Goal: Task Accomplishment & Management: Use online tool/utility

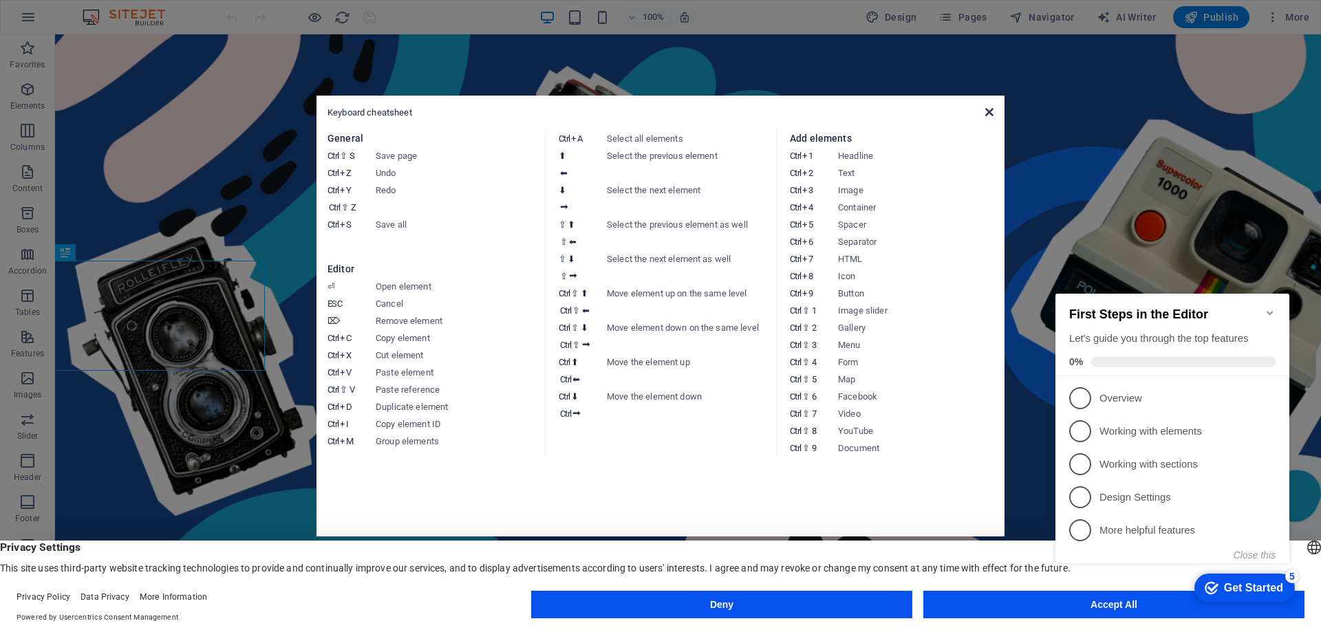
drag, startPoint x: 988, startPoint y: 112, endPoint x: 932, endPoint y: 78, distance: 65.1
click at [988, 112] on icon at bounding box center [989, 112] width 8 height 11
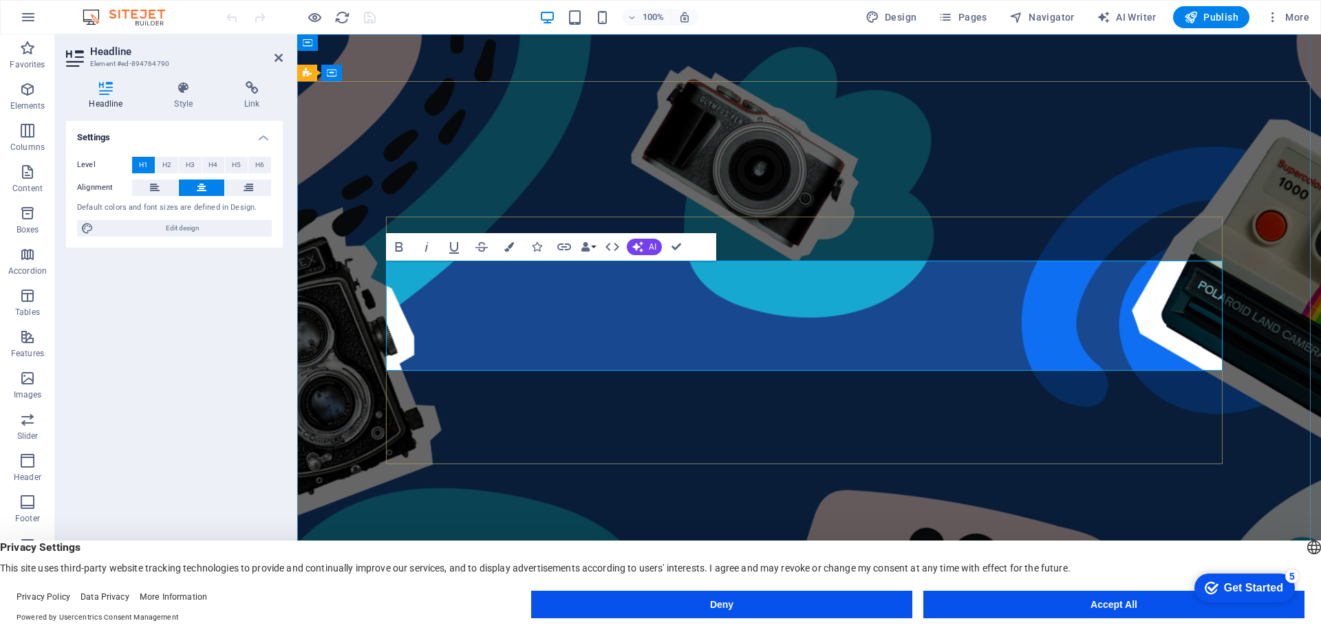
drag, startPoint x: 980, startPoint y: 342, endPoint x: 1002, endPoint y: 345, distance: 22.3
drag, startPoint x: 1006, startPoint y: 345, endPoint x: 634, endPoint y: 266, distance: 379.6
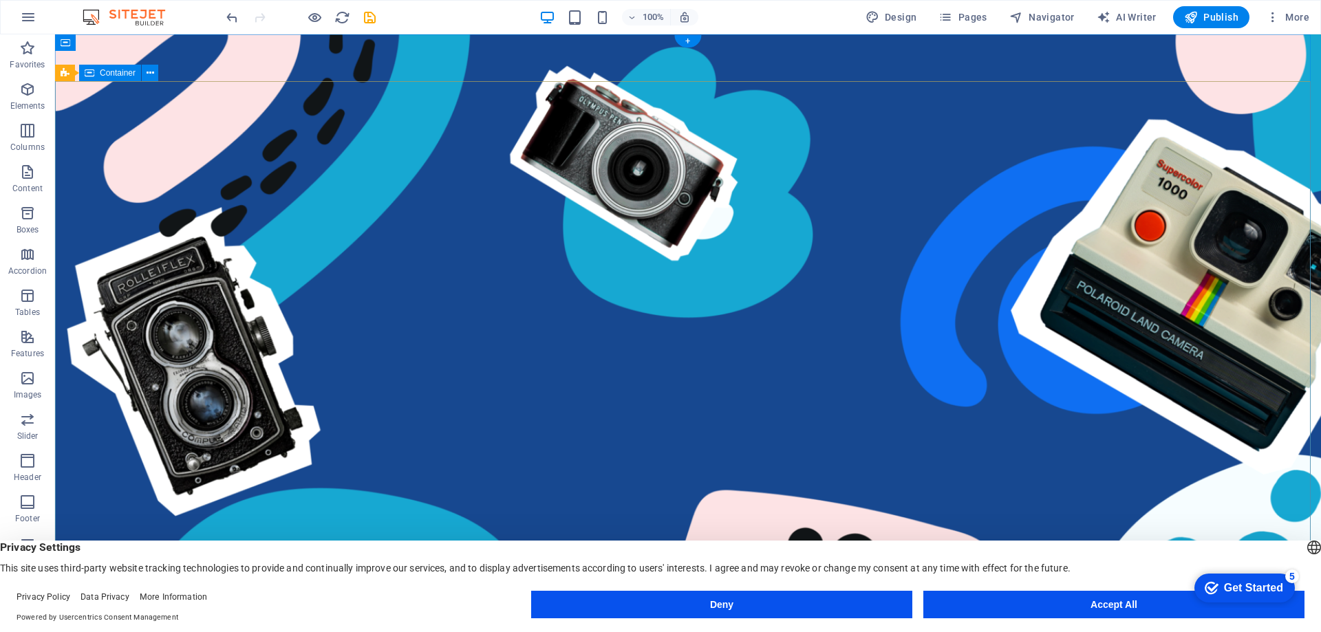
click at [103, 594] on button "3" at bounding box center [96, 601] width 14 height 14
click at [103, 577] on button "2" at bounding box center [96, 584] width 14 height 14
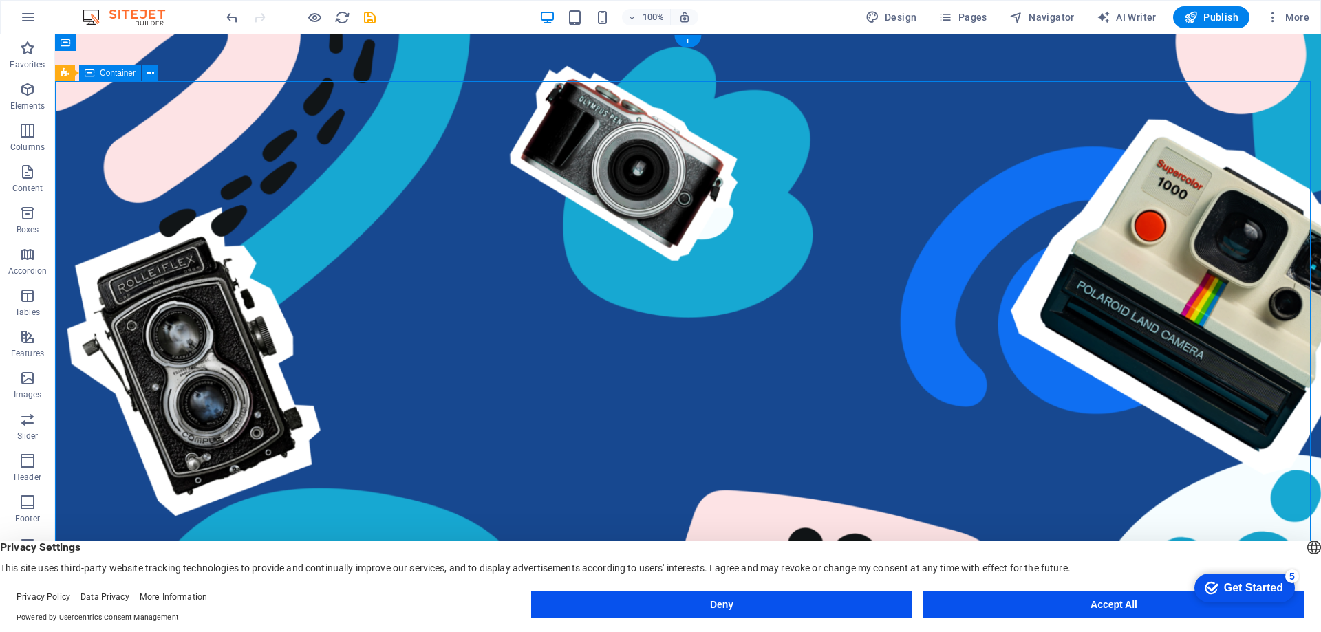
click at [103, 561] on button "1" at bounding box center [96, 568] width 14 height 14
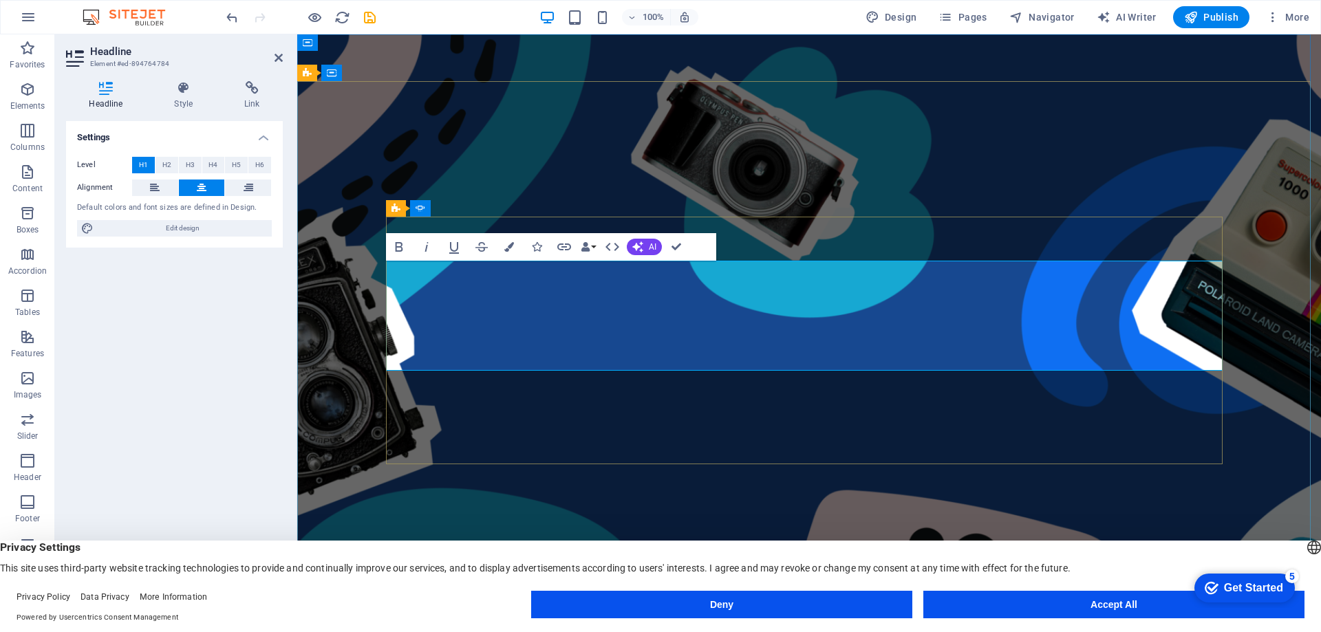
drag, startPoint x: 625, startPoint y: 290, endPoint x: 519, endPoint y: 290, distance: 106.6
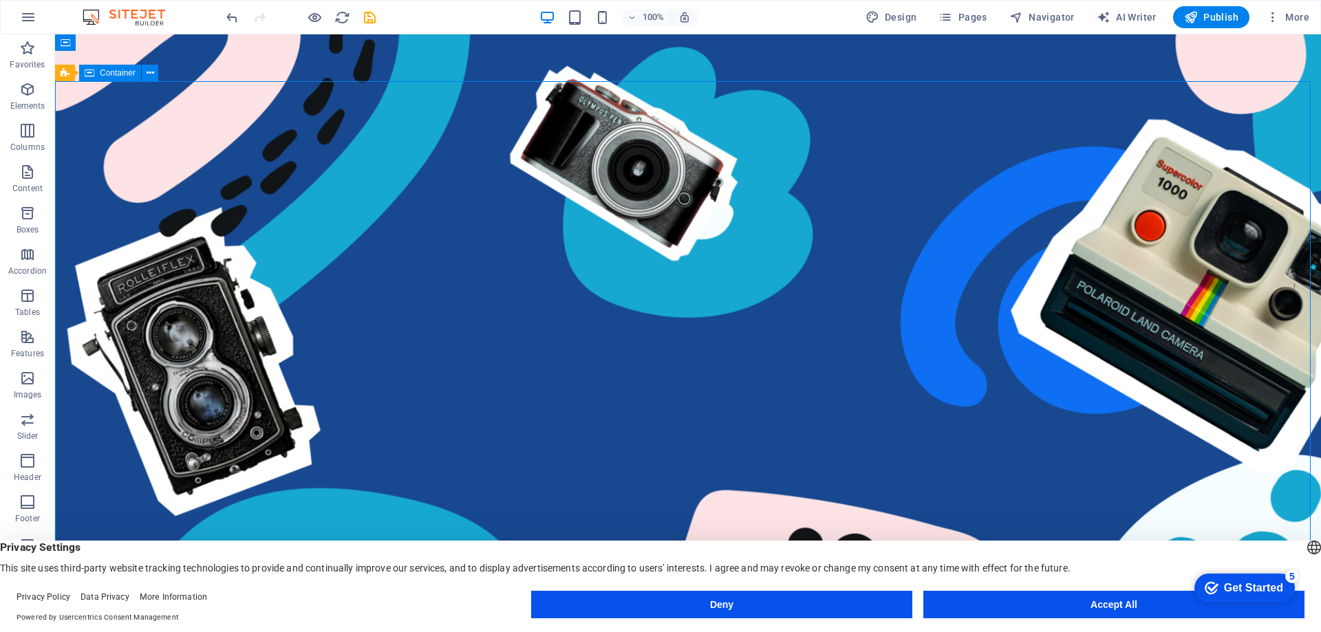
click at [1007, 596] on button "Accept All" at bounding box center [1113, 605] width 381 height 28
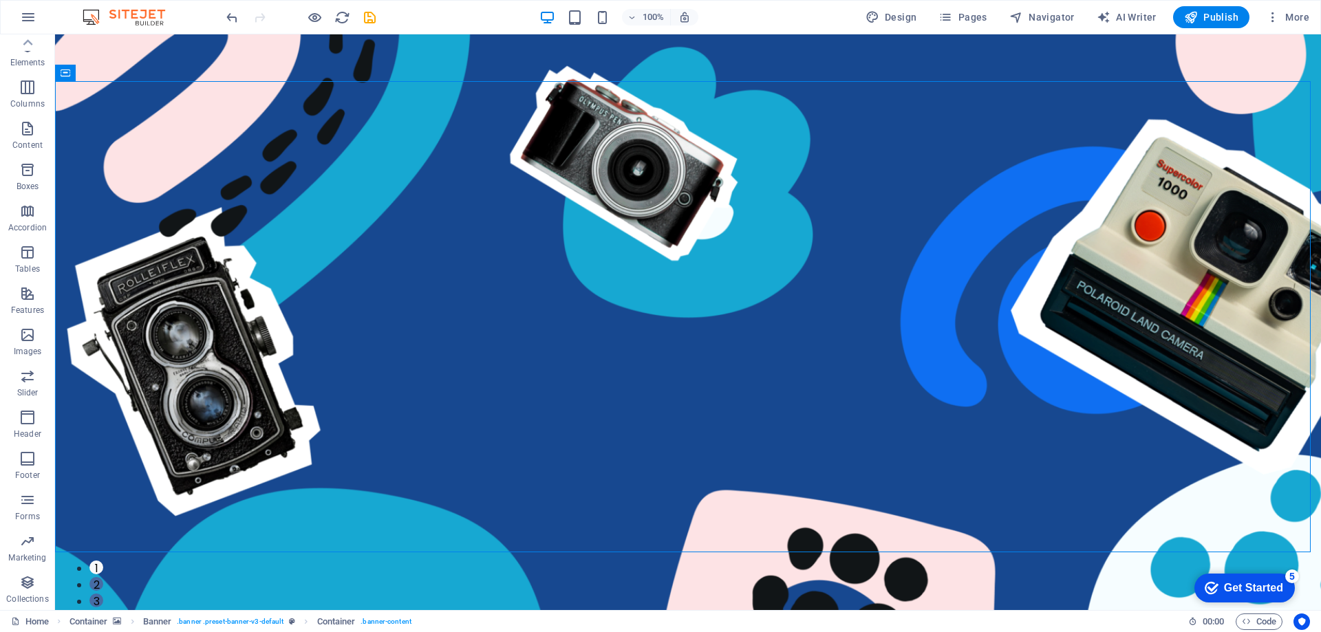
click at [1237, 587] on div "Get Started" at bounding box center [1253, 588] width 59 height 12
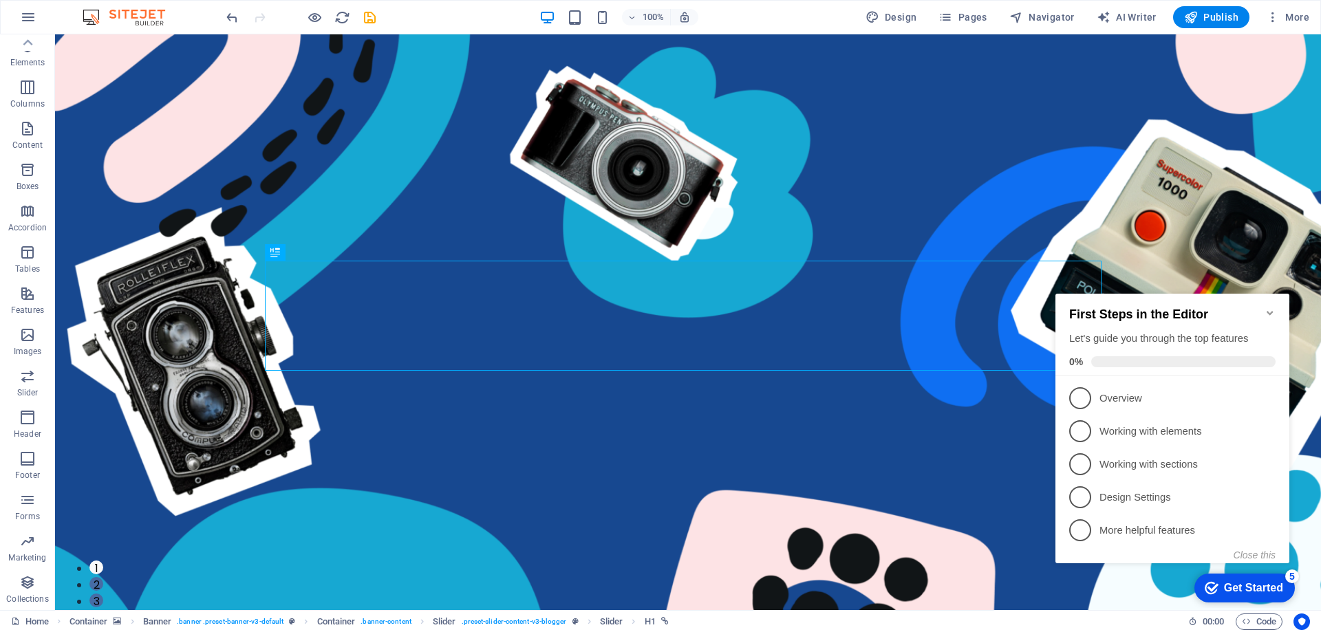
click at [1272, 311] on icon "Minimize checklist" at bounding box center [1269, 313] width 6 height 4
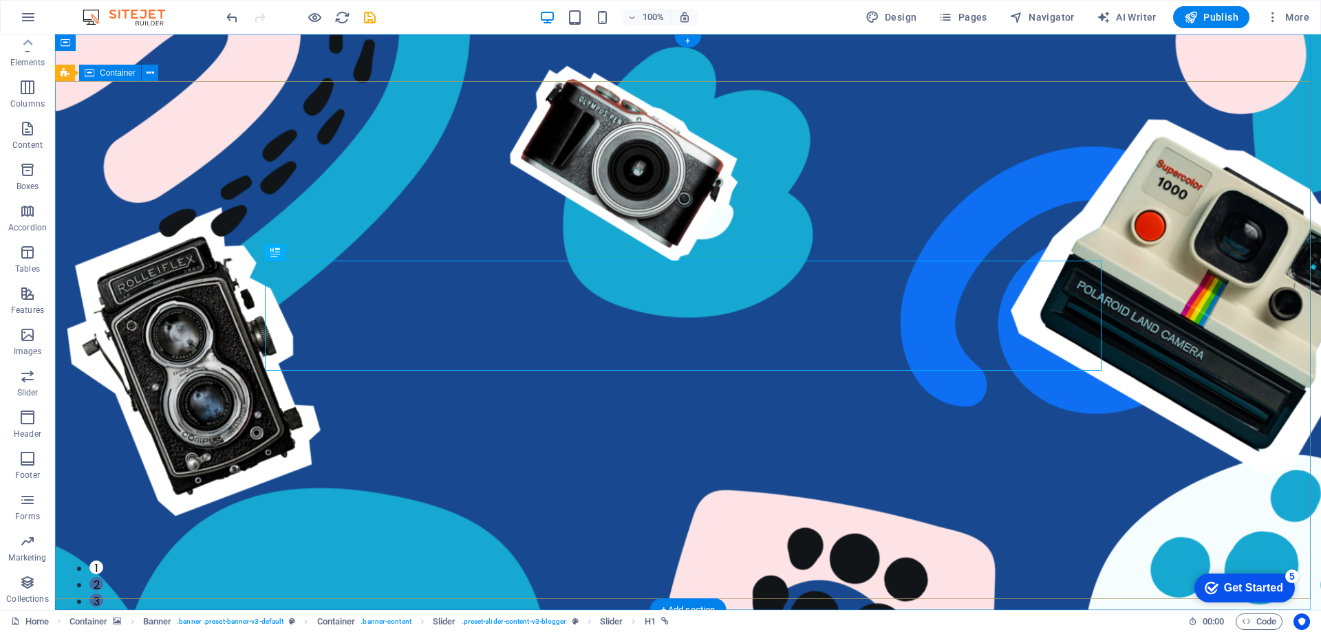
drag, startPoint x: 210, startPoint y: 255, endPoint x: 196, endPoint y: 252, distance: 14.6
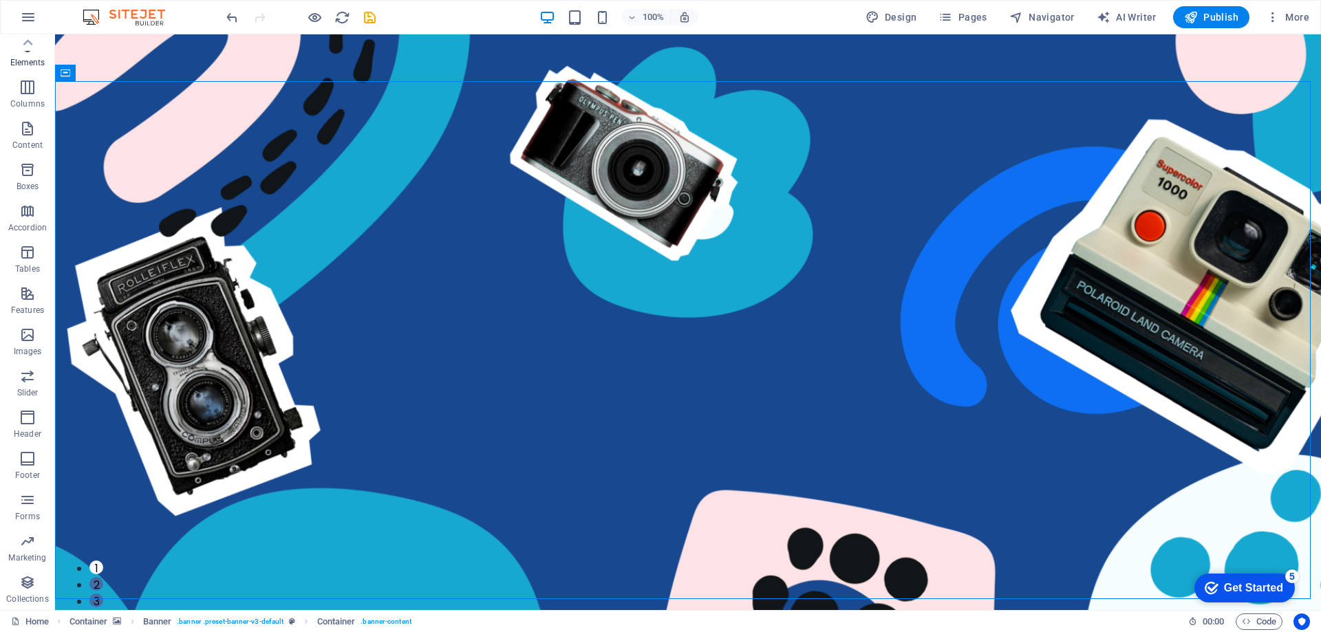
click at [31, 54] on span "Elements" at bounding box center [27, 54] width 55 height 33
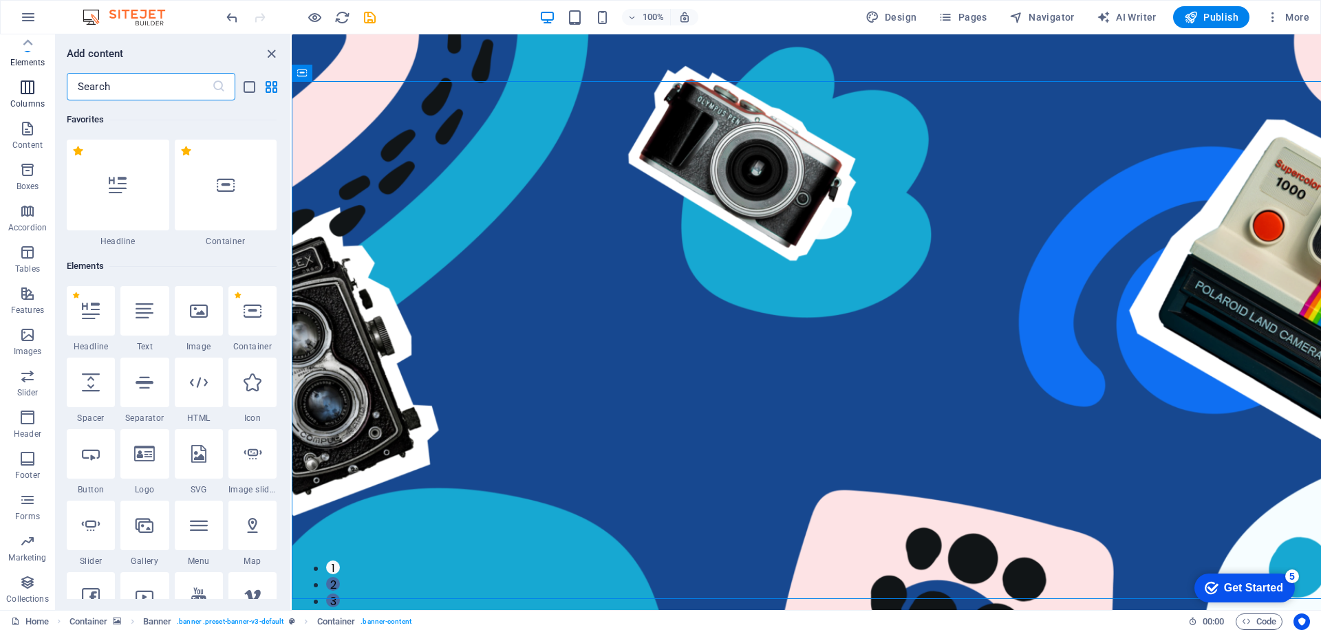
click at [33, 91] on icon "button" at bounding box center [27, 87] width 17 height 17
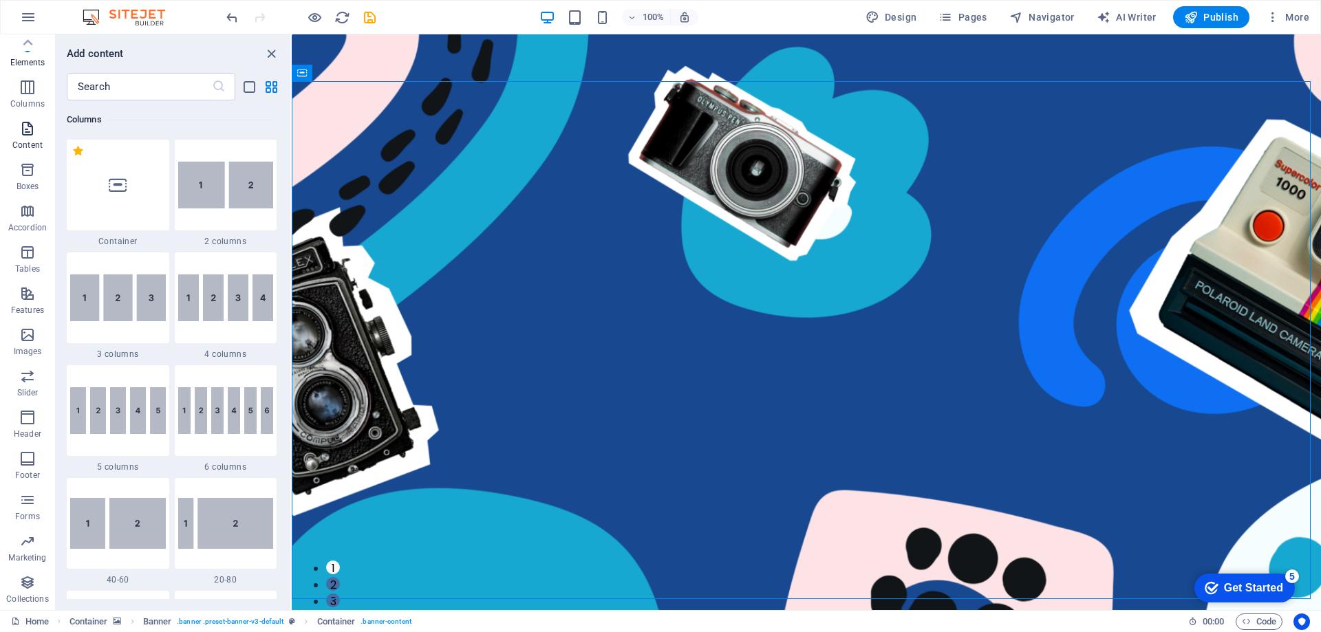
click at [21, 124] on icon "button" at bounding box center [27, 128] width 17 height 17
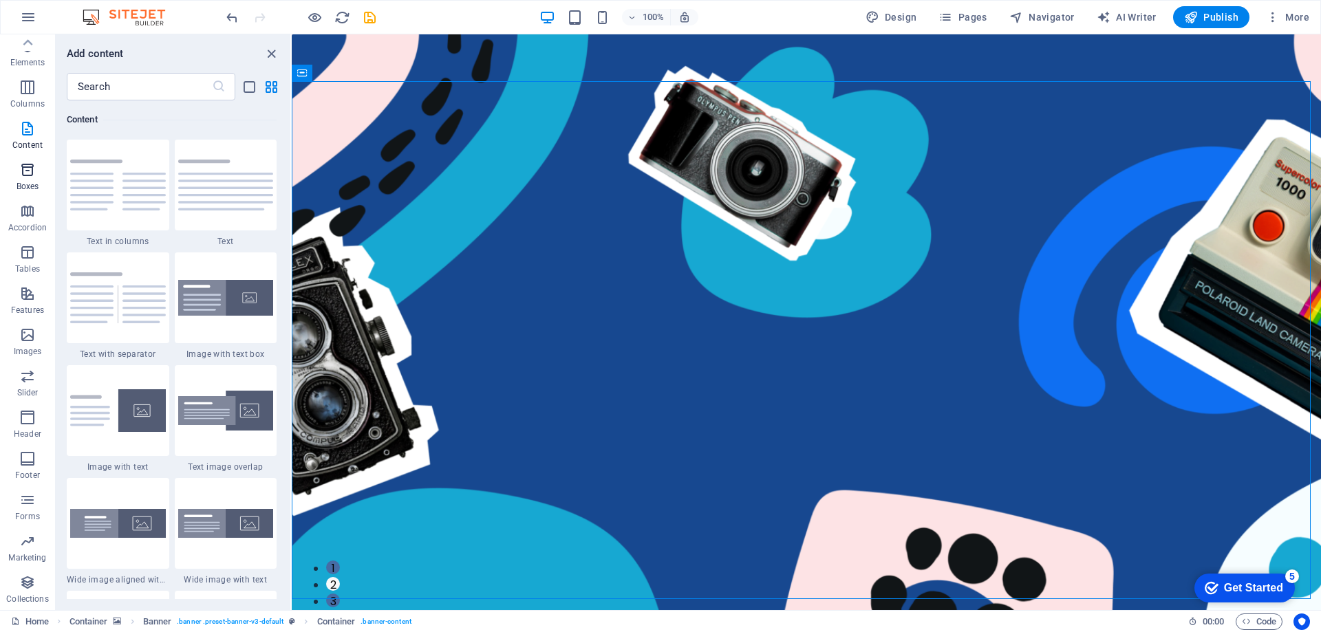
click at [23, 173] on icon "button" at bounding box center [27, 170] width 17 height 17
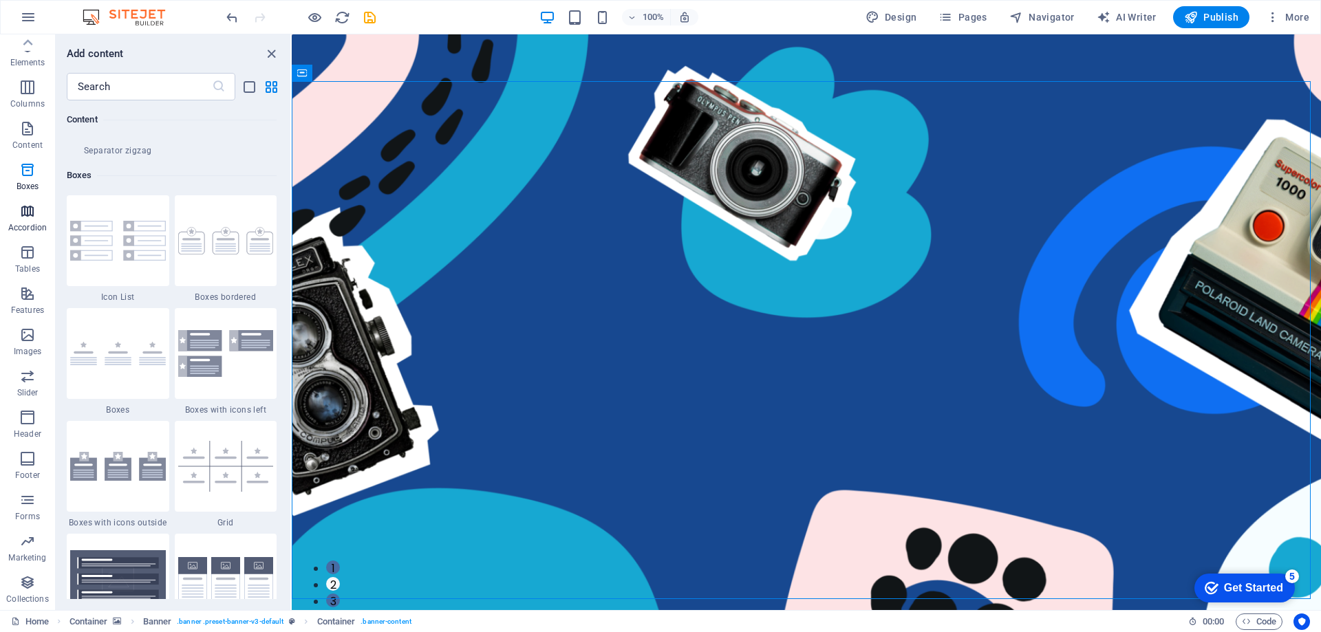
scroll to position [3794, 0]
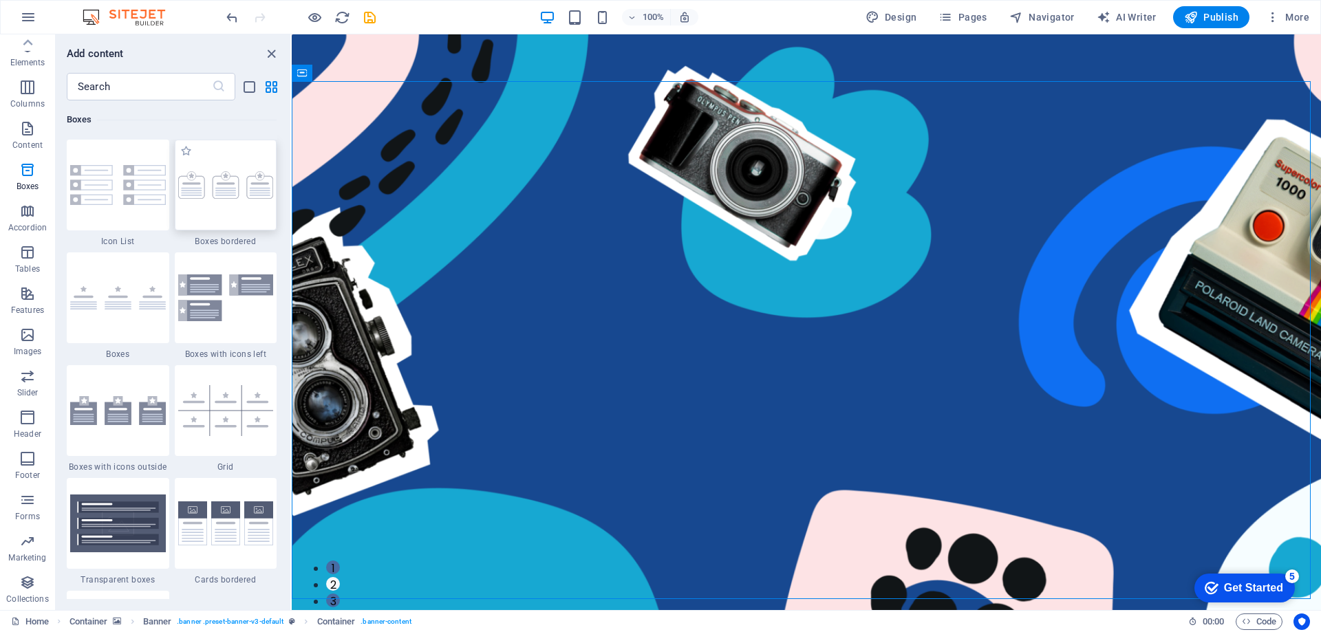
click at [227, 206] on div at bounding box center [226, 185] width 102 height 91
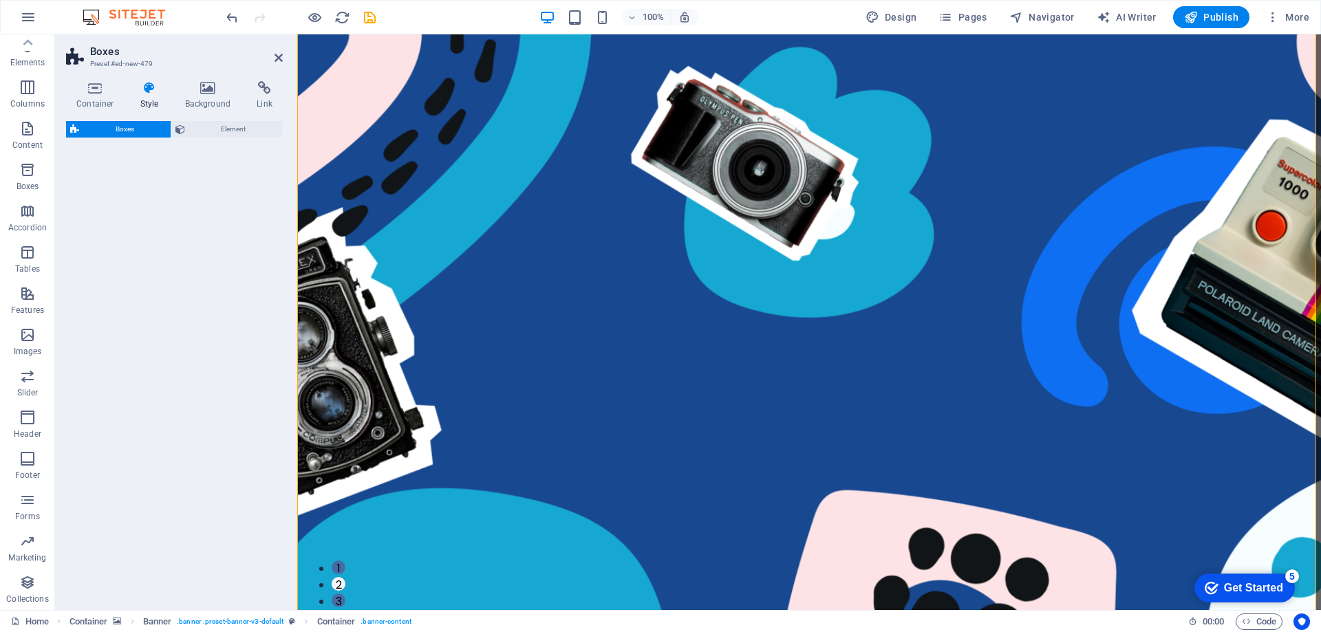
select select "rem"
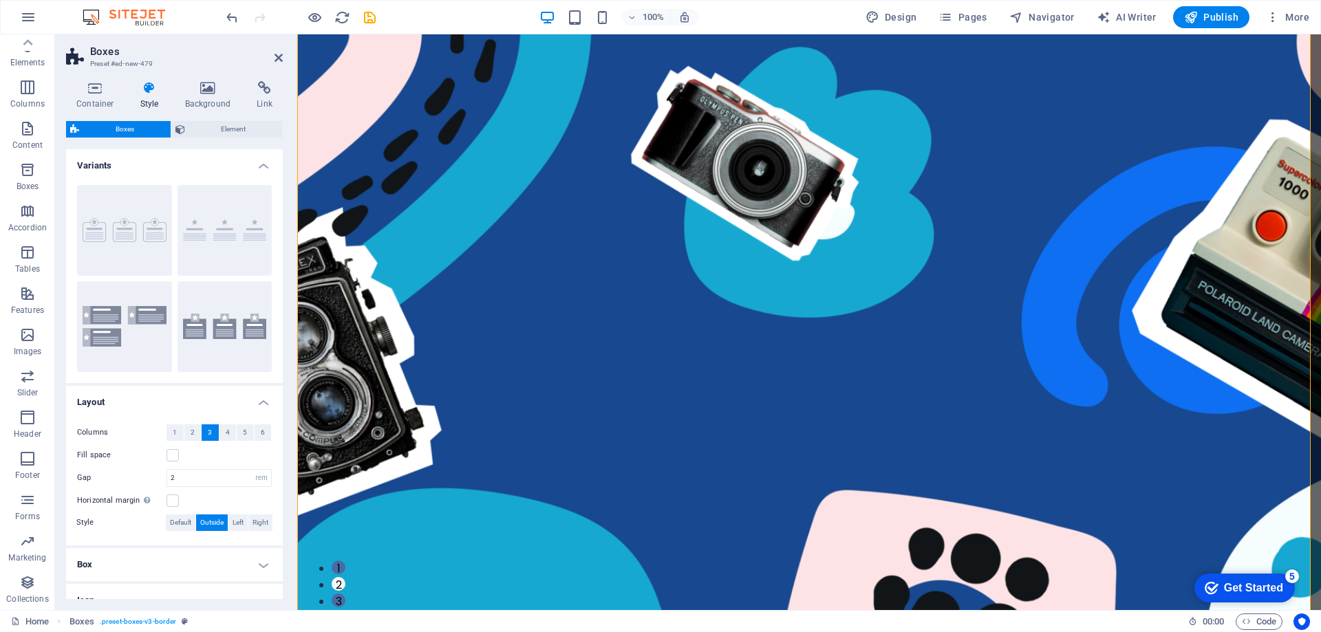
scroll to position [1627, 0]
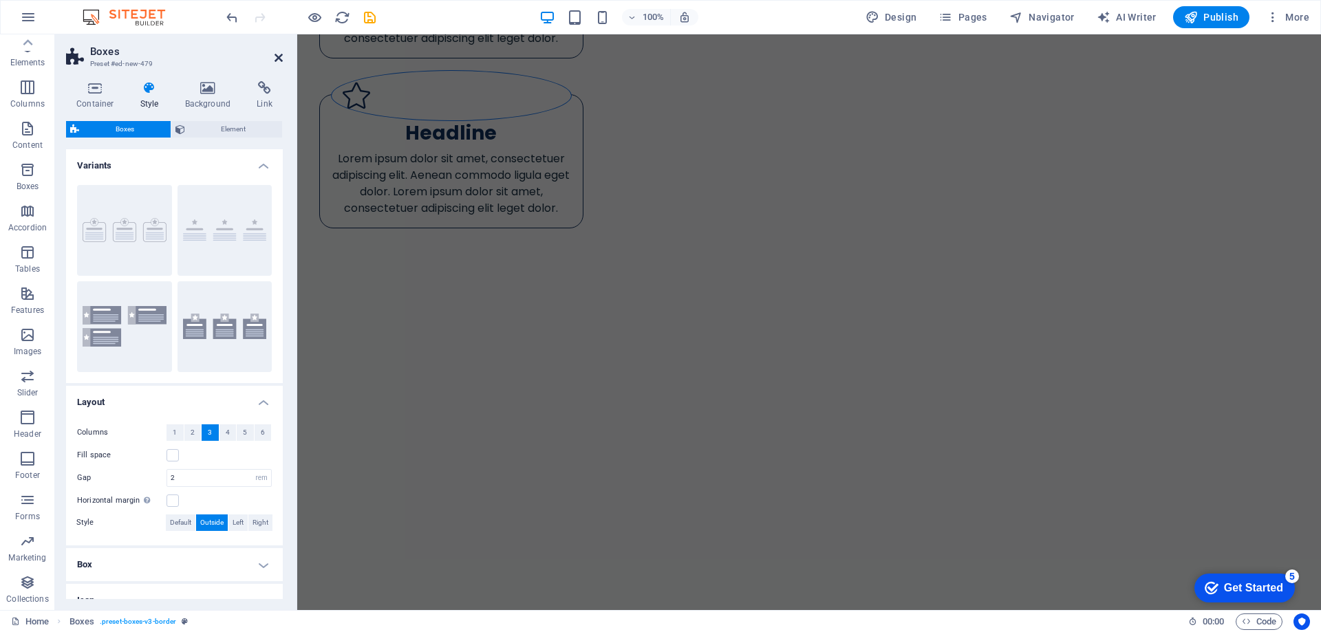
click at [275, 58] on icon at bounding box center [278, 57] width 8 height 11
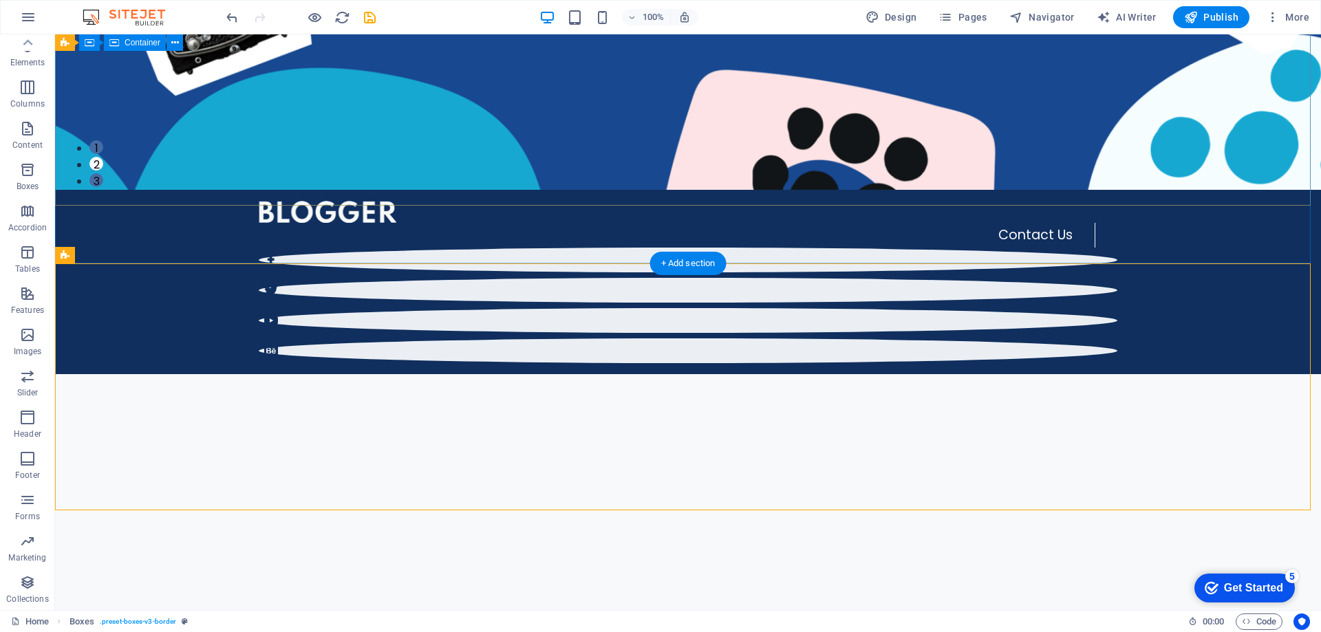
scroll to position [480, 0]
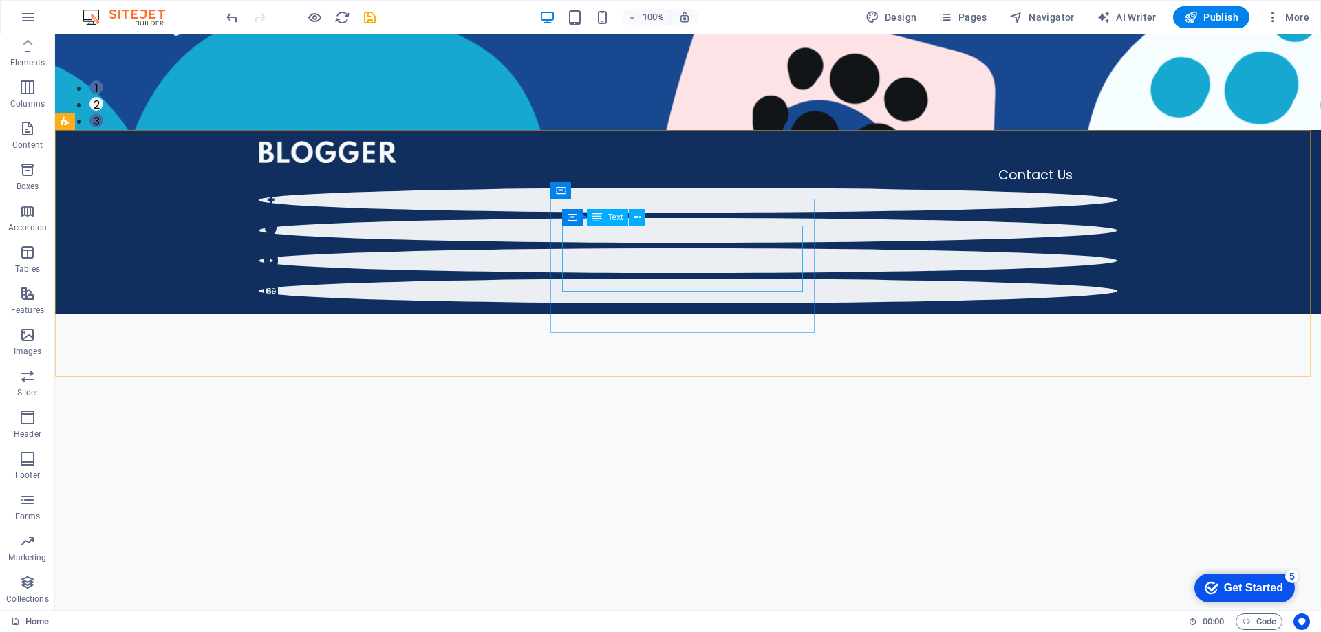
drag, startPoint x: 645, startPoint y: 207, endPoint x: 694, endPoint y: 244, distance: 61.5
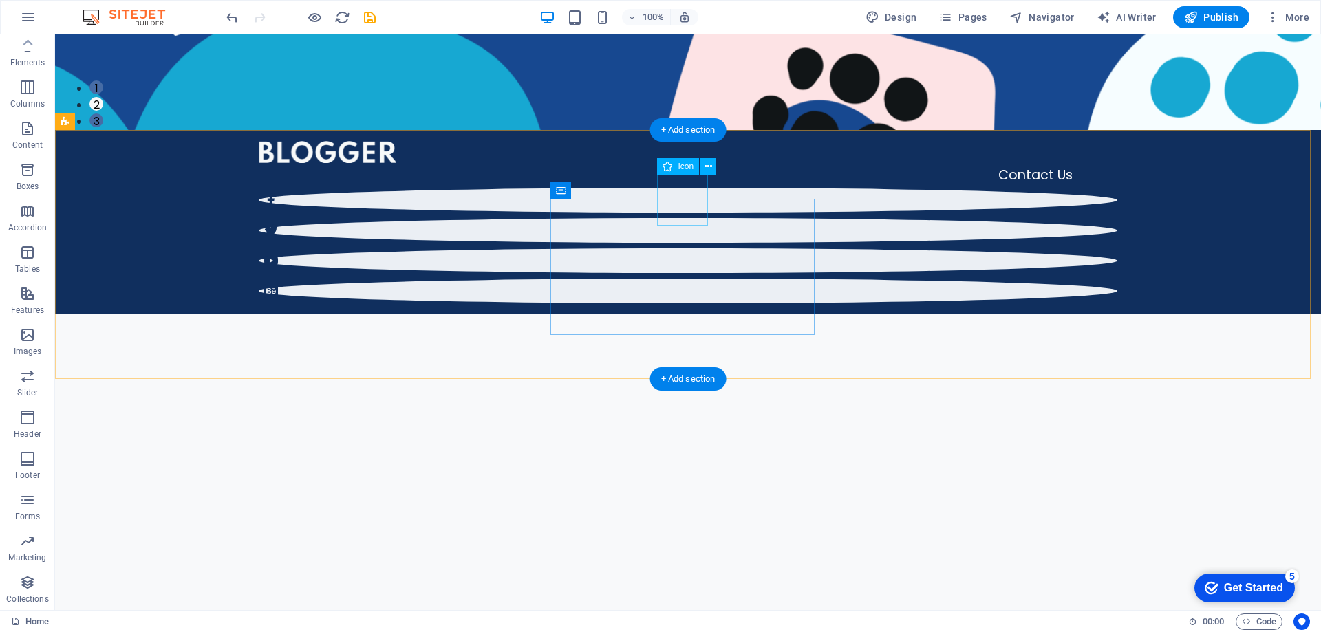
drag, startPoint x: 678, startPoint y: 208, endPoint x: 735, endPoint y: 226, distance: 59.6
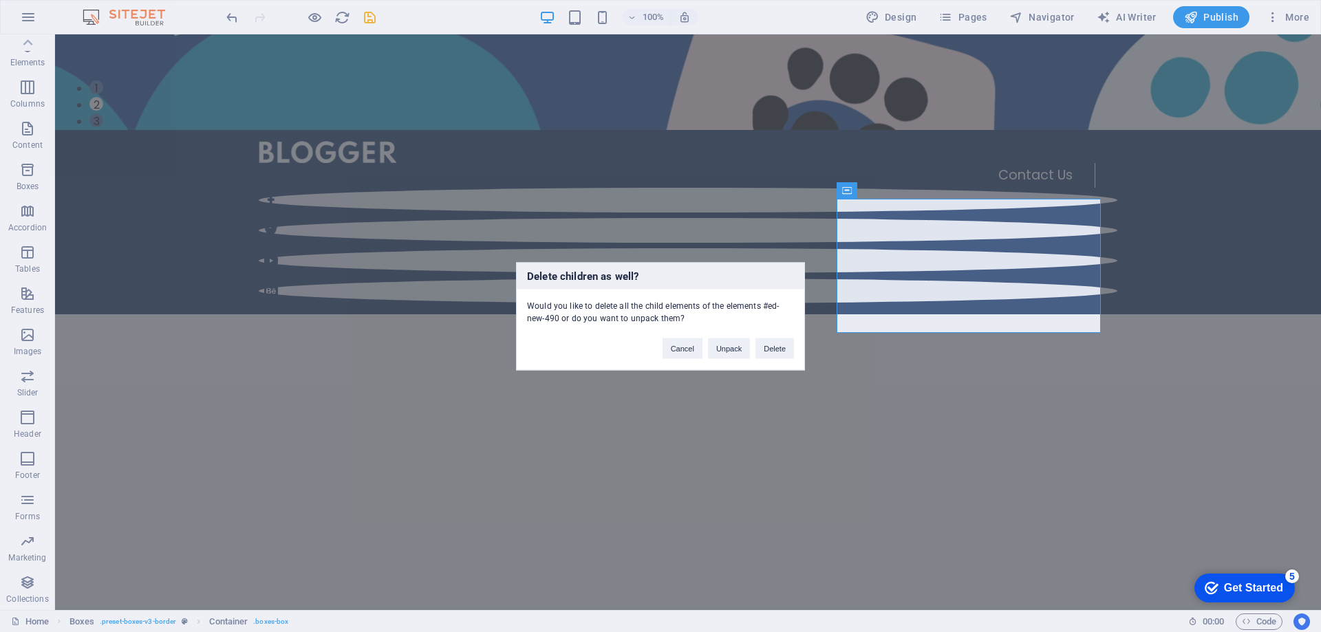
click at [970, 274] on div "Delete children as well? Would you like to delete all the child elements of the…" at bounding box center [660, 316] width 1321 height 632
click at [765, 347] on button "Delete" at bounding box center [774, 348] width 39 height 21
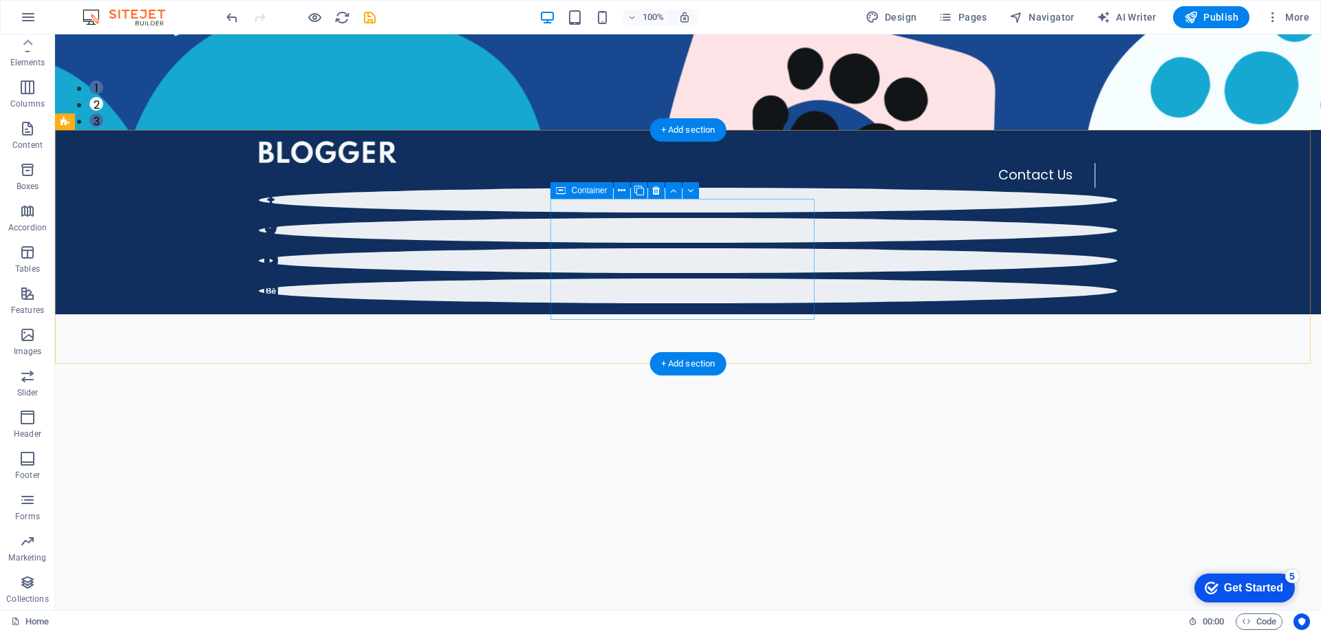
drag, startPoint x: 652, startPoint y: 208, endPoint x: 651, endPoint y: 199, distance: 9.0
click at [653, 189] on icon at bounding box center [656, 191] width 8 height 14
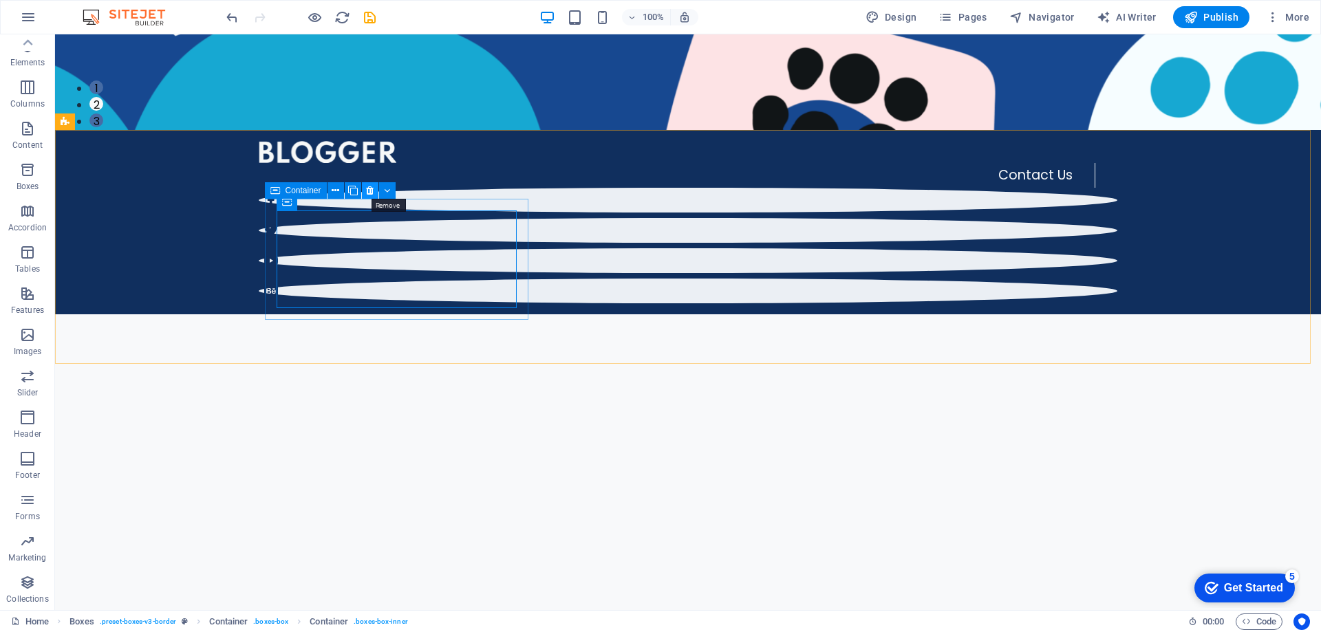
click at [370, 197] on icon at bounding box center [370, 191] width 8 height 14
click at [372, 188] on icon at bounding box center [370, 191] width 8 height 14
click at [371, 192] on icon at bounding box center [370, 191] width 8 height 14
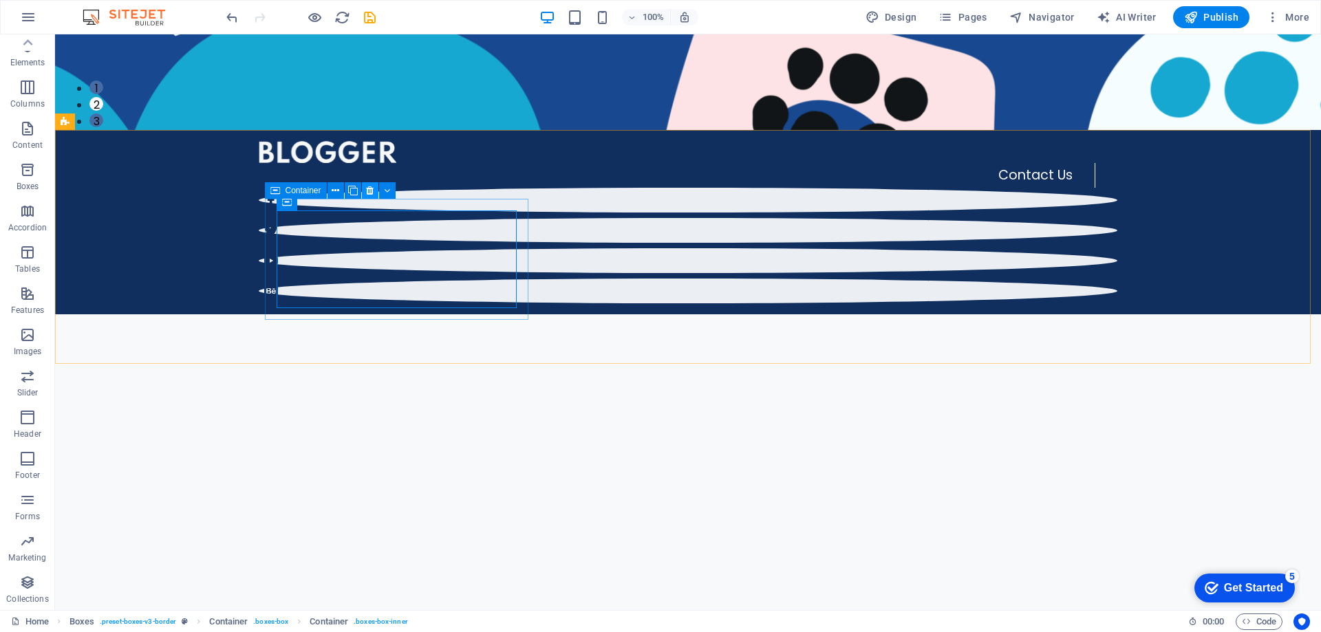
click at [371, 192] on icon at bounding box center [370, 191] width 8 height 14
click at [391, 191] on button at bounding box center [387, 190] width 17 height 17
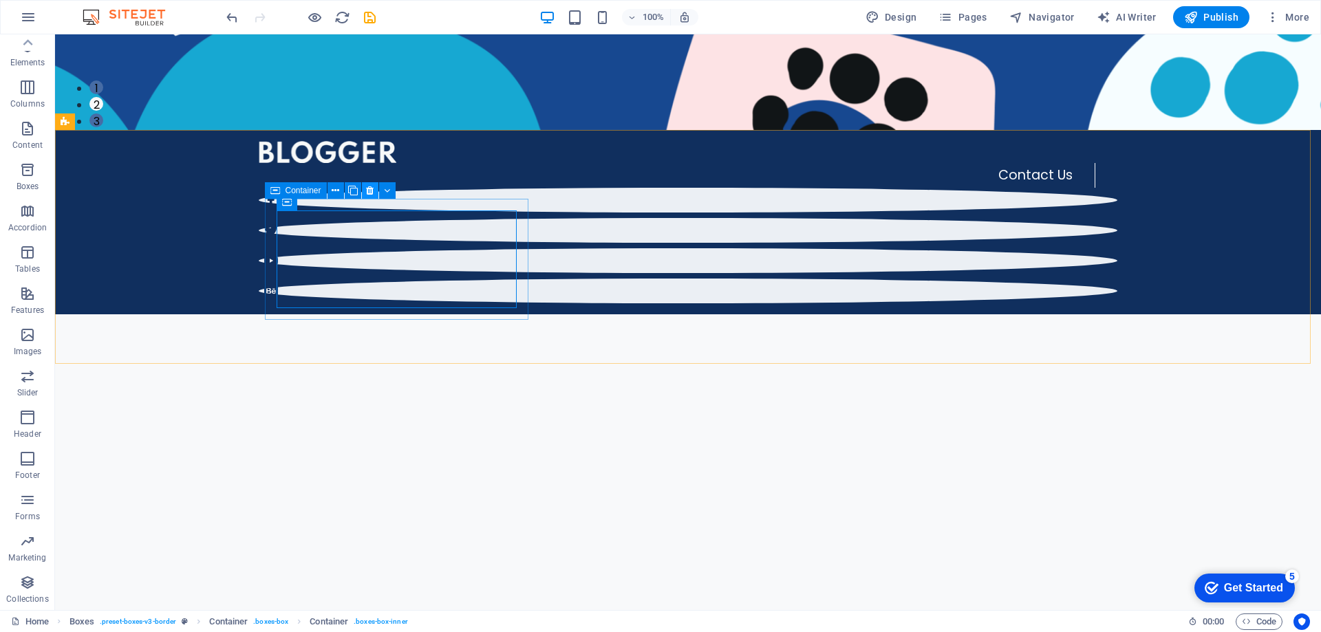
click at [365, 193] on button at bounding box center [370, 190] width 17 height 17
click at [371, 207] on icon at bounding box center [372, 202] width 8 height 14
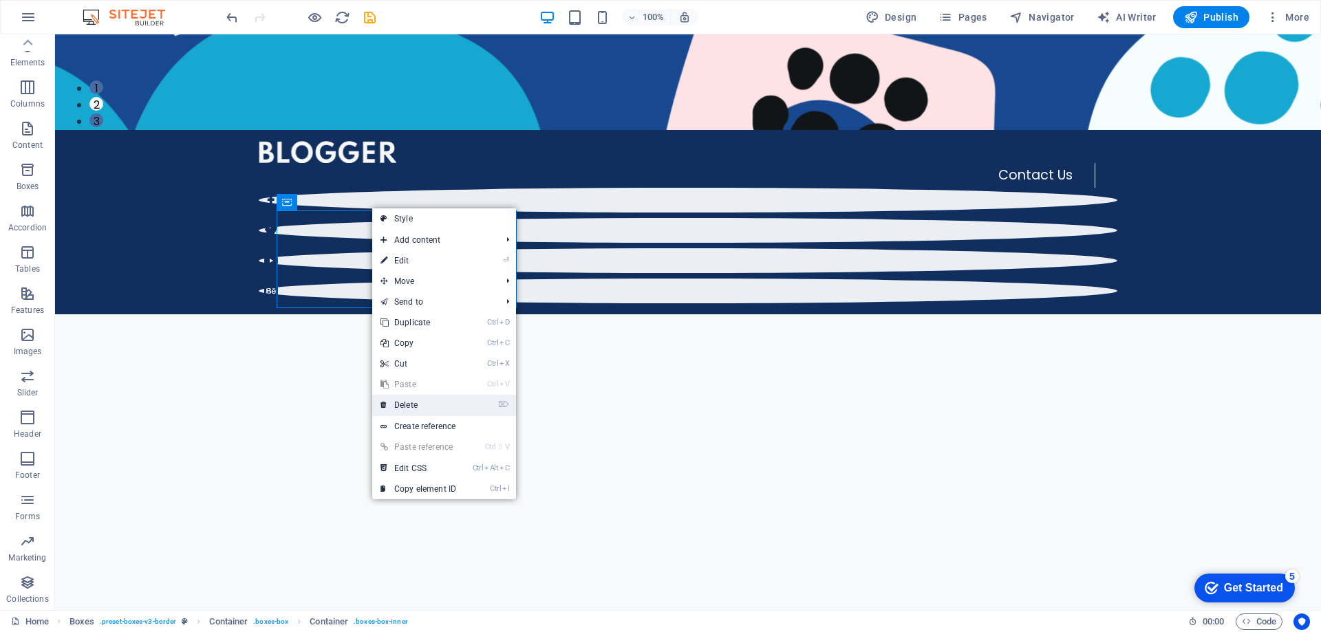
click at [426, 409] on link "⌦ Delete" at bounding box center [418, 405] width 92 height 21
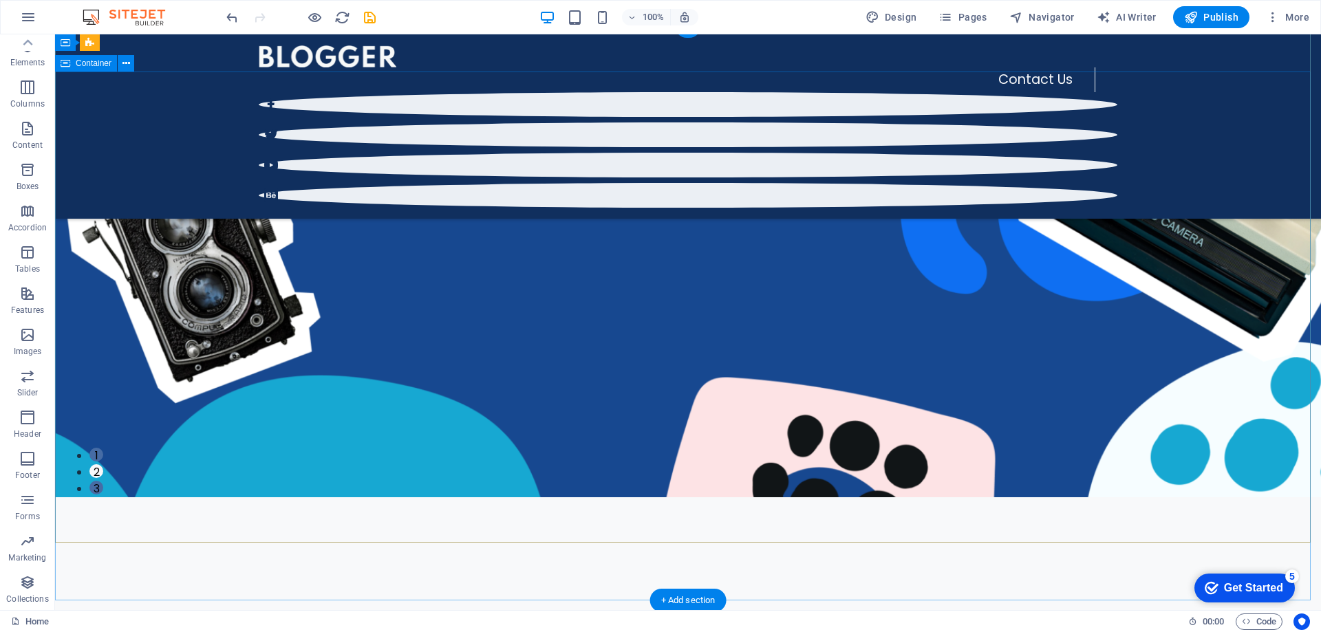
scroll to position [0, 0]
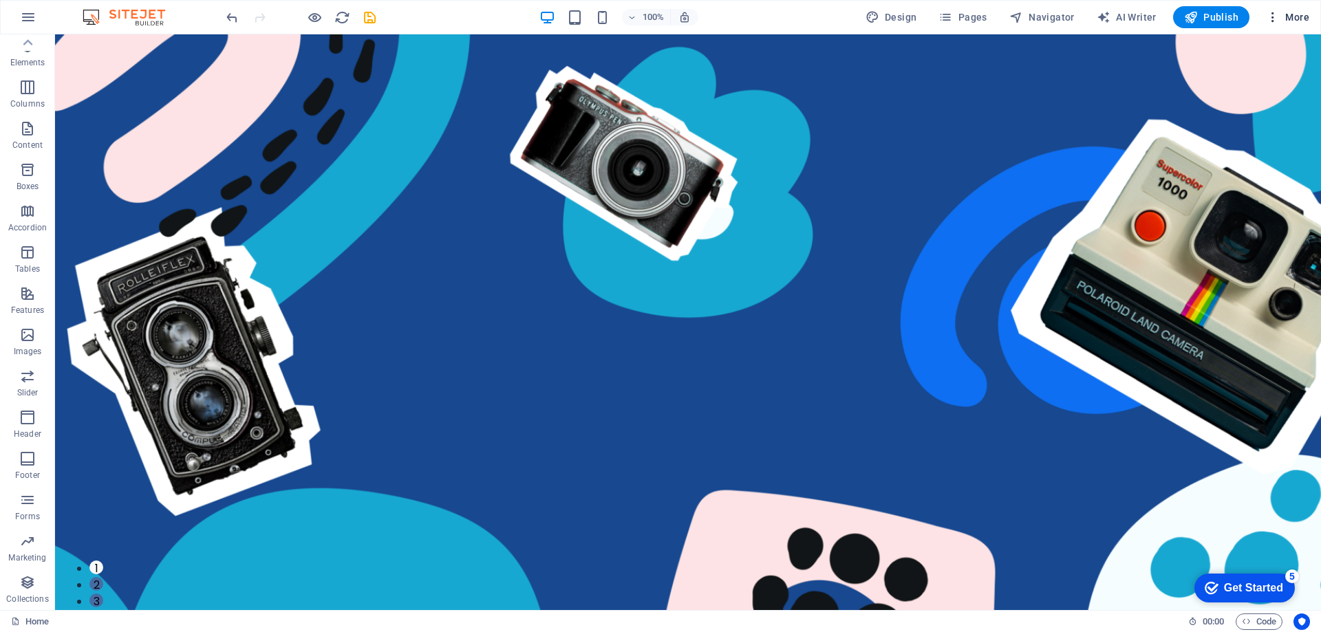
click at [1276, 19] on icon "button" at bounding box center [1273, 17] width 14 height 14
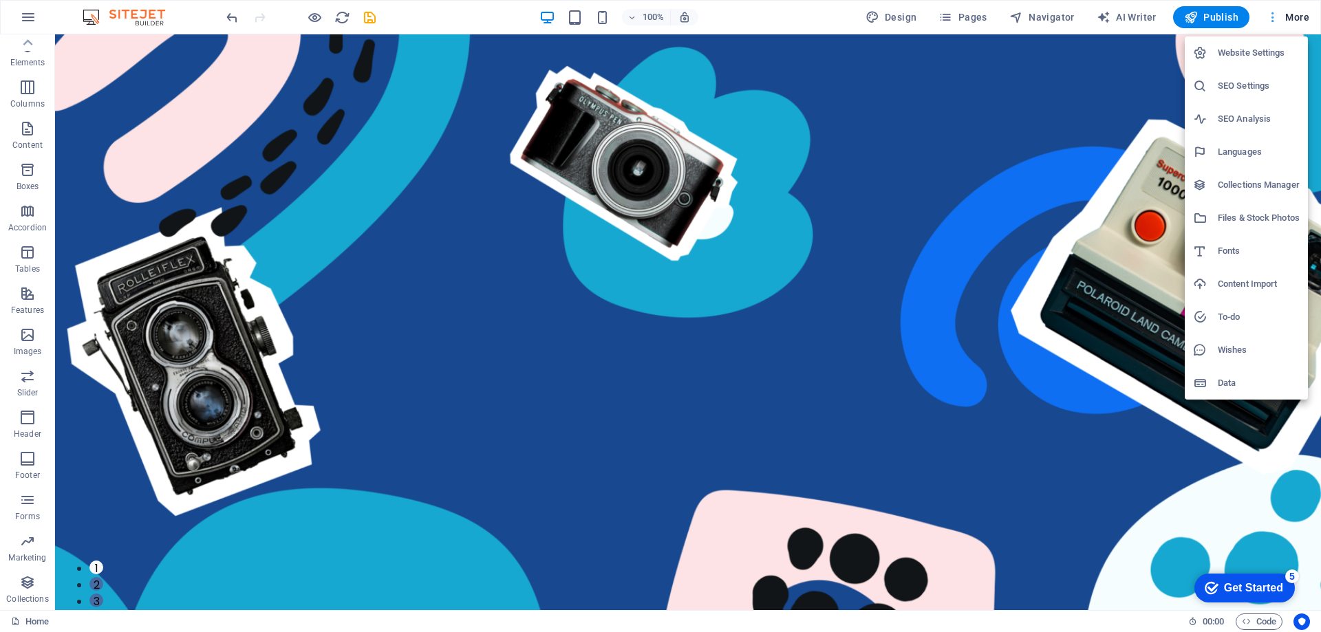
click at [1276, 19] on div at bounding box center [660, 316] width 1321 height 632
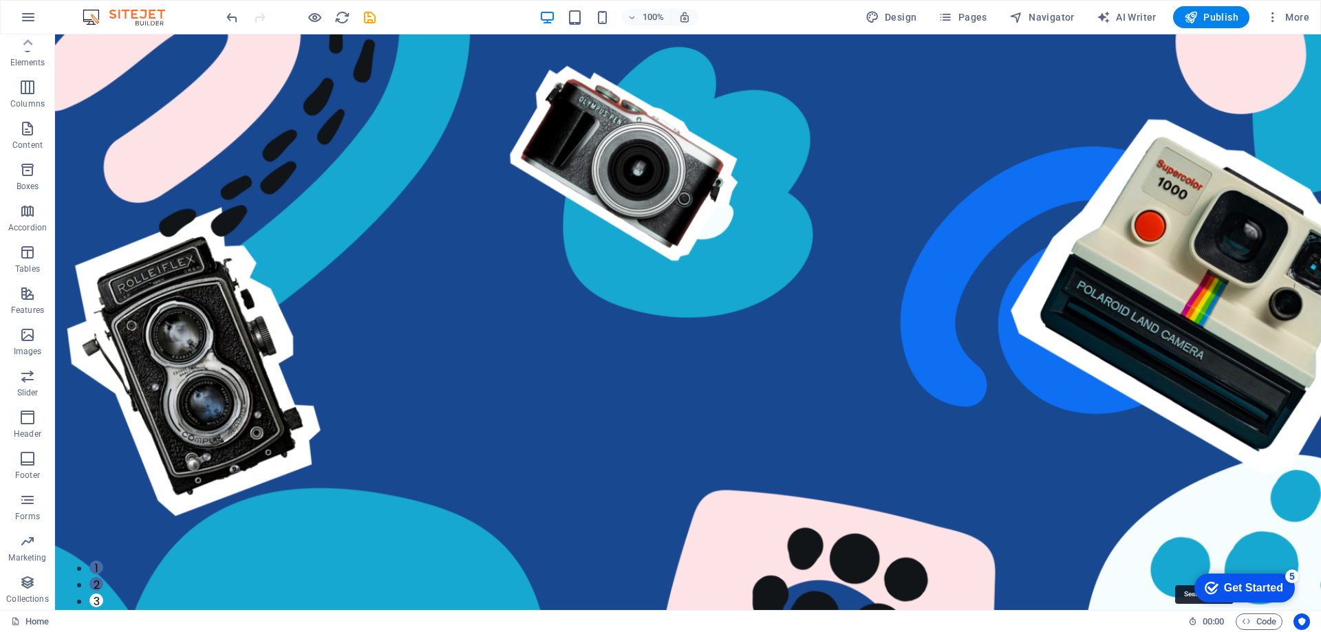
click at [1198, 618] on h6 "00 : 00" at bounding box center [1206, 622] width 36 height 17
click at [103, 577] on button "2" at bounding box center [96, 584] width 14 height 14
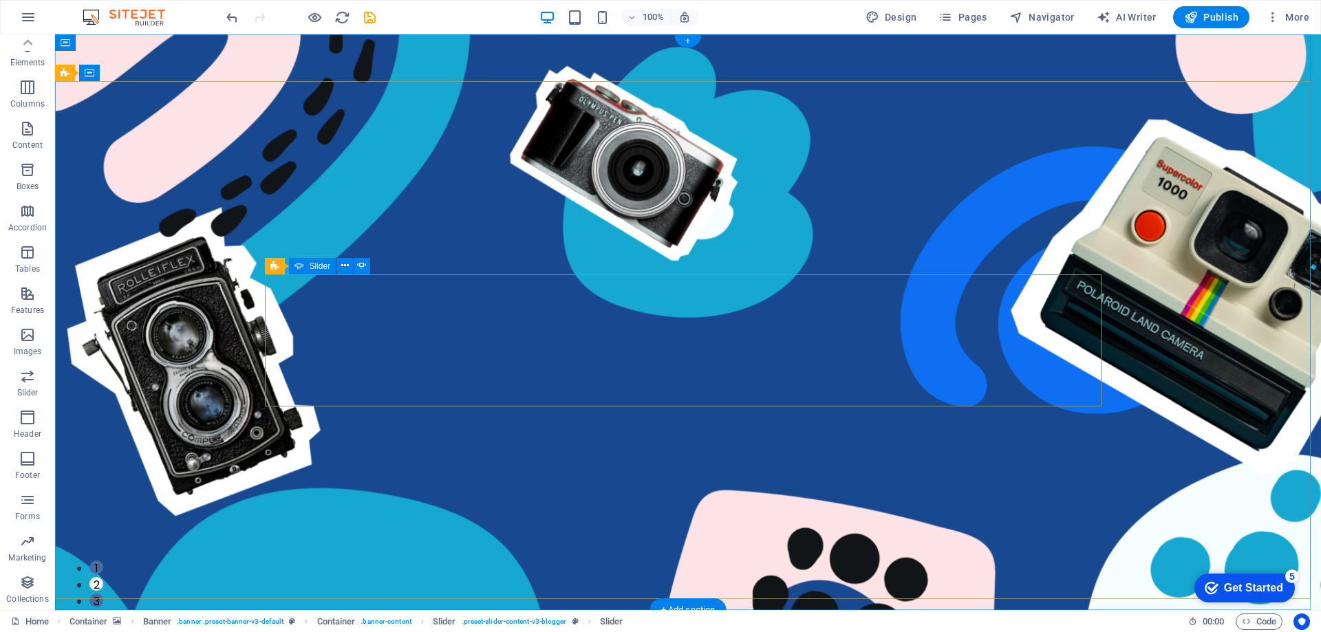
click at [103, 594] on button "3" at bounding box center [96, 601] width 14 height 14
drag, startPoint x: 713, startPoint y: 448, endPoint x: 732, endPoint y: 451, distance: 18.8
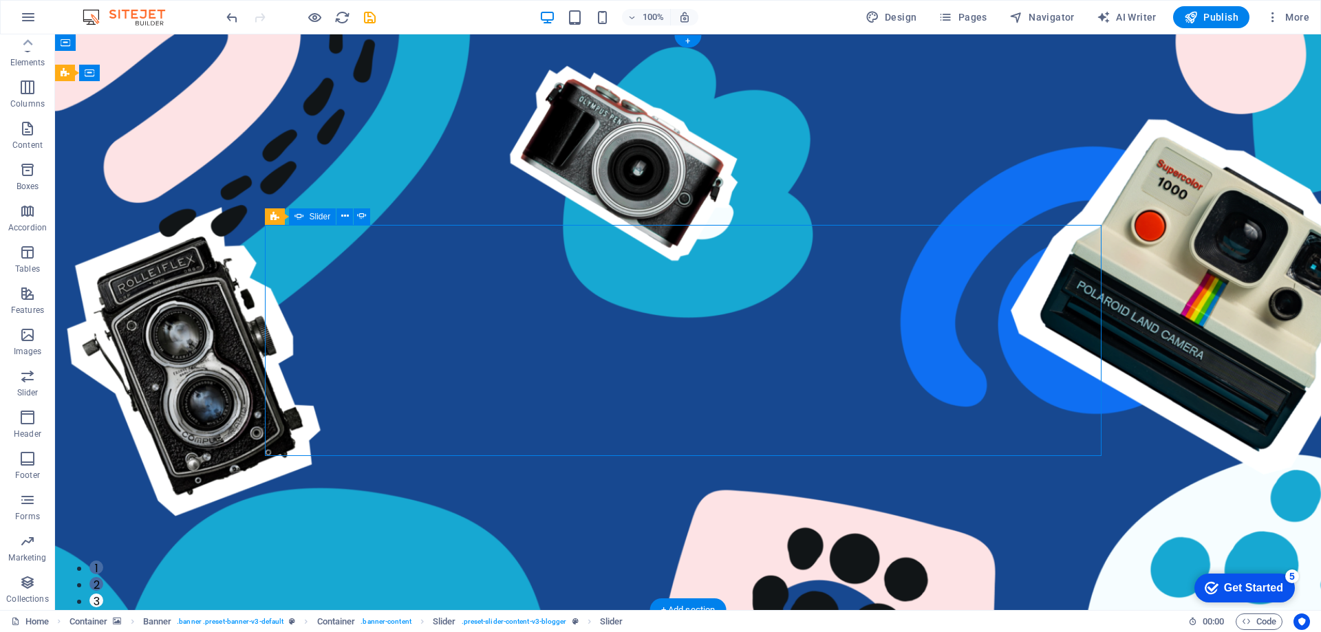
drag, startPoint x: 711, startPoint y: 448, endPoint x: 757, endPoint y: 449, distance: 46.1
drag, startPoint x: 713, startPoint y: 447, endPoint x: 742, endPoint y: 451, distance: 29.1
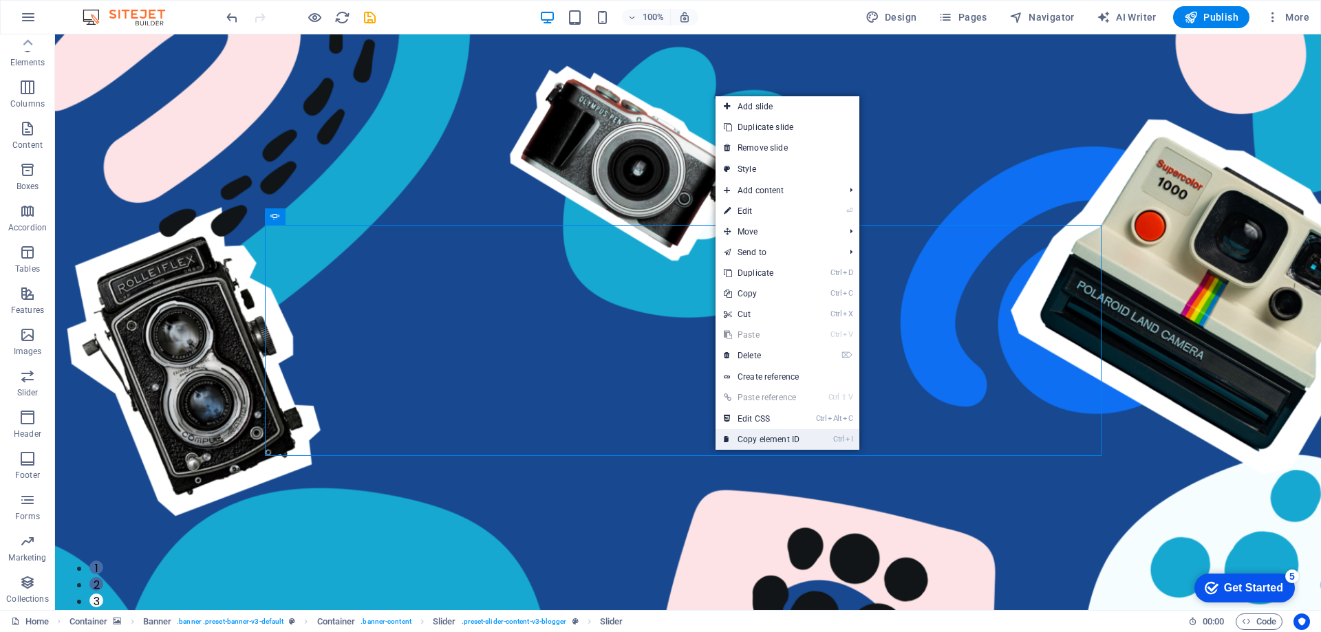
click at [726, 448] on icon at bounding box center [727, 439] width 7 height 21
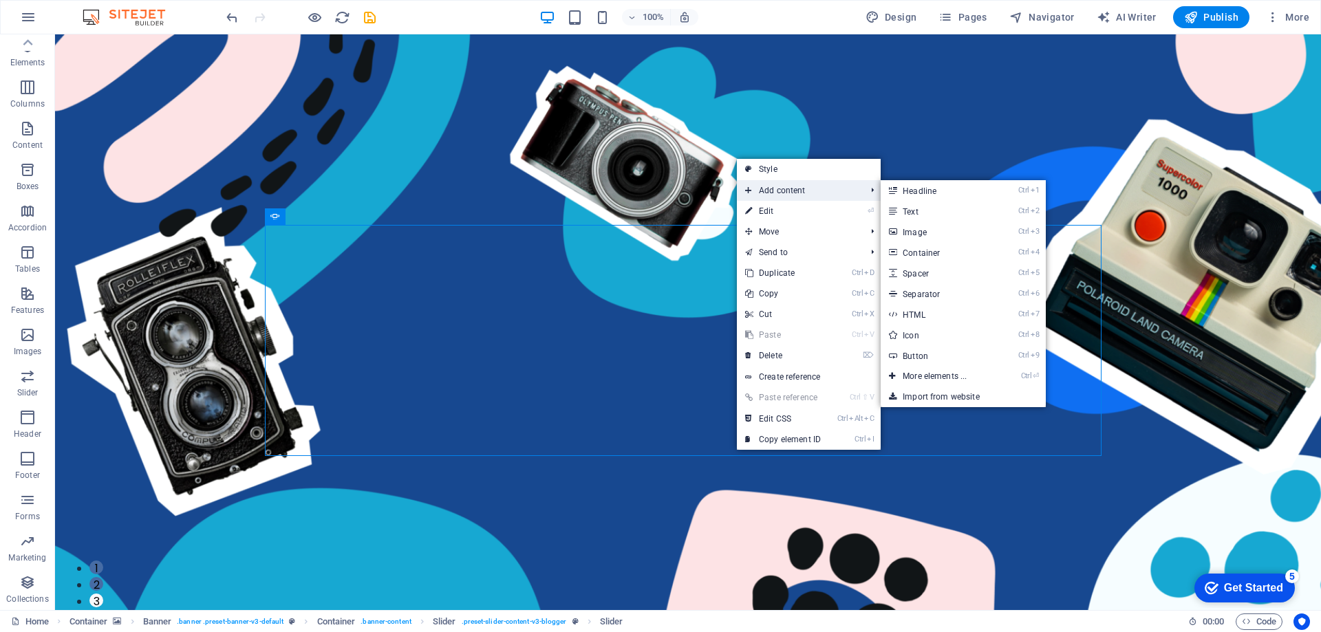
click at [792, 187] on span "Add content" at bounding box center [798, 190] width 123 height 21
drag, startPoint x: 951, startPoint y: 277, endPoint x: 647, endPoint y: 252, distance: 305.1
click at [951, 277] on link "Ctrl 5 Spacer" at bounding box center [936, 273] width 113 height 21
select select "px"
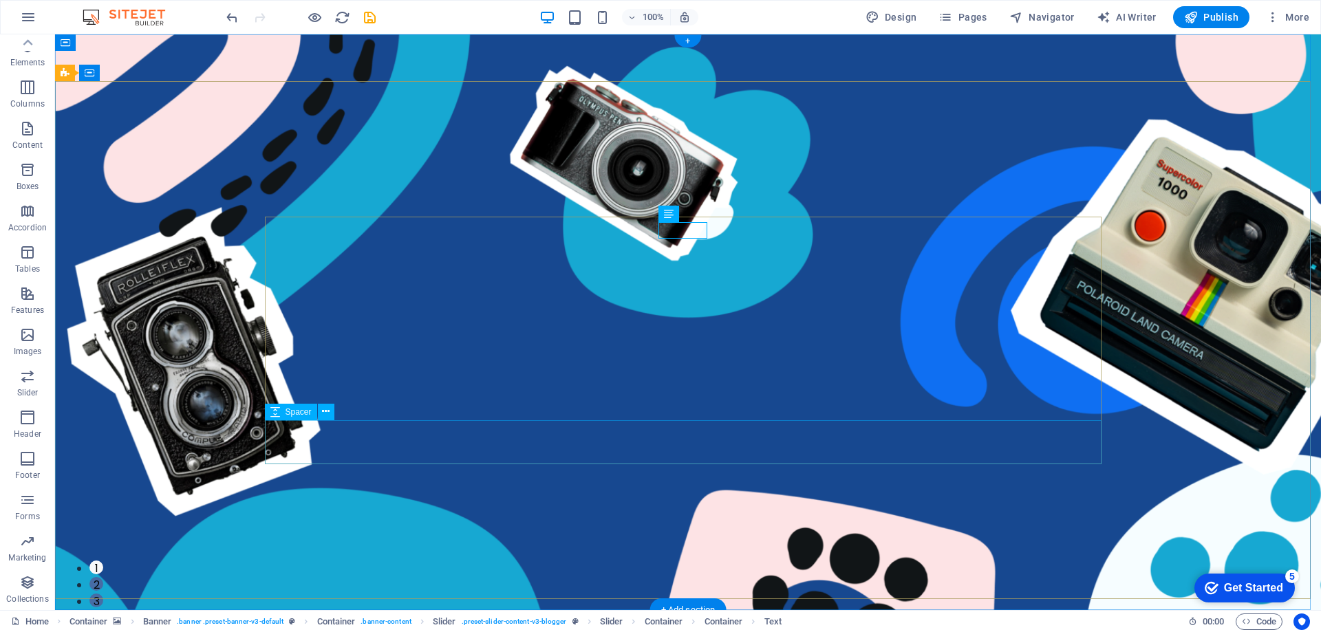
click at [103, 594] on button "3" at bounding box center [96, 601] width 14 height 14
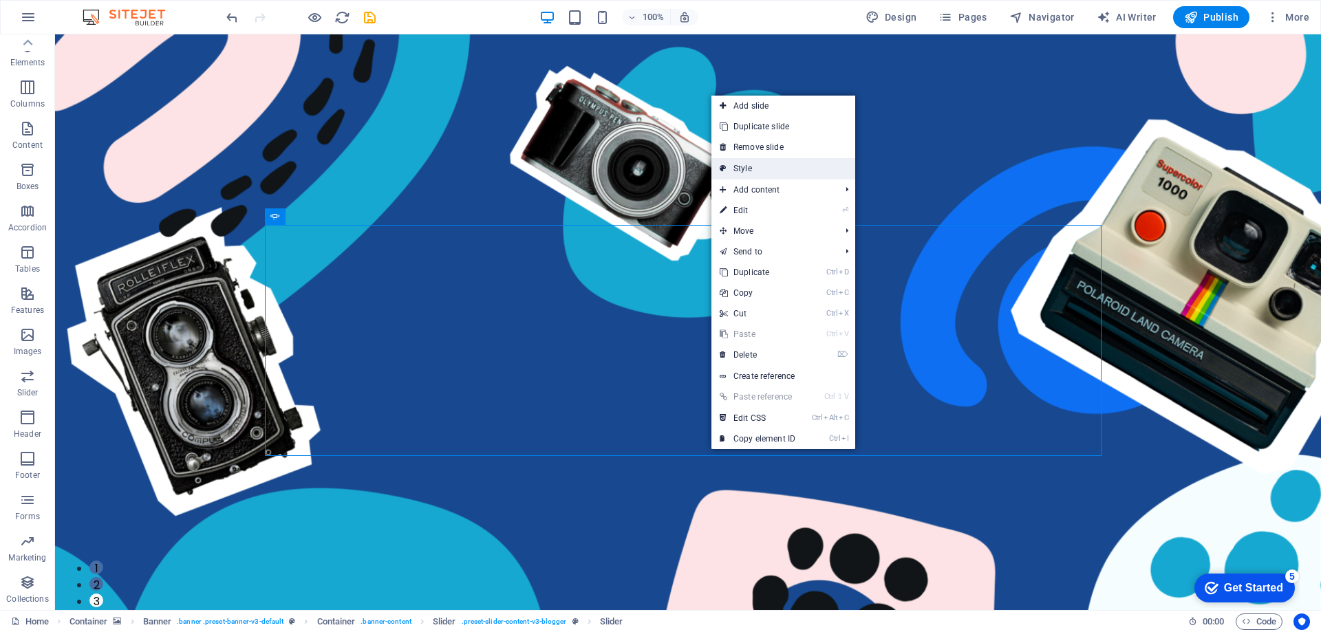
click at [801, 172] on link "Style" at bounding box center [783, 168] width 144 height 21
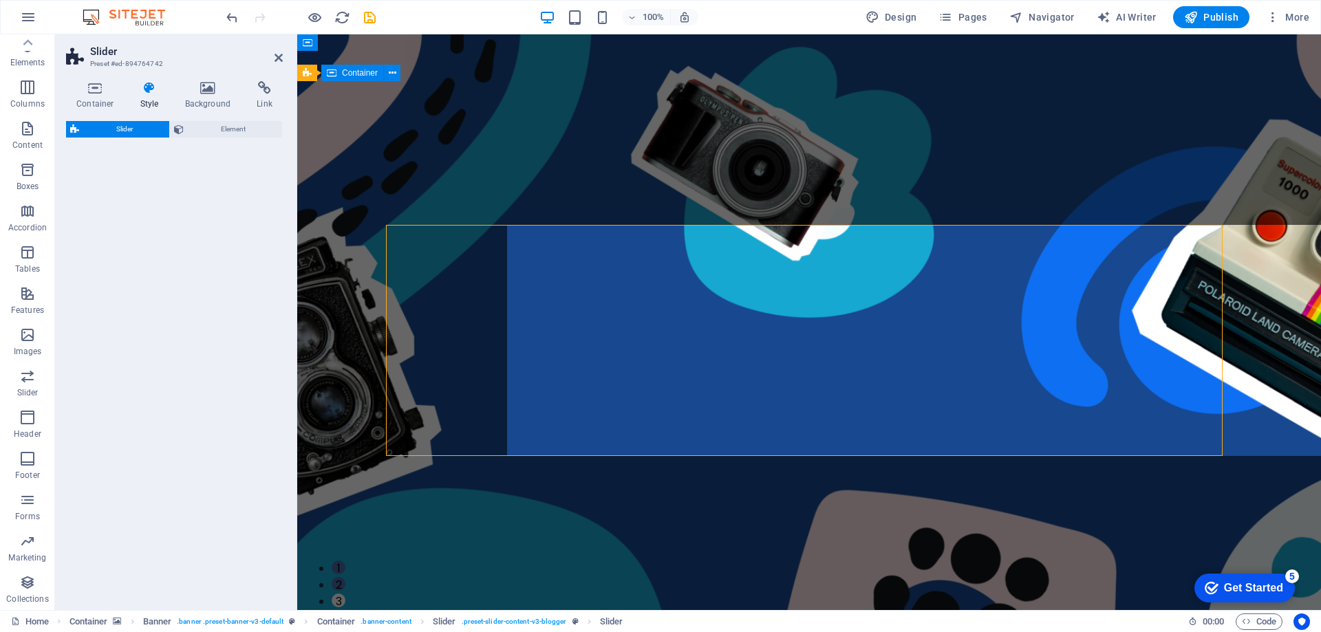
select select "rem"
select select "px"
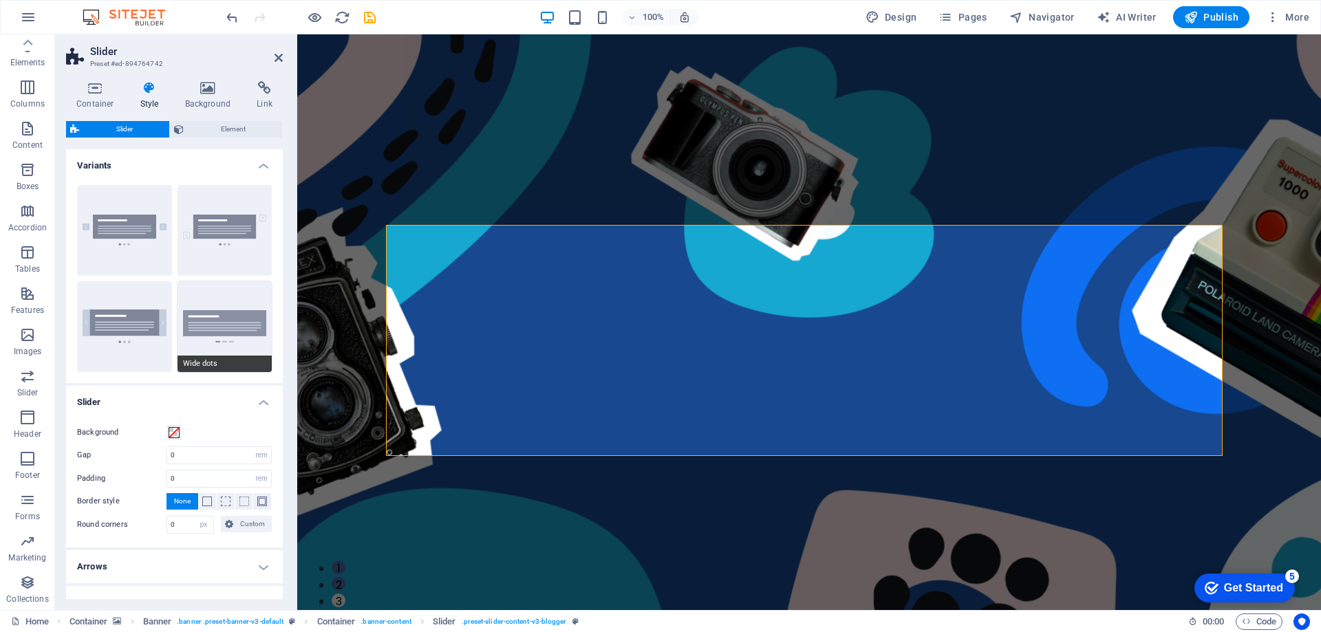
click at [243, 336] on button "Wide dots" at bounding box center [224, 326] width 95 height 91
type input "2"
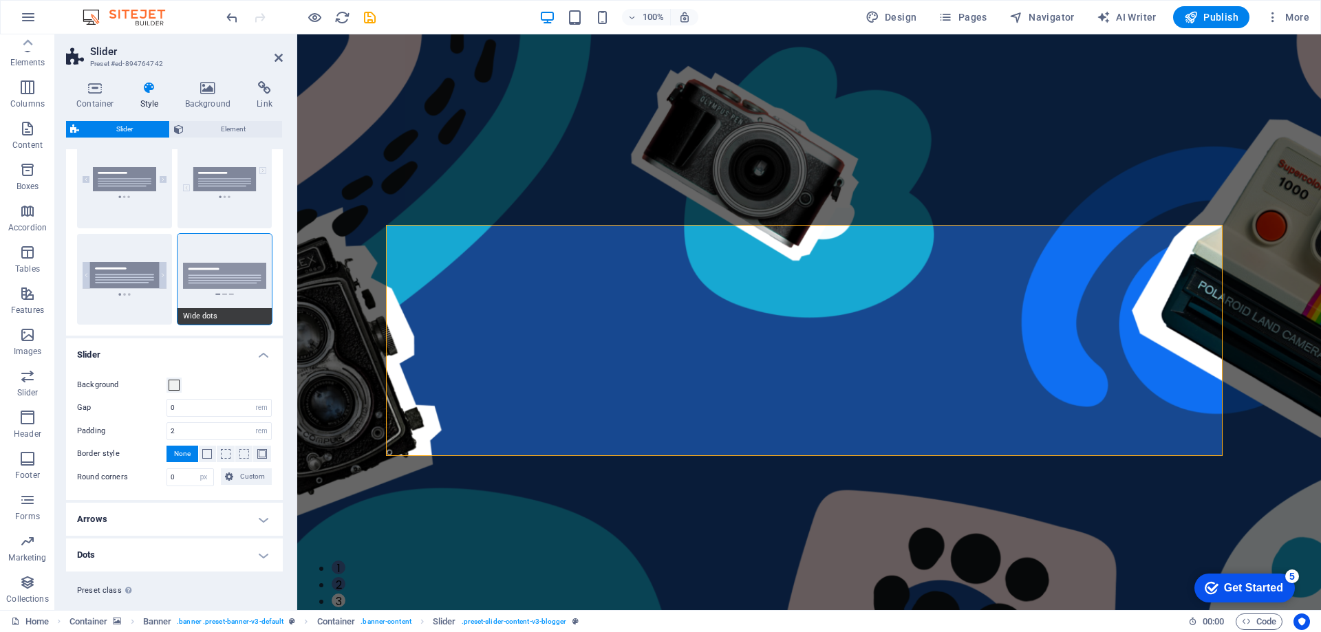
scroll to position [75, 0]
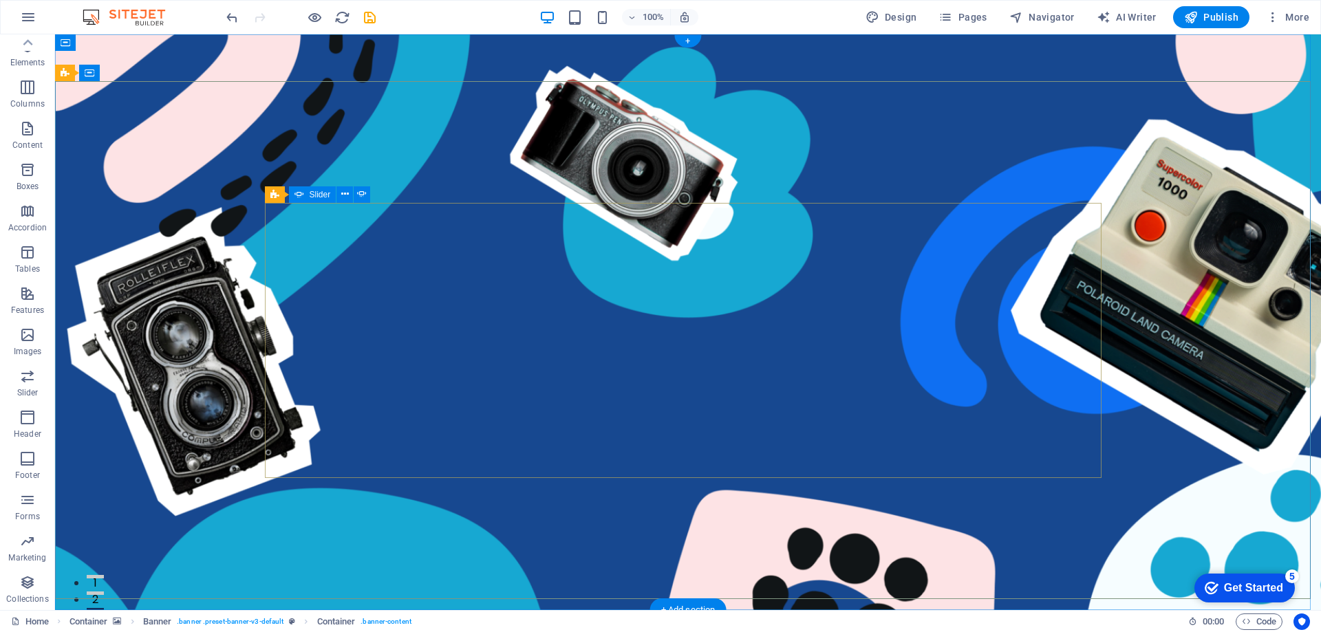
click at [104, 608] on button "3" at bounding box center [95, 609] width 17 height 3
click at [104, 592] on button "2" at bounding box center [95, 593] width 17 height 3
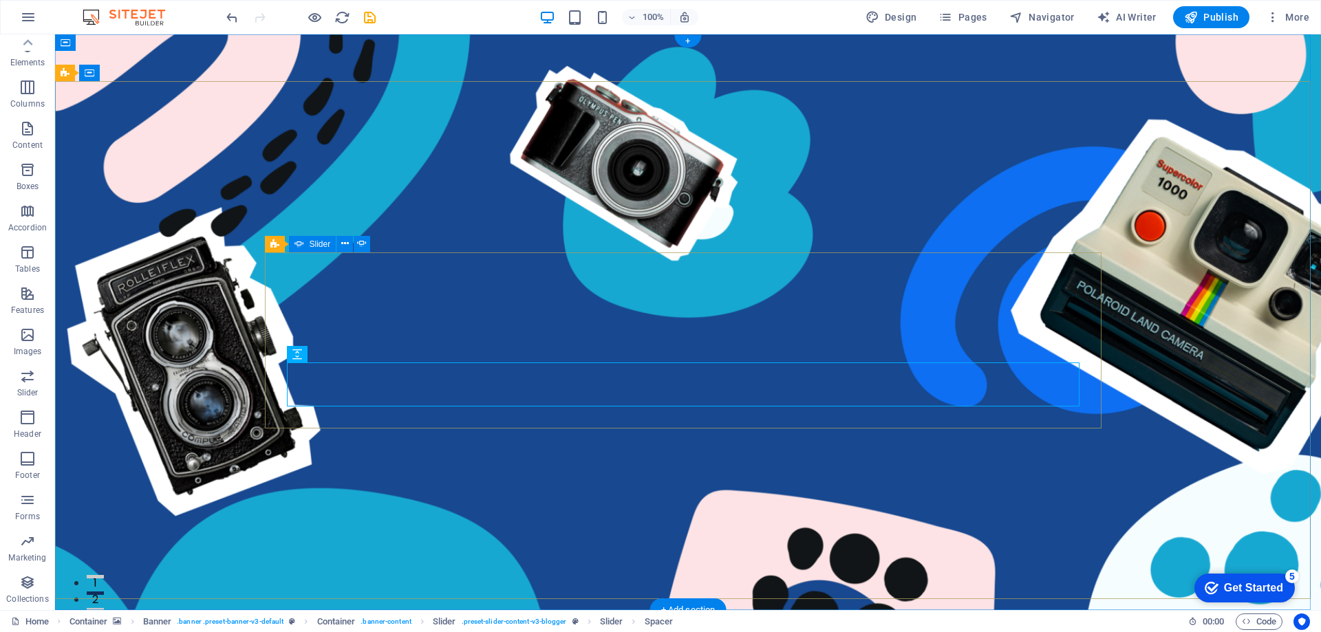
click at [104, 608] on button "3" at bounding box center [95, 609] width 17 height 3
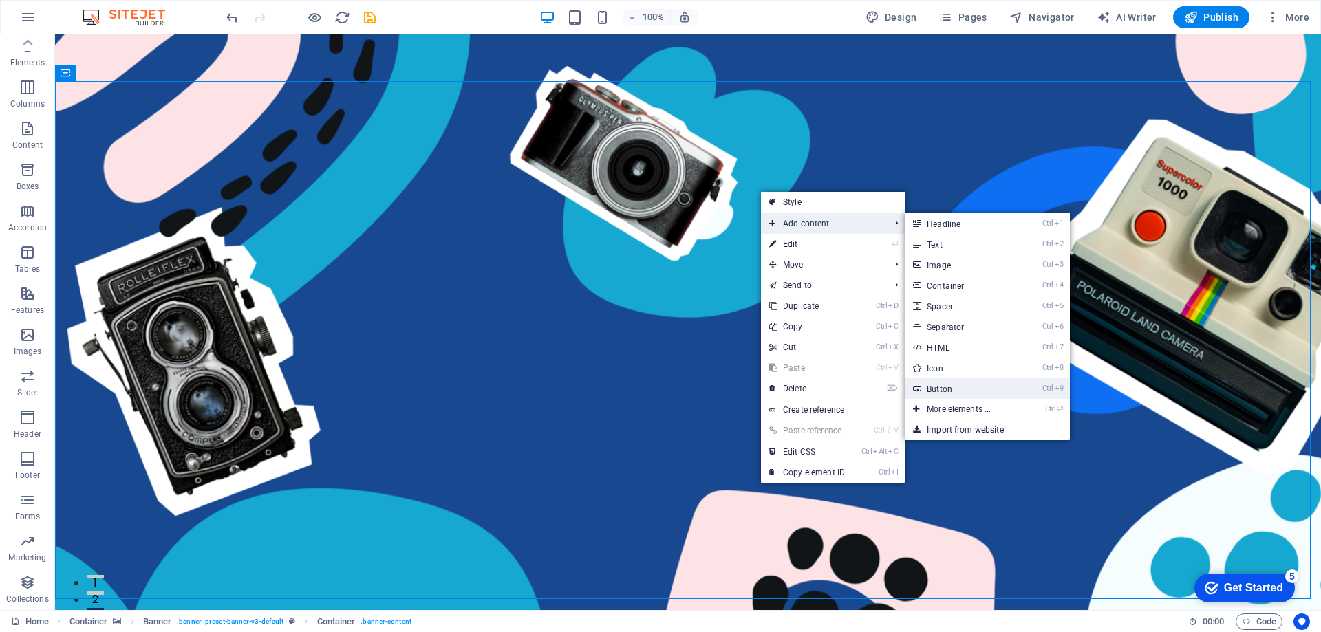
click at [947, 389] on link "Ctrl 9 Button" at bounding box center [961, 388] width 113 height 21
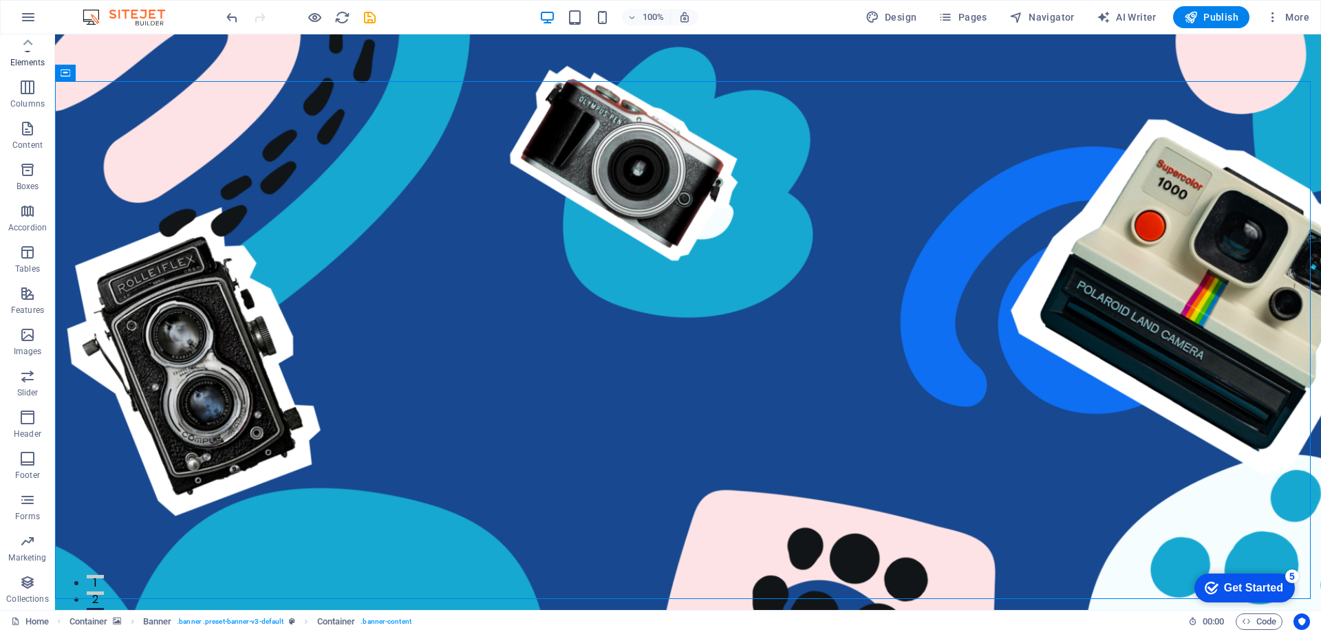
click at [33, 58] on p "Elements" at bounding box center [27, 62] width 35 height 11
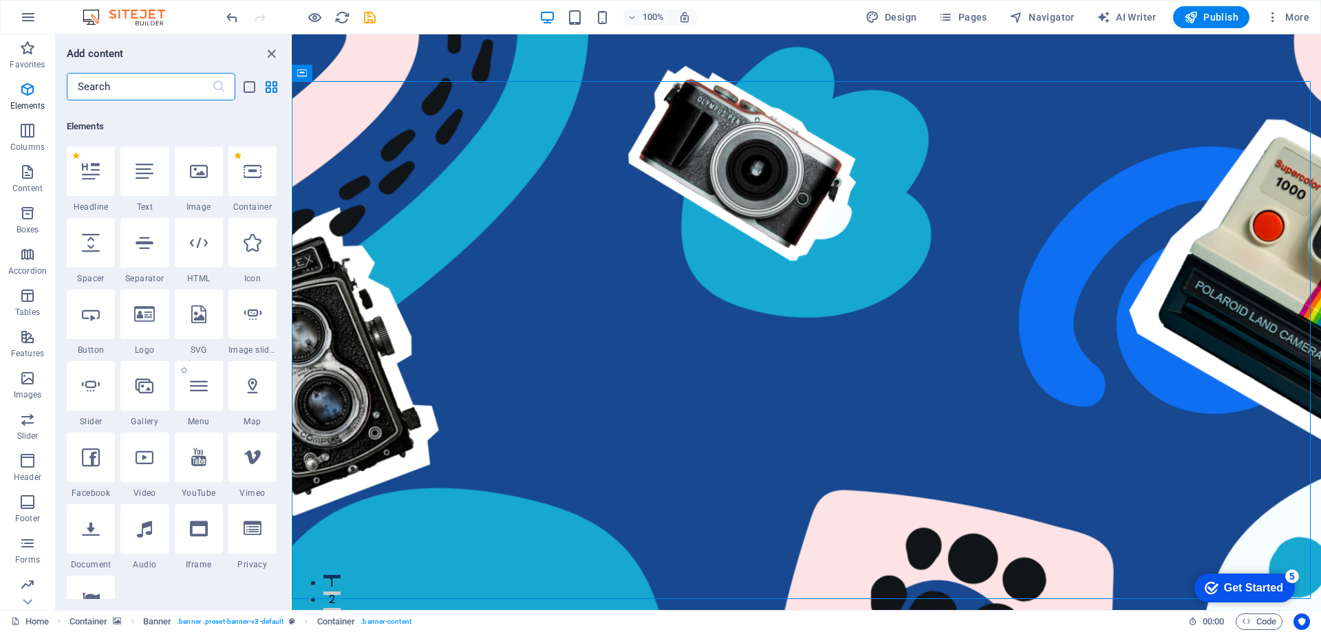
scroll to position [153, 0]
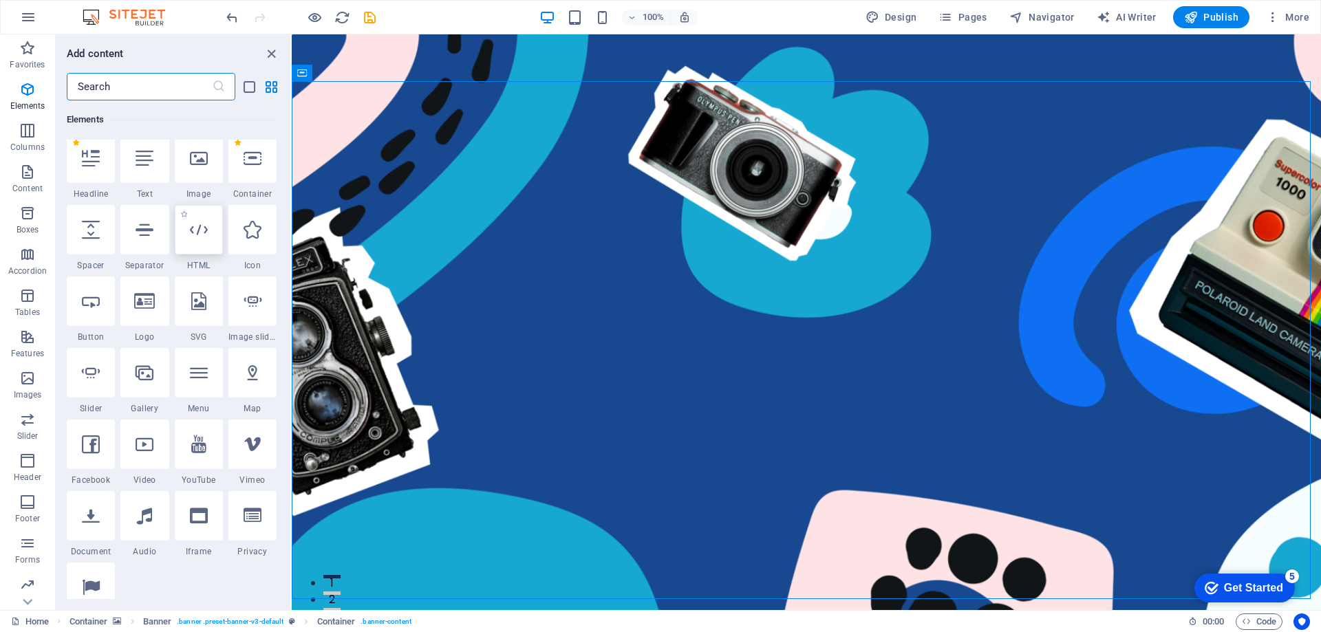
click at [204, 251] on div at bounding box center [199, 230] width 48 height 50
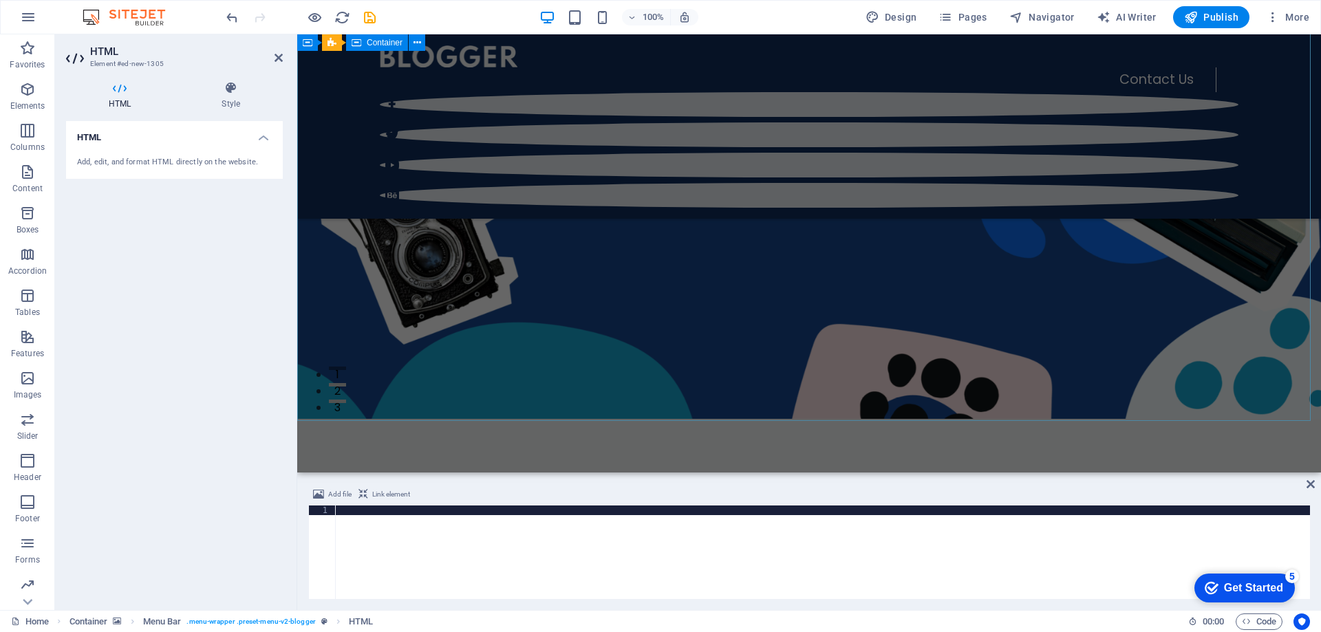
scroll to position [69, 0]
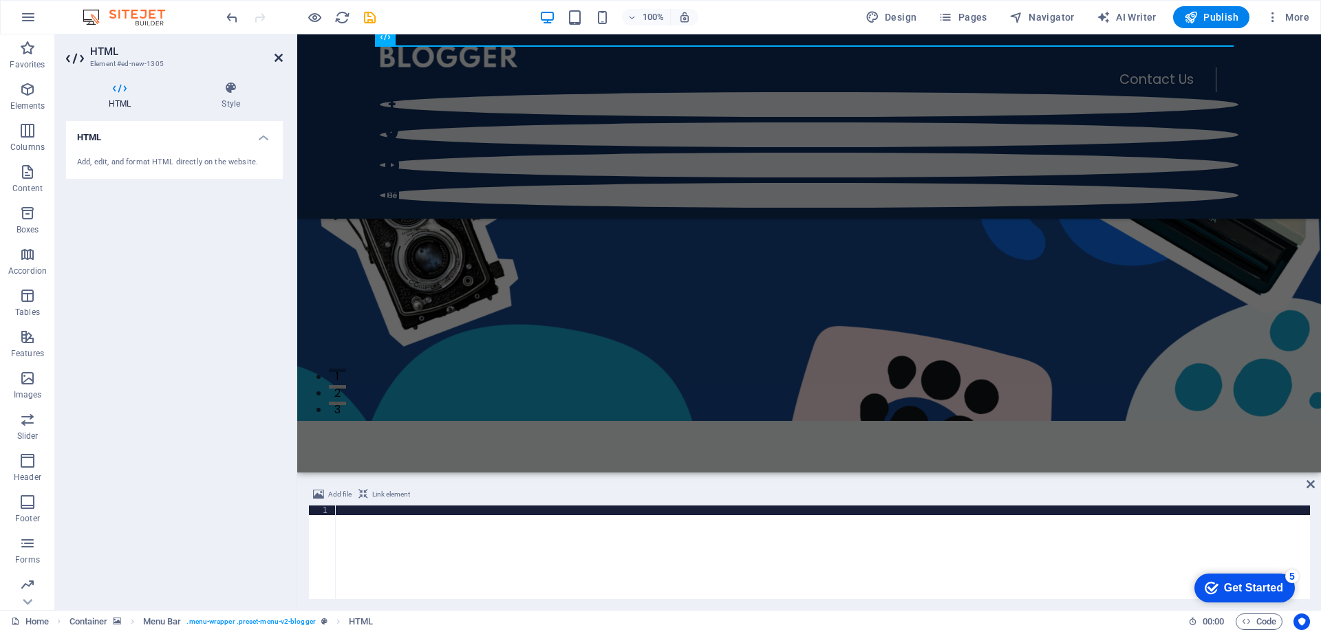
drag, startPoint x: 279, startPoint y: 58, endPoint x: 166, endPoint y: 35, distance: 115.1
click at [279, 58] on icon at bounding box center [278, 57] width 8 height 11
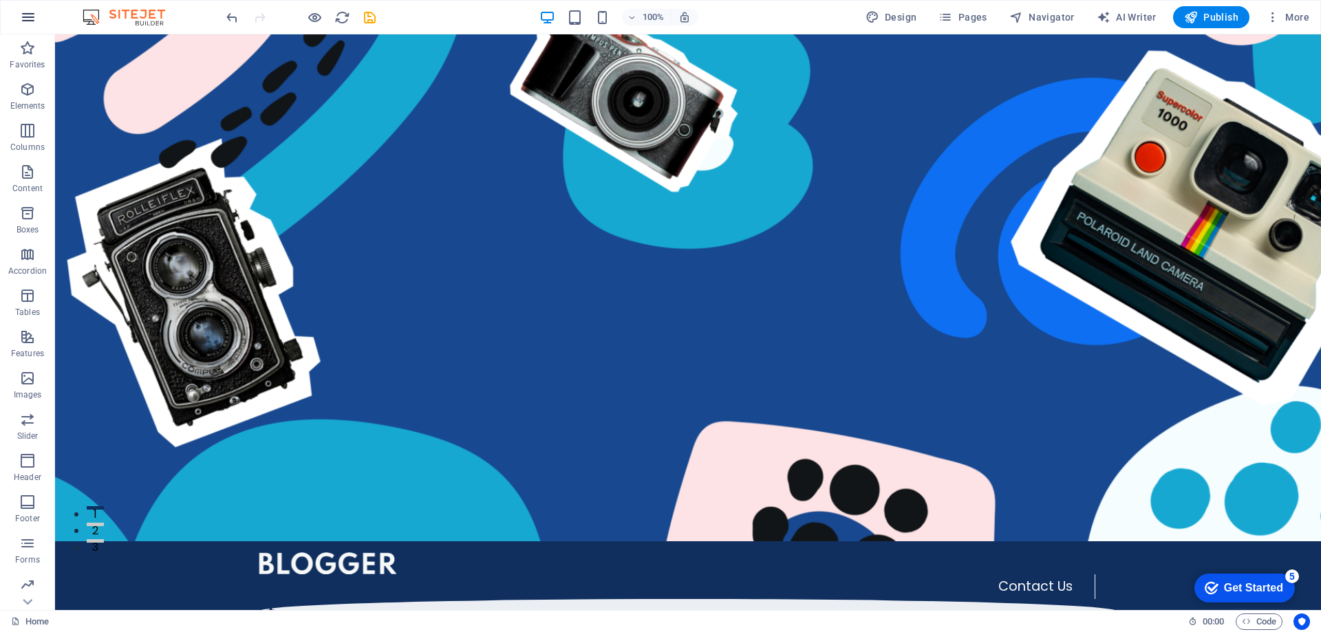
click at [32, 20] on icon "button" at bounding box center [28, 17] width 17 height 17
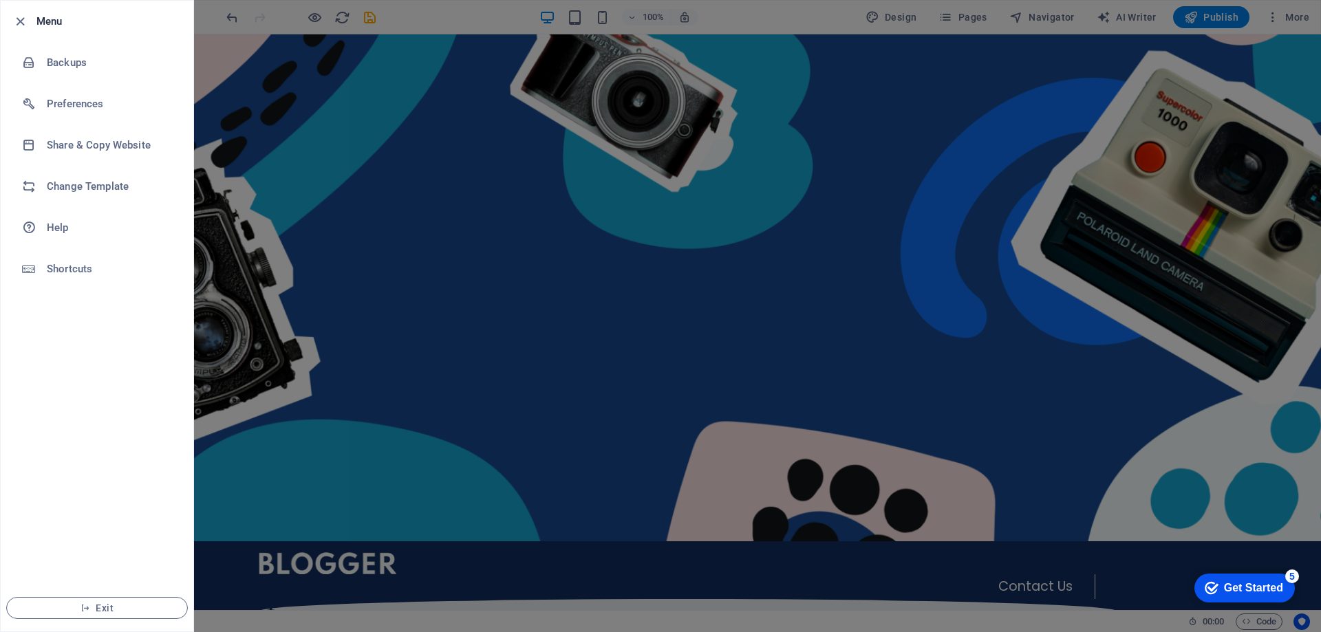
click at [251, 235] on div at bounding box center [660, 316] width 1321 height 632
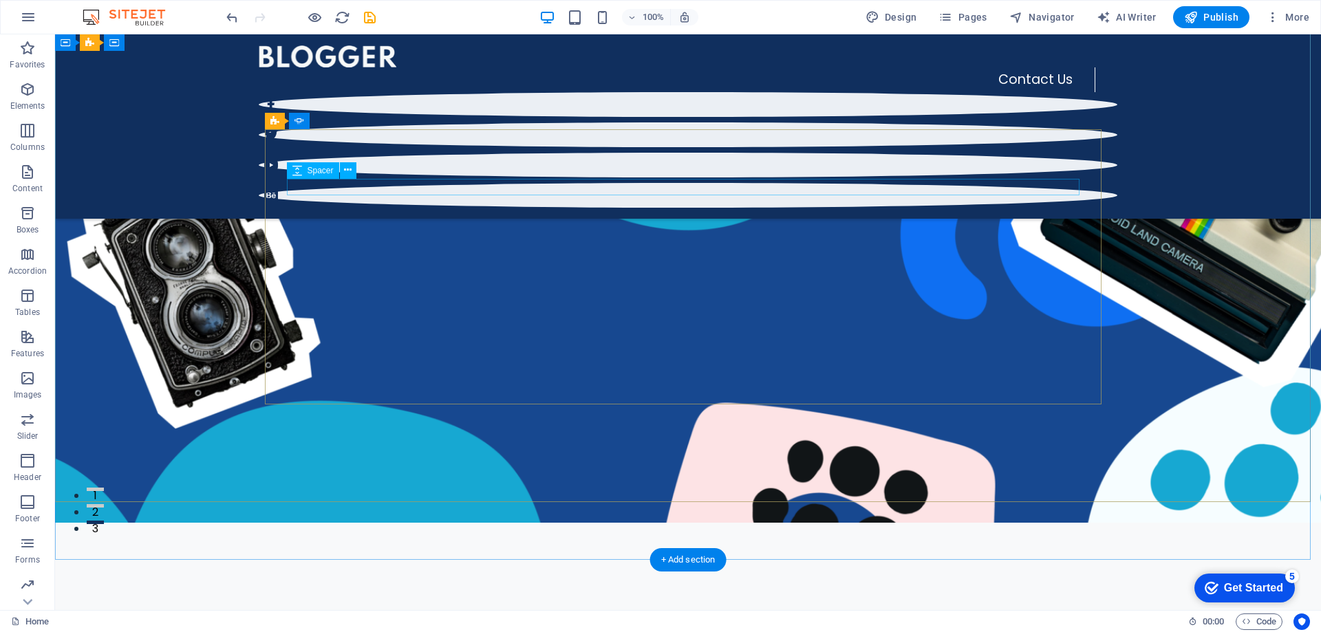
scroll to position [0, 0]
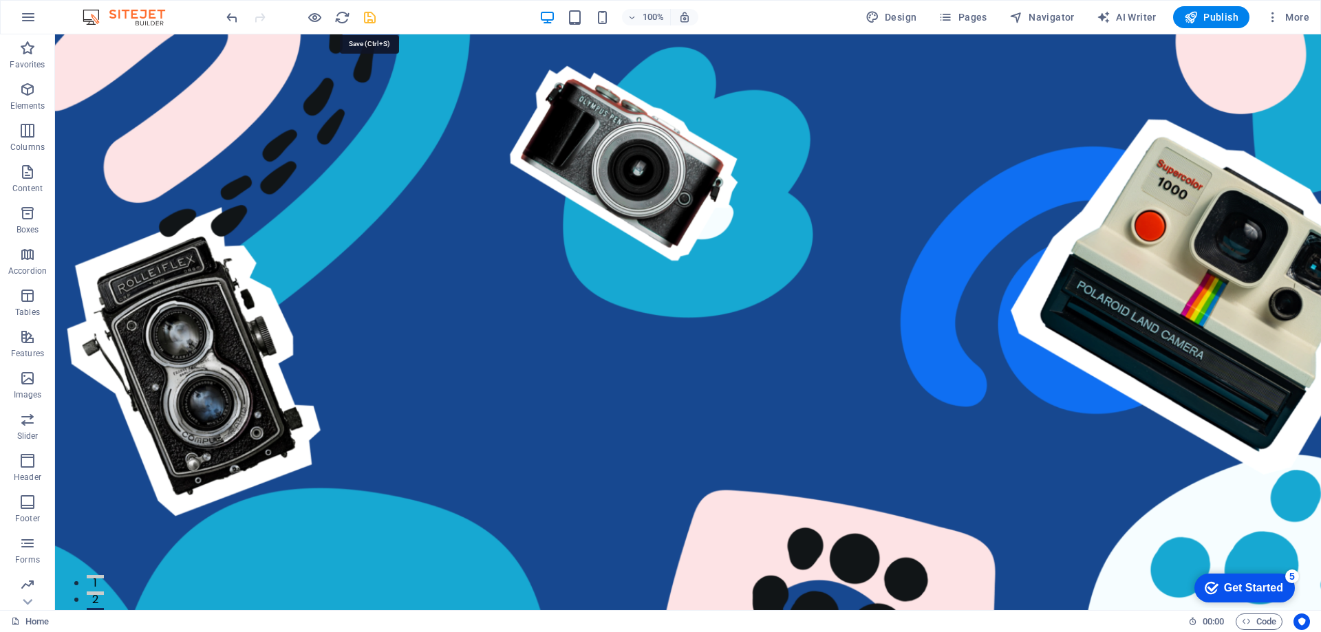
click at [369, 19] on icon "save" at bounding box center [370, 18] width 16 height 16
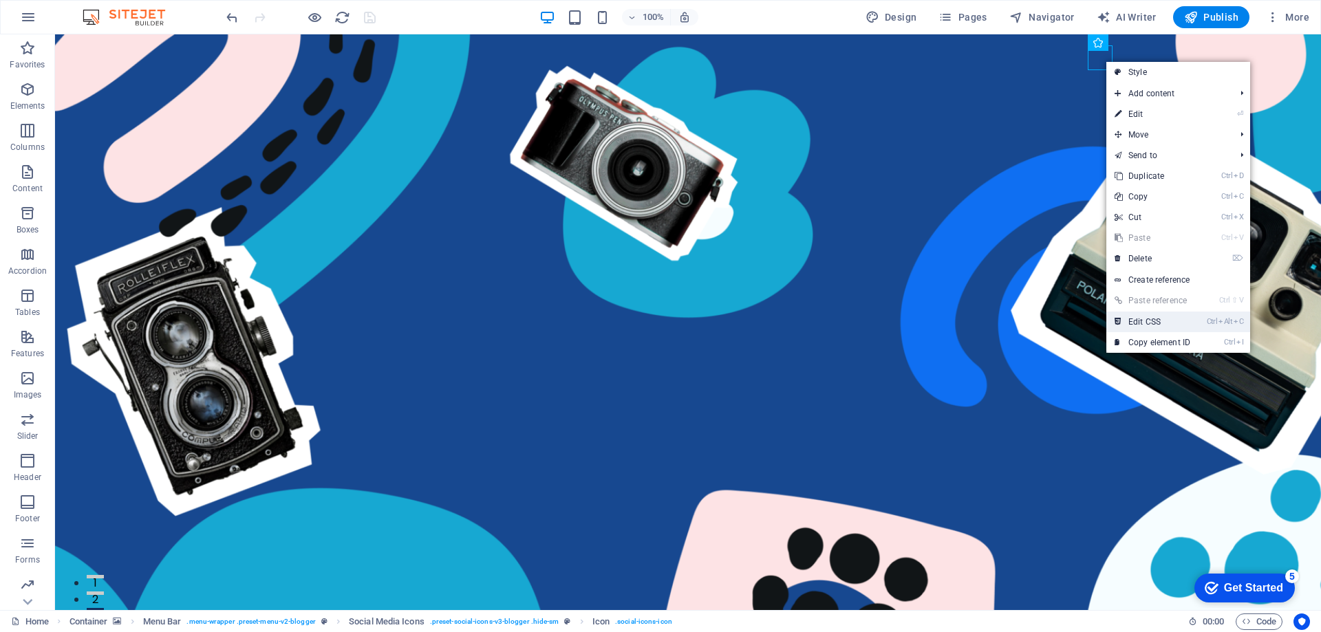
click at [1156, 316] on link "Ctrl Alt C Edit CSS" at bounding box center [1152, 322] width 92 height 21
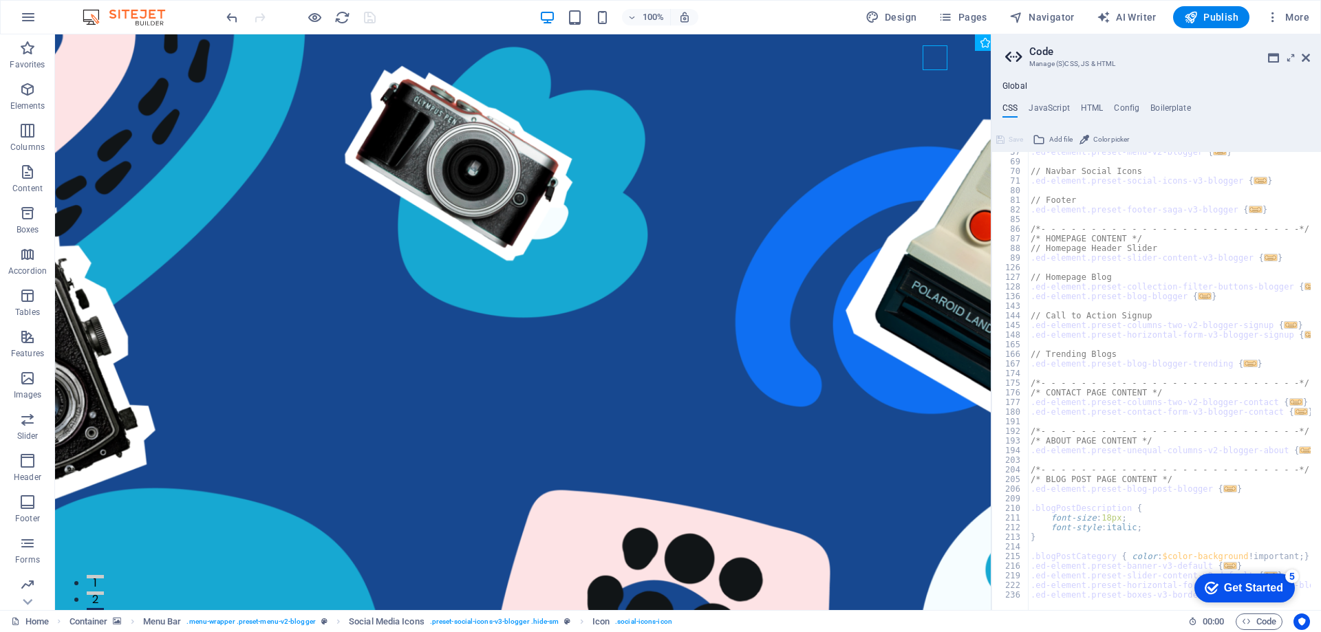
scroll to position [351, 0]
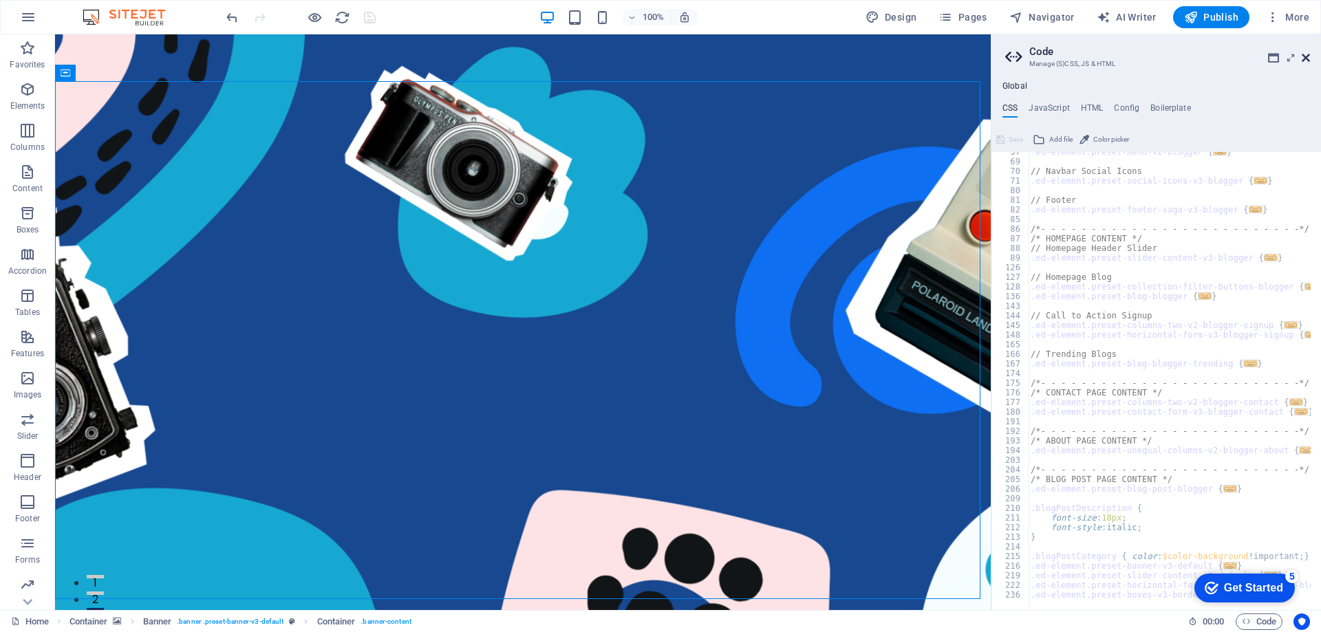
click at [1306, 59] on icon at bounding box center [1305, 57] width 8 height 11
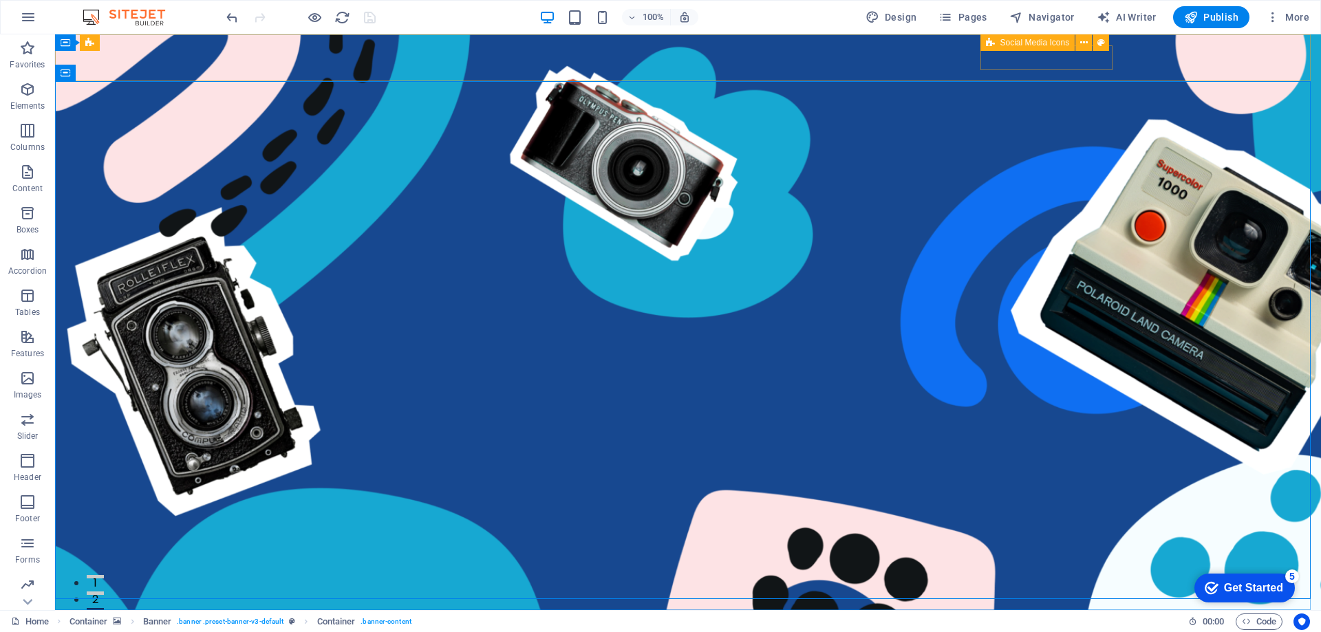
click at [990, 43] on icon at bounding box center [990, 42] width 9 height 17
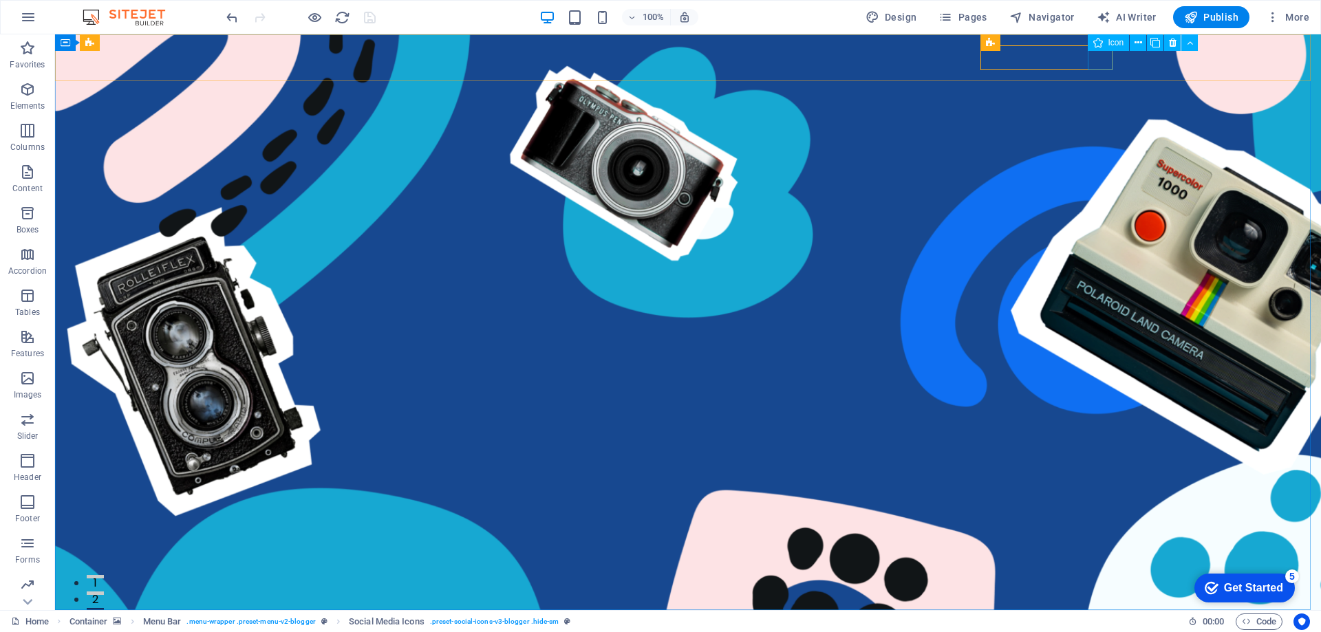
click at [1096, 43] on icon at bounding box center [1098, 42] width 10 height 17
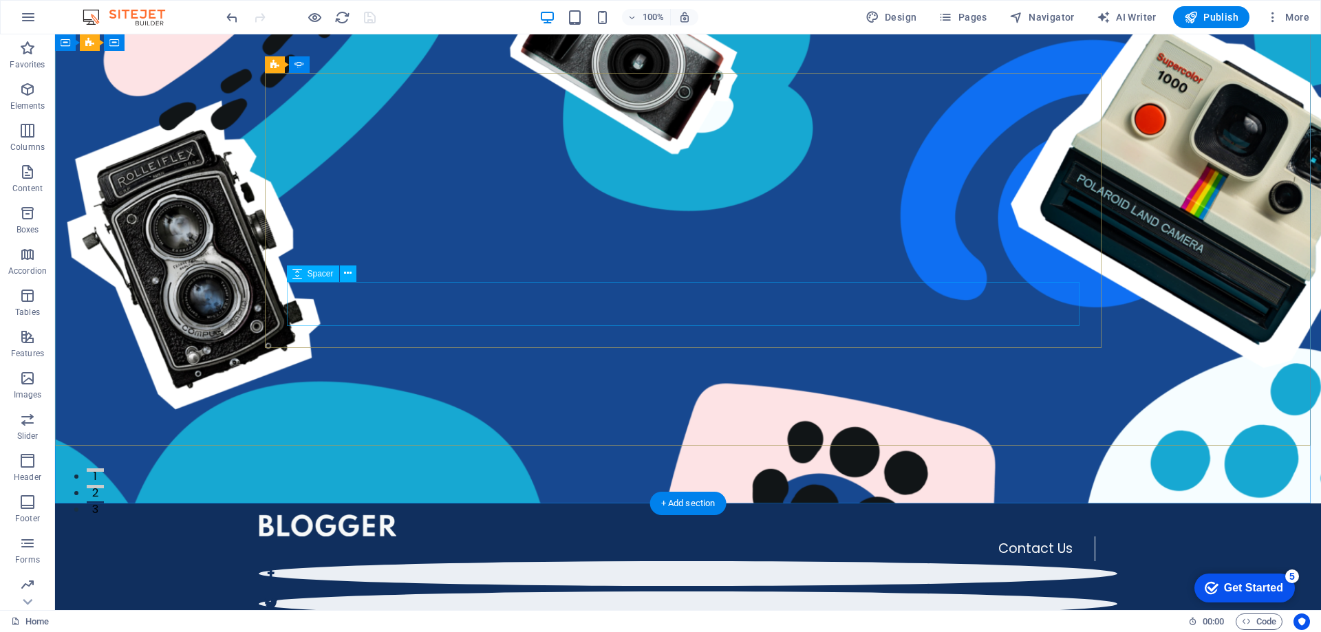
scroll to position [0, 0]
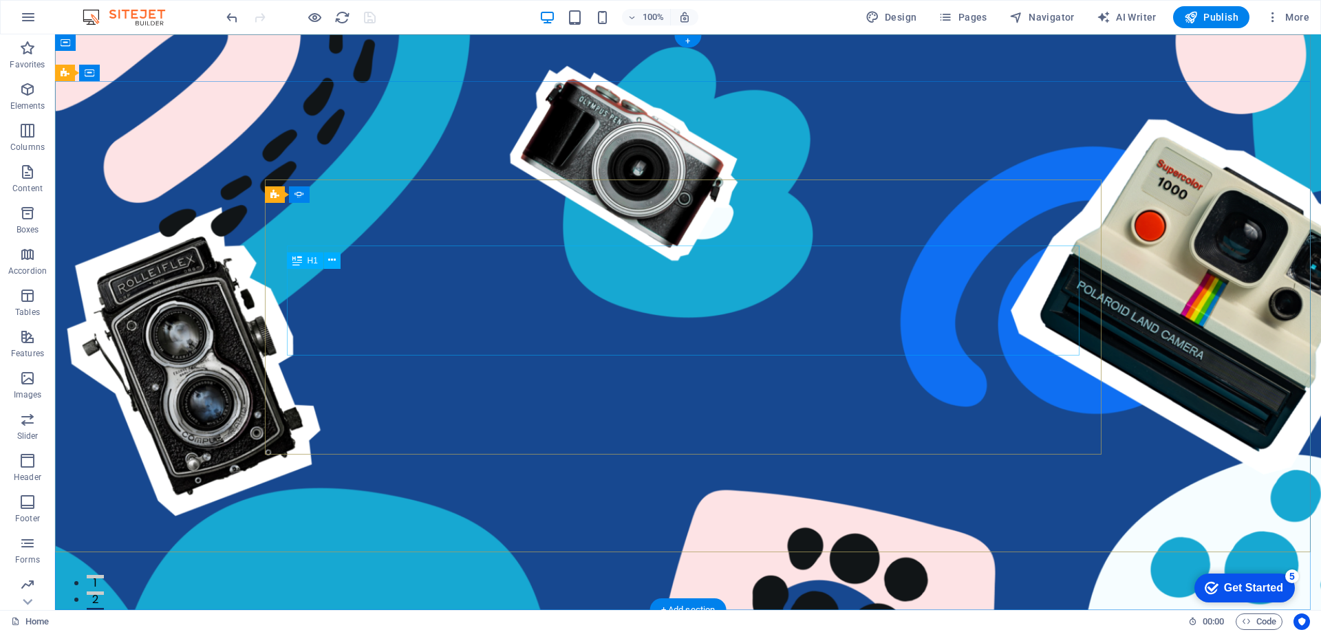
click at [104, 608] on button "3" at bounding box center [95, 609] width 17 height 3
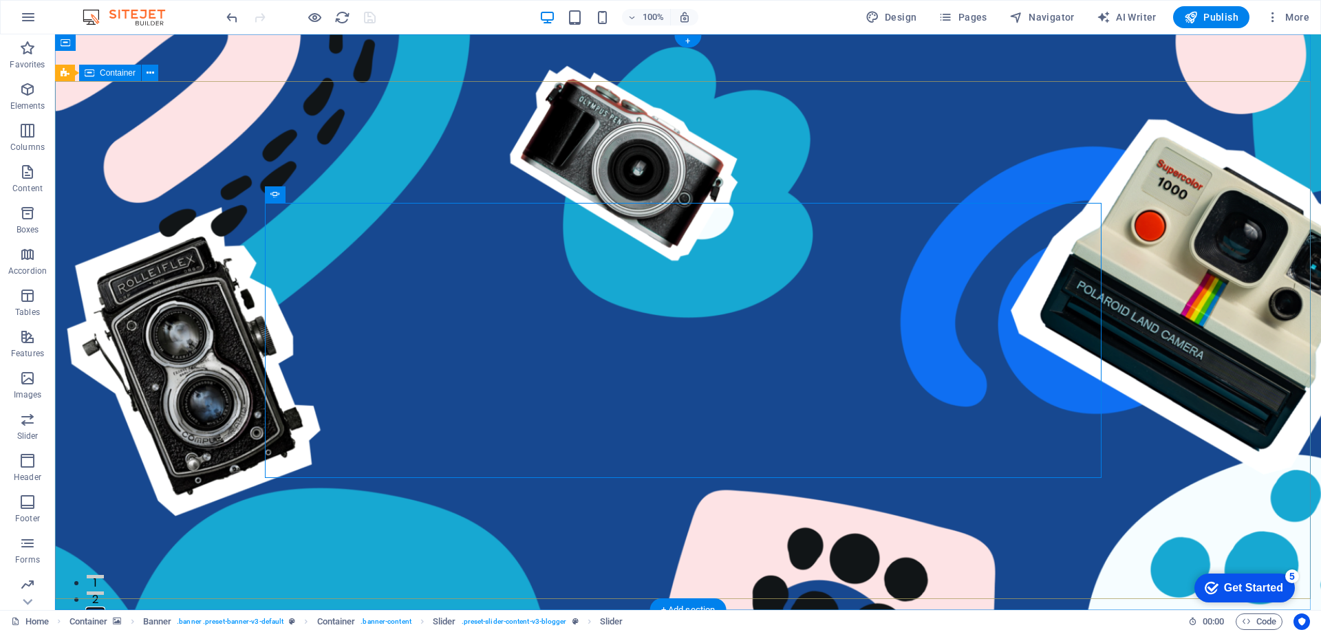
click at [104, 592] on button "2" at bounding box center [95, 593] width 17 height 3
click at [104, 575] on button "1" at bounding box center [95, 576] width 17 height 3
select select "ms"
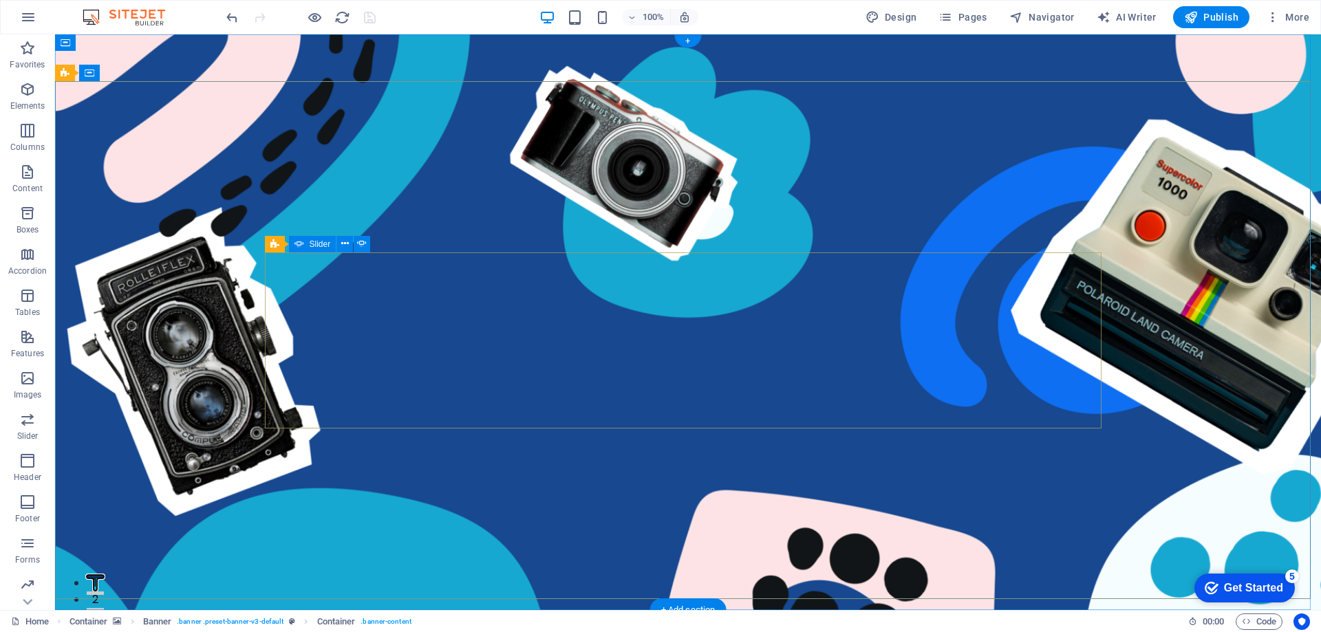
select select "s"
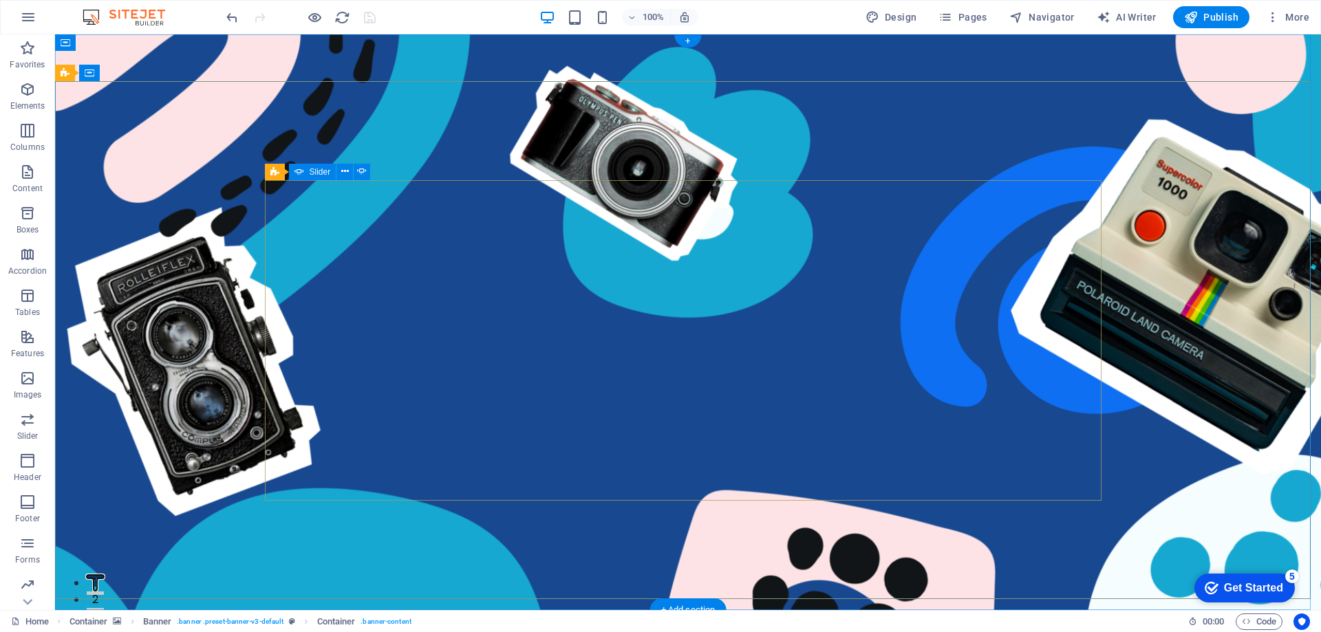
click at [104, 592] on button "2" at bounding box center [95, 593] width 17 height 3
click at [104, 608] on button "3" at bounding box center [95, 609] width 17 height 3
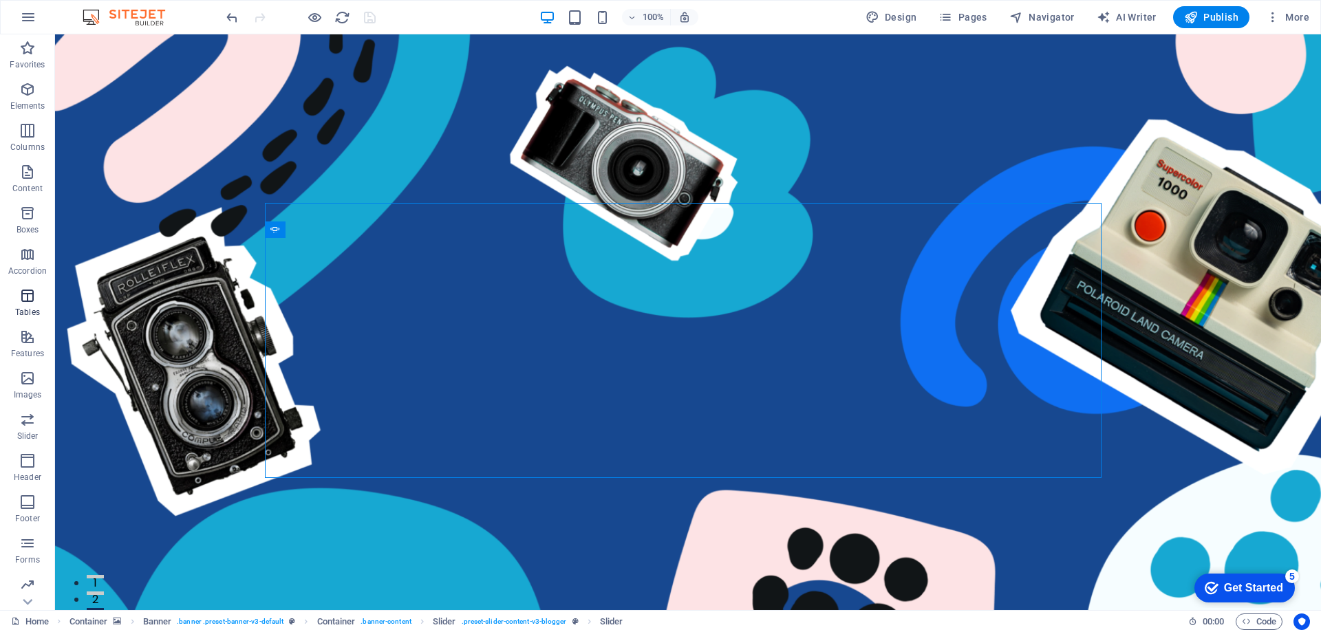
click at [28, 294] on icon "button" at bounding box center [27, 296] width 17 height 17
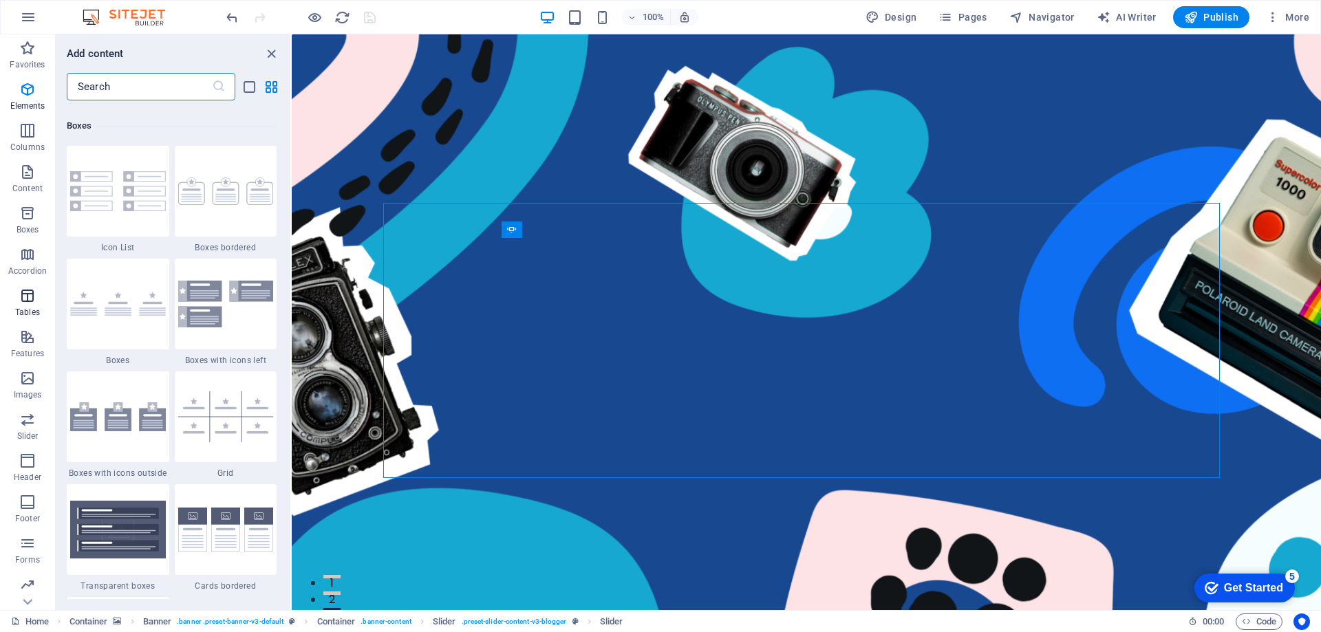
scroll to position [4764, 0]
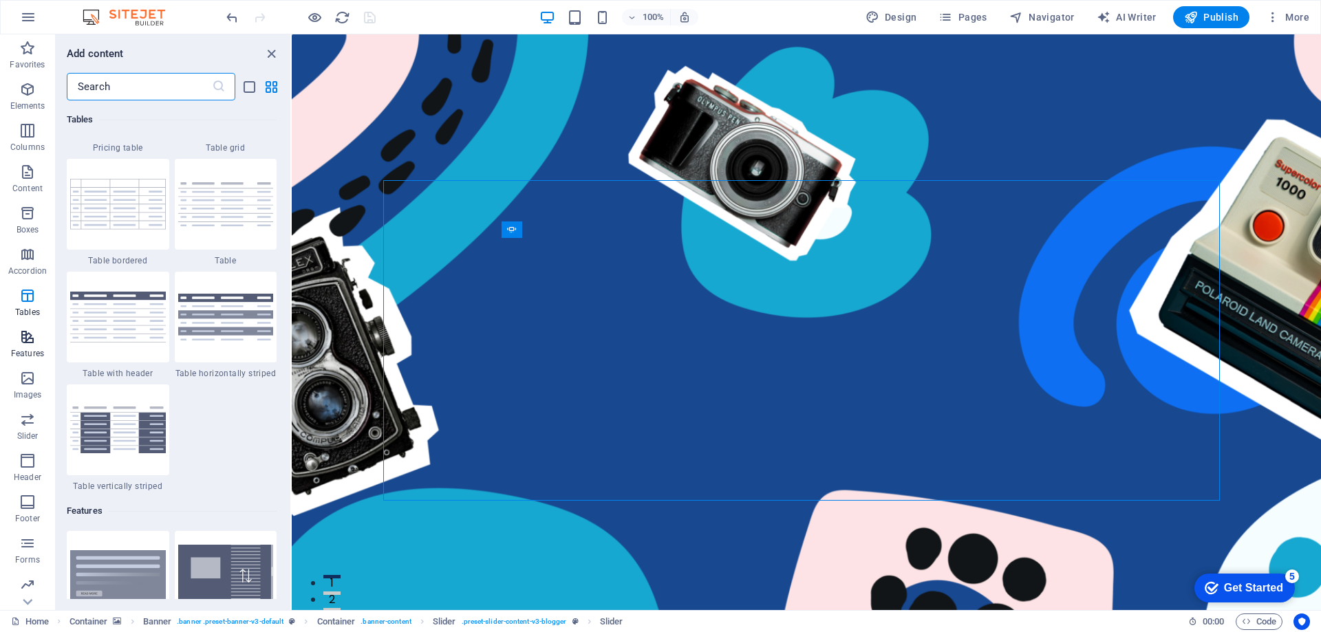
click at [35, 350] on p "Features" at bounding box center [27, 353] width 33 height 11
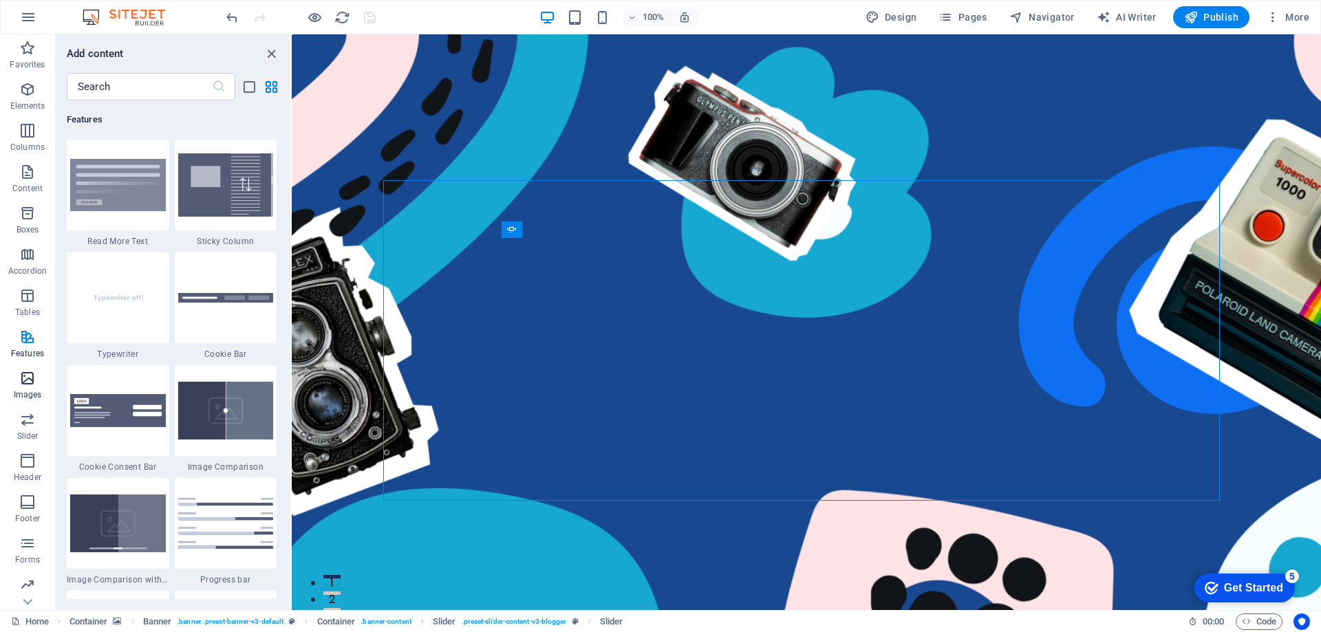
scroll to position [5362, 0]
click at [215, 321] on div at bounding box center [226, 297] width 102 height 91
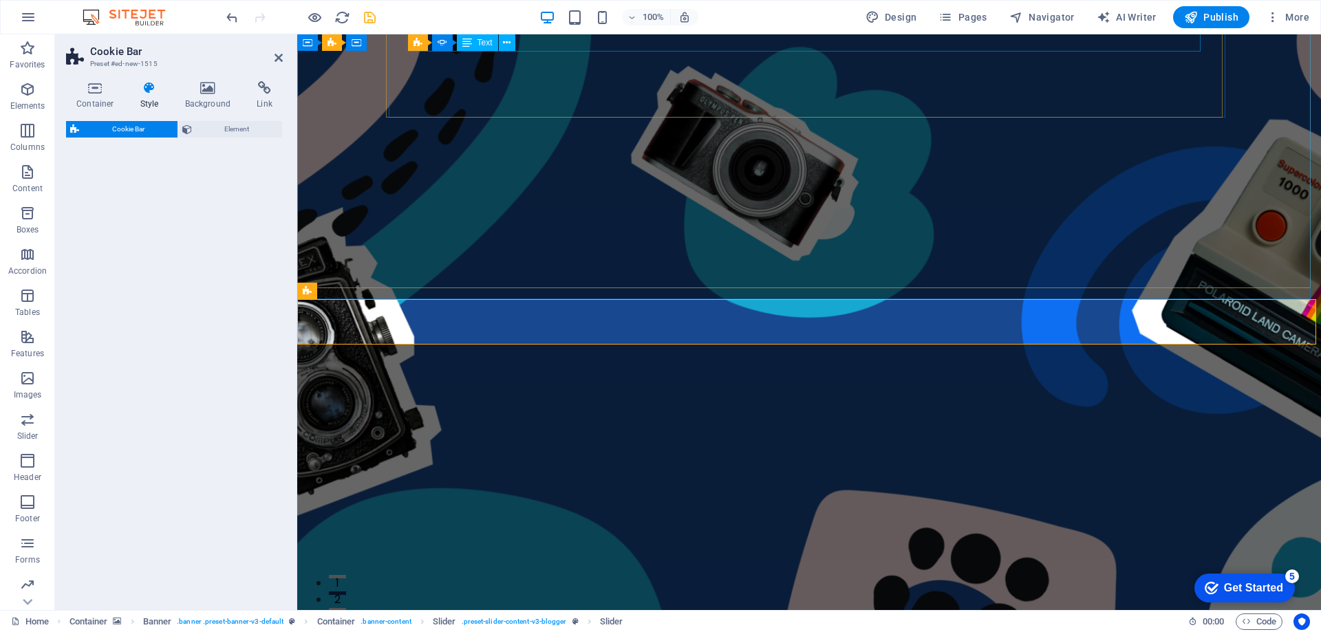
select select "px"
select select "rem"
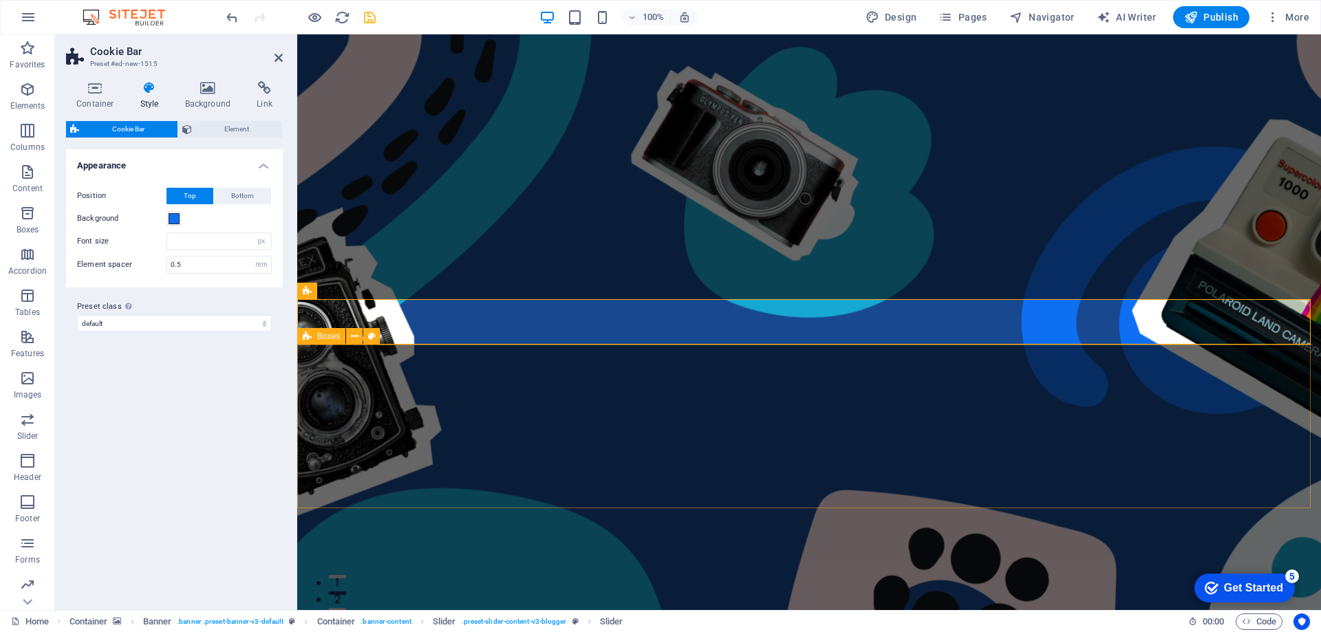
scroll to position [311, 0]
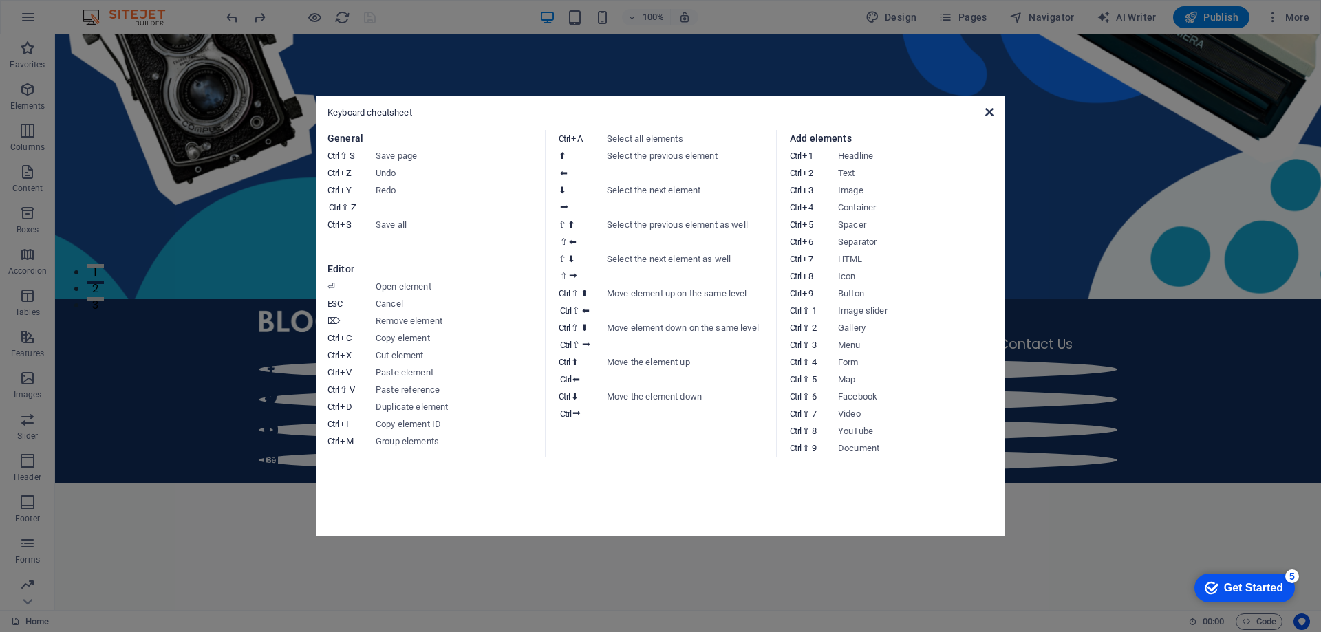
click at [991, 111] on icon at bounding box center [989, 112] width 8 height 11
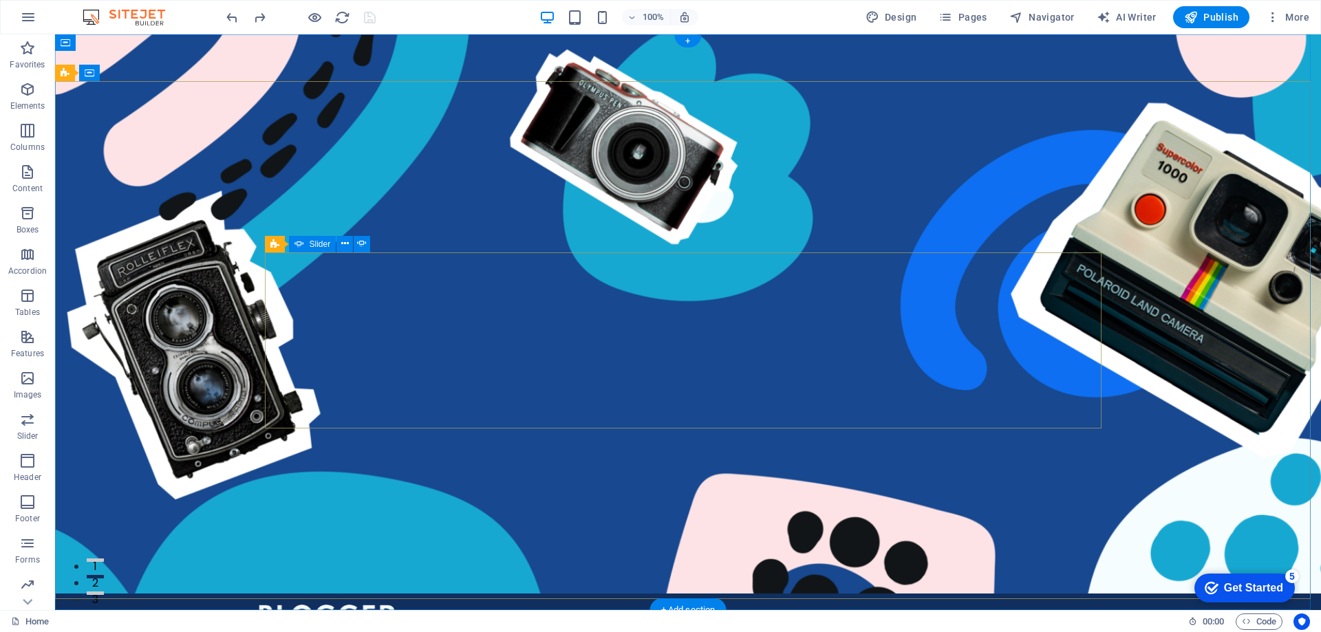
scroll to position [0, 0]
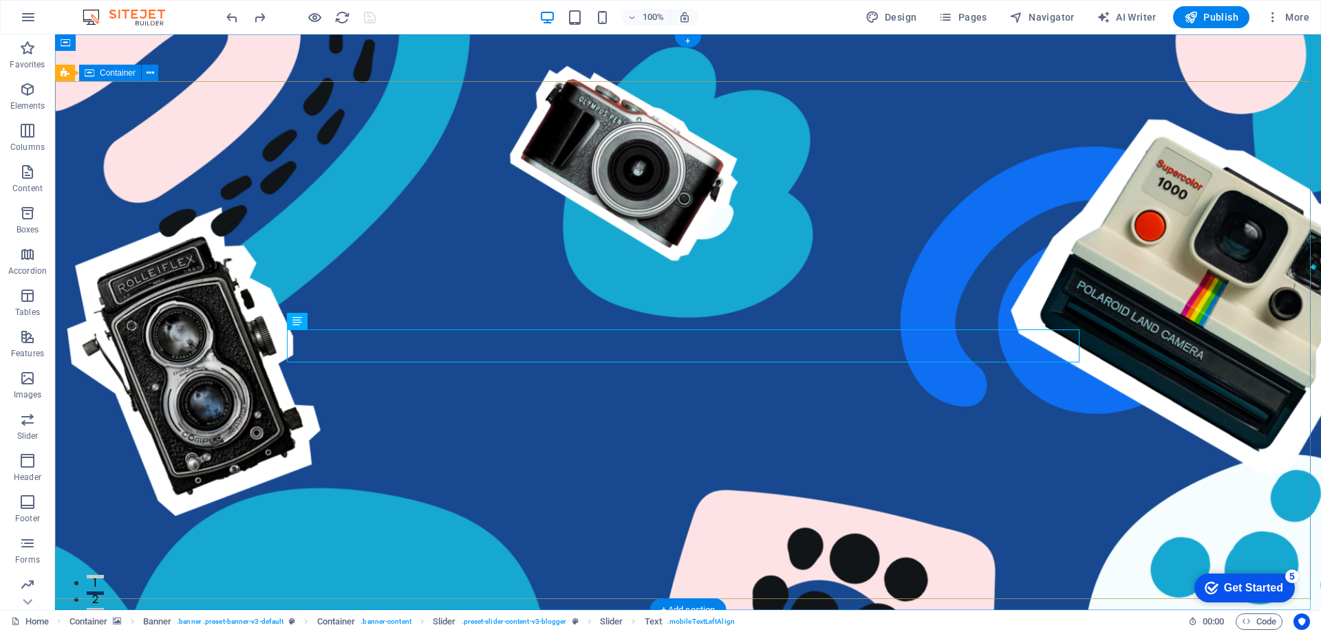
drag, startPoint x: 242, startPoint y: 378, endPoint x: 267, endPoint y: 368, distance: 26.6
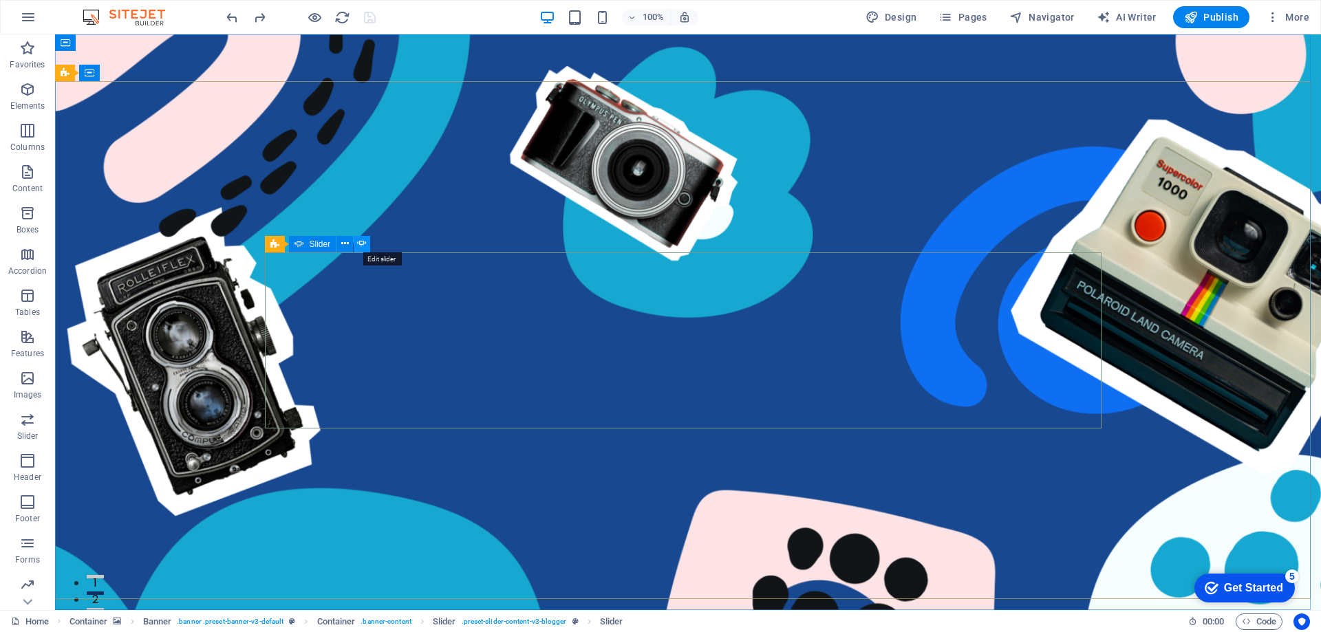
click at [365, 245] on icon at bounding box center [362, 244] width 10 height 14
select select "ms"
select select "s"
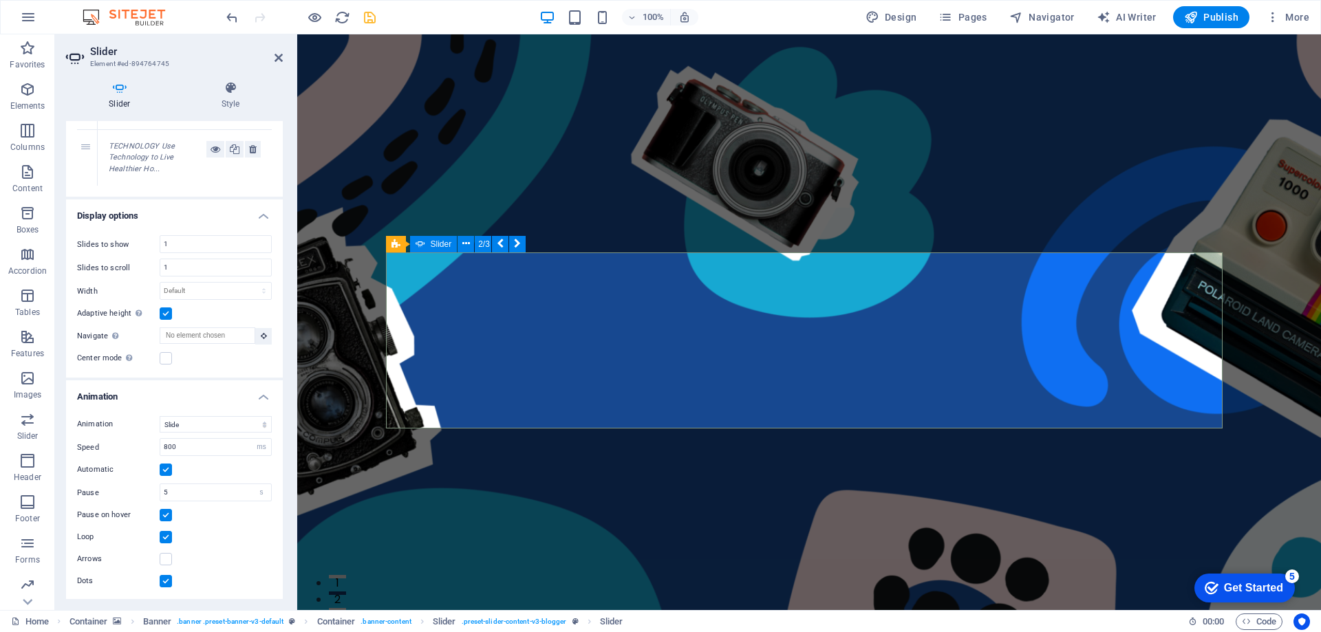
scroll to position [139, 0]
click at [32, 291] on icon "button" at bounding box center [27, 296] width 17 height 17
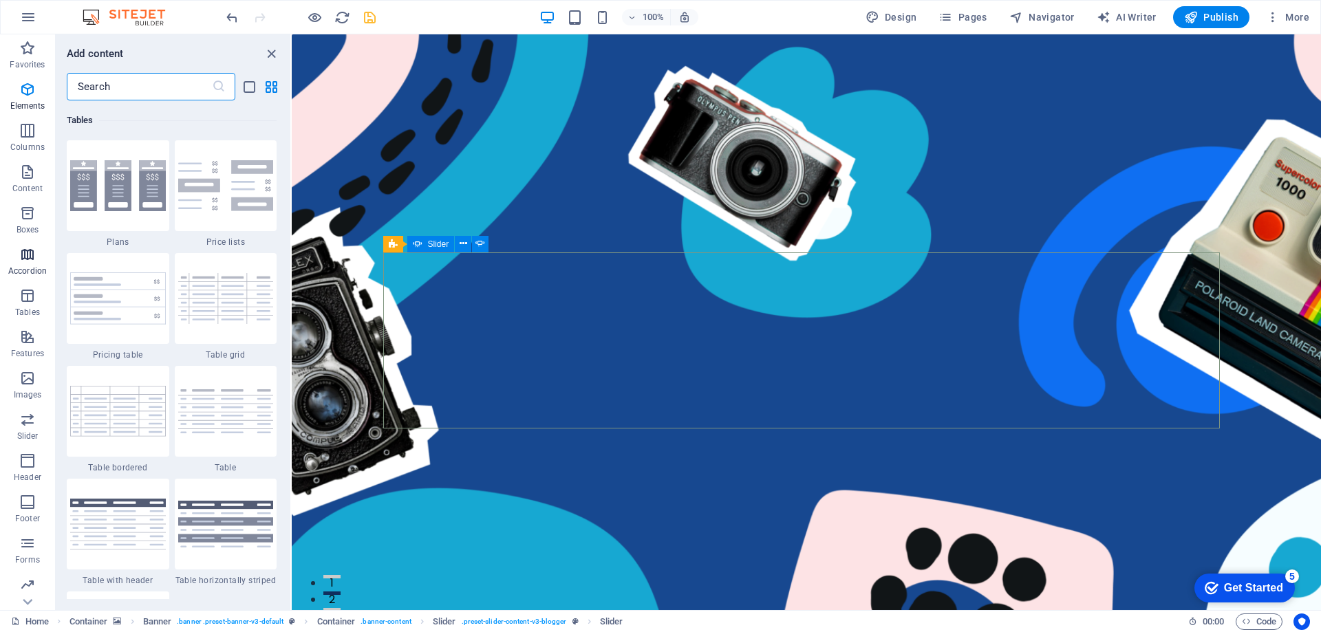
scroll to position [4764, 0]
click at [32, 224] on p "Boxes" at bounding box center [28, 229] width 23 height 11
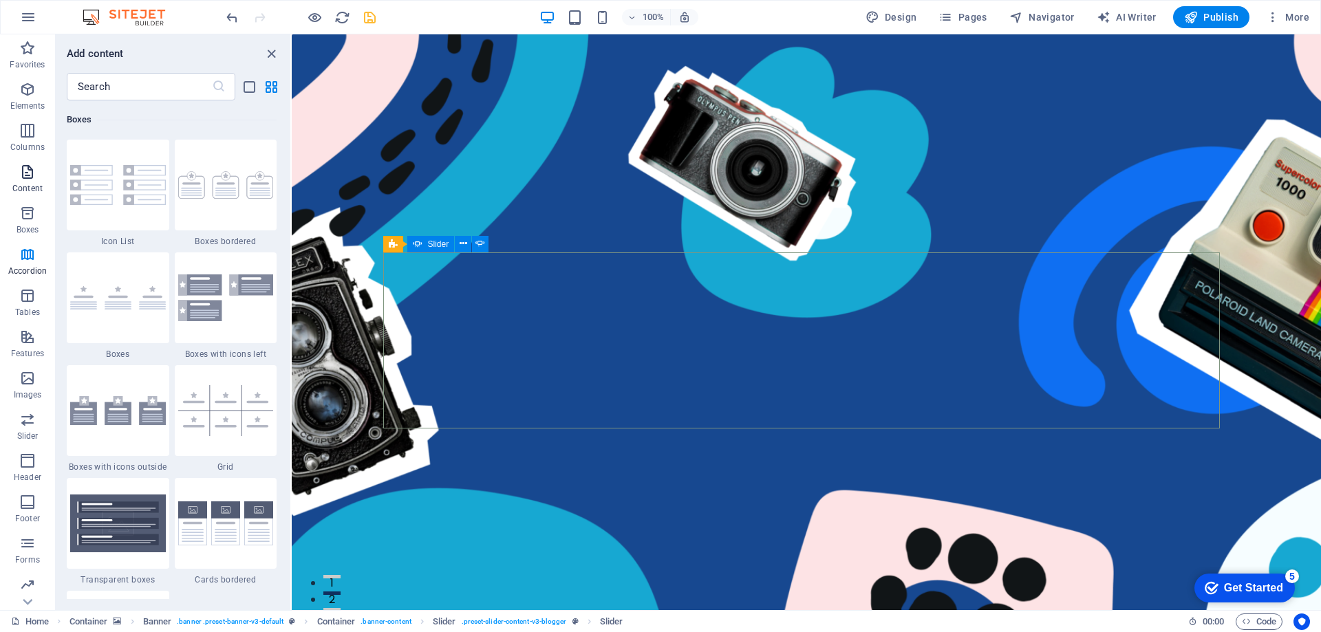
click at [32, 184] on p "Content" at bounding box center [27, 188] width 30 height 11
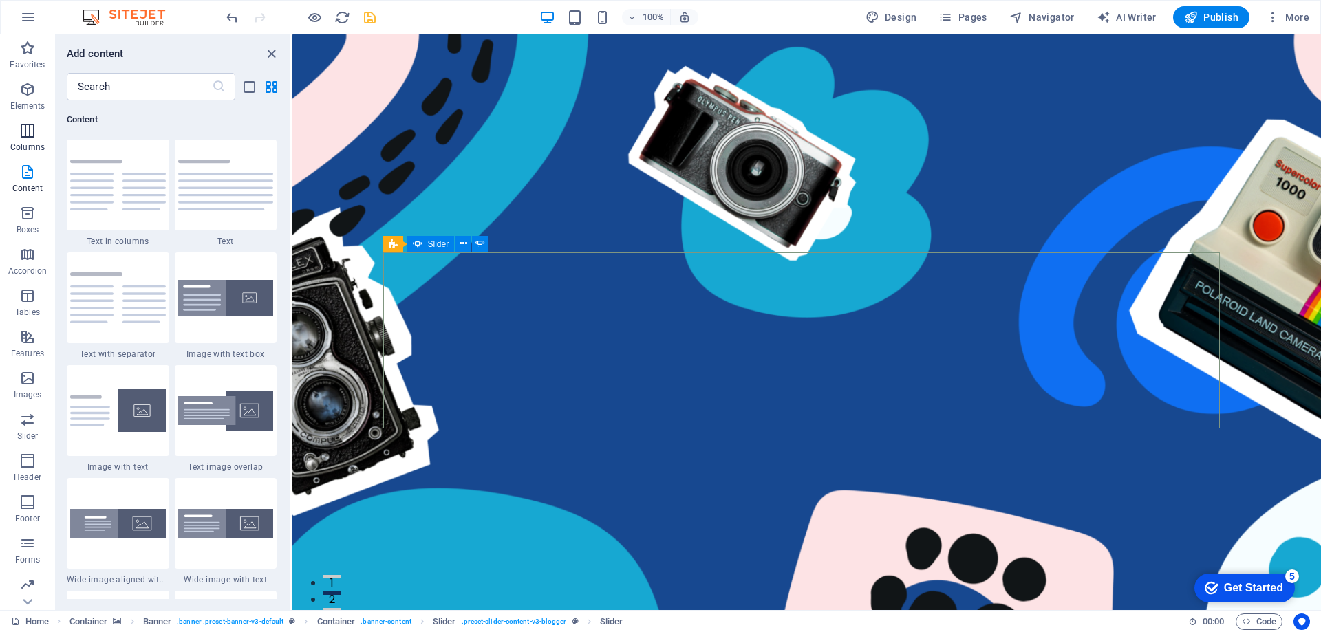
click at [27, 134] on icon "button" at bounding box center [27, 130] width 17 height 17
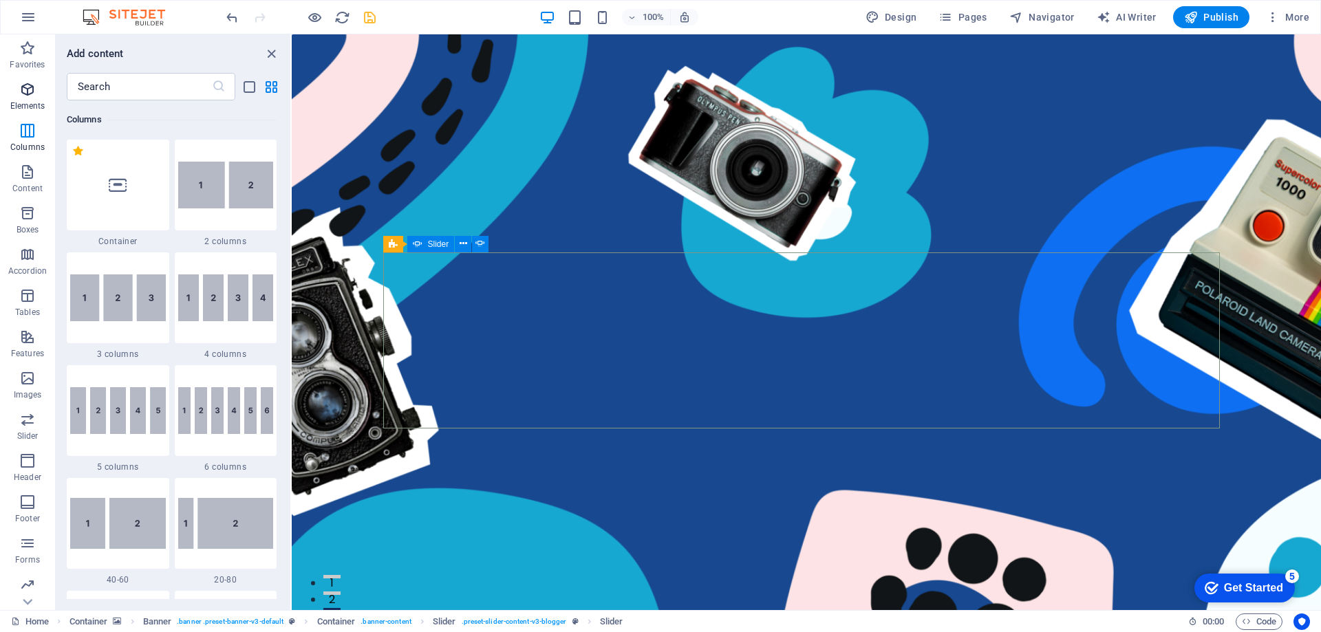
click at [25, 106] on p "Elements" at bounding box center [27, 105] width 35 height 11
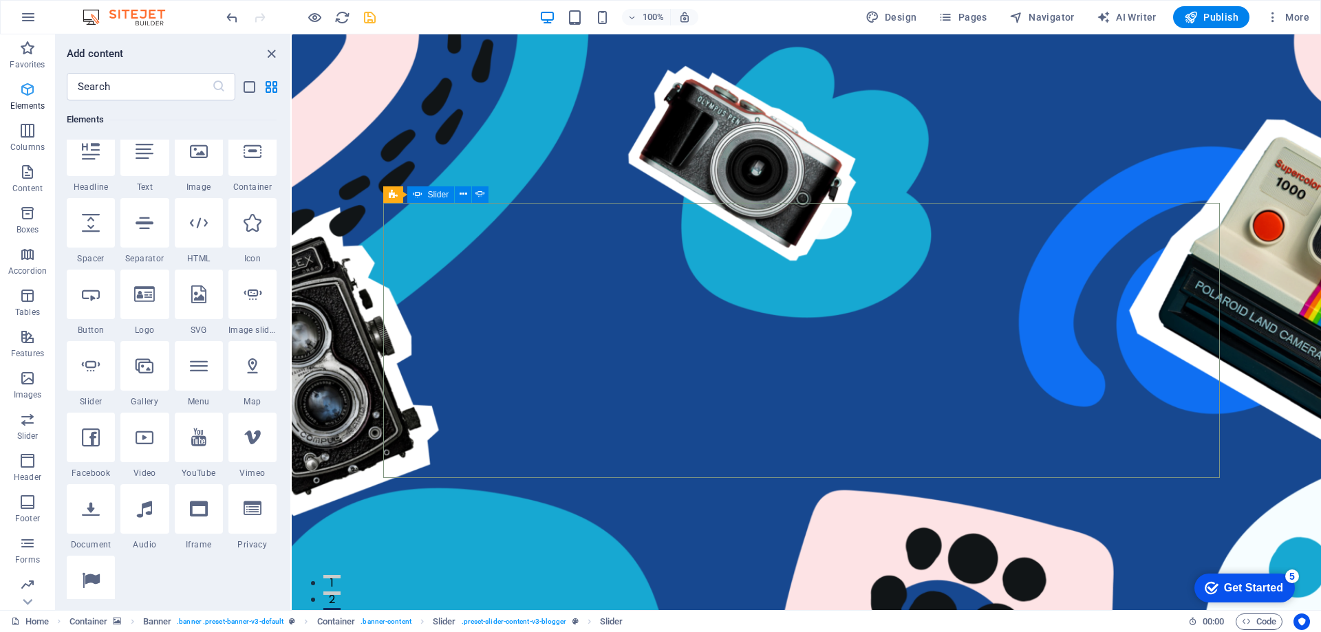
scroll to position [147, 0]
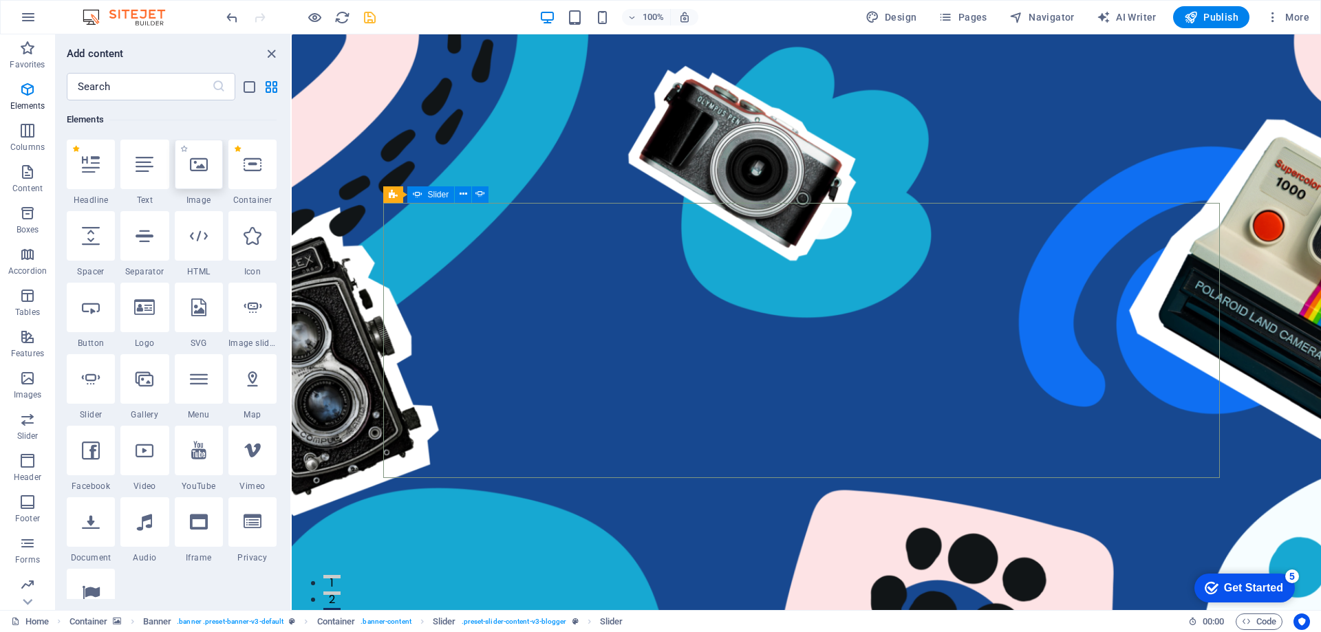
click at [192, 177] on div at bounding box center [199, 165] width 48 height 50
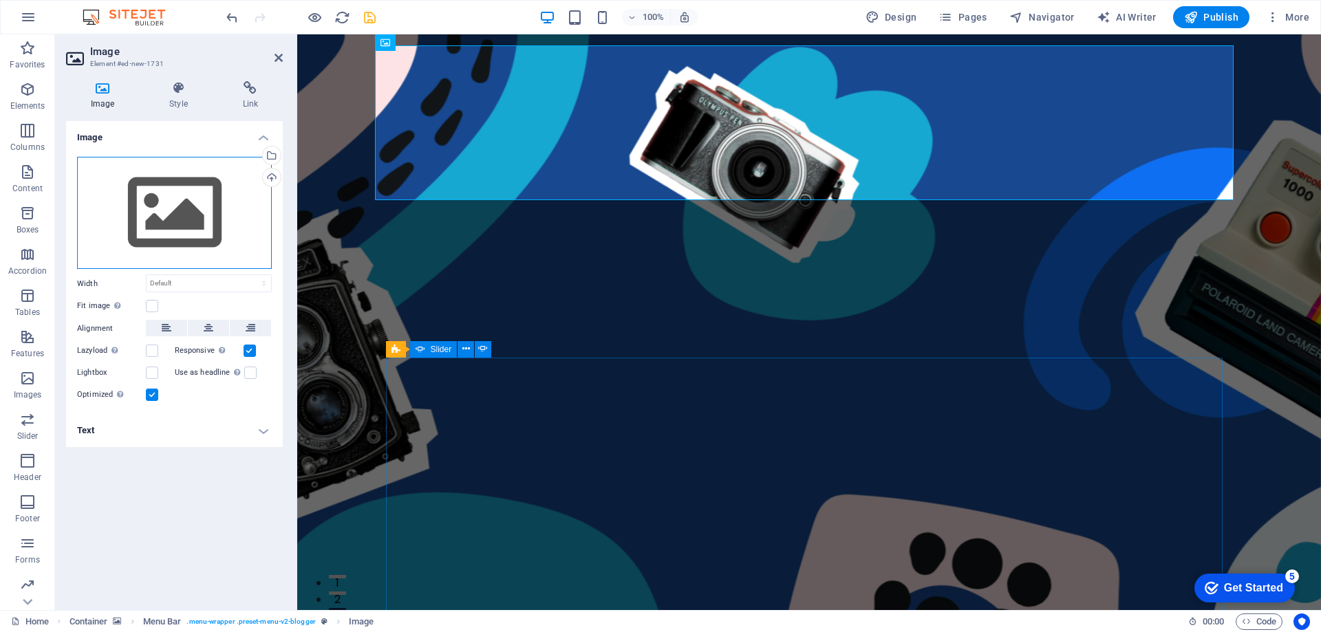
click at [179, 217] on div "Drag files here, click to choose files or select files from Files or our free s…" at bounding box center [174, 213] width 195 height 113
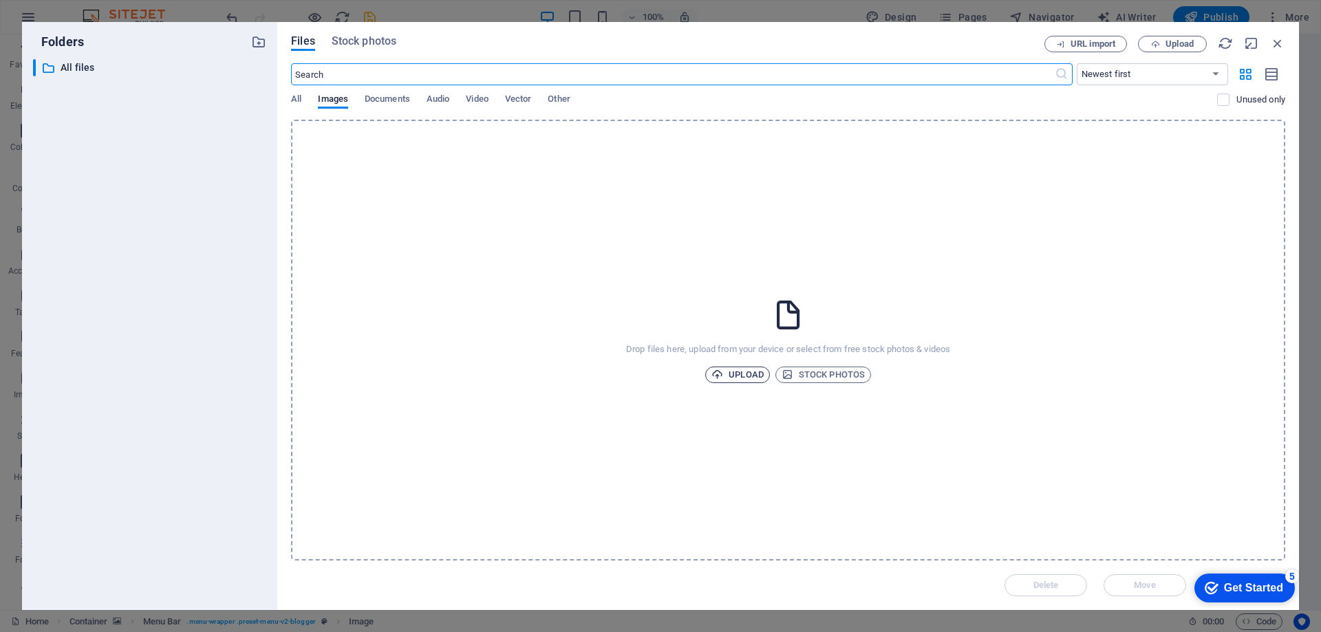
click at [753, 376] on span "Upload" at bounding box center [737, 375] width 52 height 17
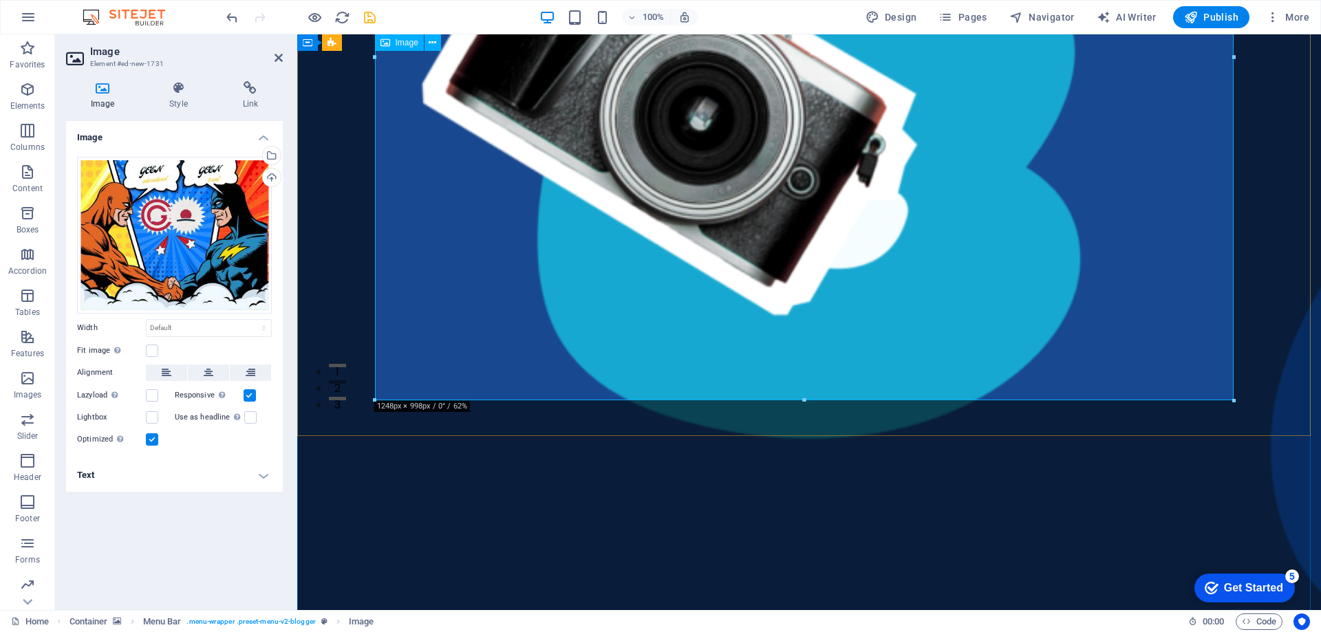
scroll to position [206, 0]
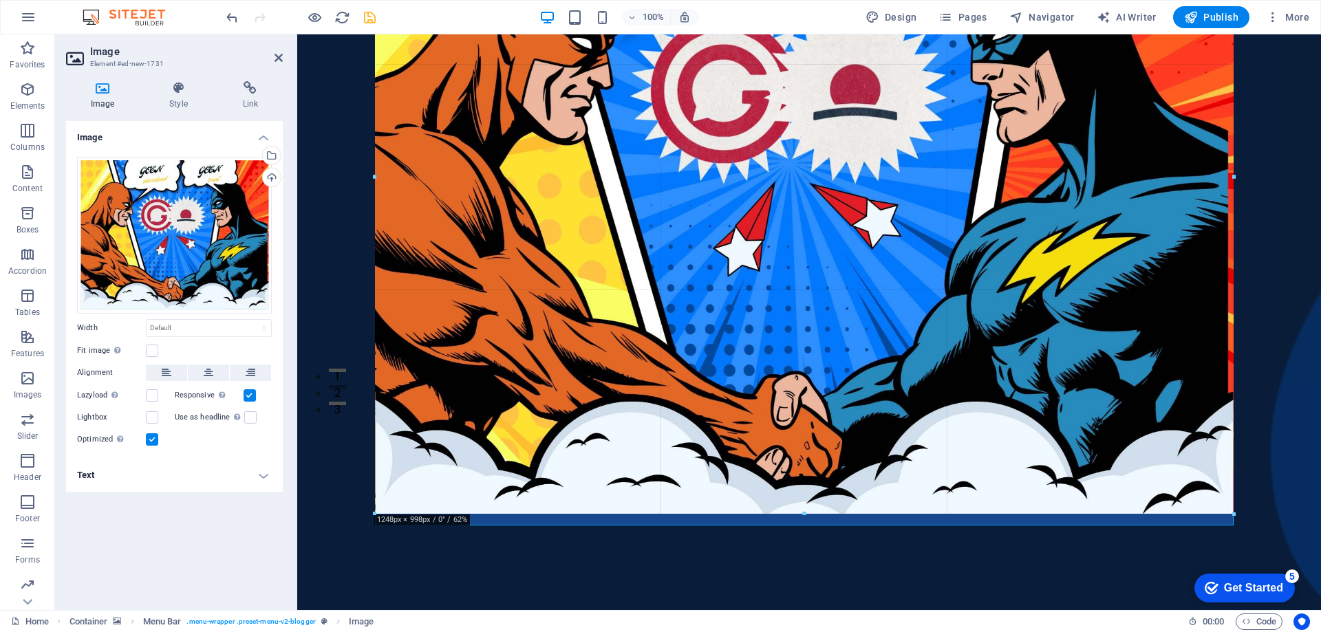
drag, startPoint x: 1232, startPoint y: 526, endPoint x: 1214, endPoint y: 321, distance: 205.8
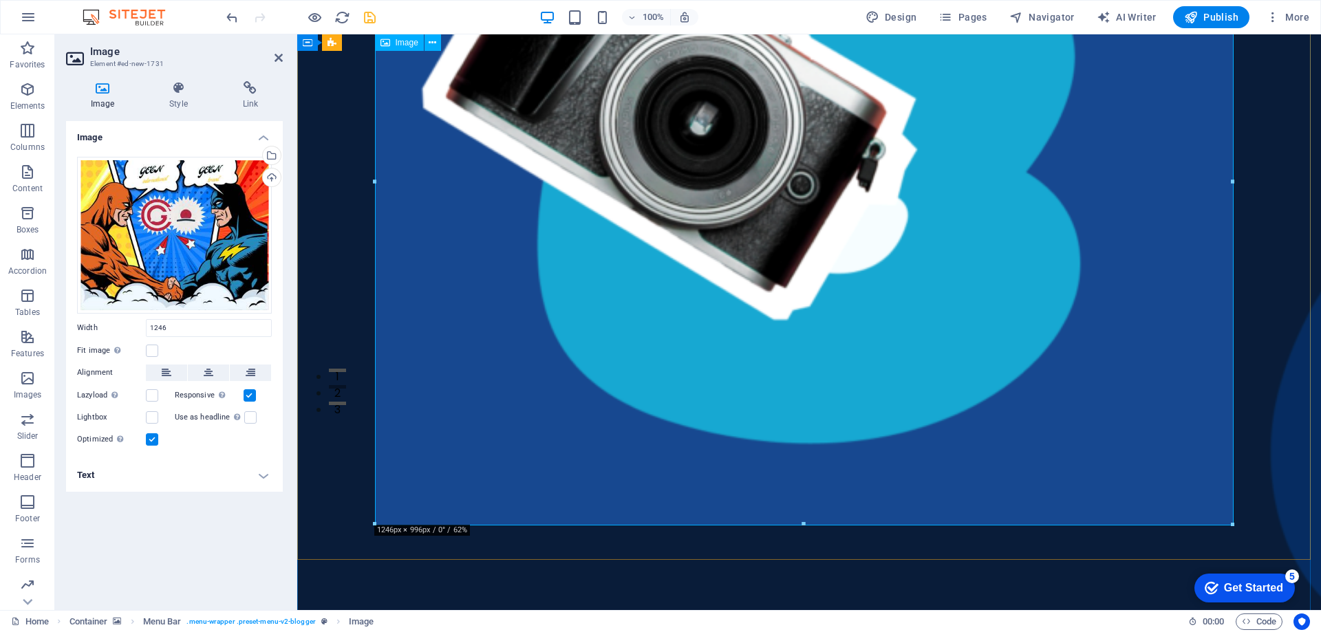
type input "1246"
select select "px"
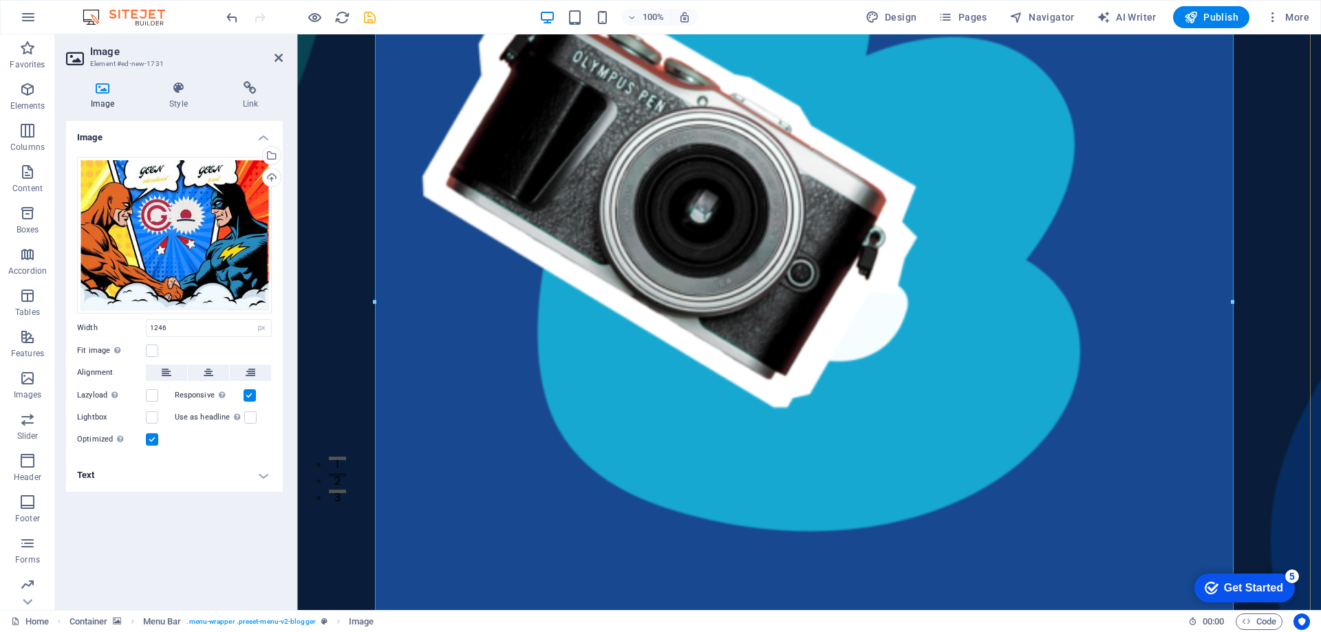
scroll to position [138, 0]
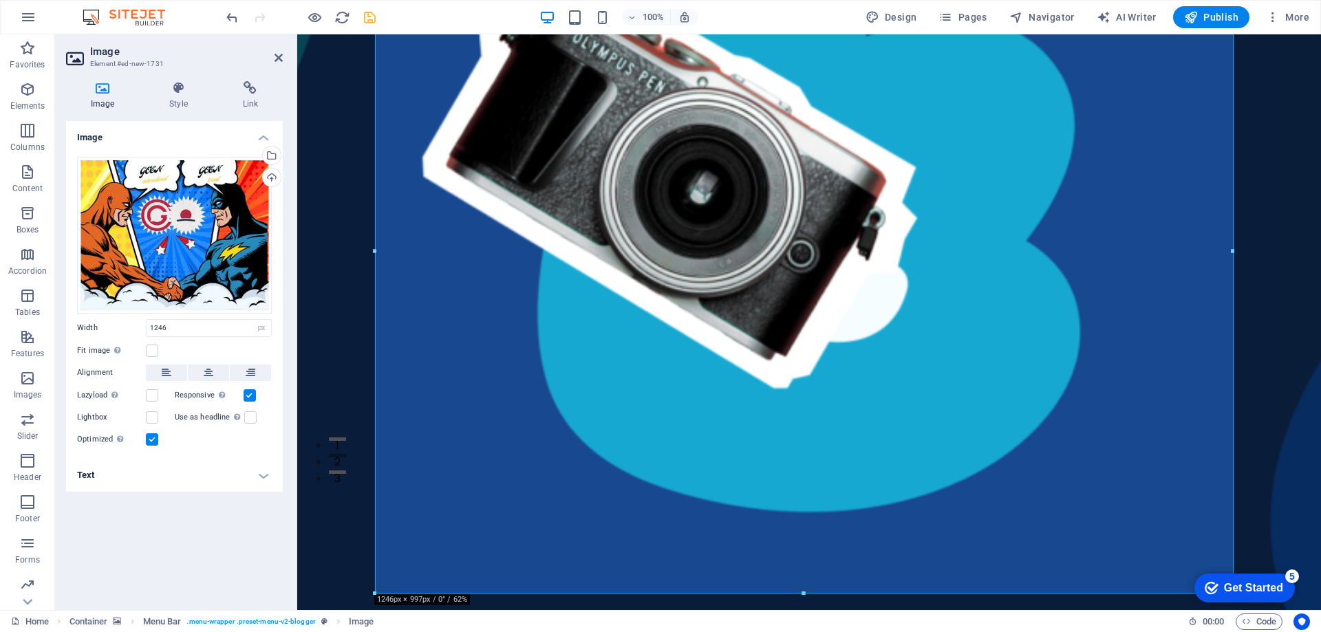
click at [1252, 591] on div "Get Started" at bounding box center [1253, 588] width 59 height 12
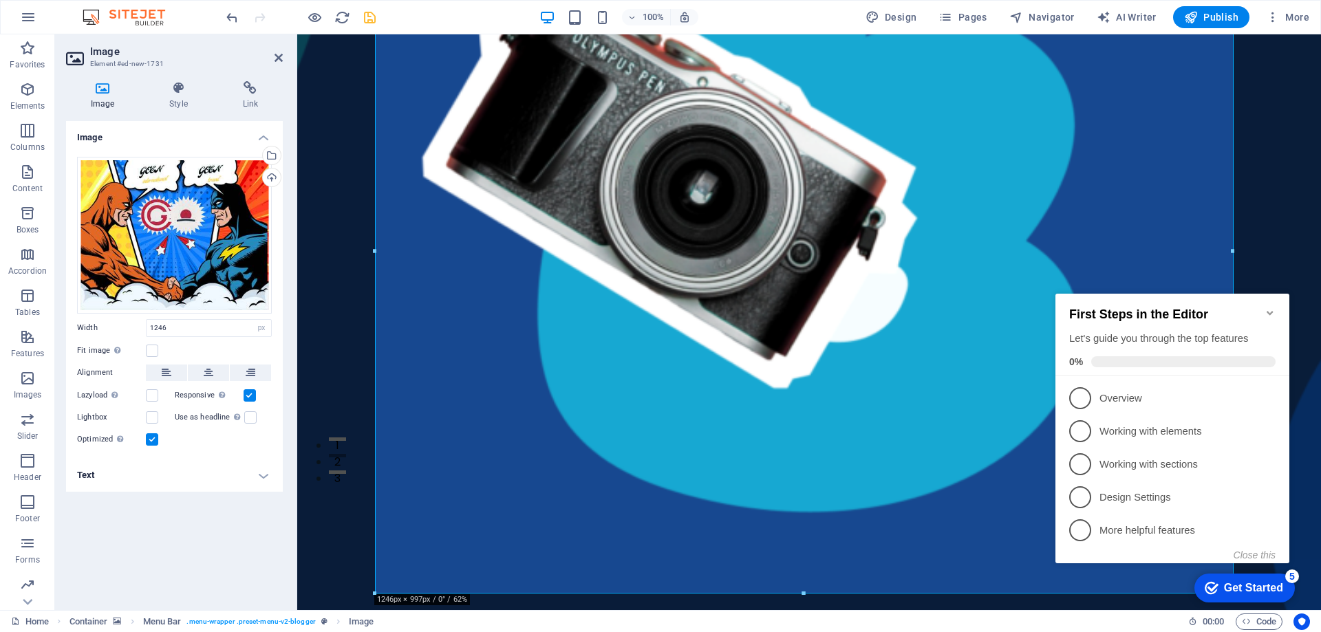
click at [1253, 593] on div "Get Started" at bounding box center [1253, 588] width 59 height 12
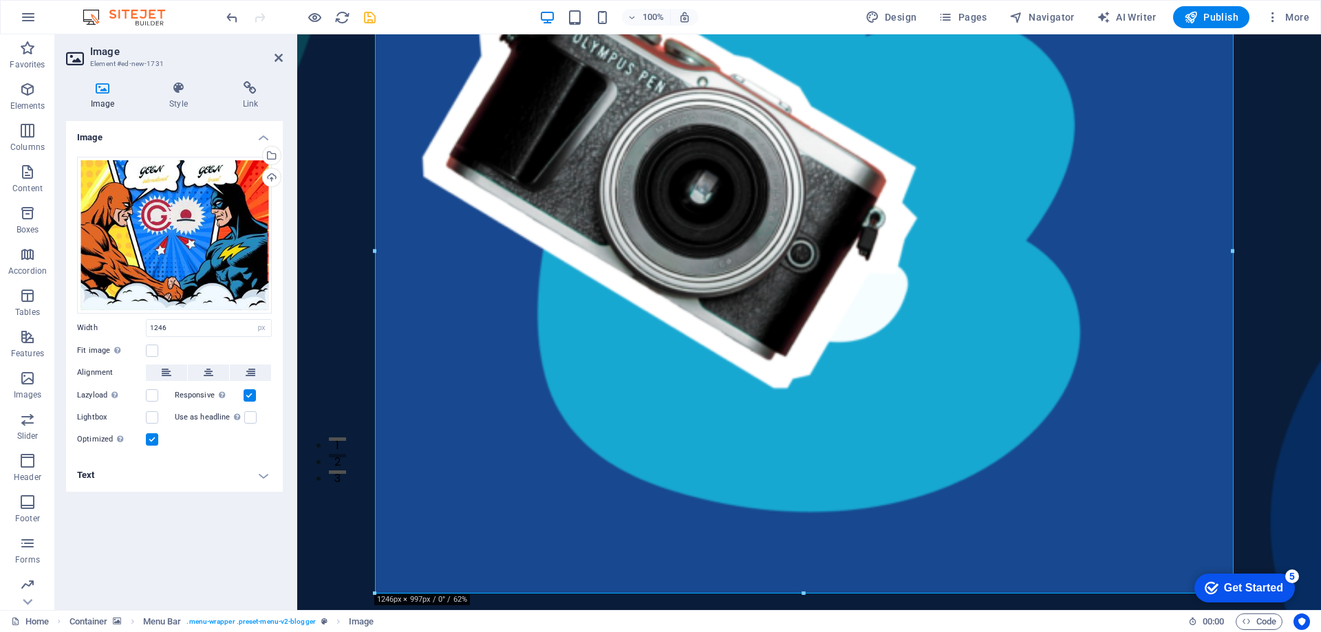
click div "checkmark Get Started 5 First Steps in the Editor Let's guide you through the t…"
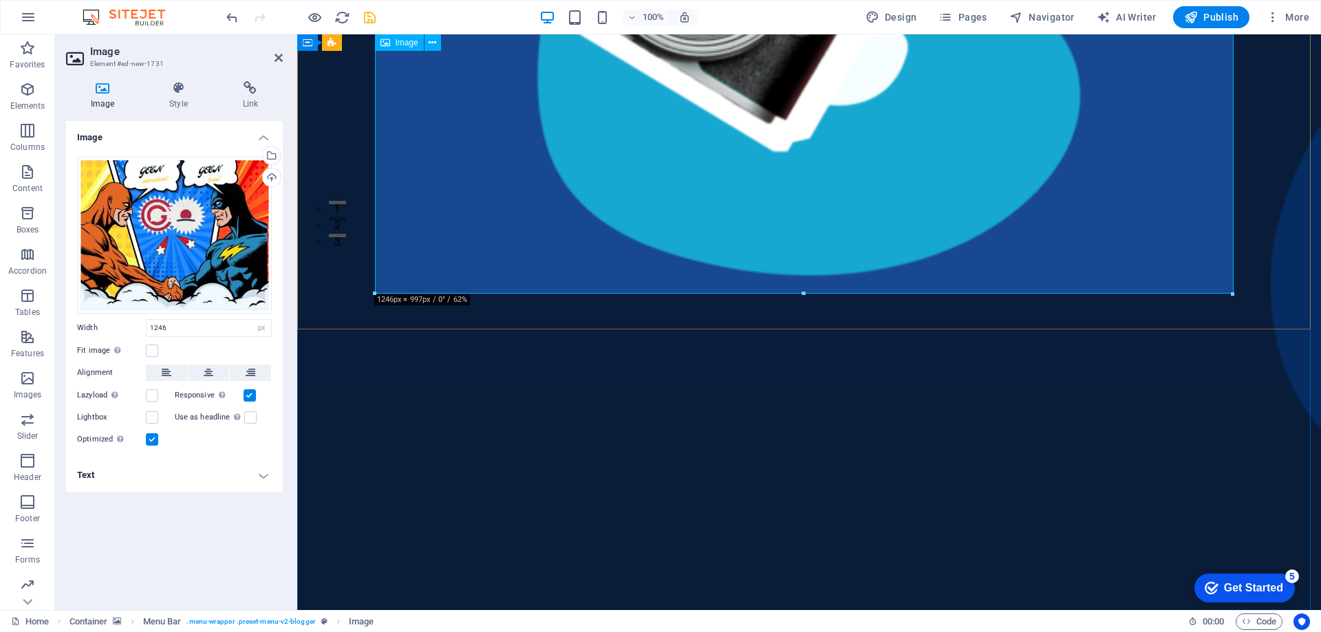
scroll to position [206, 0]
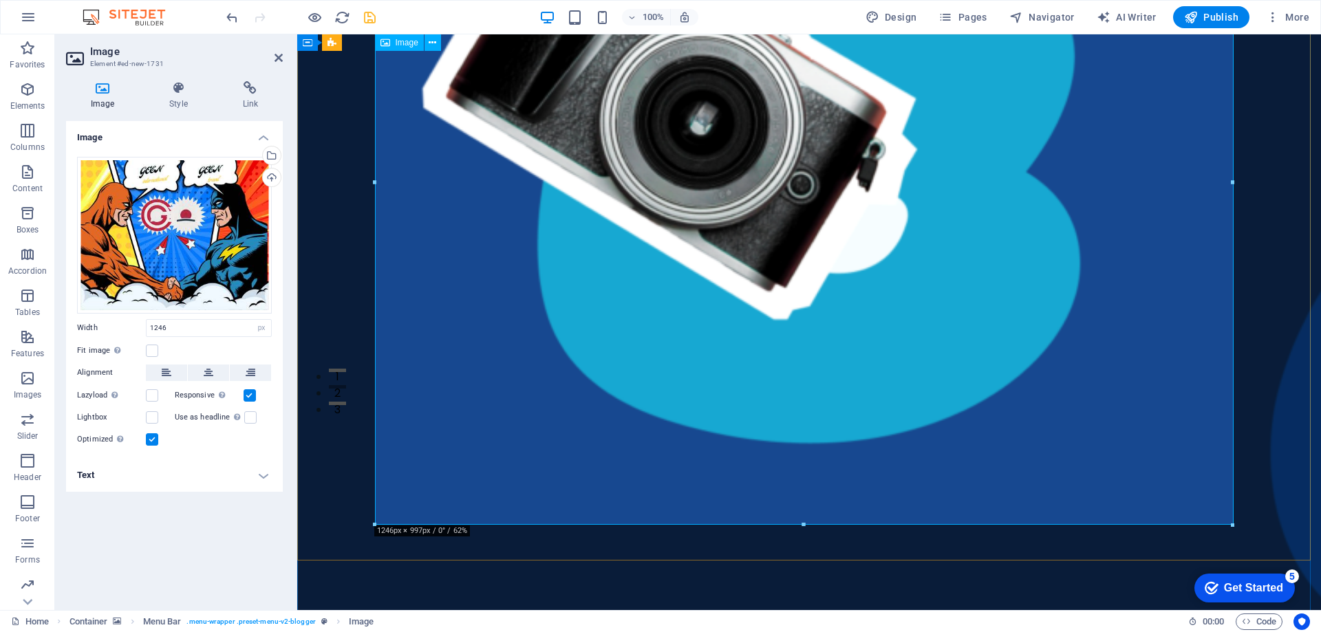
drag, startPoint x: 374, startPoint y: 524, endPoint x: 382, endPoint y: 499, distance: 26.8
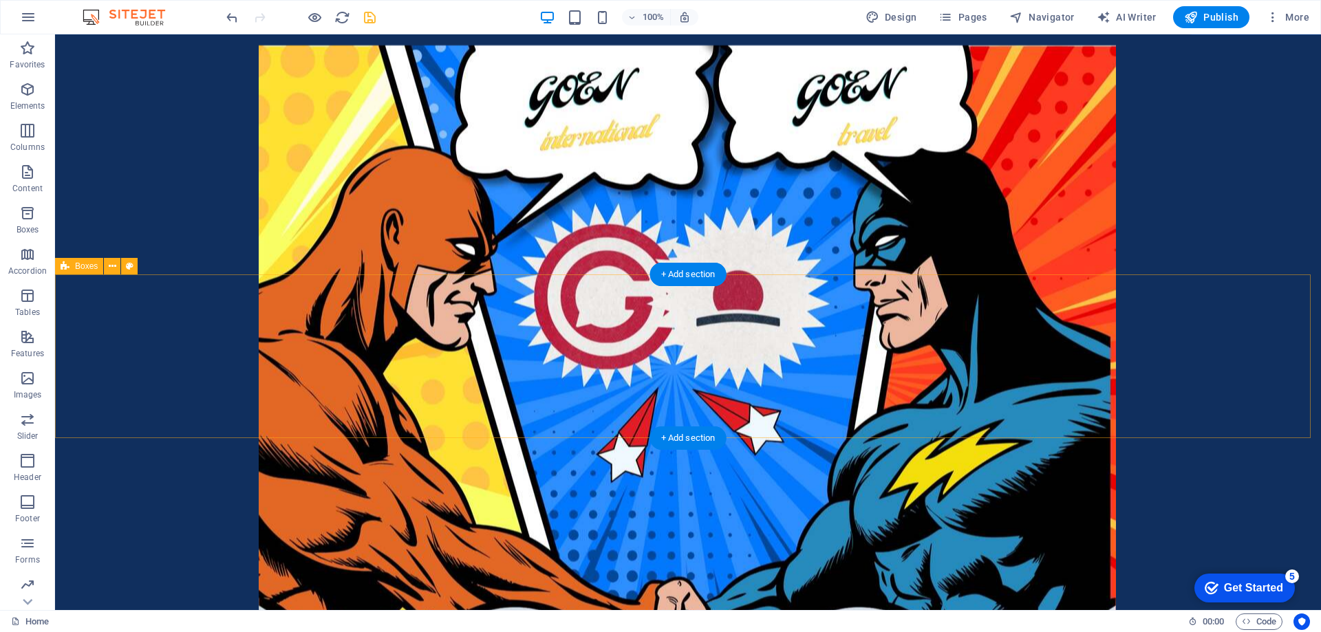
scroll to position [757, 0]
click at [221, 241] on div "Contact Us" at bounding box center [688, 469] width 1266 height 870
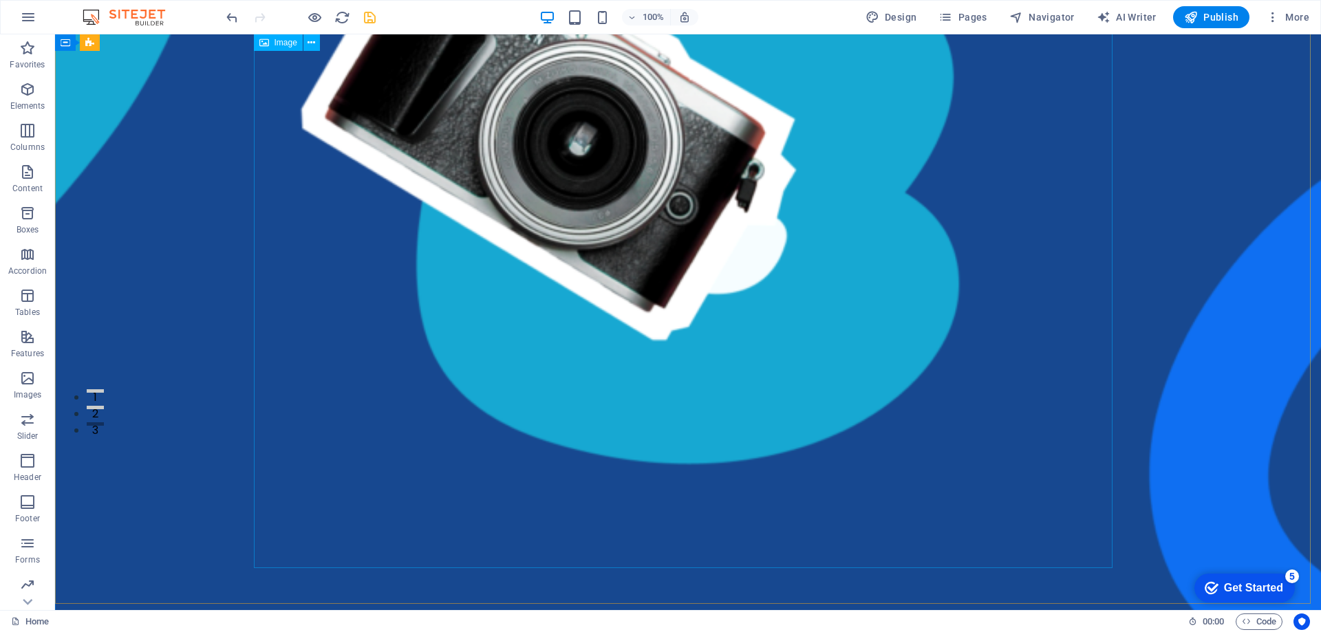
scroll to position [344, 0]
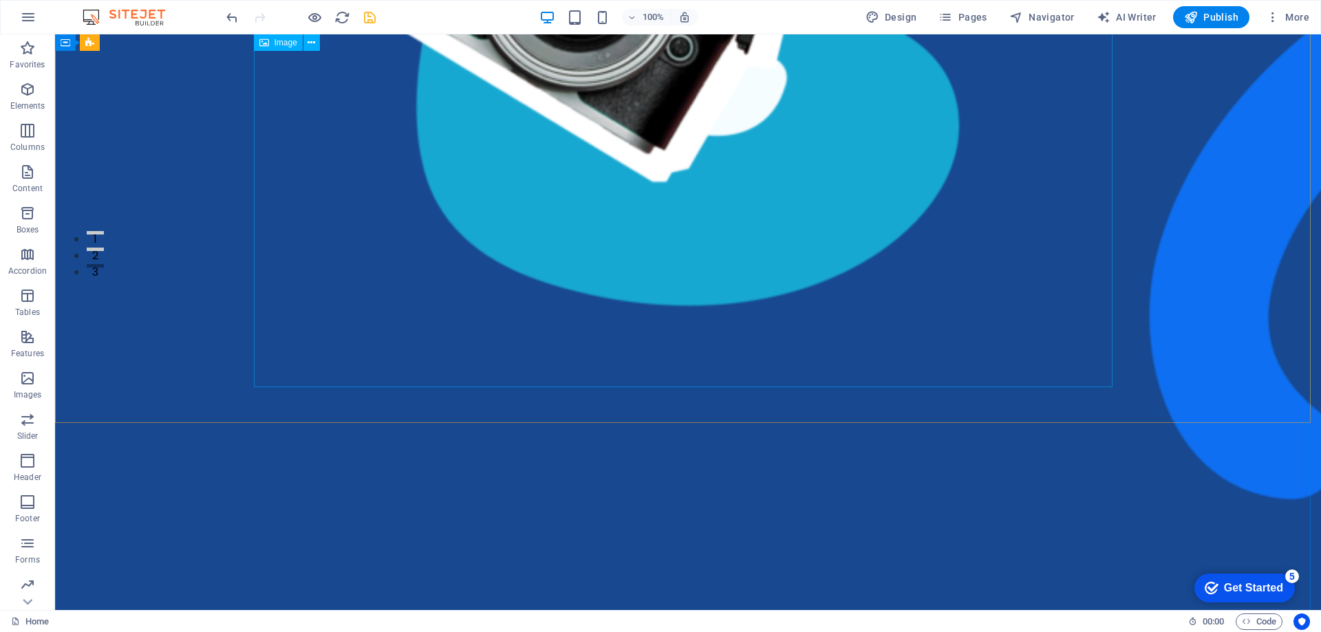
drag, startPoint x: 1111, startPoint y: 386, endPoint x: 1108, endPoint y: 329, distance: 57.2
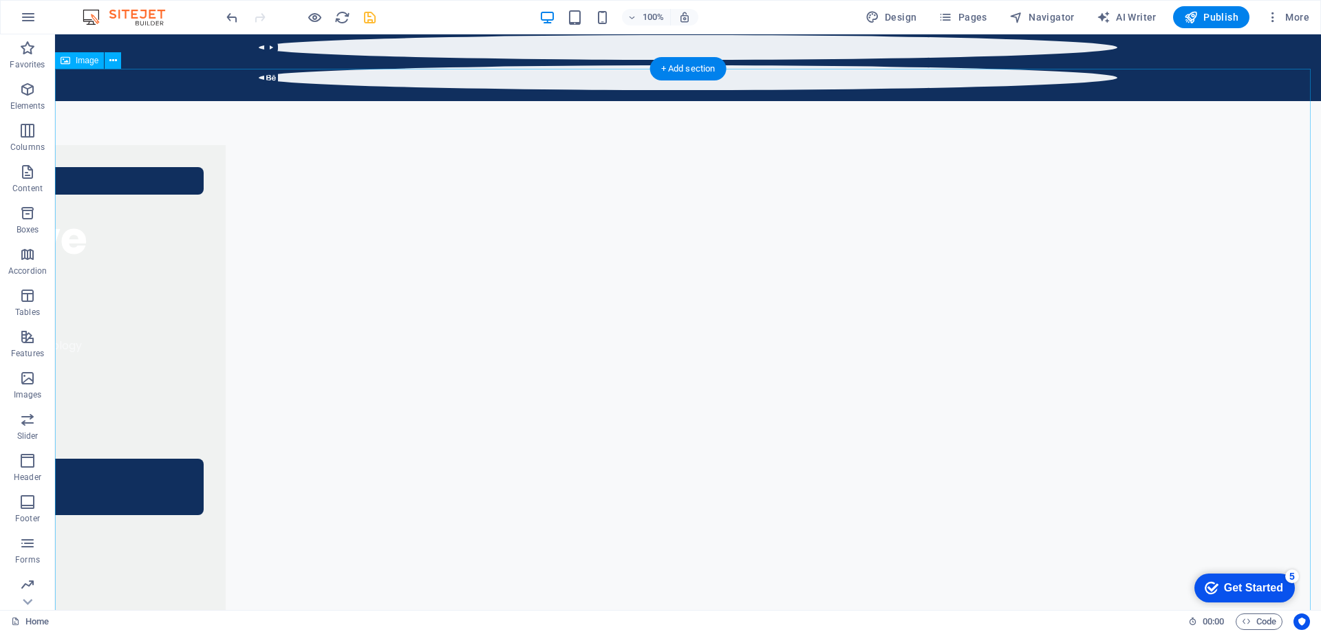
scroll to position [757, 0]
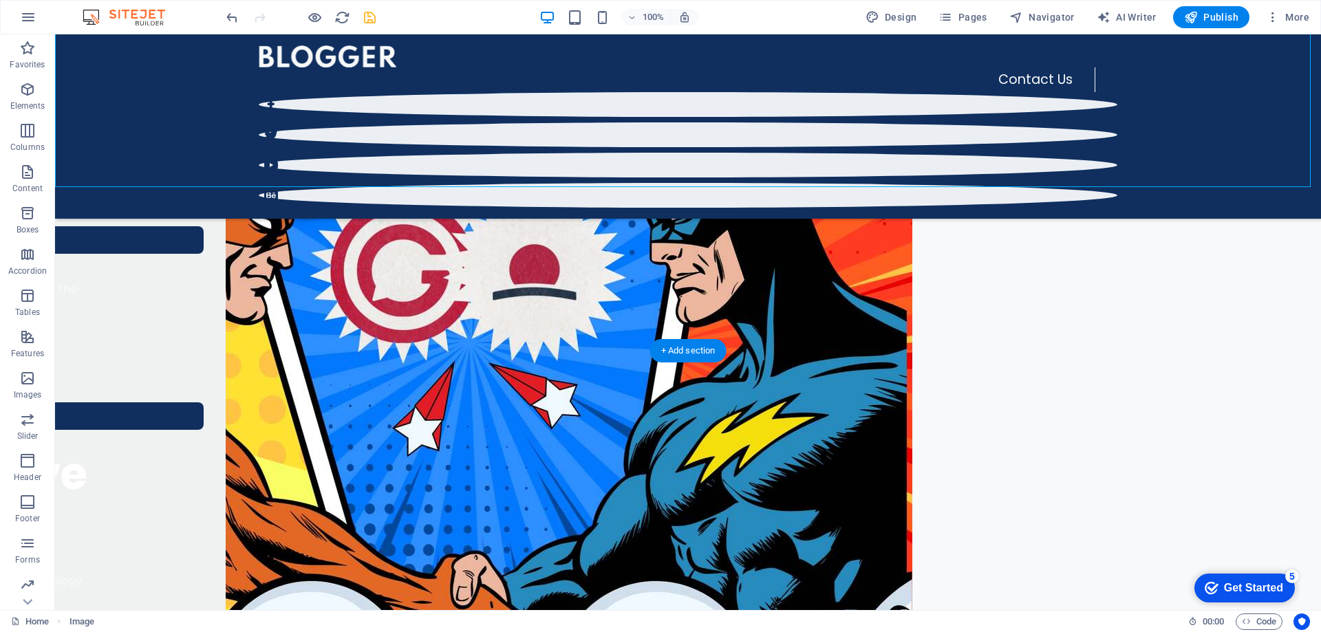
scroll to position [963, 0]
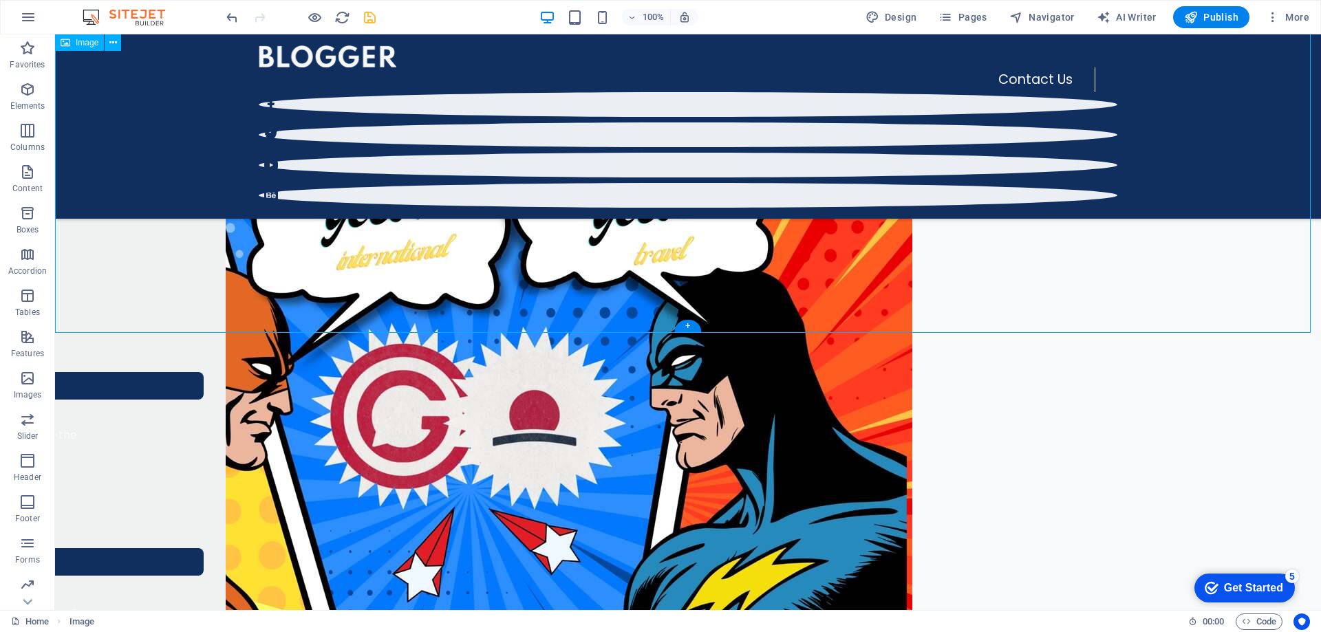
drag, startPoint x: 779, startPoint y: 294, endPoint x: 933, endPoint y: 287, distance: 155.0
click at [933, 287] on figure at bounding box center [688, 508] width 1266 height 686
click at [911, 261] on figure at bounding box center [688, 508] width 1266 height 686
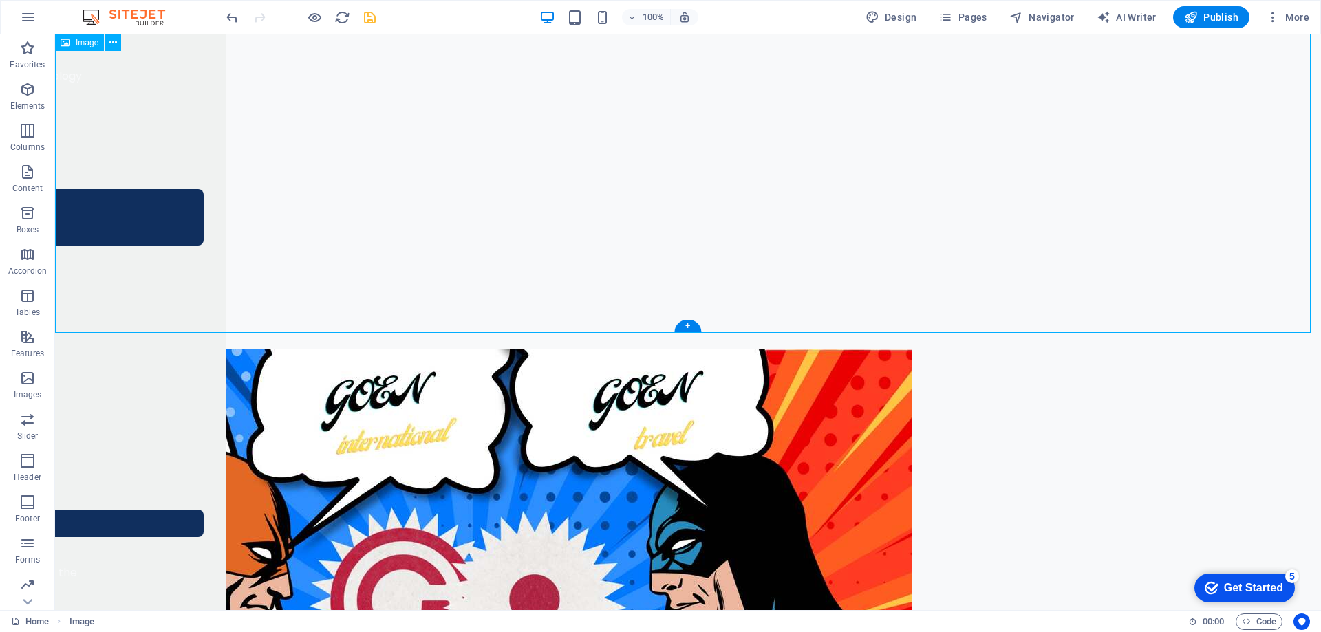
select select "px"
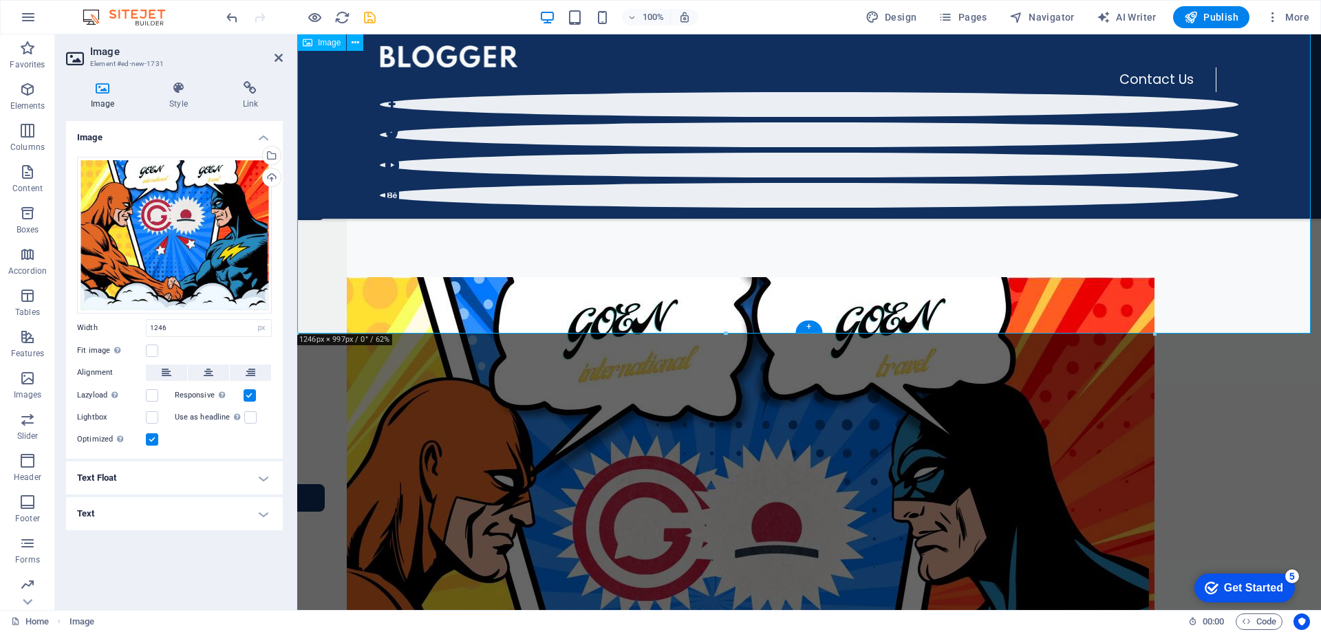
scroll to position [757, 0]
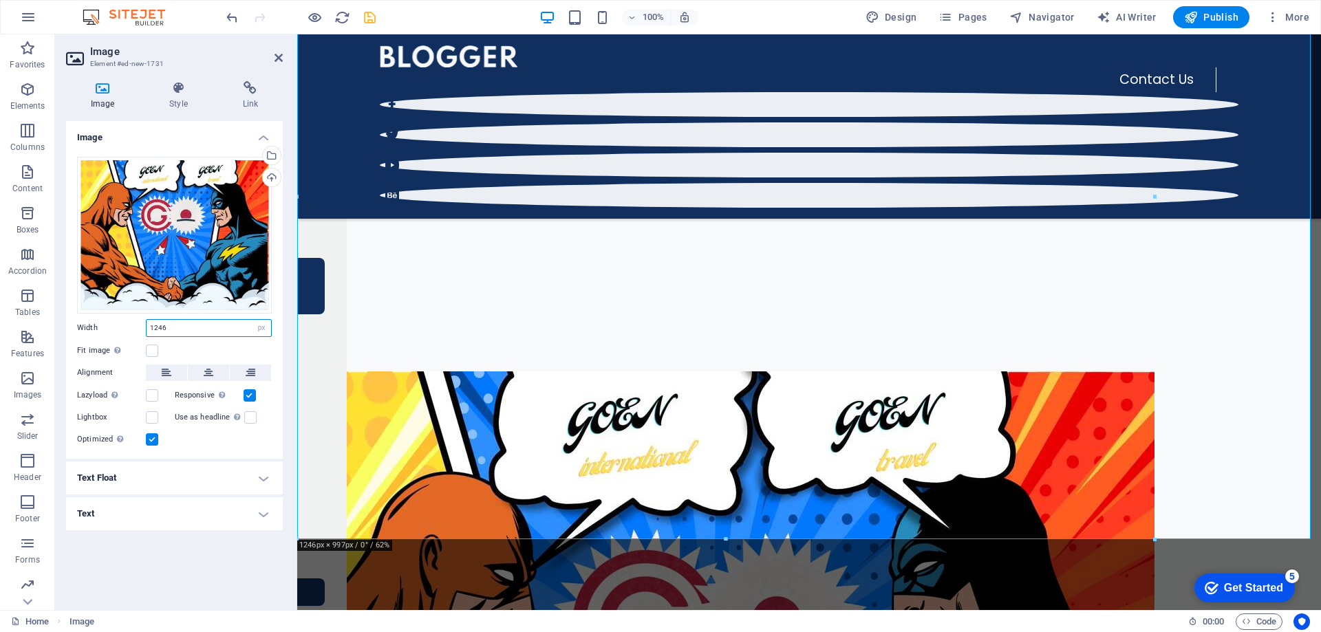
click at [184, 329] on input "1246" at bounding box center [209, 328] width 125 height 17
type input "1"
type input "4"
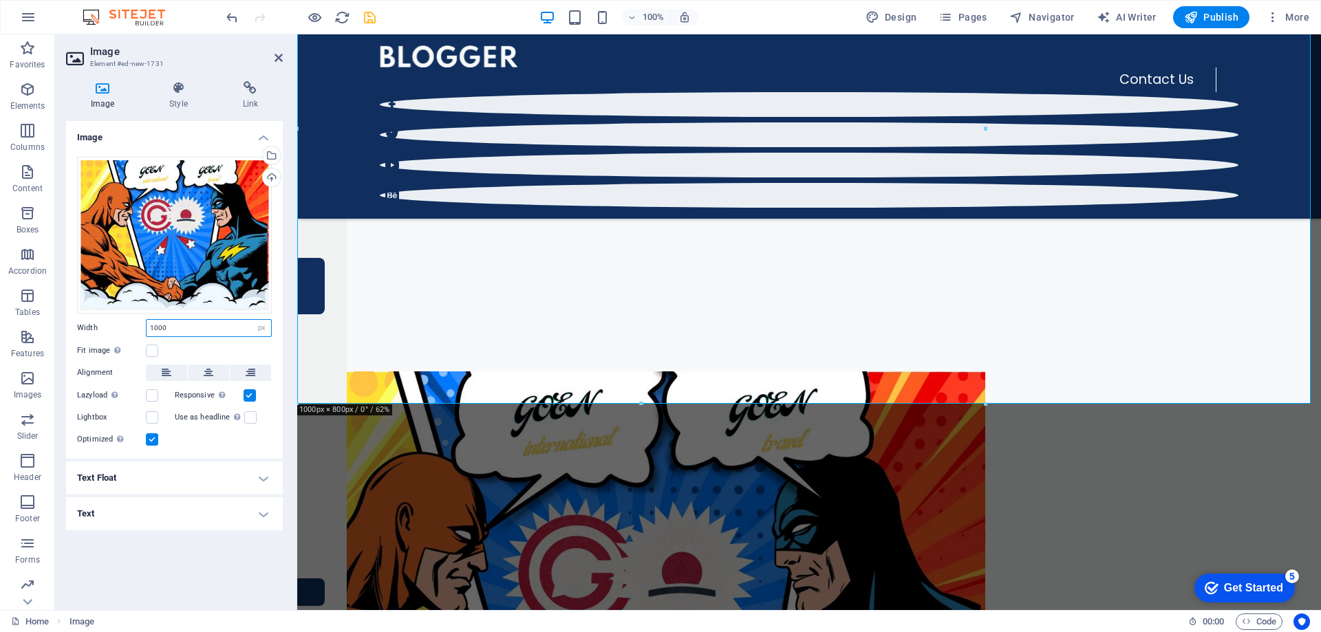
click at [177, 334] on input "1000" at bounding box center [209, 328] width 125 height 17
type input "1"
type input "845"
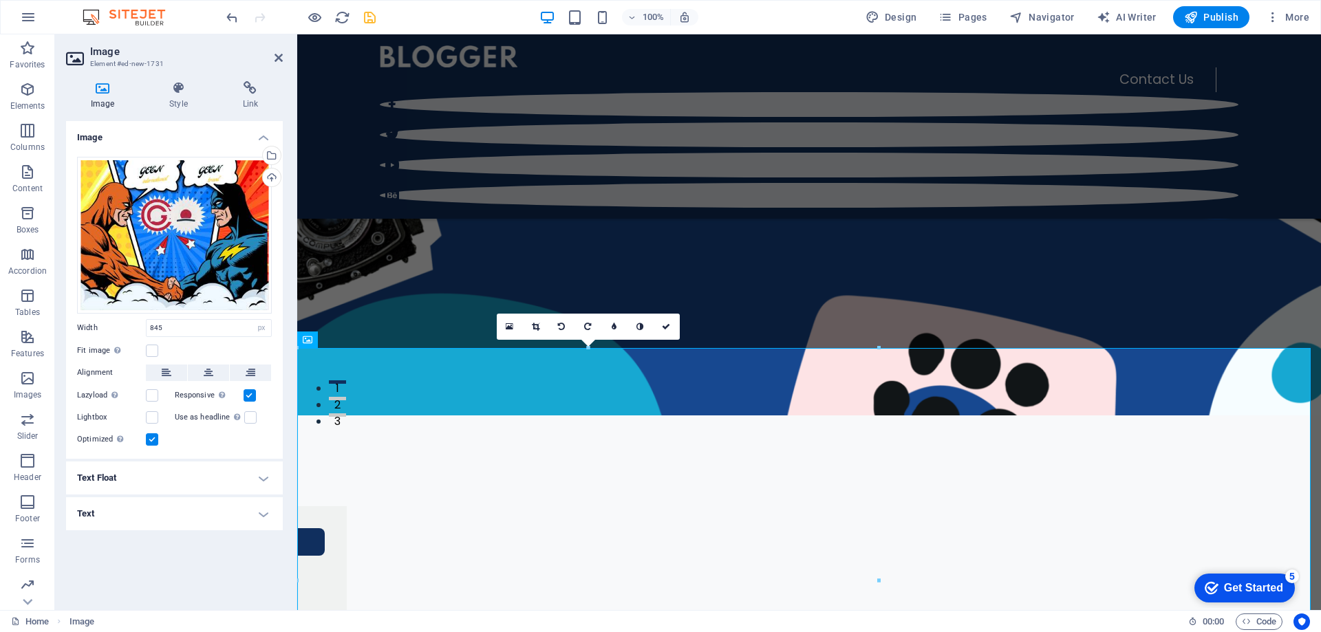
scroll to position [138, 0]
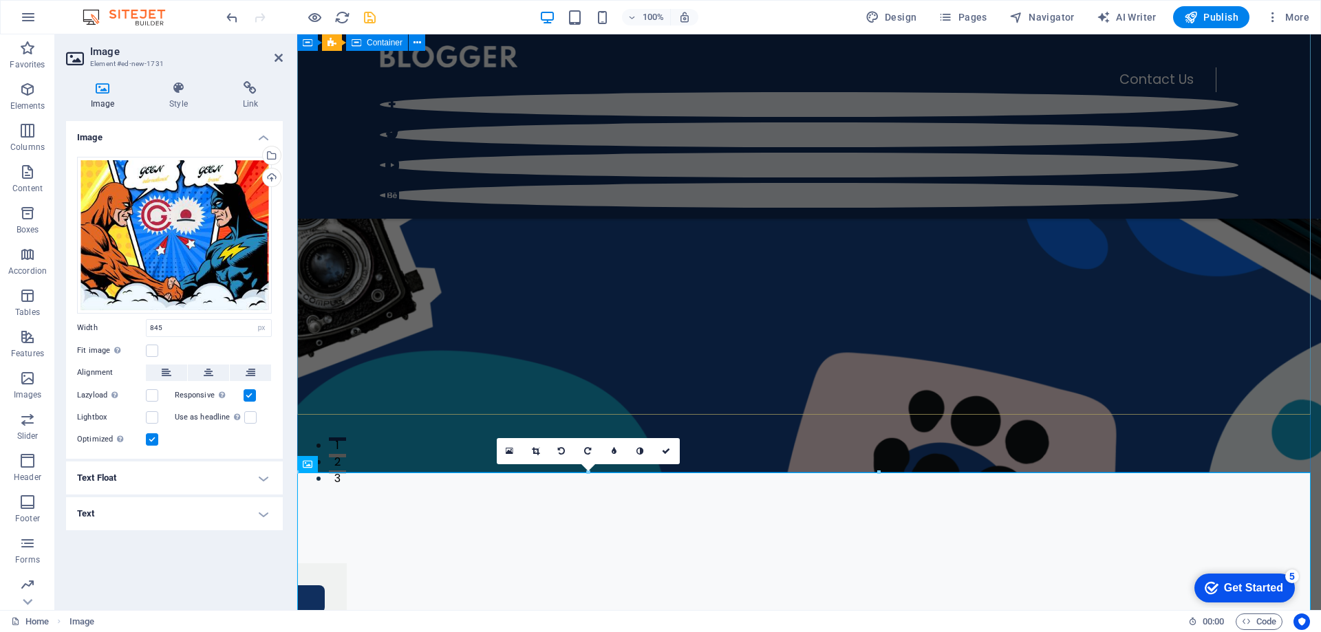
click at [944, 426] on figure at bounding box center [809, 185] width 1024 height 576
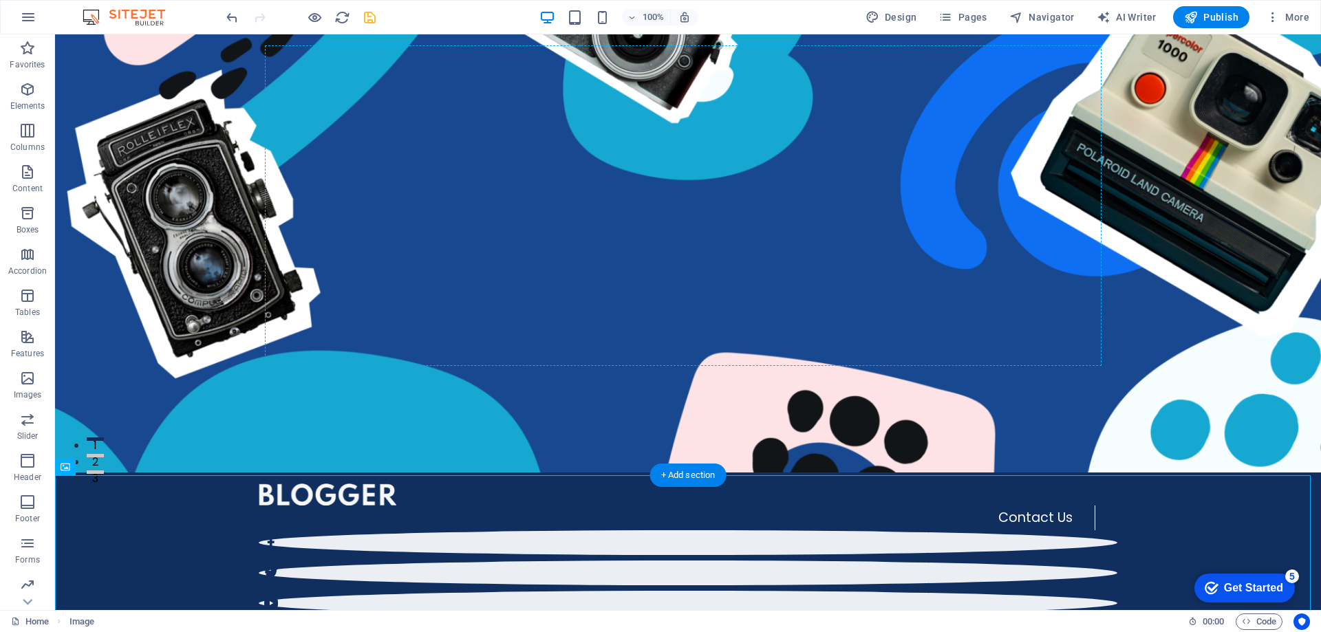
scroll to position [0, 0]
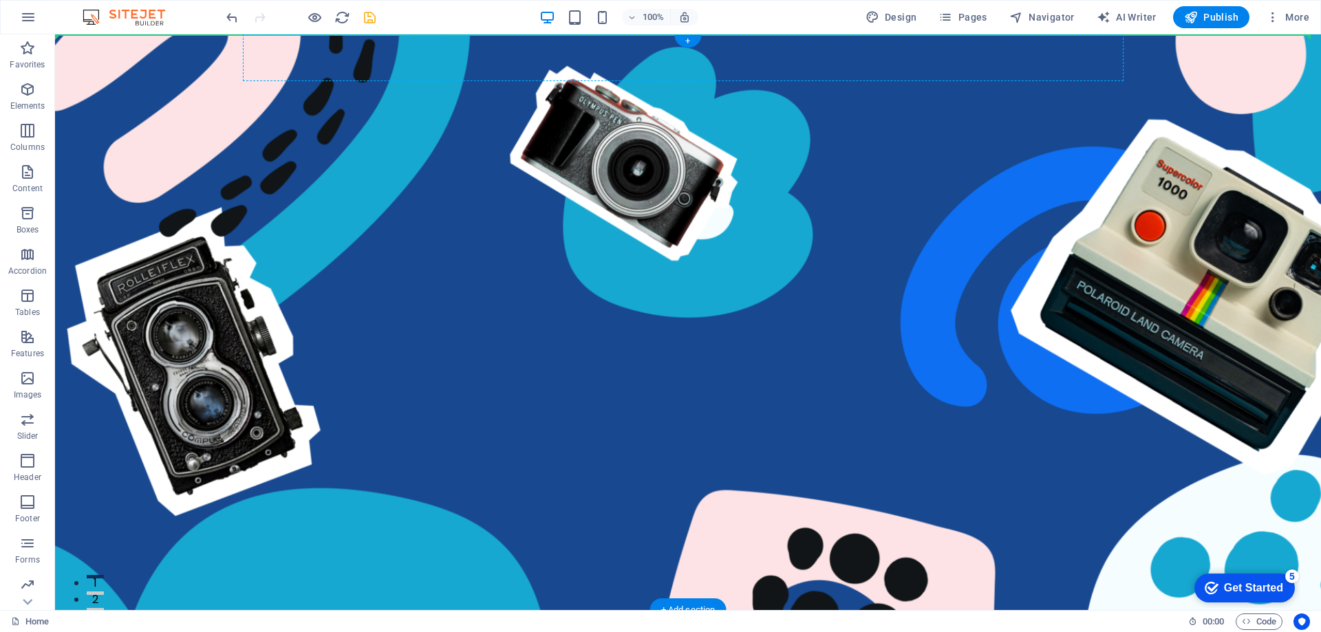
drag, startPoint x: 540, startPoint y: 512, endPoint x: 634, endPoint y: 67, distance: 454.1
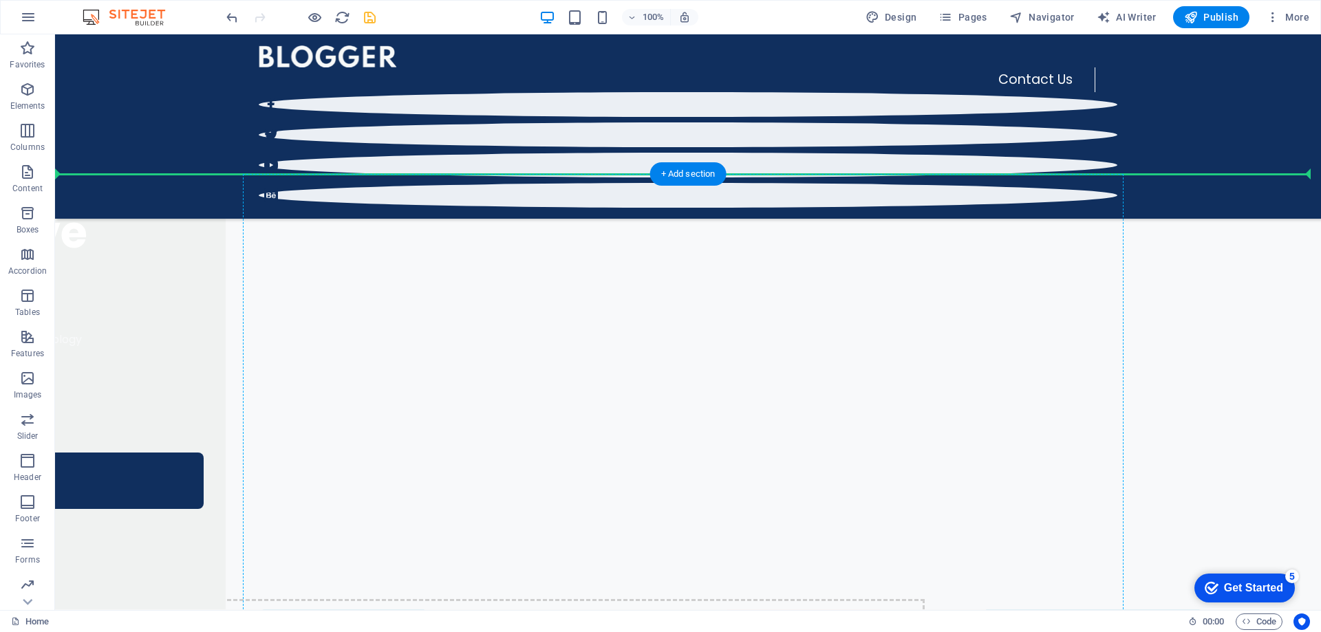
scroll to position [963, 0]
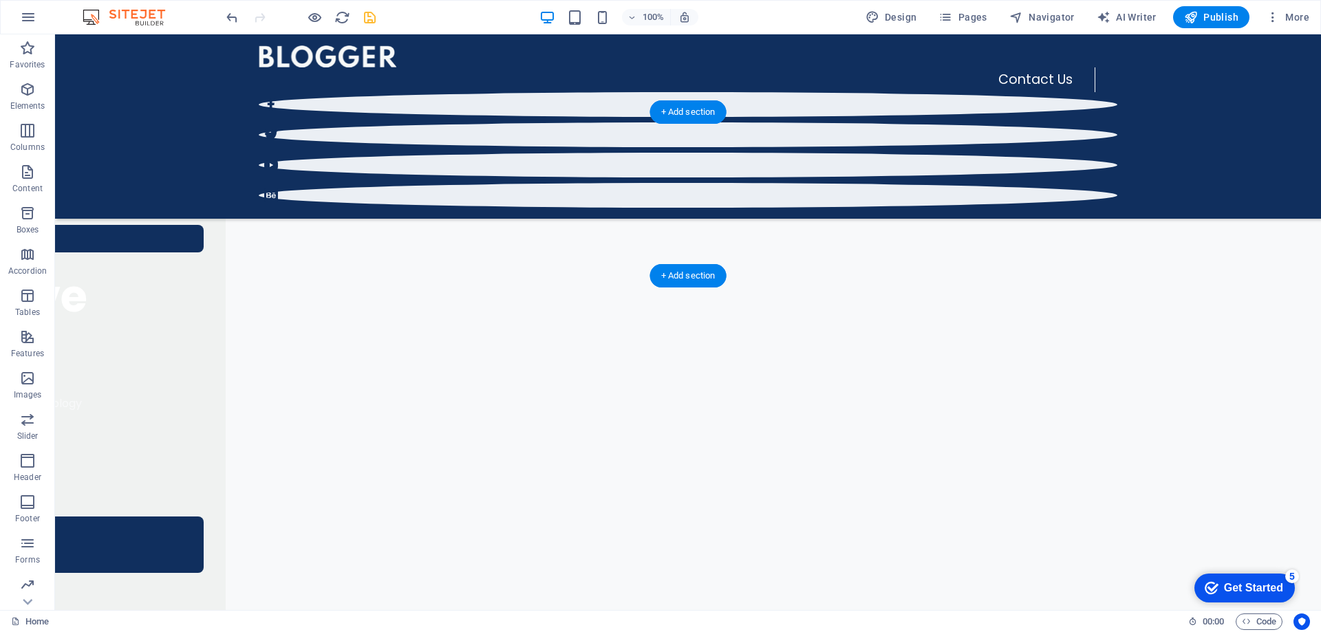
drag, startPoint x: 565, startPoint y: 263, endPoint x: 572, endPoint y: 200, distance: 62.9
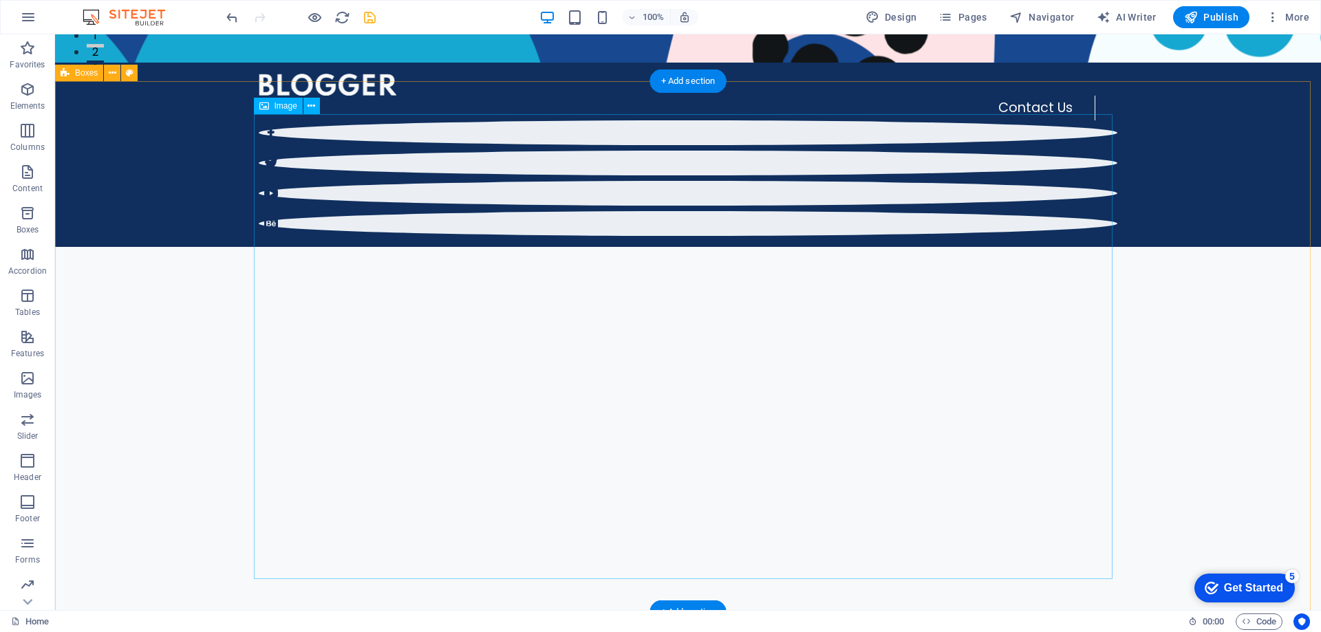
scroll to position [688, 0]
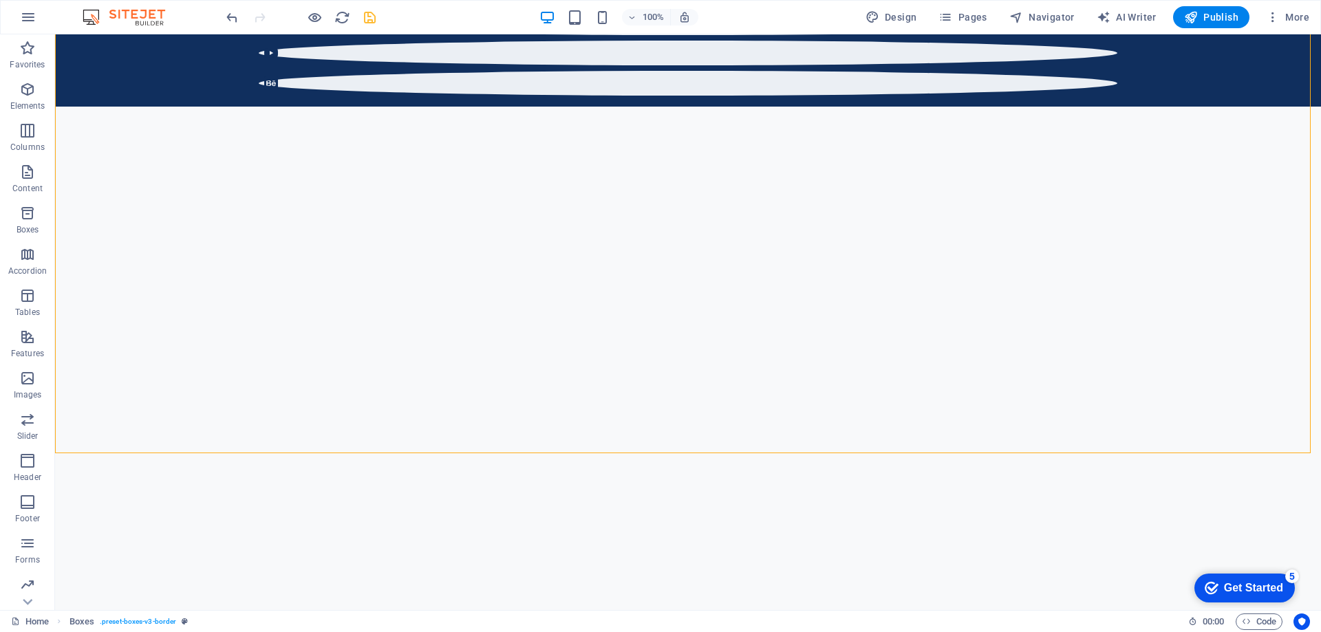
click at [145, 14] on img at bounding box center [130, 17] width 103 height 17
click at [98, 15] on img at bounding box center [130, 17] width 103 height 17
click at [233, 20] on icon "undo" at bounding box center [232, 18] width 16 height 16
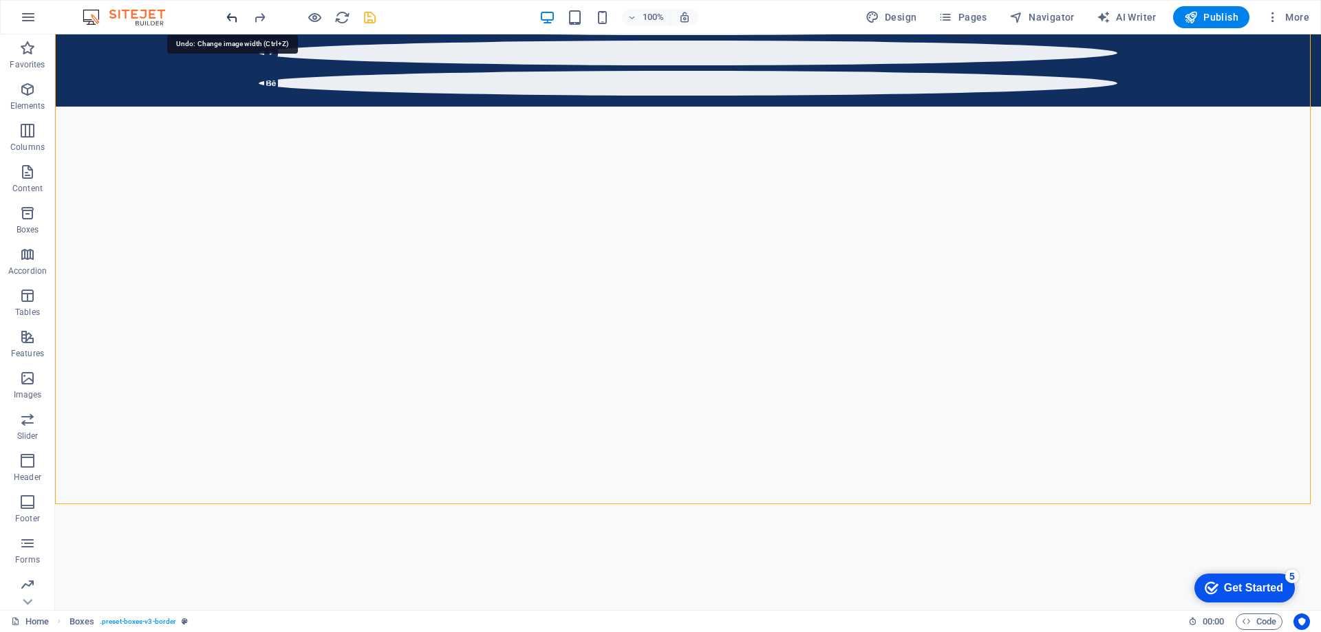
click at [233, 20] on icon "undo" at bounding box center [232, 18] width 16 height 16
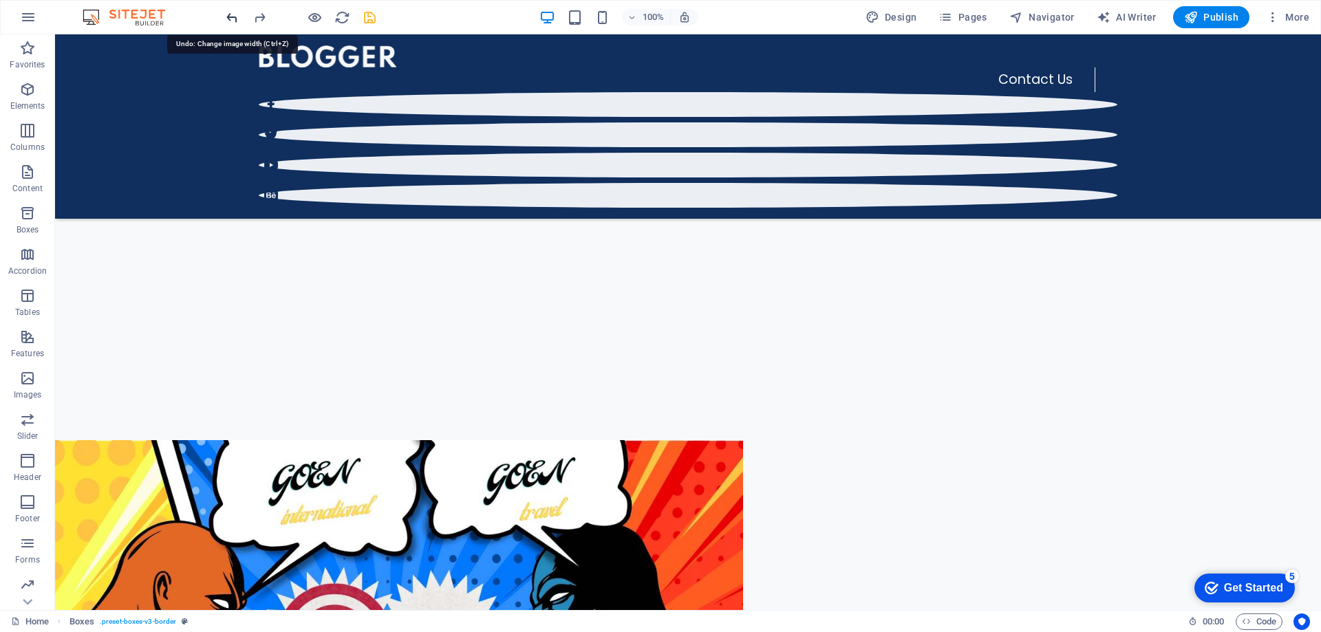
scroll to position [563, 0]
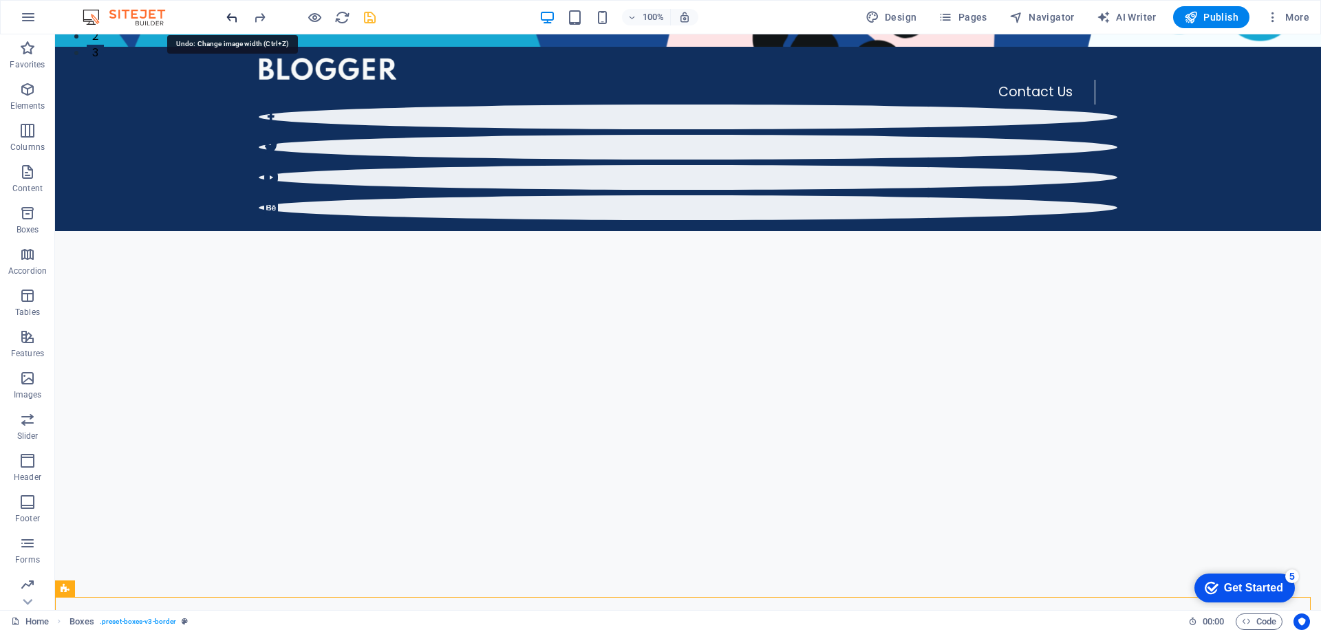
click at [233, 20] on icon "undo" at bounding box center [232, 18] width 16 height 16
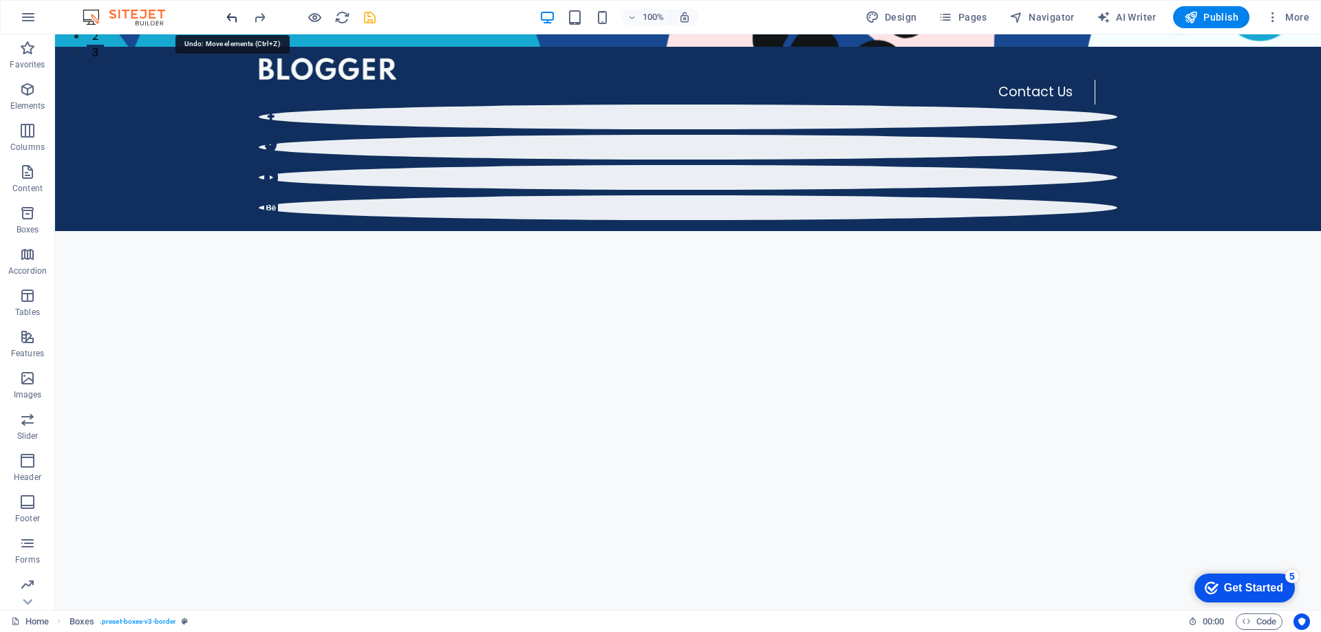
click at [233, 20] on icon "undo" at bounding box center [232, 18] width 16 height 16
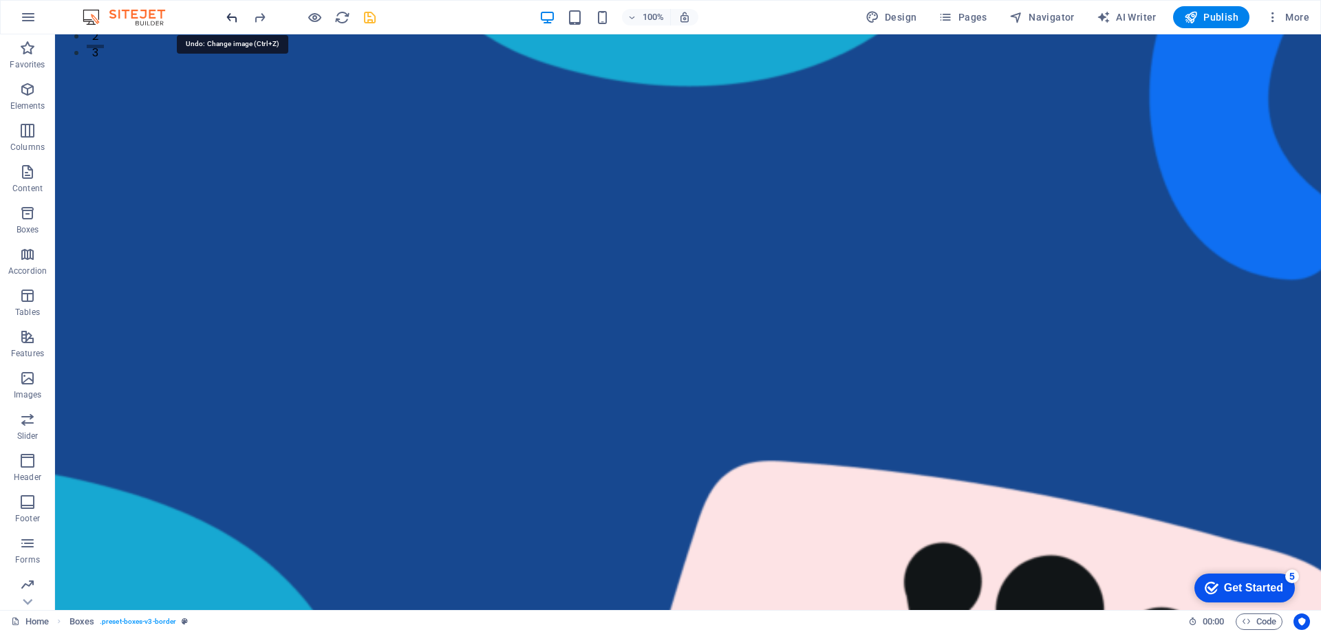
click at [233, 20] on icon "undo" at bounding box center [232, 18] width 16 height 16
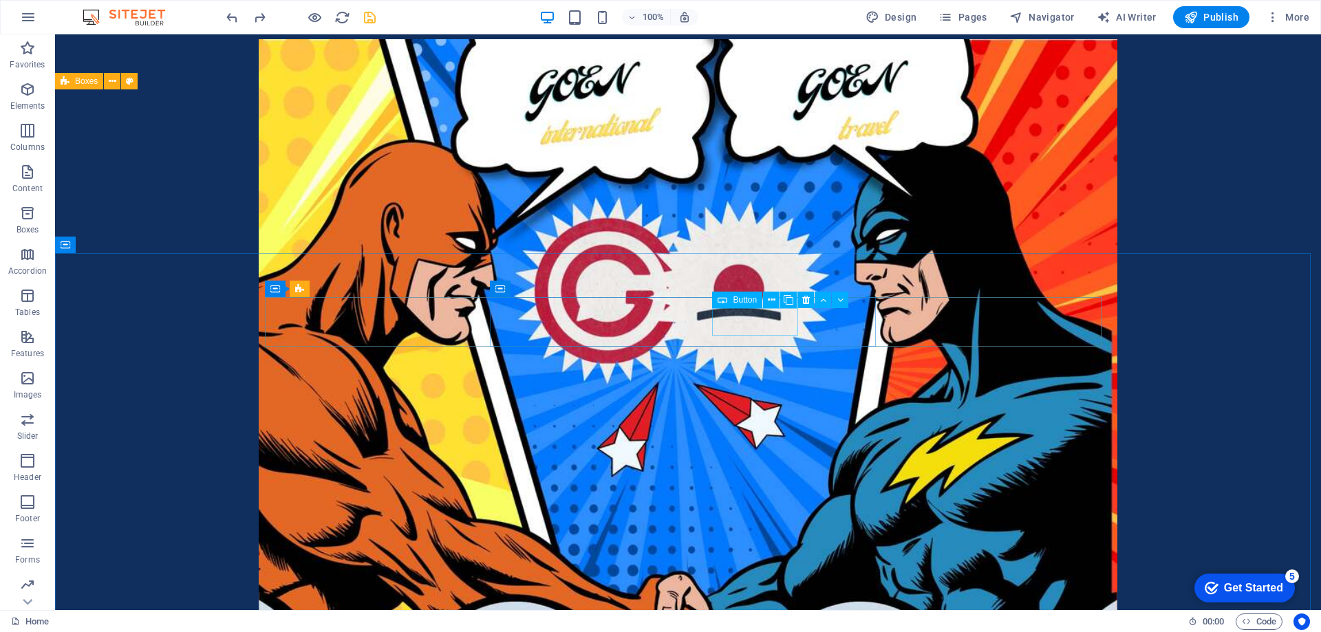
scroll to position [1307, 0]
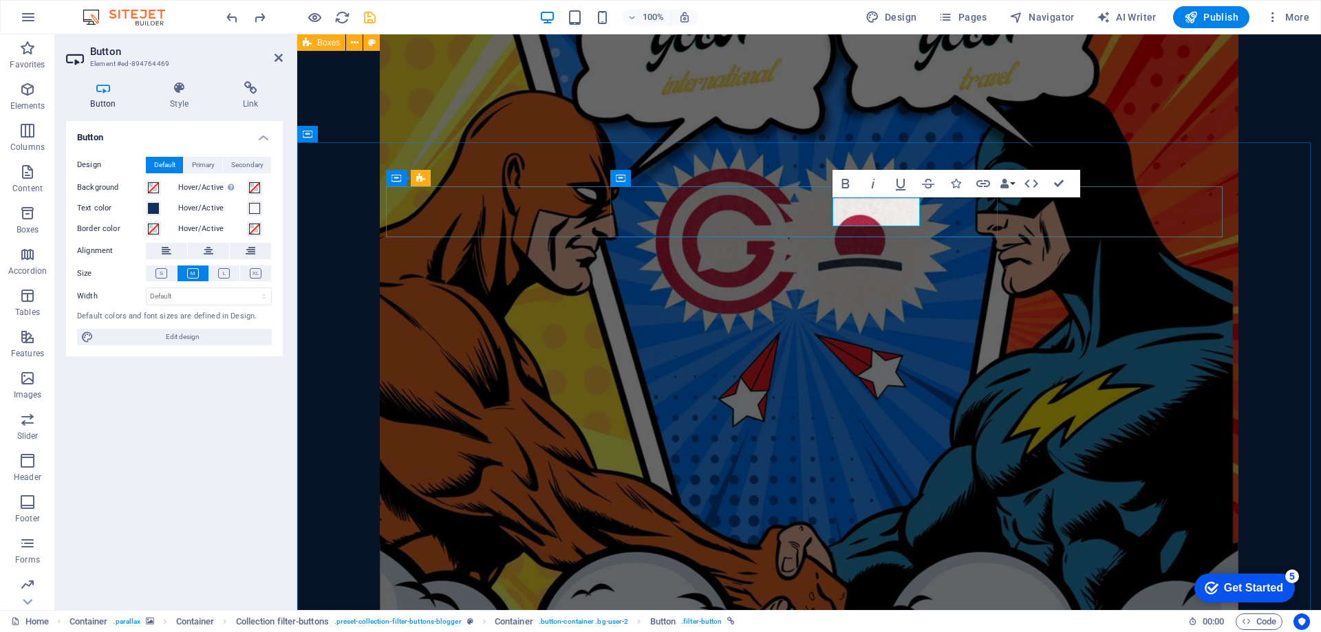
click at [857, 184] on icon "button" at bounding box center [858, 184] width 8 height 10
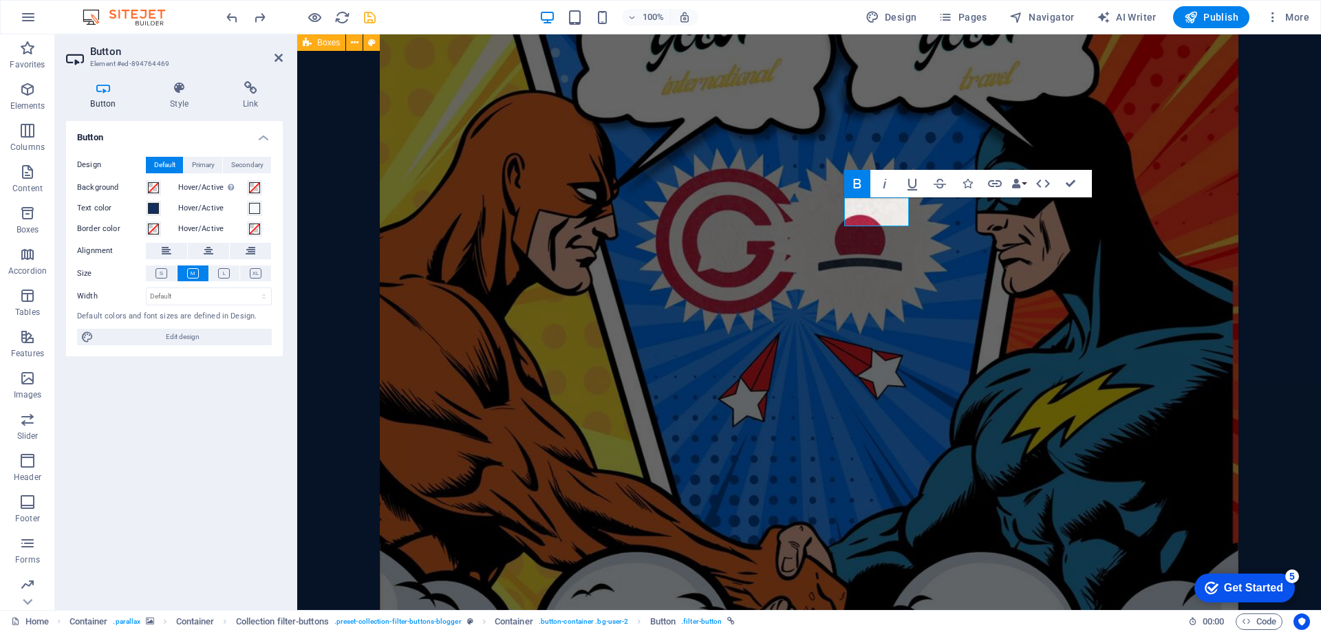
click at [861, 182] on icon "button" at bounding box center [858, 184] width 8 height 10
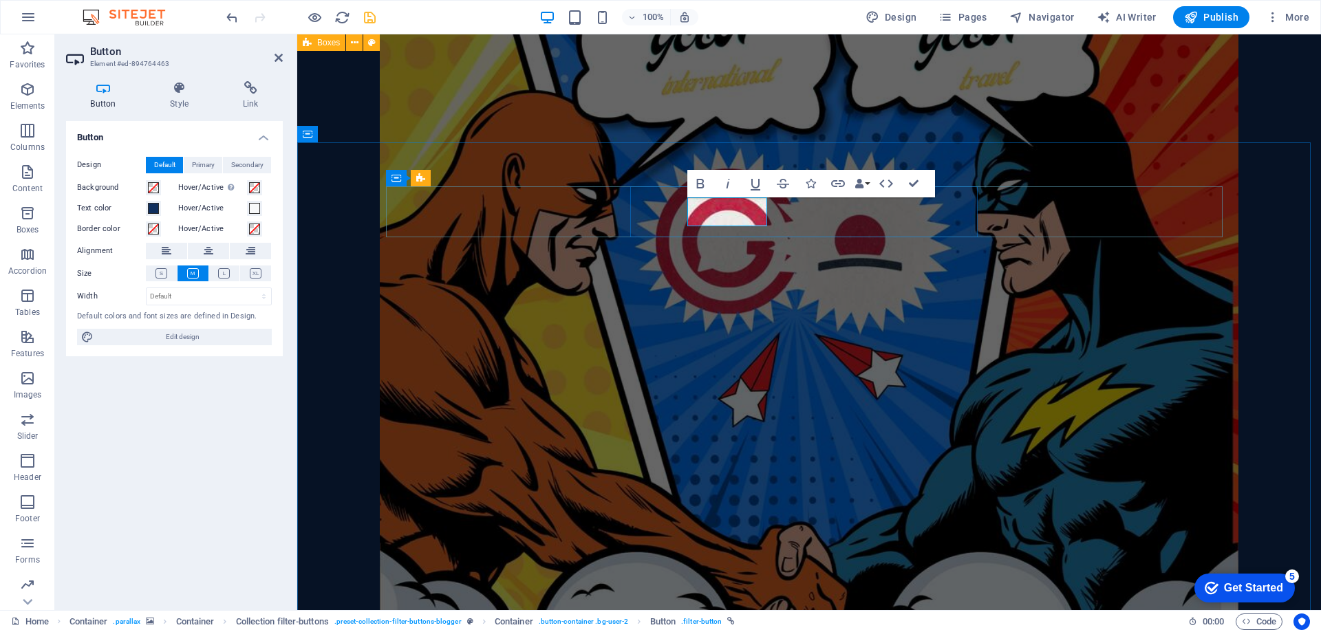
drag, startPoint x: 745, startPoint y: 214, endPoint x: 761, endPoint y: 214, distance: 15.8
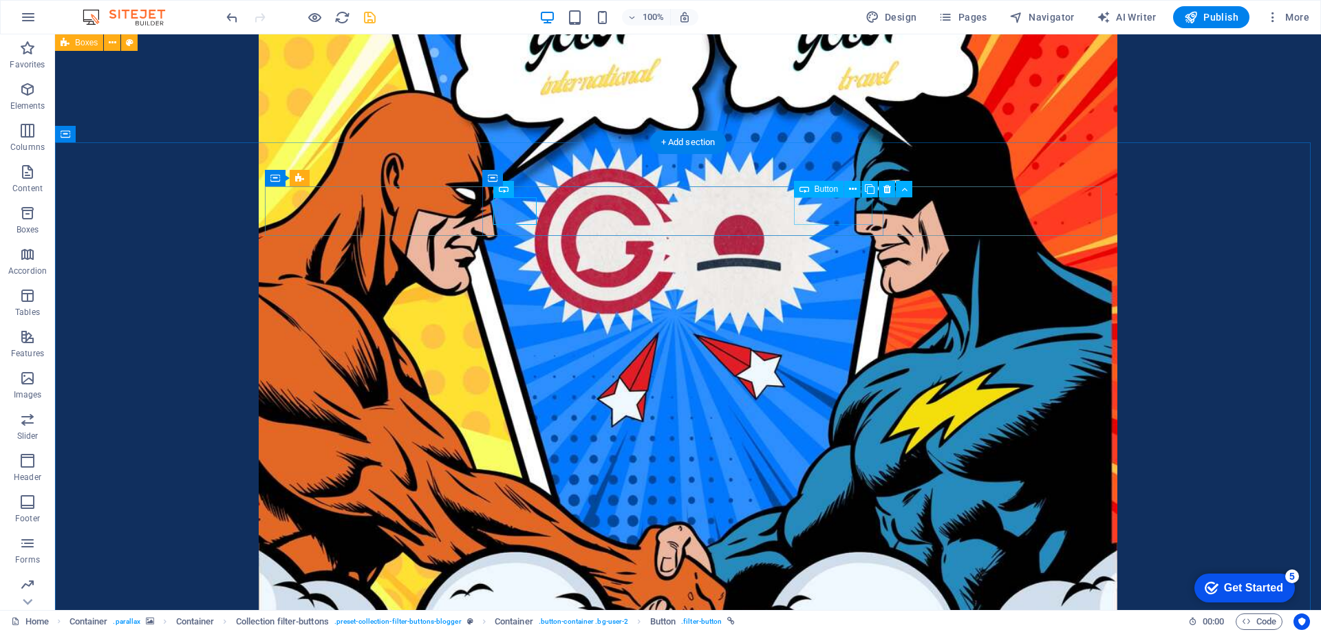
scroll to position [946, 0]
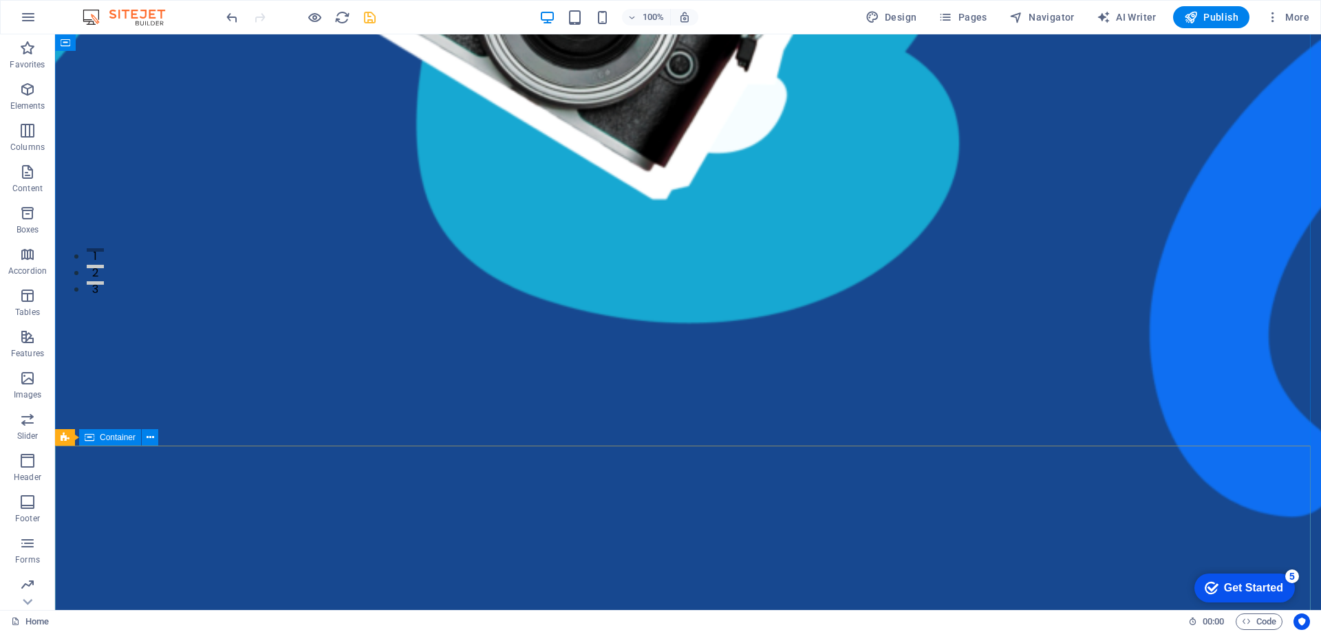
scroll to position [0, 0]
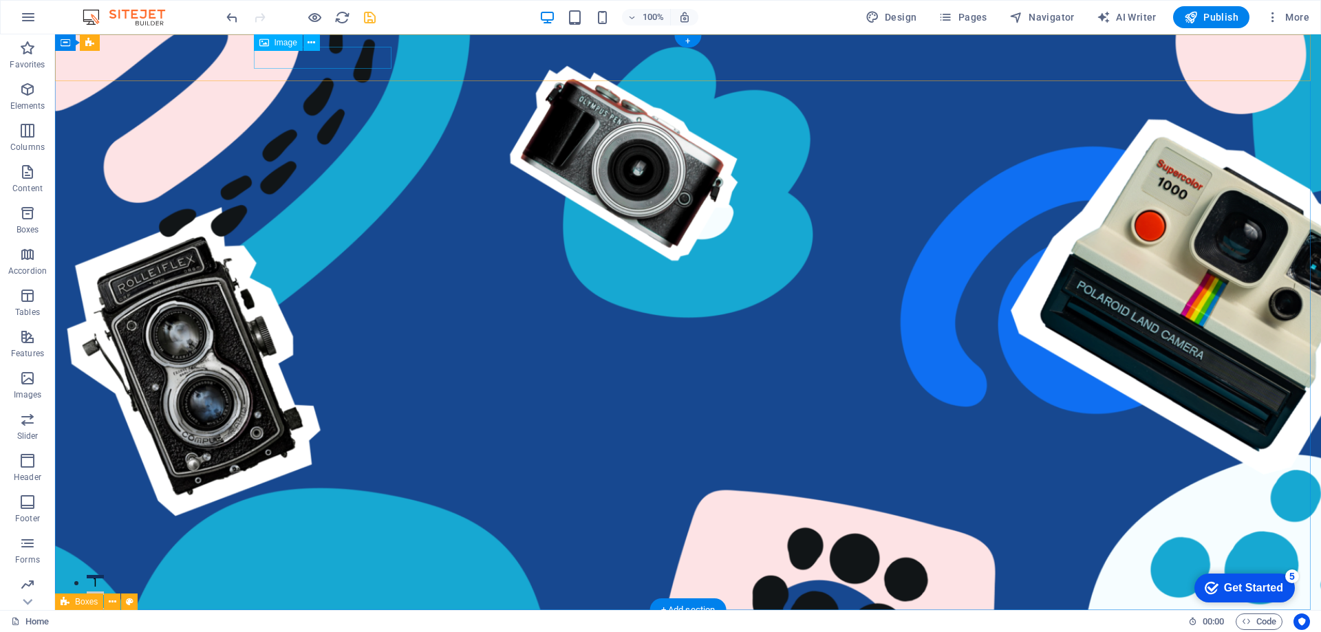
click at [338, 621] on figure at bounding box center [688, 632] width 858 height 22
click at [342, 621] on figure at bounding box center [688, 632] width 858 height 22
select select "px"
click at [485, 621] on nav "Contact Us" at bounding box center [677, 633] width 836 height 24
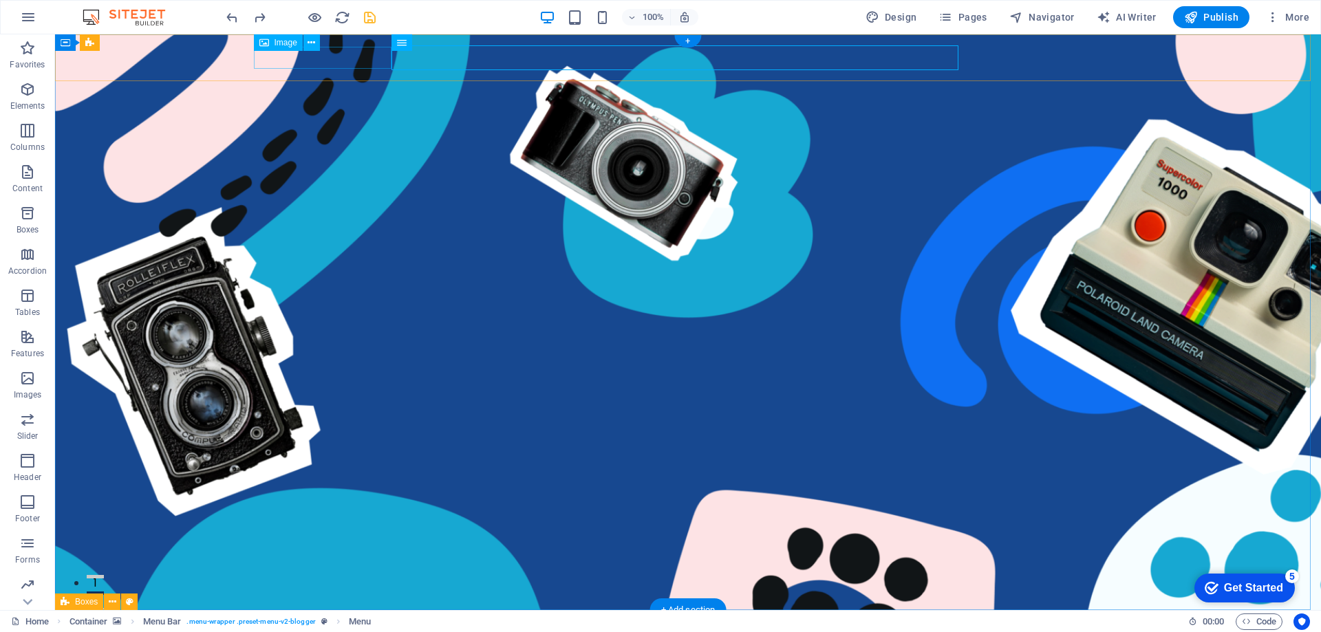
click at [367, 621] on figure at bounding box center [688, 632] width 858 height 22
select select "px"
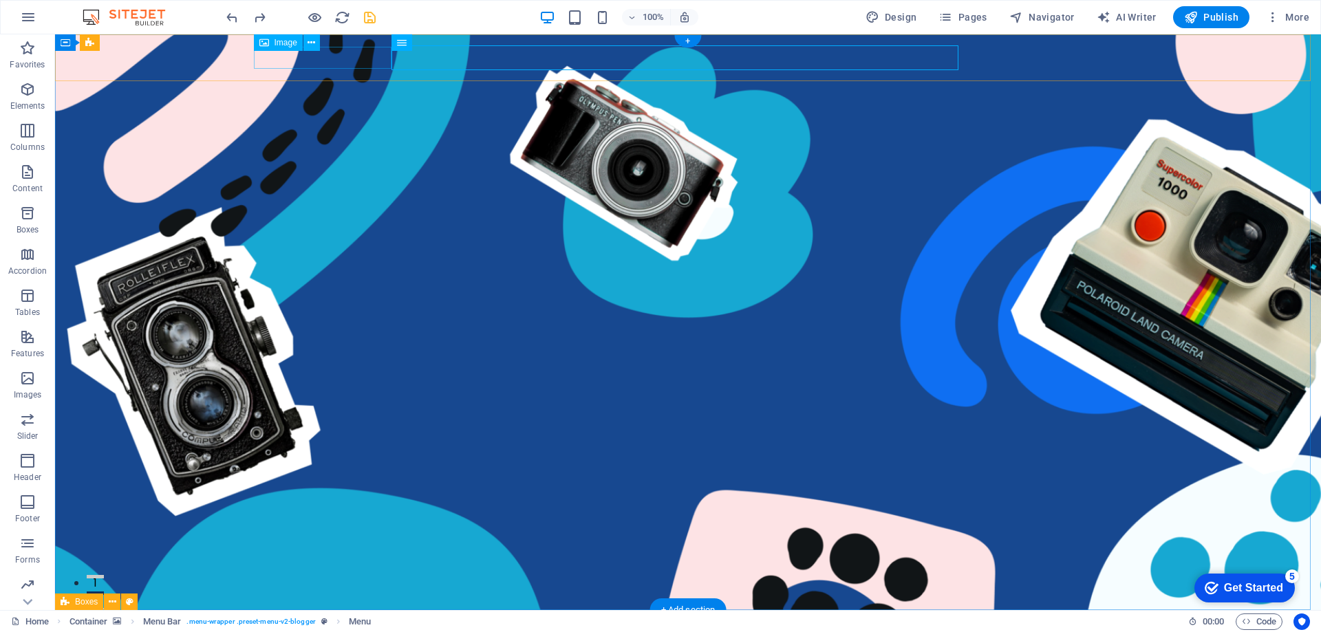
click at [353, 621] on figure at bounding box center [688, 632] width 858 height 22
select select "px"
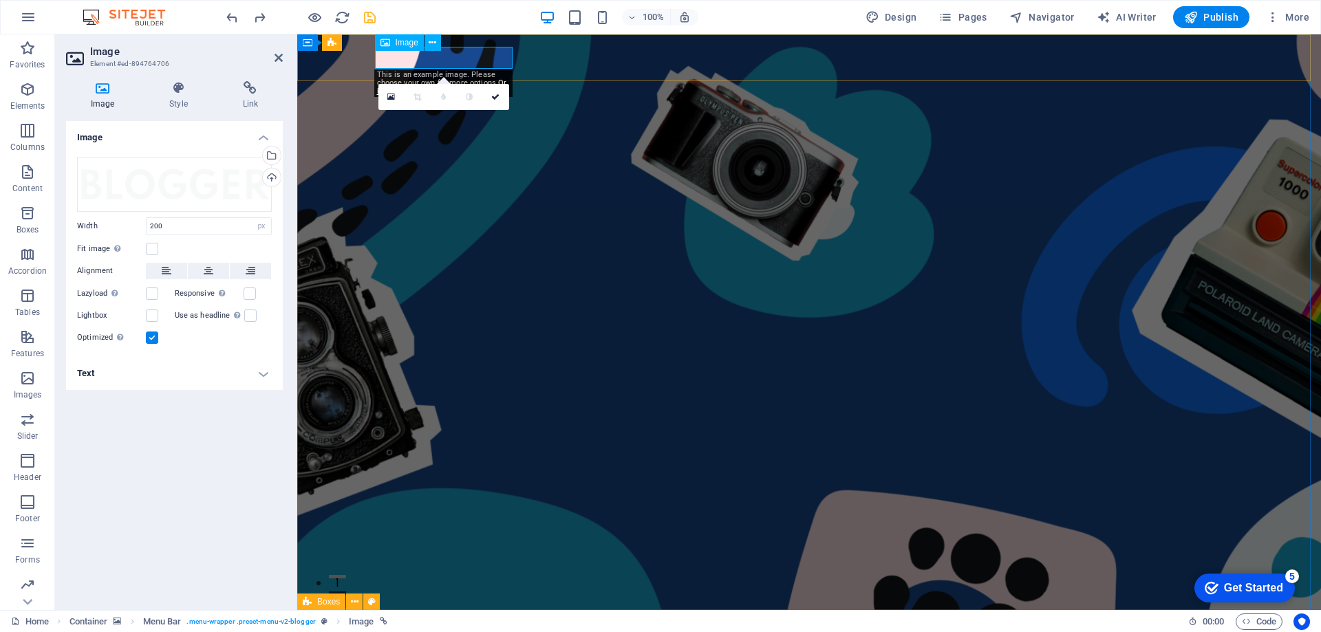
click at [412, 621] on figure at bounding box center [809, 632] width 858 height 22
click at [451, 621] on figure at bounding box center [809, 632] width 858 height 22
click at [210, 187] on div "Drag files here, click to choose files or select files from Files or our free s…" at bounding box center [174, 184] width 195 height 55
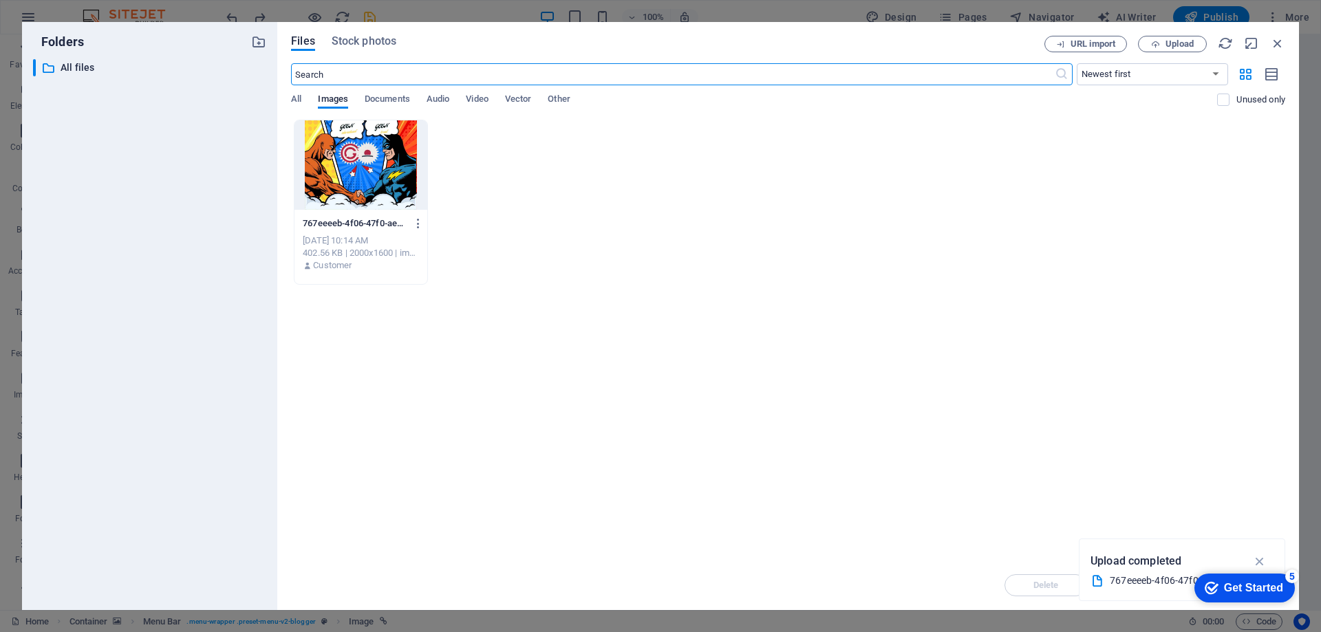
click at [233, 185] on div "​ All files All files" at bounding box center [149, 329] width 233 height 540
drag, startPoint x: 1278, startPoint y: 44, endPoint x: 972, endPoint y: 13, distance: 307.7
click at [1278, 44] on icon "button" at bounding box center [1277, 43] width 15 height 15
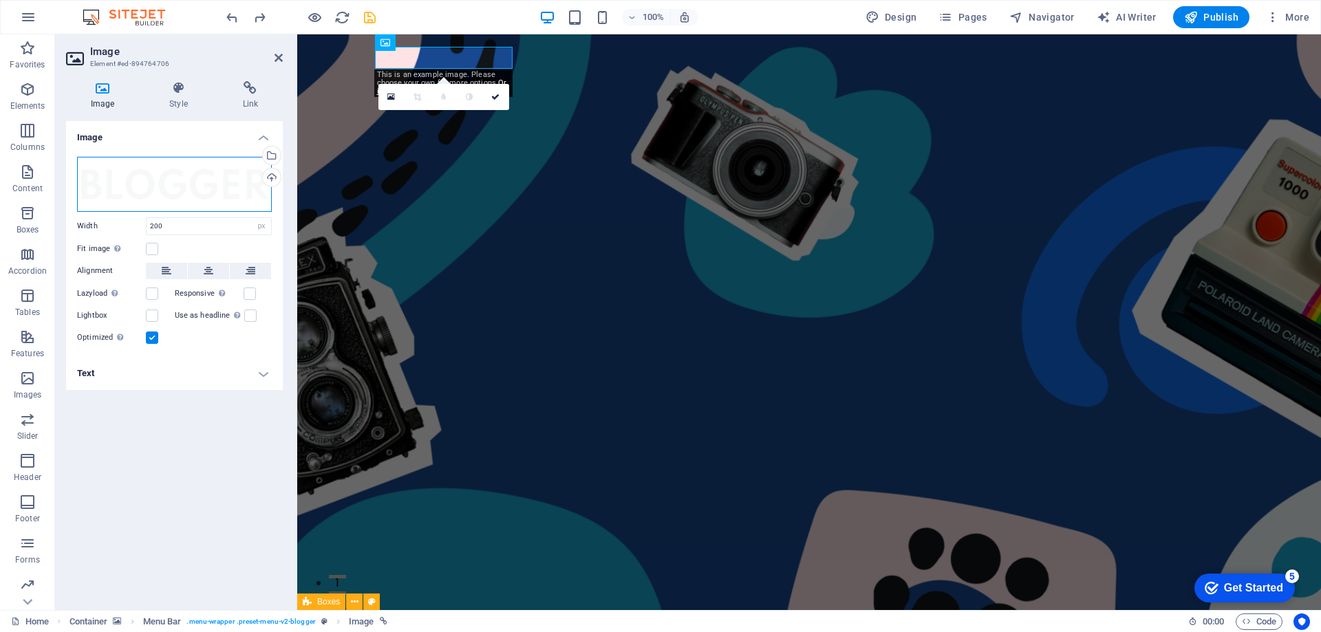
click at [190, 189] on div "Drag files here, click to choose files or select files from Files or our free s…" at bounding box center [174, 184] width 195 height 55
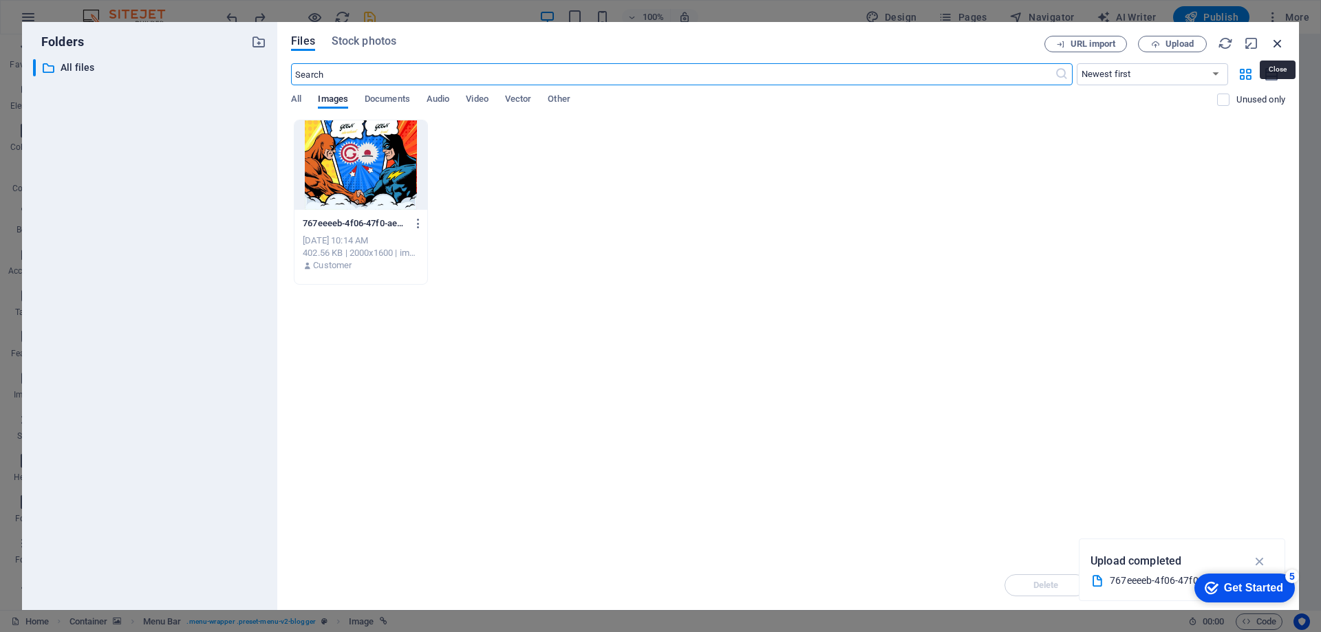
click at [1275, 47] on icon "button" at bounding box center [1277, 43] width 15 height 15
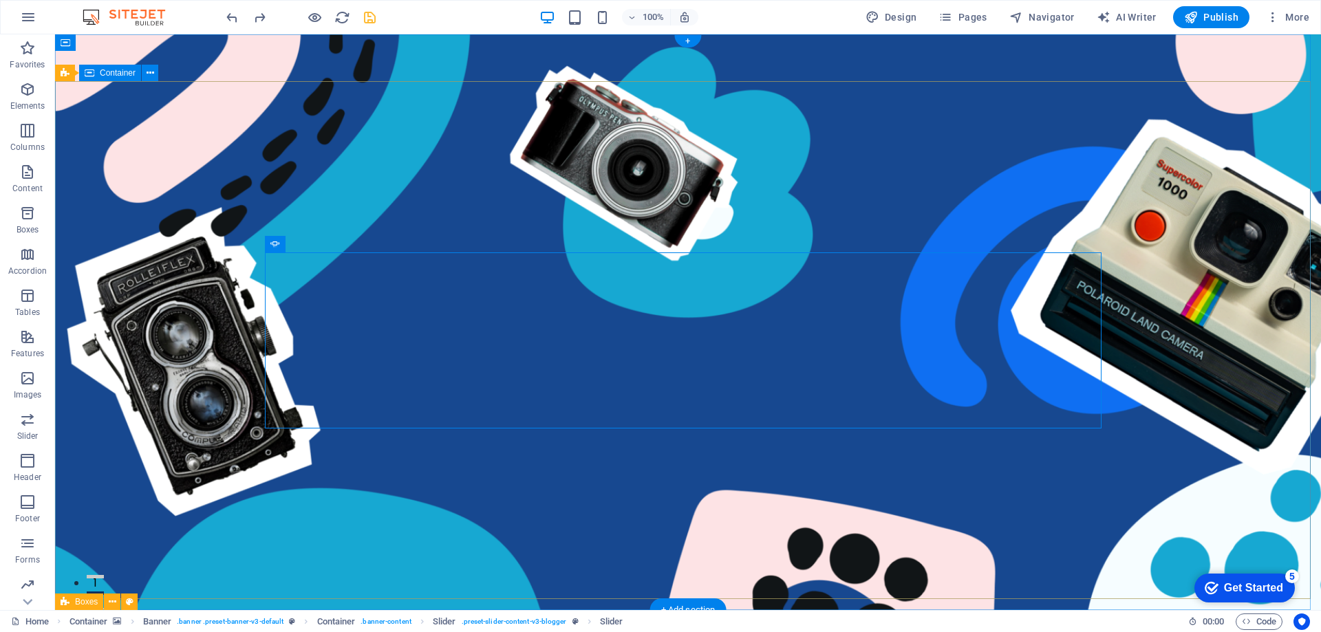
scroll to position [138, 0]
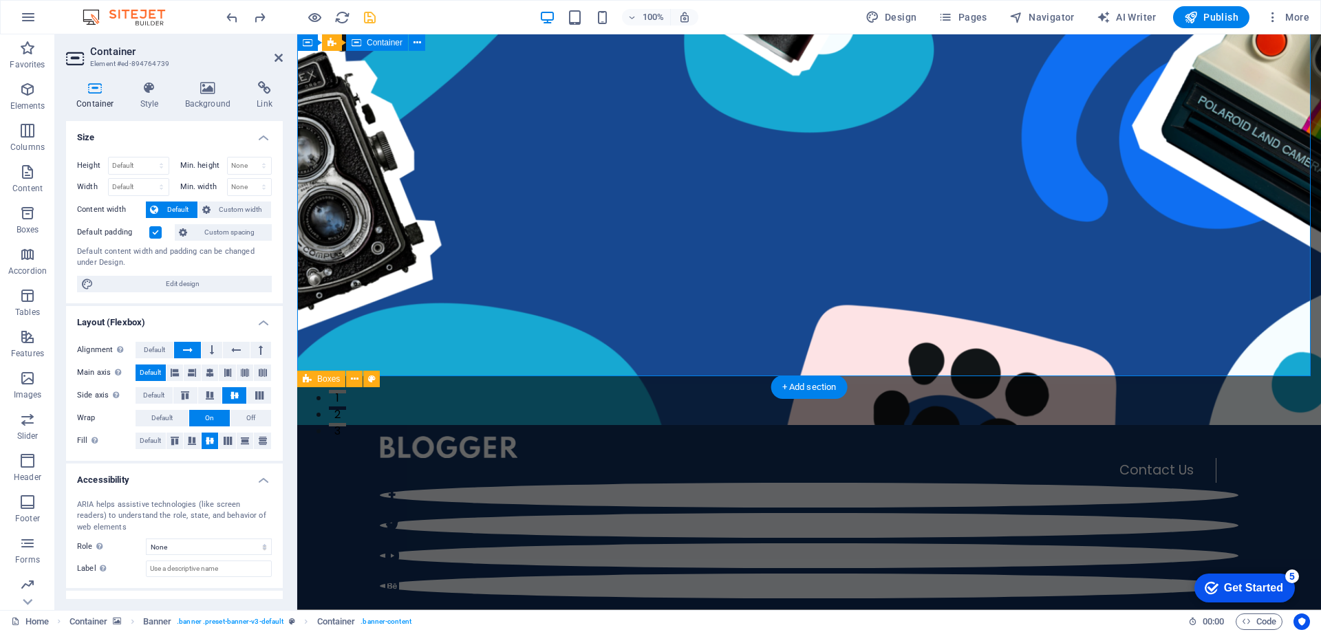
scroll to position [275, 0]
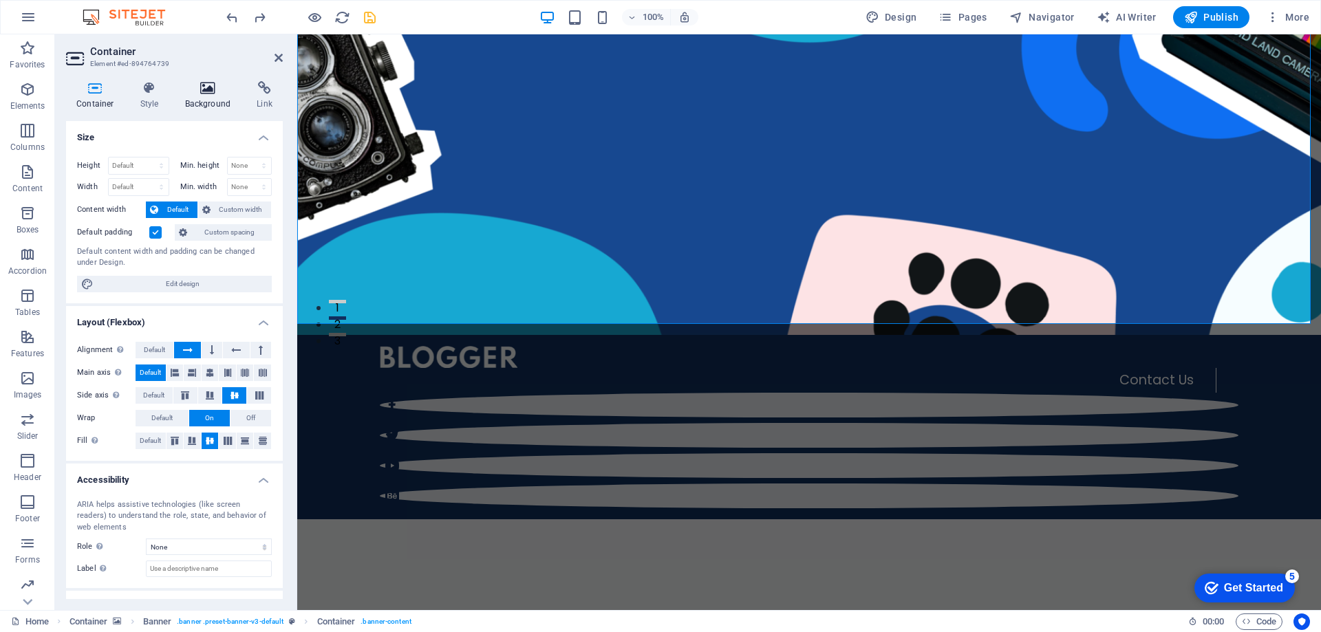
click at [215, 105] on h4 "Background" at bounding box center [211, 95] width 72 height 29
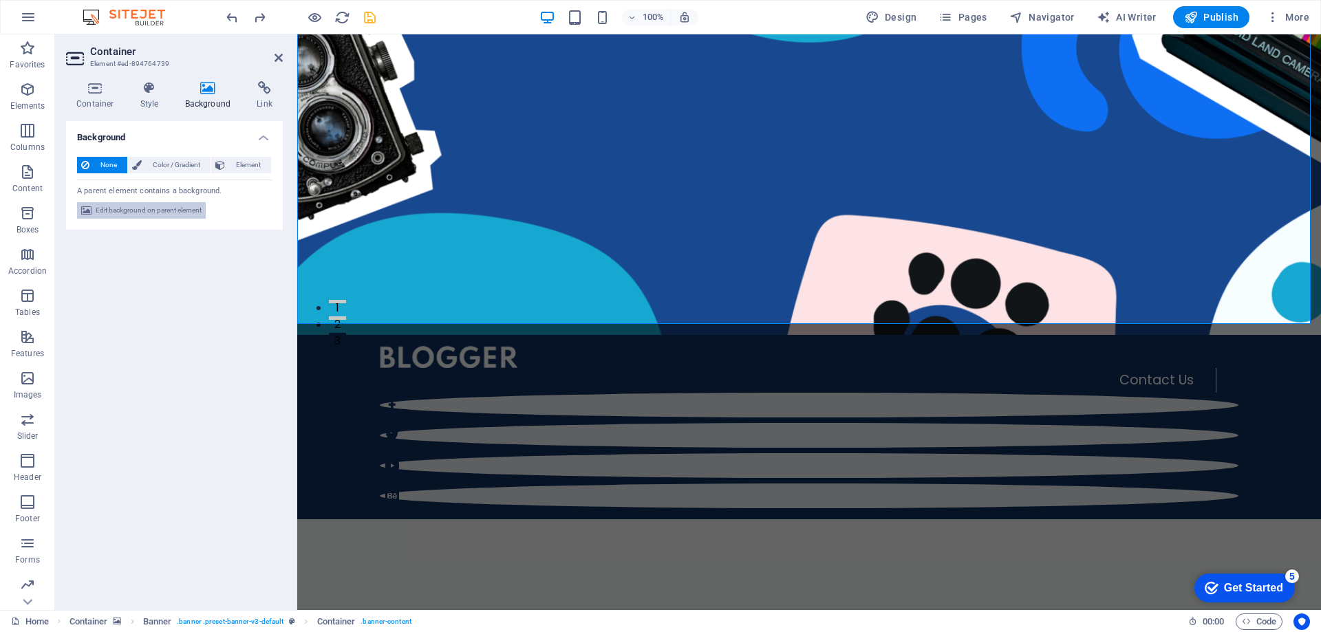
click at [175, 210] on span "Edit background on parent element" at bounding box center [149, 210] width 106 height 17
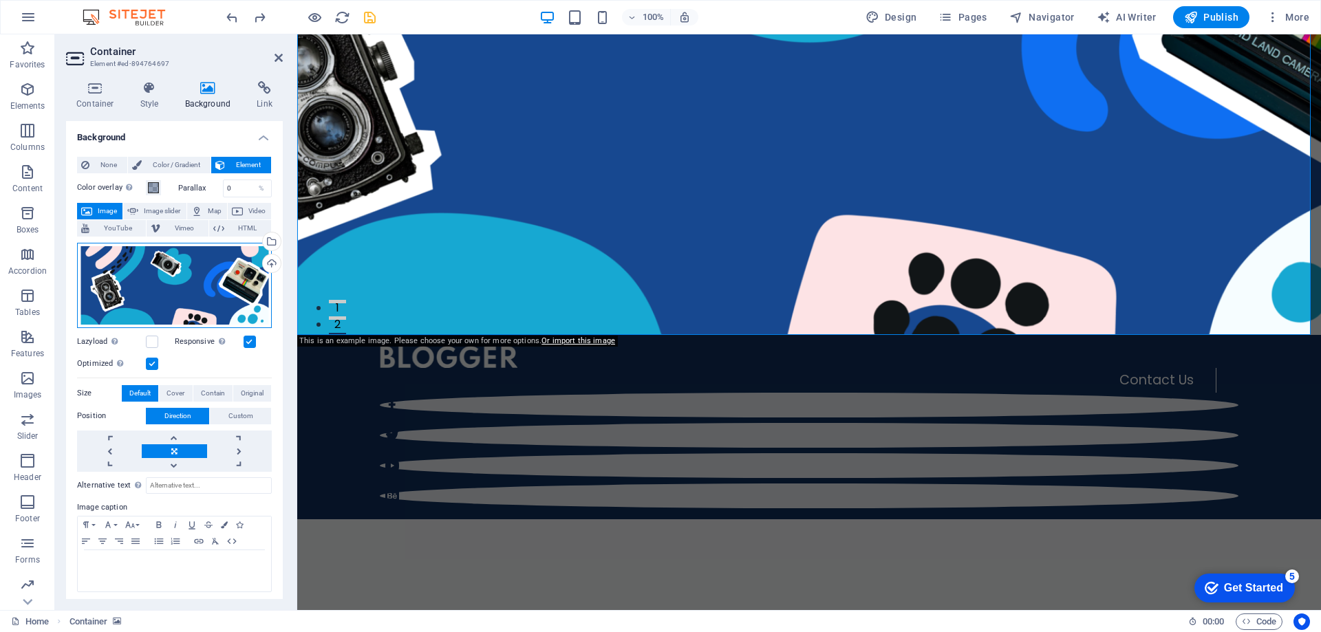
click at [239, 282] on div "Drag files here, click to choose files or select files from Files or our free s…" at bounding box center [174, 285] width 195 height 85
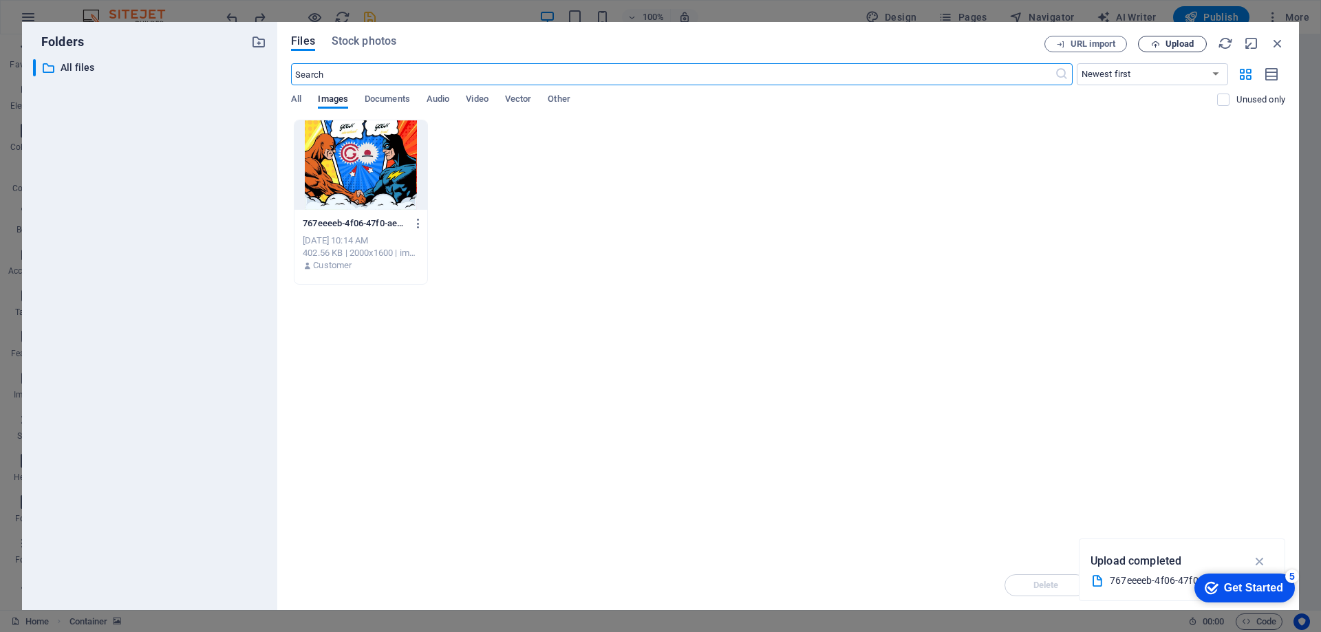
click at [1182, 43] on span "Upload" at bounding box center [1179, 44] width 28 height 8
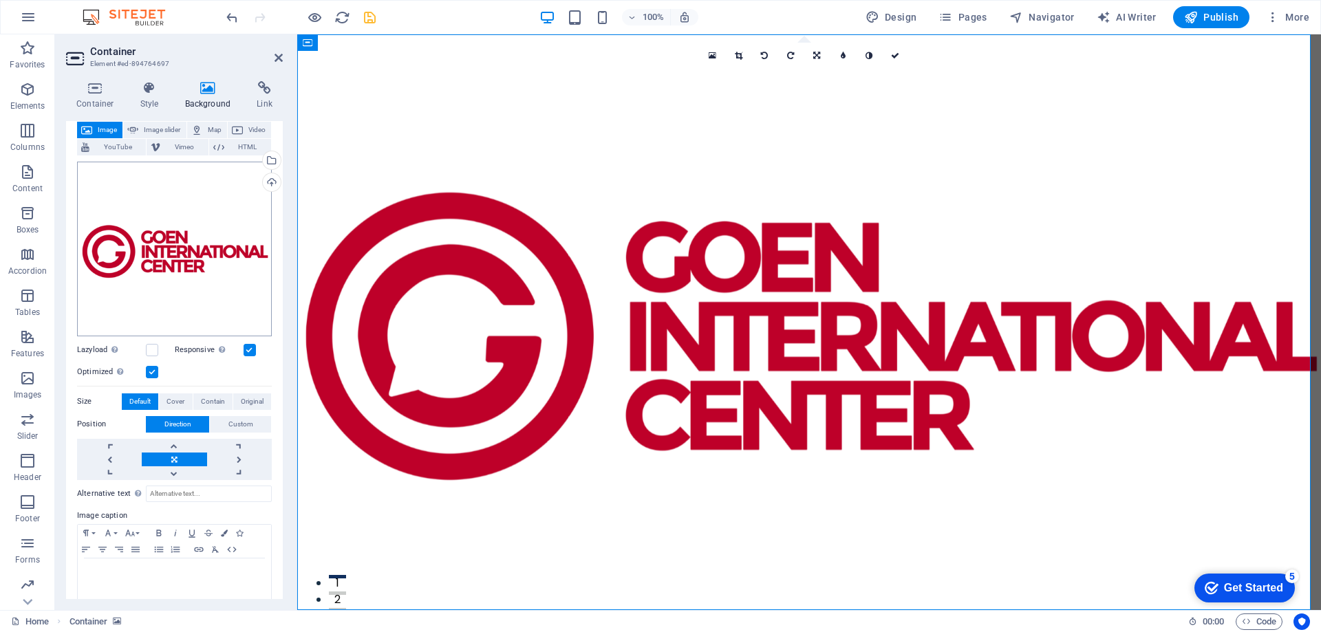
scroll to position [91, 0]
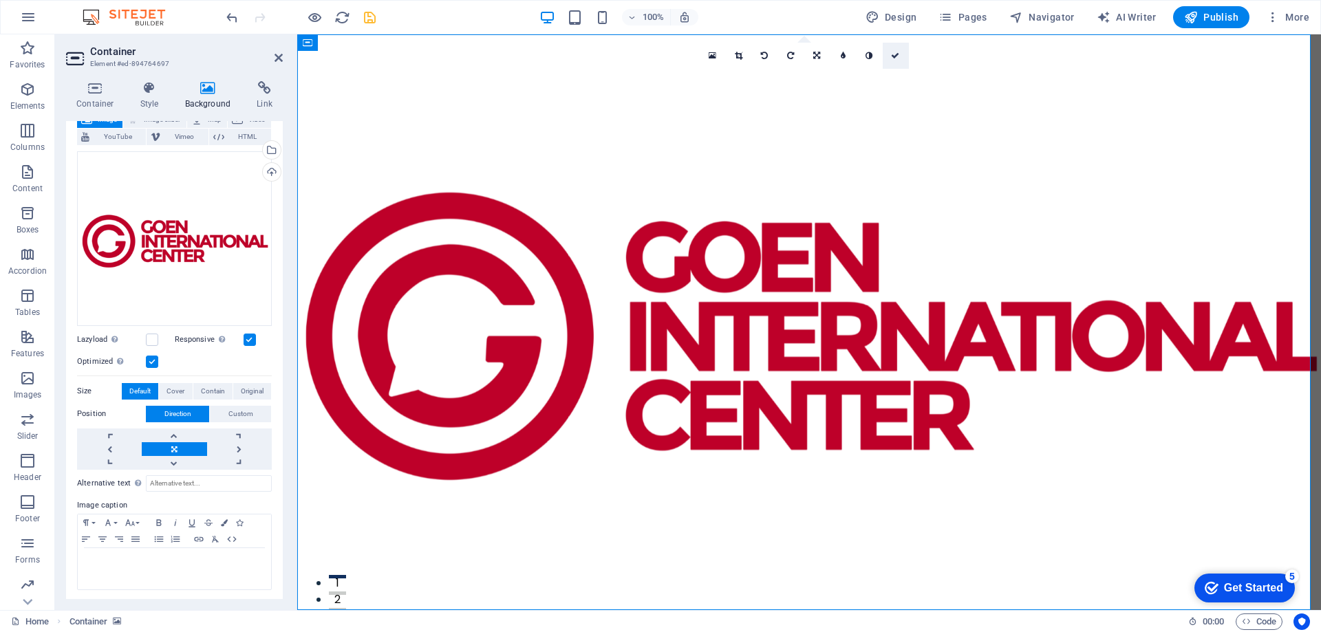
click at [893, 55] on icon at bounding box center [895, 56] width 8 height 8
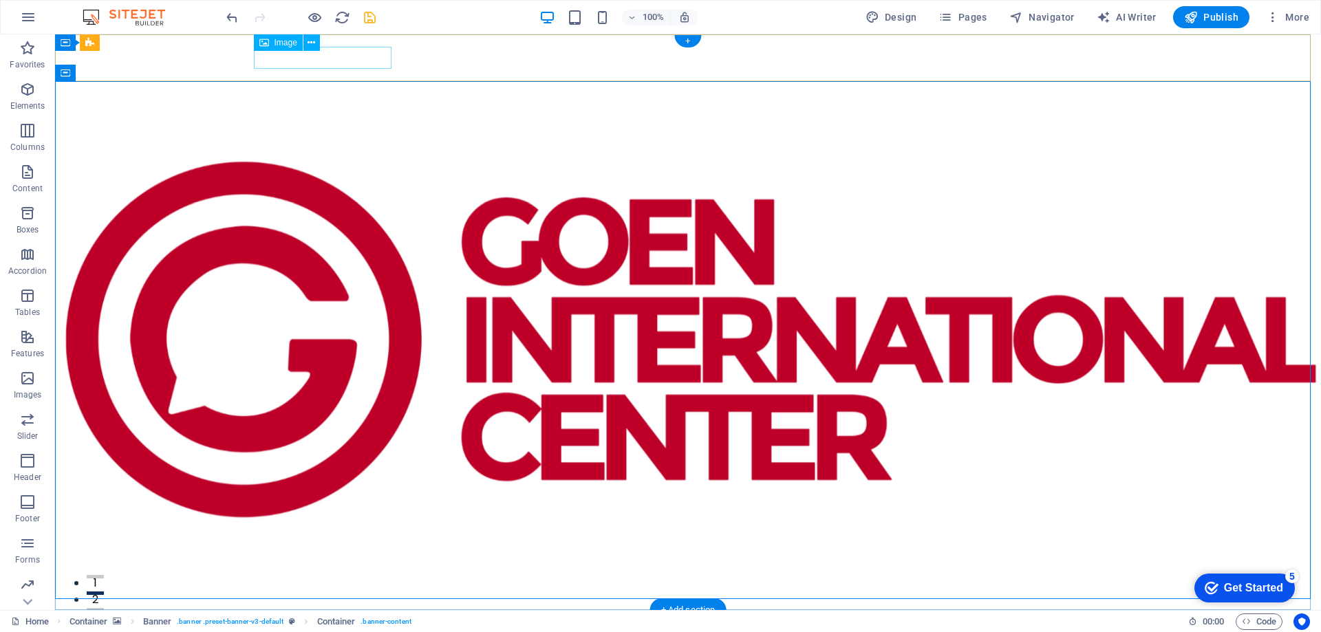
click at [343, 621] on figure at bounding box center [688, 632] width 858 height 22
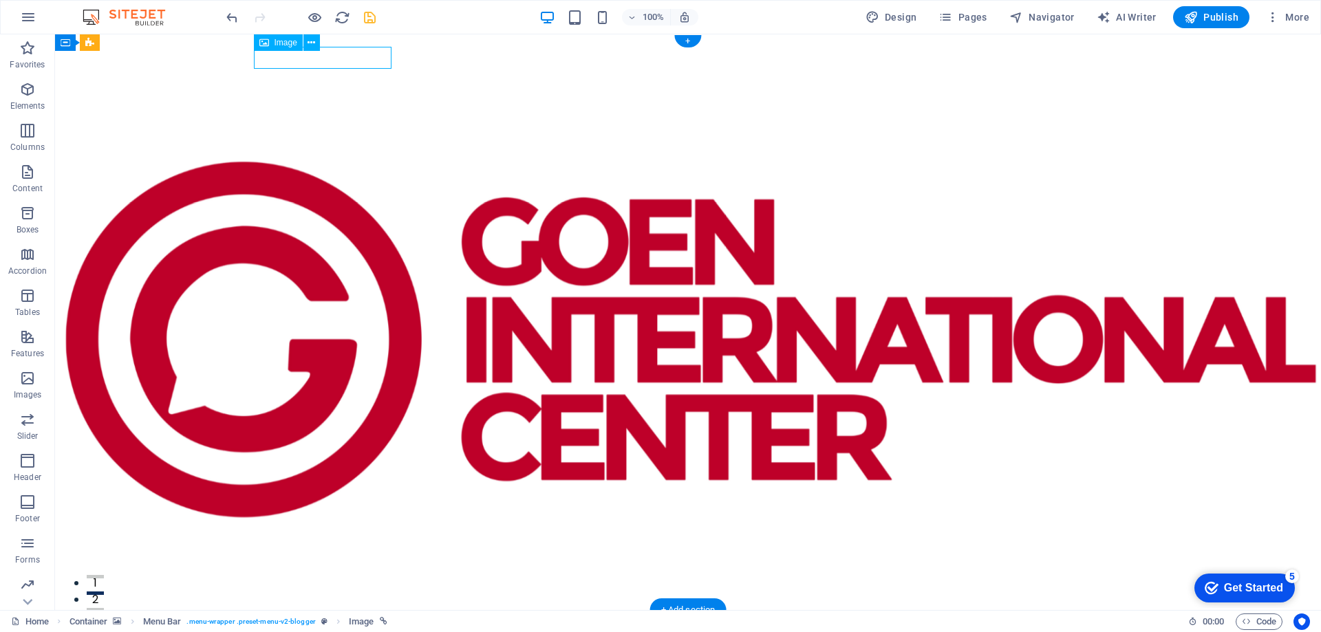
click at [329, 621] on figure at bounding box center [688, 632] width 858 height 22
click at [330, 621] on figure at bounding box center [688, 632] width 858 height 22
select select "px"
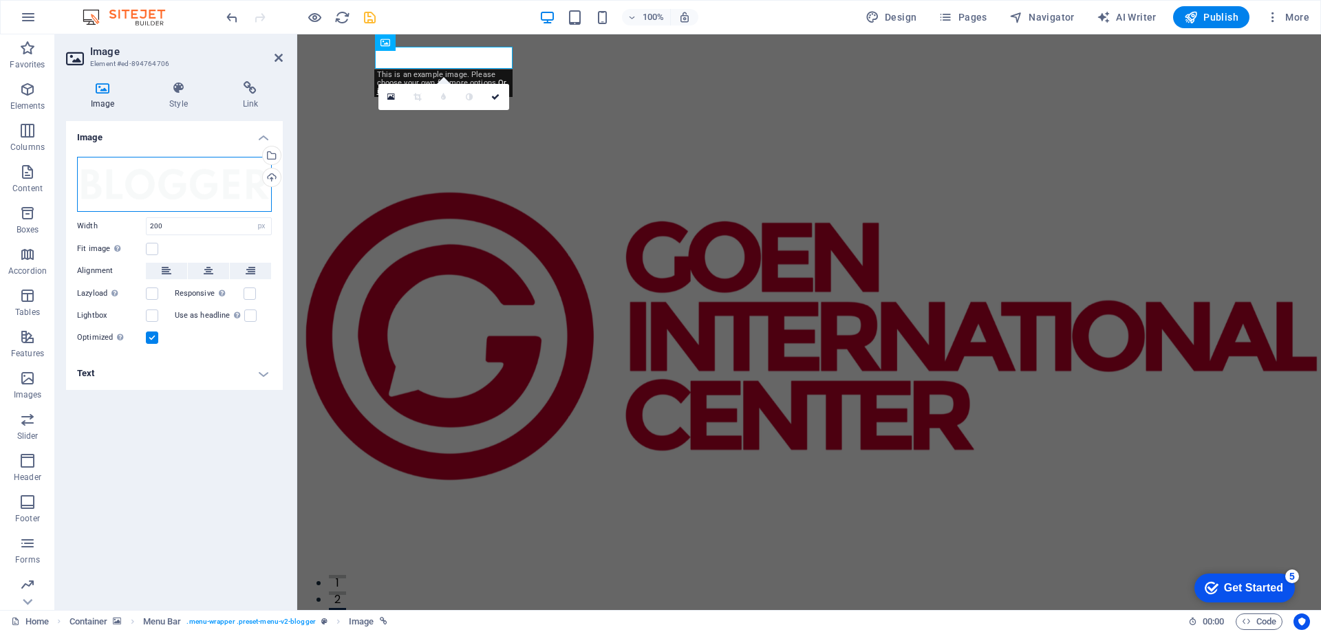
click at [187, 177] on div "Drag files here, click to choose files or select files from Files or our free s…" at bounding box center [174, 184] width 195 height 55
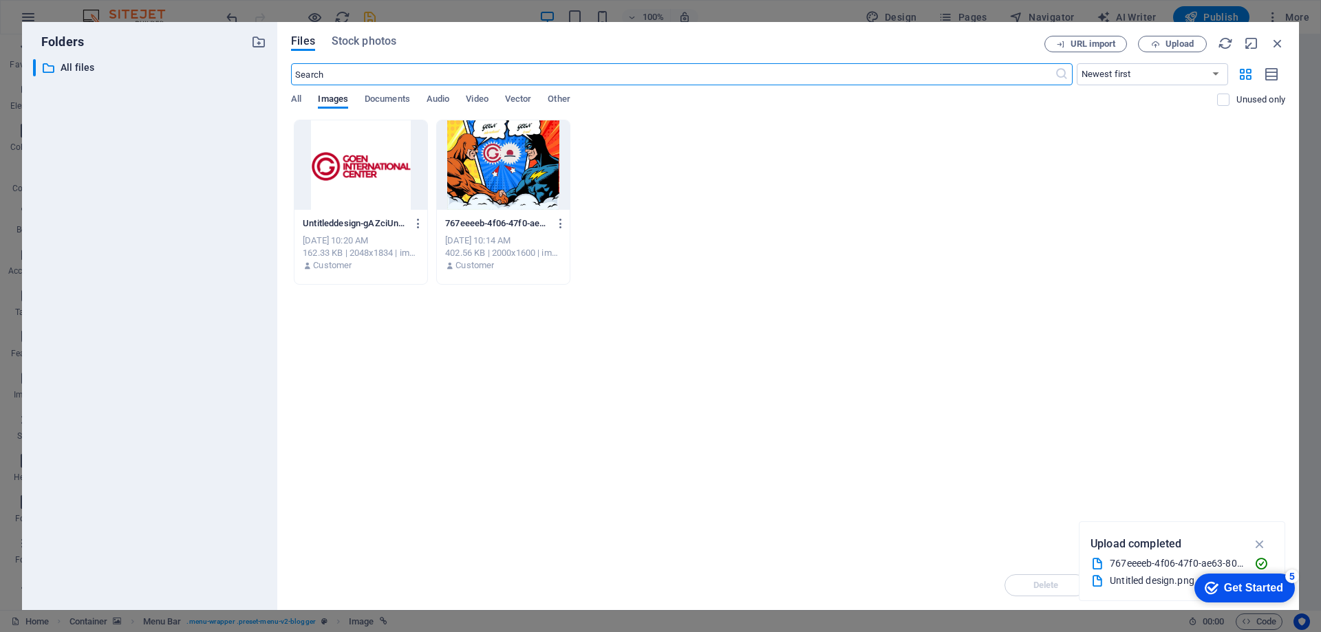
click at [321, 158] on div at bounding box center [360, 164] width 133 height 89
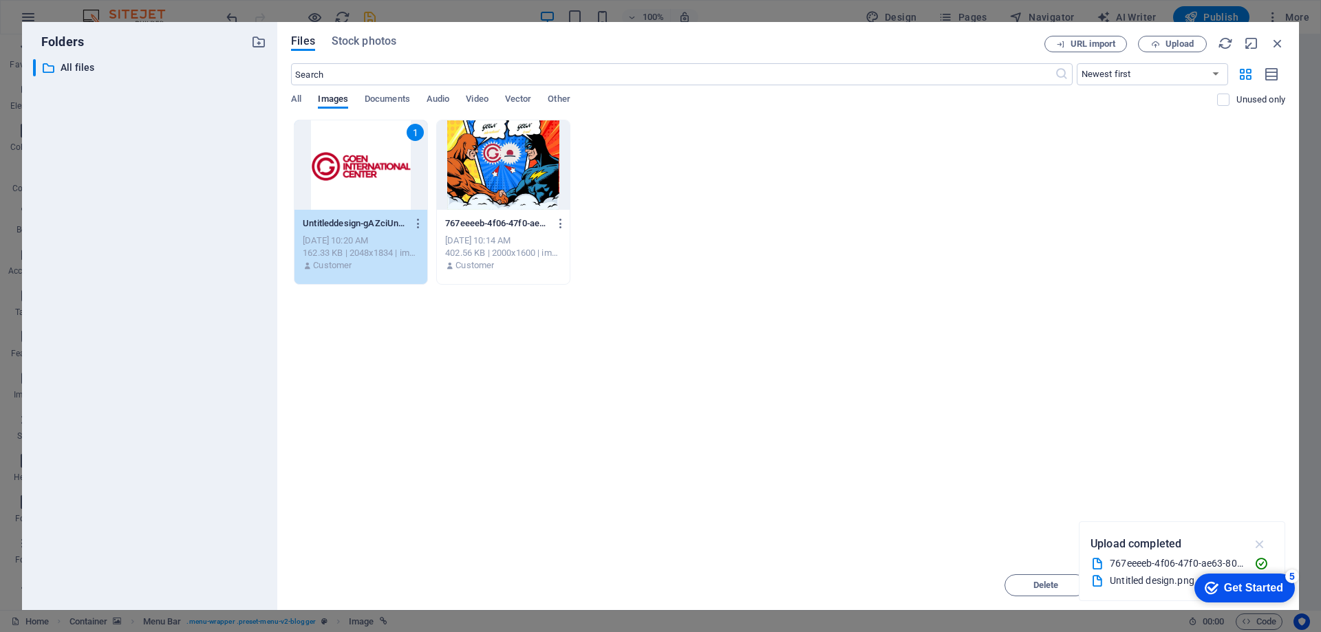
click at [1264, 541] on icon "button" at bounding box center [1260, 544] width 16 height 15
click at [1215, 589] on div "checkmark Get Started 5" at bounding box center [1243, 588] width 78 height 14
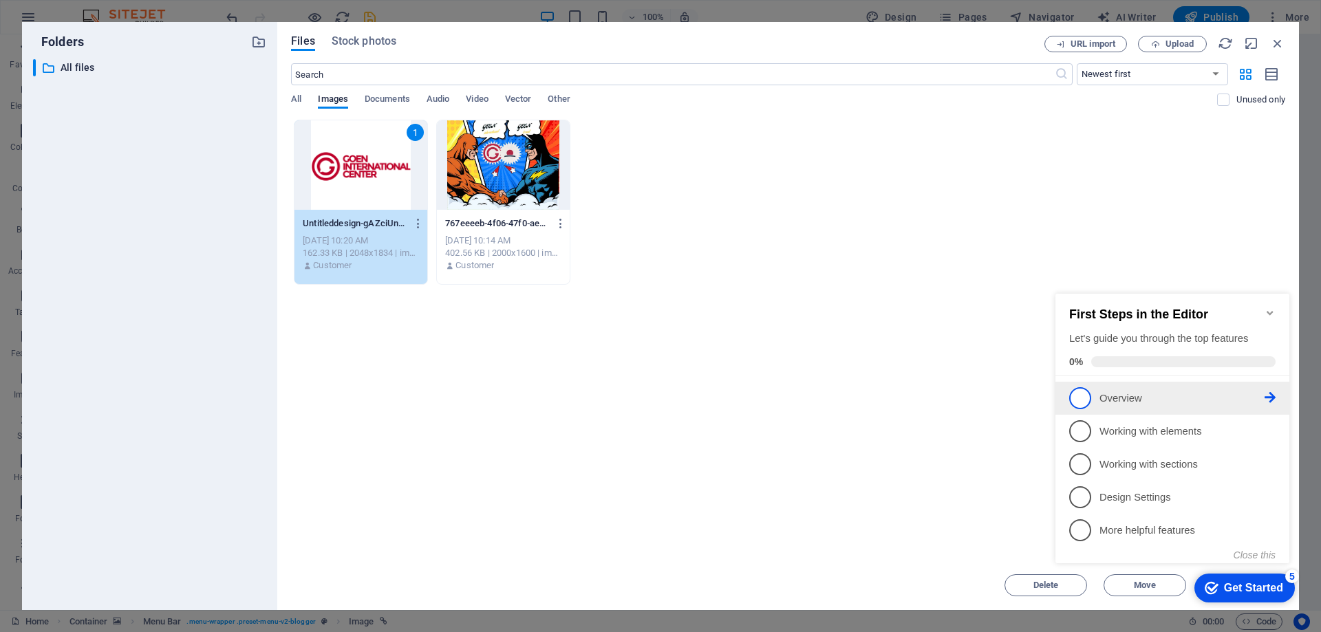
click at [1119, 396] on p "Overview - incomplete" at bounding box center [1181, 398] width 165 height 14
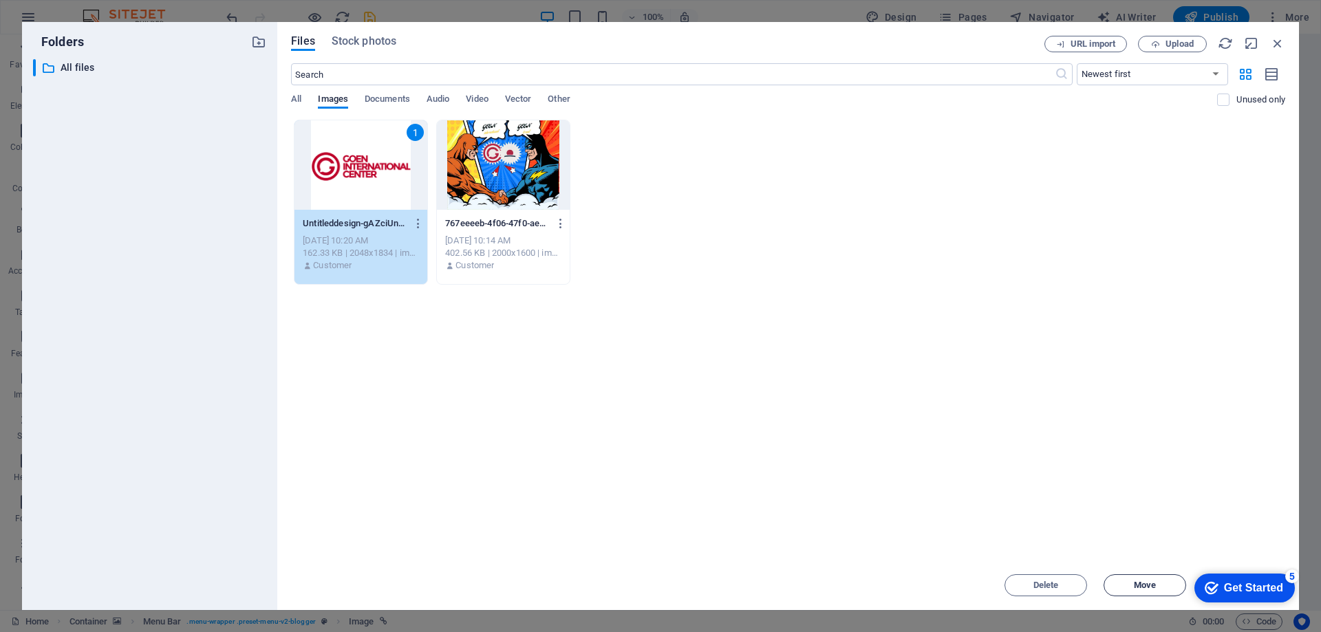
click at [1165, 580] on button "Move" at bounding box center [1144, 585] width 83 height 22
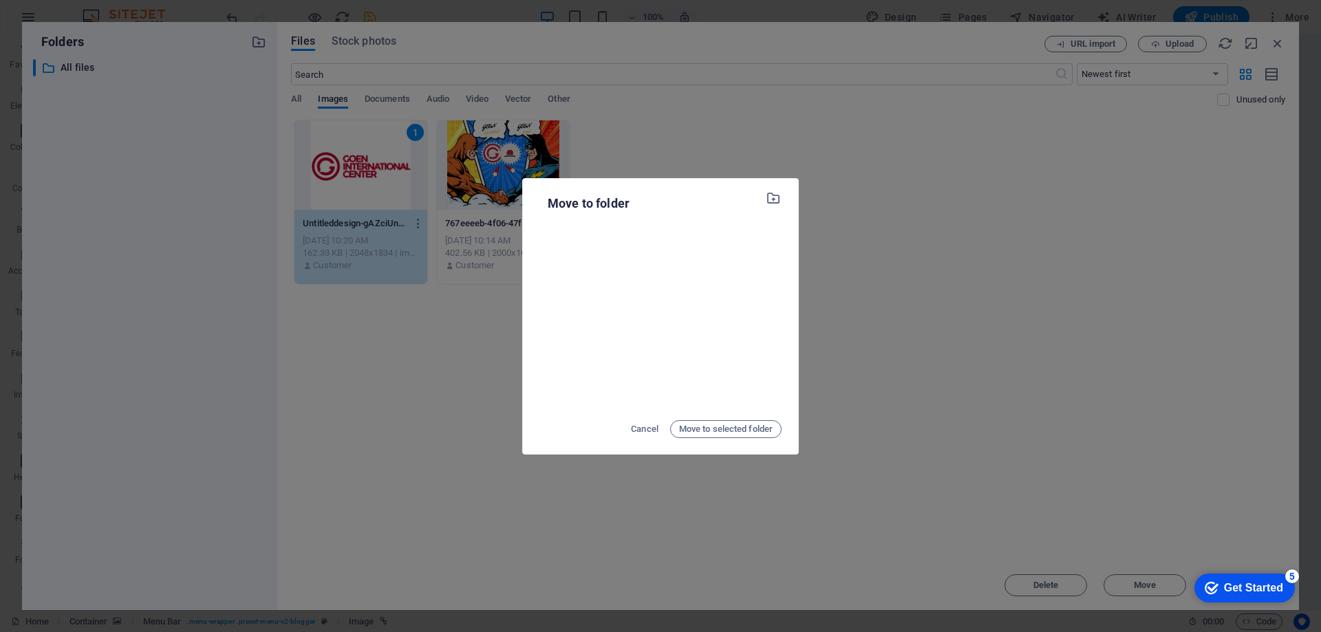
scroll to position [0, 0]
click at [899, 380] on div "Move to folder Cancel Move to selected folder" at bounding box center [660, 316] width 1321 height 632
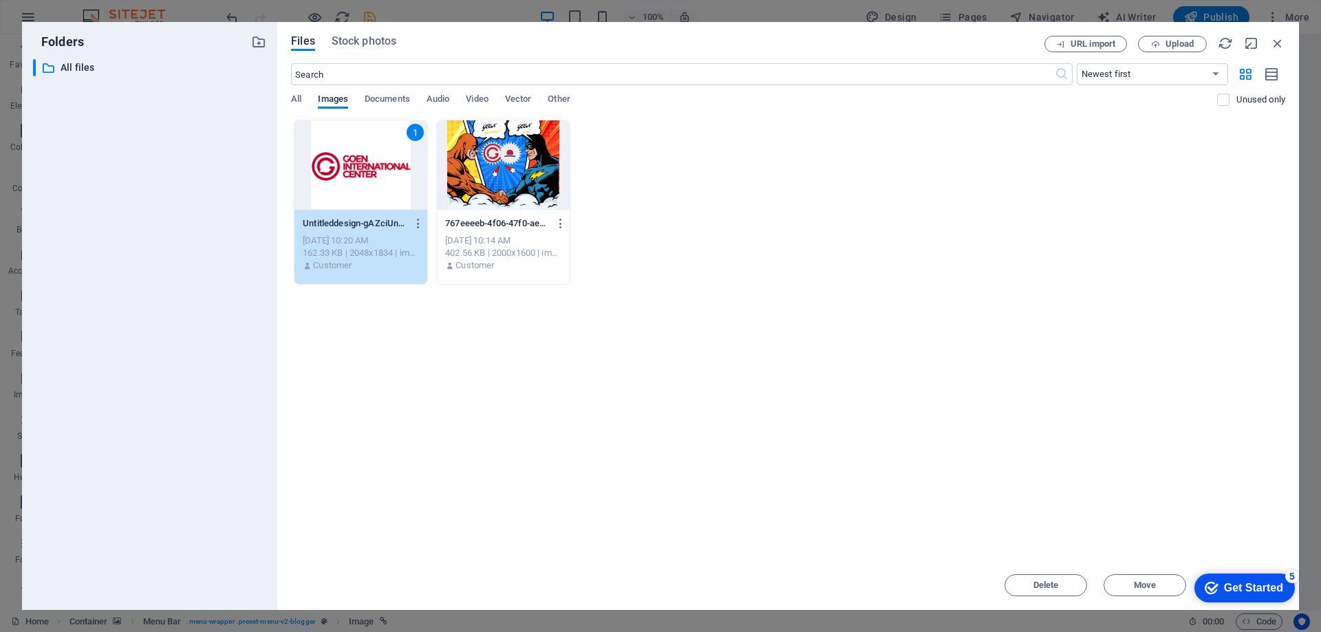
click at [364, 194] on div "1" at bounding box center [360, 164] width 133 height 89
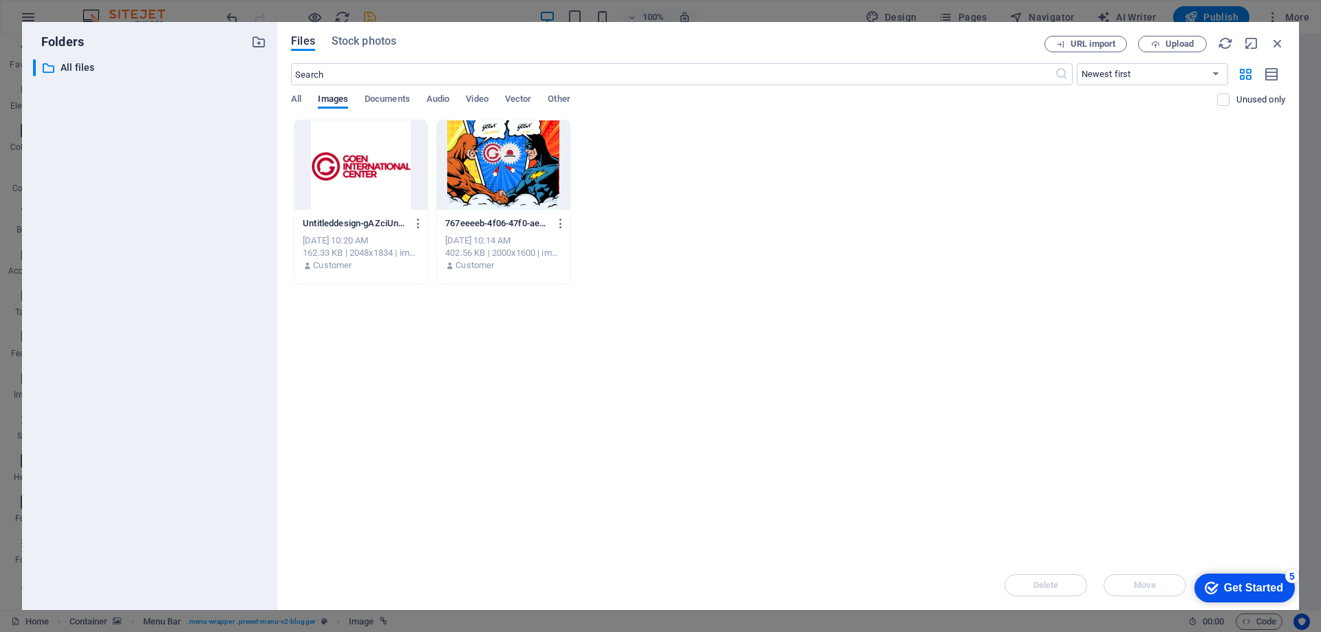
drag, startPoint x: 364, startPoint y: 194, endPoint x: 202, endPoint y: 162, distance: 164.8
click at [364, 194] on div at bounding box center [360, 164] width 133 height 89
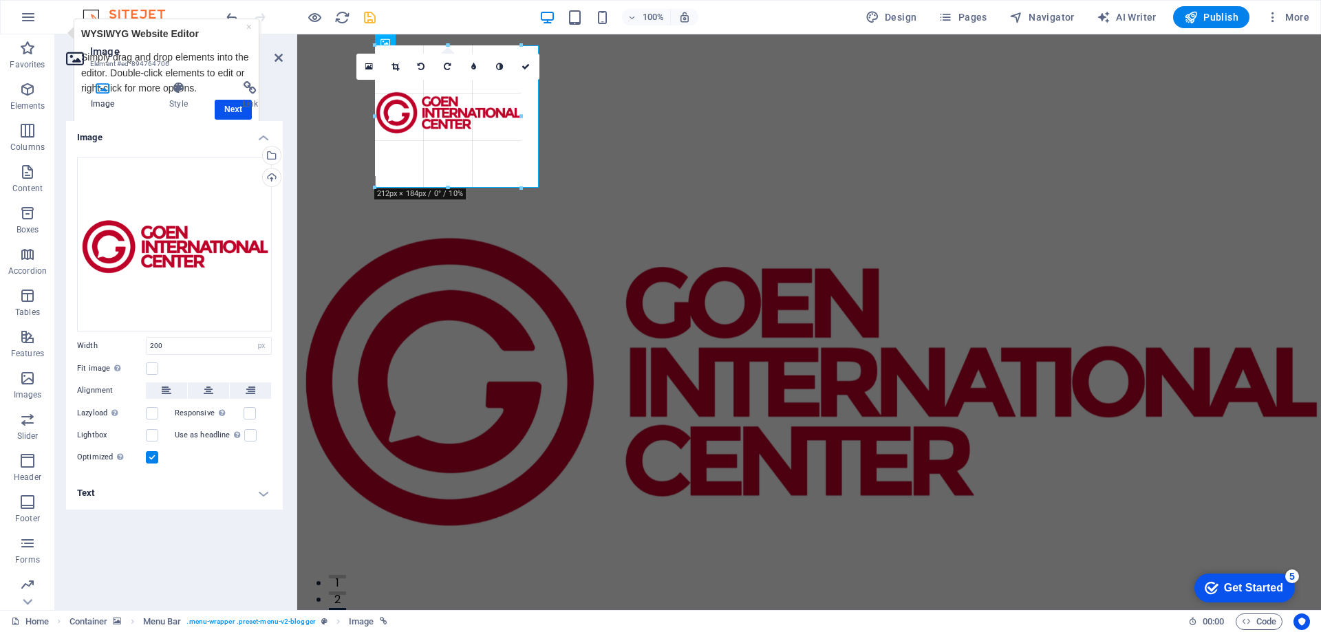
drag, startPoint x: 509, startPoint y: 169, endPoint x: 238, endPoint y: 76, distance: 286.3
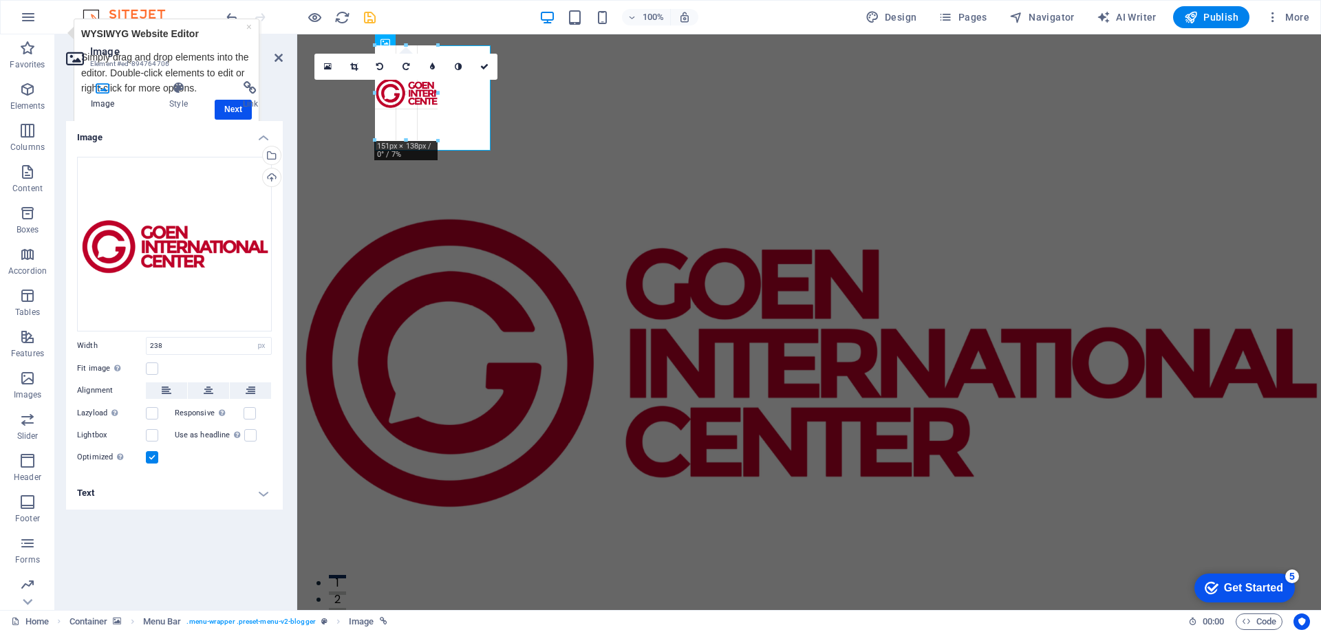
drag, startPoint x: 538, startPoint y: 192, endPoint x: 413, endPoint y: 102, distance: 154.2
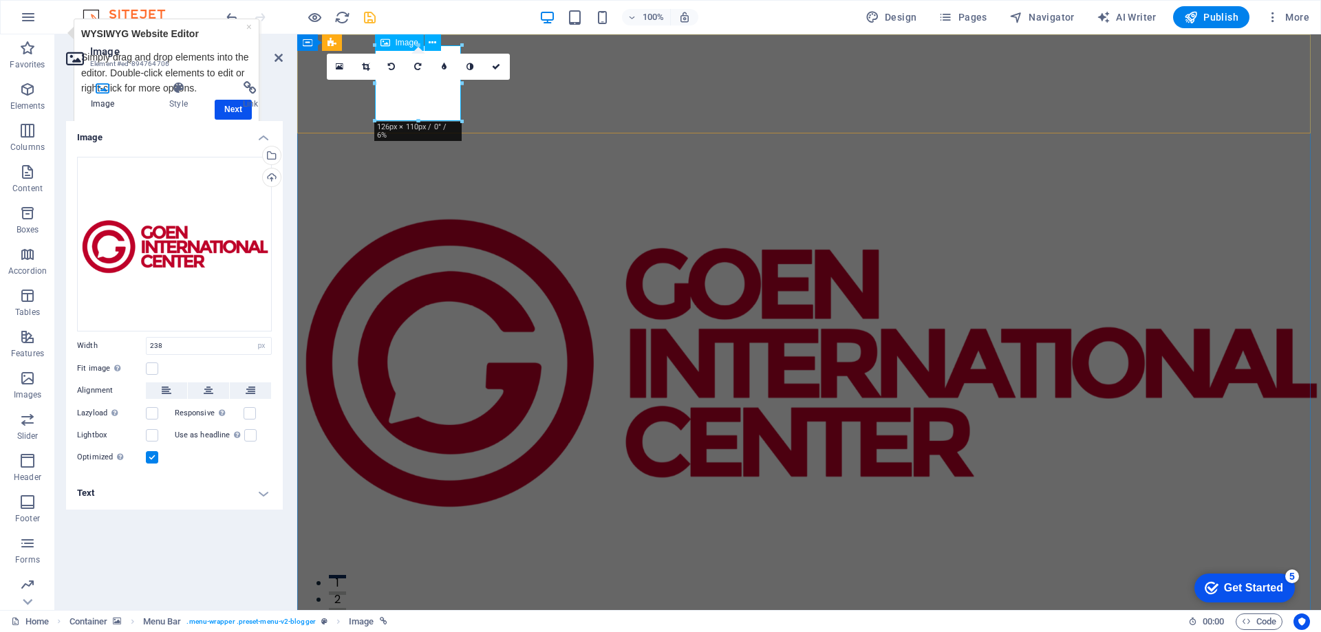
type input "126"
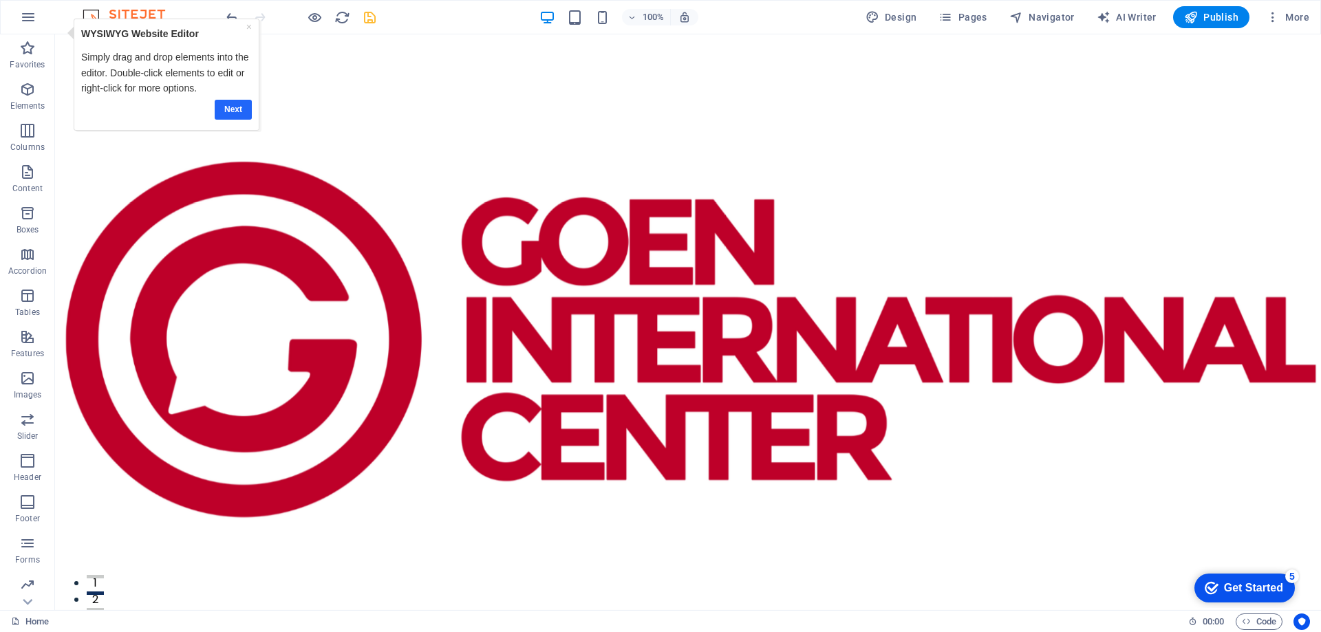
drag, startPoint x: 244, startPoint y: 107, endPoint x: 285, endPoint y: 94, distance: 43.7
click at [244, 107] on link "Next" at bounding box center [233, 110] width 37 height 20
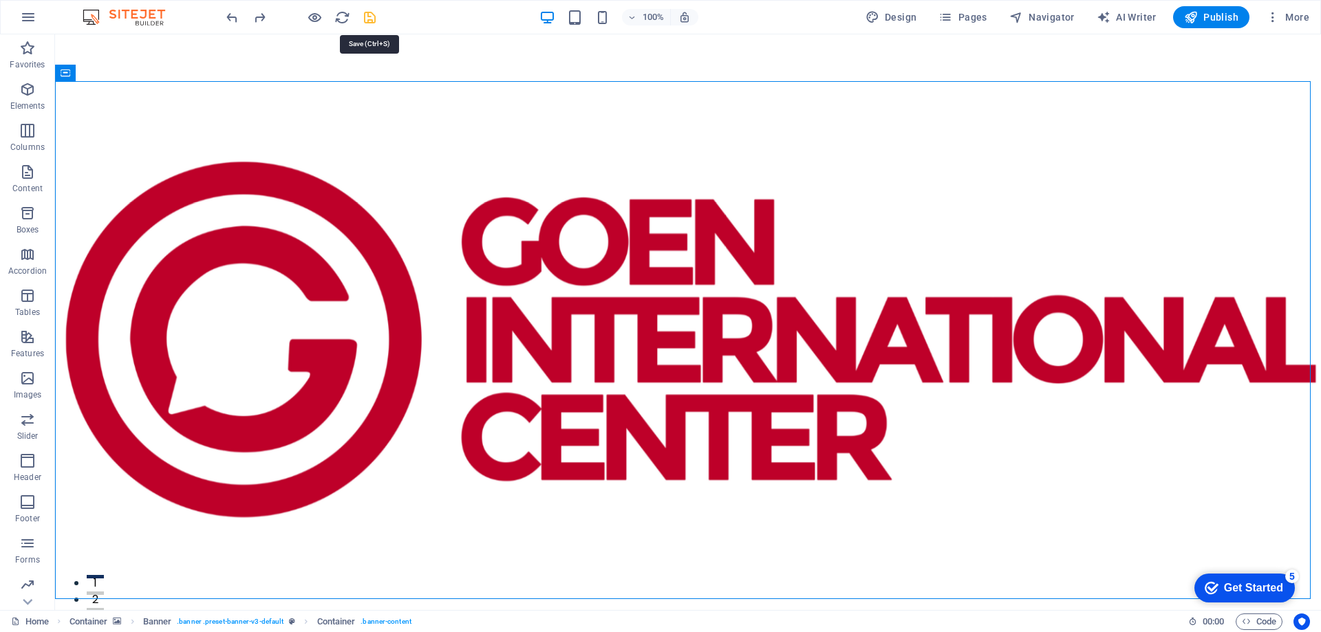
click at [365, 17] on icon "save" at bounding box center [370, 18] width 16 height 16
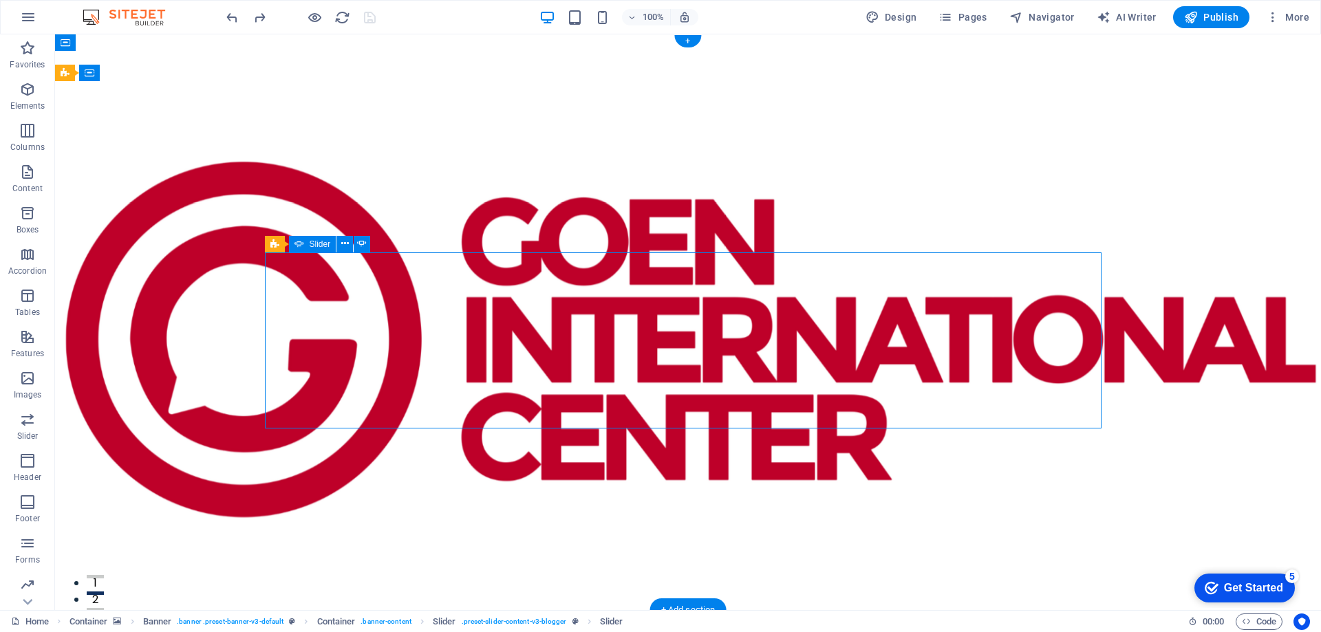
select select "ms"
select select "s"
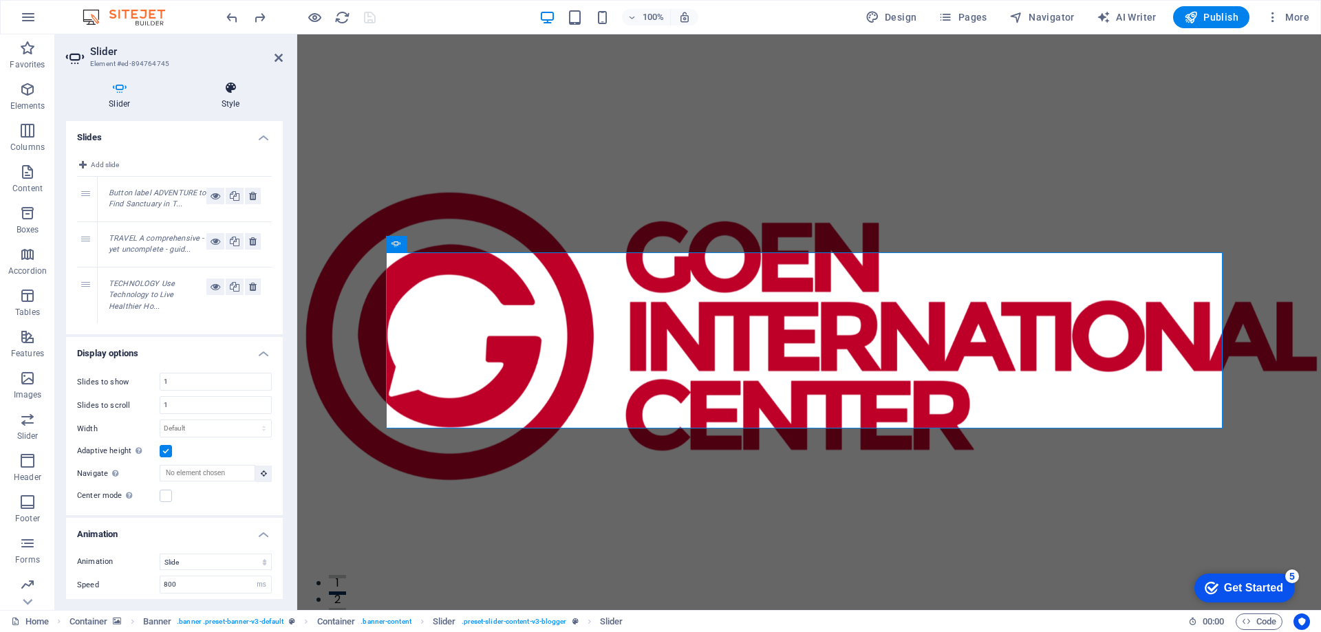
click at [231, 92] on icon at bounding box center [231, 88] width 104 height 14
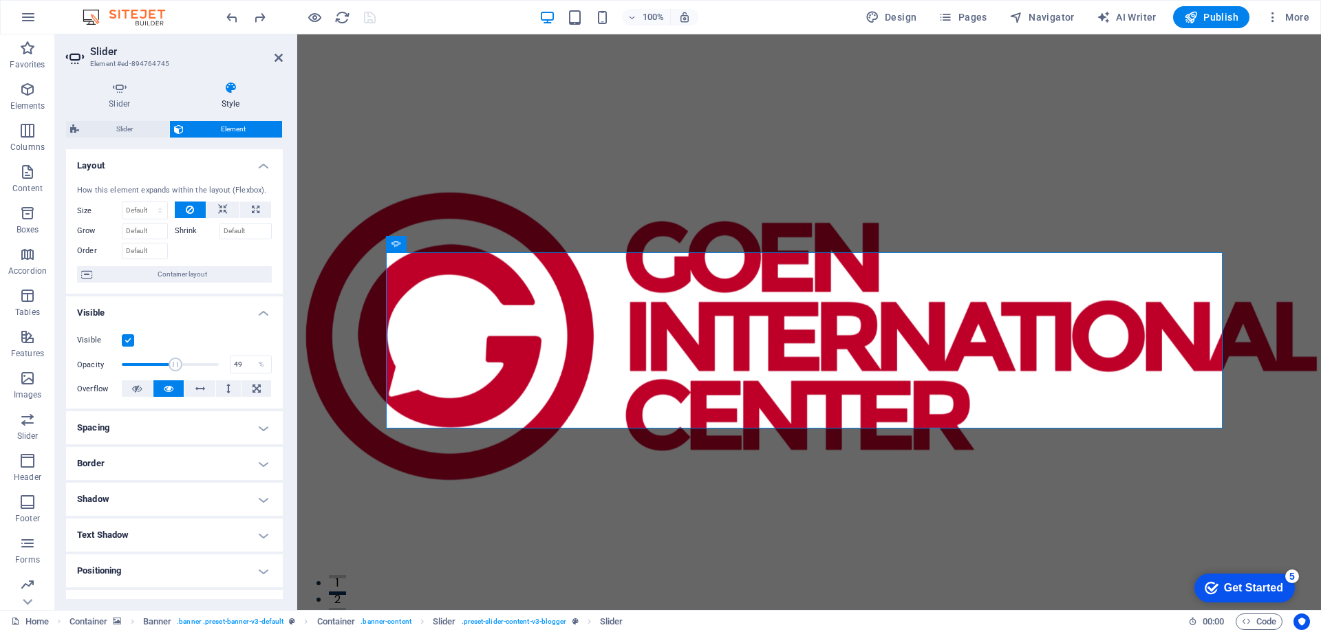
drag, startPoint x: 194, startPoint y: 365, endPoint x: 167, endPoint y: 366, distance: 26.8
click at [167, 366] on span at bounding box center [170, 364] width 97 height 21
drag, startPoint x: 168, startPoint y: 364, endPoint x: 160, endPoint y: 364, distance: 8.3
click at [160, 364] on span at bounding box center [161, 365] width 14 height 14
type input "31"
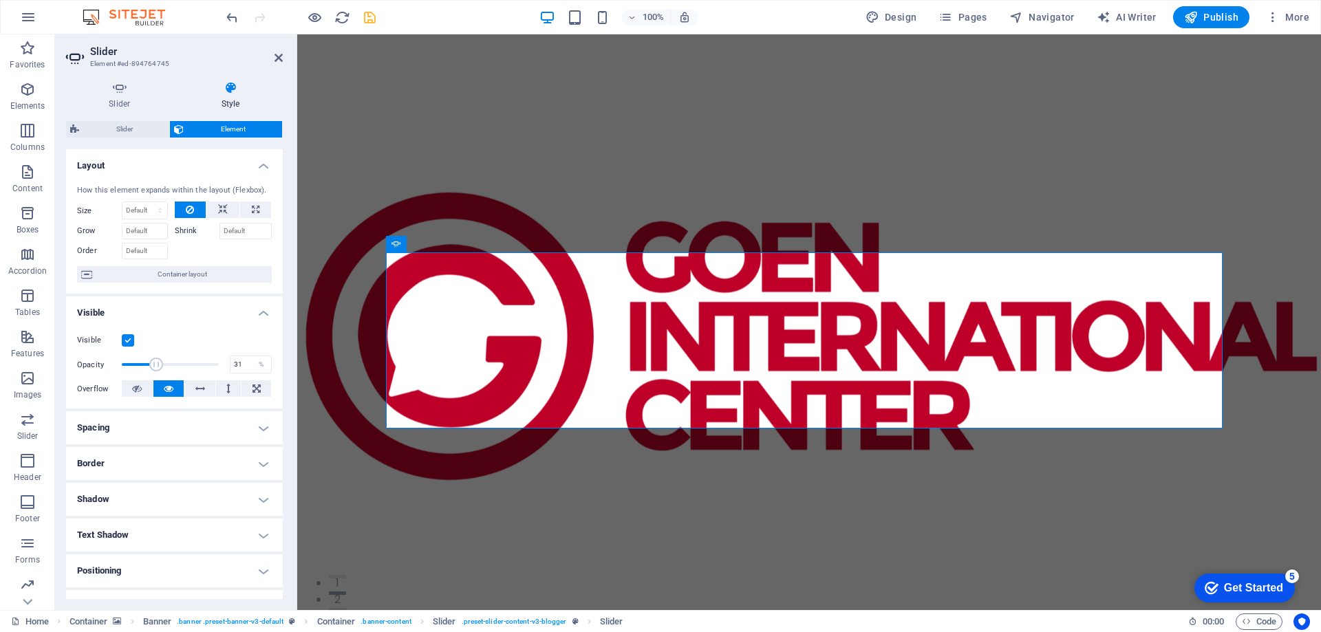
drag, startPoint x: 160, startPoint y: 364, endPoint x: 150, endPoint y: 365, distance: 10.3
click at [150, 365] on span at bounding box center [156, 365] width 14 height 14
click at [278, 58] on icon at bounding box center [278, 57] width 8 height 11
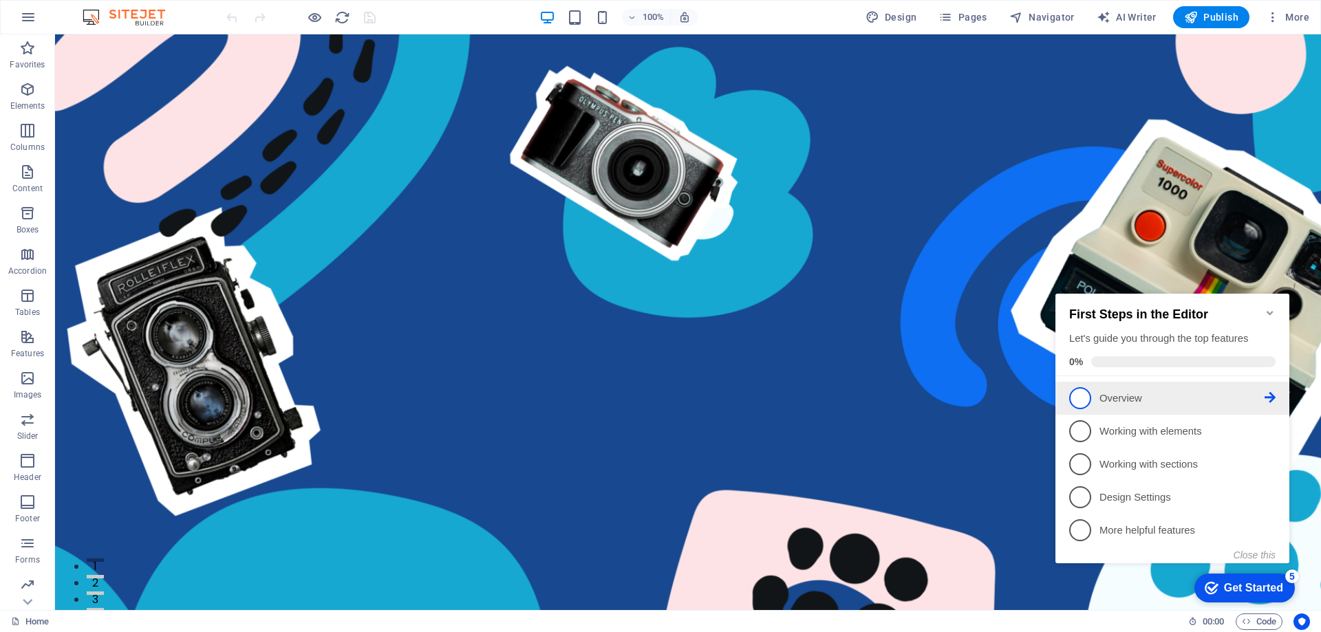
click at [1088, 398] on span "1" at bounding box center [1080, 398] width 22 height 22
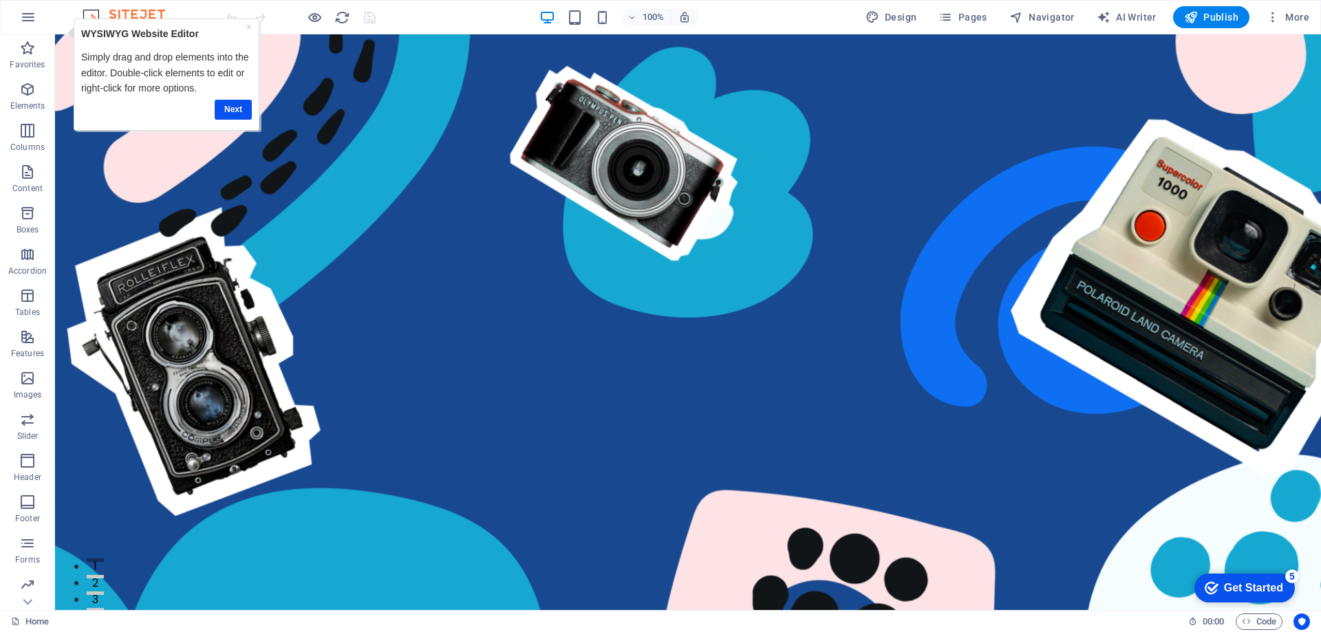
click at [1246, 582] on div "Get Started" at bounding box center [1253, 588] width 59 height 12
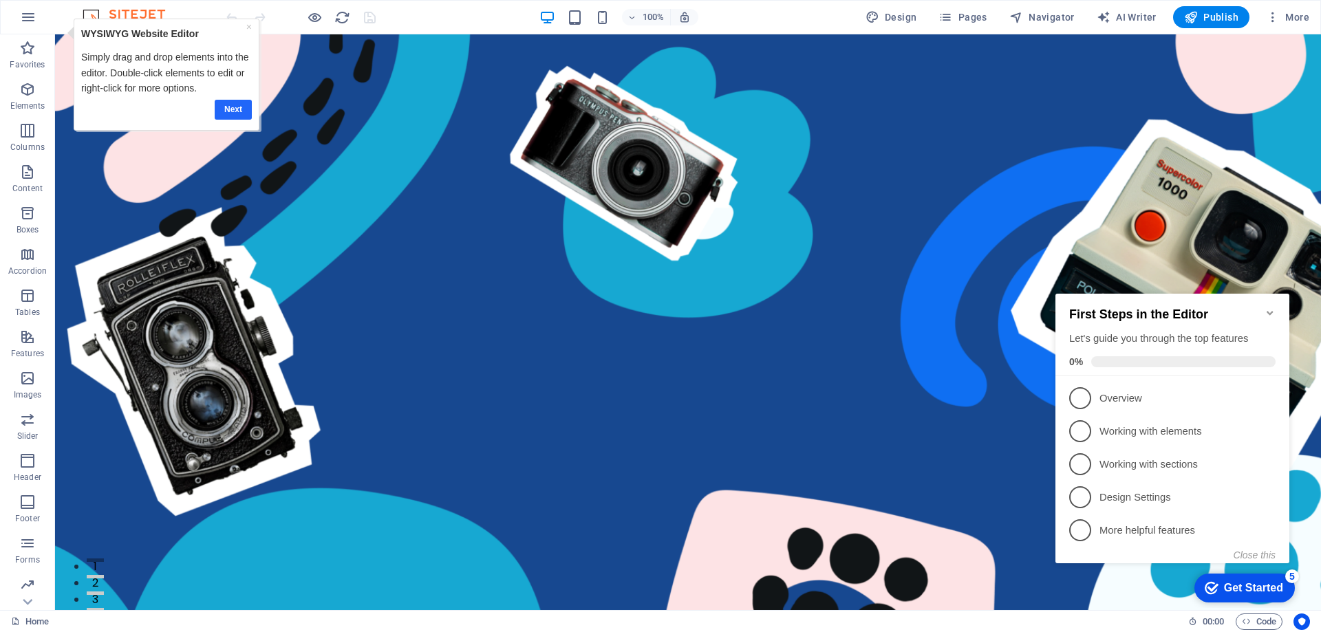
click at [237, 111] on link "Next" at bounding box center [233, 110] width 37 height 20
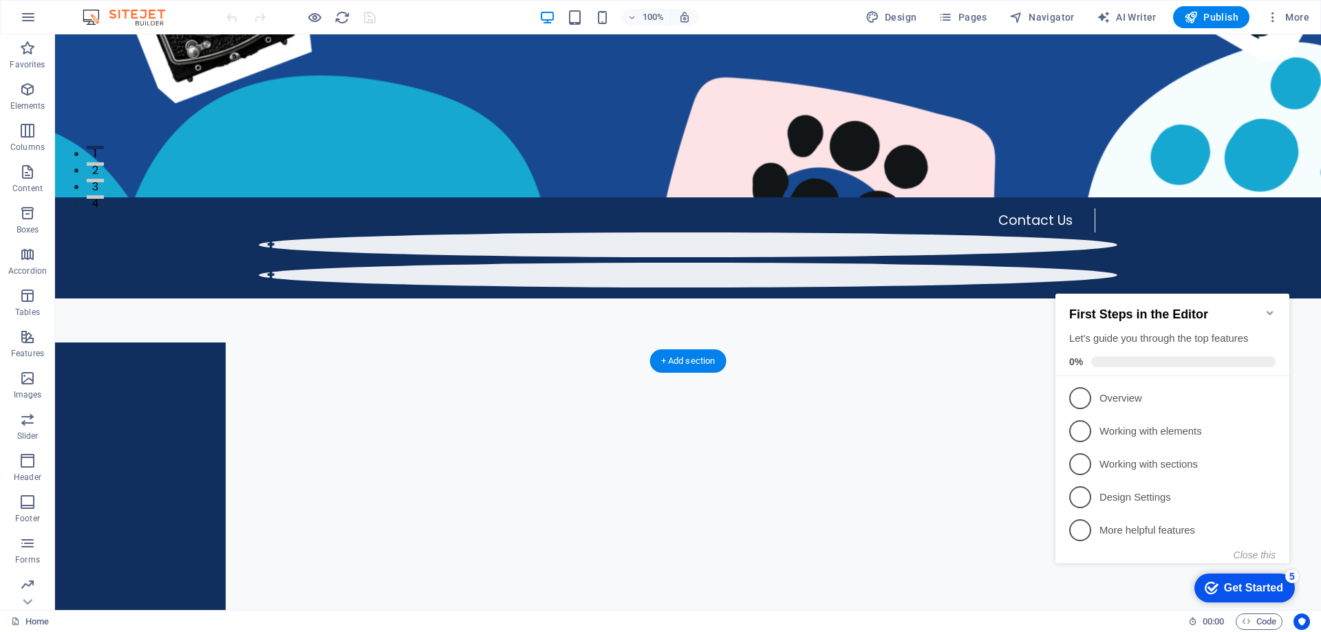
scroll to position [482, 0]
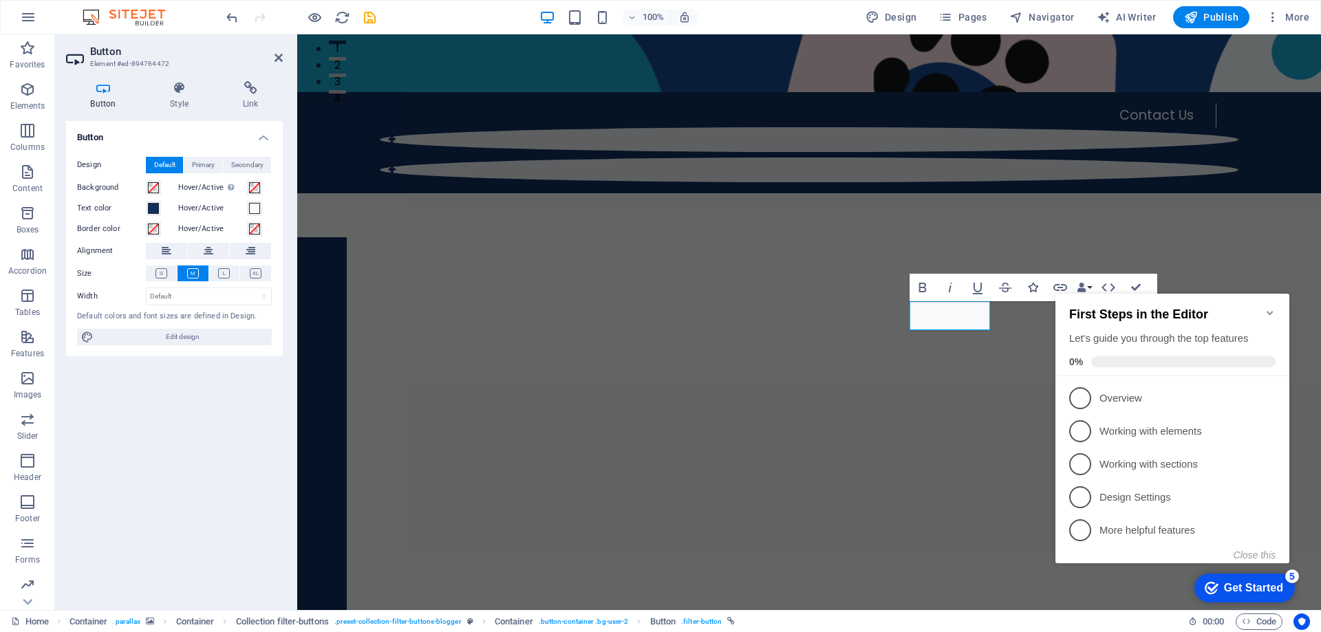
scroll to position [550, 0]
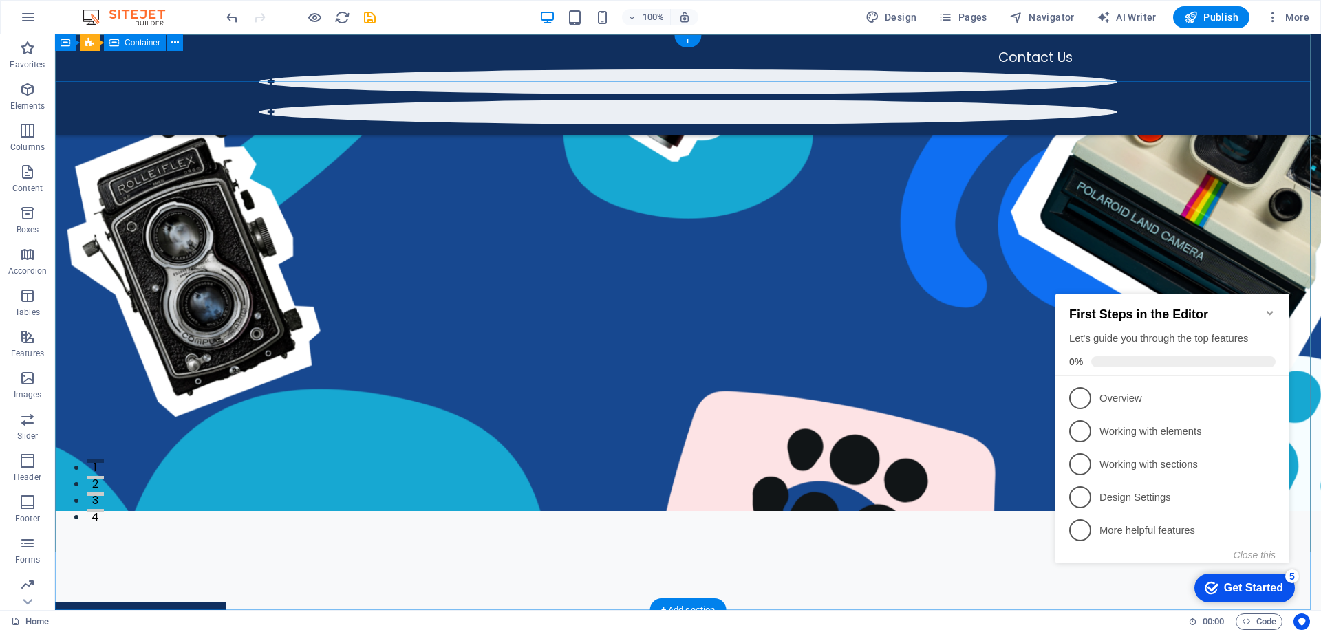
scroll to position [0, 0]
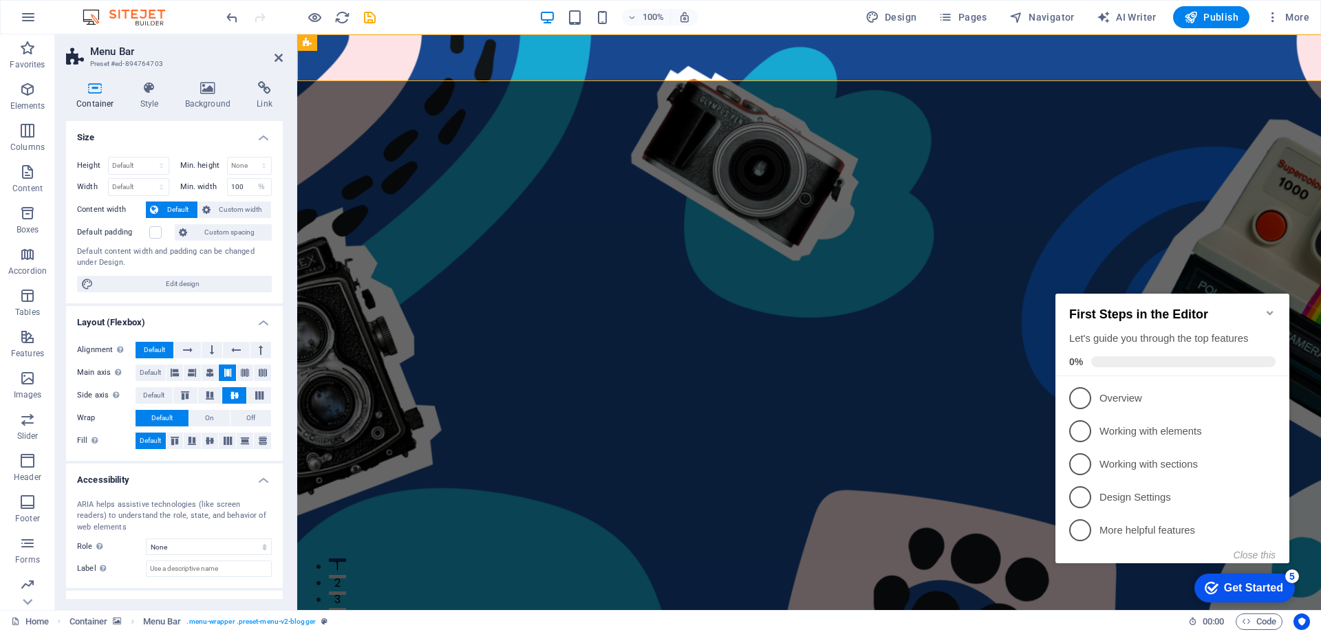
click at [385, 621] on nav "Contact Us" at bounding box center [798, 633] width 836 height 24
drag, startPoint x: 385, startPoint y: 61, endPoint x: 520, endPoint y: 89, distance: 137.6
click at [385, 621] on nav "Contact Us" at bounding box center [798, 633] width 836 height 24
select select "2"
select select
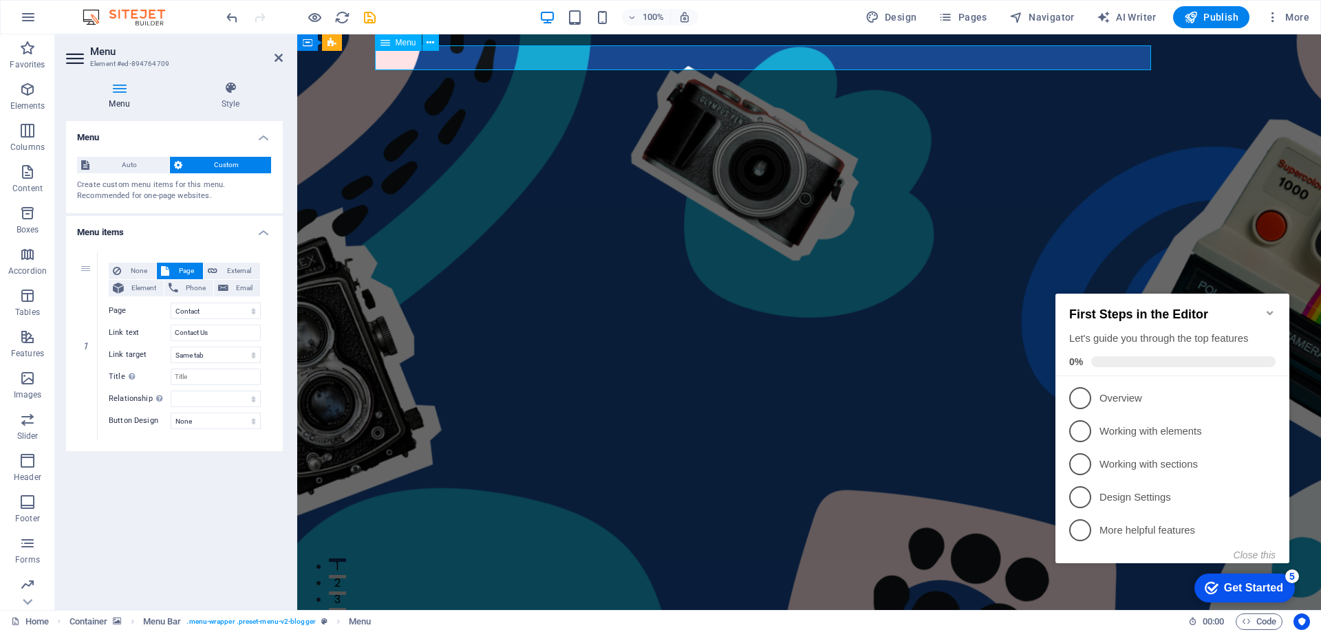
click at [380, 621] on nav "Contact Us" at bounding box center [798, 633] width 836 height 24
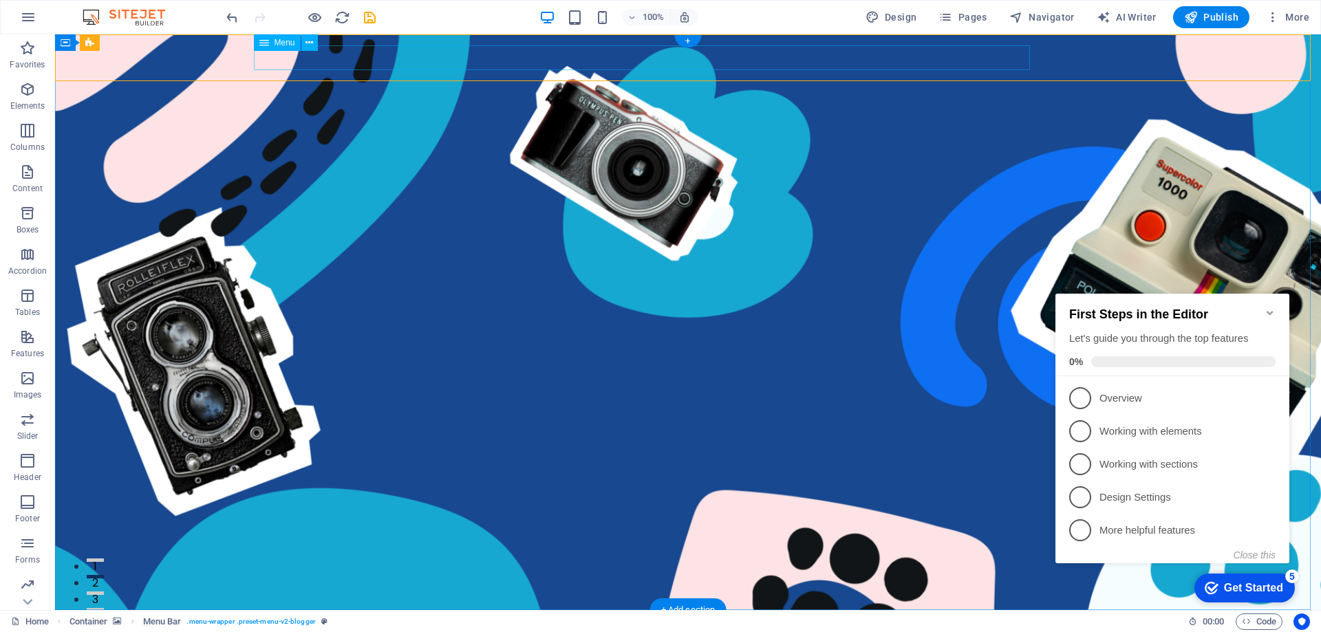
click at [345, 621] on nav "Contact Us" at bounding box center [677, 633] width 836 height 24
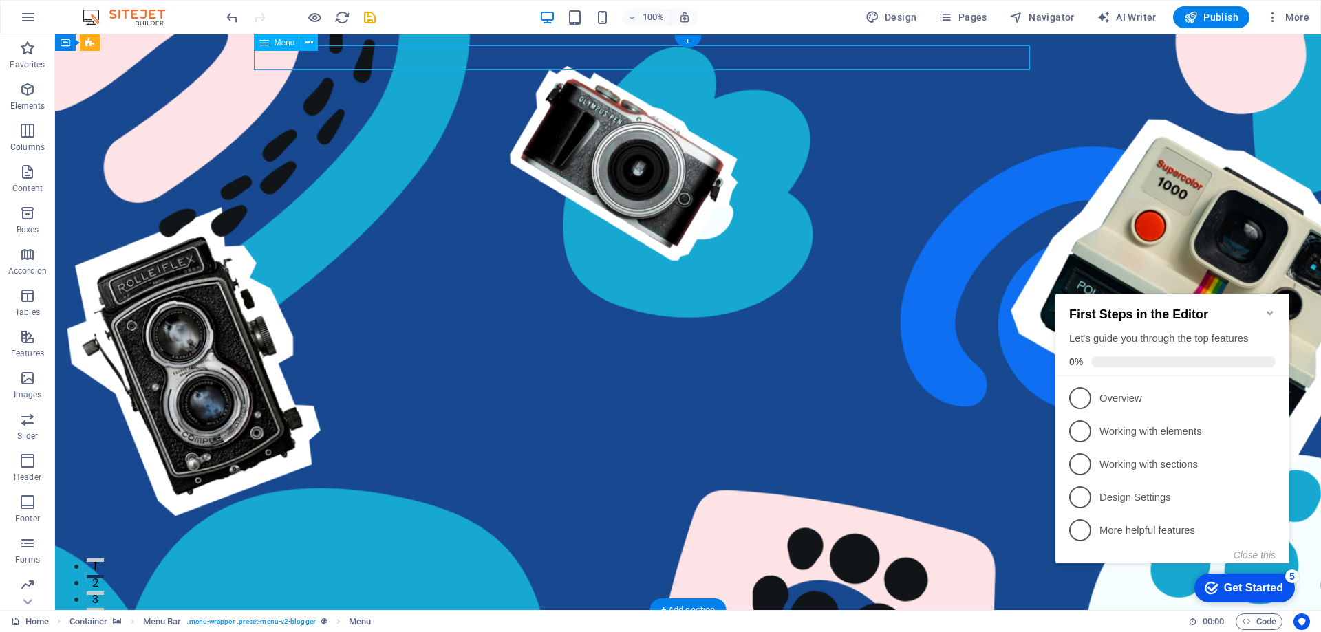
click at [345, 621] on nav "Contact Us" at bounding box center [677, 633] width 836 height 24
select select "2"
select select
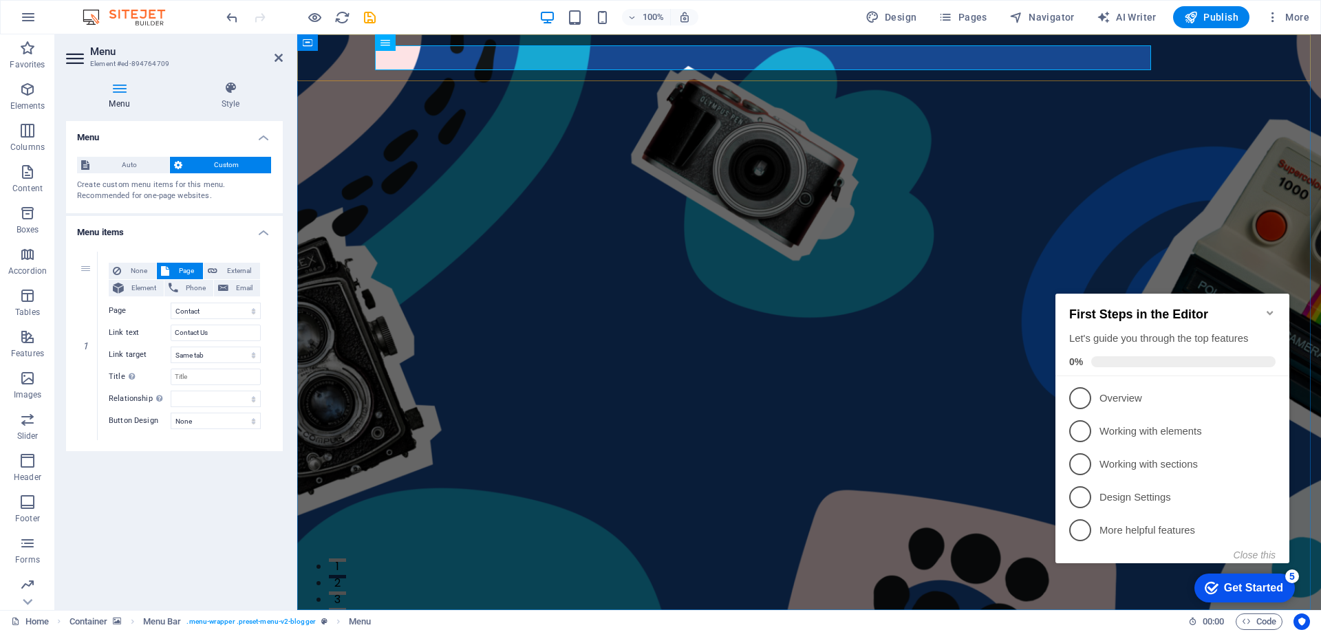
select select "%"
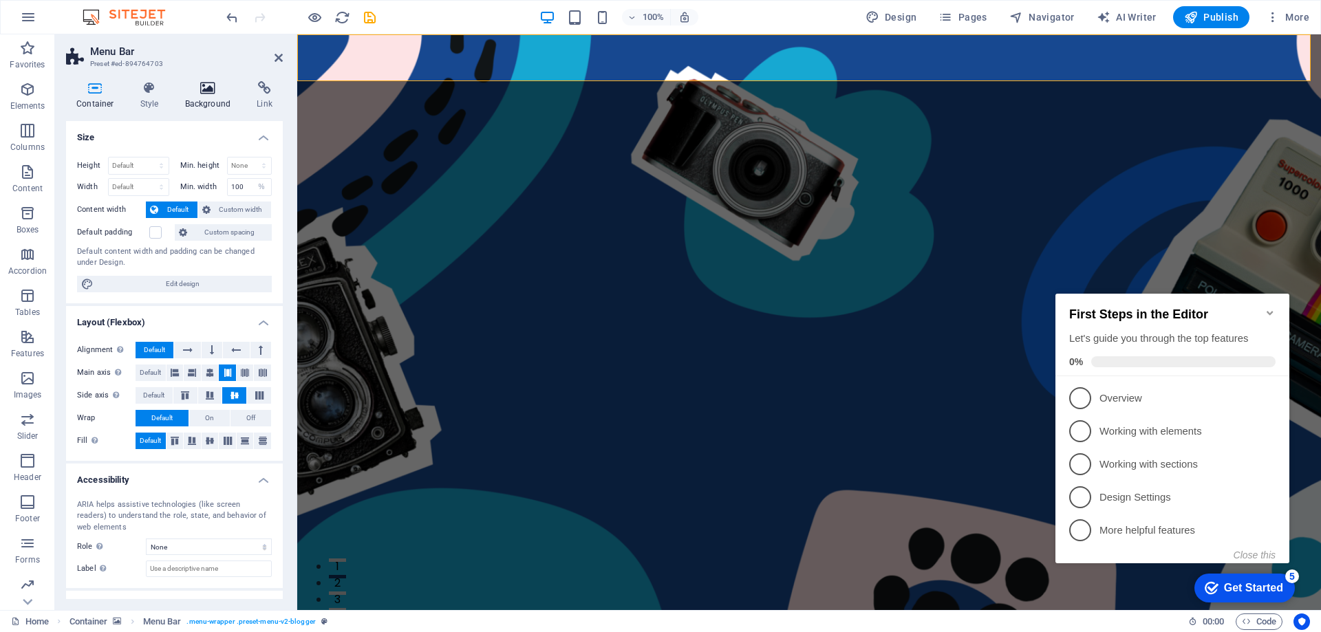
click at [215, 93] on icon at bounding box center [208, 88] width 67 height 14
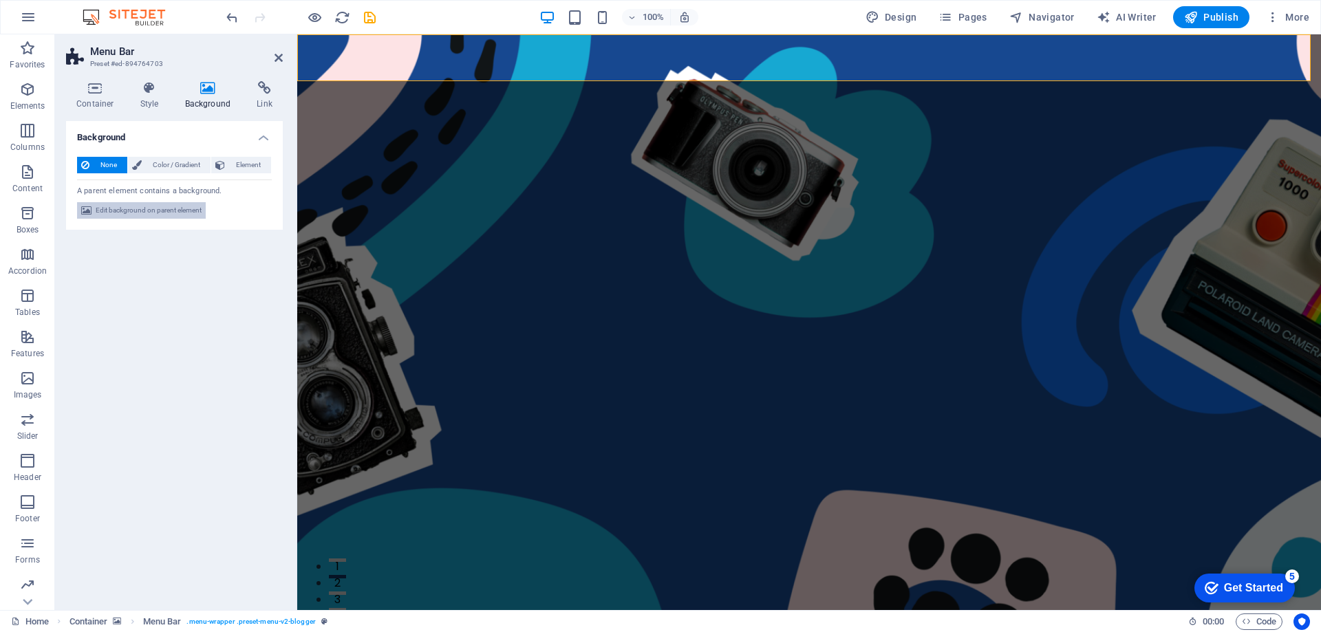
click at [158, 210] on span "Edit background on parent element" at bounding box center [149, 210] width 106 height 17
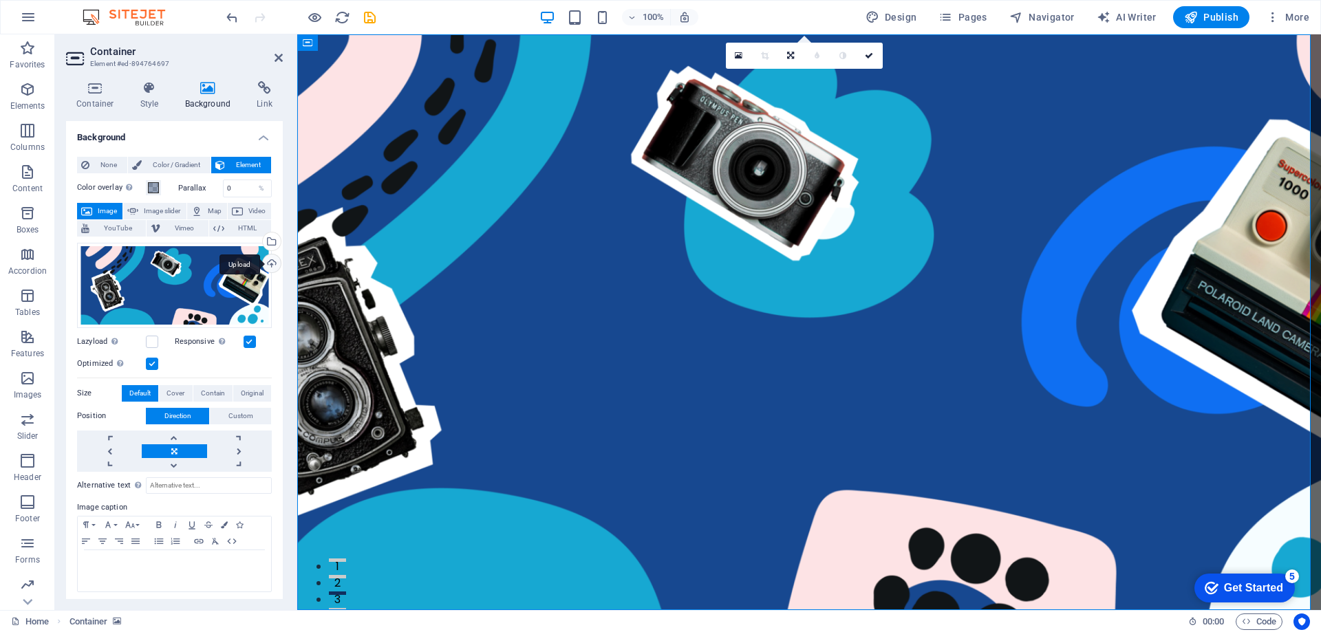
click at [268, 266] on div "Upload" at bounding box center [270, 265] width 21 height 21
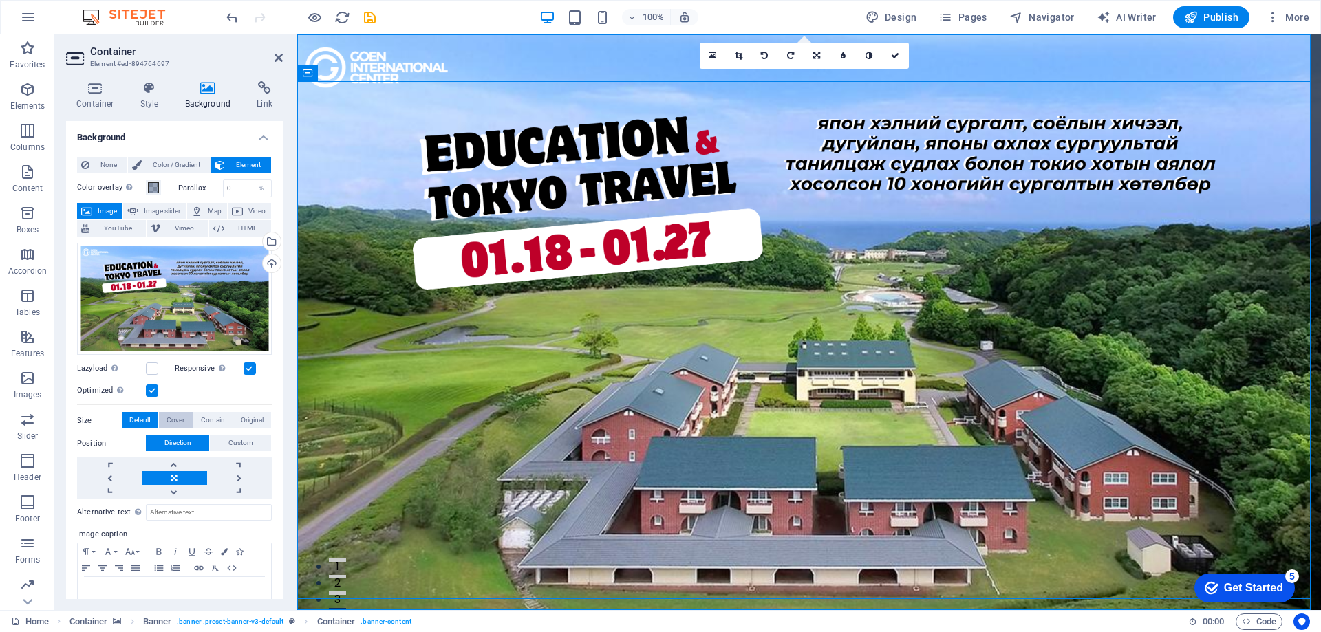
click at [175, 422] on span "Cover" at bounding box center [175, 420] width 18 height 17
click at [204, 419] on span "Contain" at bounding box center [213, 420] width 24 height 17
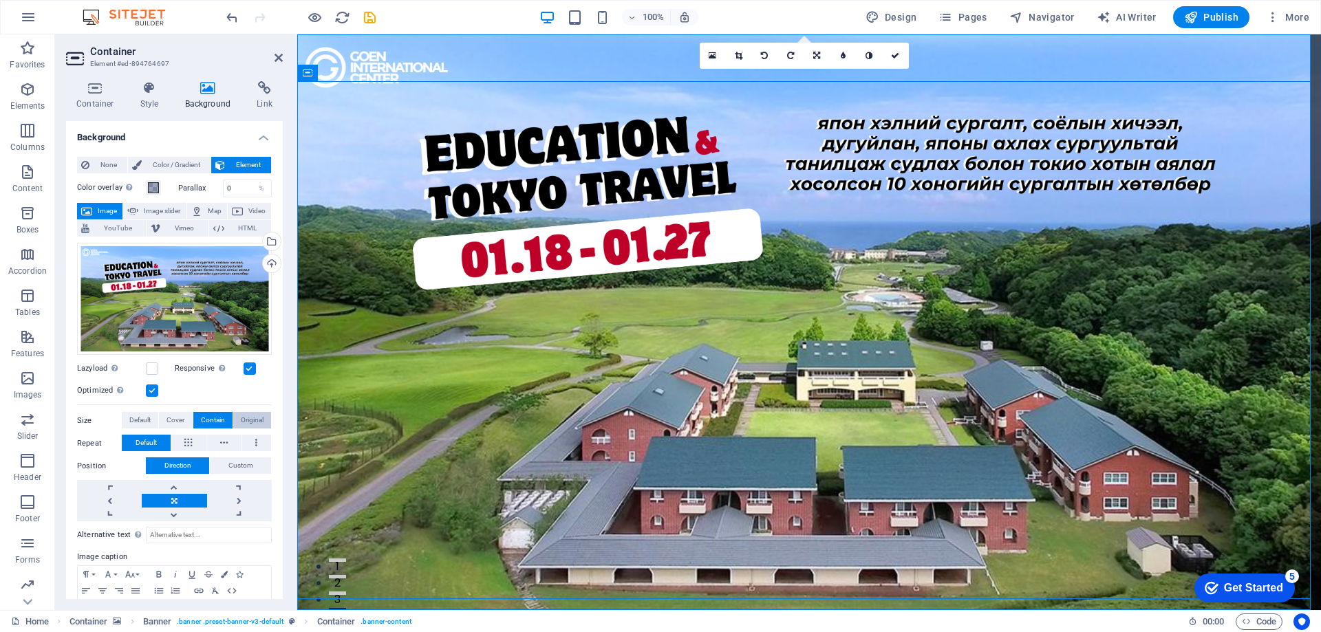
click at [247, 419] on span "Original" at bounding box center [252, 420] width 23 height 17
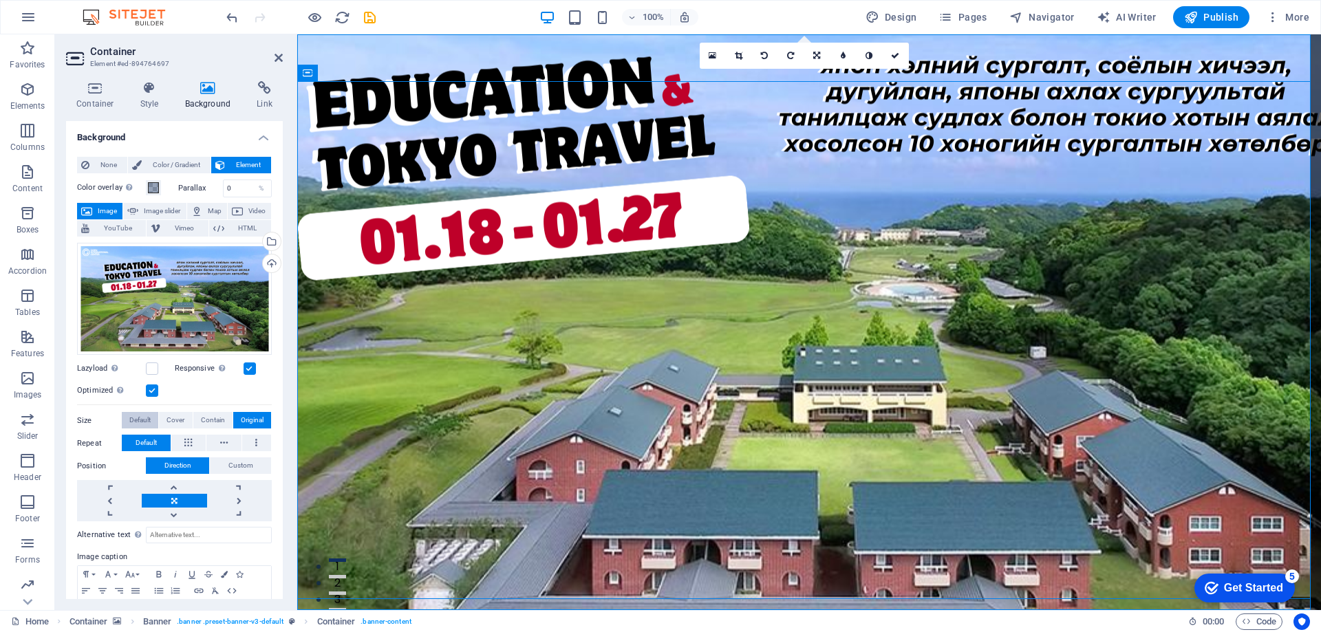
click at [141, 422] on span "Default" at bounding box center [139, 420] width 21 height 17
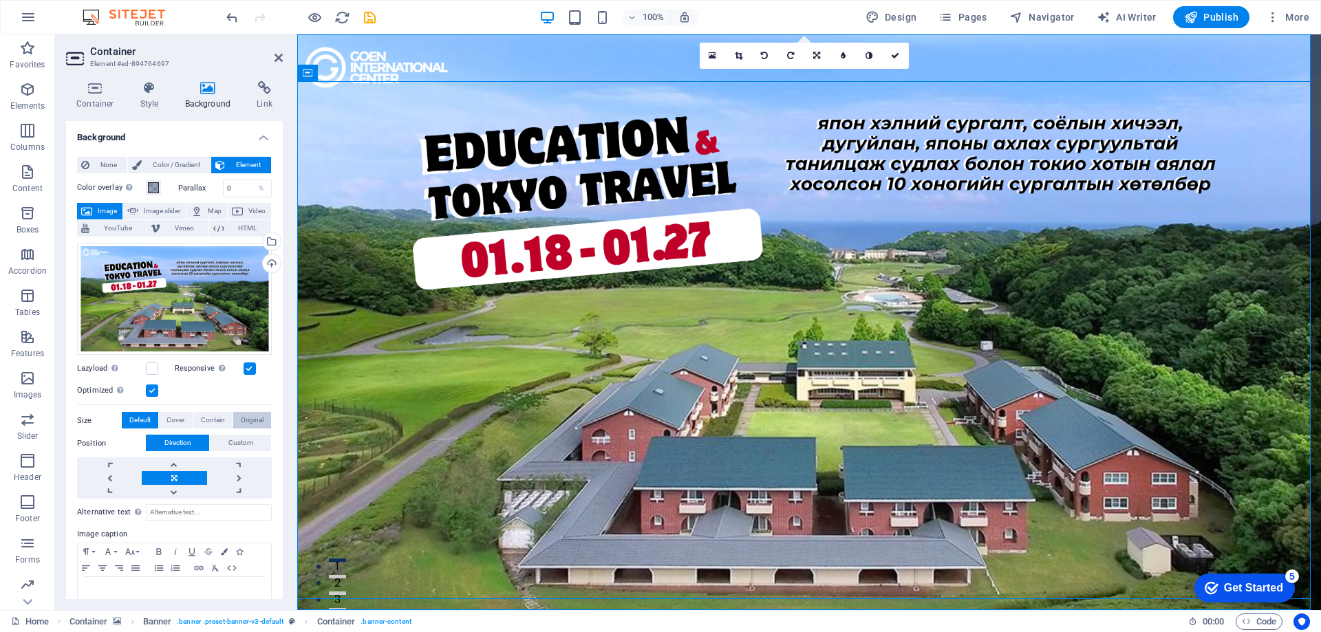
click at [252, 418] on span "Original" at bounding box center [252, 420] width 23 height 17
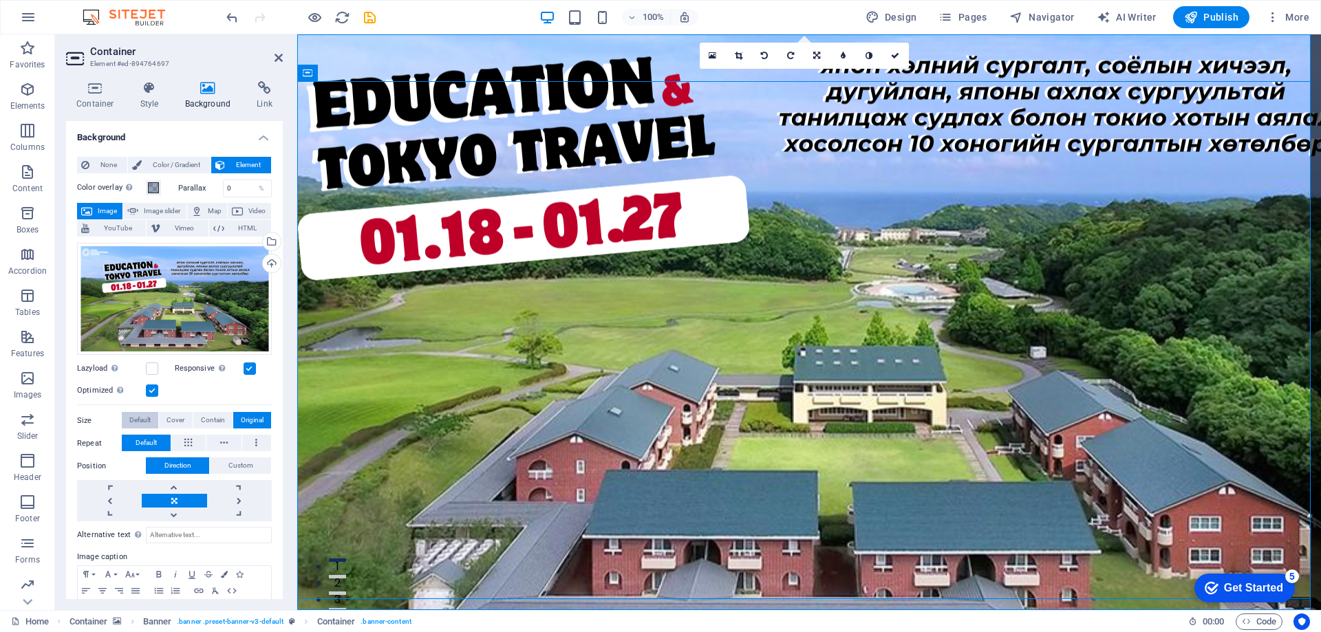
click at [153, 419] on button "Default" at bounding box center [140, 420] width 36 height 17
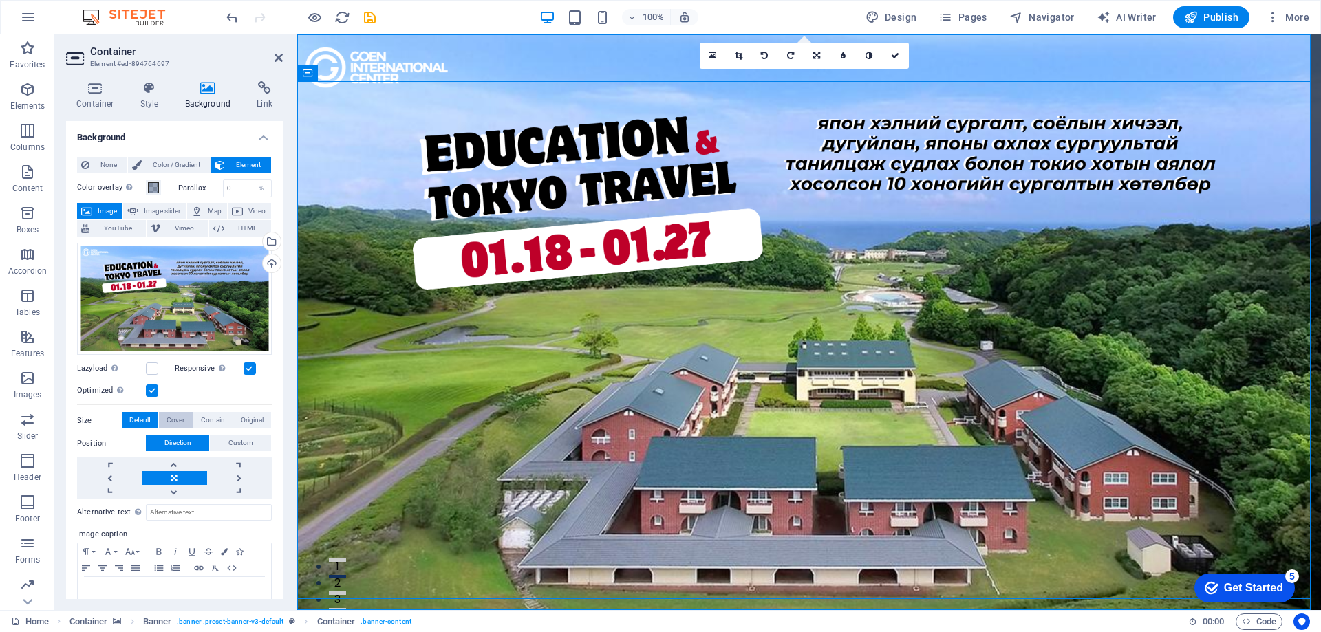
click at [178, 418] on span "Cover" at bounding box center [175, 420] width 18 height 17
click at [151, 422] on span "Default" at bounding box center [139, 420] width 21 height 17
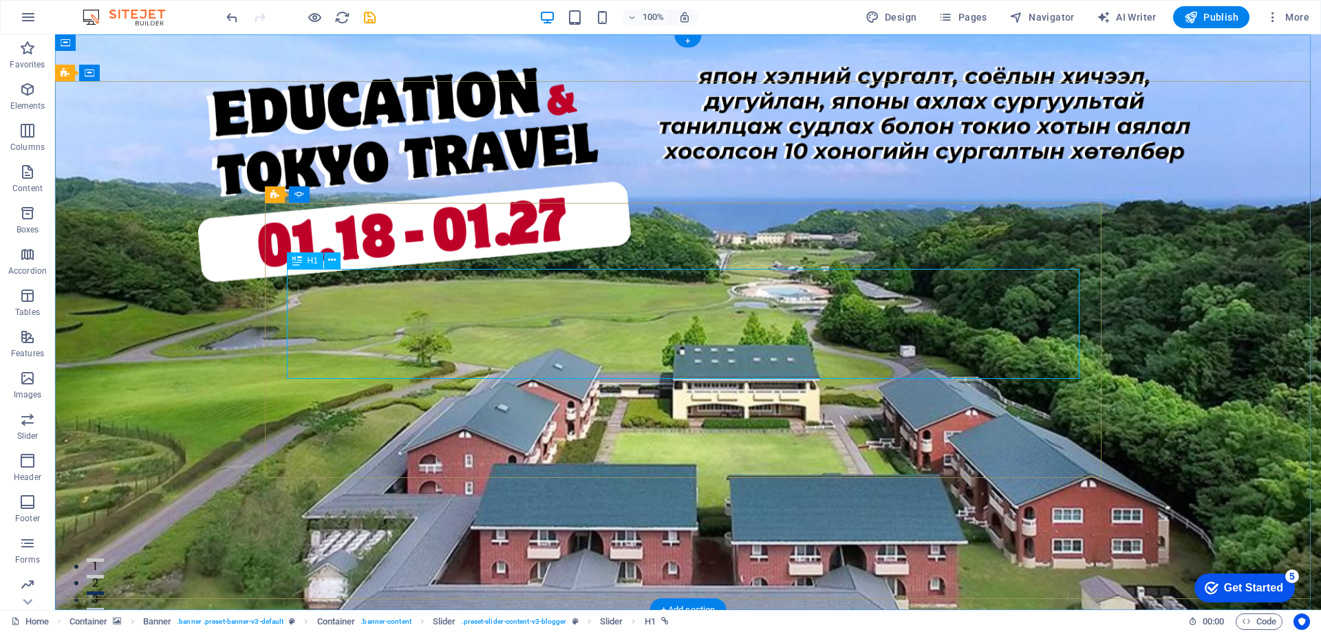
select select "ms"
select select "s"
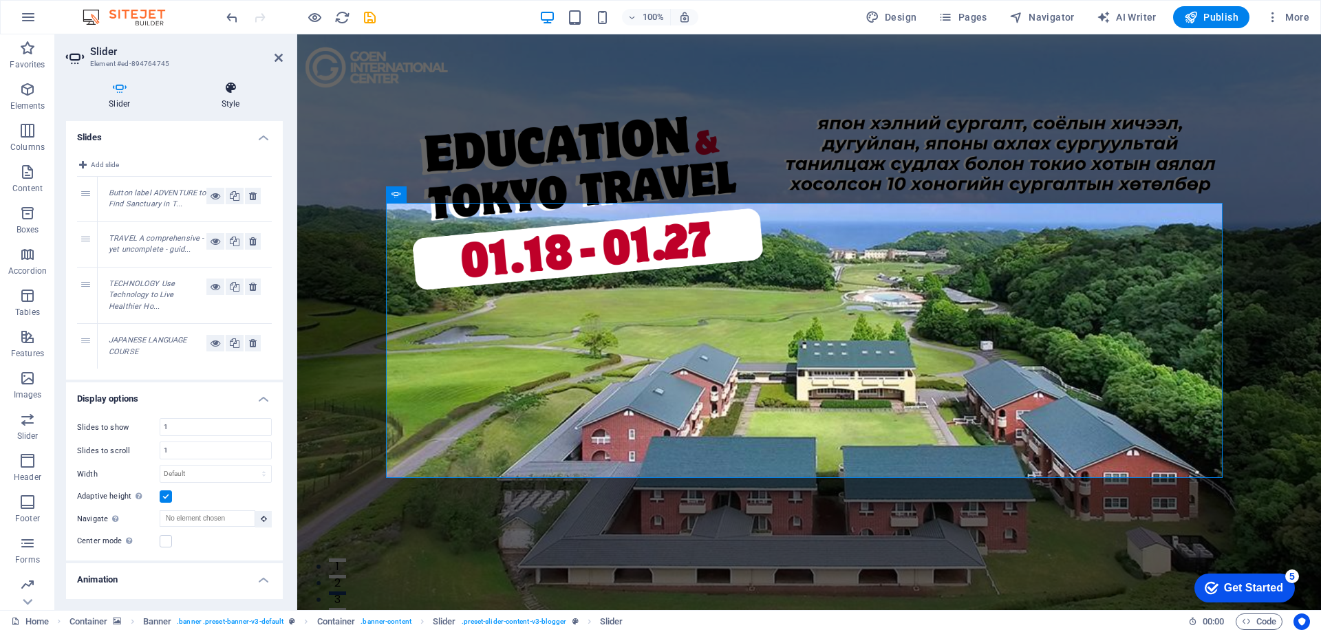
click at [232, 94] on icon at bounding box center [231, 88] width 104 height 14
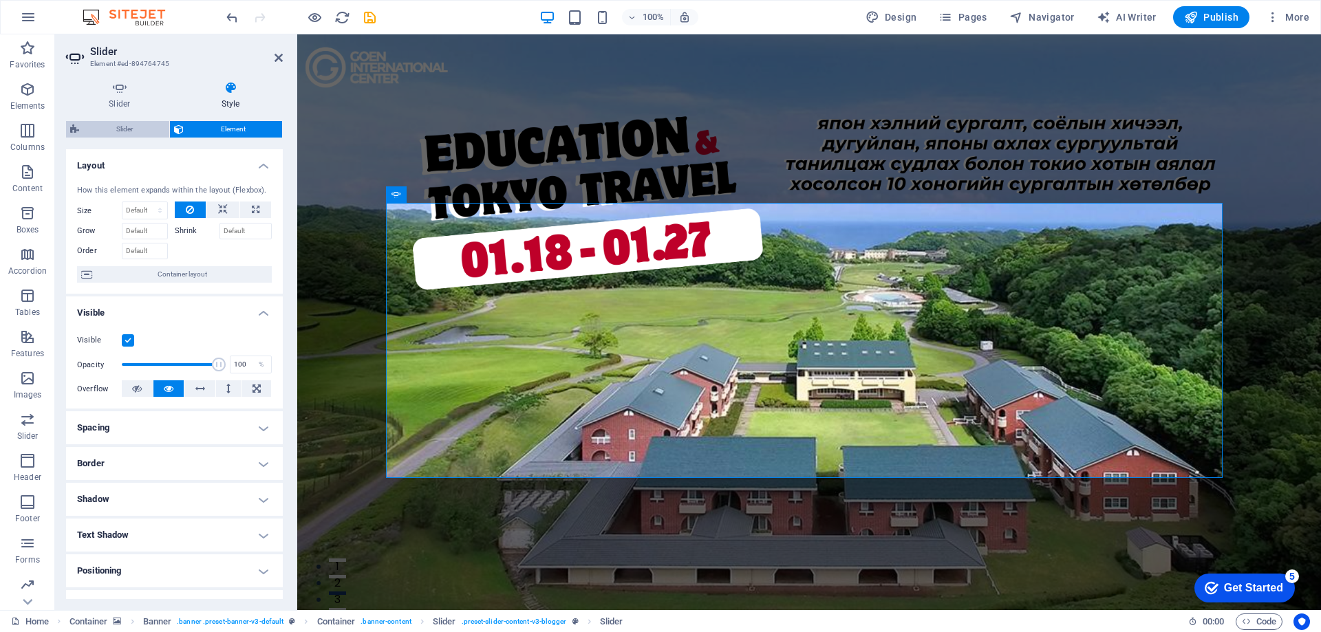
click at [131, 129] on span "Slider" at bounding box center [124, 129] width 82 height 17
select select "rem"
select select "px"
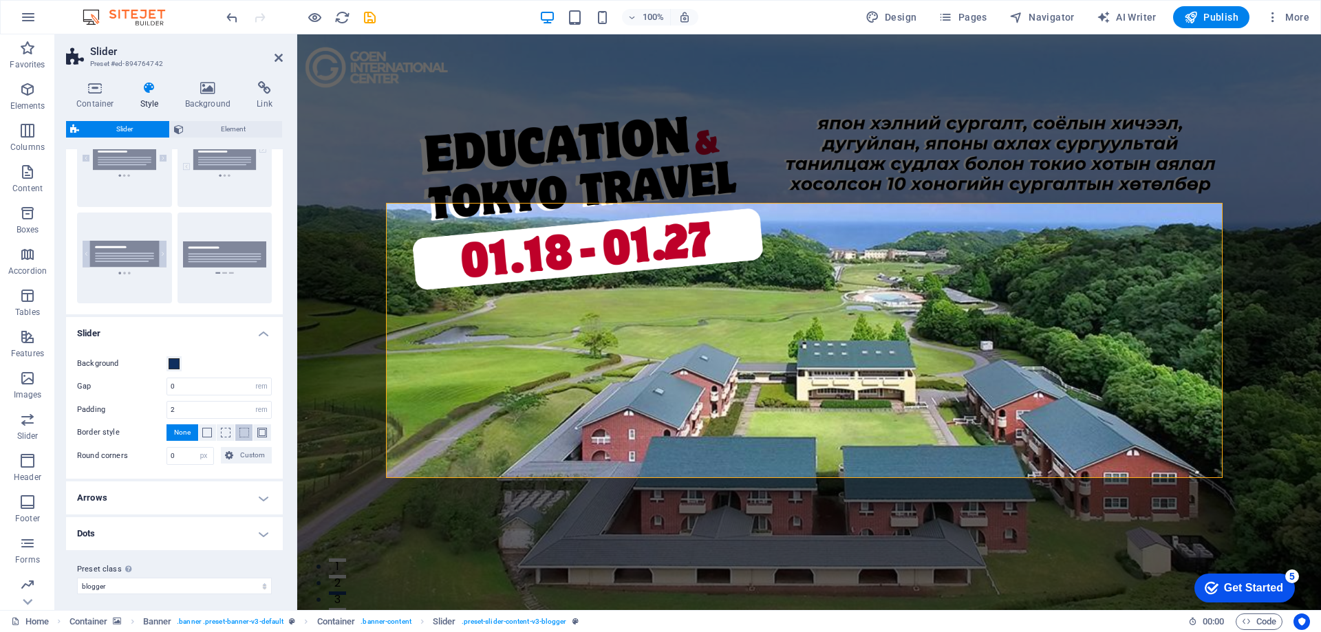
scroll to position [75, 0]
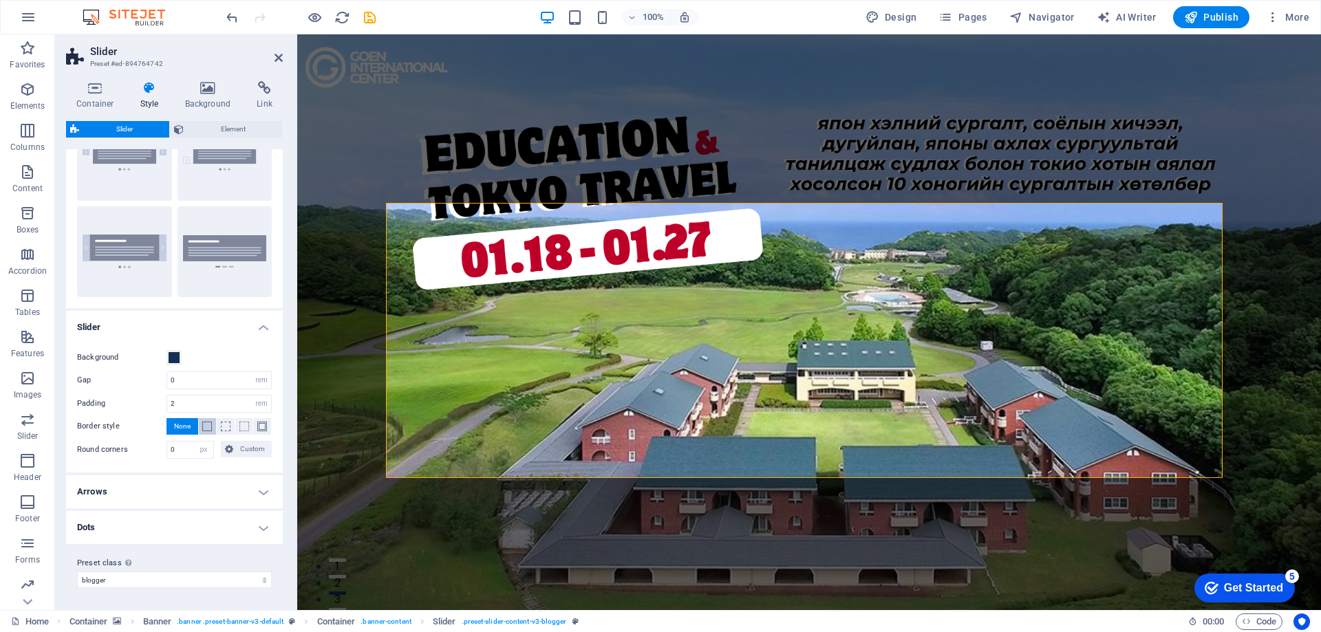
click at [208, 424] on span at bounding box center [207, 427] width 10 height 10
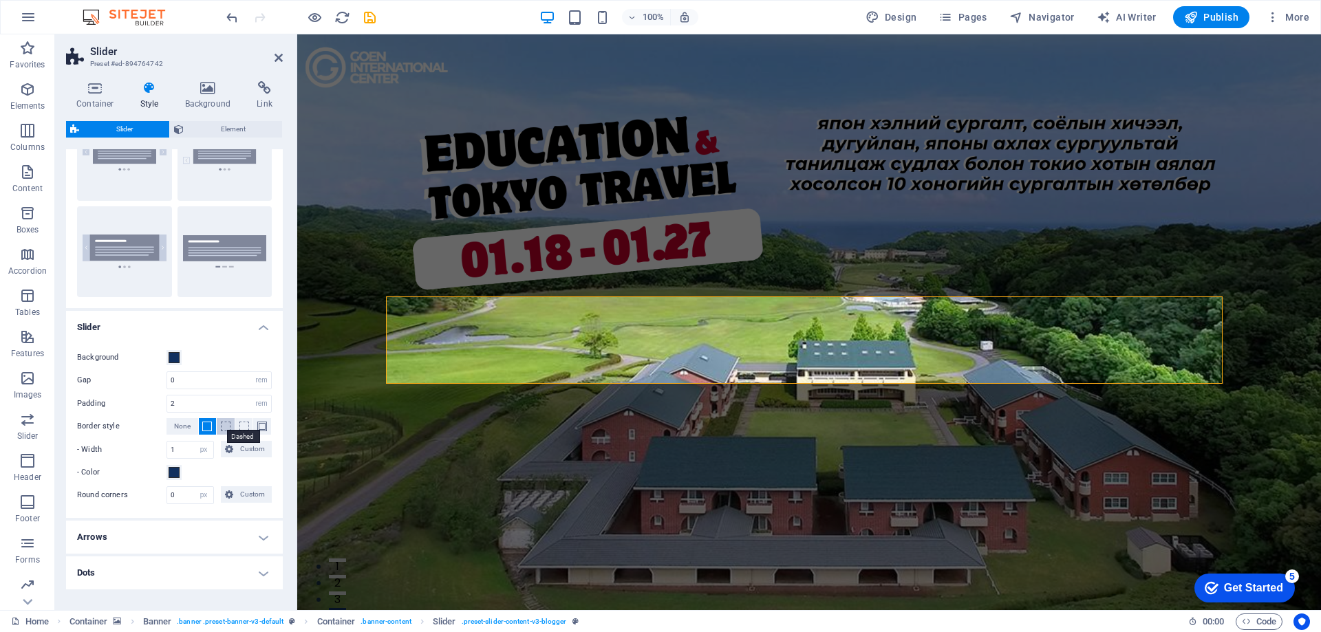
click at [221, 426] on span at bounding box center [226, 427] width 10 height 10
click at [240, 428] on span at bounding box center [244, 427] width 10 height 10
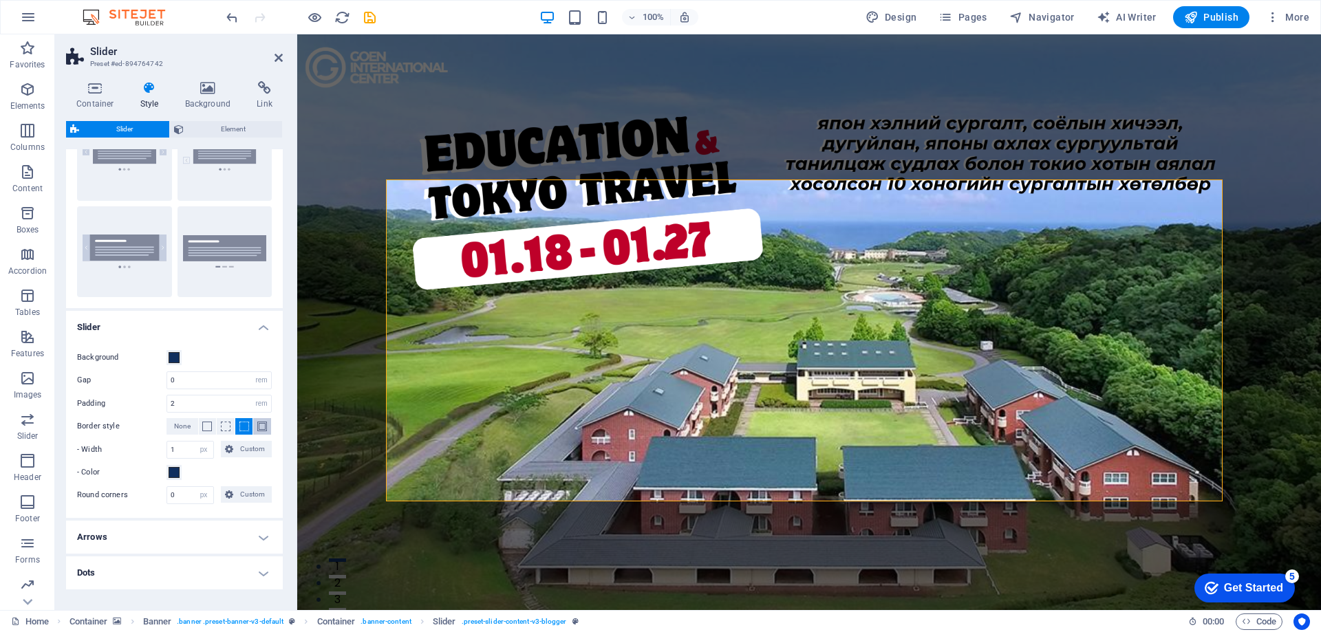
click at [263, 429] on span at bounding box center [262, 427] width 10 height 10
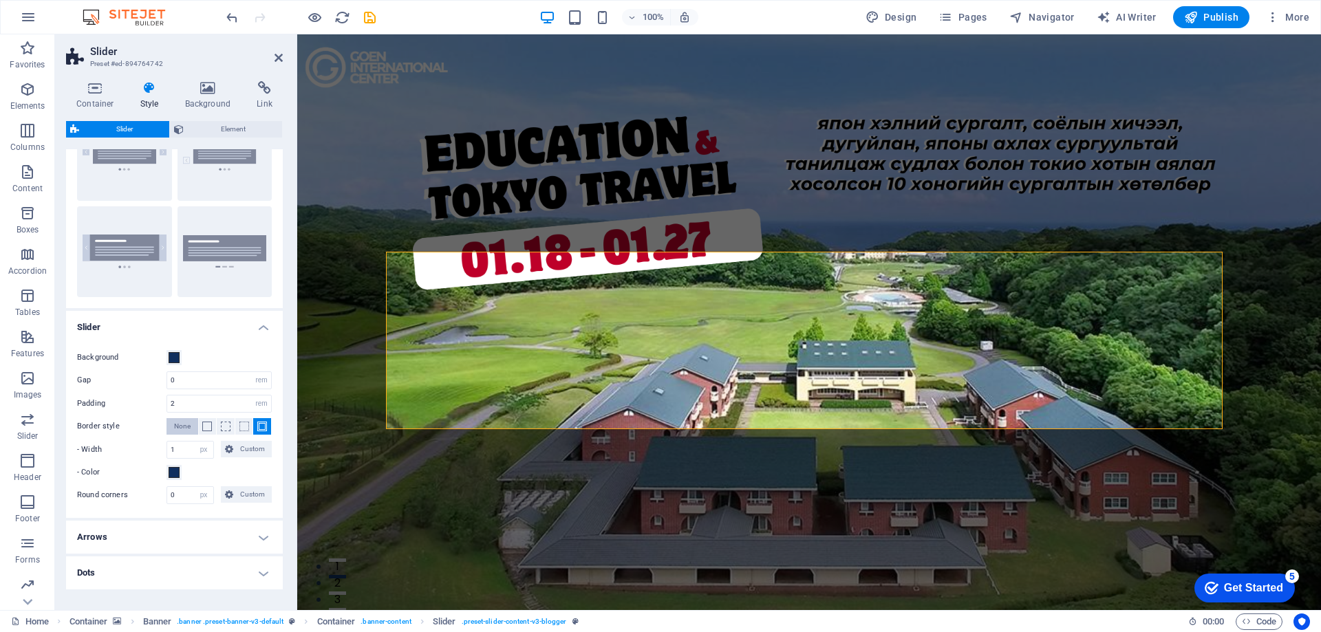
click at [181, 427] on span "None" at bounding box center [182, 426] width 17 height 17
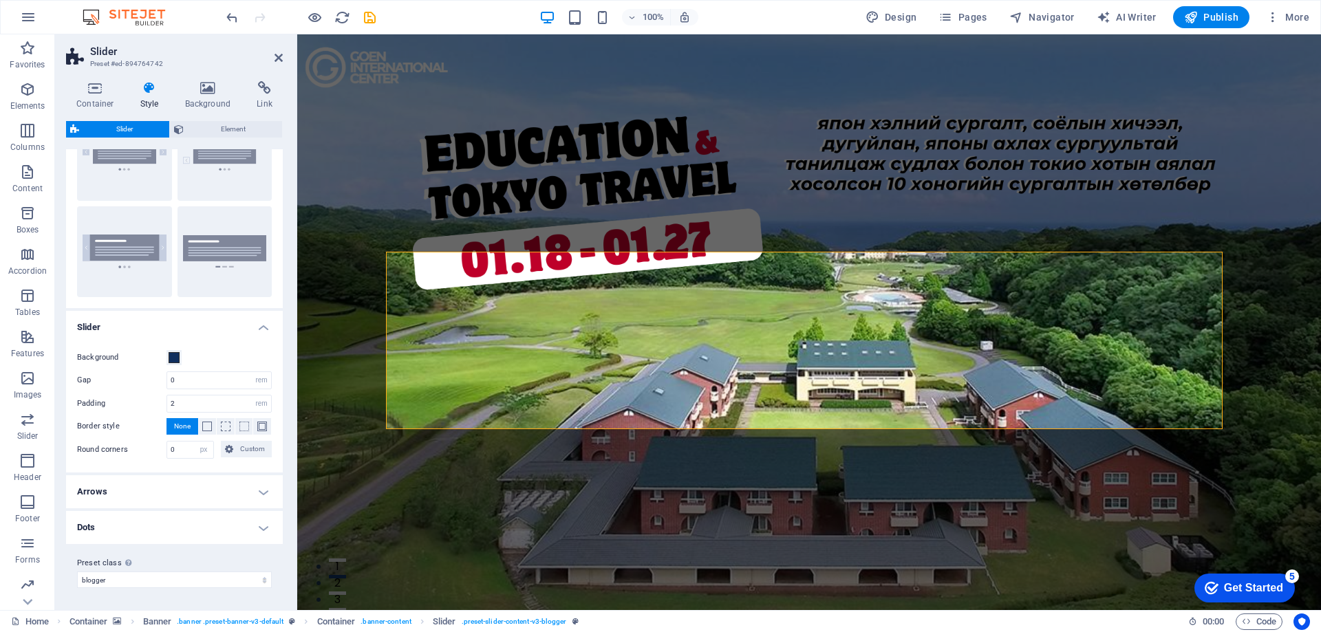
scroll to position [0, 0]
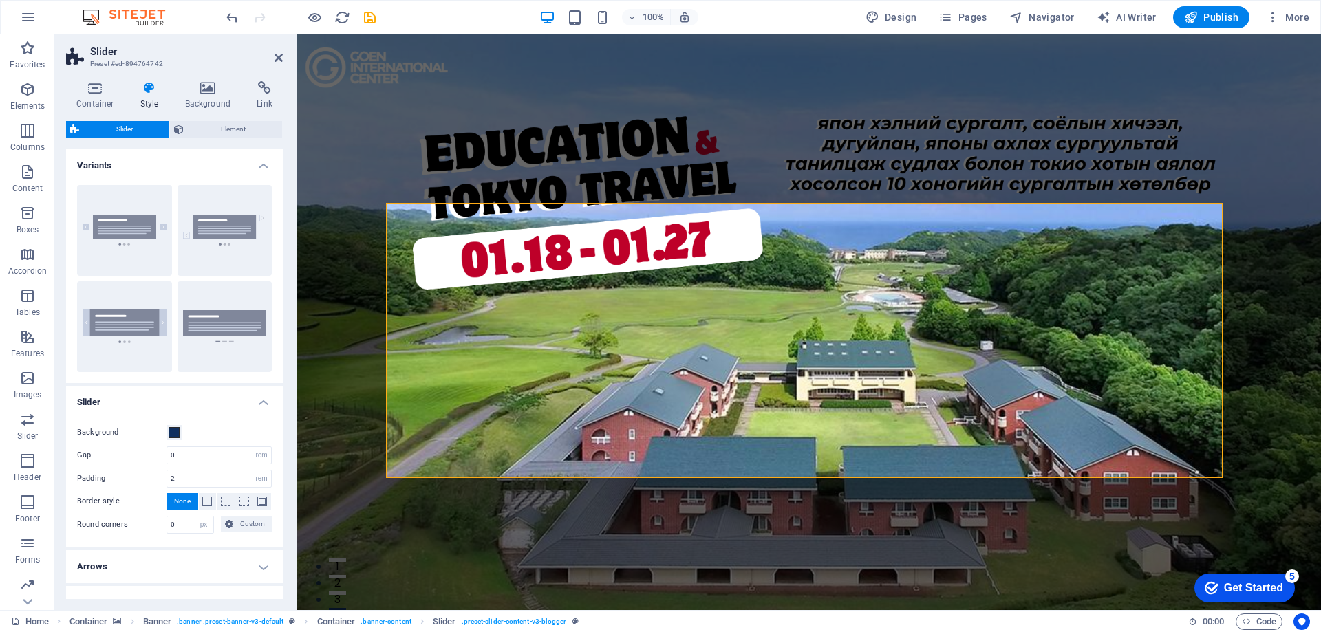
click at [256, 169] on h4 "Variants" at bounding box center [174, 161] width 217 height 25
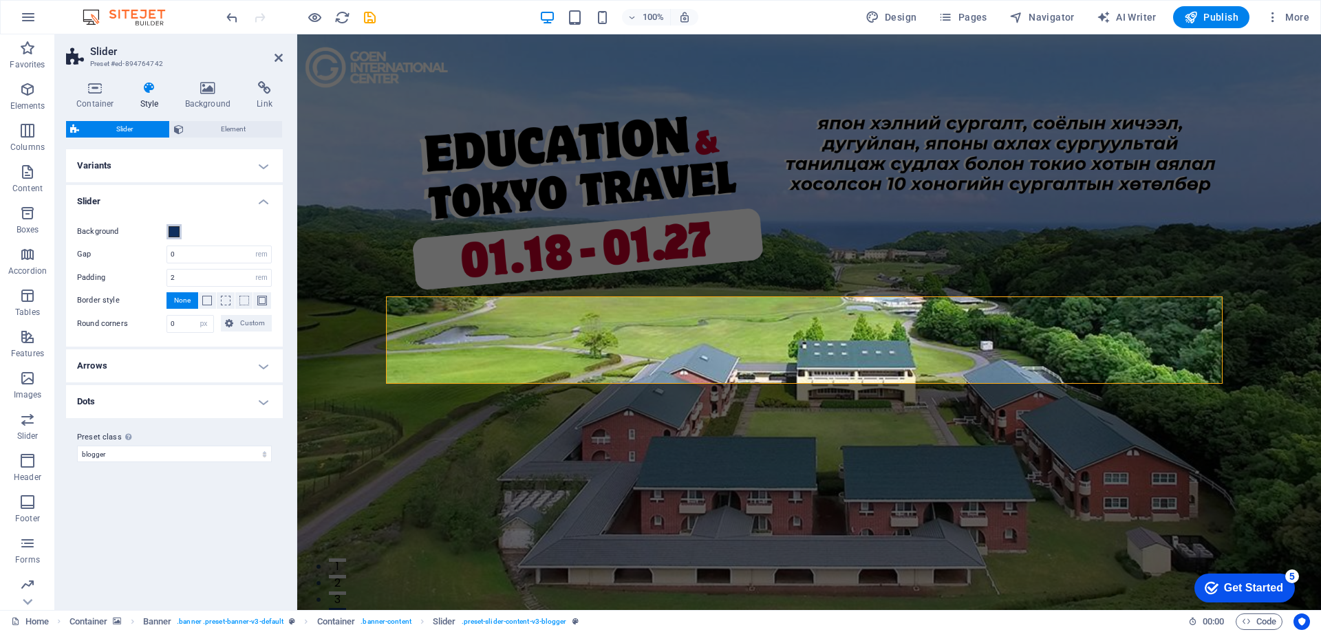
click at [172, 235] on span at bounding box center [174, 231] width 11 height 11
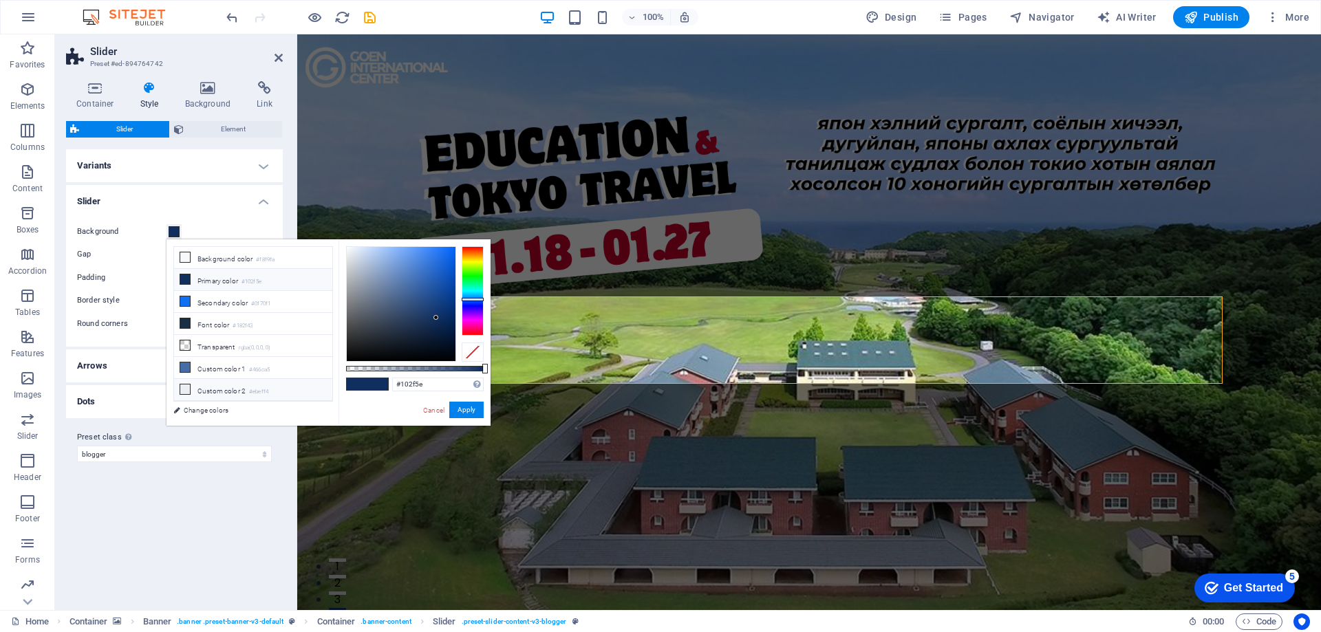
scroll to position [59, 0]
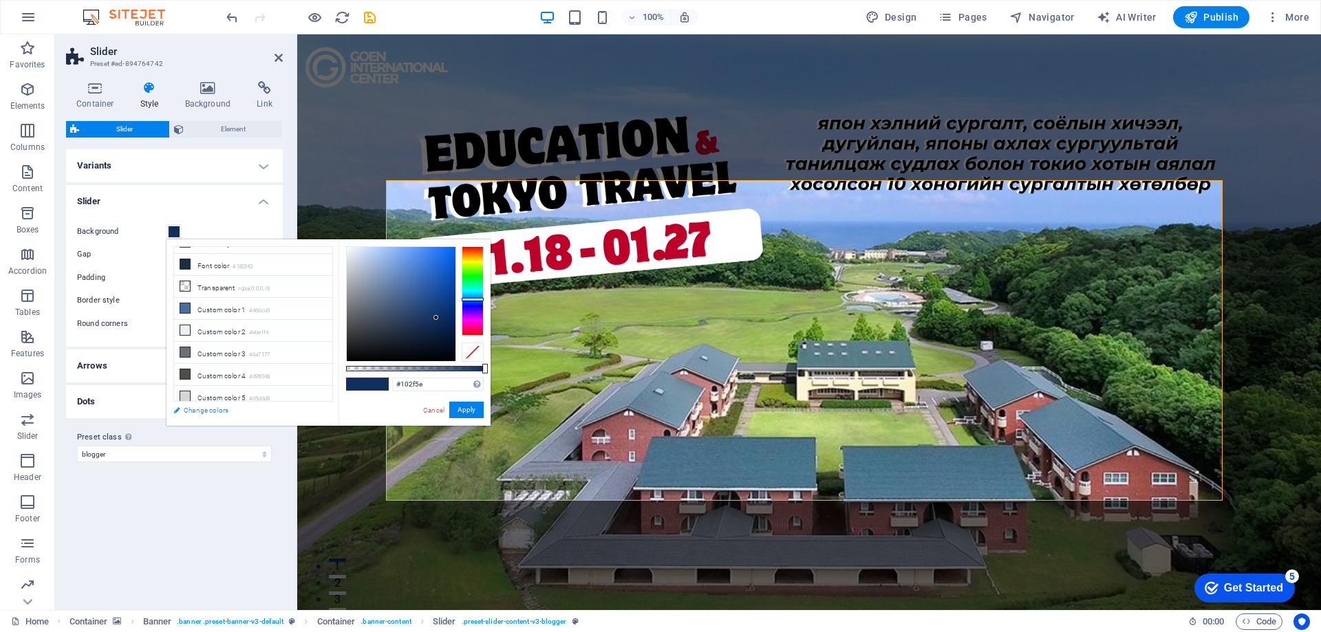
click at [226, 412] on link "Change colors" at bounding box center [246, 410] width 160 height 17
select select "px"
select select "400"
select select "px"
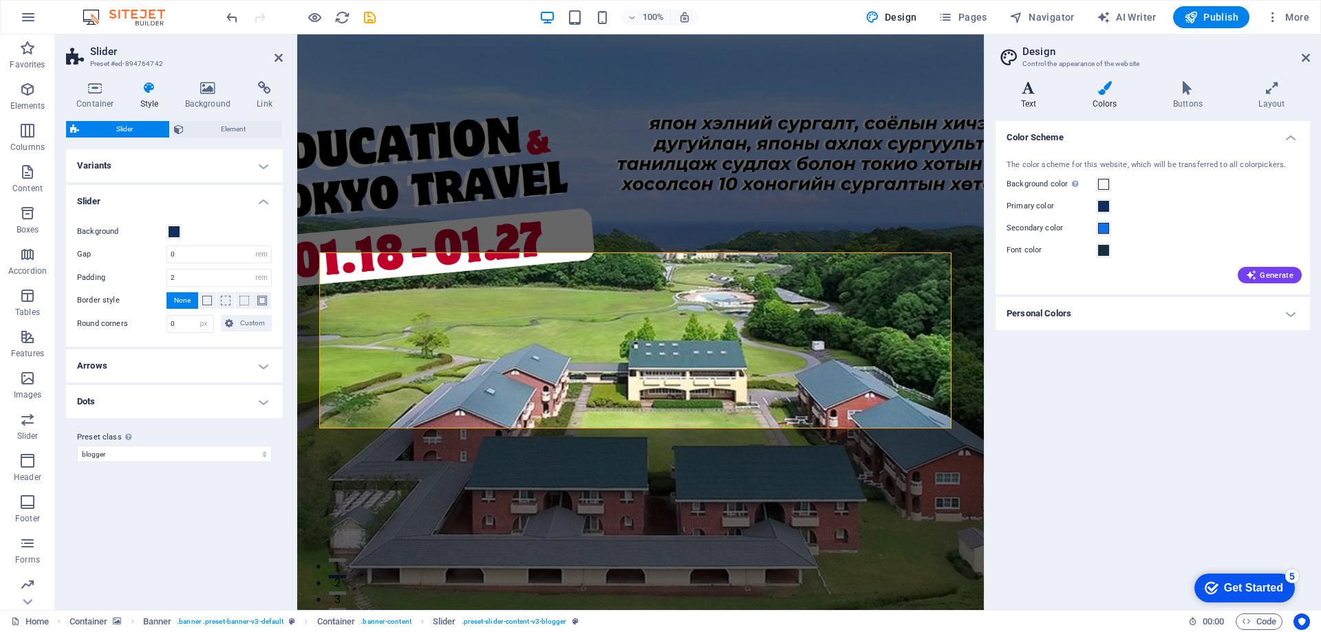
click at [1030, 98] on h4 "Text" at bounding box center [1031, 95] width 72 height 29
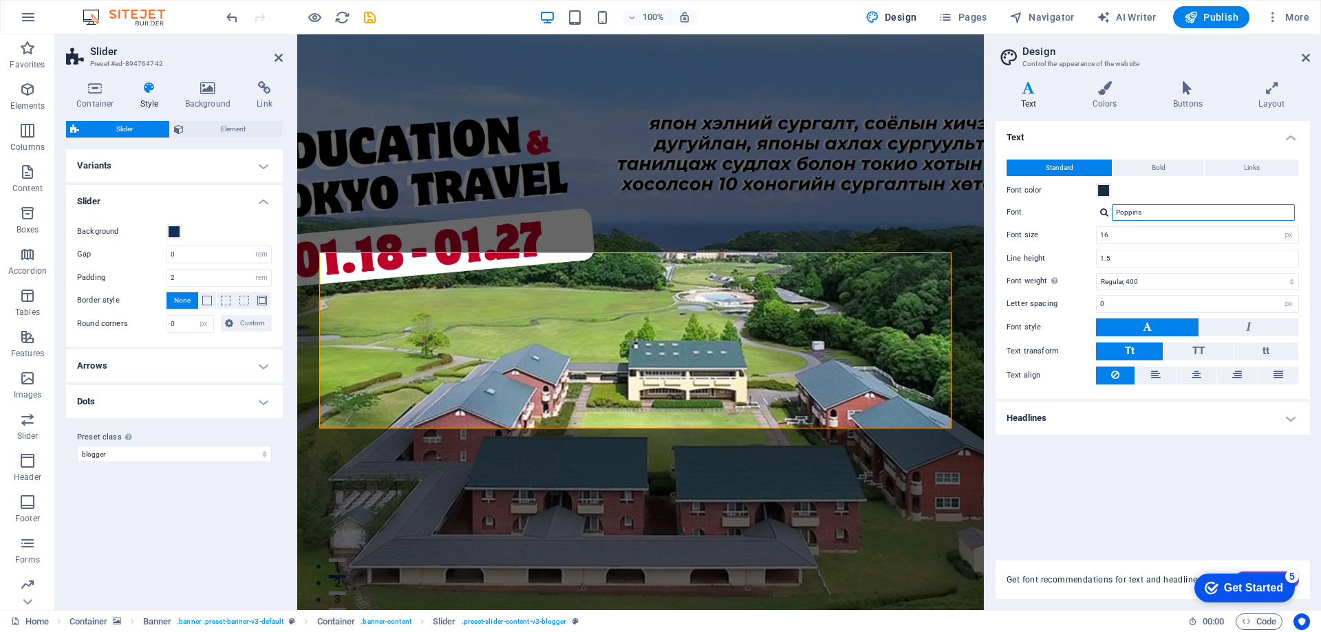
click at [1154, 217] on input "Poppins" at bounding box center [1203, 212] width 183 height 17
drag, startPoint x: 1151, startPoint y: 216, endPoint x: 1118, endPoint y: 216, distance: 33.7
click at [1118, 216] on input "Poppins" at bounding box center [1203, 212] width 183 height 17
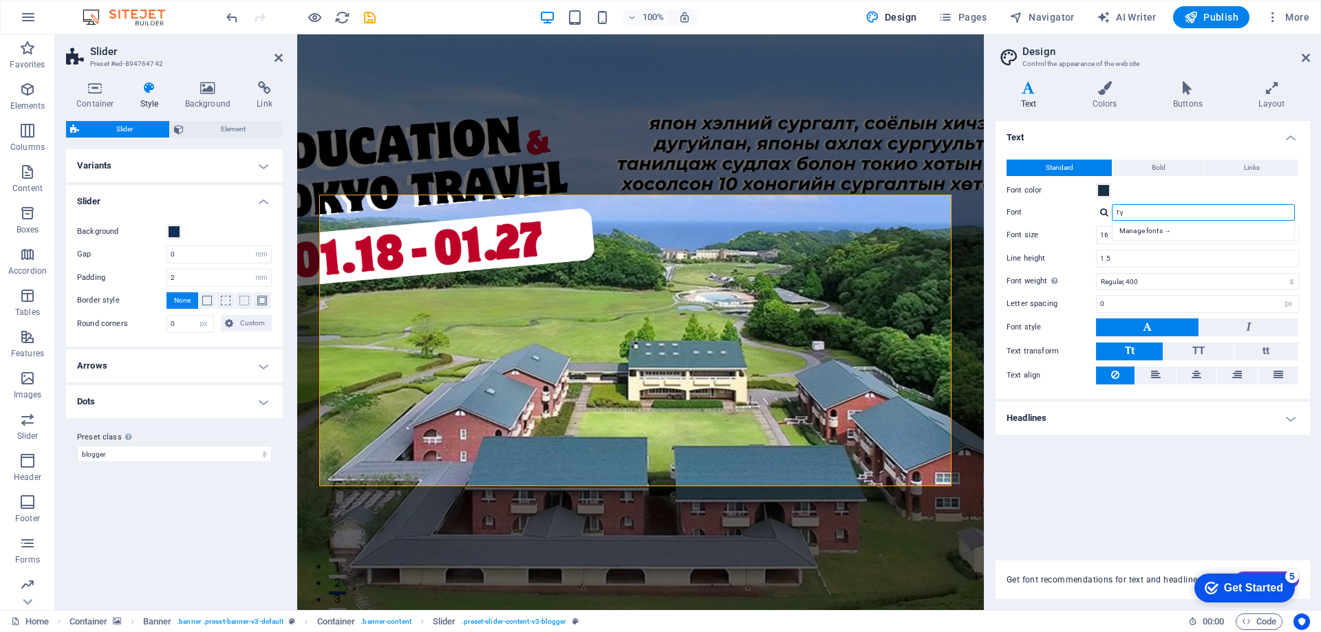
type input "т"
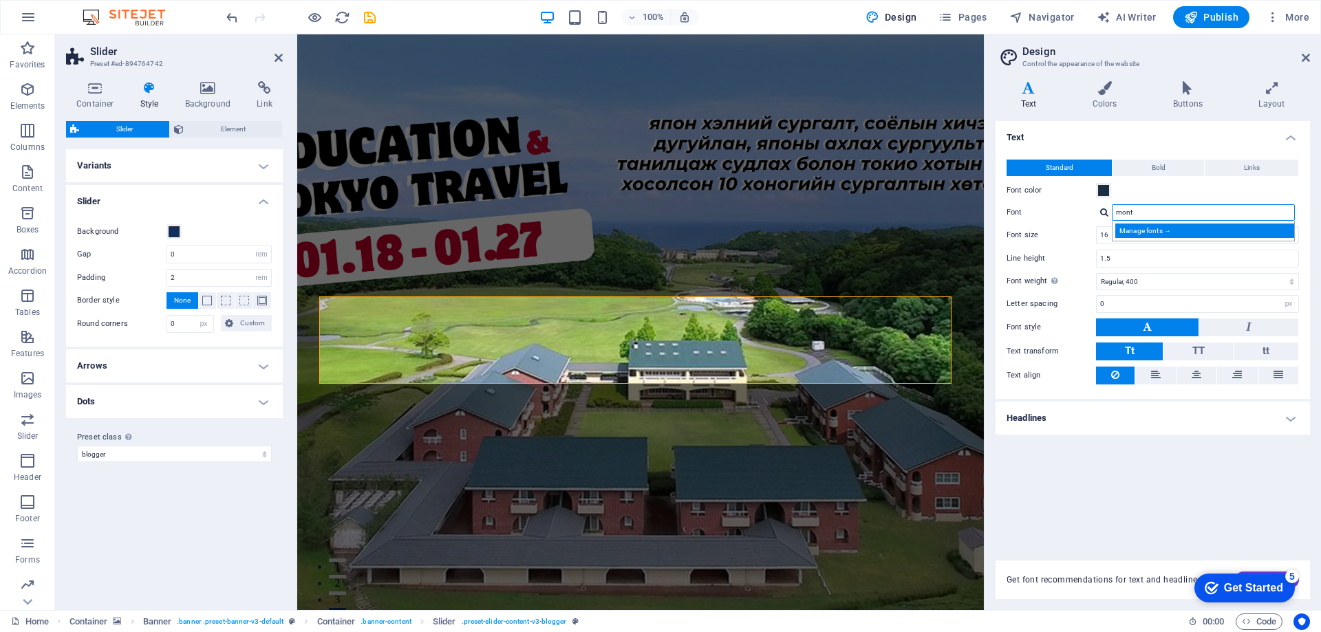
type input "mont"
click at [1154, 231] on div "Manage fonts →" at bounding box center [1206, 231] width 182 height 14
select select "popularity"
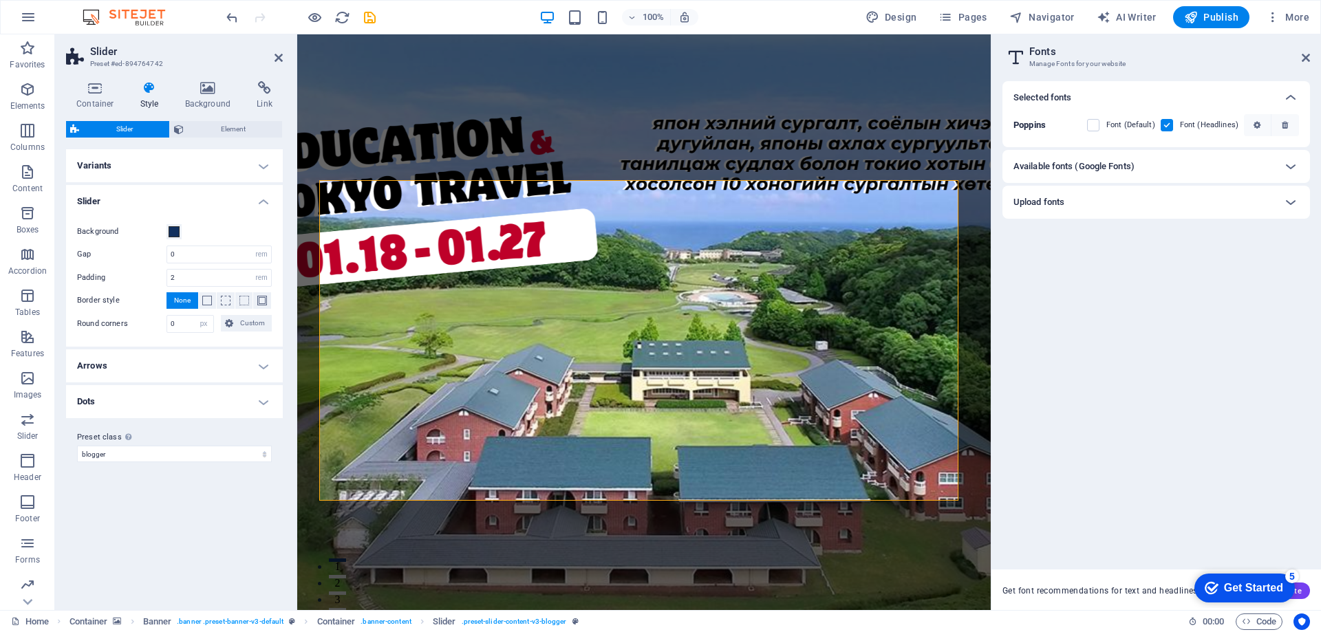
click at [1233, 160] on div "Available fonts (Google Fonts)" at bounding box center [1143, 166] width 261 height 17
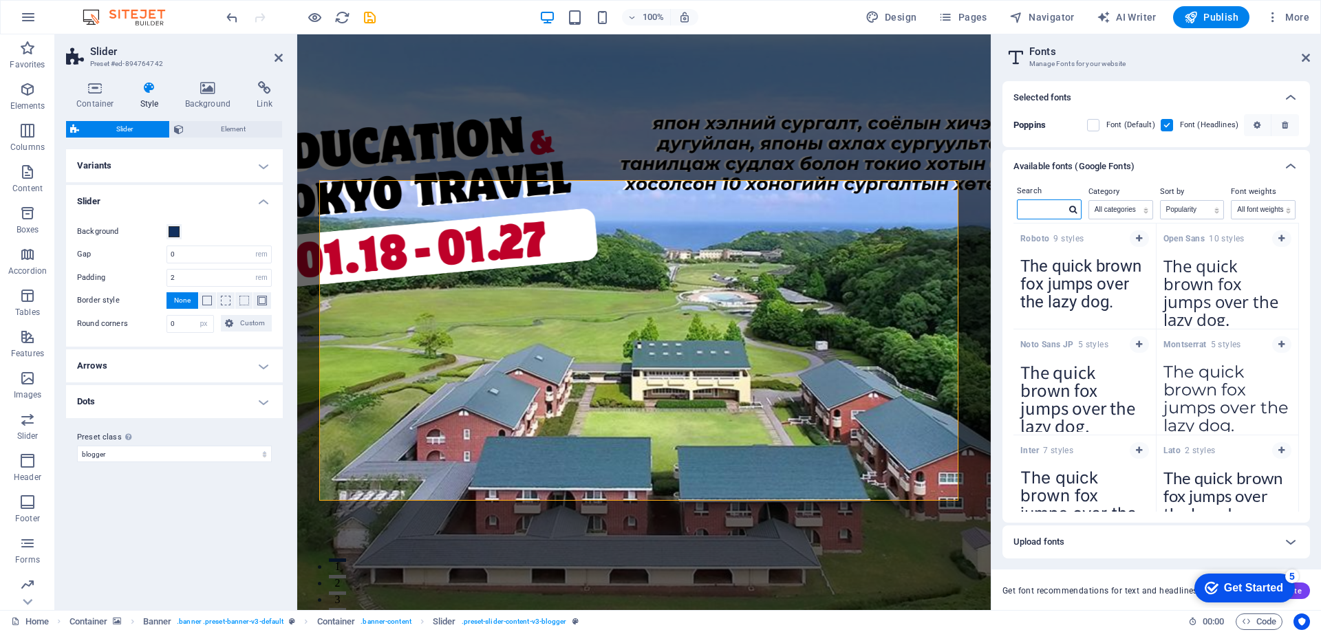
click at [1041, 213] on input "text" at bounding box center [1041, 209] width 48 height 18
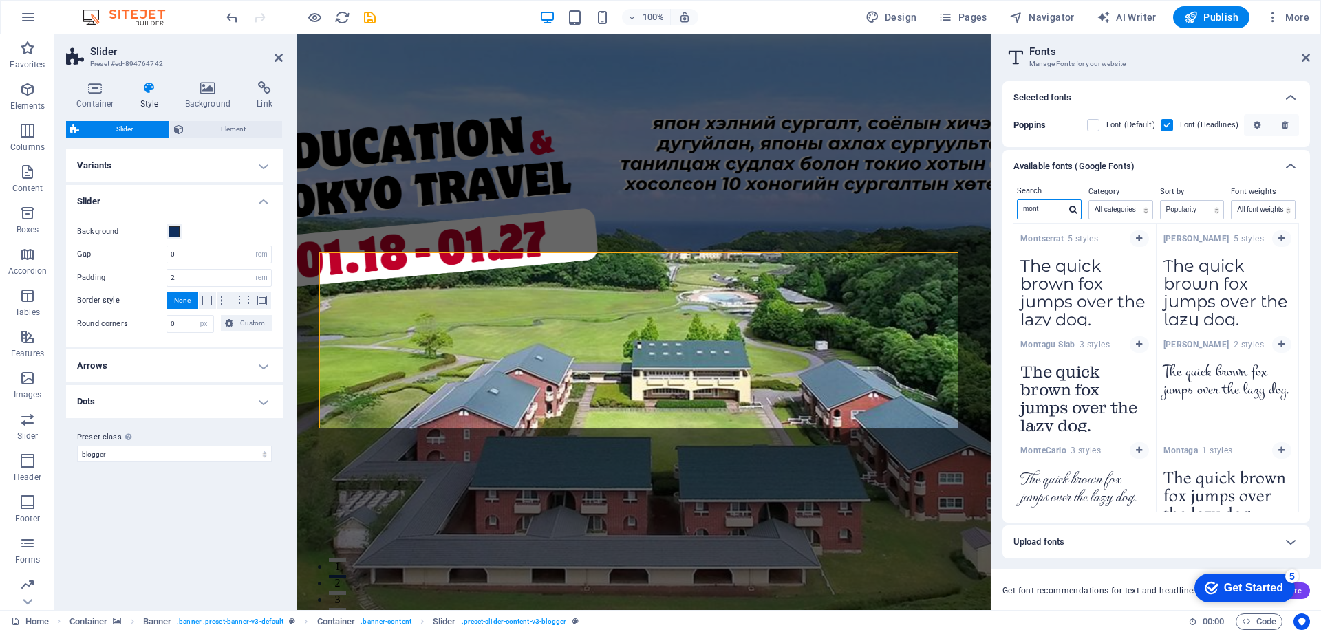
type input "mont"
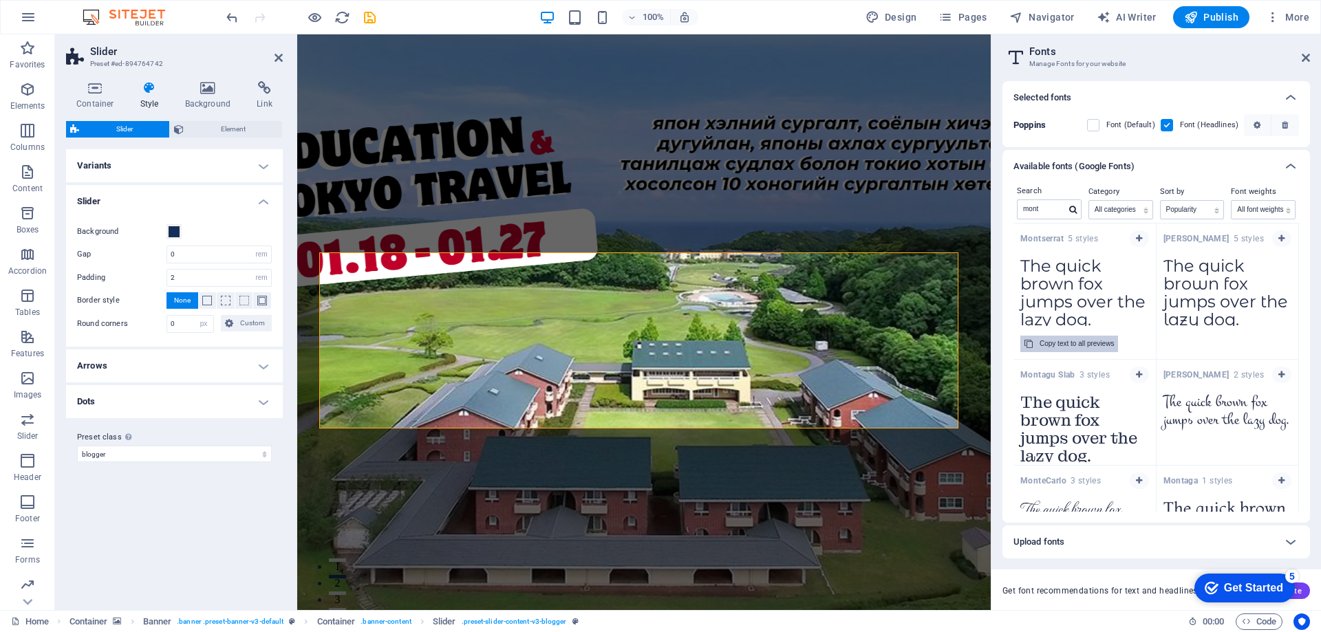
click at [1076, 341] on div "Copy text to all previews" at bounding box center [1076, 344] width 74 height 17
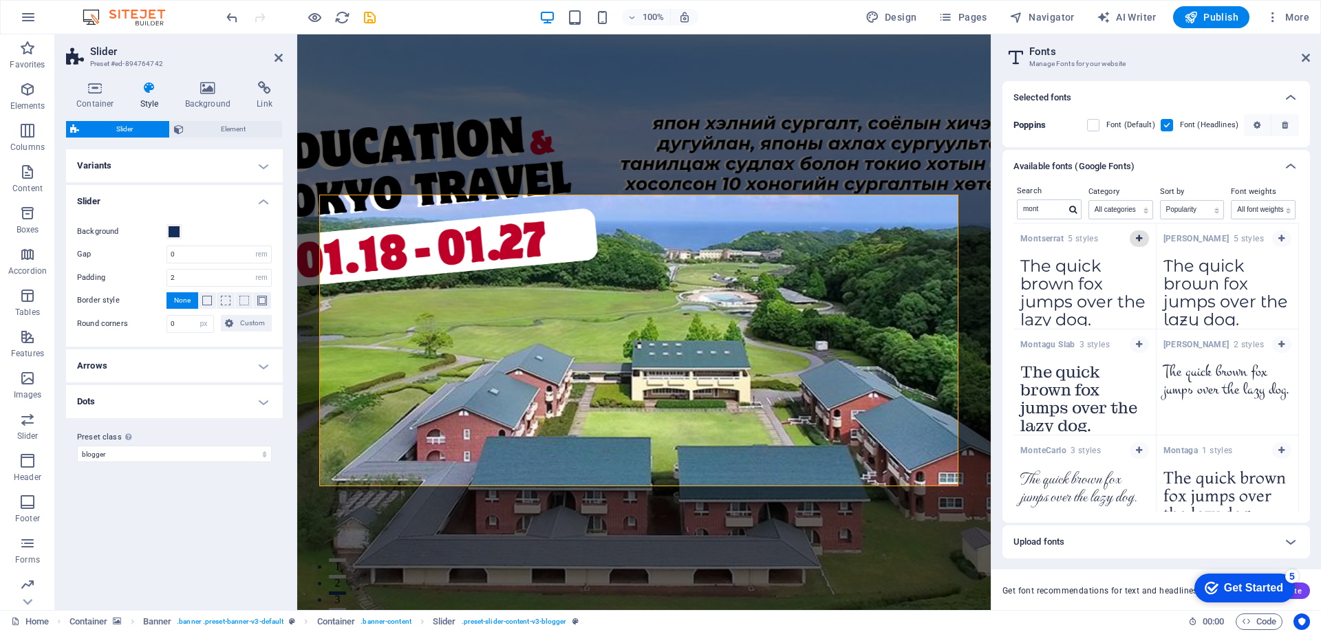
click at [1139, 237] on icon "button" at bounding box center [1139, 239] width 6 height 8
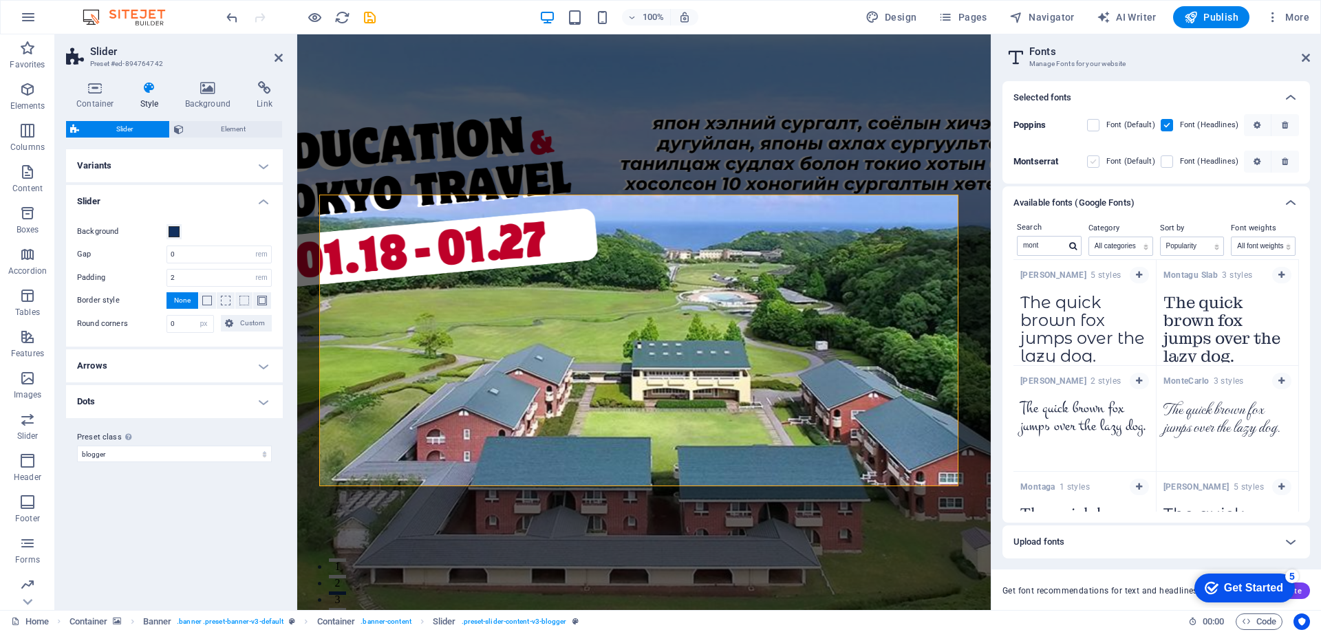
click at [1092, 162] on label at bounding box center [1093, 161] width 12 height 12
click at [0, 0] on input "checkbox" at bounding box center [0, 0] width 0 height 0
click at [1171, 123] on label at bounding box center [1166, 125] width 12 height 12
click at [0, 0] on input "checkbox" at bounding box center [0, 0] width 0 height 0
click at [1168, 160] on label at bounding box center [1166, 161] width 12 height 12
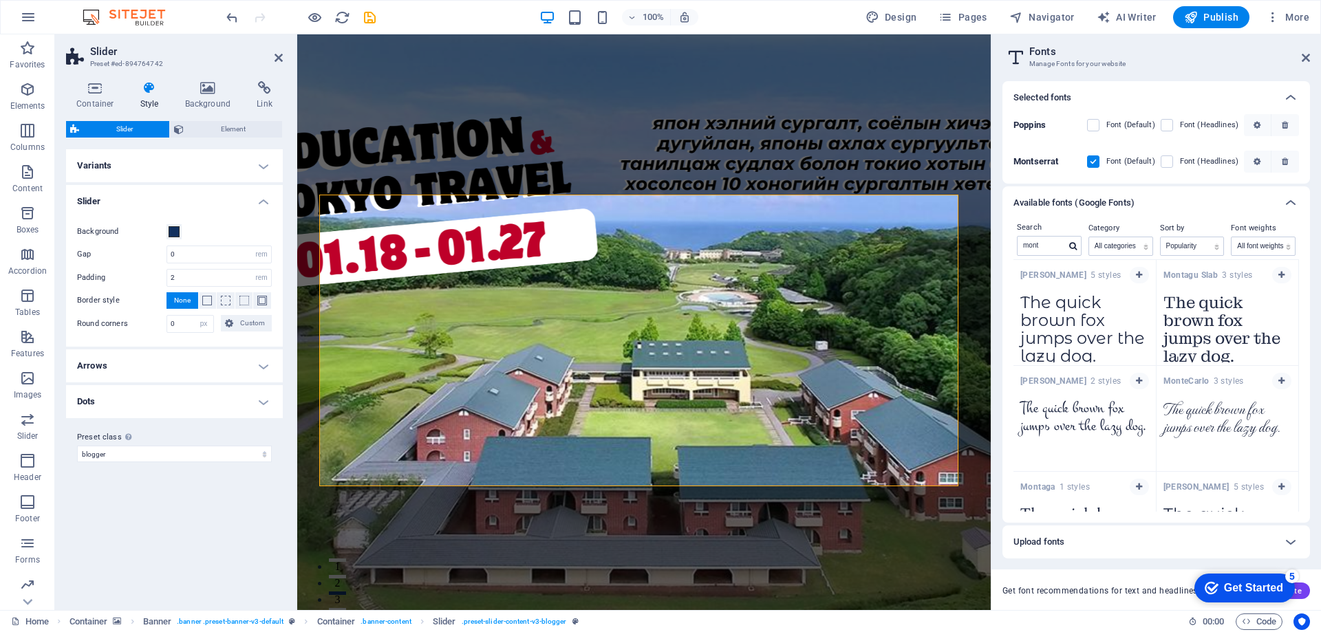
click at [0, 0] on input "checkbox" at bounding box center [0, 0] width 0 height 0
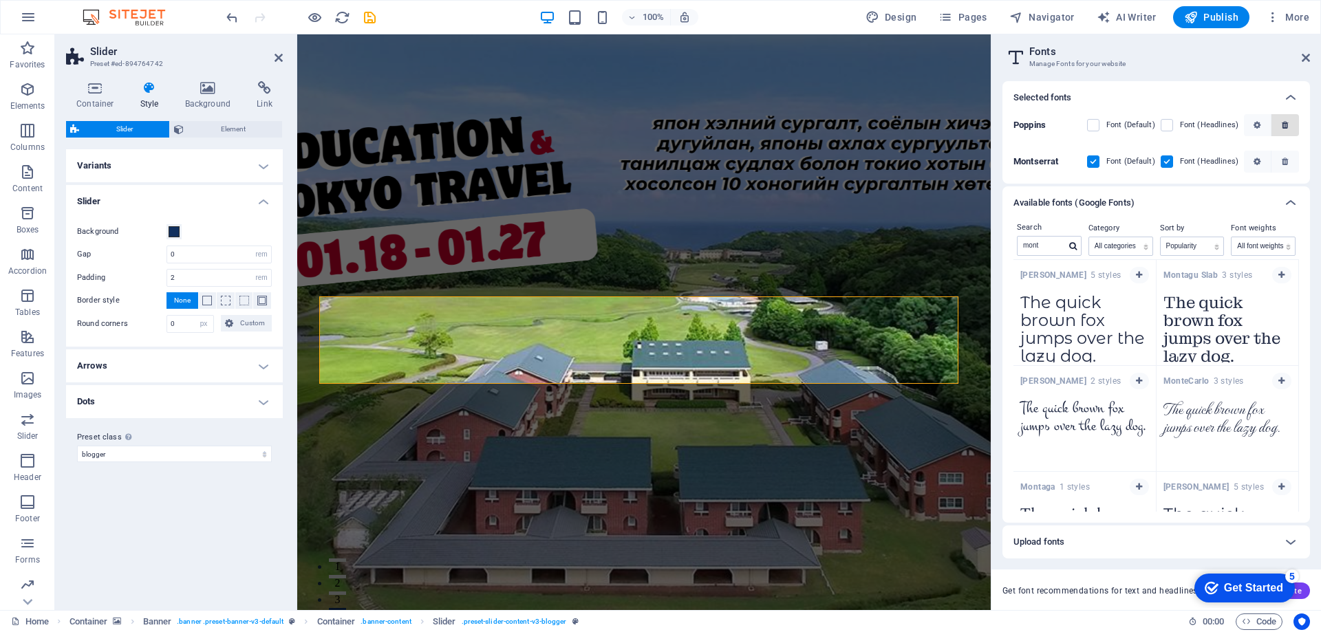
scroll to position [66, 0]
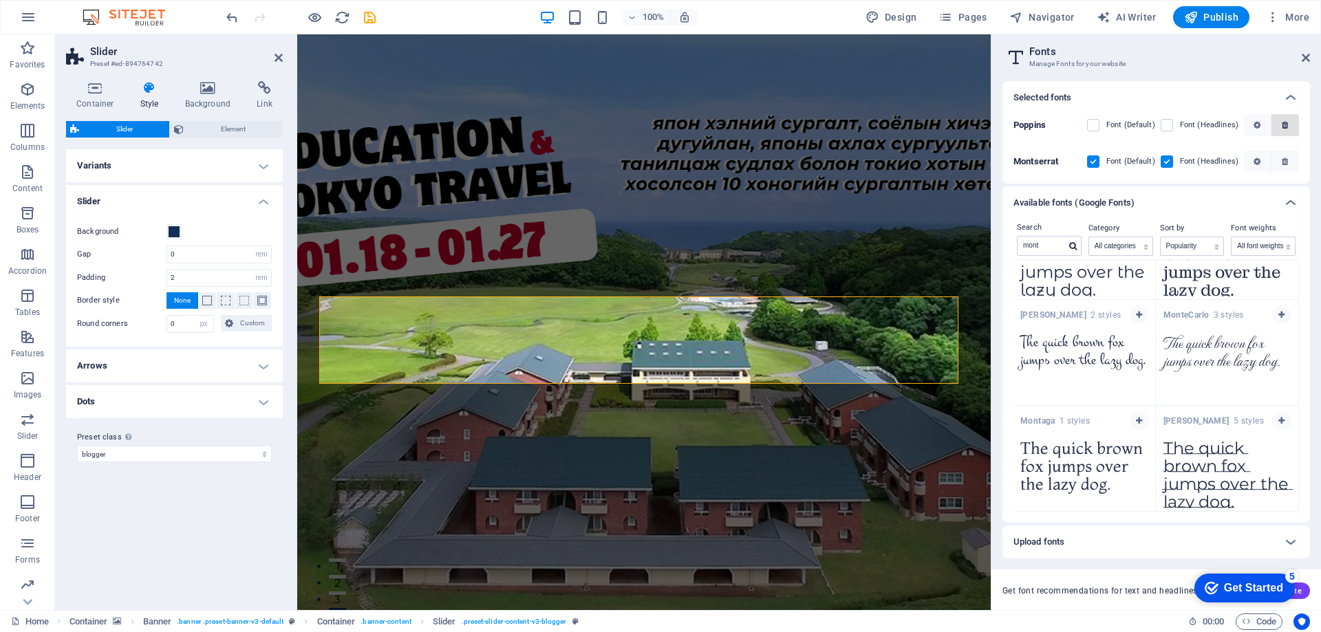
click at [1286, 121] on icon "button" at bounding box center [1284, 125] width 6 height 8
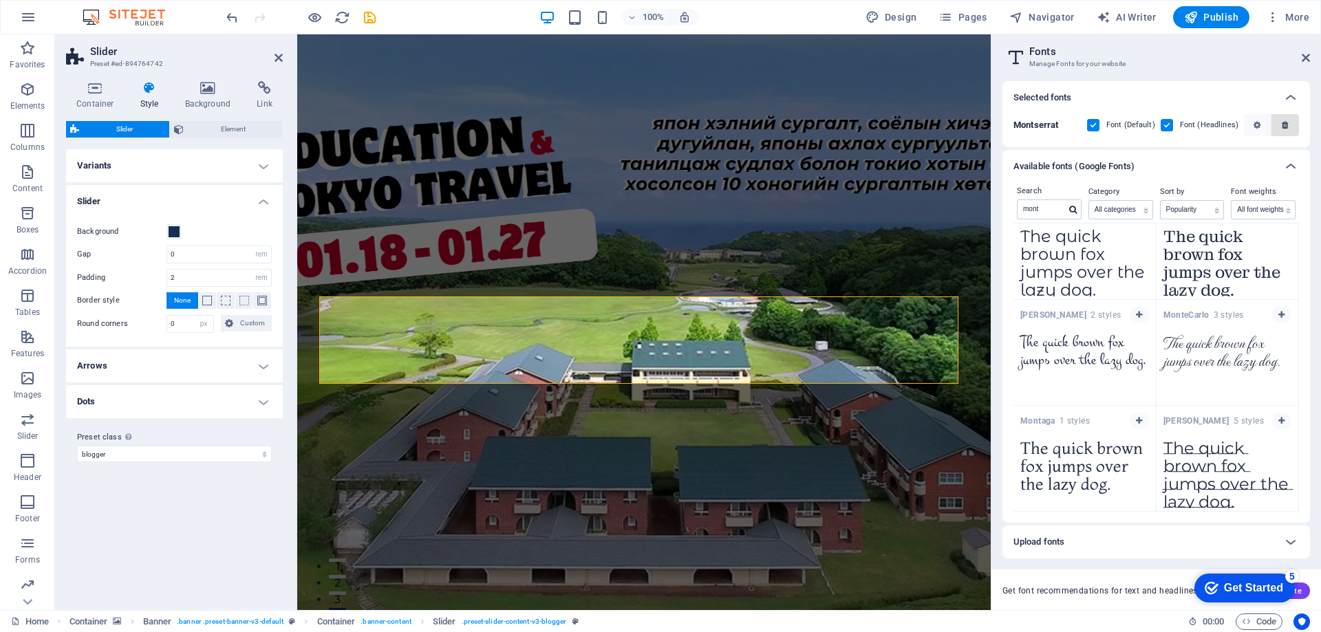
scroll to position [30, 0]
click at [1288, 103] on icon at bounding box center [1290, 97] width 17 height 17
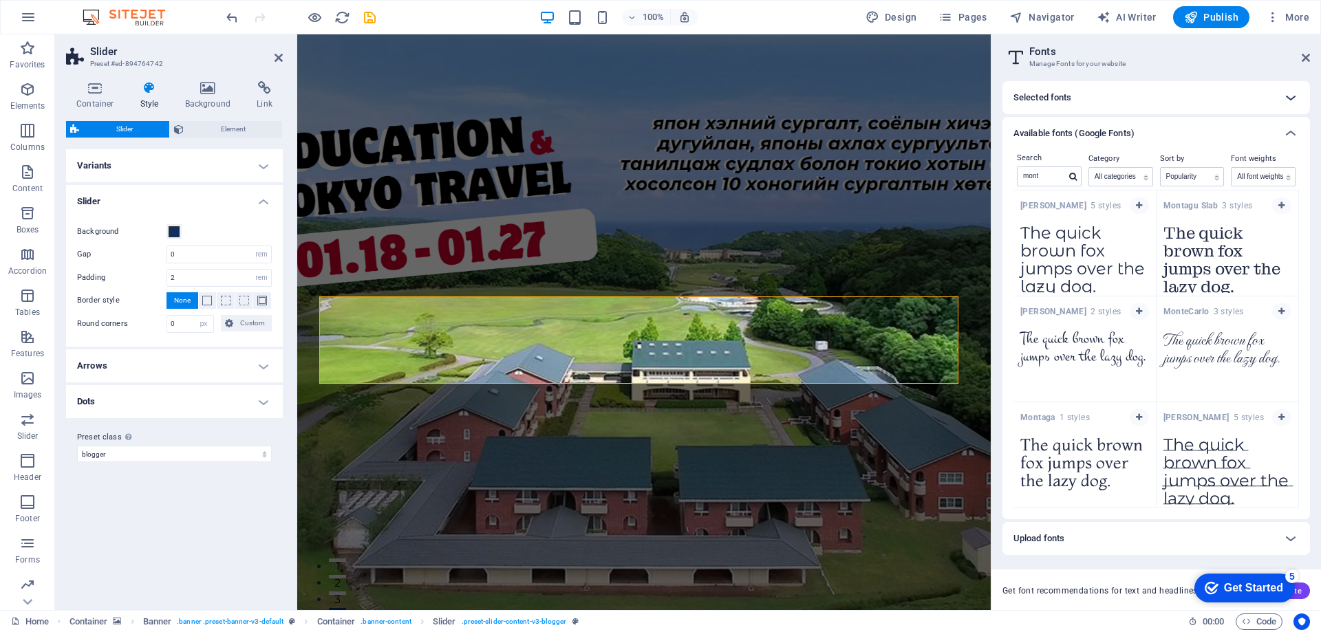
scroll to position [0, 0]
click at [1293, 574] on div "5" at bounding box center [1292, 577] width 14 height 14
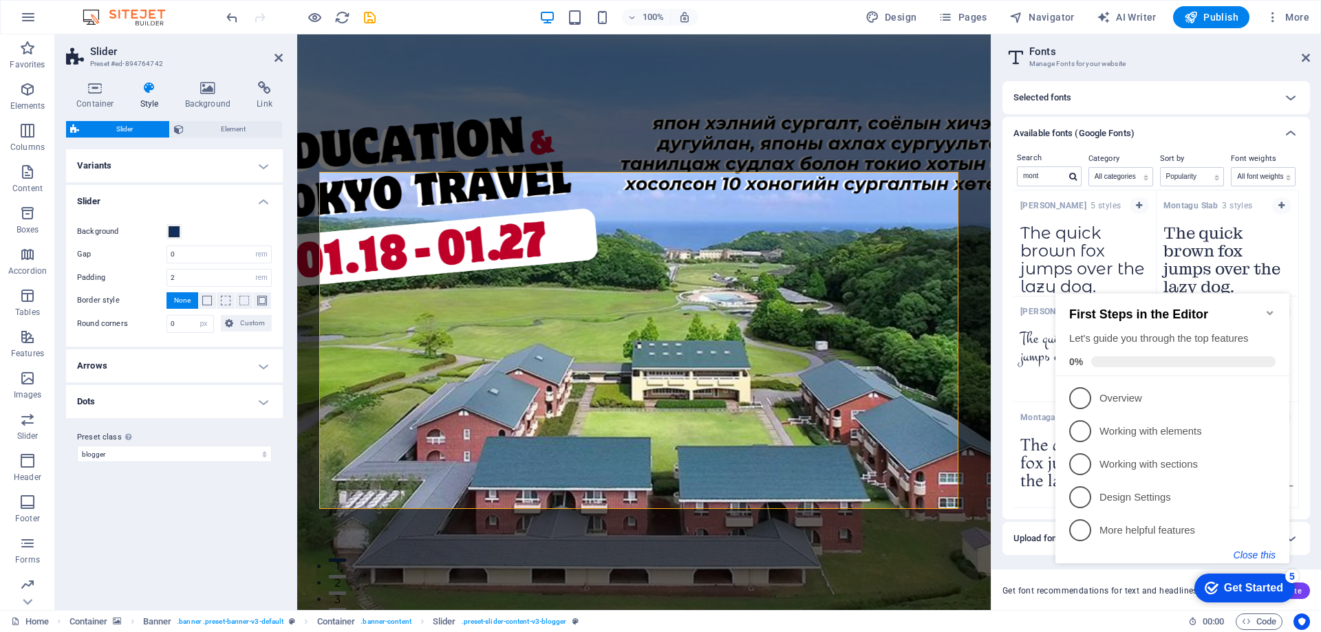
click at [1257, 555] on button "Close this" at bounding box center [1254, 555] width 42 height 11
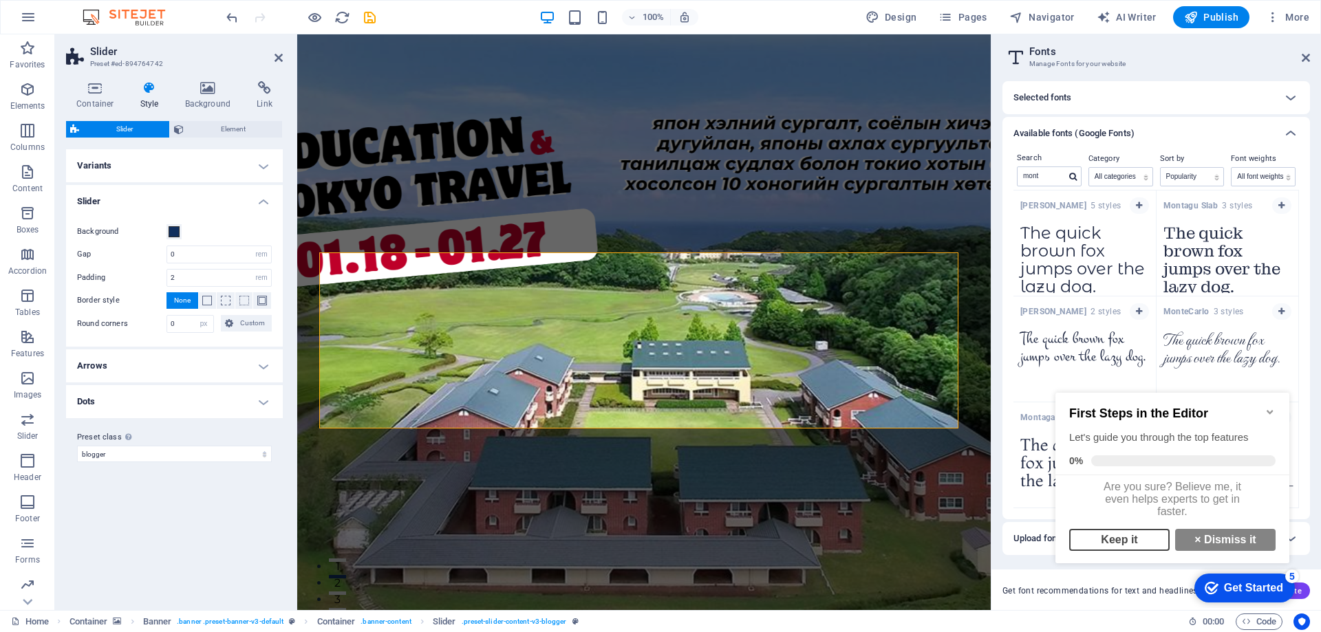
click at [1132, 551] on link "Keep it" at bounding box center [1119, 540] width 100 height 22
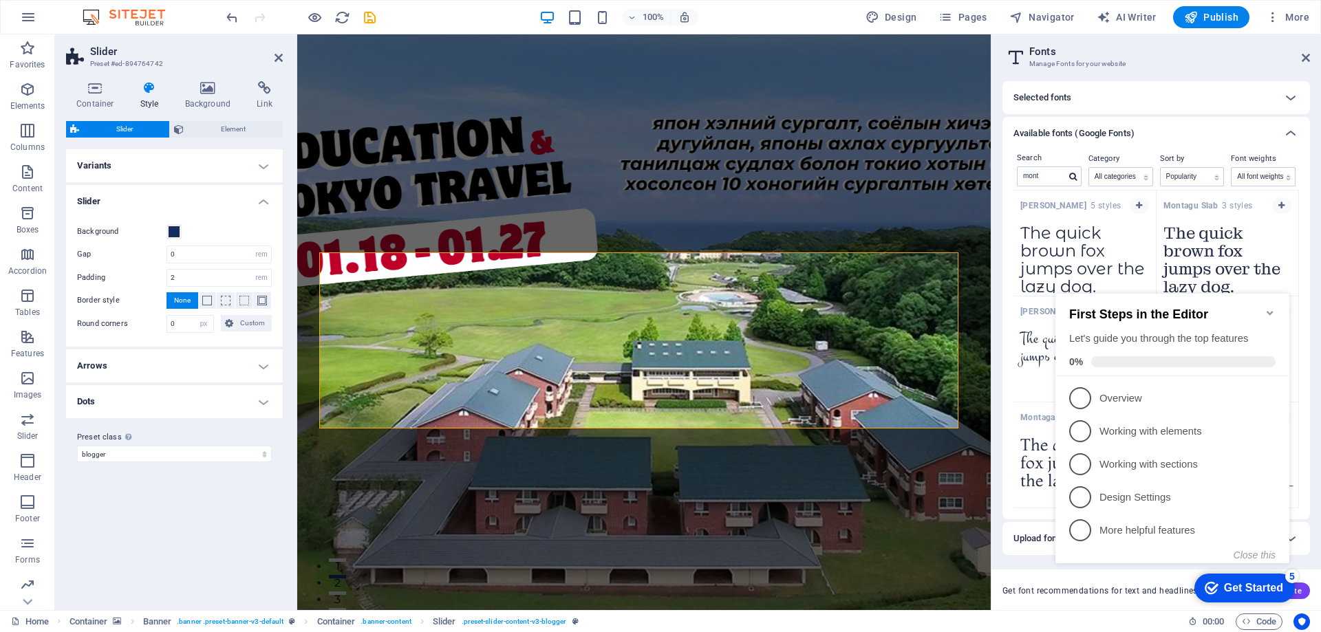
click at [1265, 582] on div "Get Started" at bounding box center [1253, 588] width 59 height 12
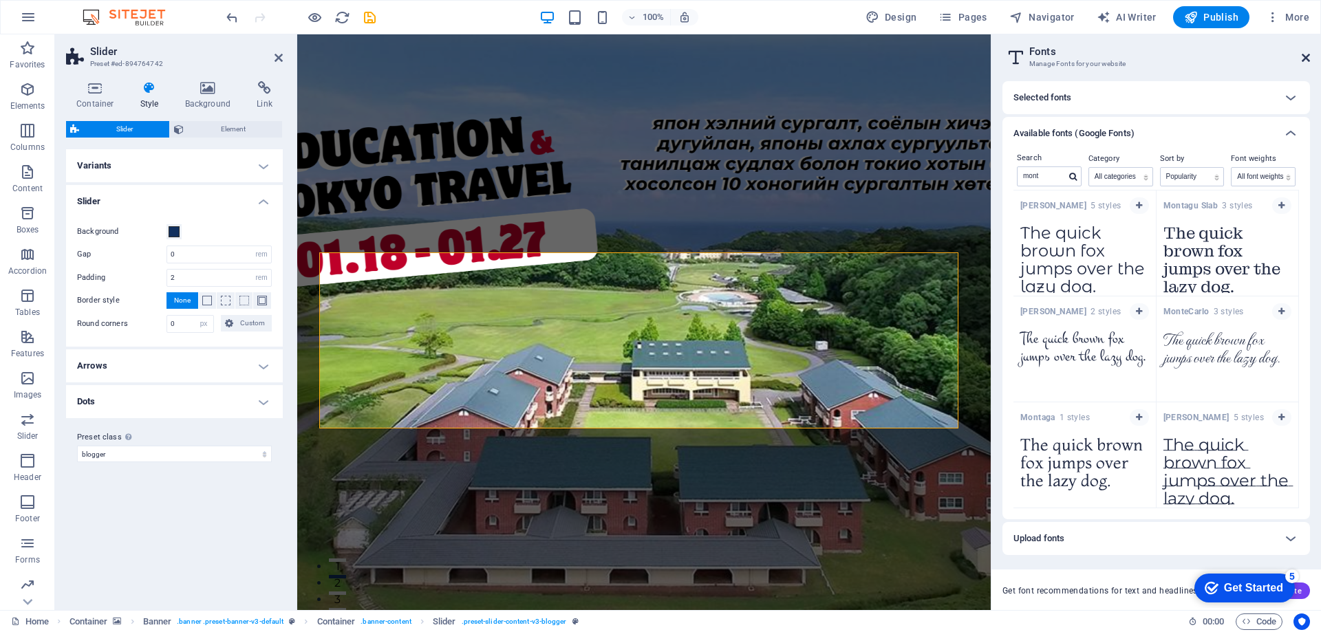
click at [1307, 56] on icon at bounding box center [1305, 57] width 8 height 11
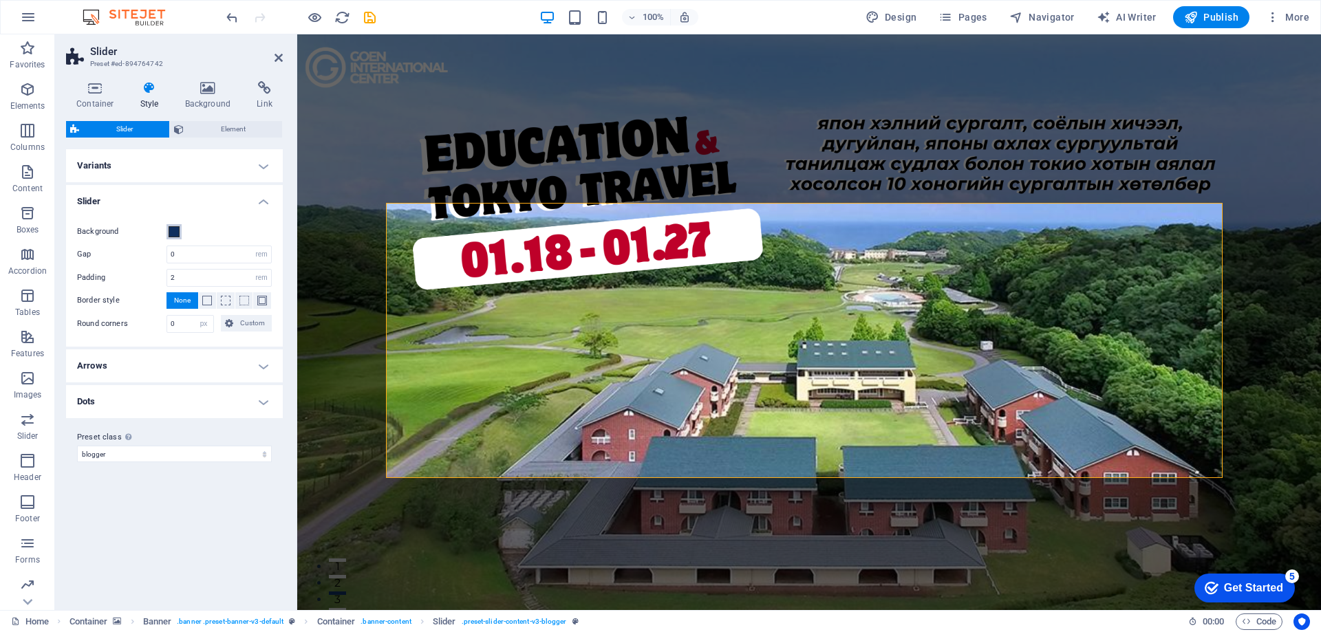
click at [173, 231] on span at bounding box center [174, 231] width 11 height 11
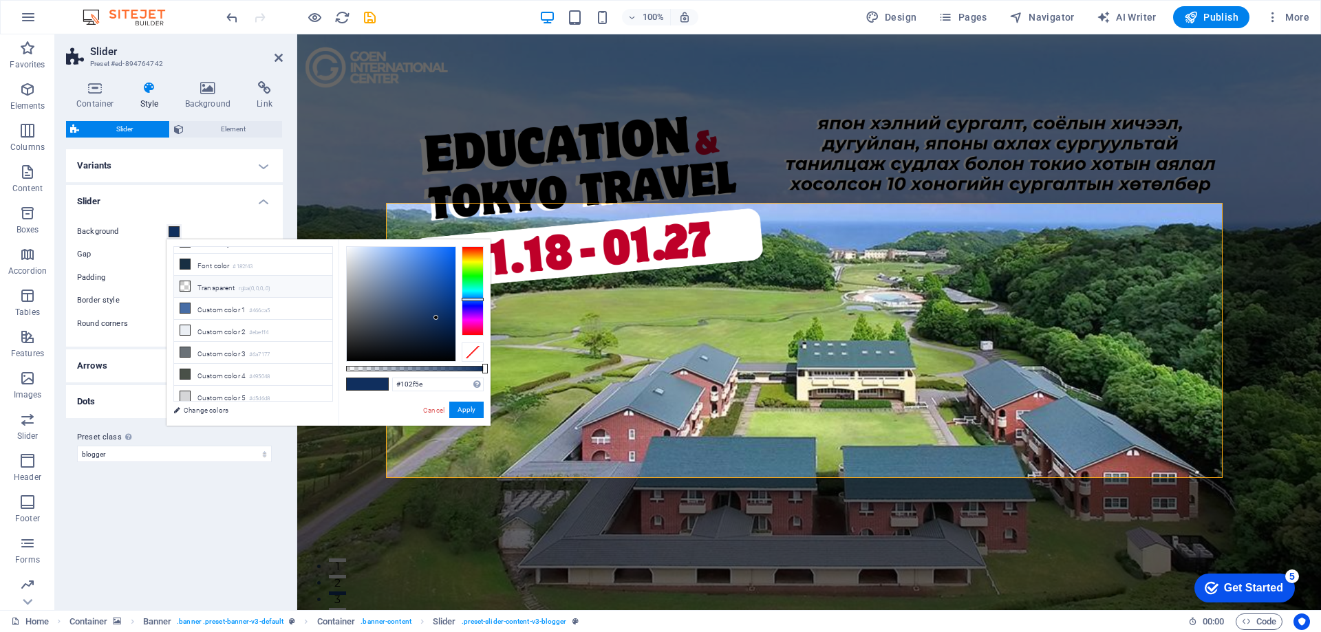
click at [205, 282] on li "Transparent rgba(0,0,0,.0)" at bounding box center [253, 287] width 158 height 22
type input "rgba(0, 0, 0, 0)"
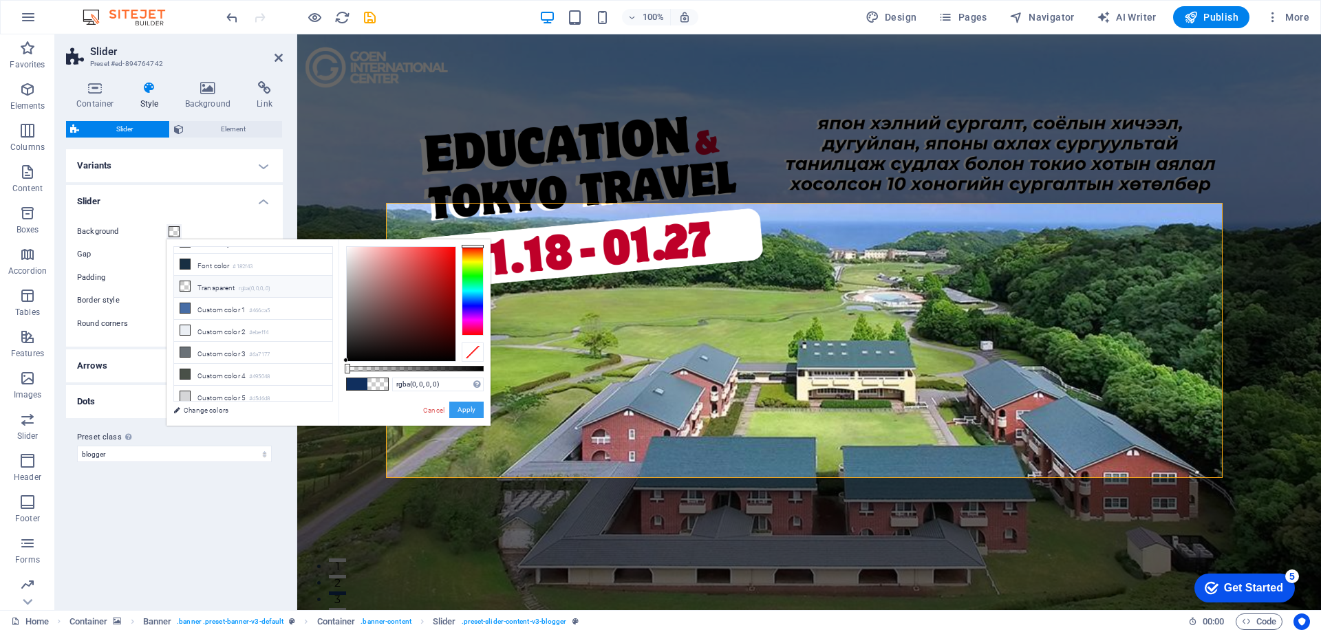
click at [472, 409] on button "Apply" at bounding box center [466, 410] width 34 height 17
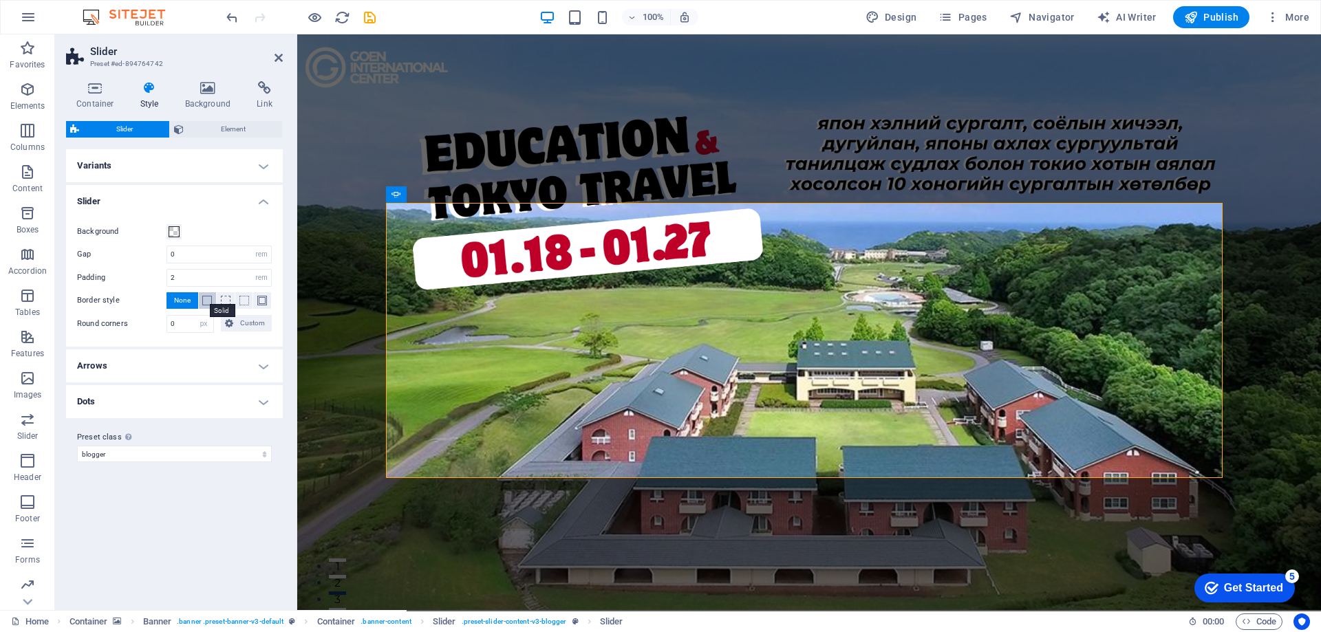
click at [209, 301] on span at bounding box center [207, 301] width 10 height 10
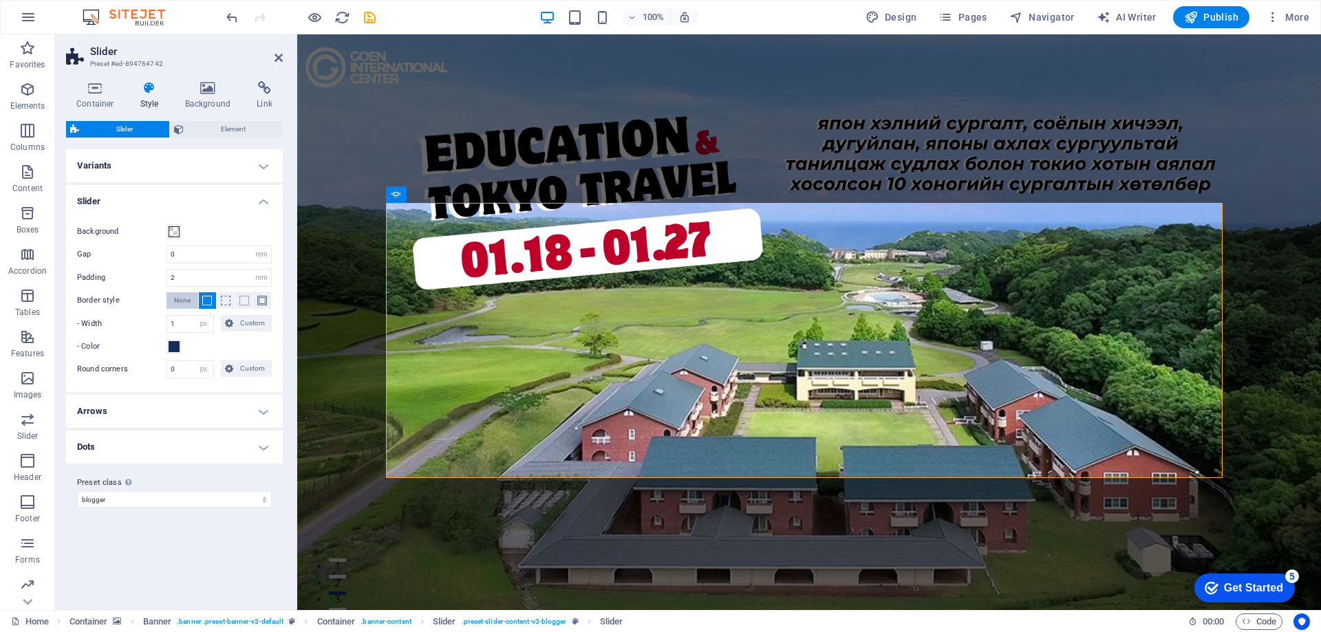
click at [191, 301] on button "None" at bounding box center [182, 300] width 32 height 17
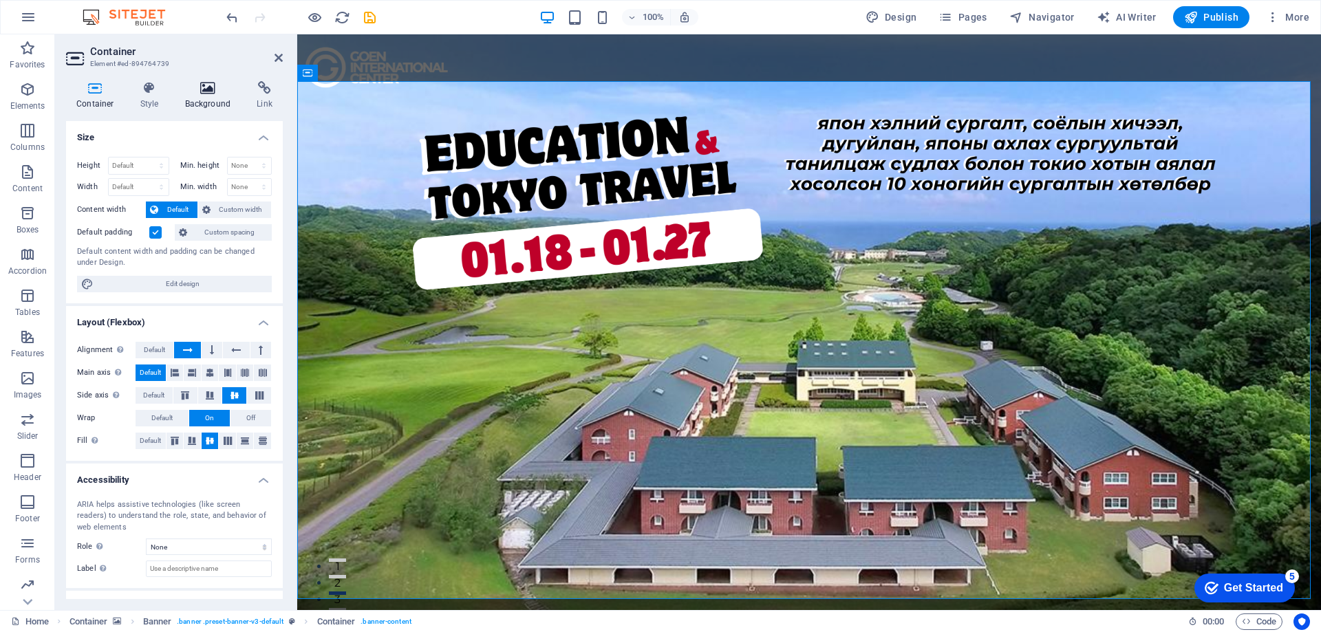
click at [231, 105] on h4 "Background" at bounding box center [211, 95] width 72 height 29
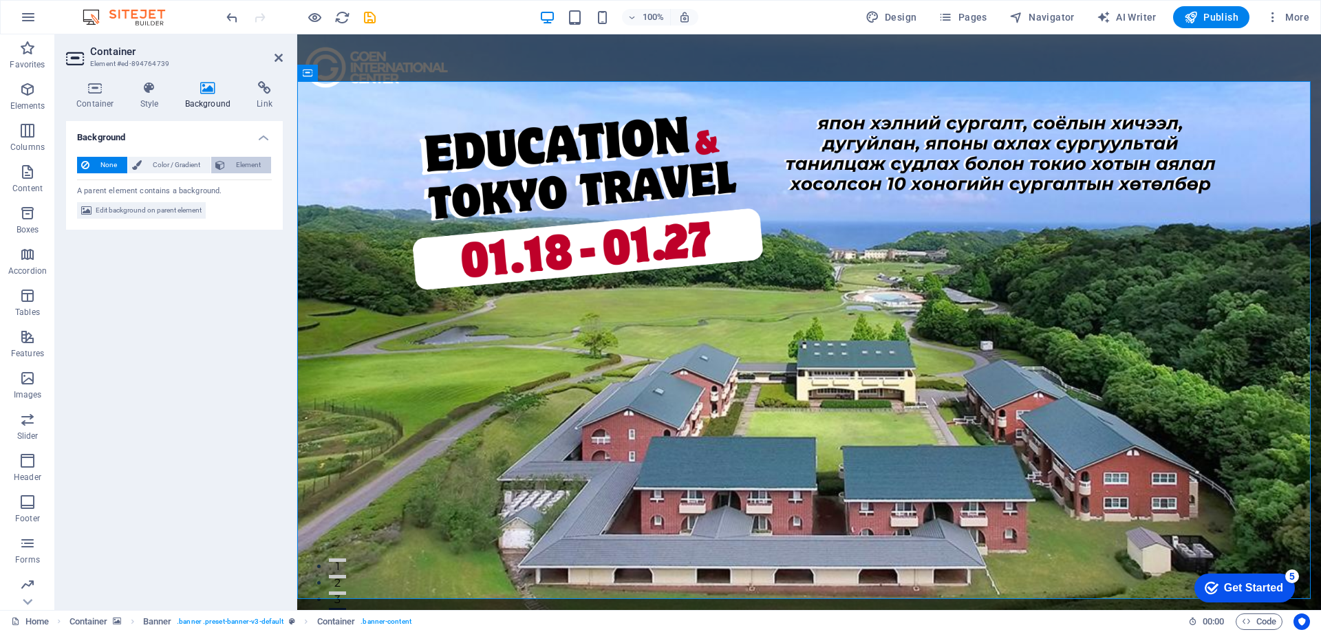
click at [246, 160] on span "Element" at bounding box center [248, 165] width 38 height 17
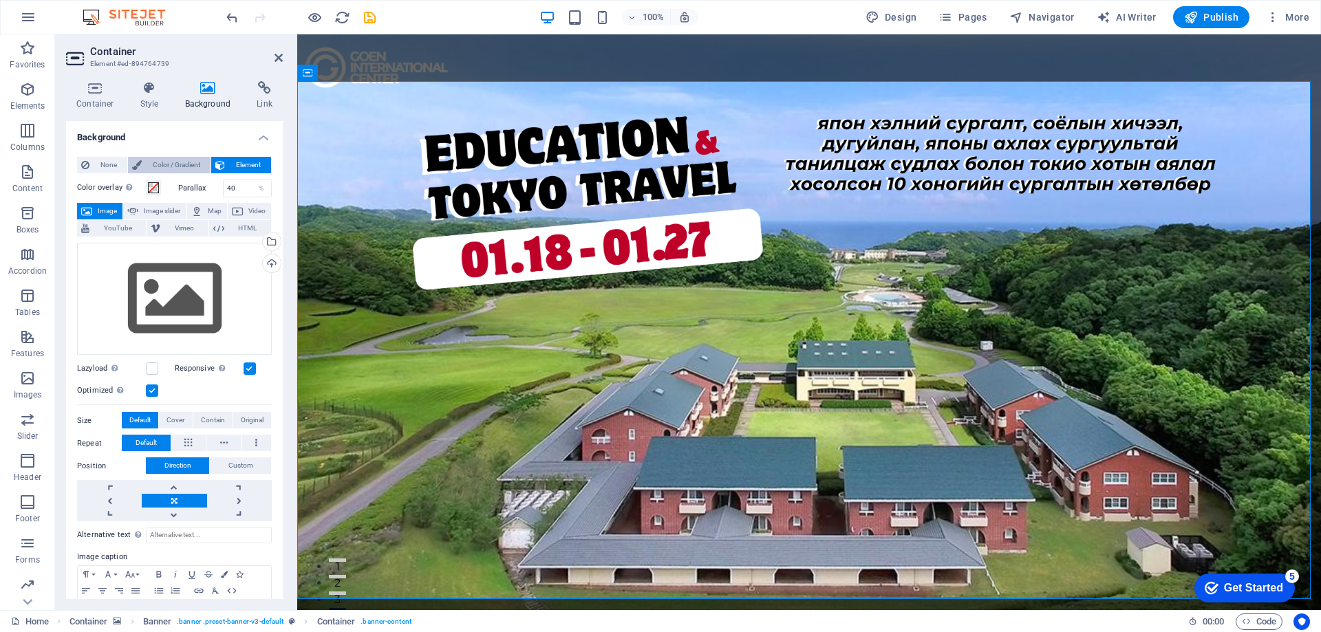
click at [183, 162] on span "Color / Gradient" at bounding box center [176, 165] width 61 height 17
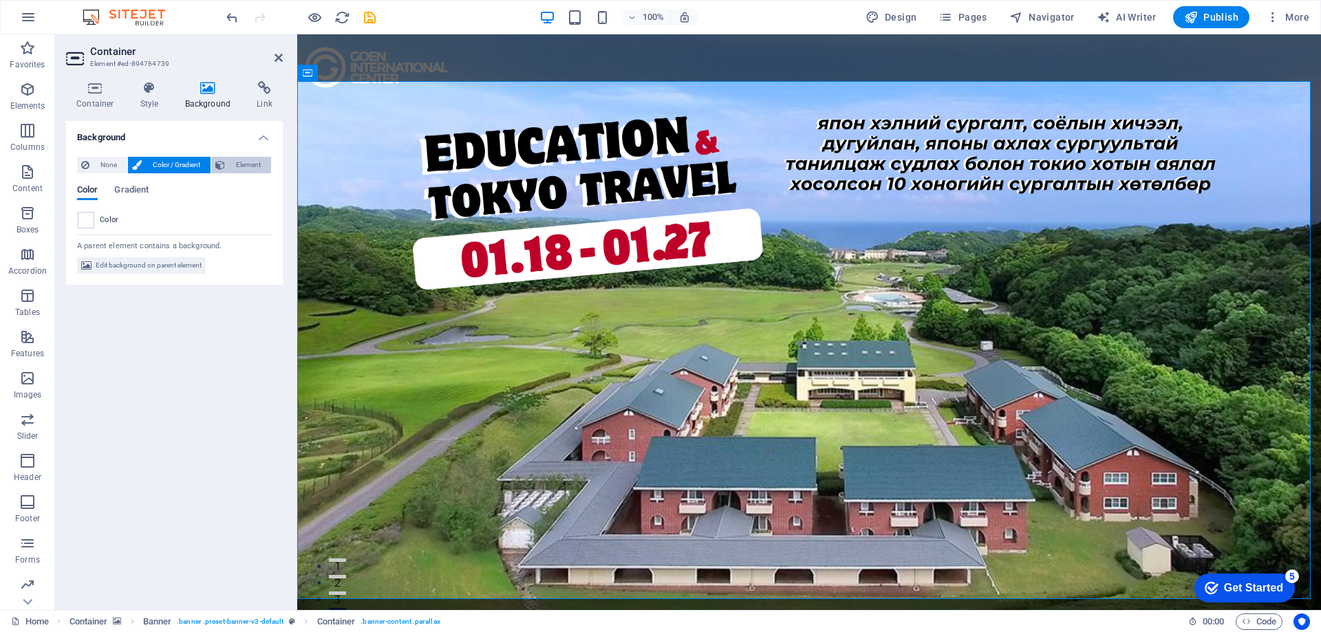
click at [258, 162] on span "Element" at bounding box center [248, 165] width 38 height 17
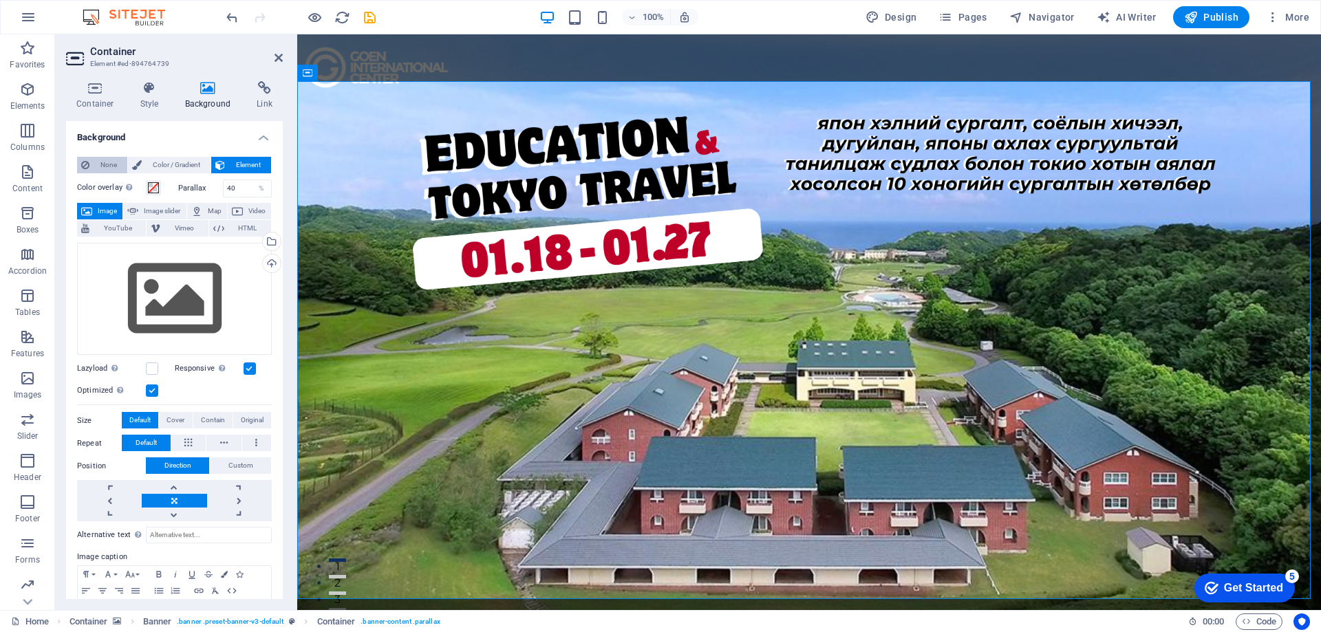
click at [100, 157] on span "None" at bounding box center [109, 165] width 30 height 17
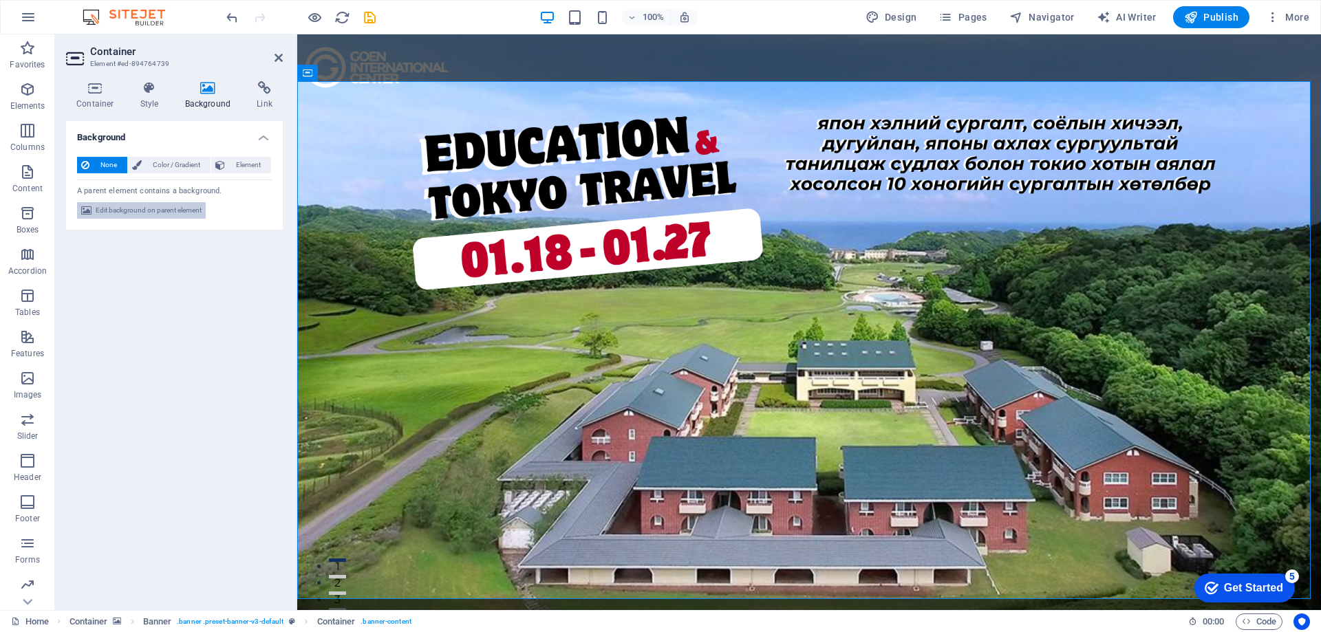
click at [148, 211] on span "Edit background on parent element" at bounding box center [149, 210] width 106 height 17
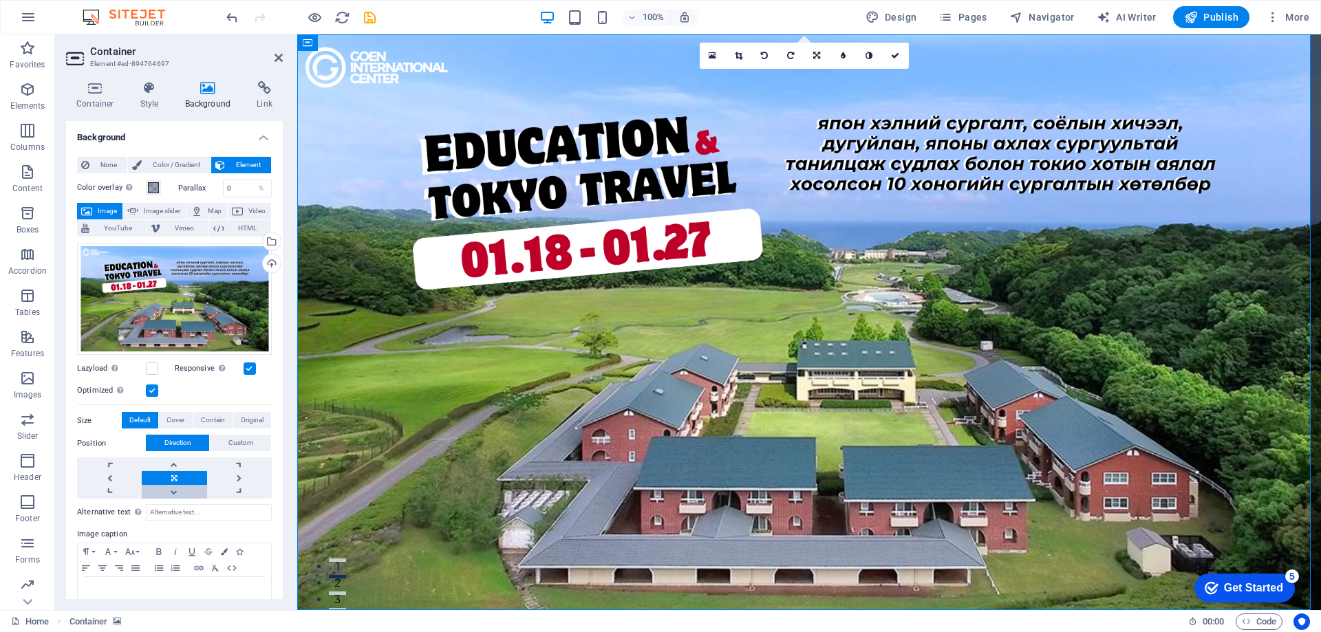
click at [180, 493] on link at bounding box center [174, 492] width 65 height 14
click at [180, 490] on link at bounding box center [174, 492] width 65 height 14
click at [173, 463] on link at bounding box center [174, 464] width 65 height 14
click at [173, 462] on link at bounding box center [174, 464] width 65 height 14
click at [179, 491] on link at bounding box center [174, 492] width 65 height 14
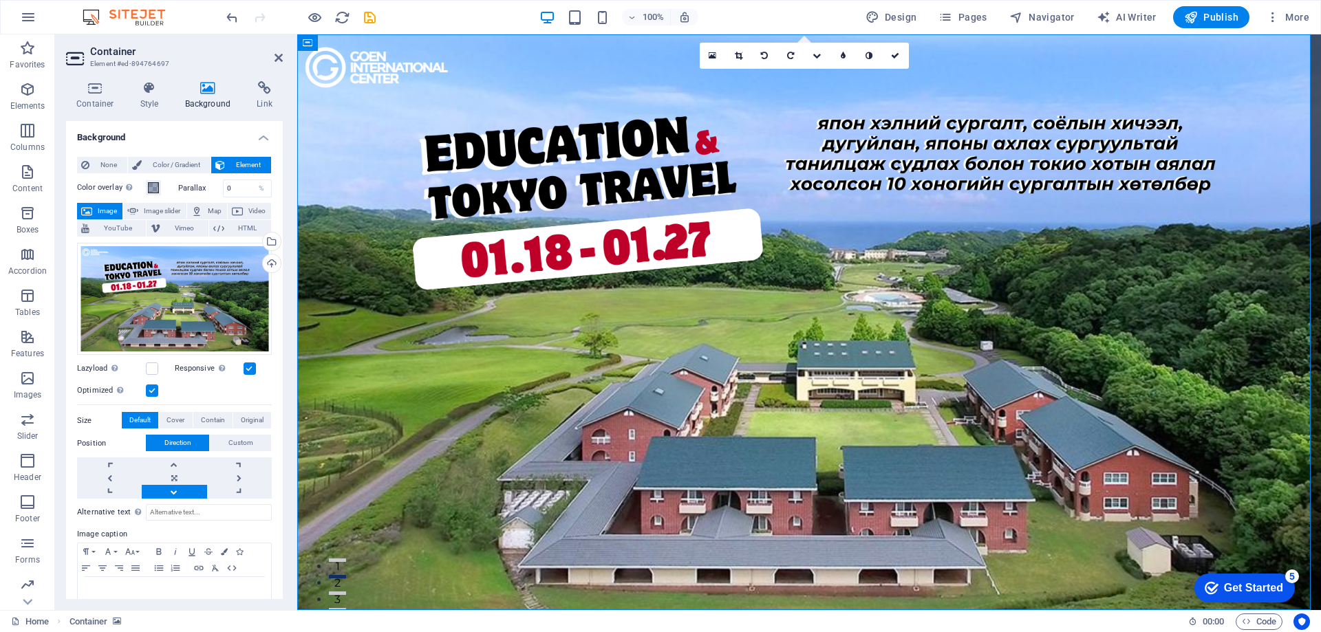
click at [186, 493] on link at bounding box center [174, 492] width 65 height 14
click at [139, 418] on span "Default" at bounding box center [139, 420] width 21 height 17
click at [177, 416] on span "Cover" at bounding box center [175, 420] width 18 height 17
click at [204, 416] on span "Contain" at bounding box center [213, 420] width 24 height 17
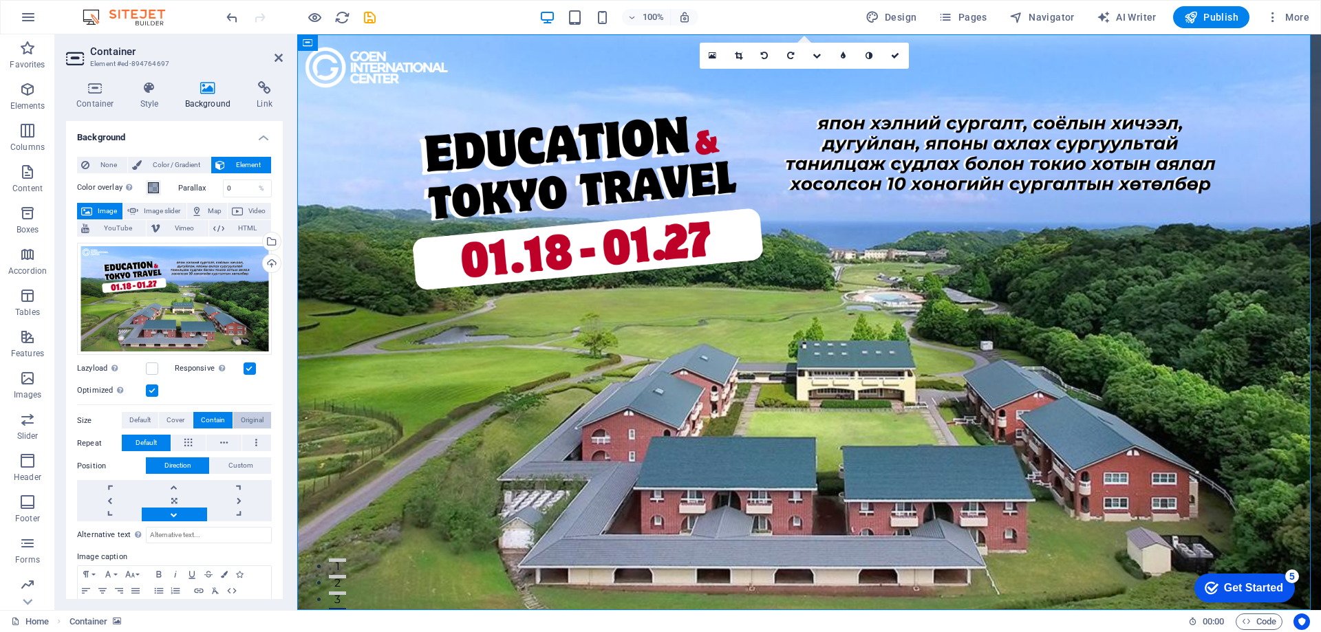
click at [250, 415] on span "Original" at bounding box center [252, 420] width 23 height 17
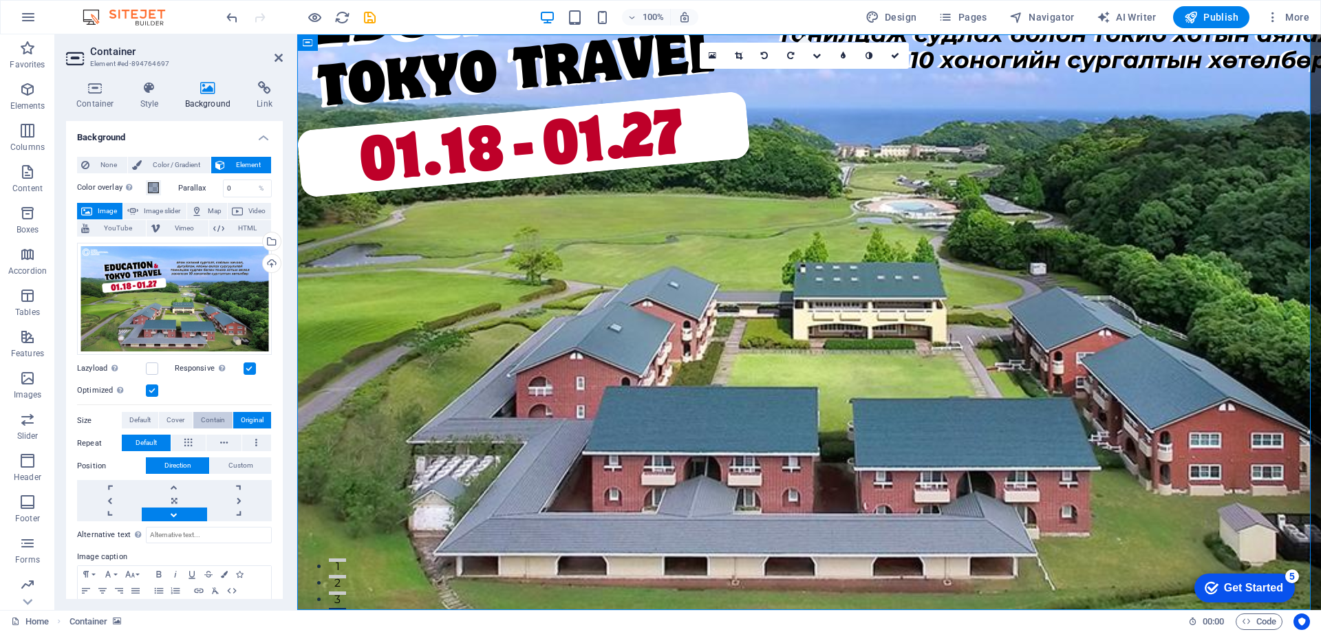
click at [206, 420] on span "Contain" at bounding box center [213, 420] width 24 height 17
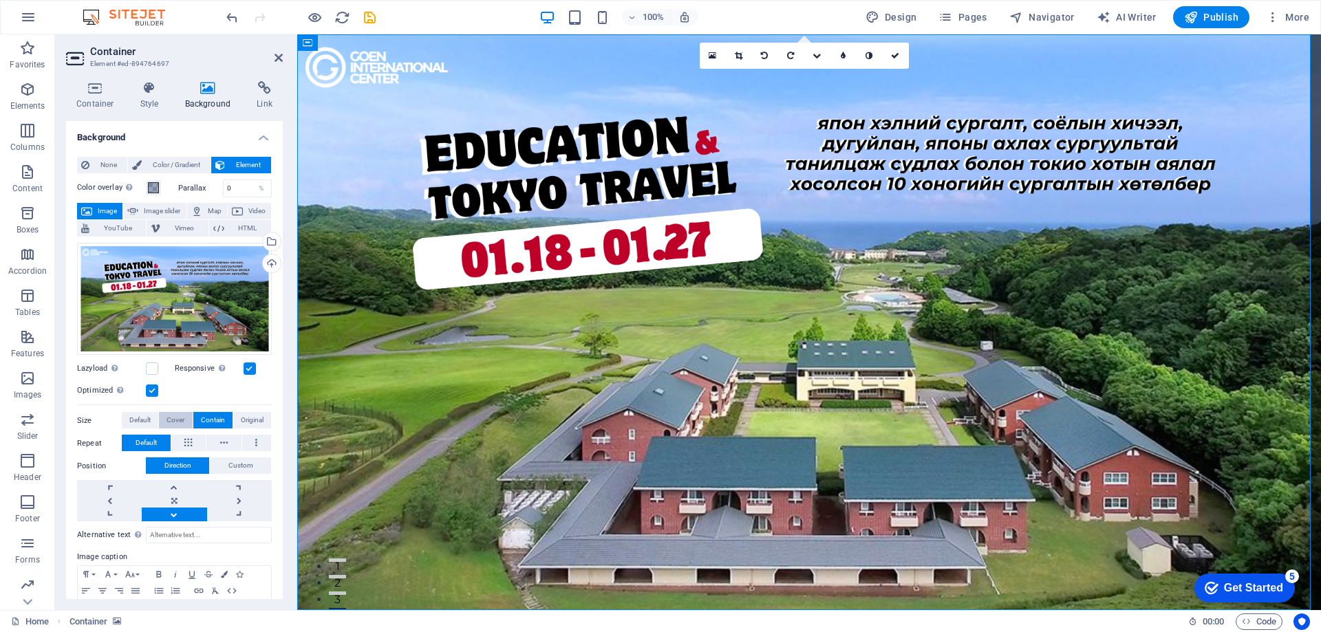
click at [181, 420] on span "Cover" at bounding box center [175, 420] width 18 height 17
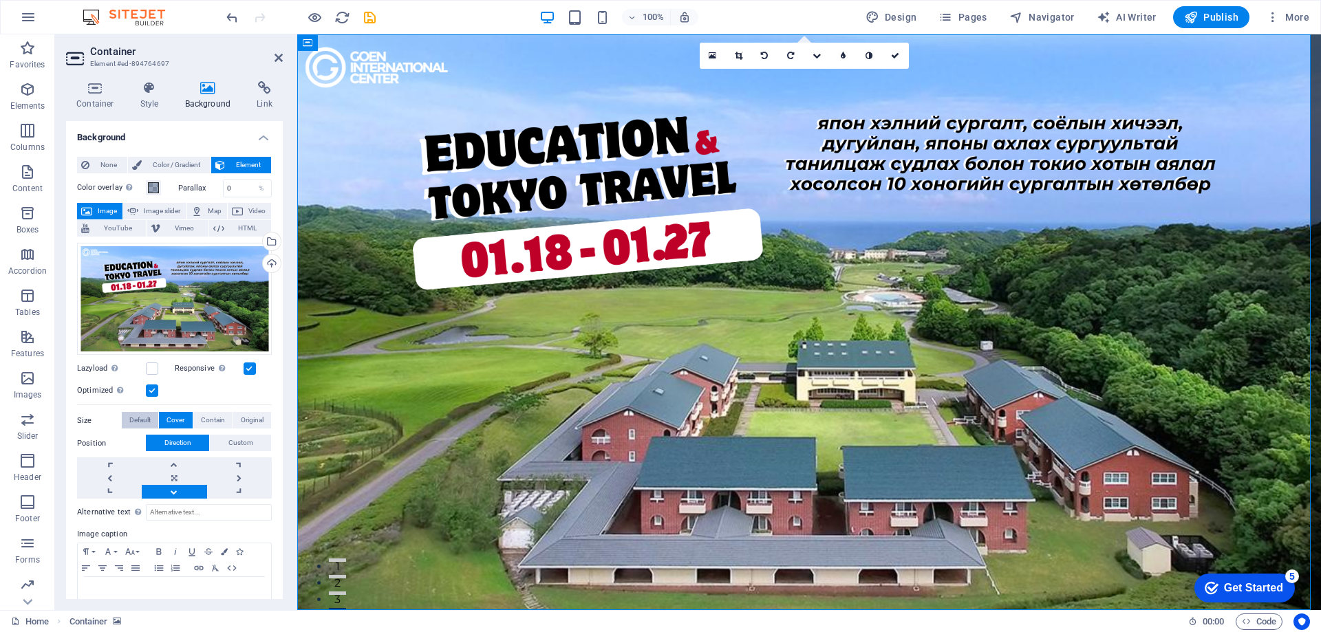
click at [147, 420] on span "Default" at bounding box center [139, 420] width 21 height 17
click at [146, 420] on span "Default" at bounding box center [139, 420] width 21 height 17
click at [232, 442] on span "Custom" at bounding box center [240, 443] width 25 height 17
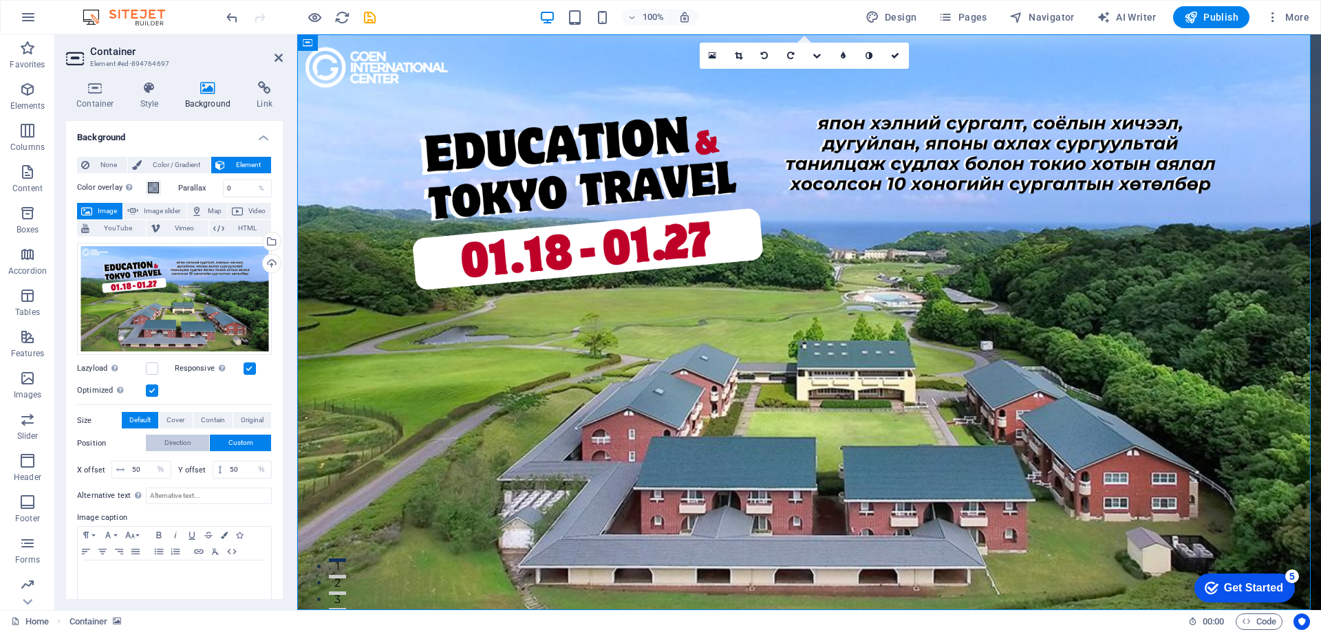
click at [187, 441] on span "Direction" at bounding box center [177, 443] width 27 height 17
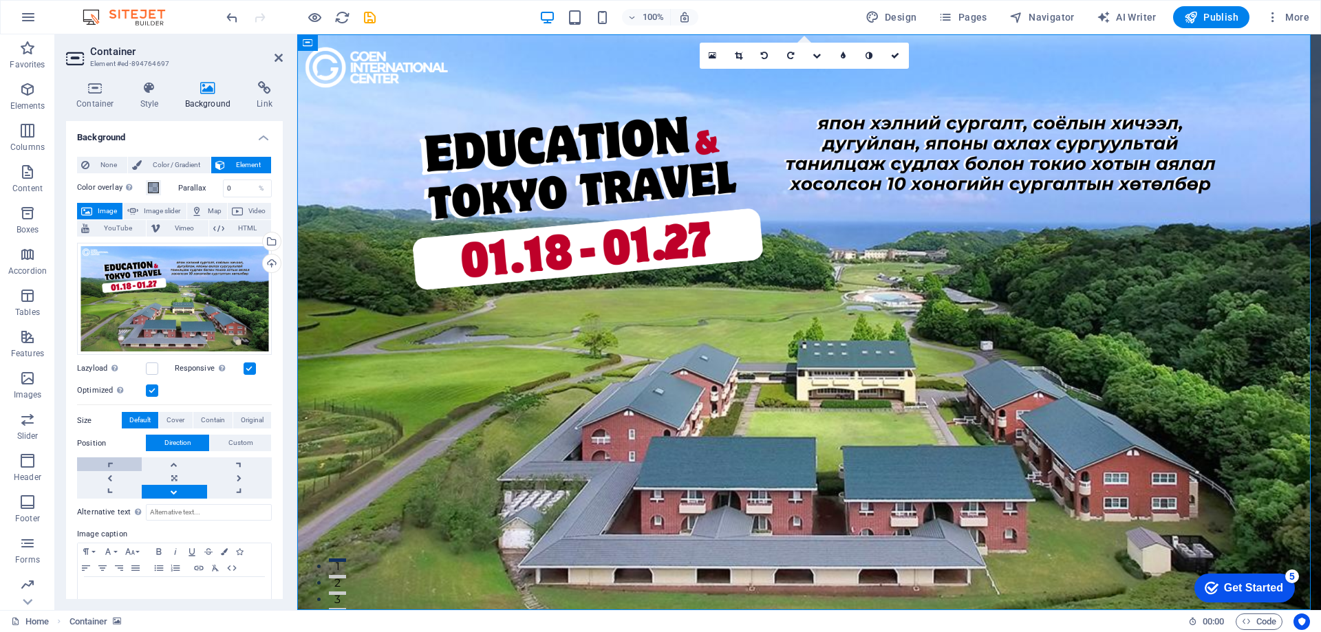
click at [118, 464] on link at bounding box center [109, 464] width 65 height 14
click at [226, 493] on link at bounding box center [239, 492] width 65 height 14
click at [238, 473] on link at bounding box center [239, 478] width 65 height 14
drag, startPoint x: 238, startPoint y: 462, endPoint x: 216, endPoint y: 468, distance: 22.7
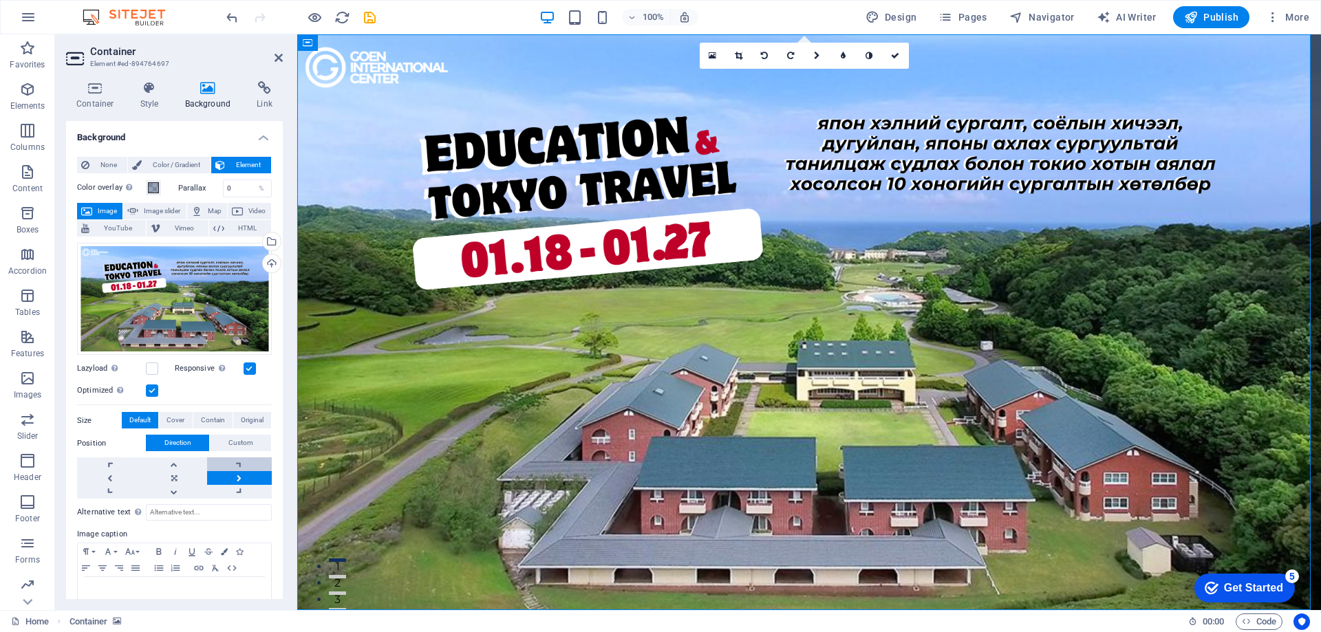
click at [237, 463] on link at bounding box center [239, 464] width 65 height 14
click at [193, 466] on link at bounding box center [174, 464] width 65 height 14
click at [188, 491] on link at bounding box center [174, 492] width 65 height 14
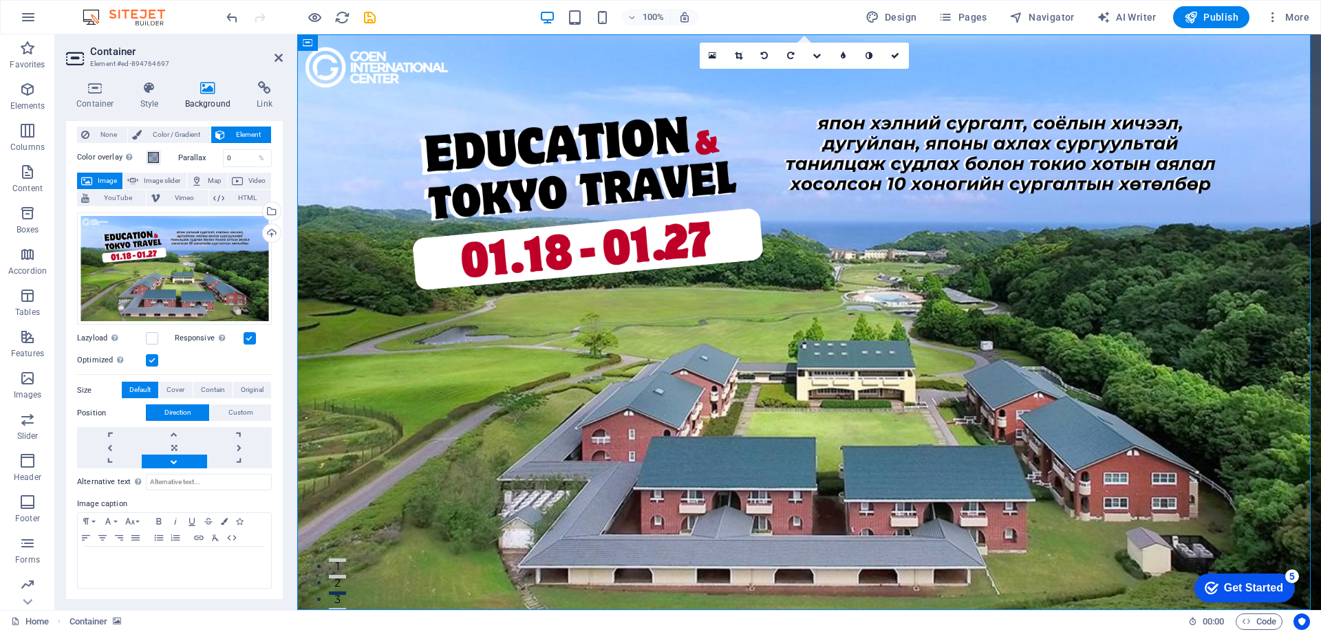
click at [88, 387] on label "Size" at bounding box center [99, 390] width 45 height 17
click at [245, 412] on span "Custom" at bounding box center [240, 412] width 25 height 17
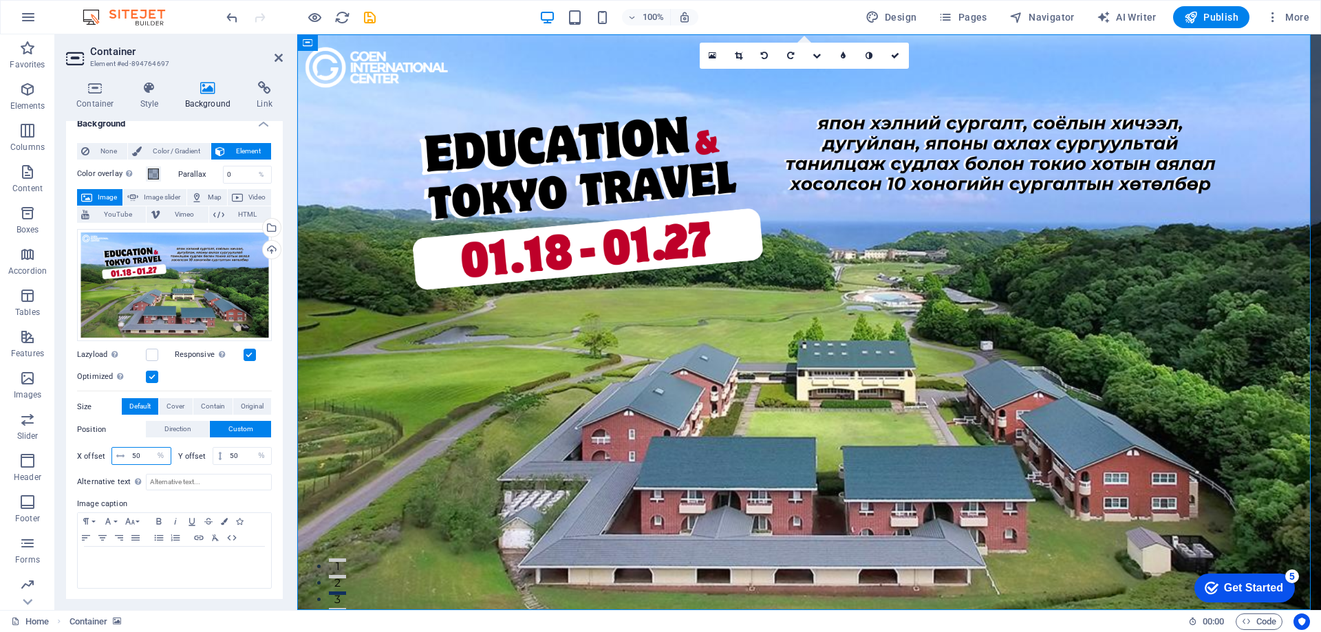
click at [136, 455] on input "50" at bounding box center [150, 456] width 42 height 17
type input "5"
type input "45"
click at [241, 452] on input "50" at bounding box center [248, 456] width 45 height 17
type input "5"
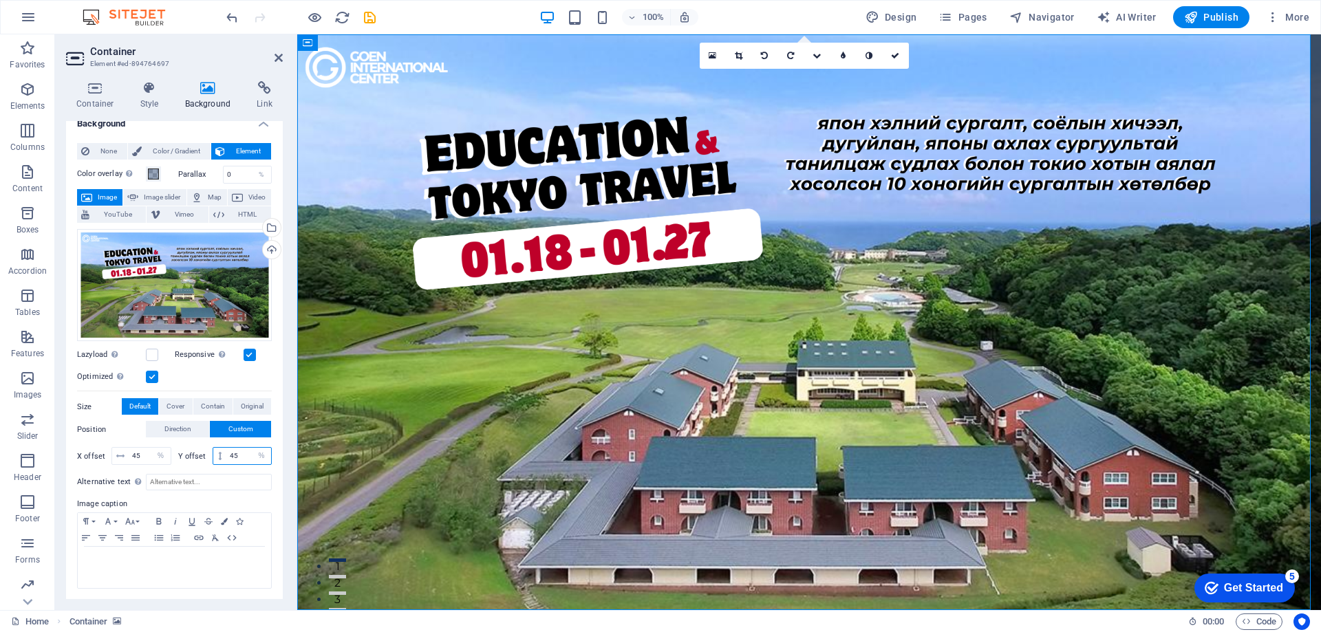
type input "45"
click at [264, 466] on div "X offset 45 px rem % vh vw Y offset 45 px rem % vh vw" at bounding box center [174, 456] width 195 height 25
drag, startPoint x: 208, startPoint y: 268, endPoint x: 208, endPoint y: 307, distance: 39.2
click at [208, 307] on div "Drag files here, click to choose files or select files from Files or our free s…" at bounding box center [174, 285] width 195 height 113
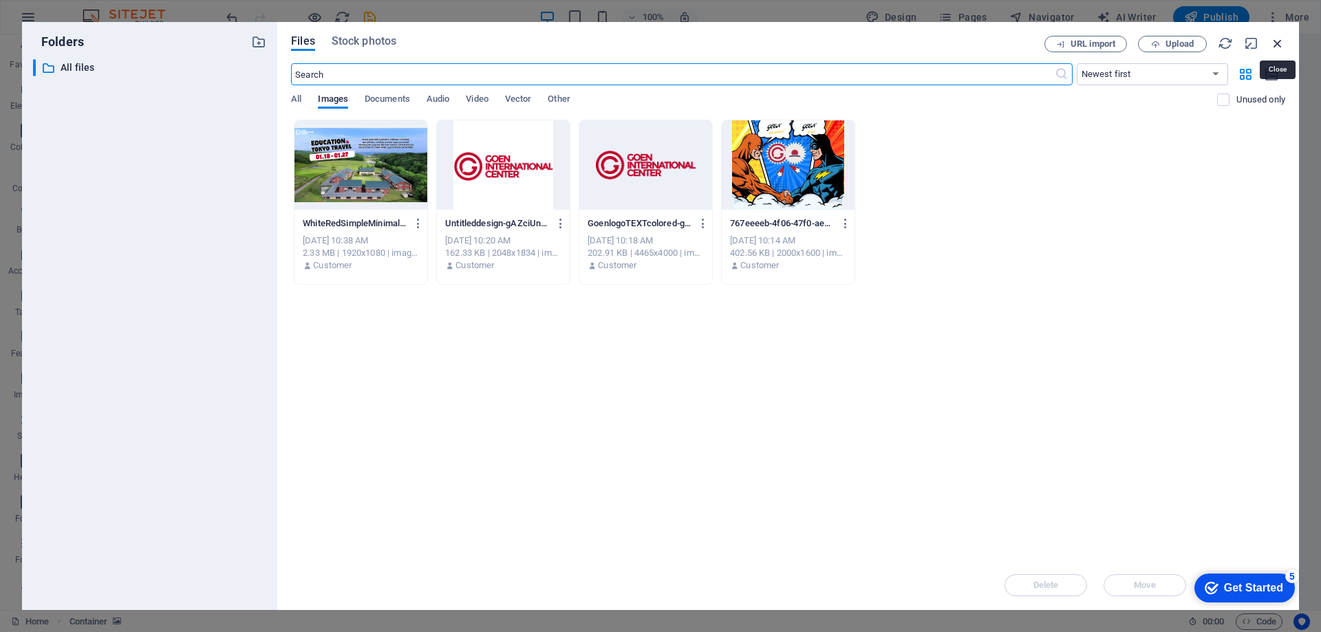
click at [1273, 47] on icon "button" at bounding box center [1277, 43] width 15 height 15
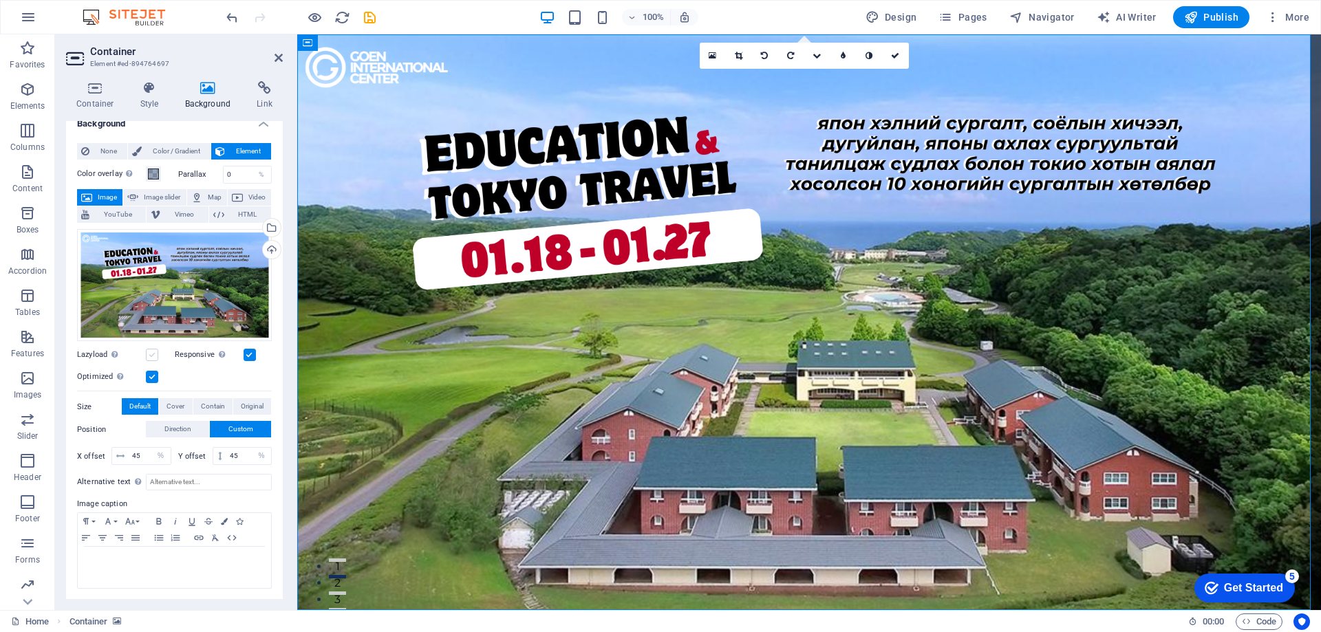
click at [154, 354] on label at bounding box center [152, 355] width 12 height 12
click at [0, 0] on input "Lazyload Loading images after the page loads improves page speed." at bounding box center [0, 0] width 0 height 0
click at [154, 354] on label at bounding box center [152, 355] width 12 height 12
click at [0, 0] on input "Lazyload Loading images after the page loads improves page speed." at bounding box center [0, 0] width 0 height 0
click at [155, 378] on label at bounding box center [152, 377] width 12 height 12
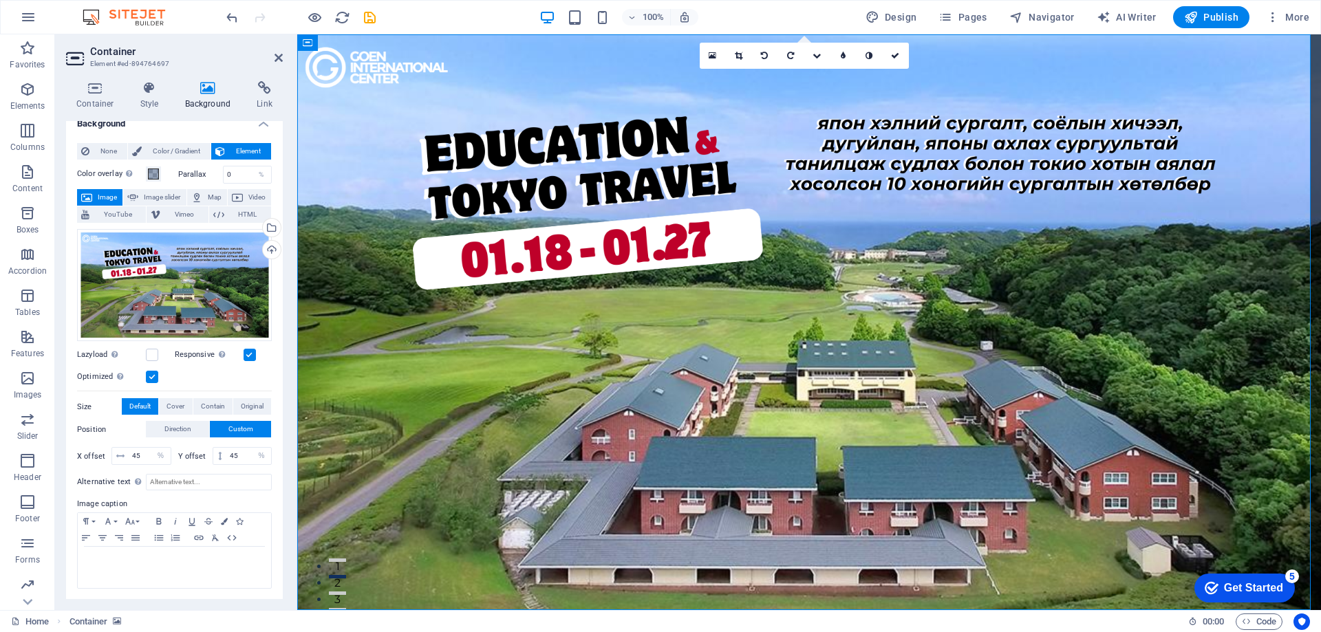
click at [0, 0] on input "Optimized Images are compressed to improve page speed." at bounding box center [0, 0] width 0 height 0
click at [155, 378] on label at bounding box center [152, 377] width 12 height 12
click at [0, 0] on input "Optimized Images are compressed to improve page speed." at bounding box center [0, 0] width 0 height 0
click at [246, 350] on label at bounding box center [250, 355] width 12 height 12
click at [0, 0] on input "Responsive Automatically load retina image and smartphone optimized sizes." at bounding box center [0, 0] width 0 height 0
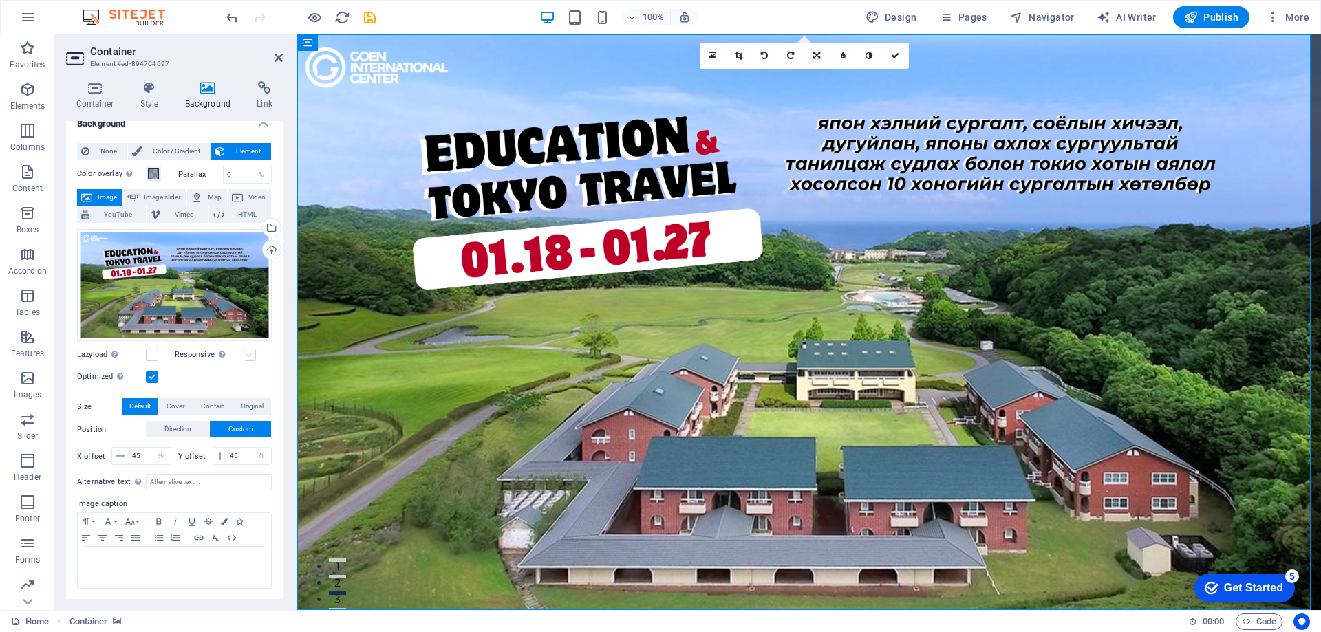
click at [248, 351] on label at bounding box center [250, 355] width 12 height 12
click at [0, 0] on input "Responsive Automatically load retina image and smartphone optimized sizes." at bounding box center [0, 0] width 0 height 0
click at [155, 196] on span "Image slider" at bounding box center [161, 197] width 39 height 17
select select "ms"
select select "s"
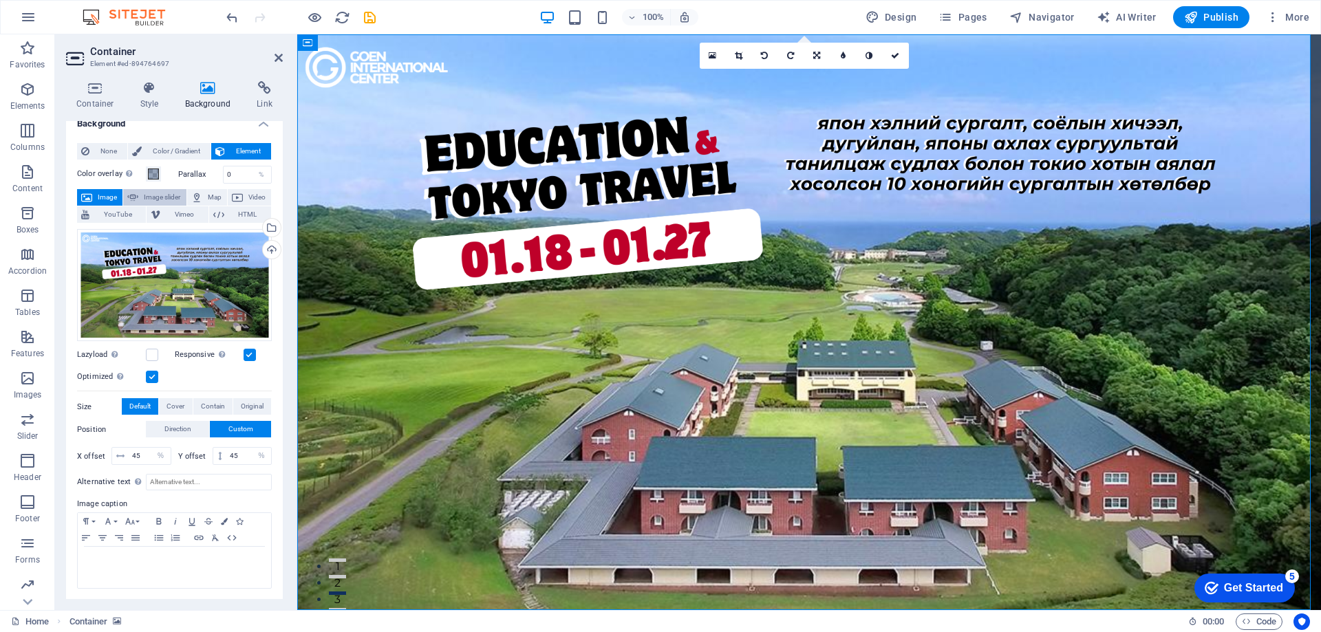
select select "progressive"
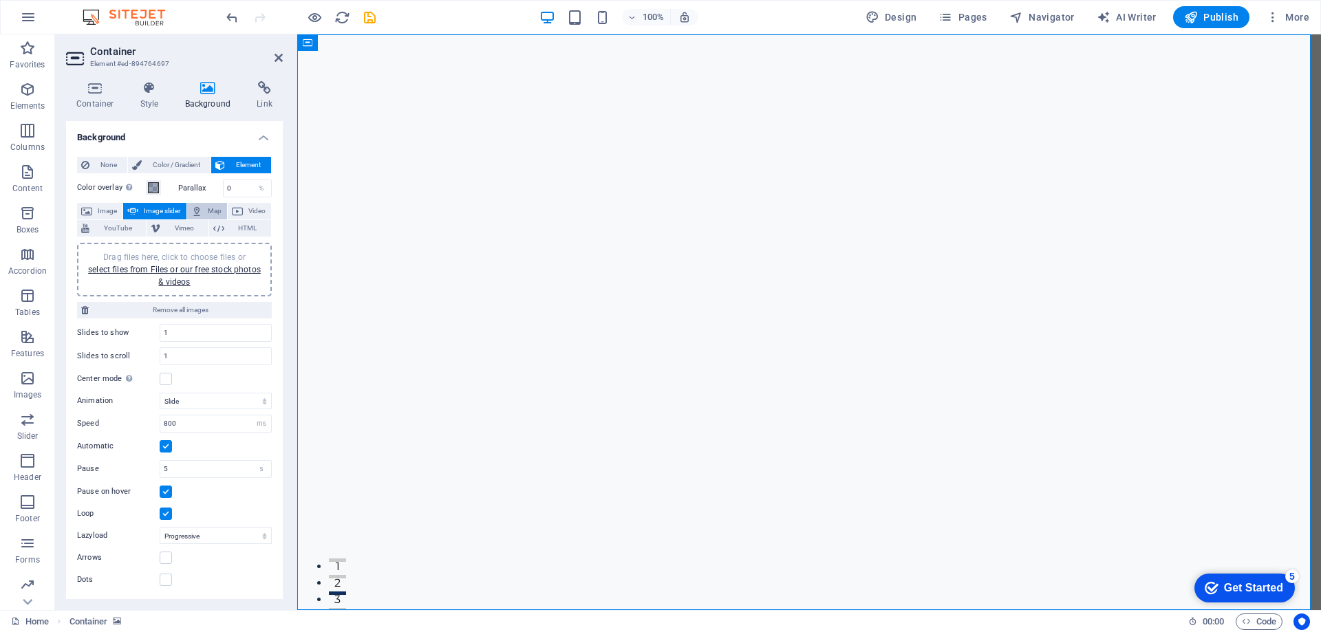
scroll to position [0, 0]
click at [111, 208] on span "Image" at bounding box center [107, 211] width 22 height 17
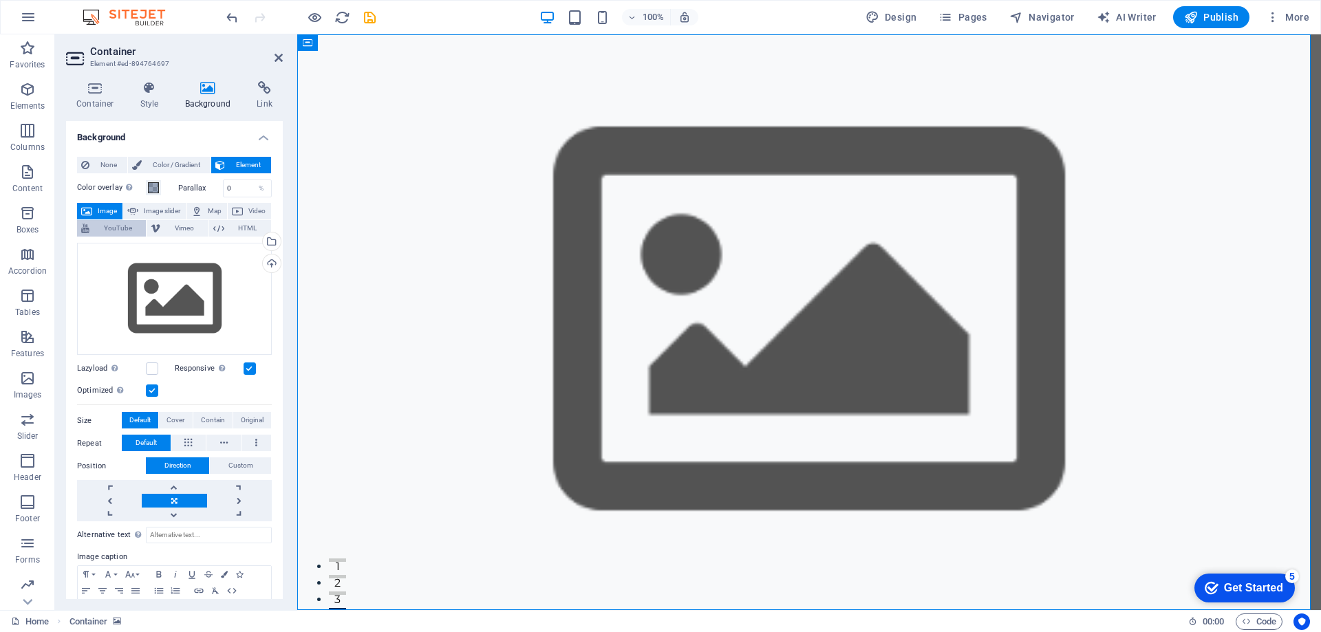
click at [124, 227] on span "YouTube" at bounding box center [118, 228] width 48 height 17
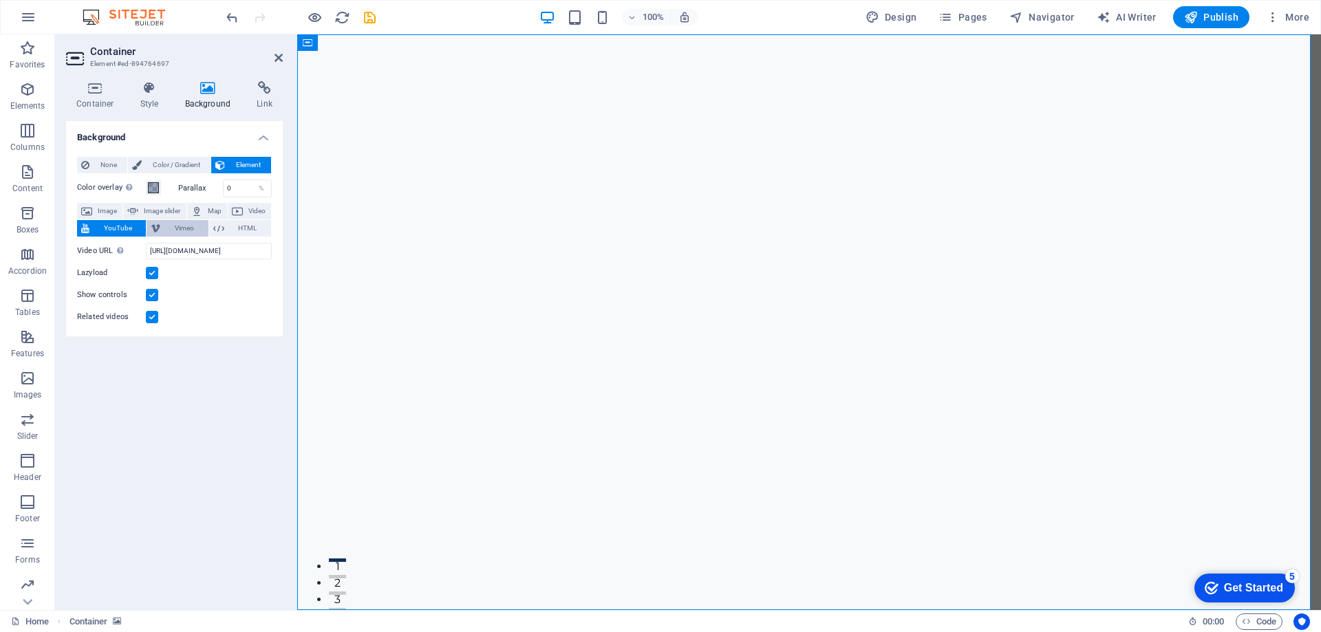
click at [182, 228] on span "Vimeo" at bounding box center [183, 228] width 39 height 17
select select "ar16_9"
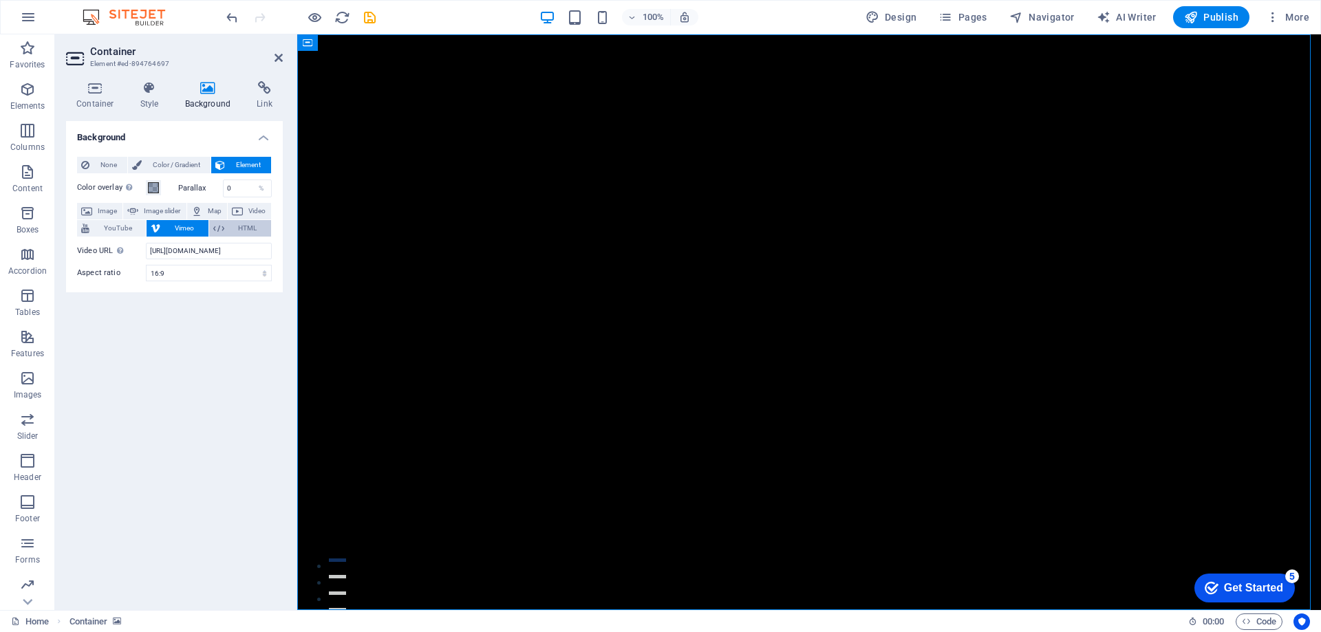
click at [235, 229] on span "HTML" at bounding box center [247, 228] width 39 height 17
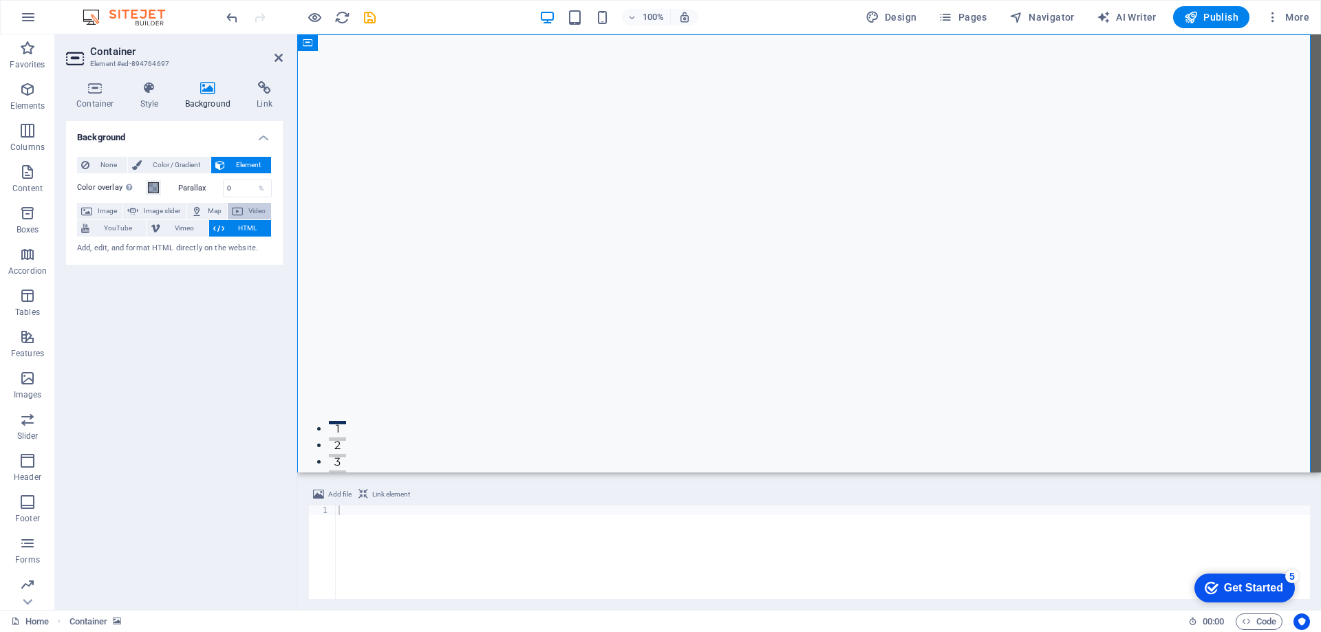
click at [241, 218] on icon at bounding box center [237, 211] width 11 height 17
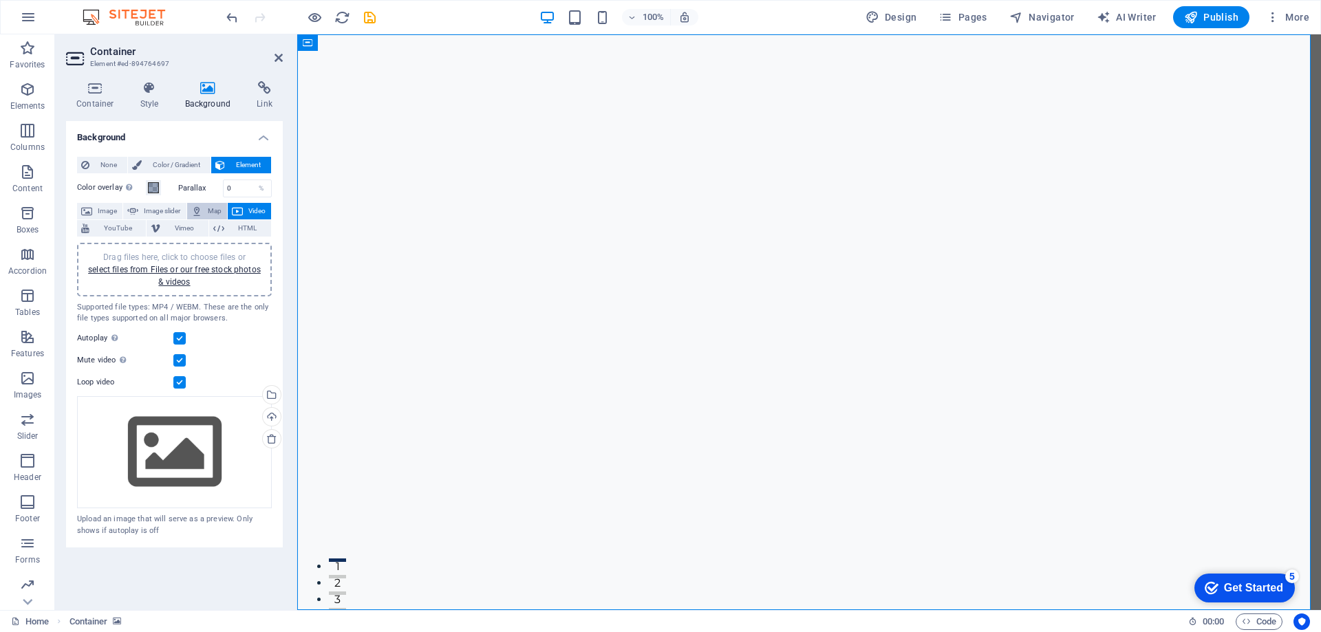
click at [210, 210] on span "Map" at bounding box center [214, 211] width 17 height 17
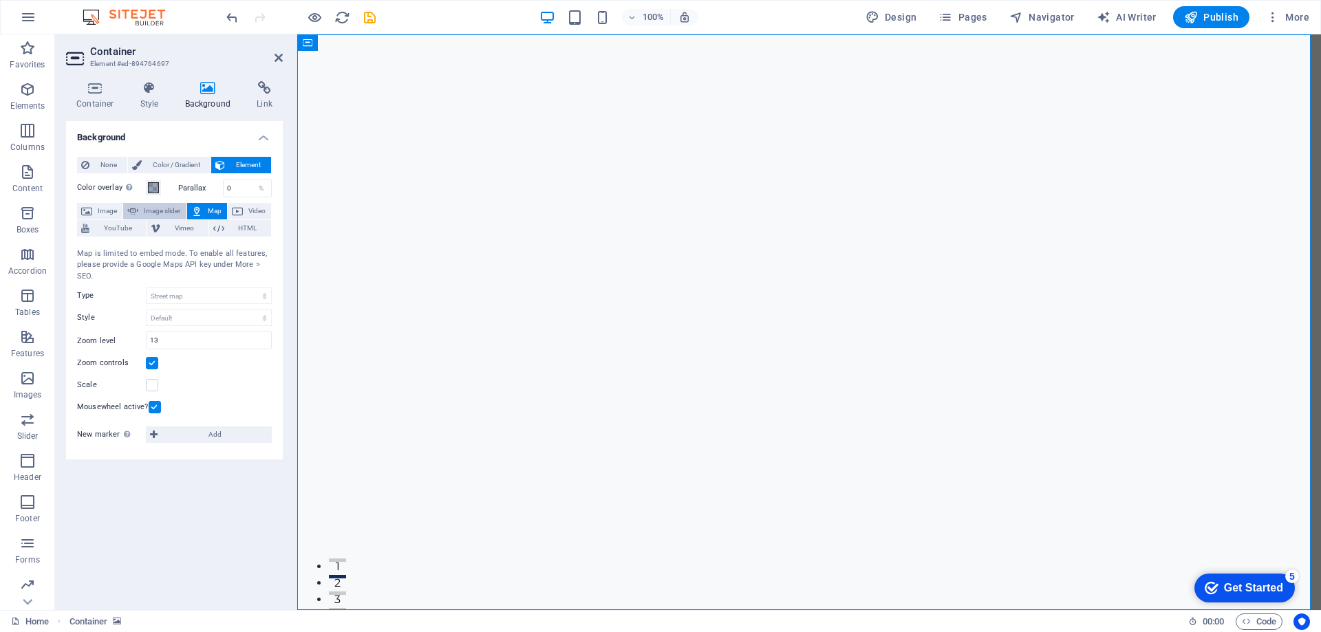
click at [158, 212] on span "Image slider" at bounding box center [161, 211] width 39 height 17
select select "ms"
select select "s"
select select "progressive"
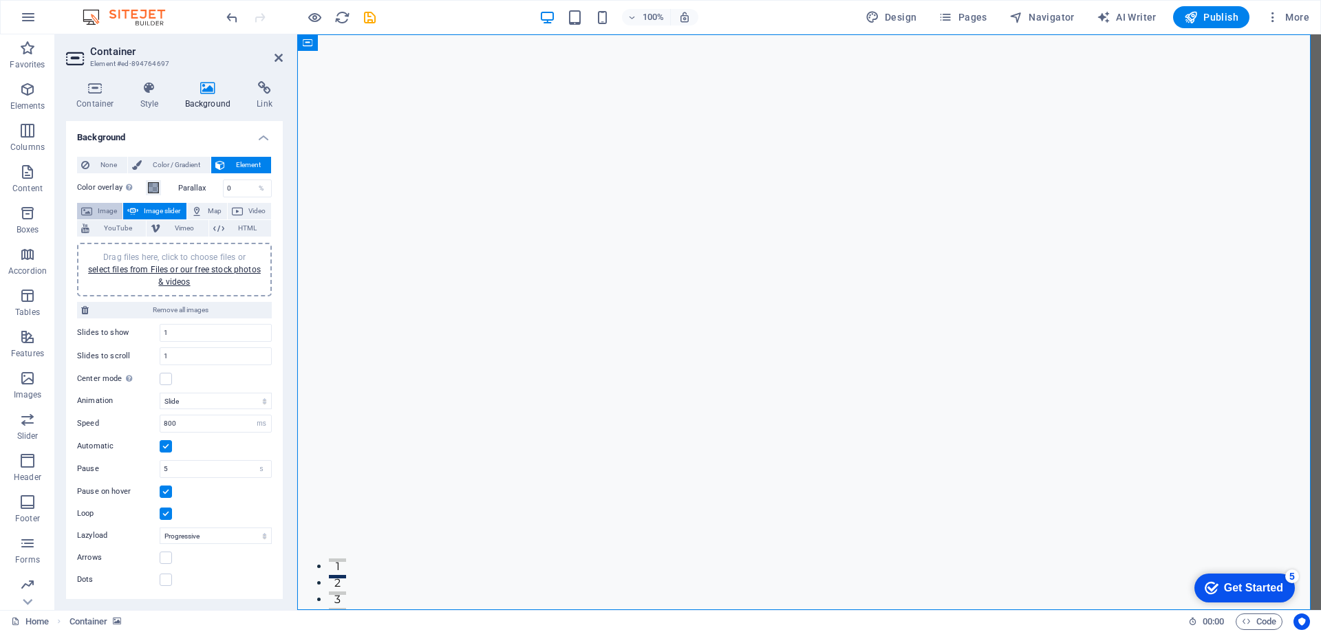
click at [110, 212] on span "Image" at bounding box center [107, 211] width 22 height 17
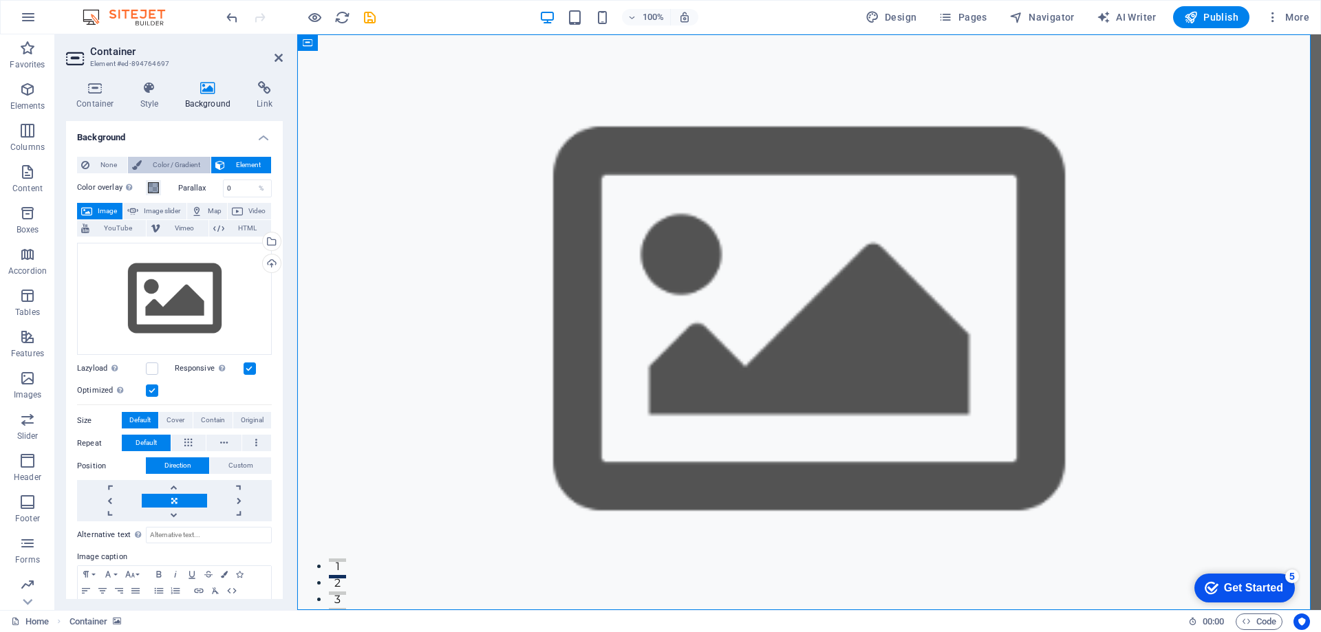
click at [183, 161] on span "Color / Gradient" at bounding box center [176, 165] width 61 height 17
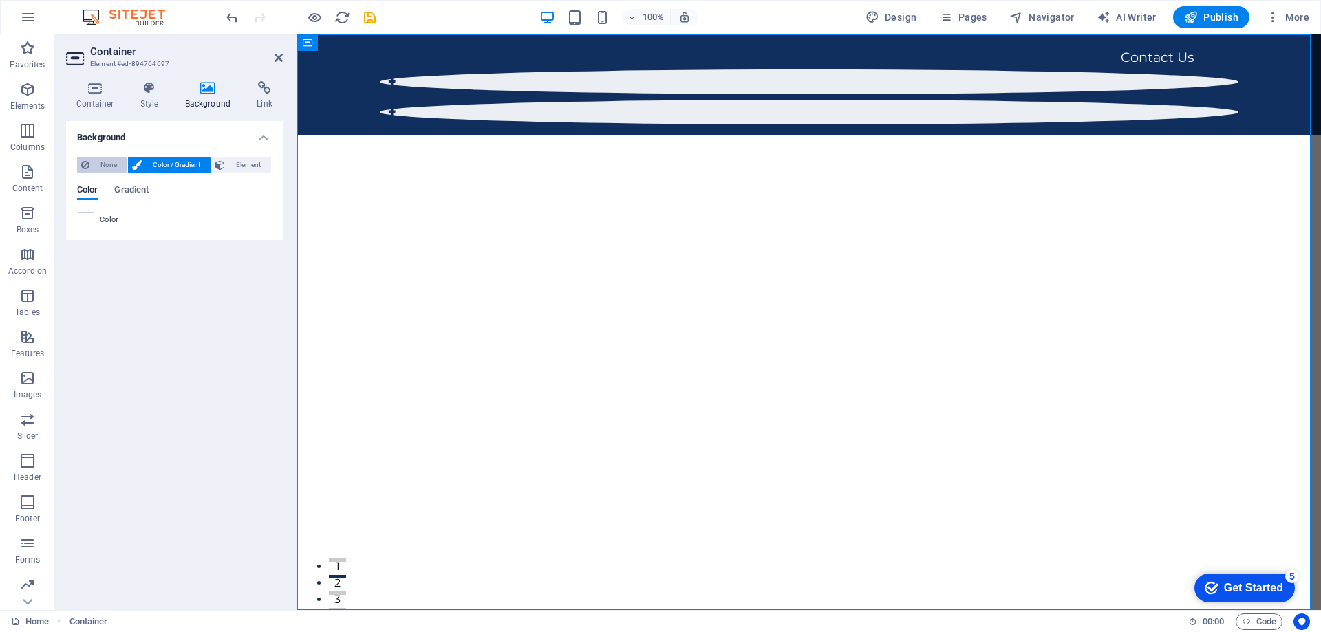
click at [120, 166] on span "None" at bounding box center [109, 165] width 30 height 17
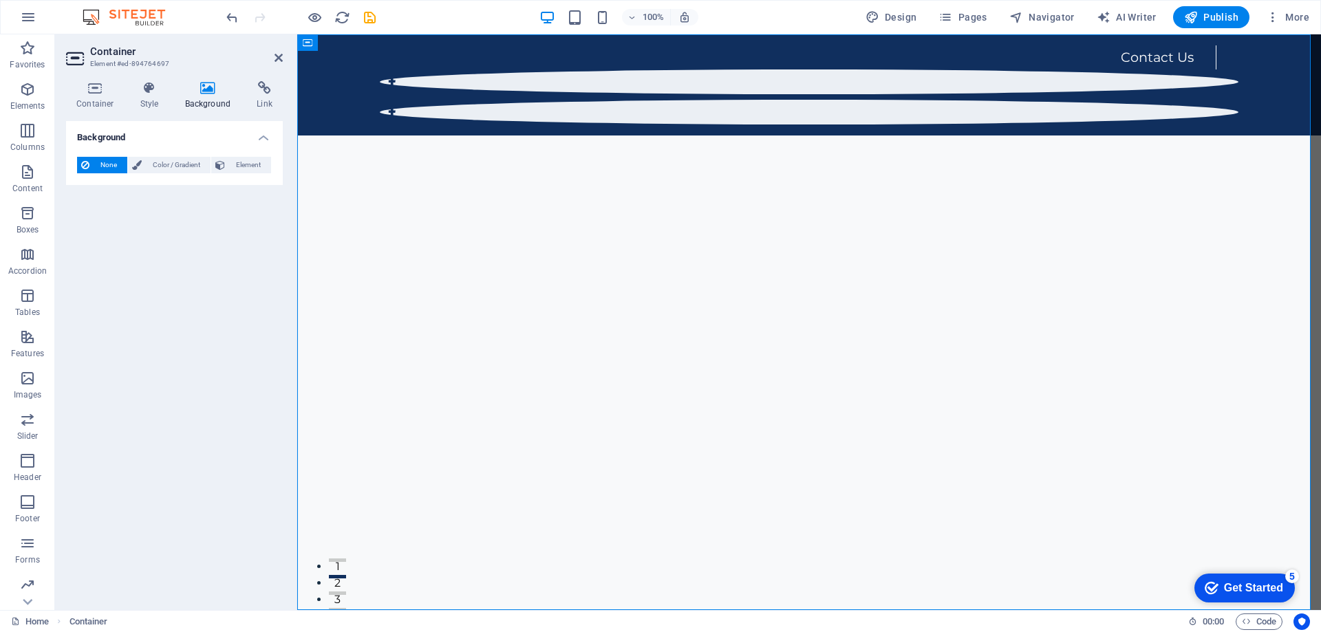
click at [219, 91] on icon at bounding box center [208, 88] width 67 height 14
click at [102, 163] on span "None" at bounding box center [109, 165] width 30 height 17
click at [133, 98] on h4 "Style" at bounding box center [152, 95] width 45 height 29
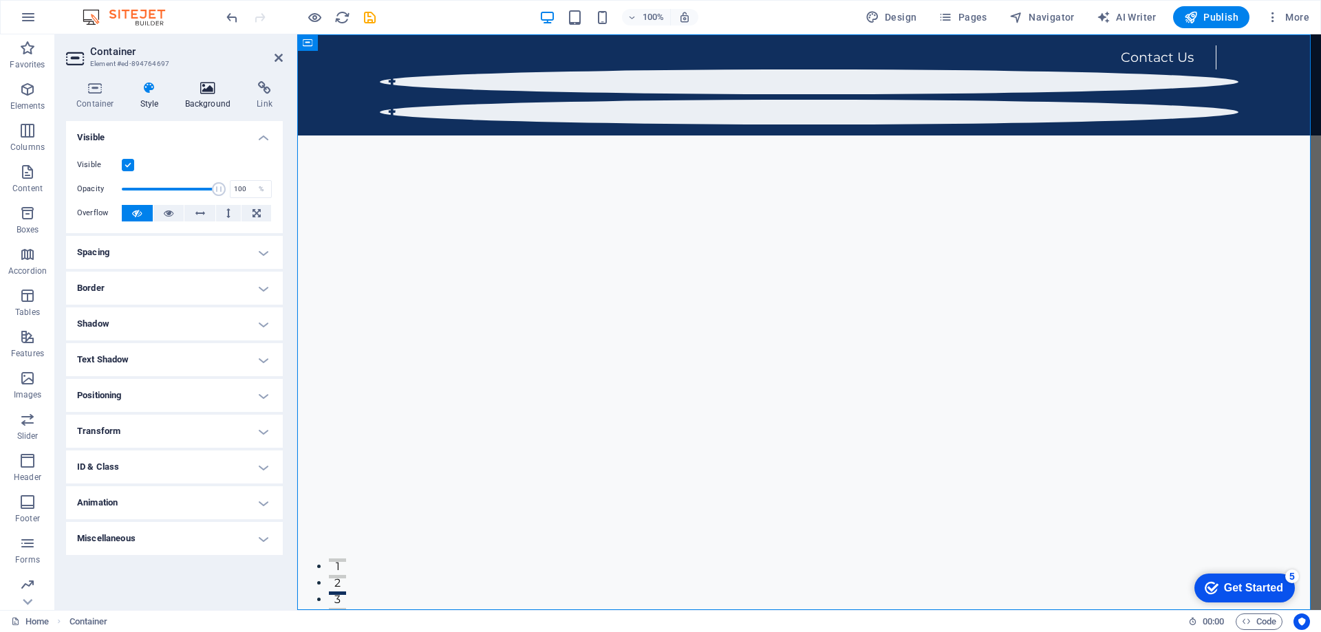
click at [216, 89] on icon at bounding box center [208, 88] width 67 height 14
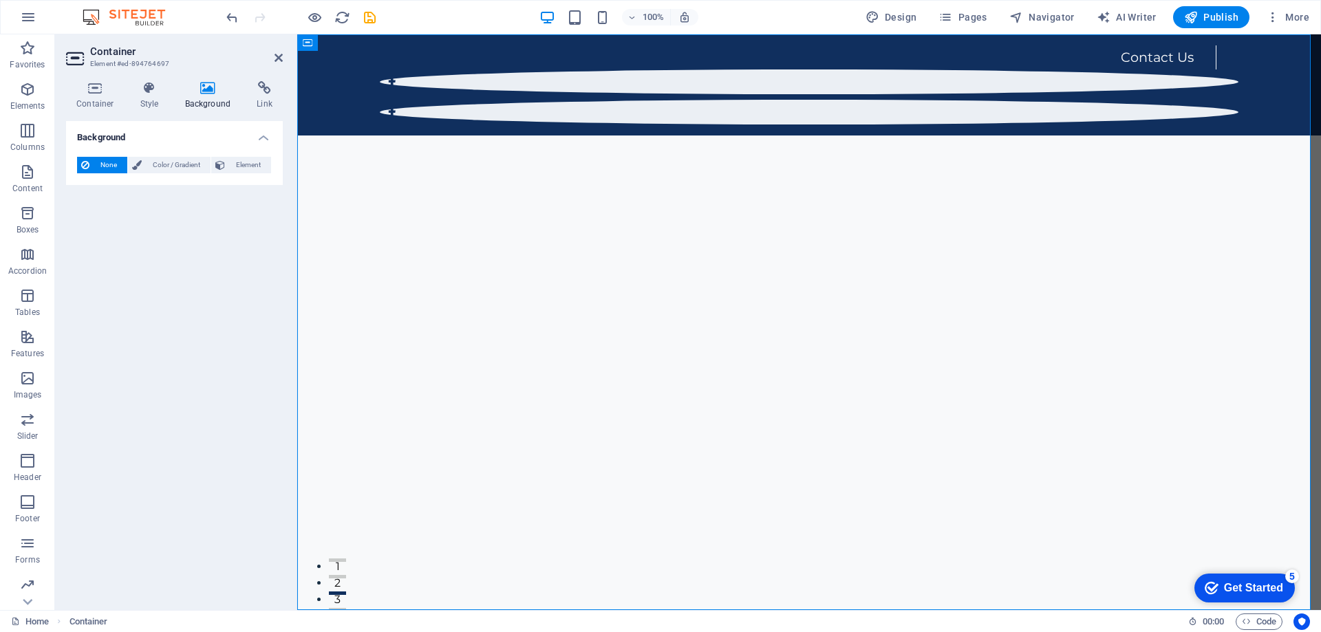
click at [107, 167] on span "None" at bounding box center [109, 165] width 30 height 17
click at [164, 162] on span "Color / Gradient" at bounding box center [176, 165] width 61 height 17
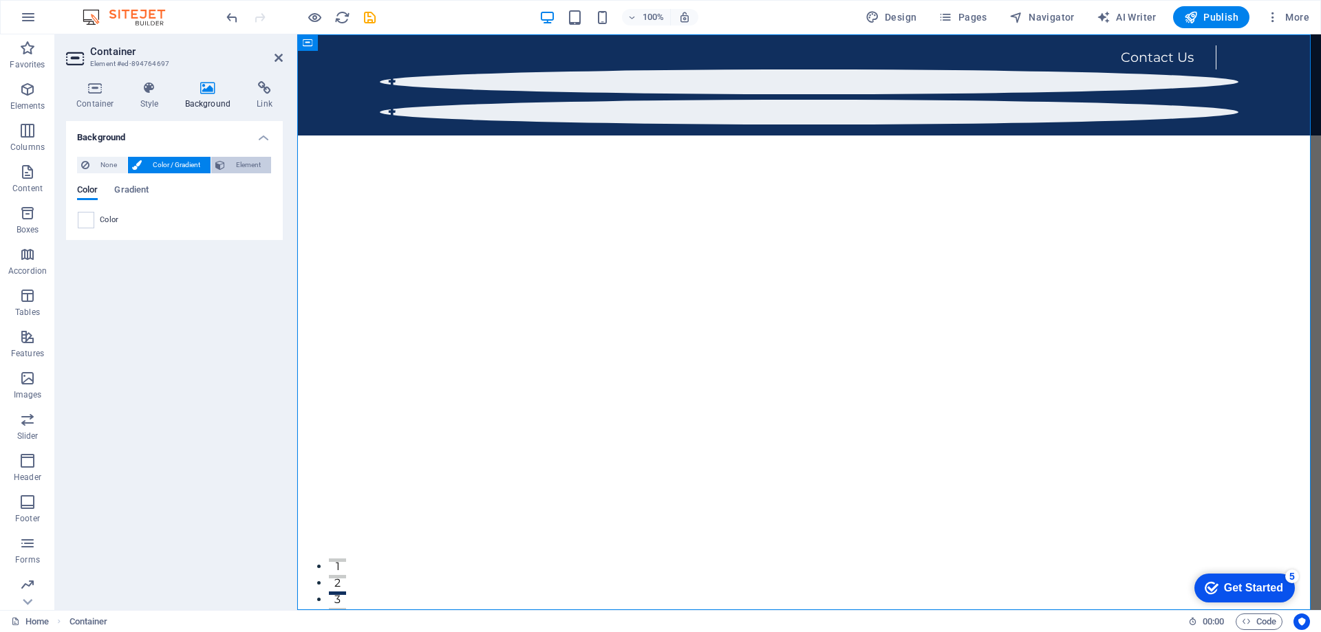
click at [237, 164] on span "Element" at bounding box center [248, 165] width 38 height 17
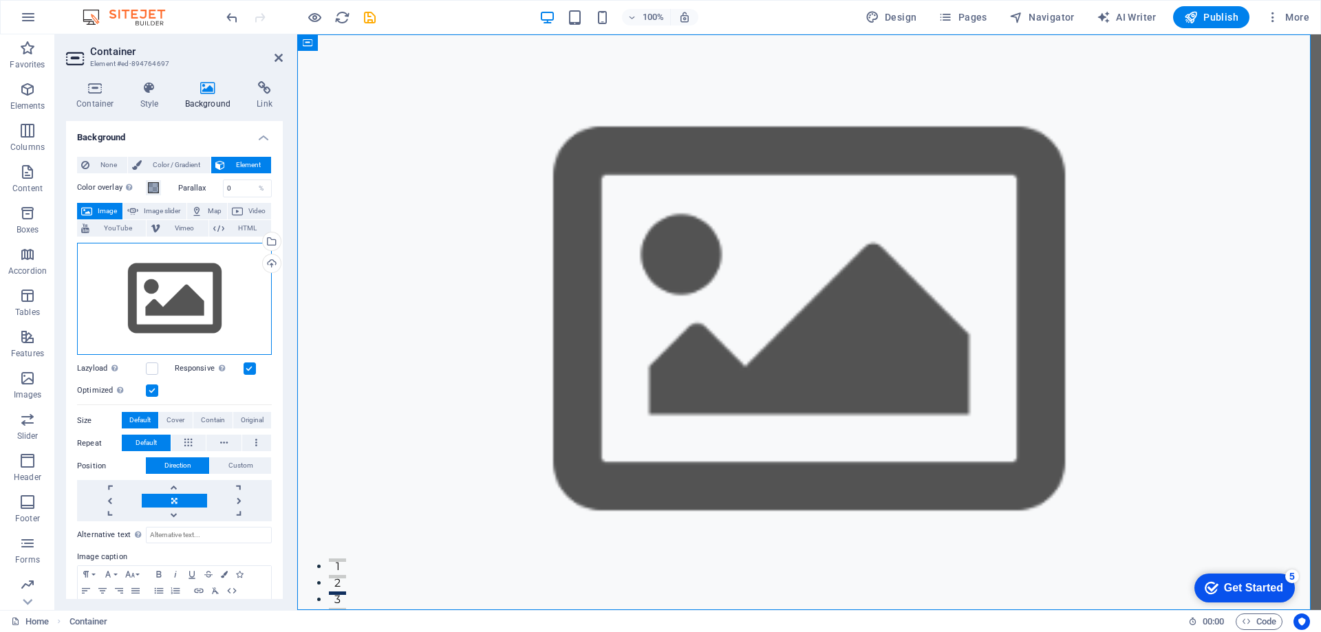
click at [177, 294] on div "Drag files here, click to choose files or select files from Files or our free s…" at bounding box center [174, 299] width 195 height 113
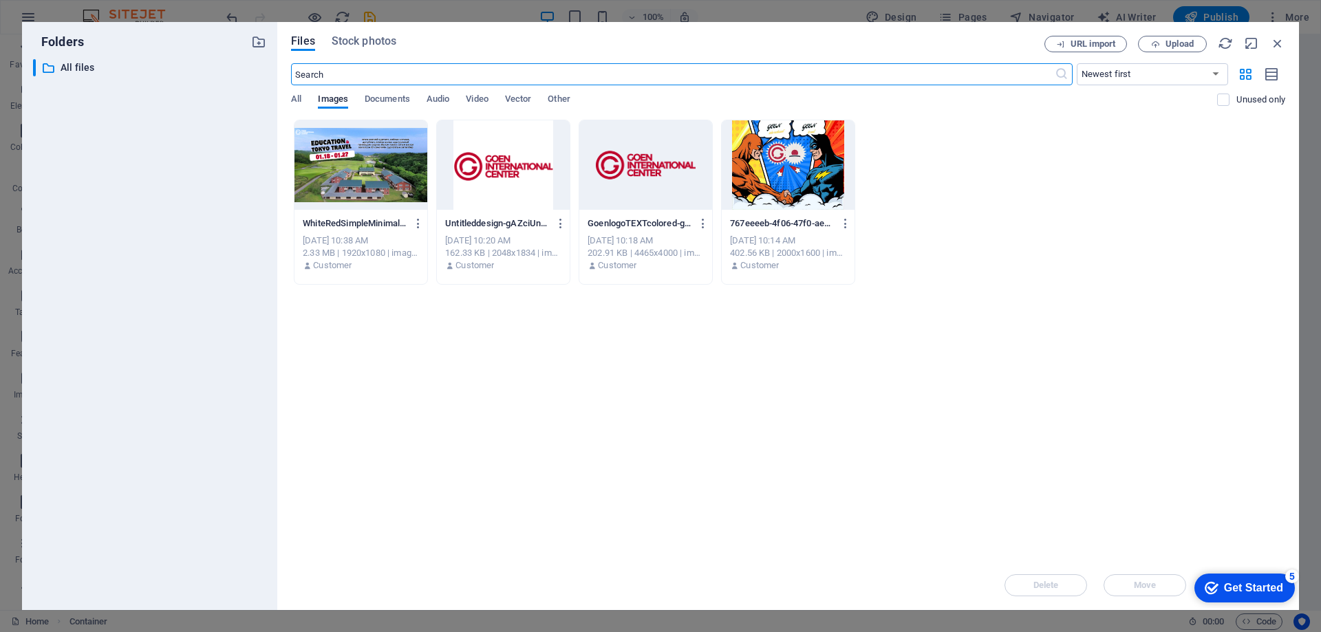
click at [334, 216] on div "WhiteRedSimpleMinimalistTravelTourJapanPresentation232-ujuAUv-qz87AeTHOC9jASQ.p…" at bounding box center [361, 224] width 116 height 22
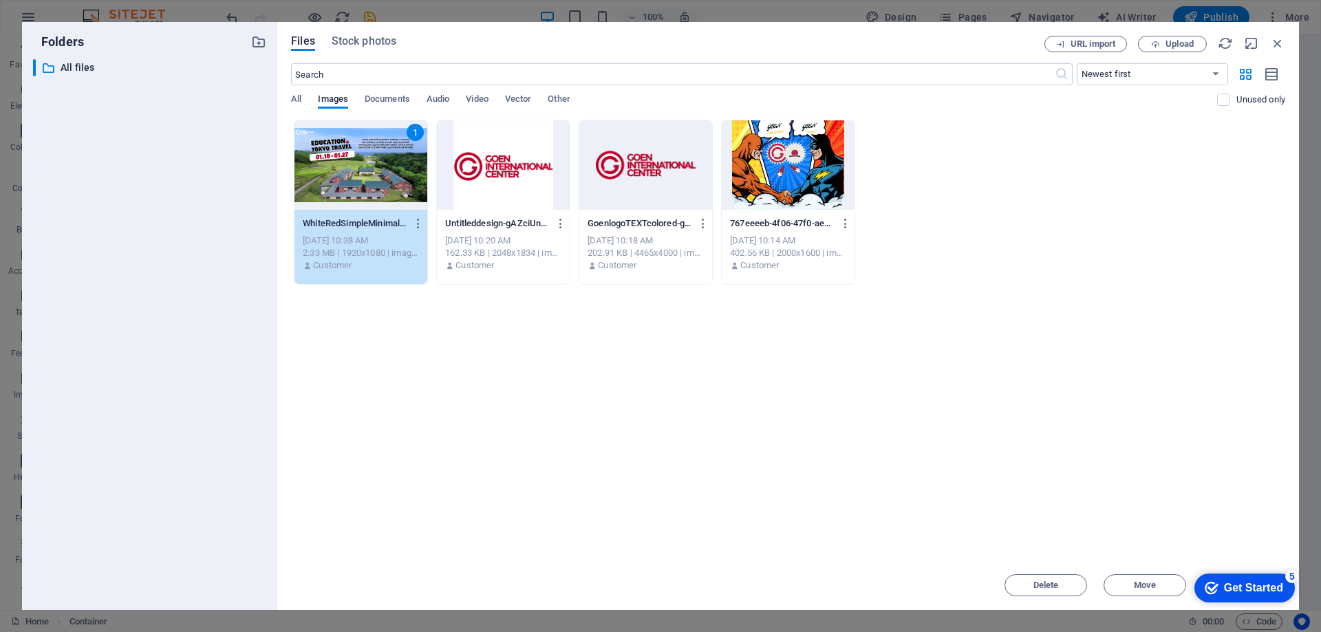
click at [363, 182] on div "1" at bounding box center [360, 164] width 133 height 89
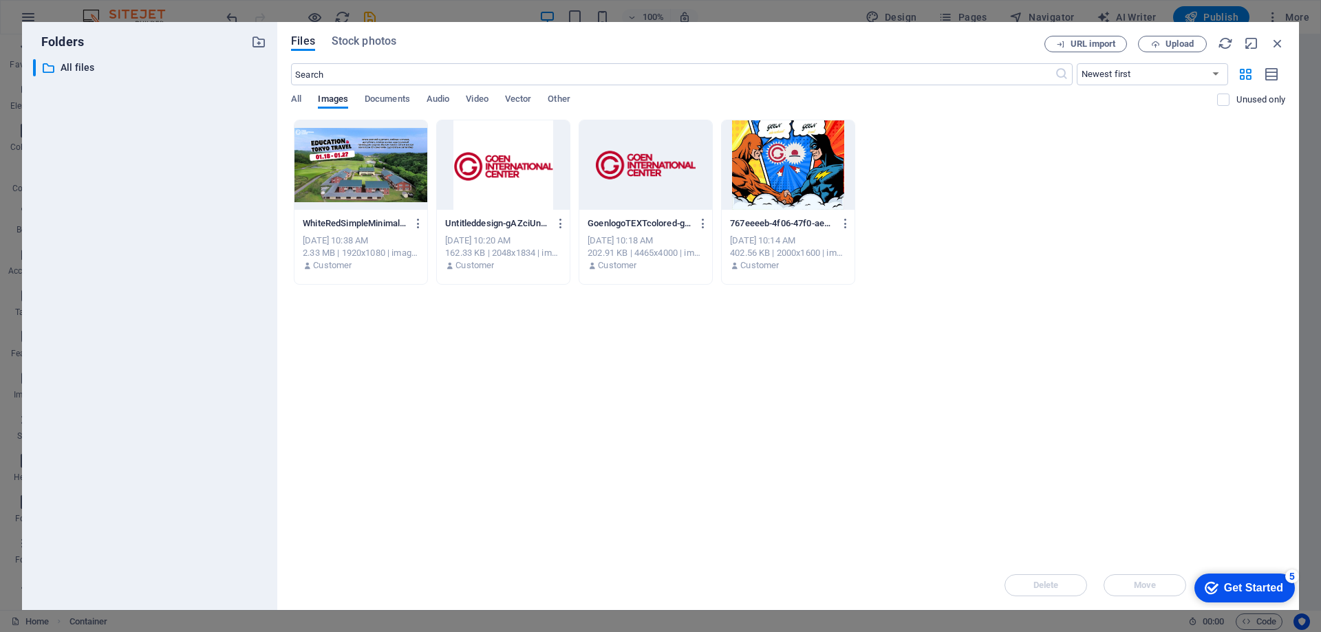
click at [363, 186] on div at bounding box center [360, 164] width 133 height 89
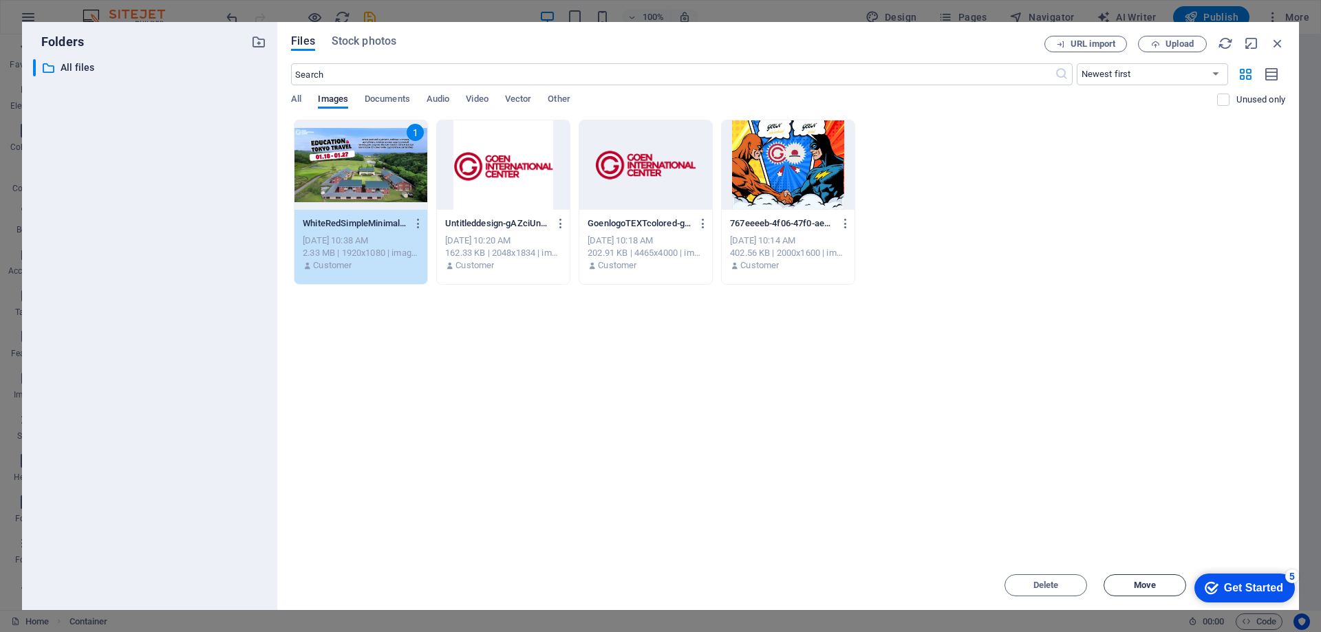
click at [1176, 589] on span "Move" at bounding box center [1145, 585] width 70 height 8
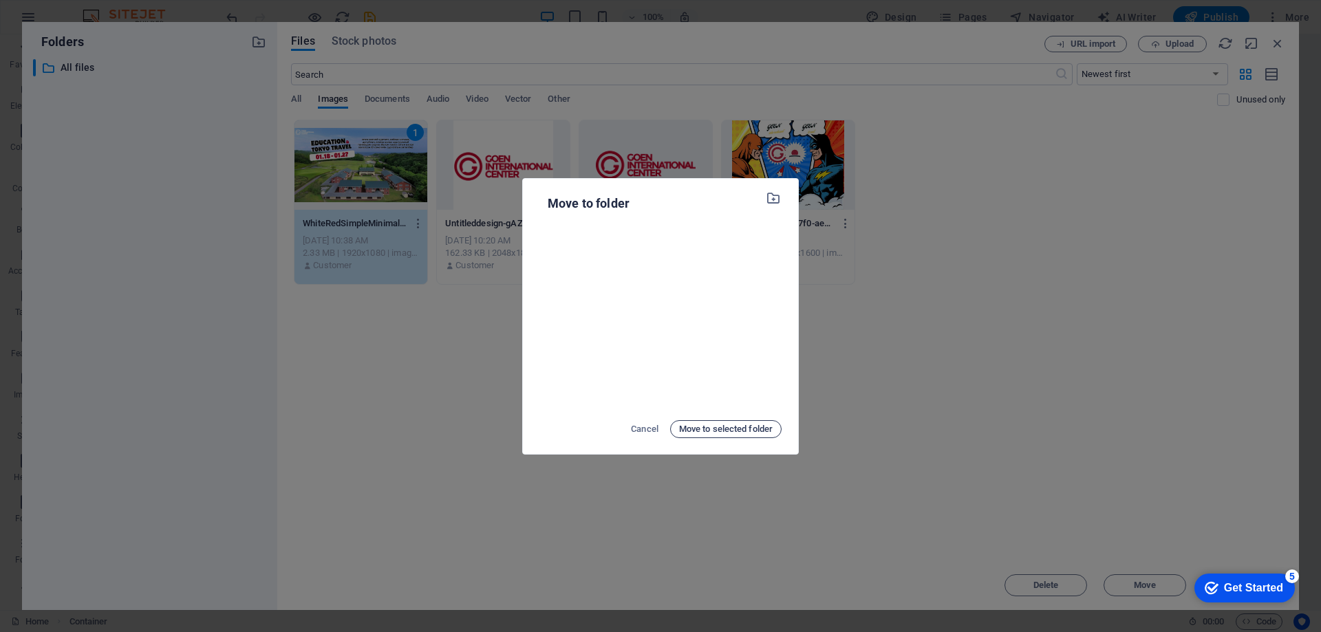
click at [751, 433] on span "Move to selected folder" at bounding box center [726, 429] width 94 height 17
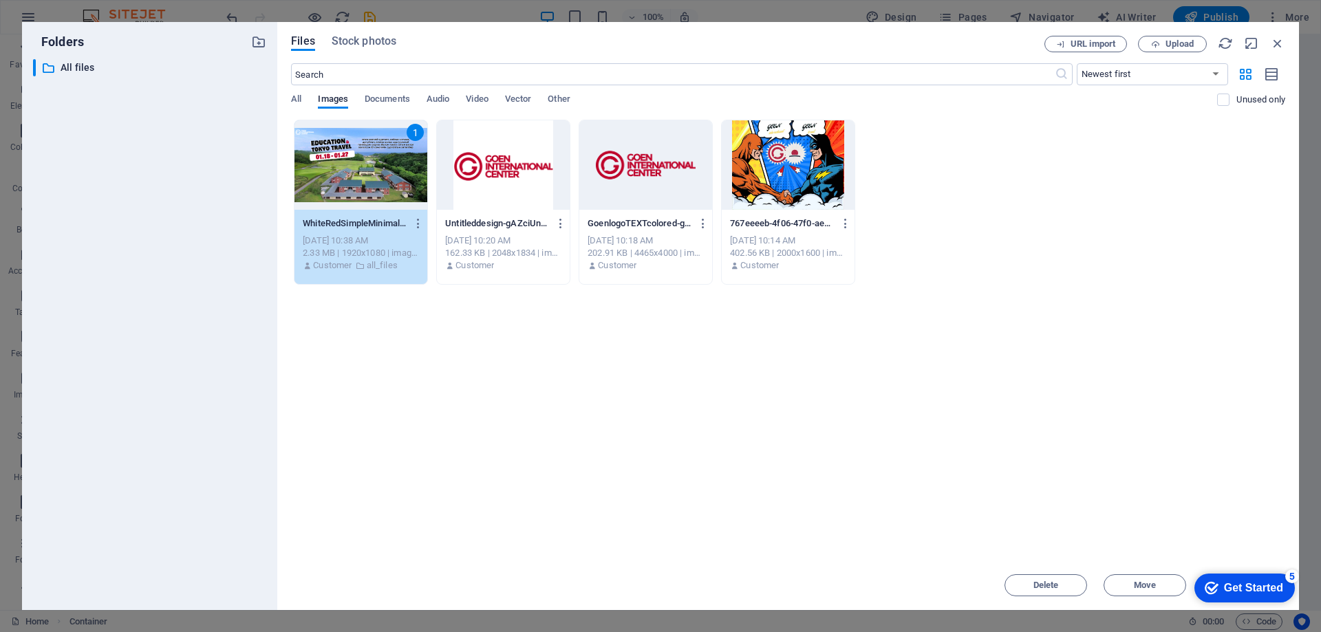
click at [385, 192] on div "1" at bounding box center [360, 164] width 133 height 89
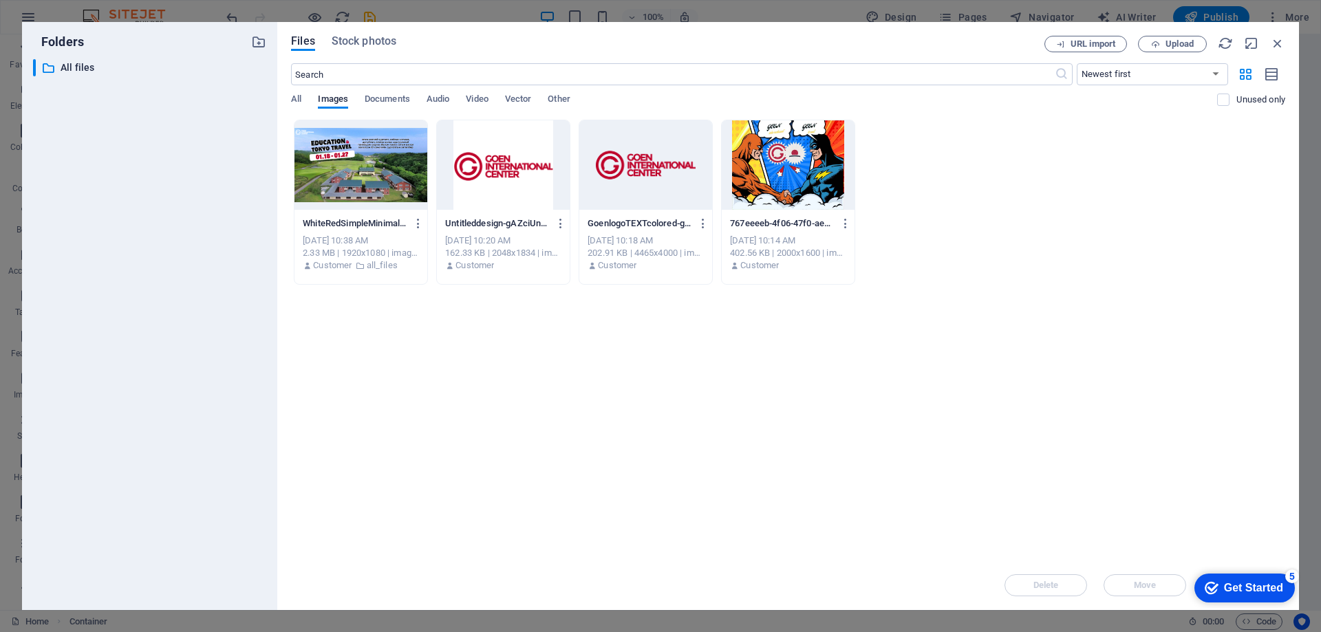
click at [385, 192] on div at bounding box center [360, 164] width 133 height 89
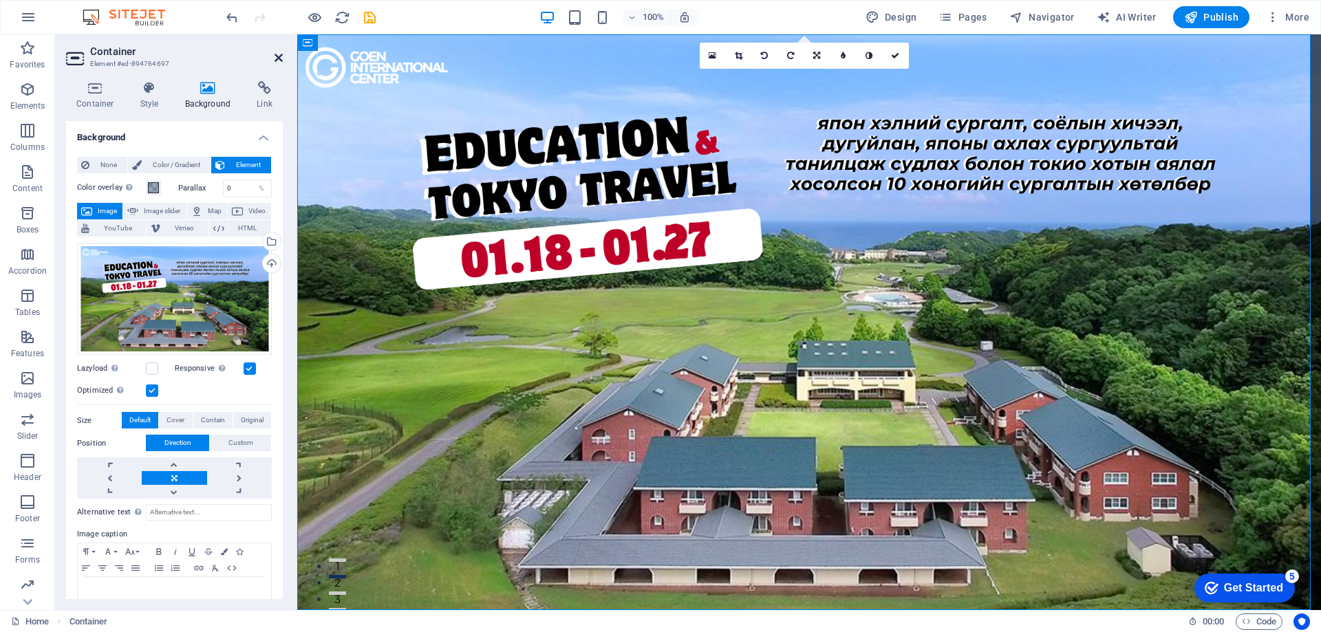
drag, startPoint x: 282, startPoint y: 60, endPoint x: 231, endPoint y: 34, distance: 57.2
click at [282, 60] on icon at bounding box center [278, 57] width 8 height 11
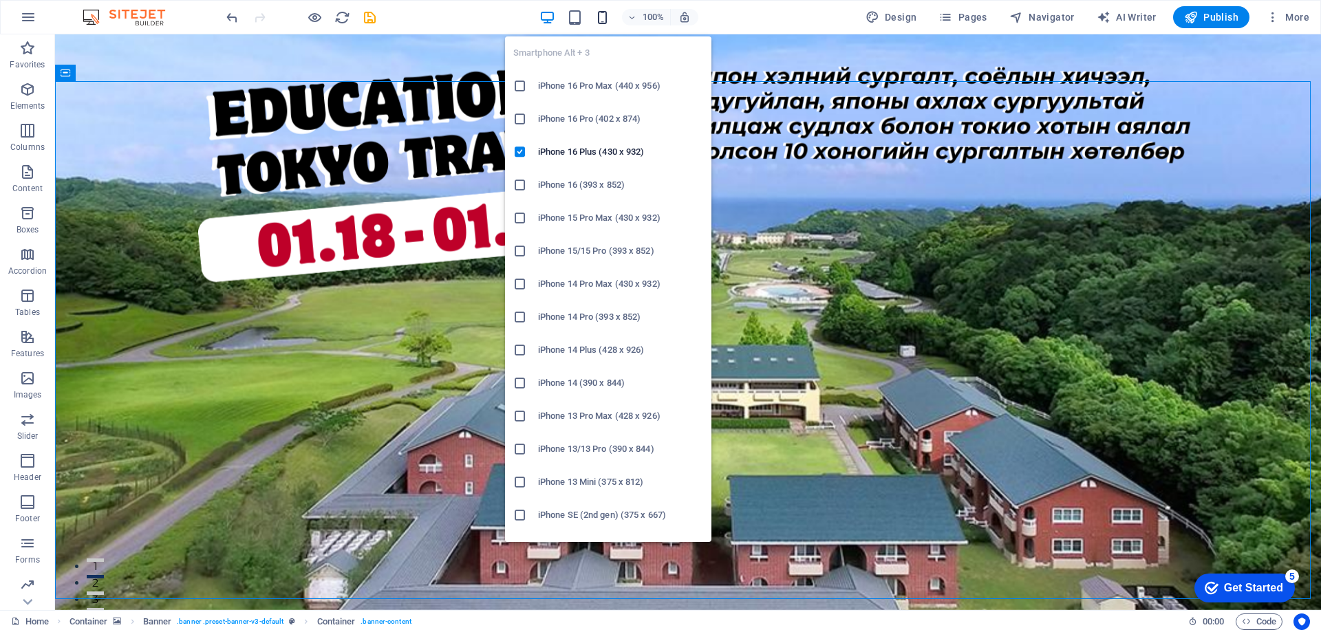
click at [610, 18] on icon "button" at bounding box center [602, 18] width 16 height 16
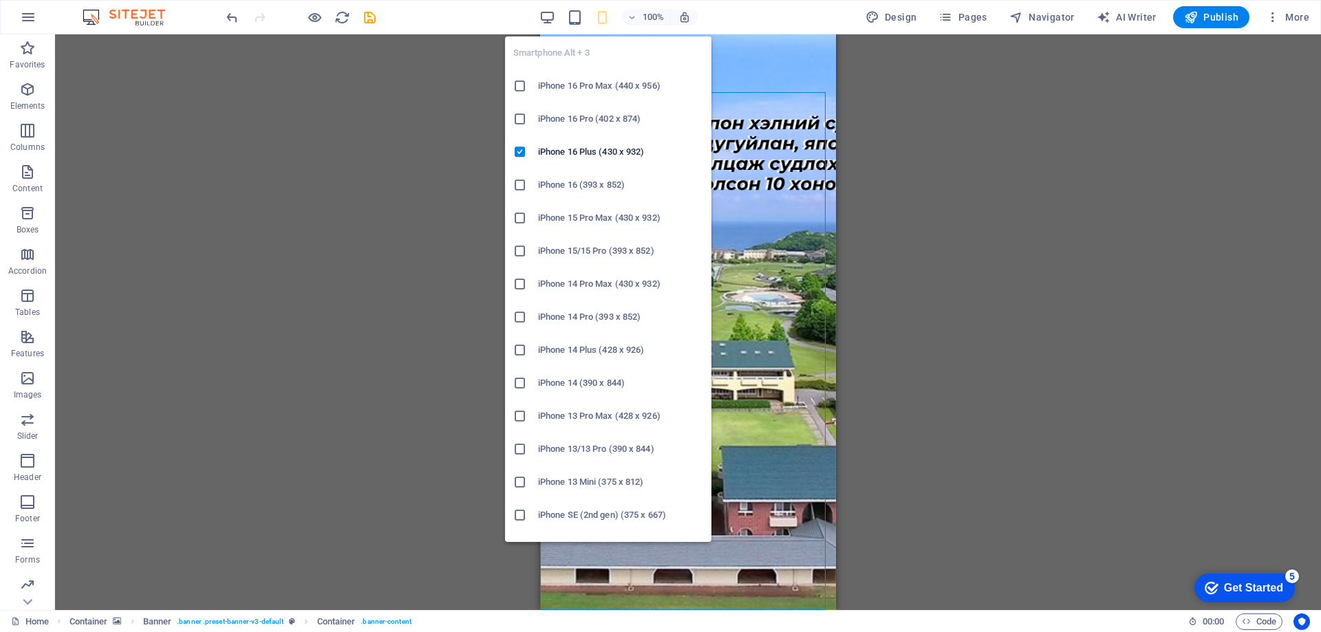
click at [578, 80] on h6 "iPhone 16 Pro Max (440 x 956)" at bounding box center [620, 86] width 165 height 17
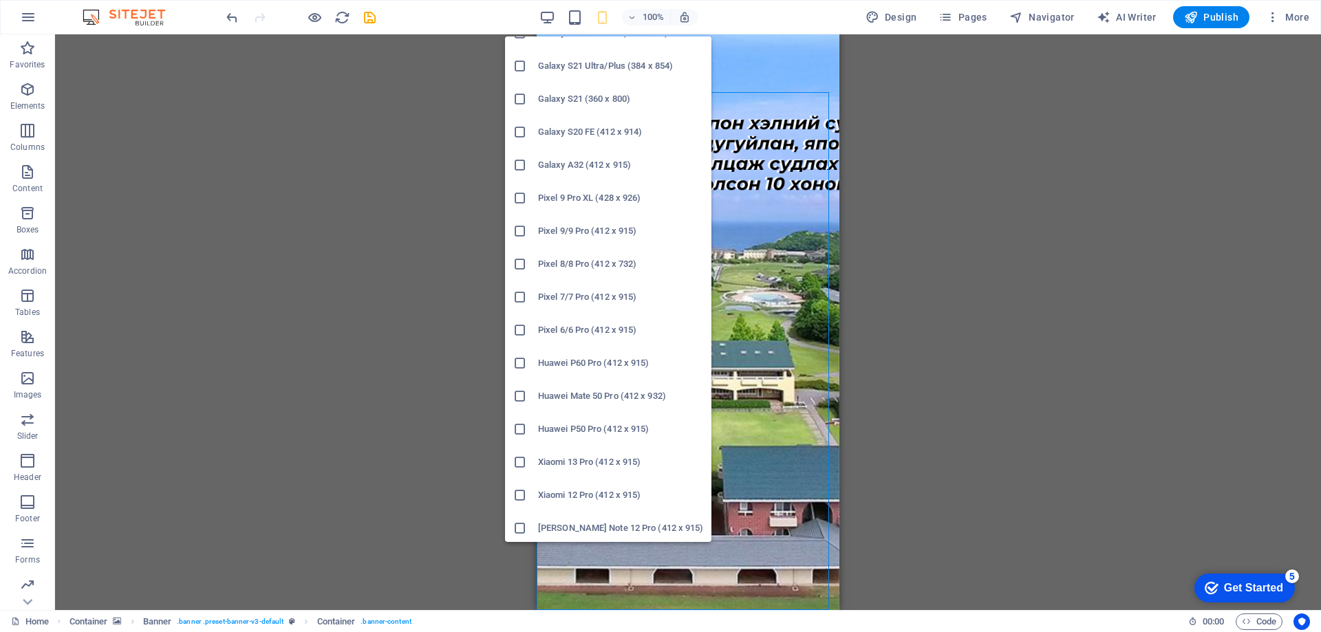
scroll to position [584, 0]
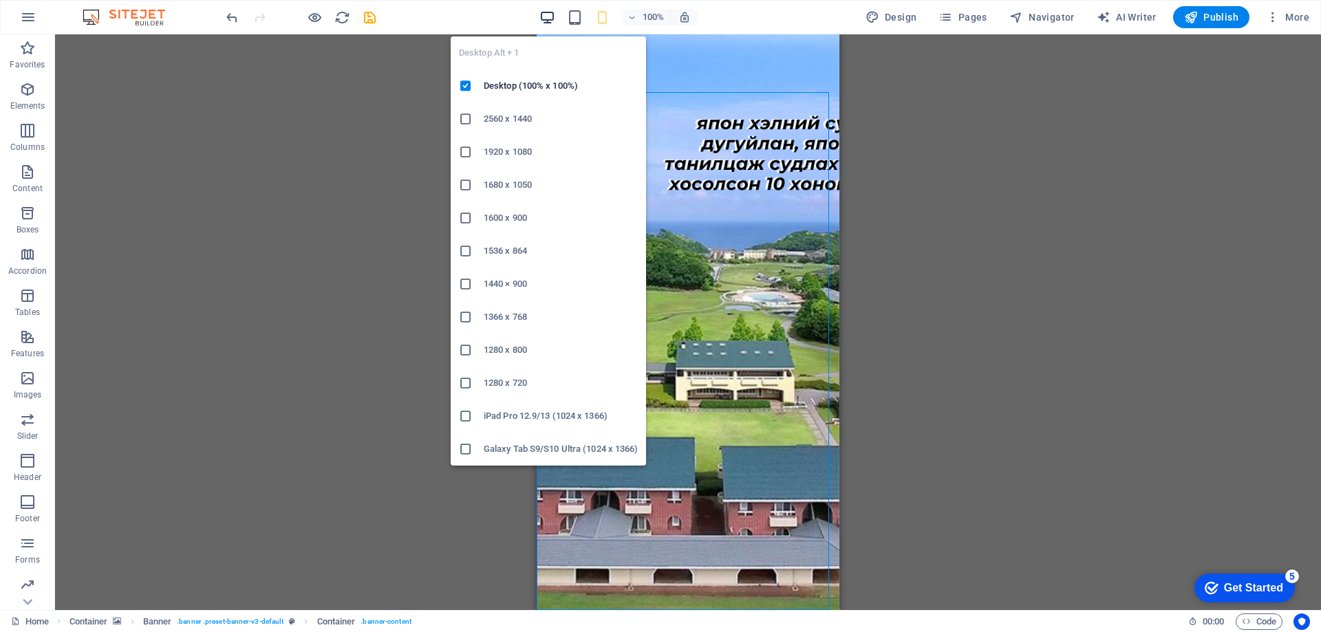
click at [542, 19] on icon "button" at bounding box center [547, 18] width 16 height 16
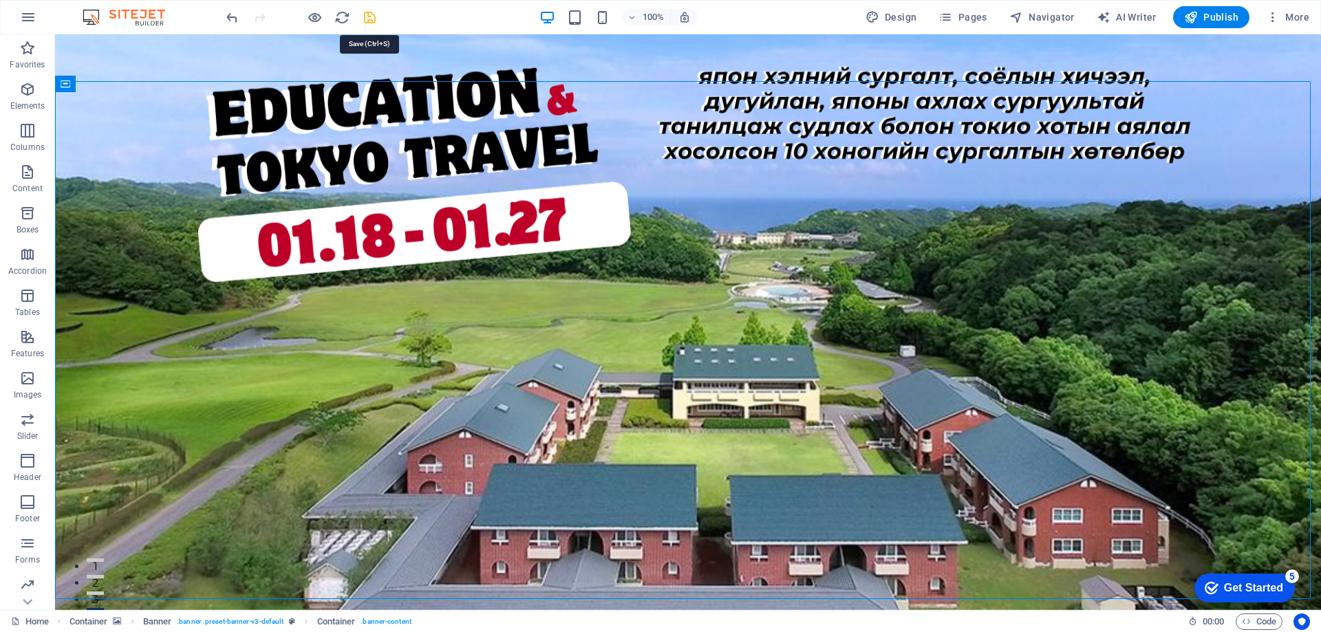
drag, startPoint x: 368, startPoint y: 14, endPoint x: 409, endPoint y: 8, distance: 41.7
click at [368, 14] on icon "save" at bounding box center [370, 18] width 16 height 16
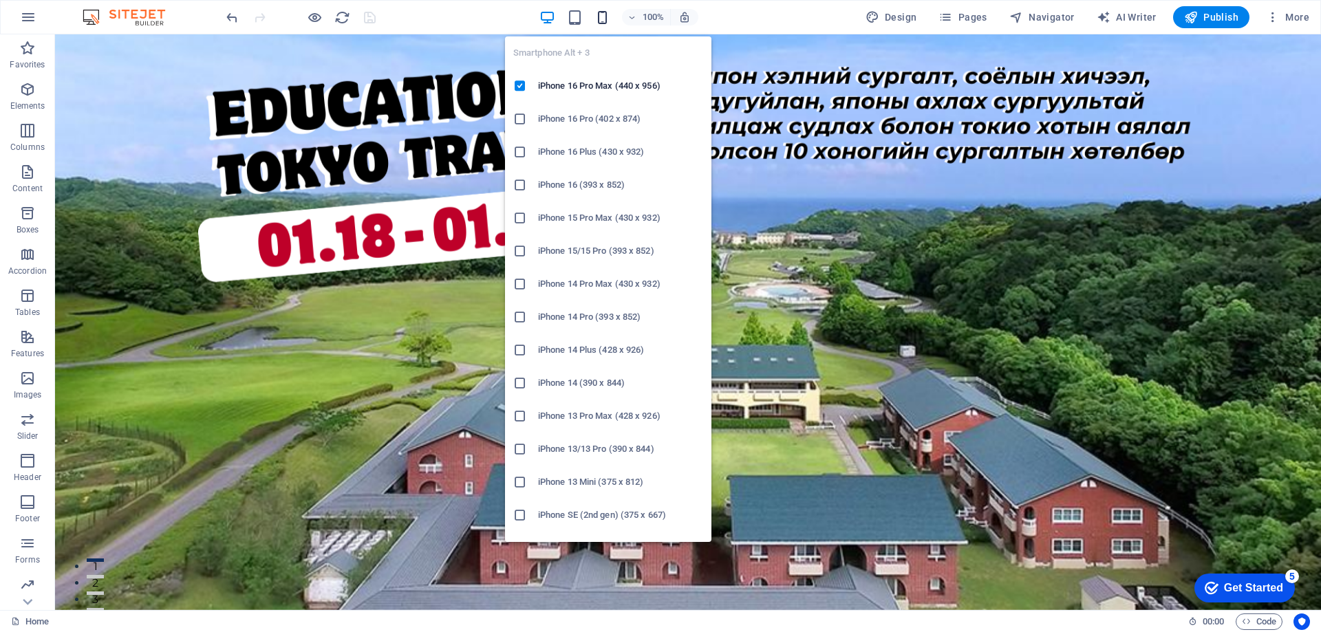
click at [600, 14] on icon "button" at bounding box center [602, 18] width 16 height 16
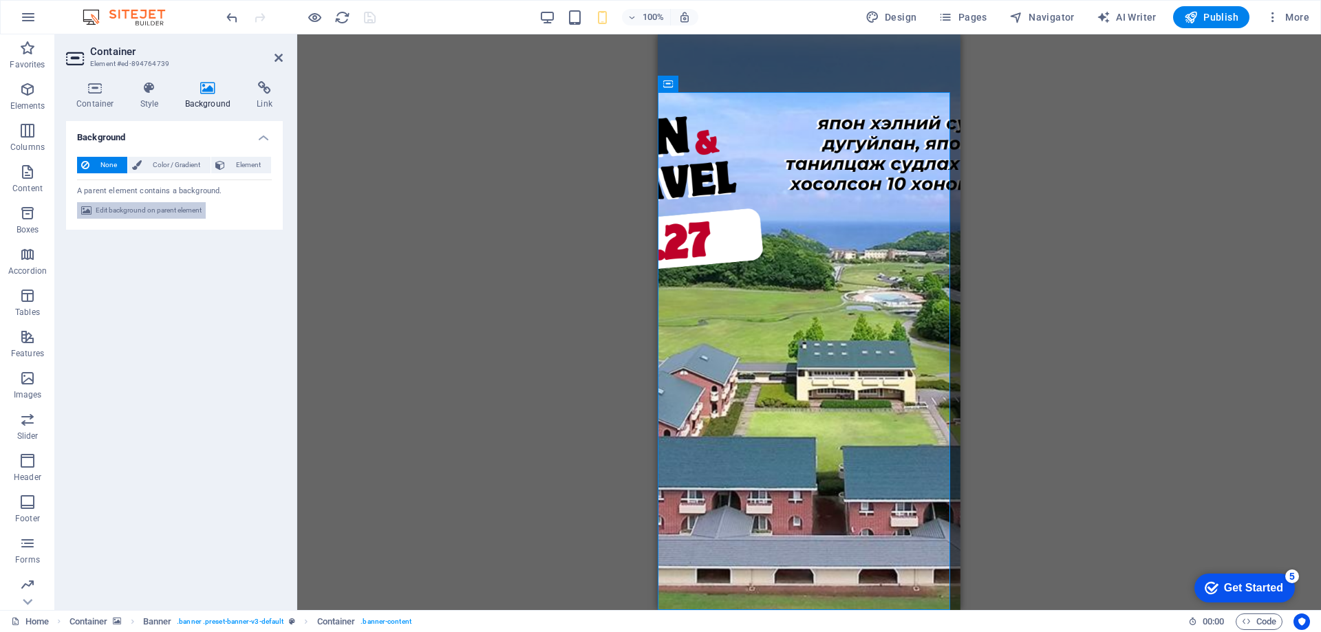
click at [166, 212] on span "Edit background on parent element" at bounding box center [149, 210] width 106 height 17
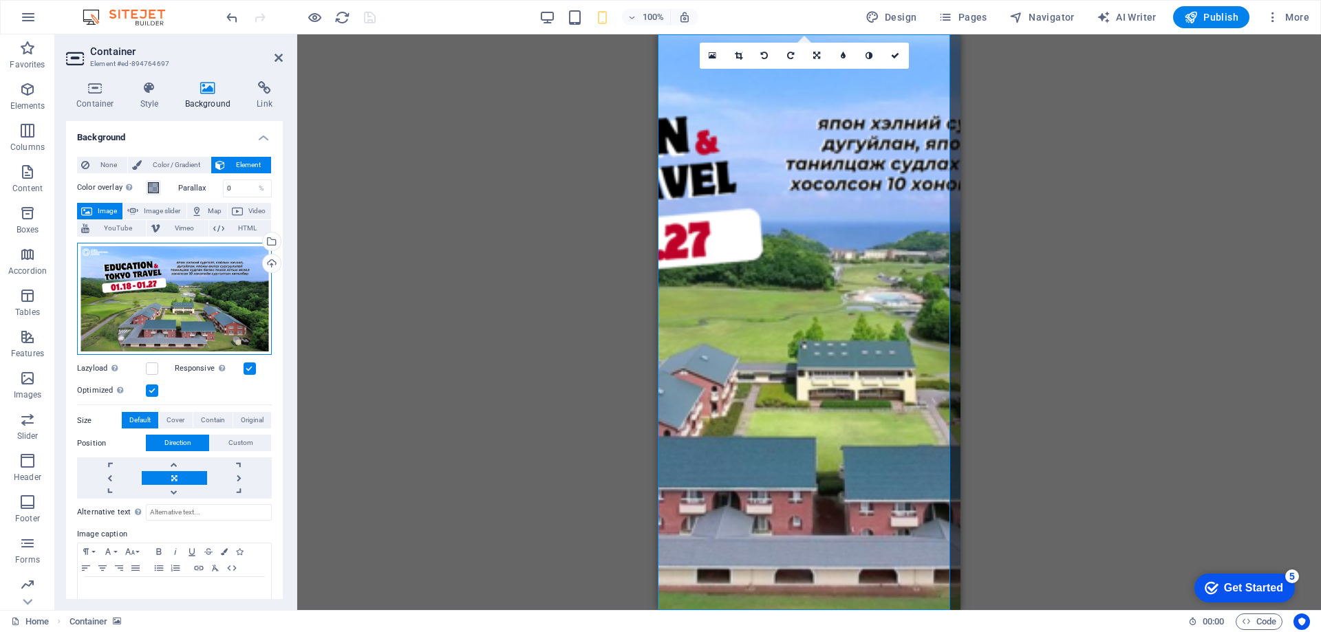
click at [226, 303] on div "Drag files here, click to choose files or select files from Files or our free s…" at bounding box center [174, 299] width 195 height 113
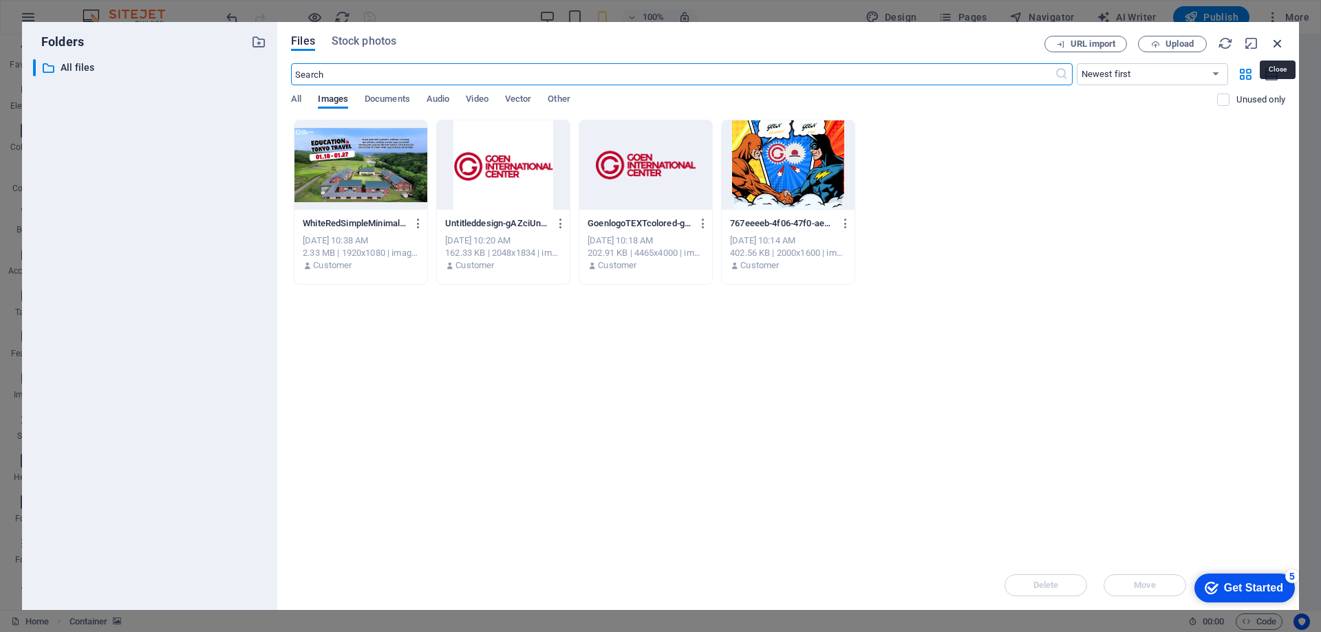
click at [1277, 41] on icon "button" at bounding box center [1277, 43] width 15 height 15
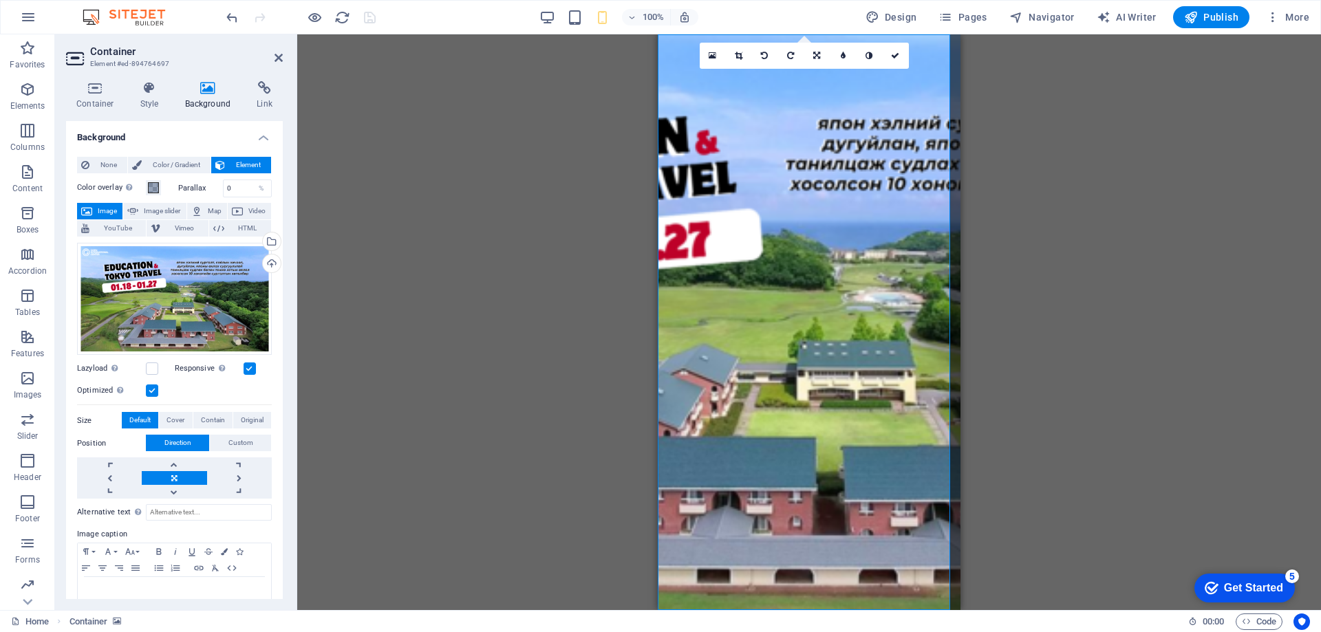
click at [487, 159] on div "Drag here to replace the existing content. Press “Ctrl” if you want to create a…" at bounding box center [809, 322] width 1024 height 576
click at [552, 20] on icon "button" at bounding box center [547, 18] width 16 height 16
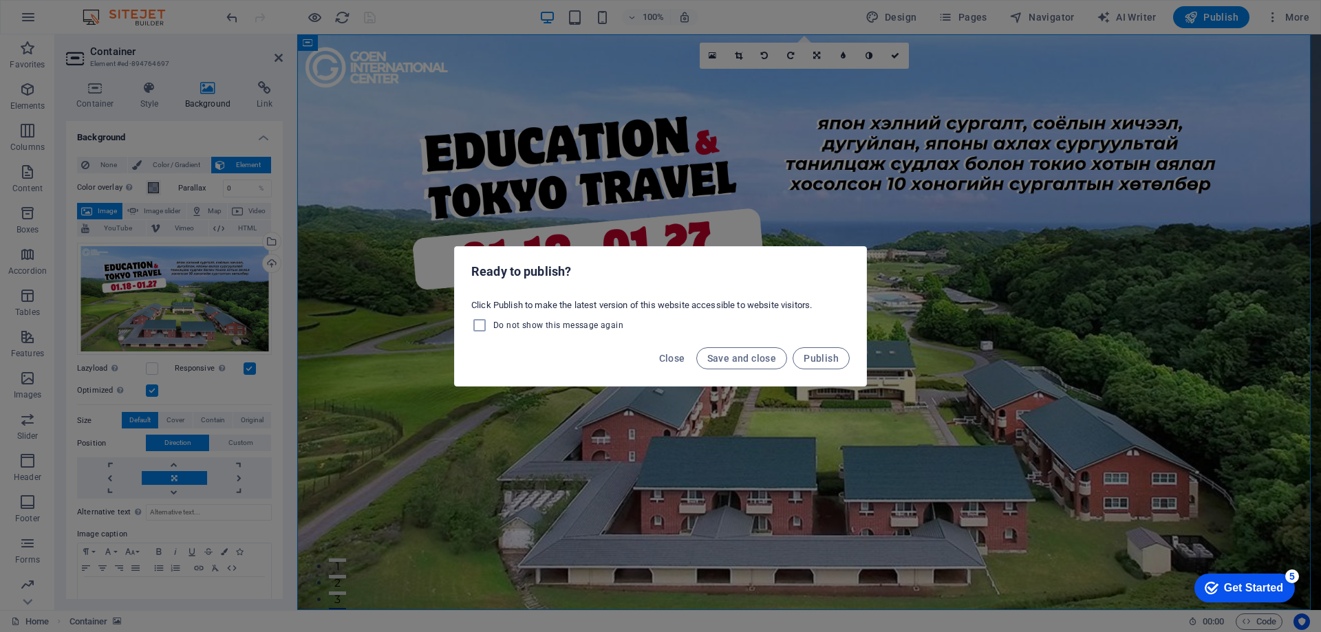
drag, startPoint x: 775, startPoint y: 359, endPoint x: 584, endPoint y: 312, distance: 196.4
click at [596, 308] on div "Ready to publish? Click Publish to make the latest version of this website acce…" at bounding box center [660, 316] width 413 height 140
click at [534, 326] on span "Do not show this message again" at bounding box center [558, 325] width 130 height 11
click at [493, 326] on input "Do not show this message again" at bounding box center [482, 325] width 22 height 17
checkbox input "true"
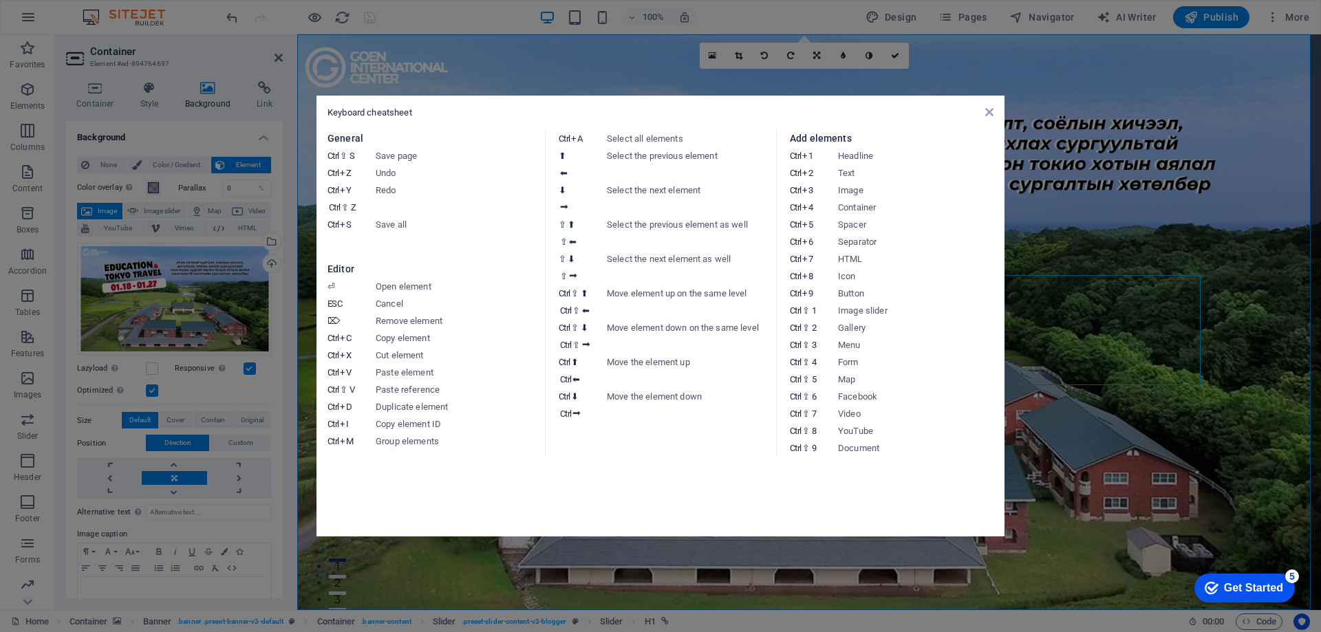
click at [1098, 281] on aside "Keyboard cheatsheet General Ctrl ⇧ S Save page Ctrl Z Undo Ctrl Y Ctrl ⇧ Z Redo…" at bounding box center [660, 316] width 1321 height 632
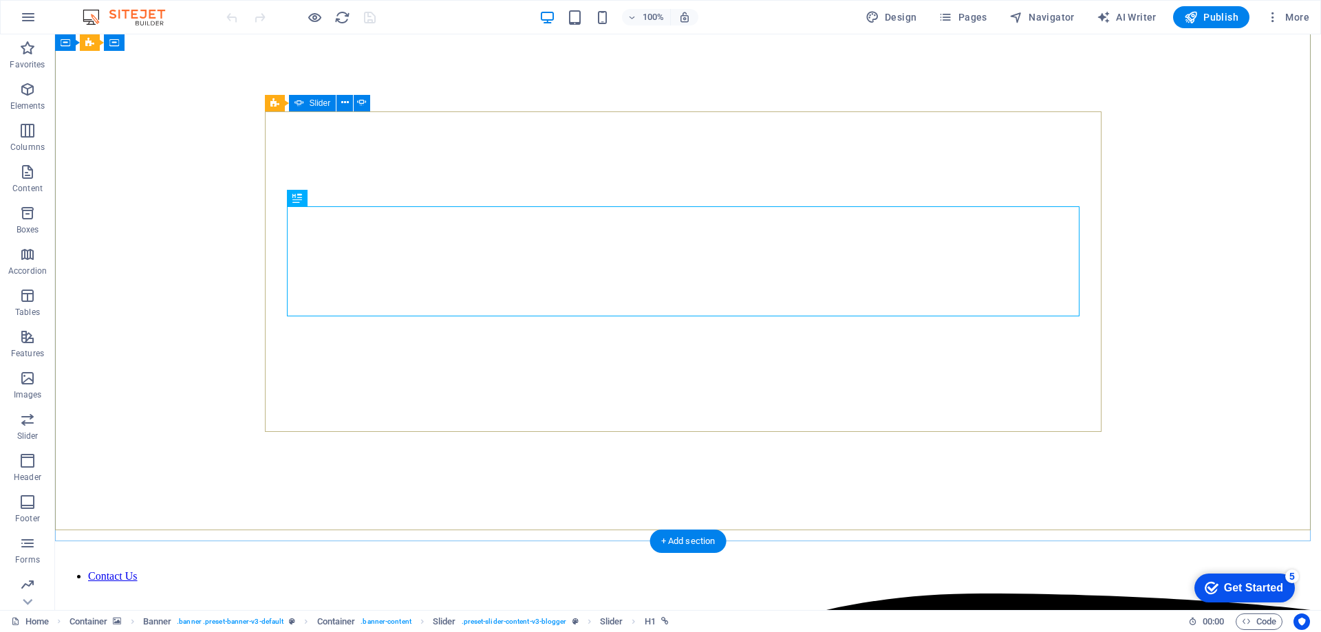
scroll to position [69, 0]
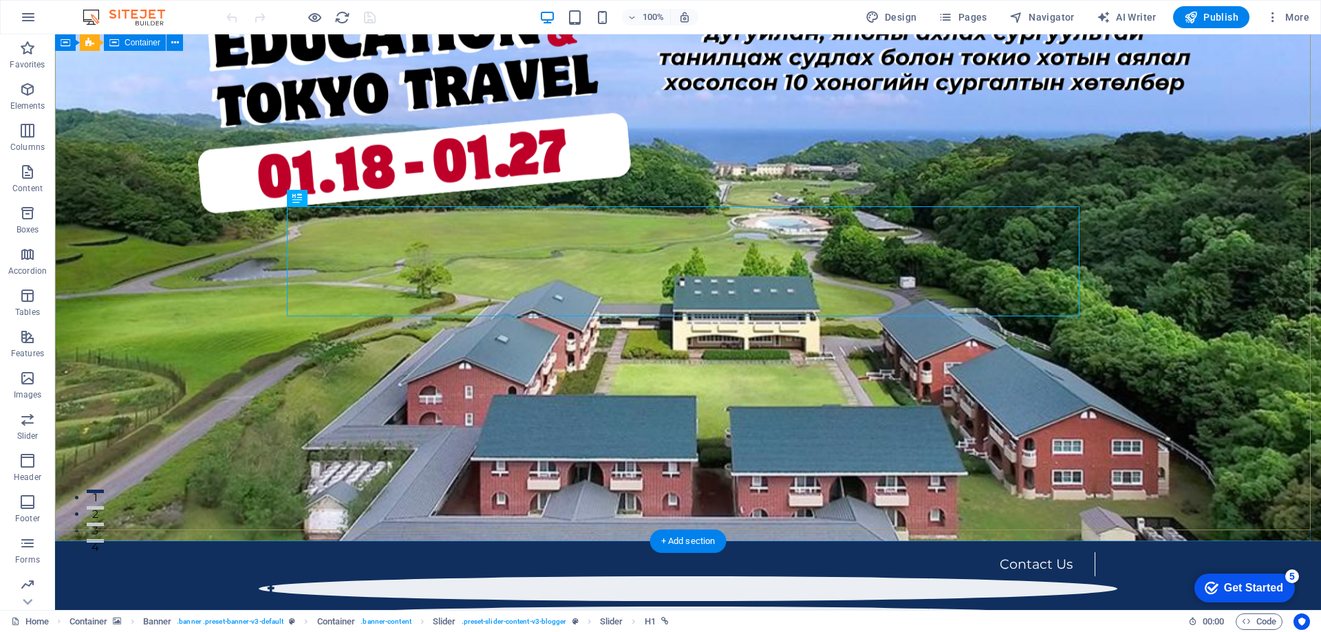
click at [104, 539] on button "4" at bounding box center [95, 540] width 17 height 3
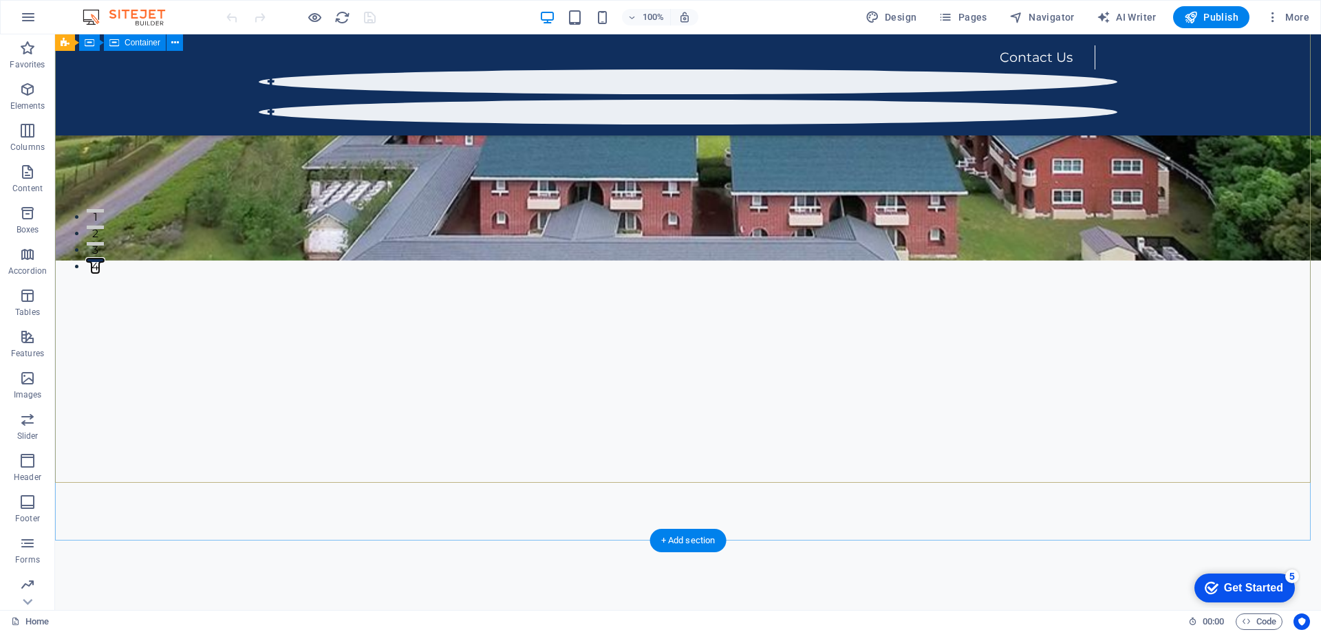
scroll to position [0, 0]
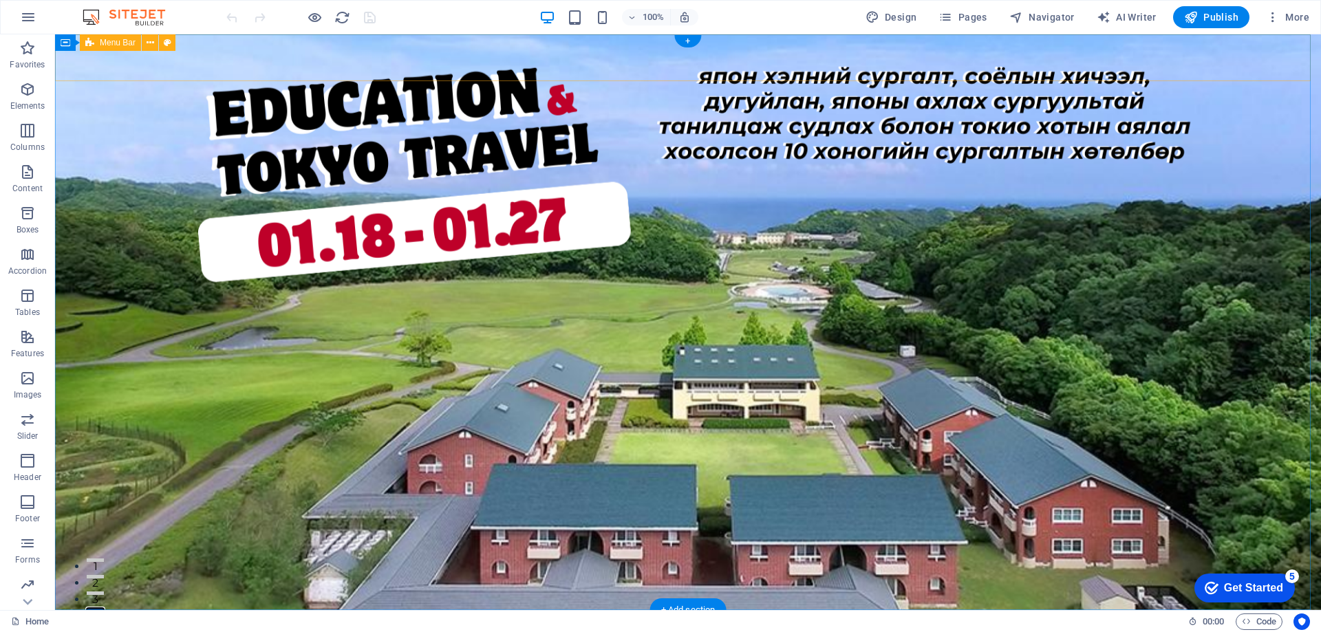
click at [117, 46] on span "Menu Bar" at bounding box center [118, 43] width 36 height 8
click at [116, 43] on span "Menu Bar" at bounding box center [118, 43] width 36 height 8
select select "%"
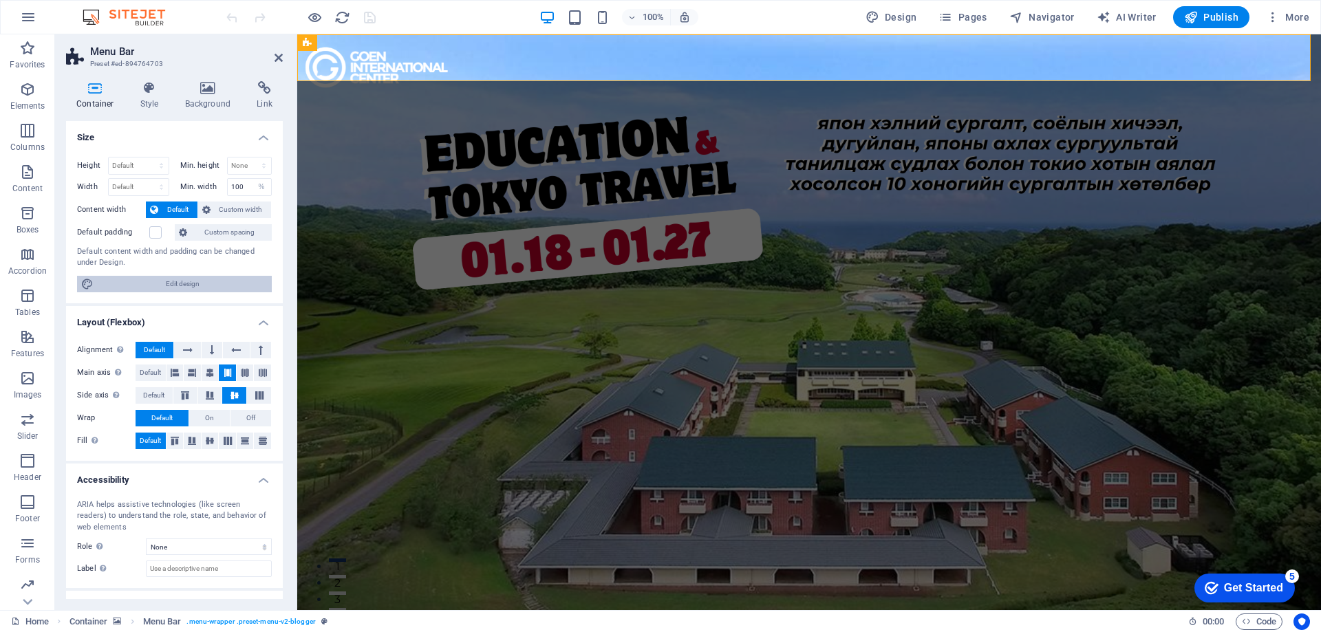
click at [161, 285] on span "Edit design" at bounding box center [183, 284] width 170 height 17
select select "px"
select select "400"
select select "px"
select select "rem"
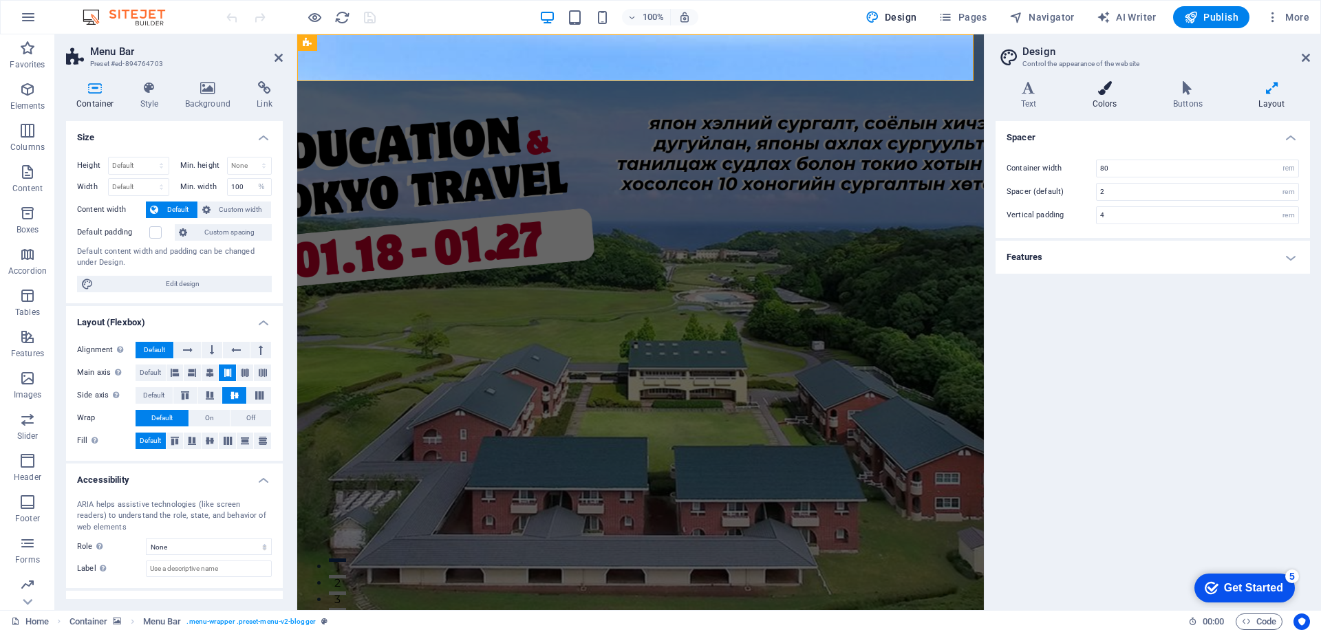
click at [1102, 94] on icon at bounding box center [1104, 88] width 75 height 14
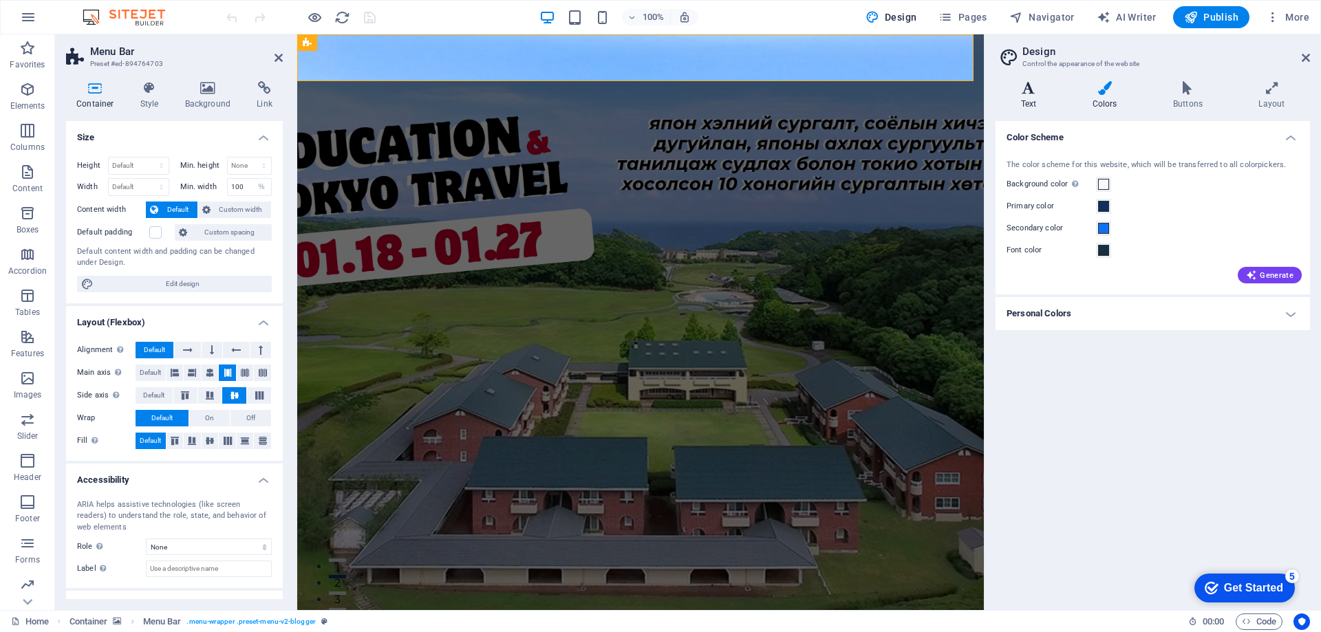
click at [1032, 97] on h4 "Text" at bounding box center [1031, 95] width 72 height 29
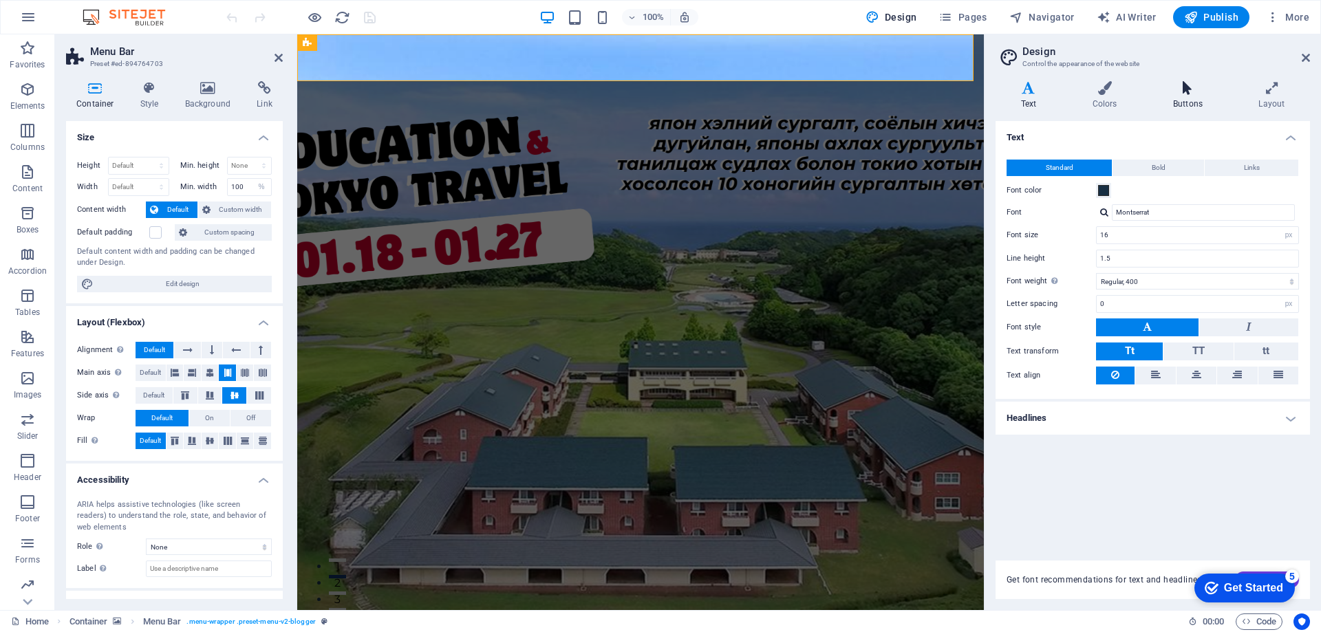
click at [1176, 89] on icon at bounding box center [1187, 88] width 80 height 14
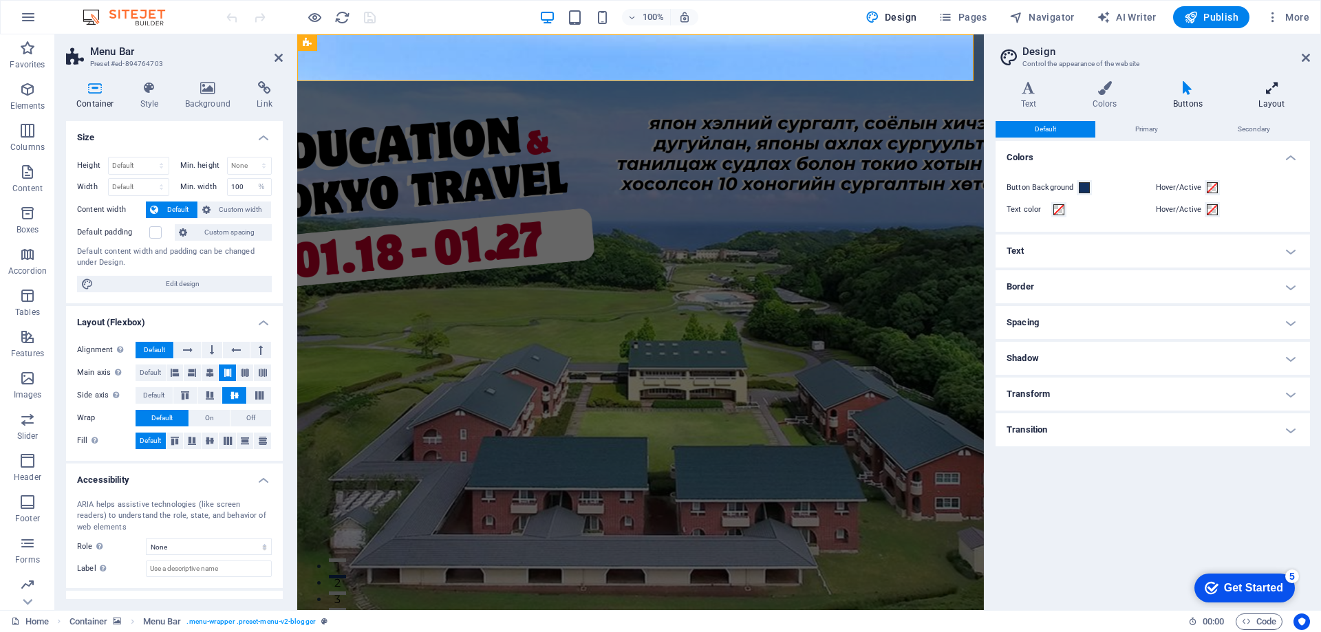
click at [1275, 91] on icon at bounding box center [1271, 88] width 76 height 14
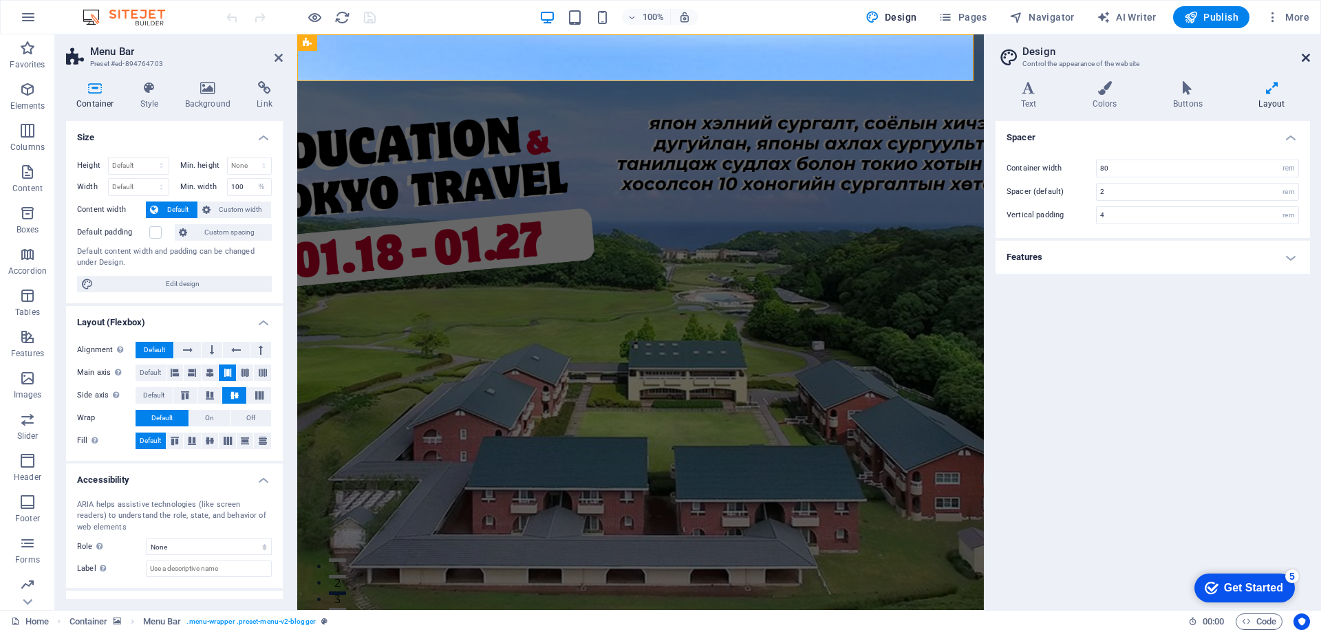
click at [1305, 55] on icon at bounding box center [1305, 57] width 8 height 11
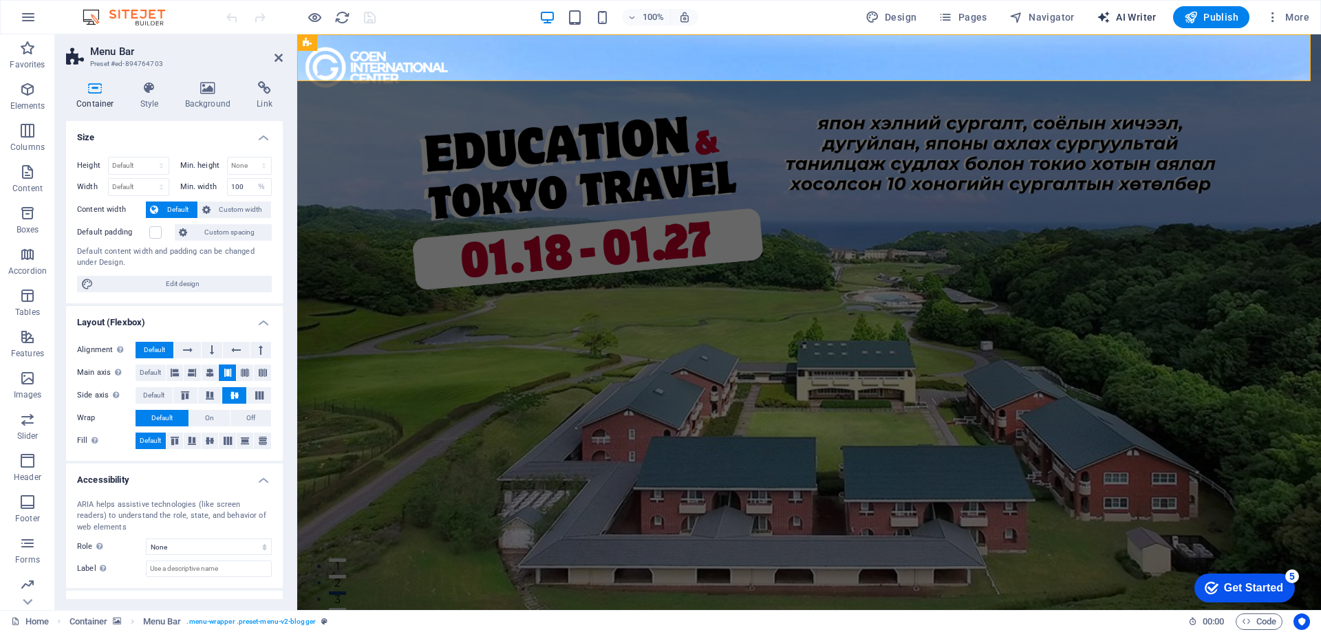
click at [1107, 14] on icon "button" at bounding box center [1103, 17] width 14 height 14
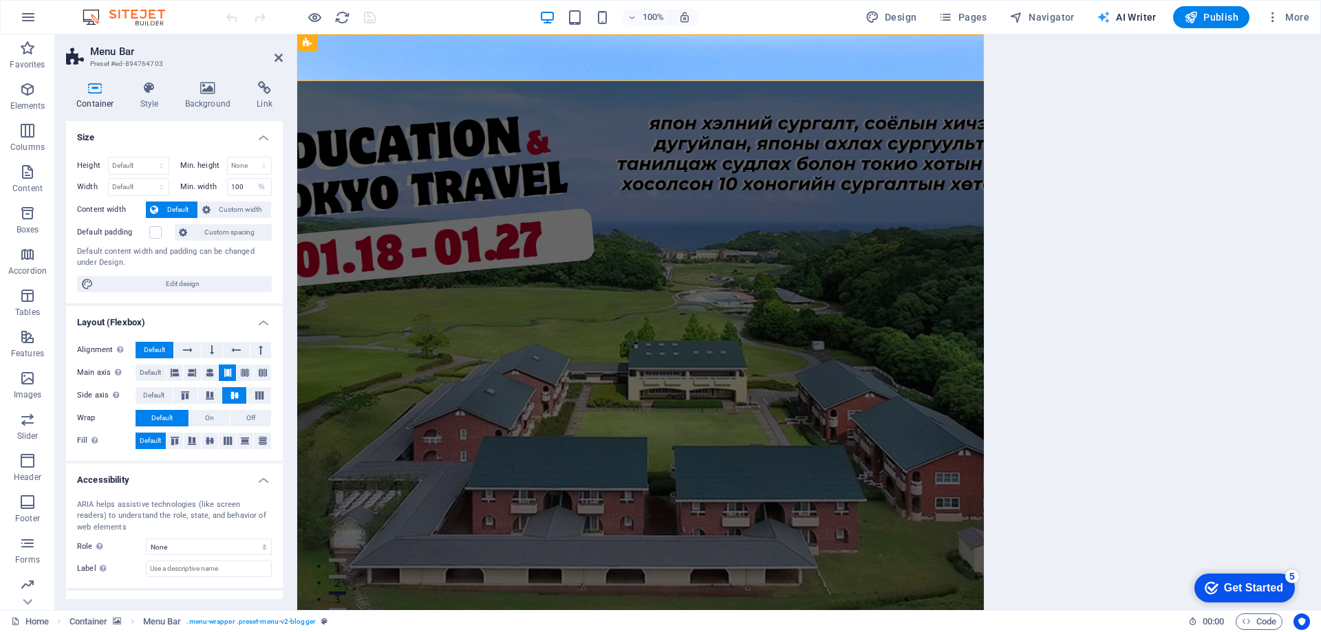
select select "English"
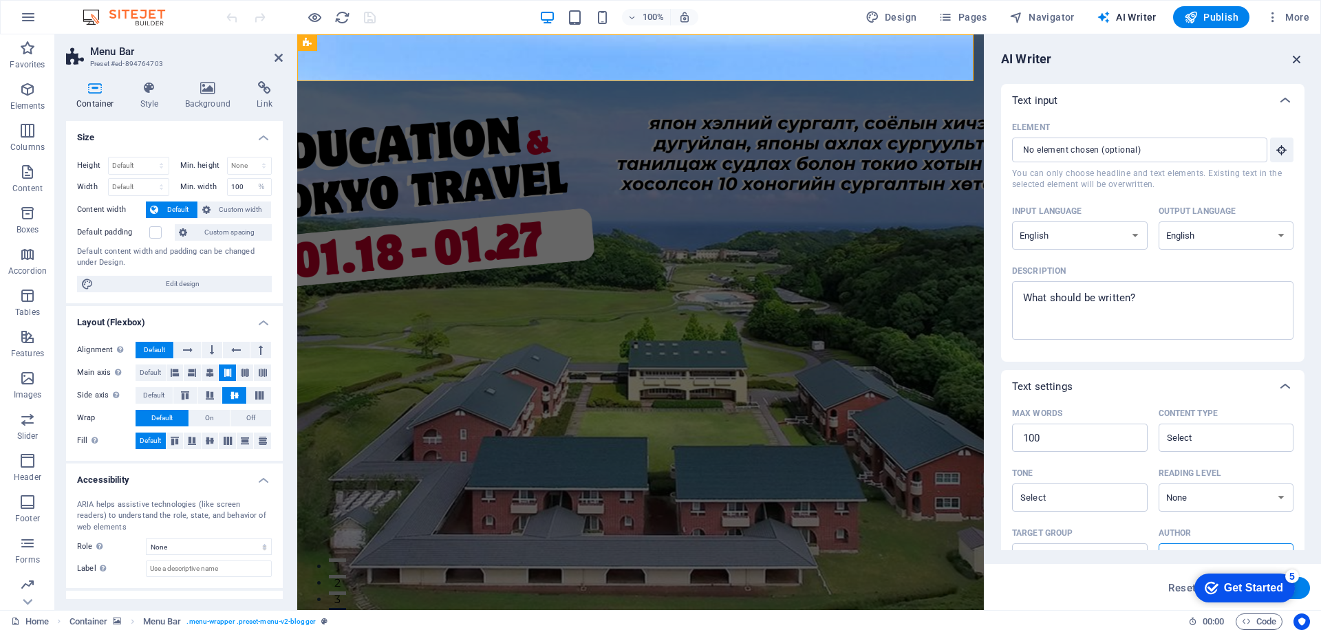
click at [1301, 60] on icon "button" at bounding box center [1296, 59] width 15 height 15
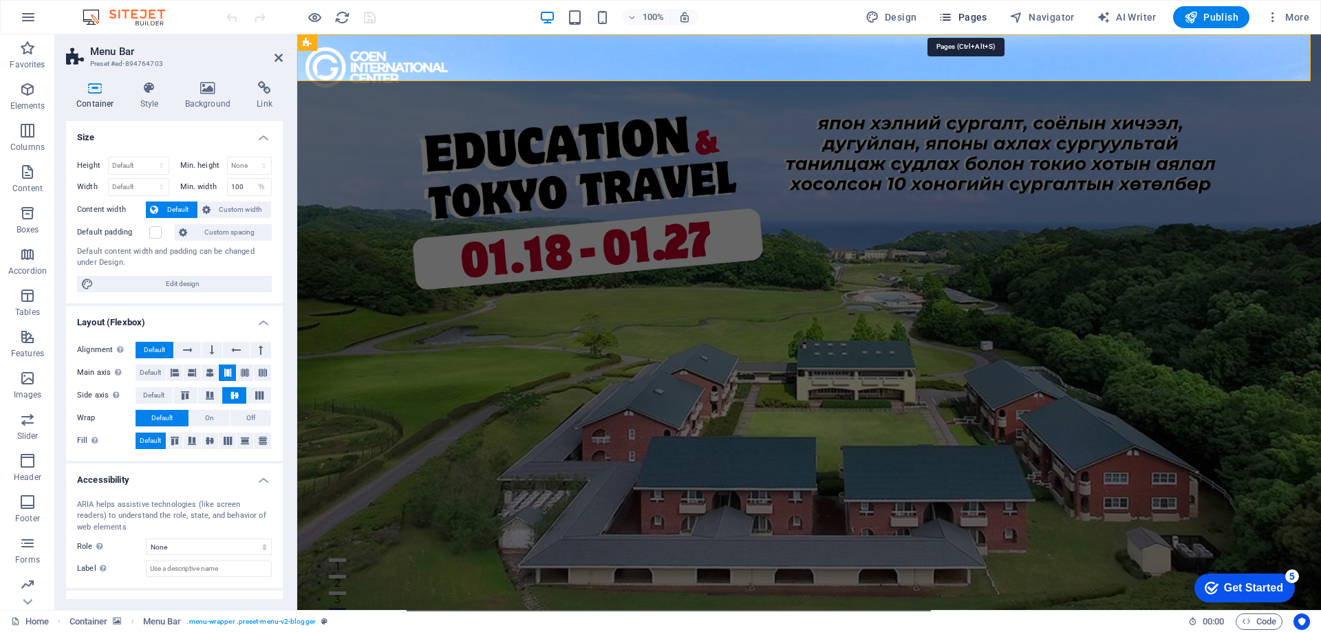
click at [960, 17] on span "Pages" at bounding box center [962, 17] width 48 height 14
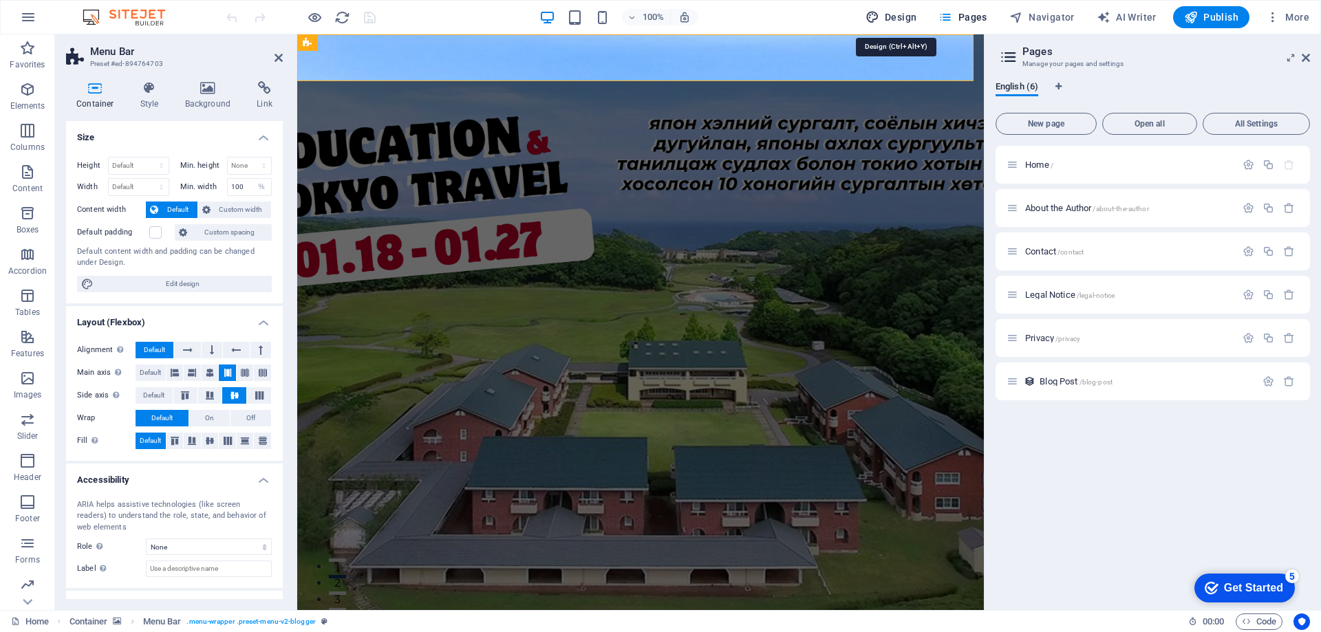
click at [911, 15] on span "Design" at bounding box center [891, 17] width 52 height 14
select select "rem"
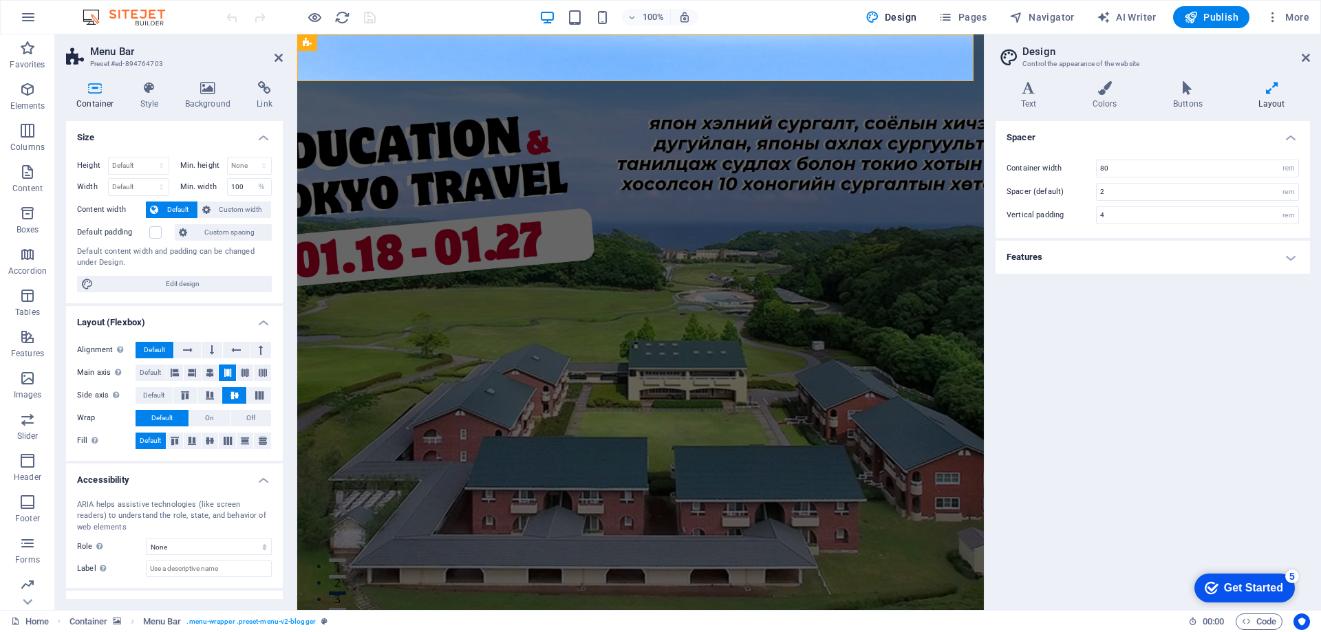
click at [1305, 50] on h2 "Design" at bounding box center [1166, 51] width 288 height 12
drag, startPoint x: 1305, startPoint y: 52, endPoint x: 1300, endPoint y: 46, distance: 7.3
click at [1305, 52] on h2 "Design" at bounding box center [1166, 51] width 288 height 12
drag, startPoint x: 1301, startPoint y: 55, endPoint x: 998, endPoint y: 7, distance: 306.5
click at [1301, 55] on icon at bounding box center [1305, 57] width 8 height 11
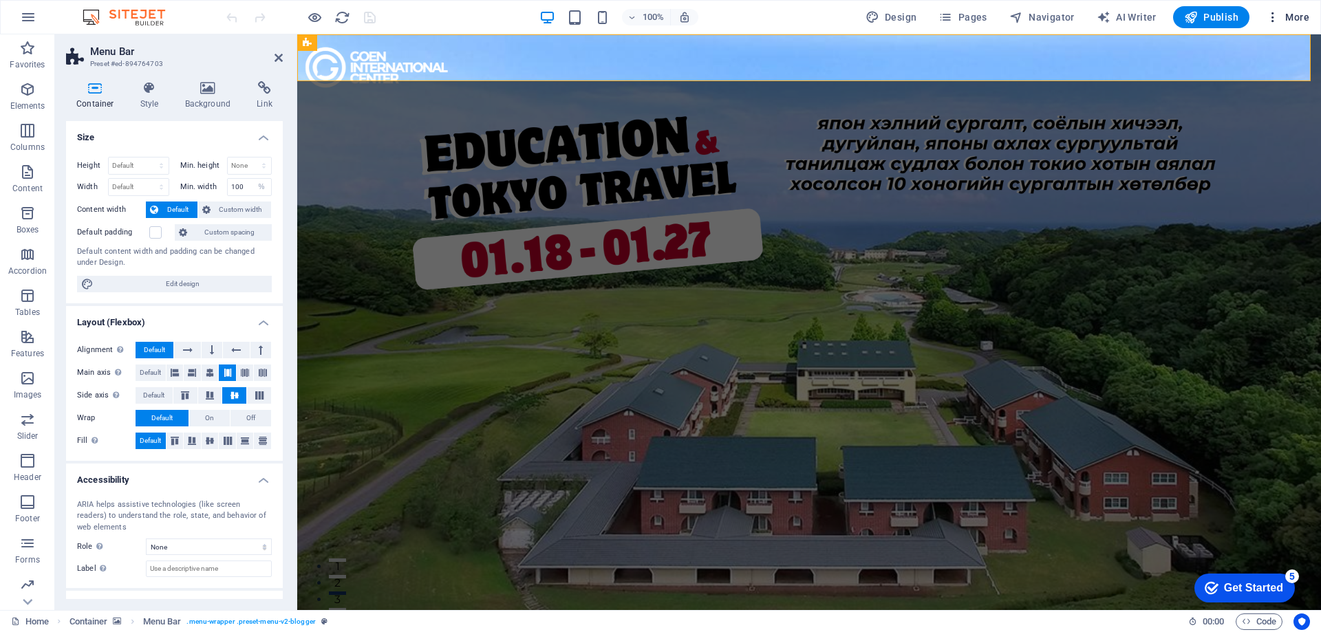
click at [1265, 10] on button "More" at bounding box center [1287, 17] width 54 height 22
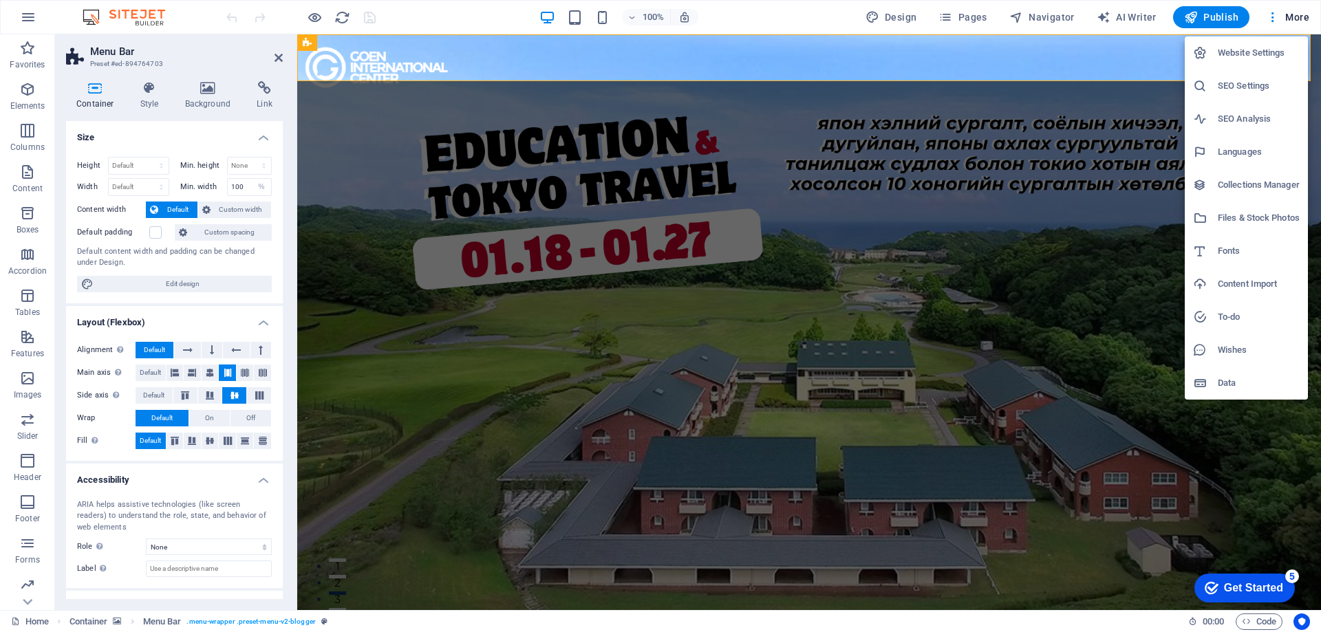
click at [1275, 45] on h6 "Website Settings" at bounding box center [1259, 53] width 82 height 17
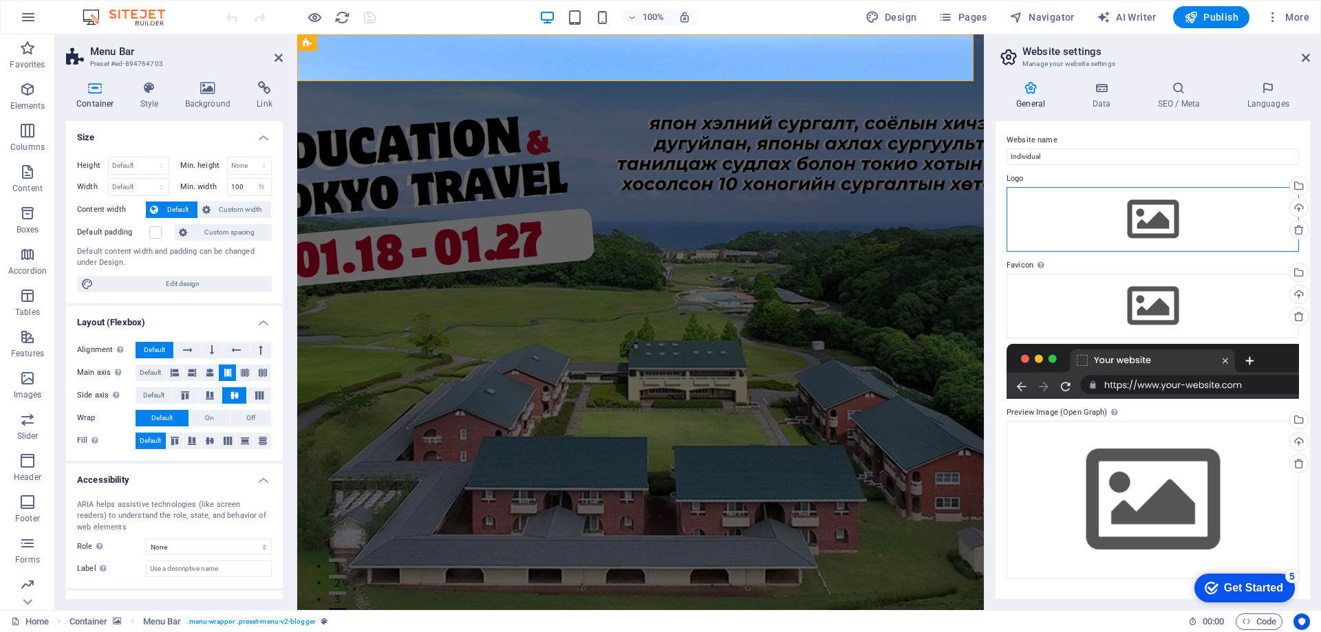
click at [1123, 215] on div "Drag files here, click to choose files or select files from Files or our free s…" at bounding box center [1152, 219] width 292 height 65
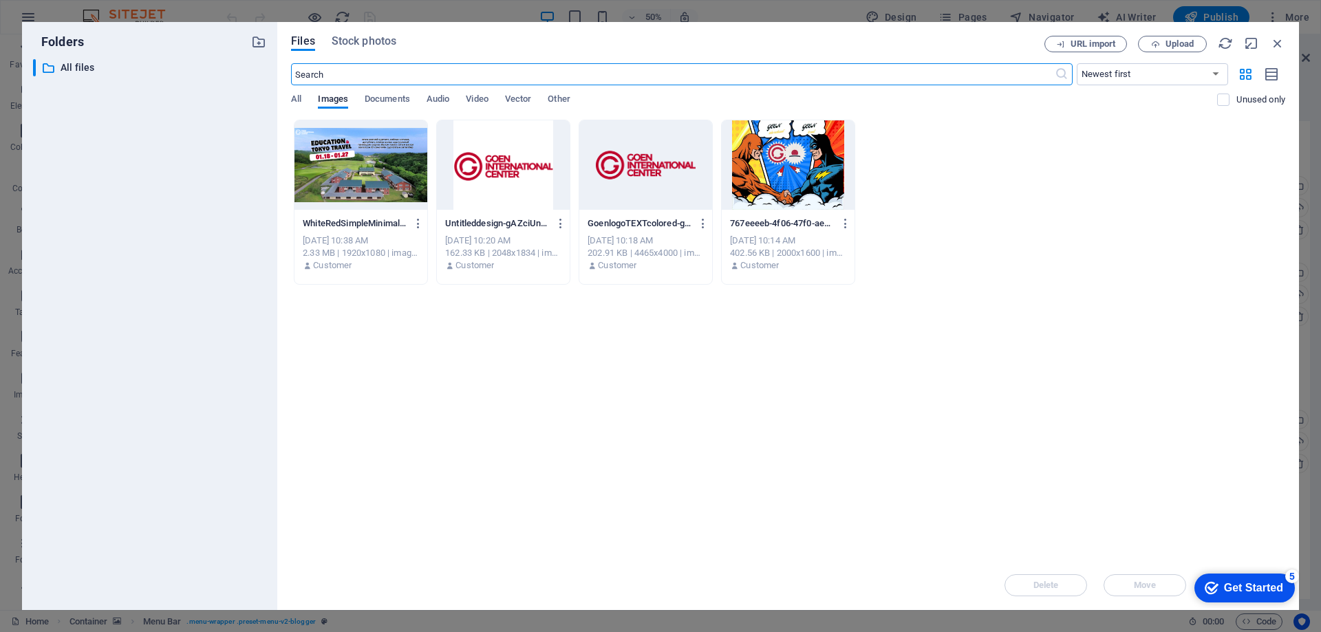
click at [522, 166] on div at bounding box center [503, 164] width 133 height 89
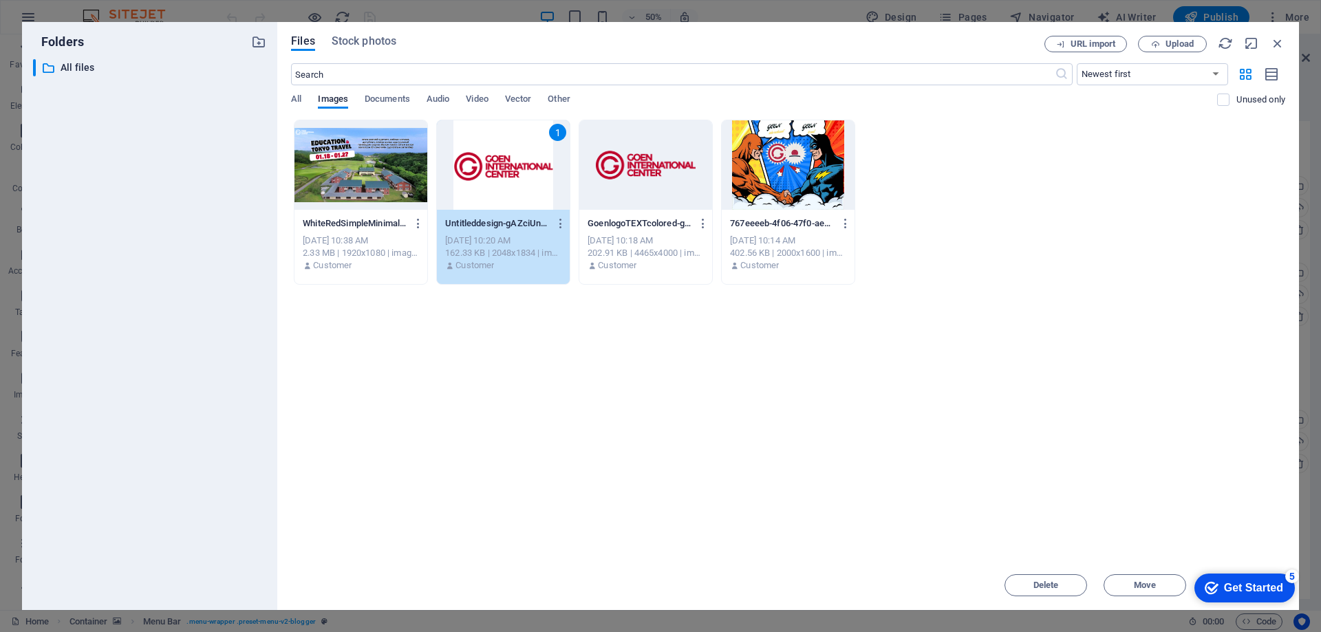
click at [654, 173] on div at bounding box center [645, 164] width 133 height 89
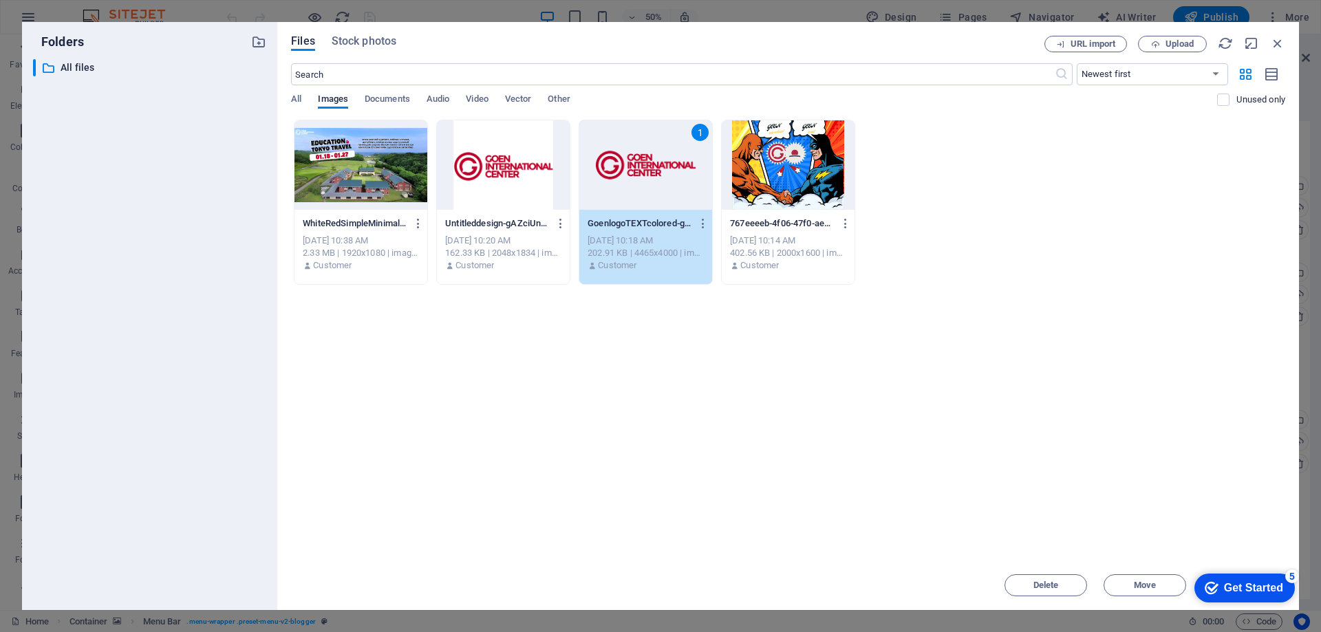
click at [675, 184] on div "1" at bounding box center [645, 164] width 133 height 89
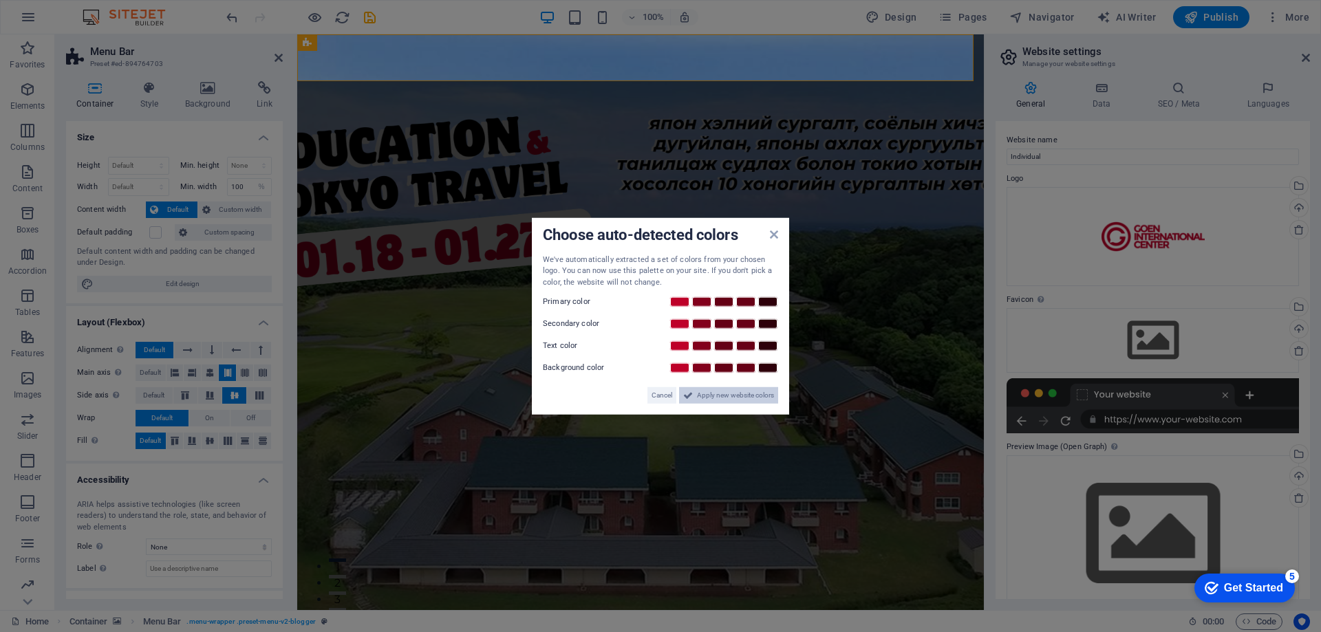
drag, startPoint x: 715, startPoint y: 396, endPoint x: 419, endPoint y: 361, distance: 297.8
click at [715, 396] on span "Apply new website colors" at bounding box center [735, 395] width 77 height 17
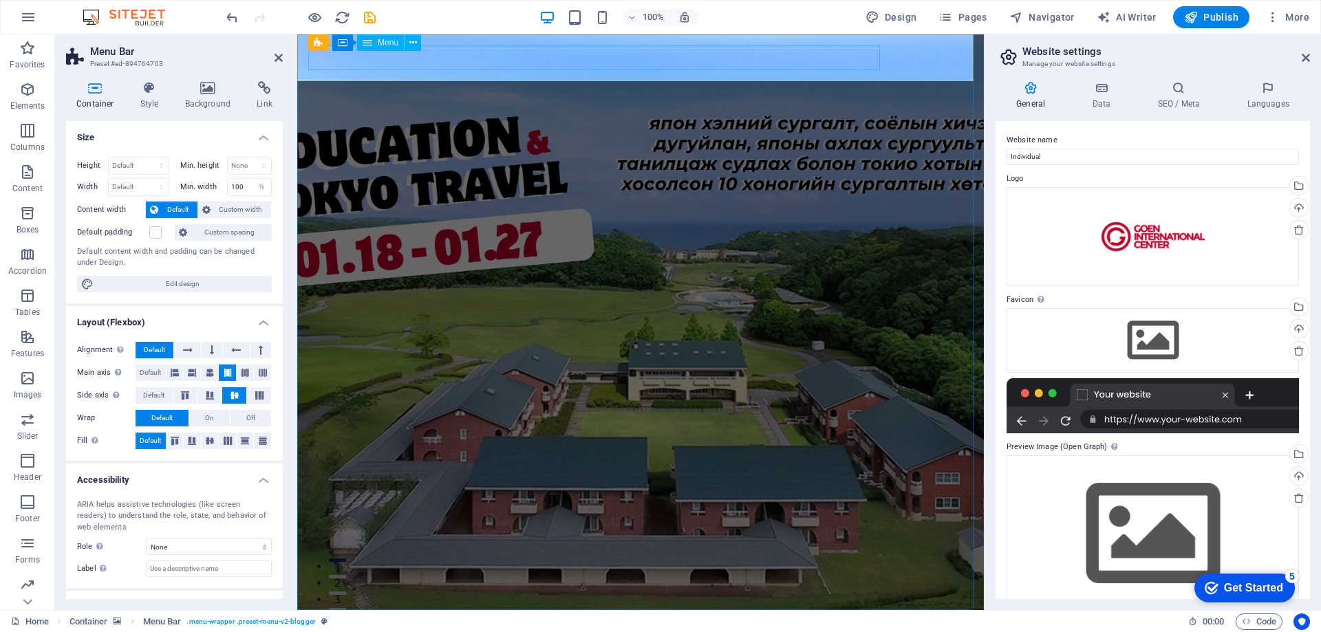
click at [618, 621] on nav "Contact Us" at bounding box center [629, 633] width 642 height 24
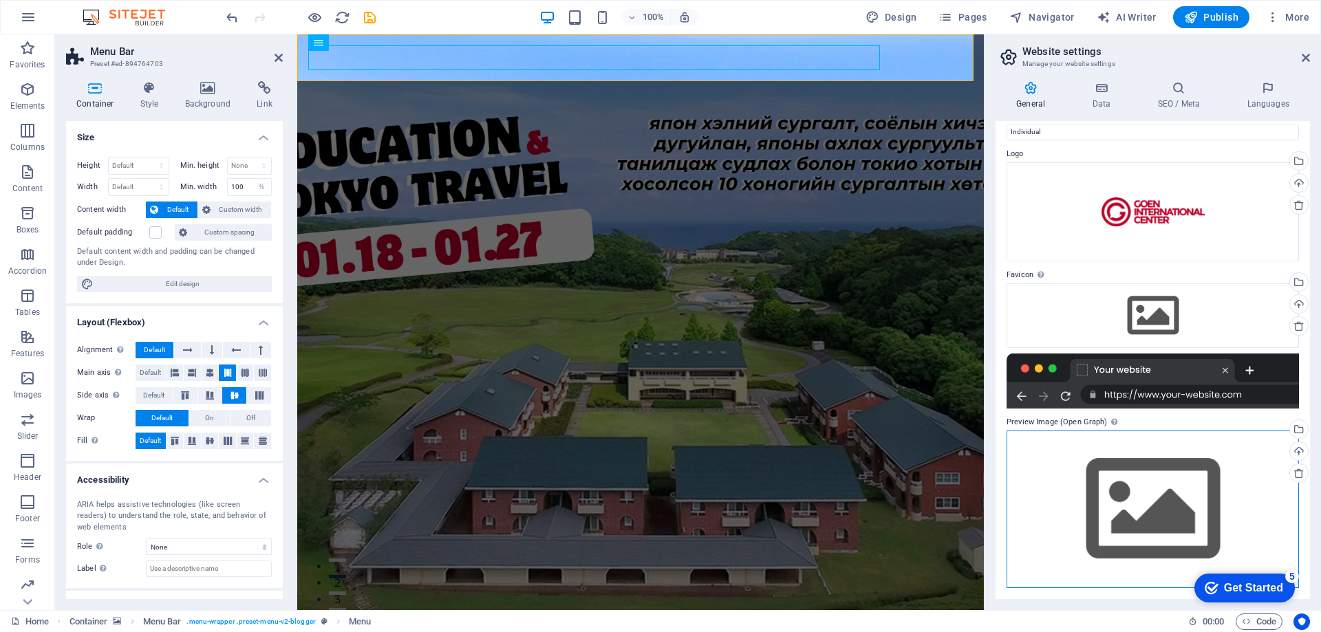
click at [1129, 438] on div "Drag files here, click to choose files or select files from Files or our free s…" at bounding box center [1152, 510] width 292 height 158
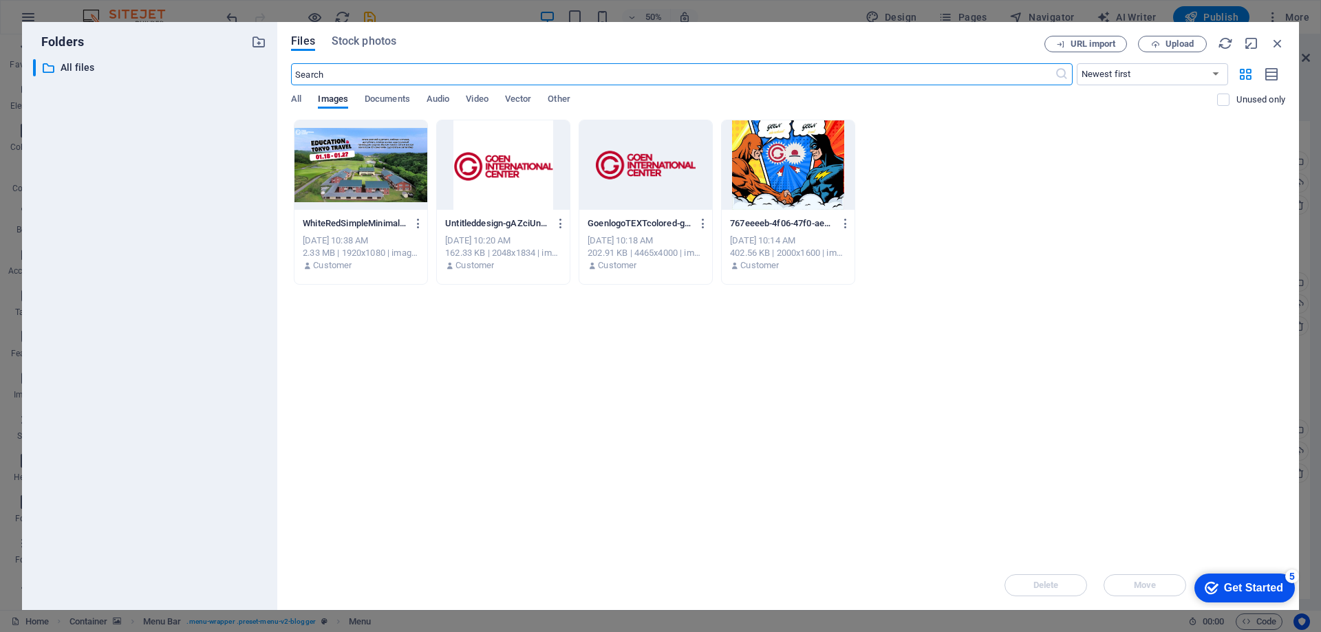
click at [653, 169] on div at bounding box center [645, 164] width 133 height 89
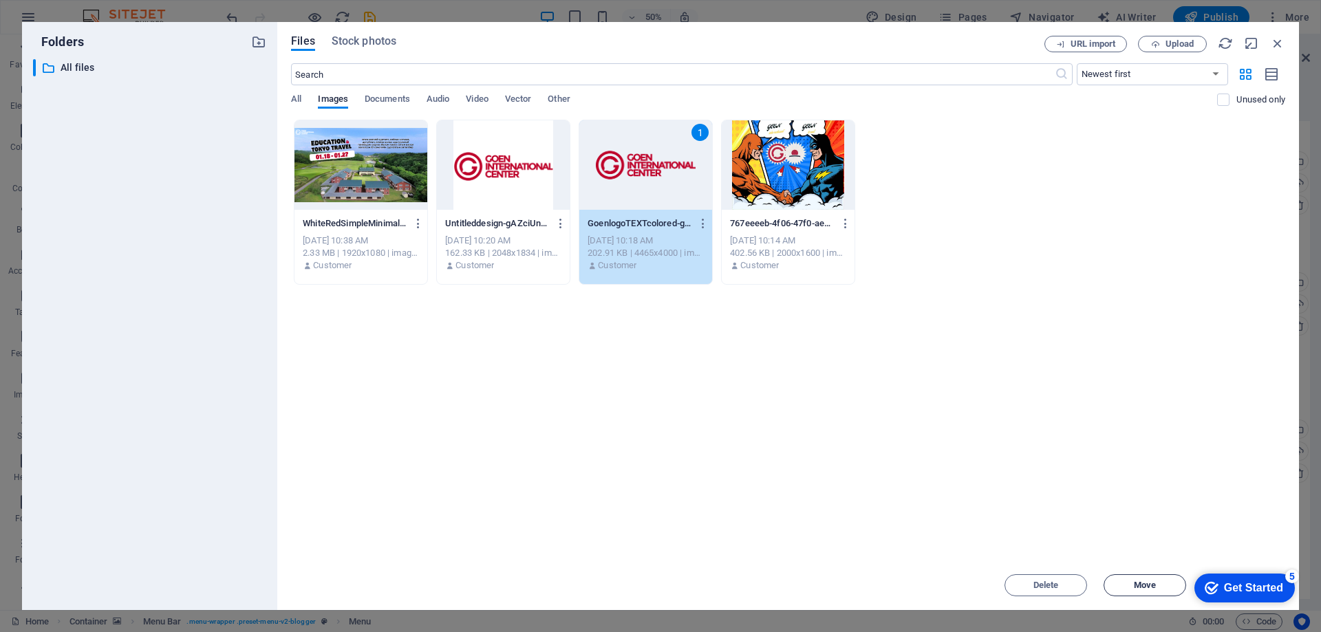
click at [1144, 586] on span "Move" at bounding box center [1145, 585] width 22 height 8
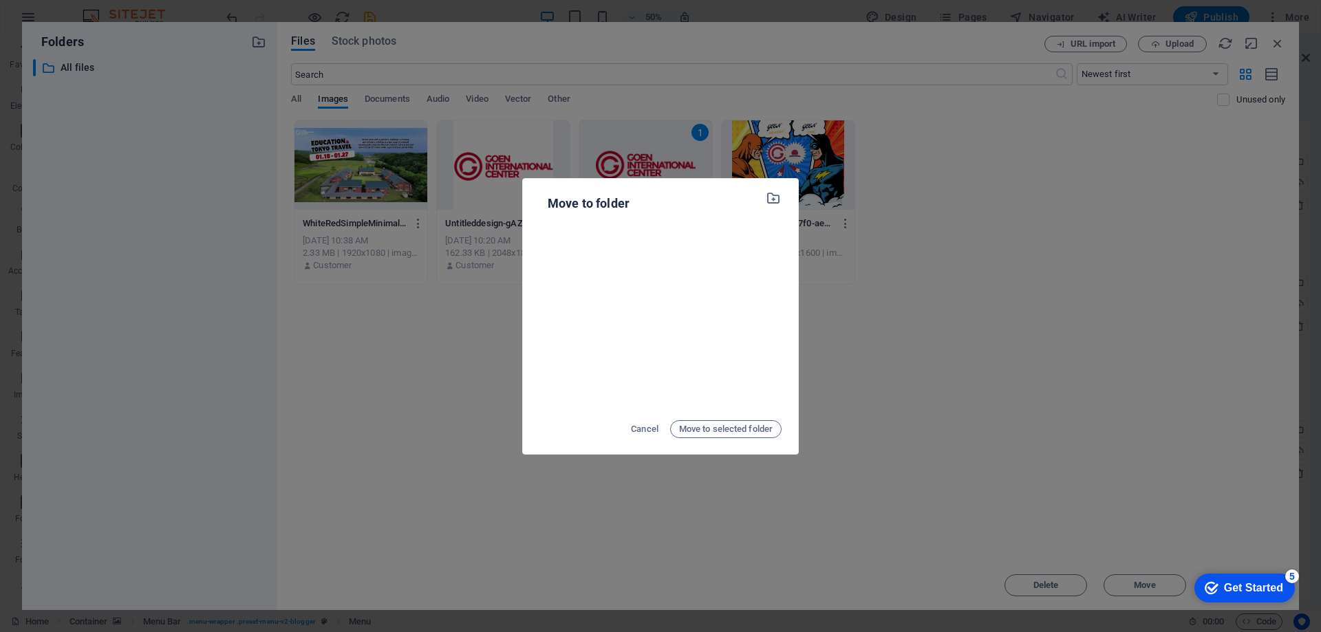
click at [728, 415] on div "Move to folder Cancel Move to selected folder" at bounding box center [660, 321] width 242 height 256
click at [742, 433] on span "Move to selected folder" at bounding box center [726, 429] width 94 height 17
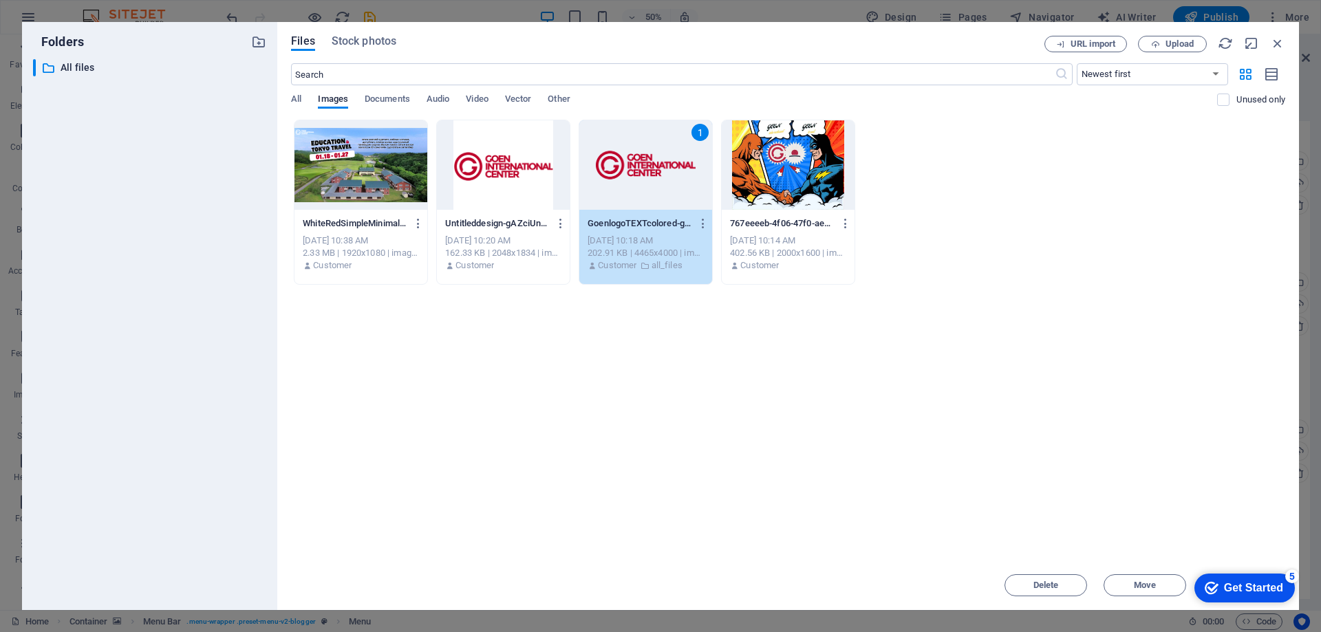
click at [655, 188] on div "1" at bounding box center [645, 164] width 133 height 89
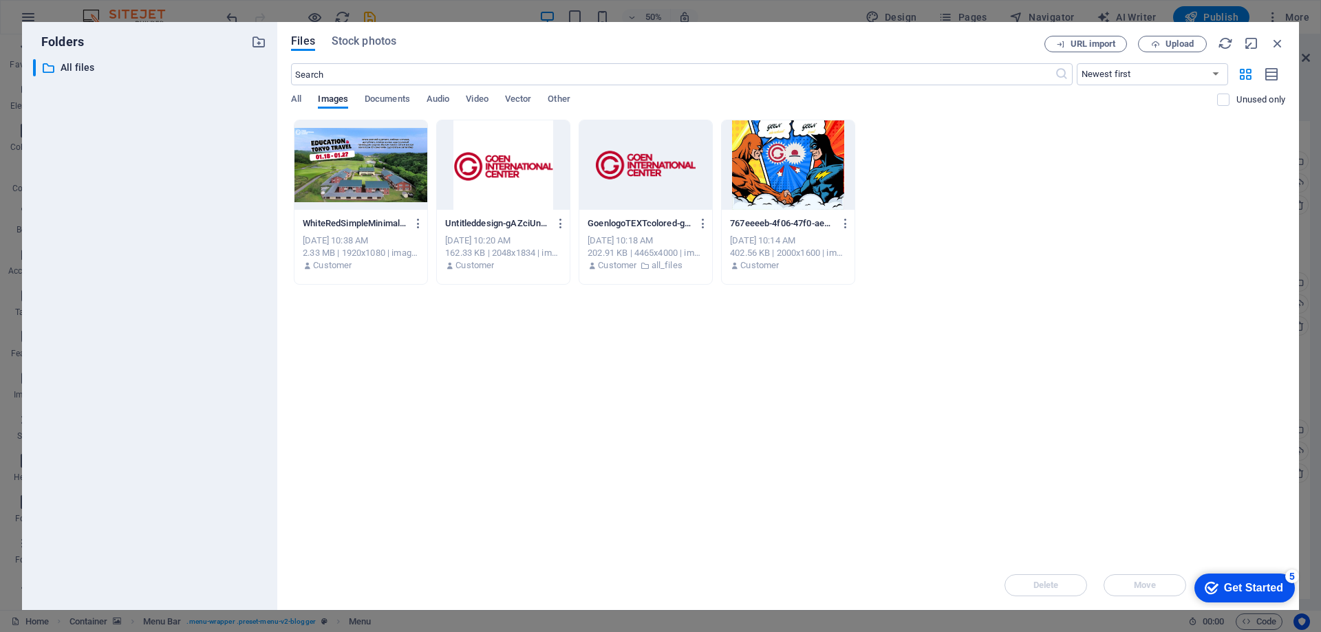
click at [655, 188] on div at bounding box center [645, 164] width 133 height 89
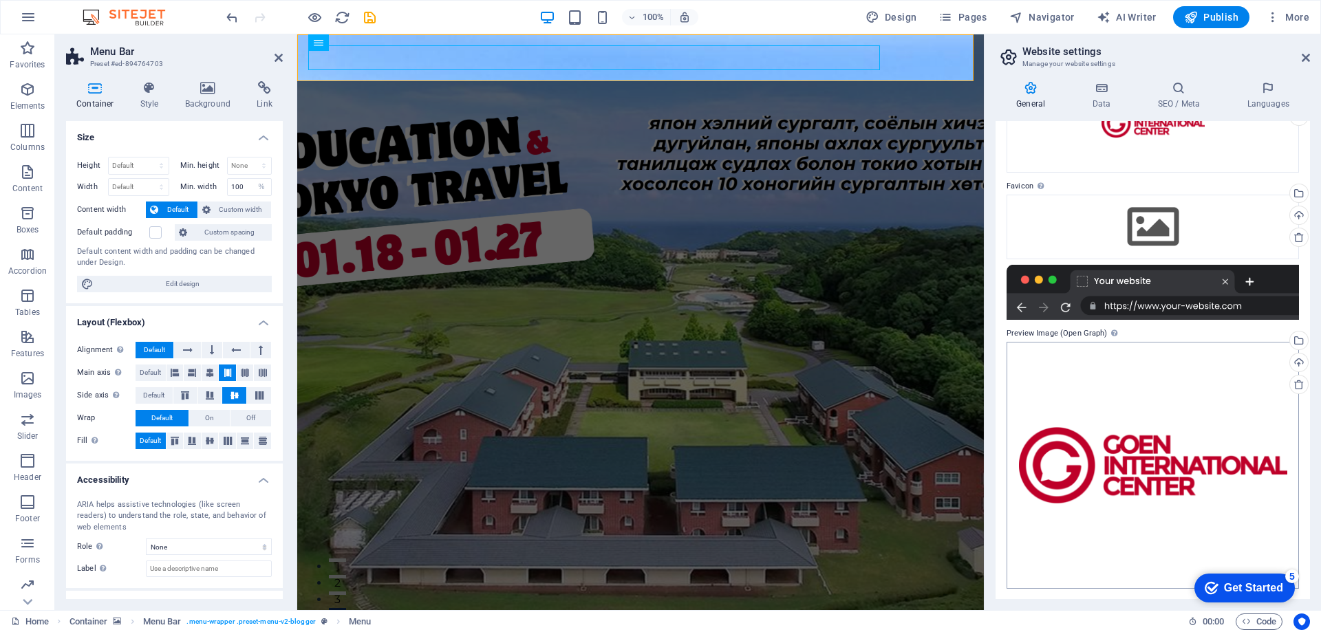
scroll to position [114, 0]
click at [1252, 586] on div "Get Started" at bounding box center [1253, 588] width 59 height 12
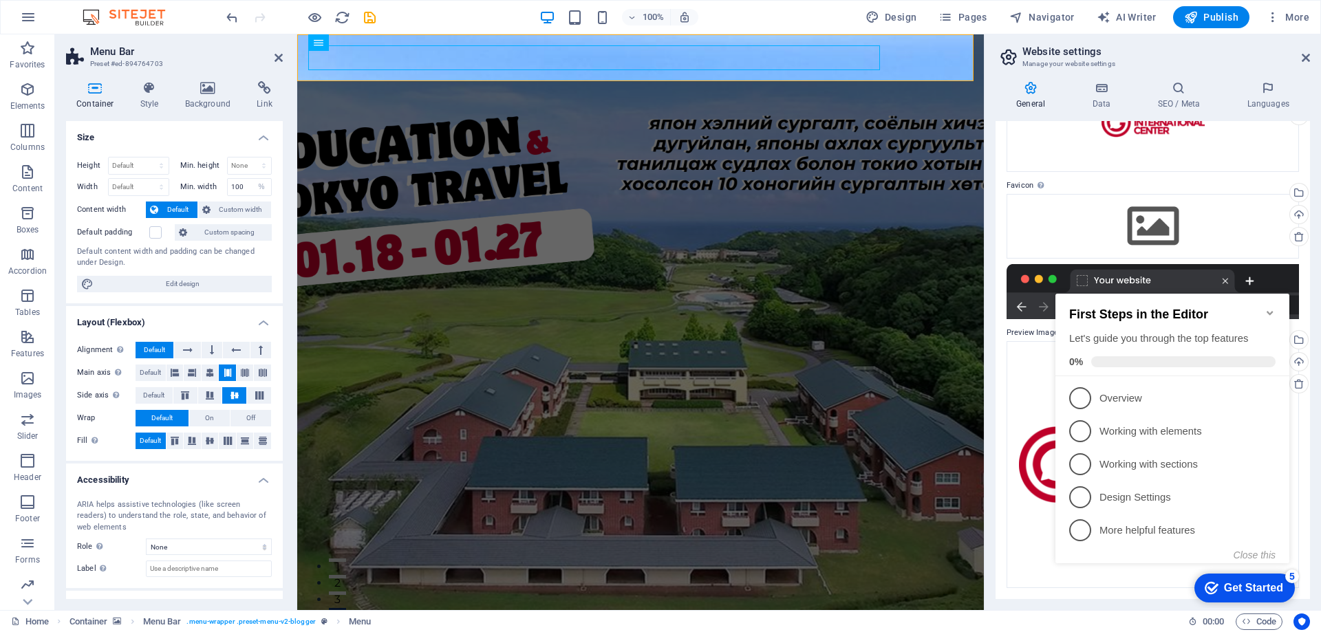
click at [1078, 399] on span "1" at bounding box center [1080, 398] width 22 height 22
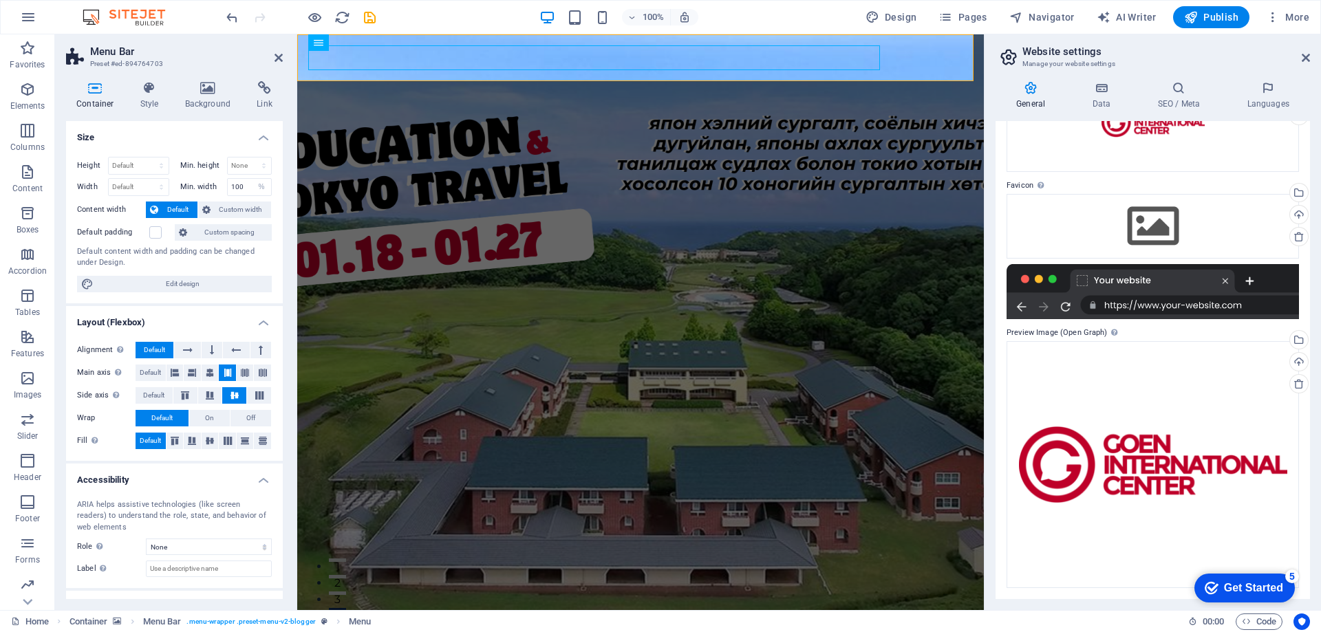
scroll to position [0, 0]
click at [1248, 586] on div "Get Started" at bounding box center [1253, 588] width 59 height 12
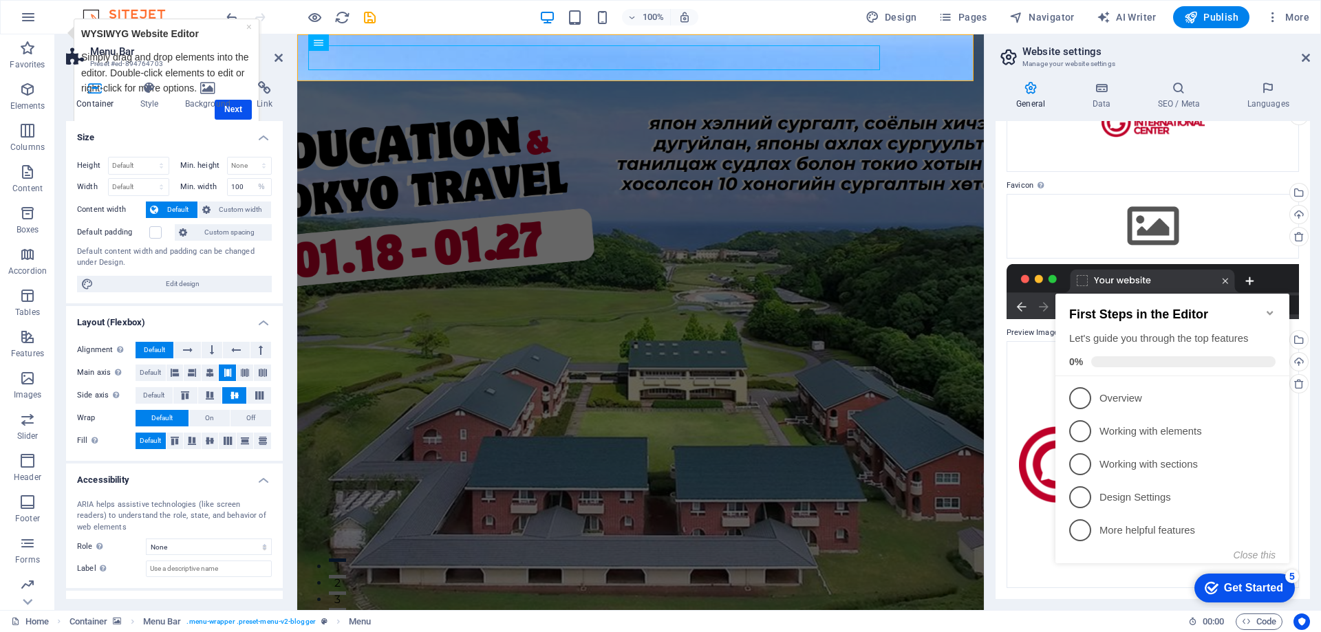
click at [243, 113] on div "Container Style Background Link Size Height Default px rem % vh vw Min. height …" at bounding box center [174, 340] width 217 height 518
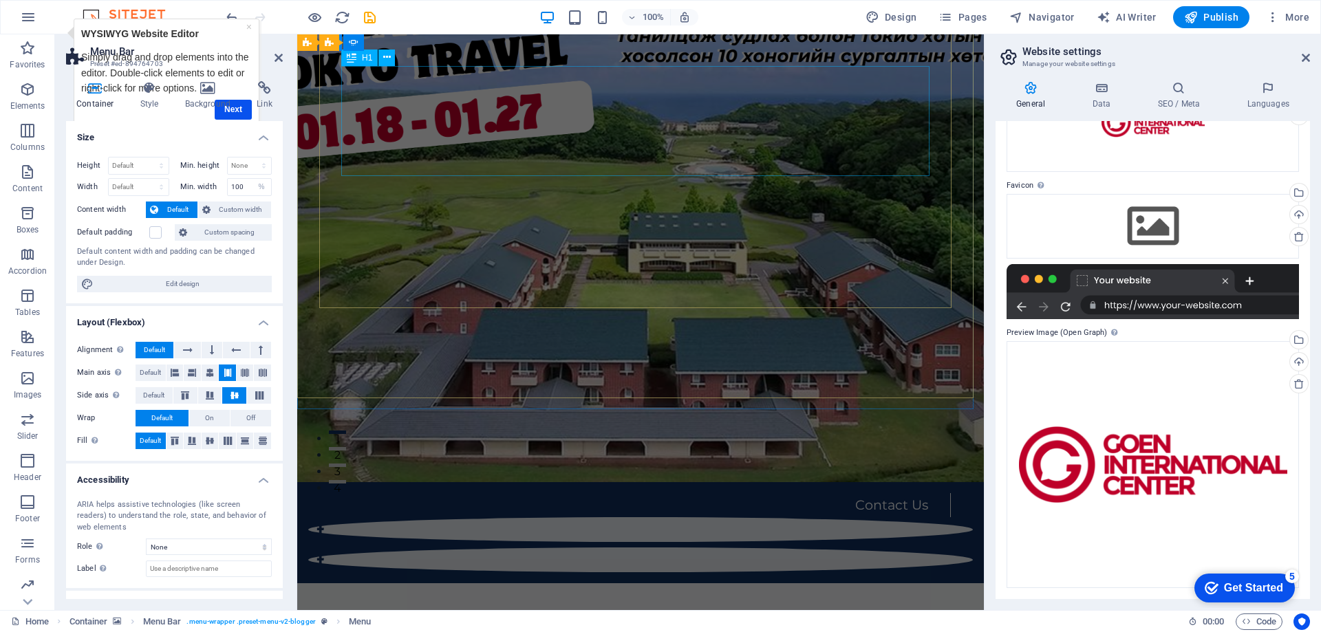
scroll to position [206, 0]
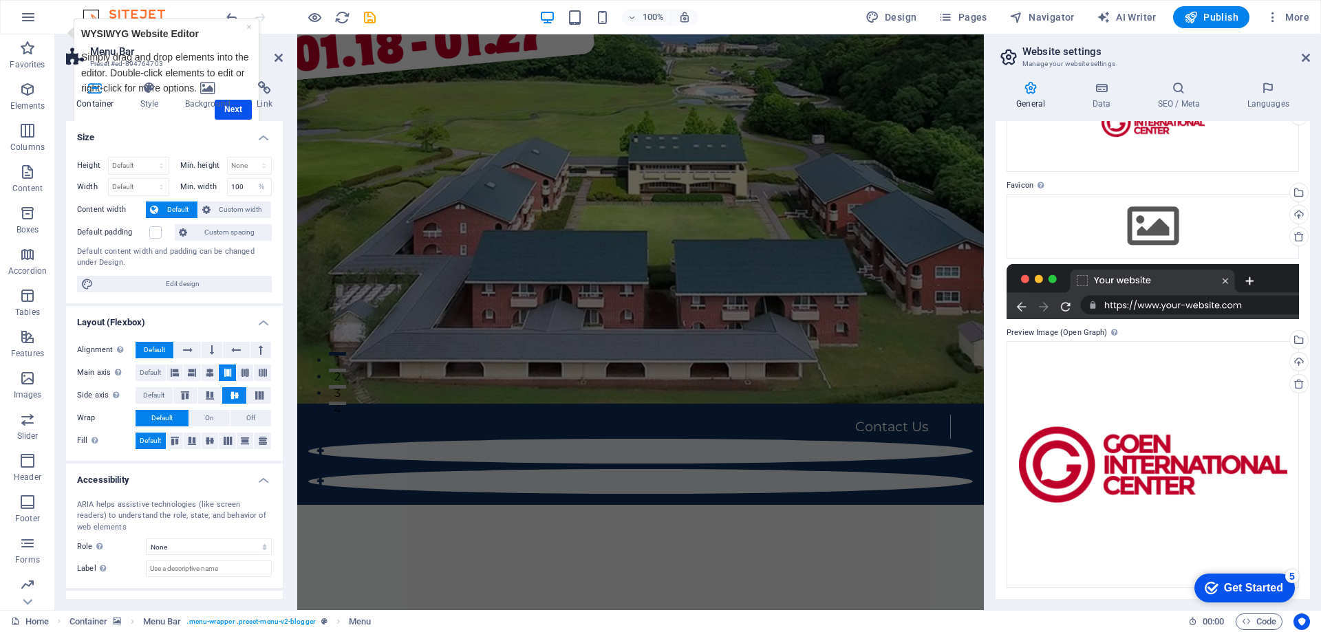
click at [202, 31] on p "WYSIWYG Website Editor" at bounding box center [166, 33] width 171 height 15
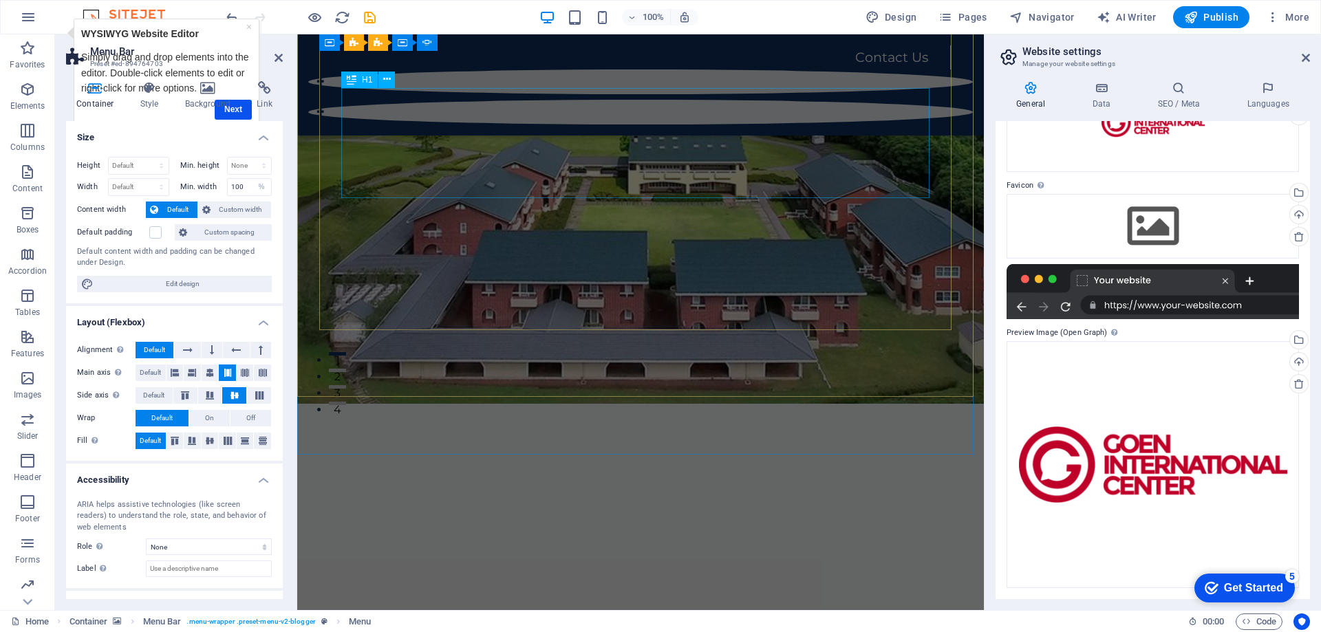
scroll to position [0, 0]
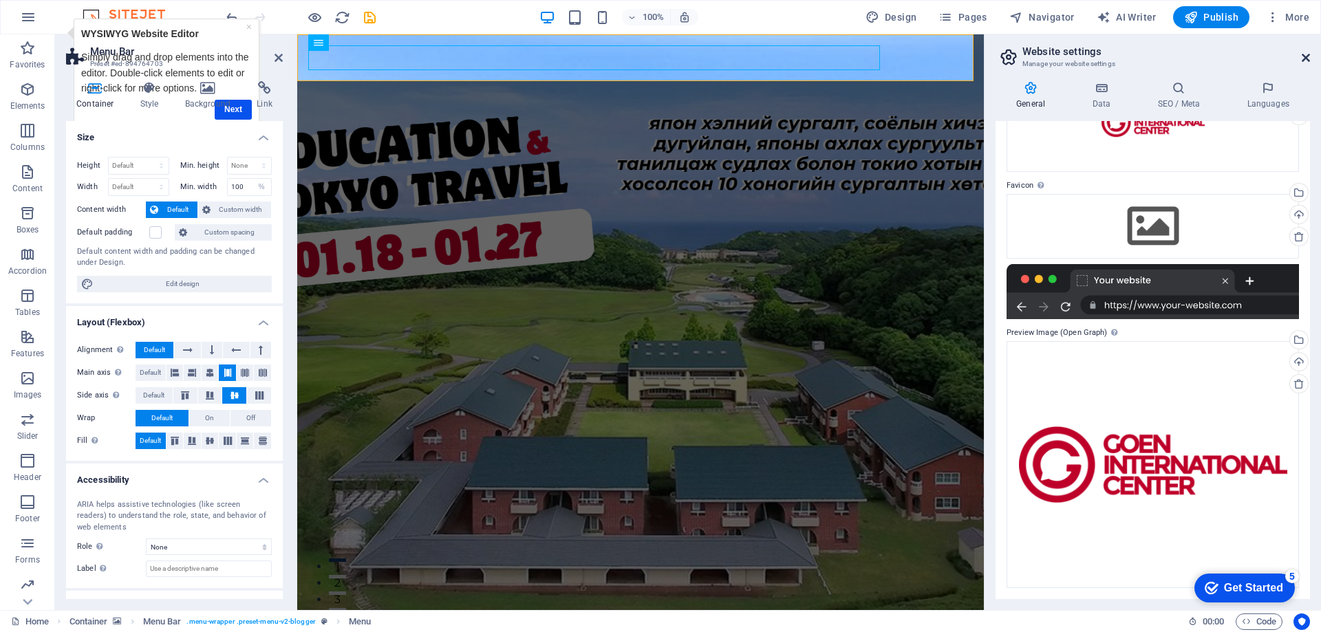
click at [1301, 61] on icon at bounding box center [1305, 57] width 8 height 11
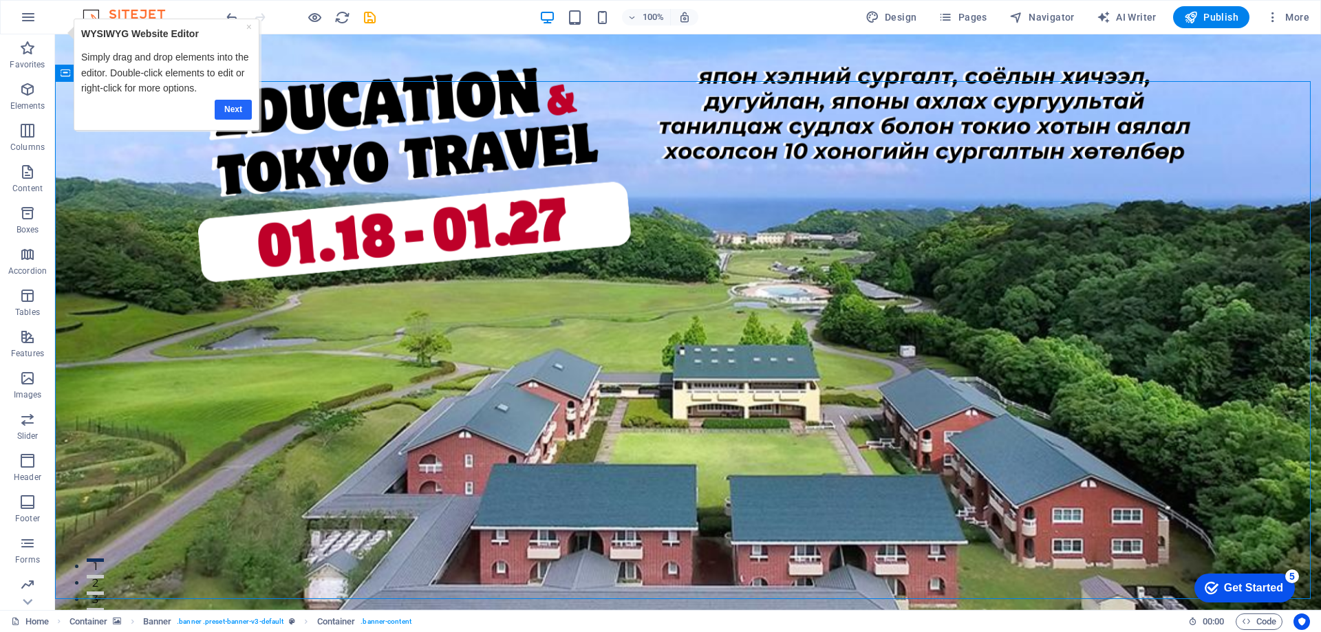
click at [239, 111] on link "Next" at bounding box center [233, 110] width 37 height 20
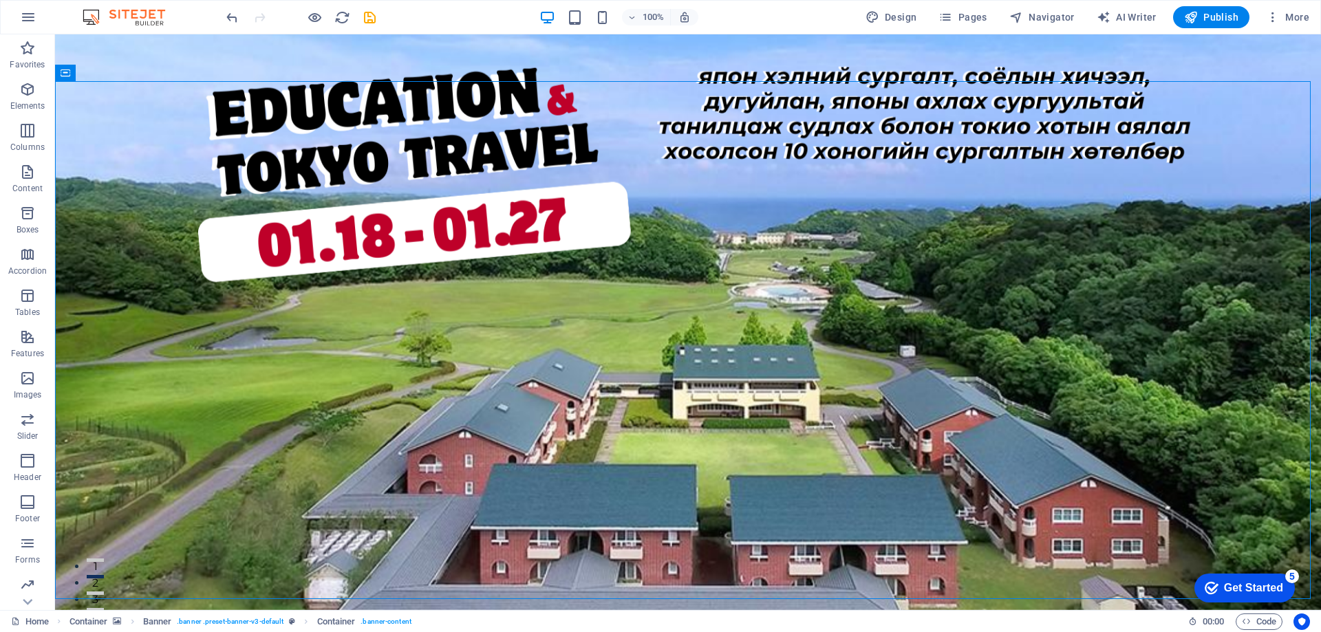
click at [1224, 589] on div "Get Started" at bounding box center [1253, 588] width 59 height 12
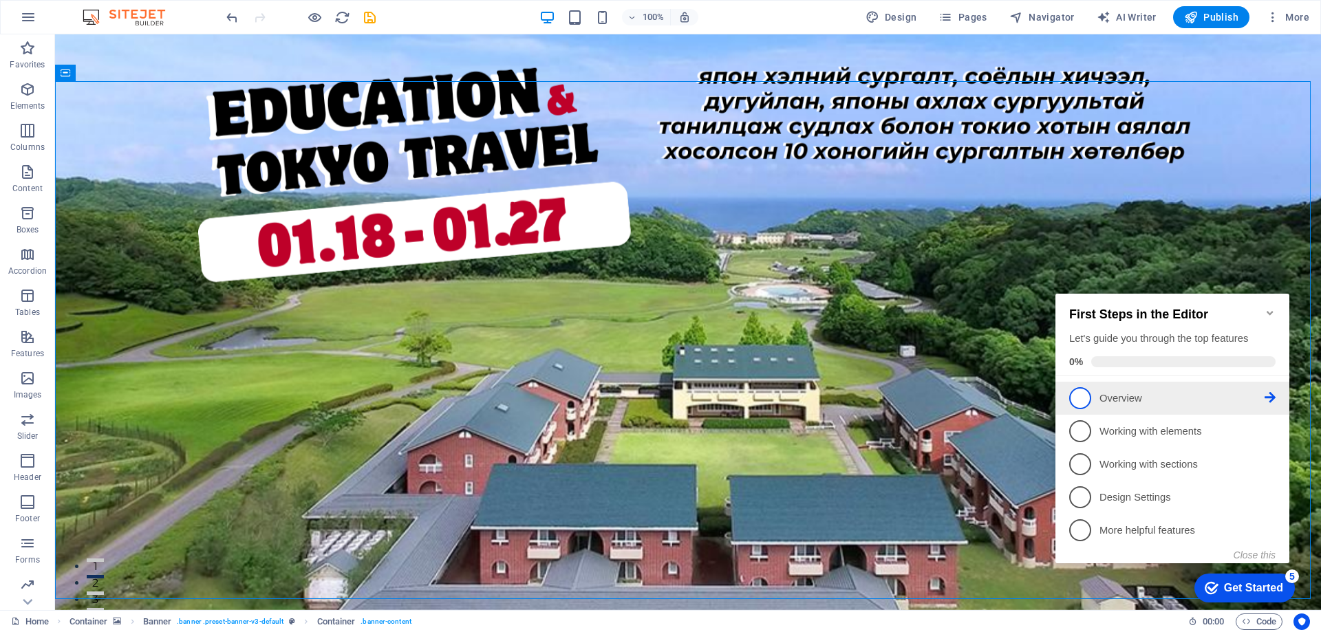
click at [1084, 396] on span "1" at bounding box center [1080, 398] width 22 height 22
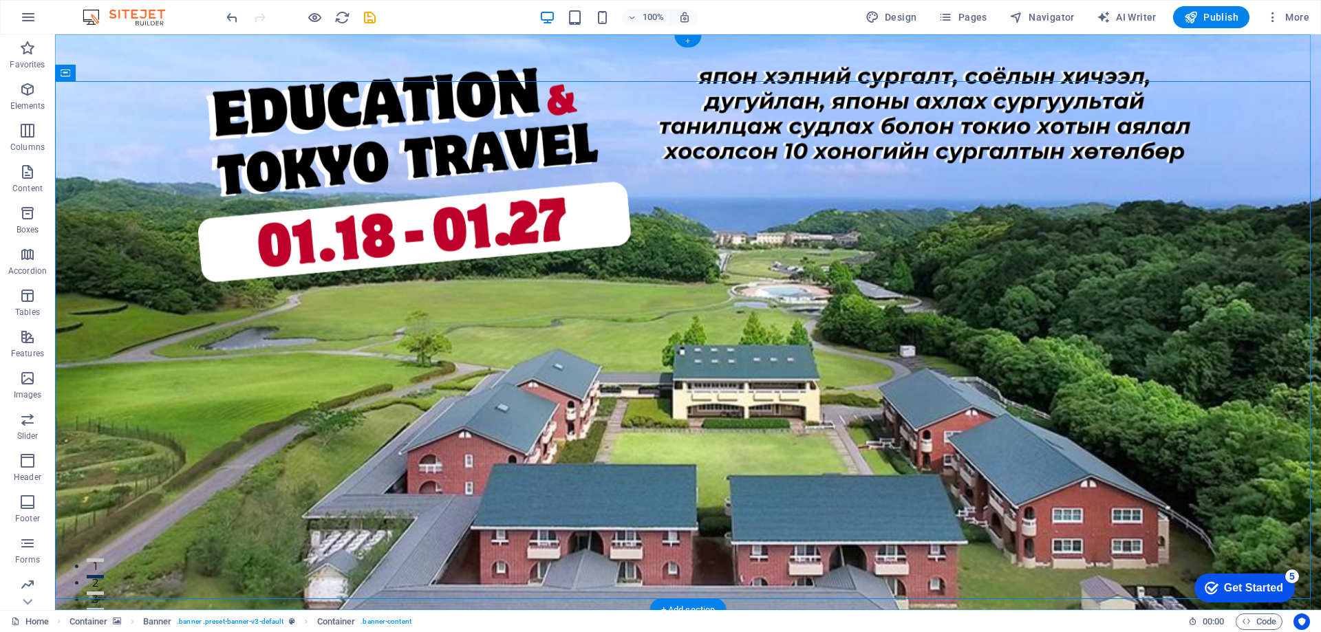
click at [689, 41] on div "+" at bounding box center [687, 41] width 27 height 12
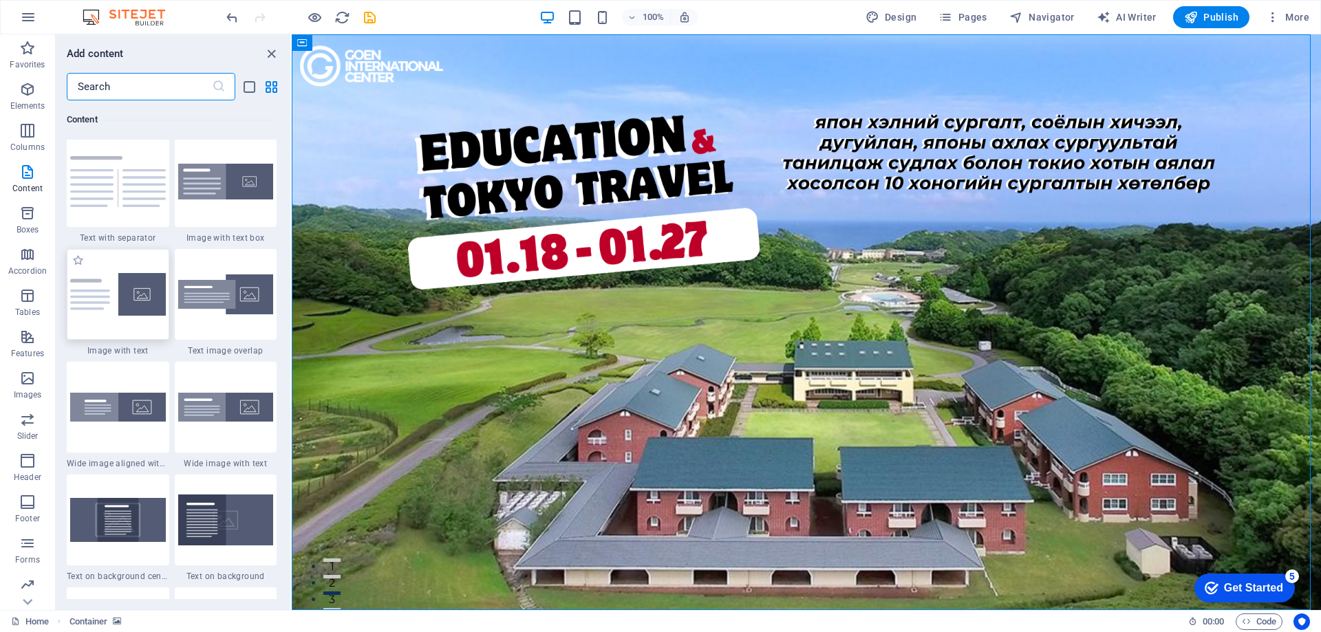
scroll to position [2613, 0]
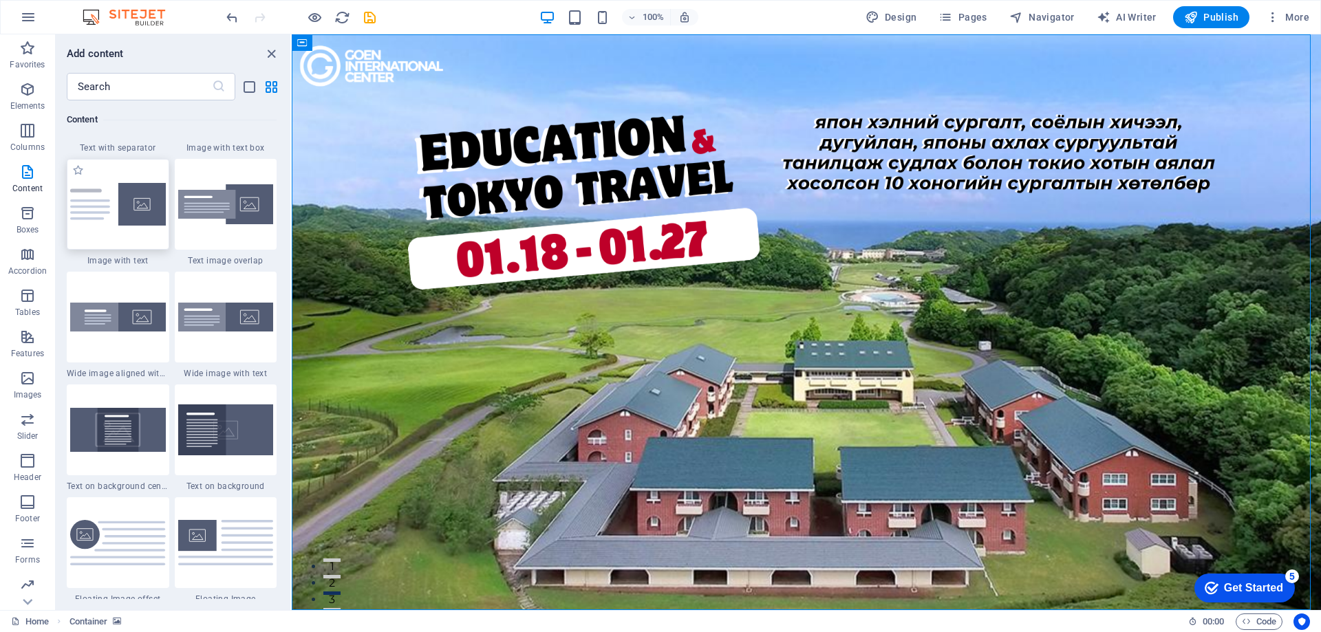
click at [125, 233] on div at bounding box center [118, 204] width 102 height 91
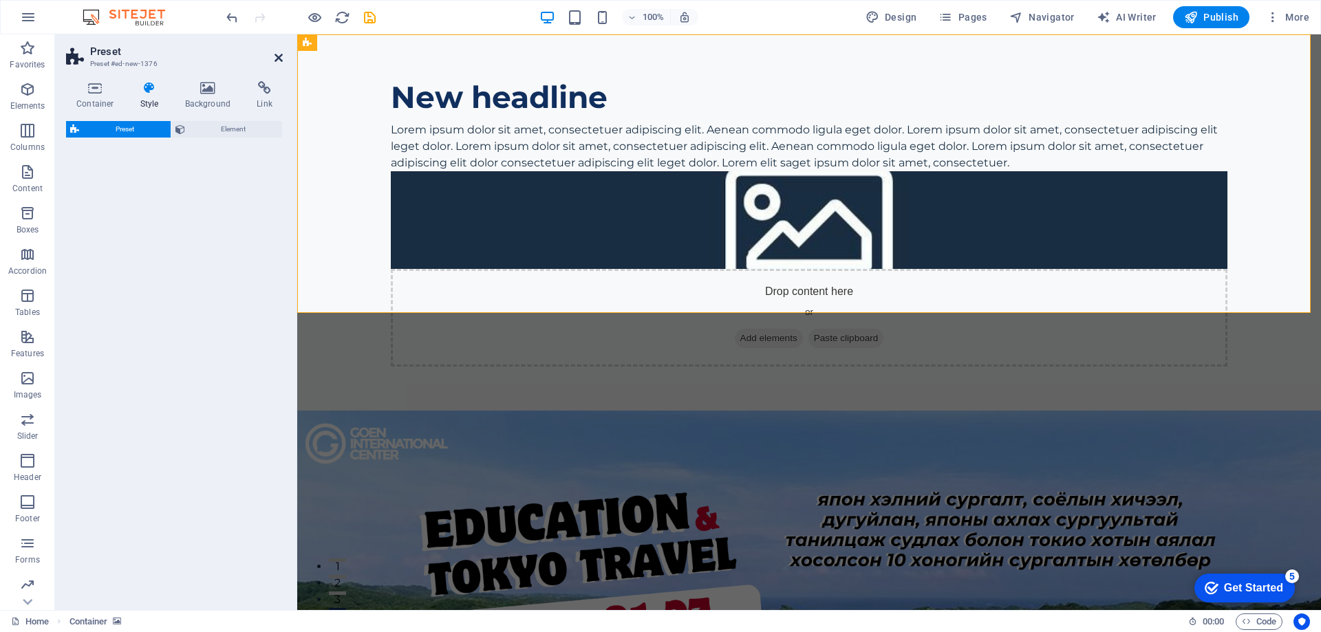
click at [280, 59] on icon at bounding box center [278, 57] width 8 height 11
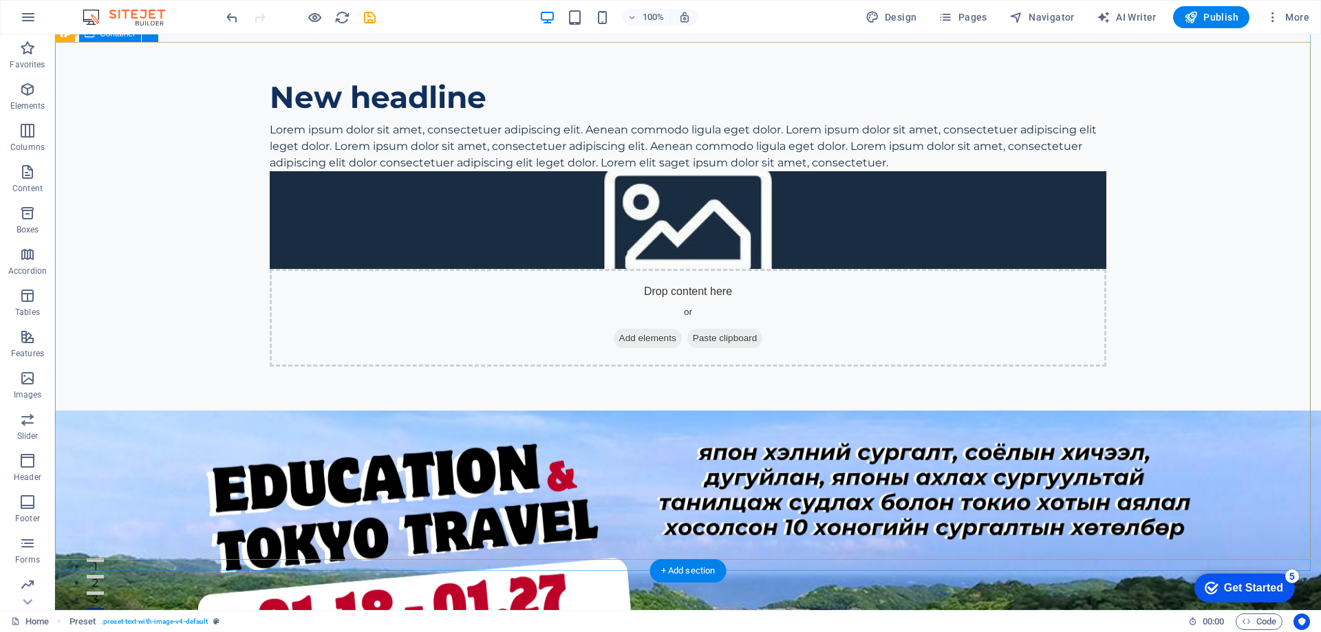
scroll to position [344, 0]
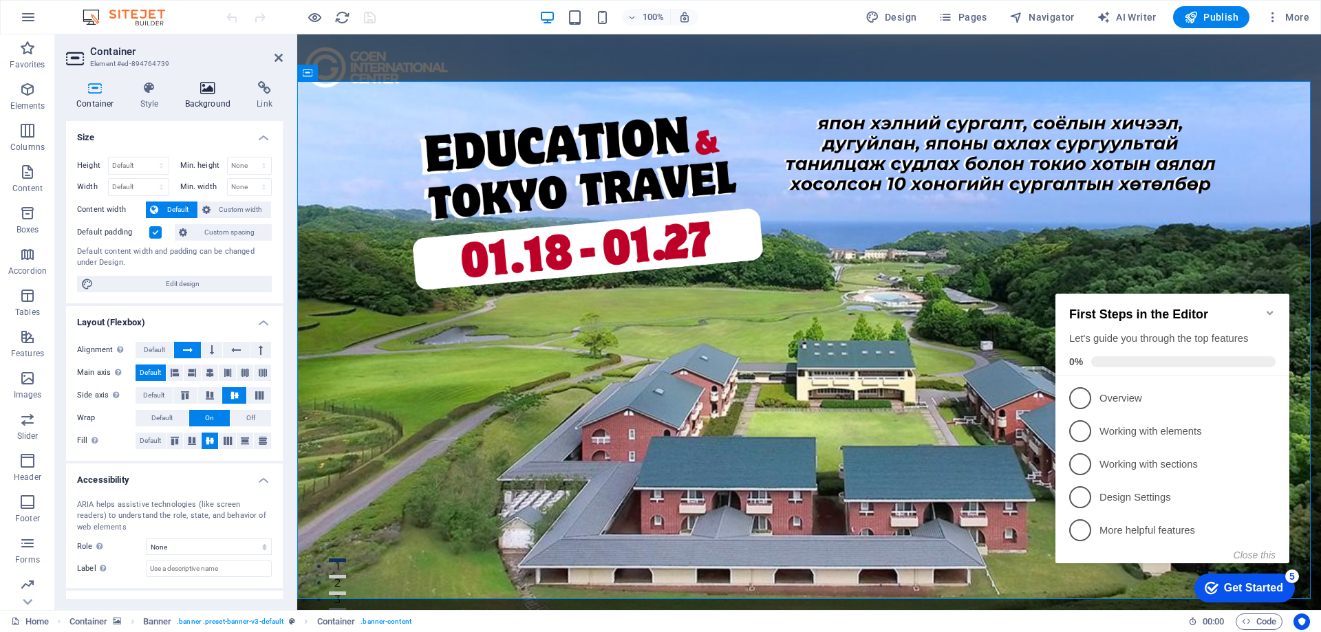
click at [229, 98] on h4 "Background" at bounding box center [211, 95] width 72 height 29
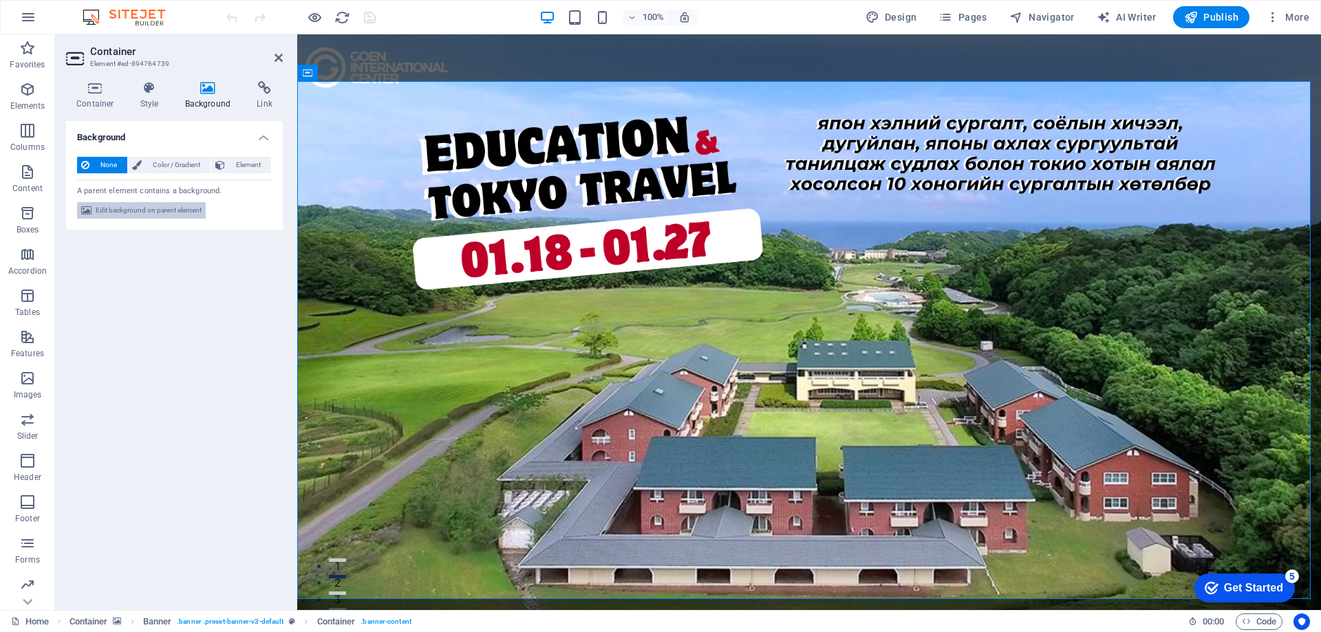
click at [157, 210] on span "Edit background on parent element" at bounding box center [149, 210] width 106 height 17
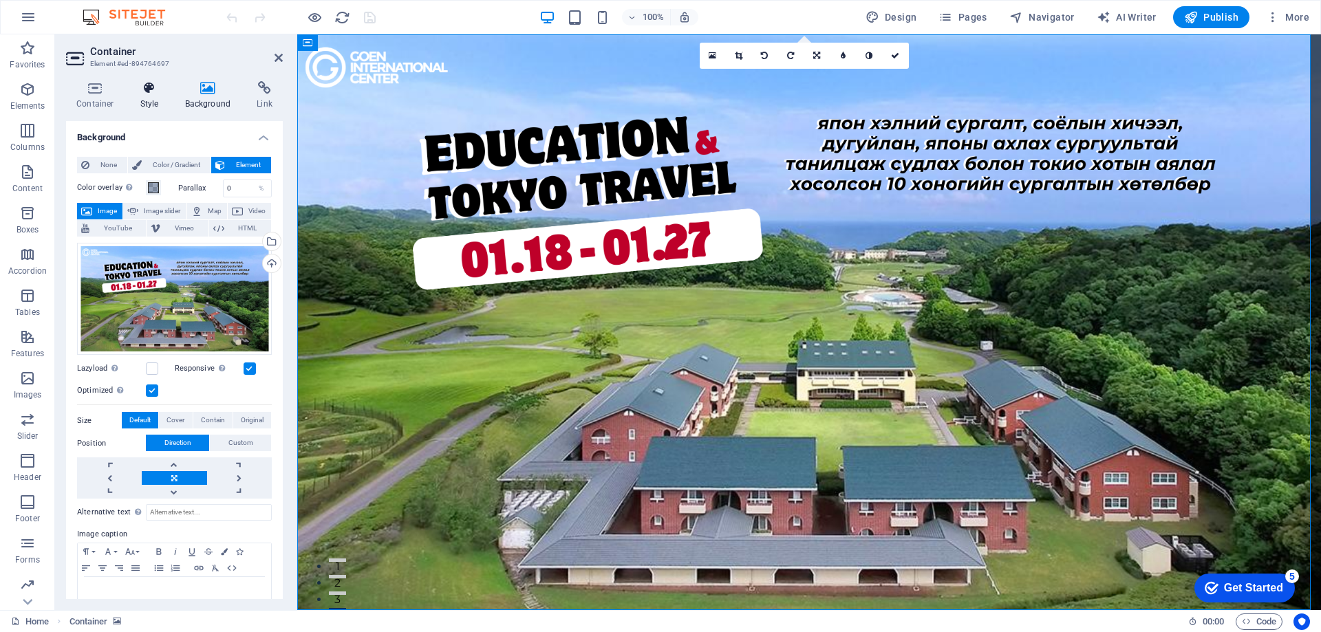
click at [136, 94] on icon at bounding box center [149, 88] width 39 height 14
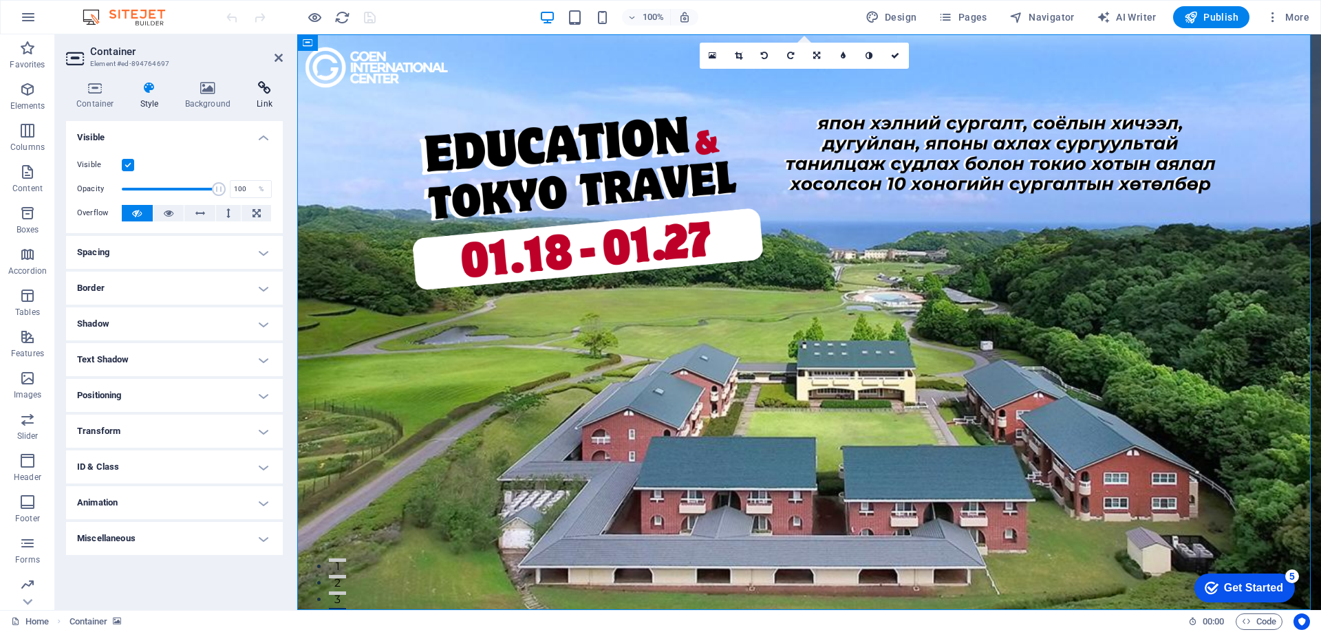
click at [247, 96] on h4 "Link" at bounding box center [264, 95] width 36 height 29
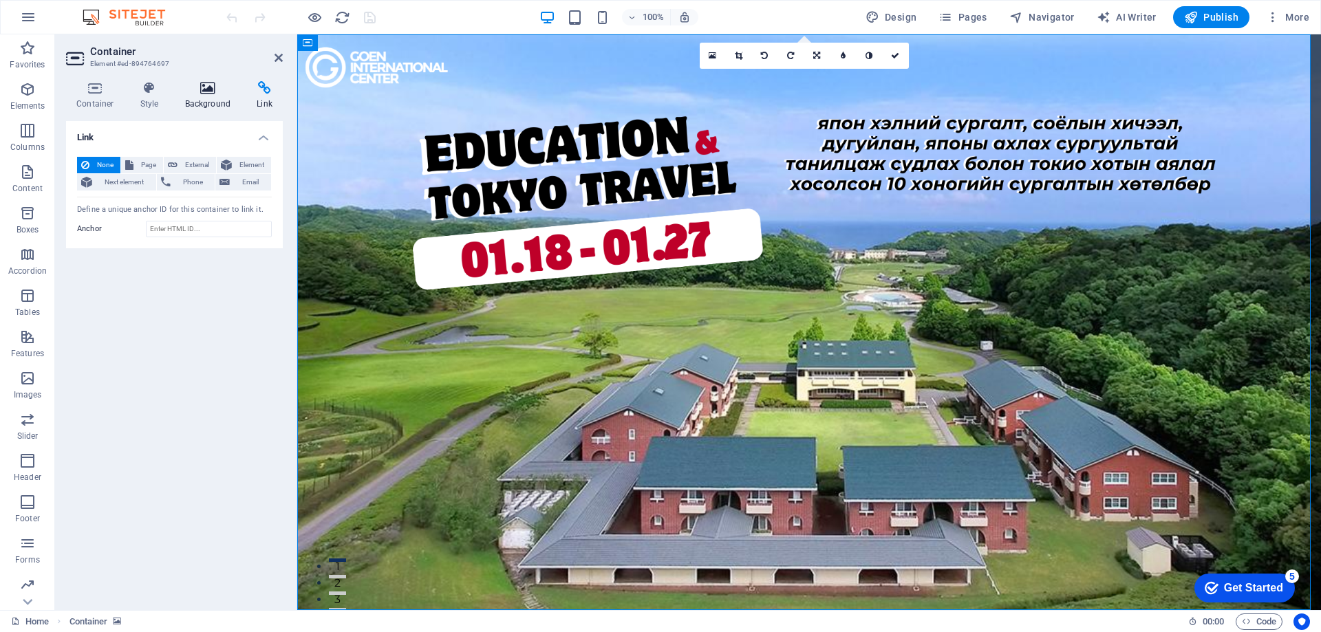
click at [207, 93] on icon at bounding box center [208, 88] width 67 height 14
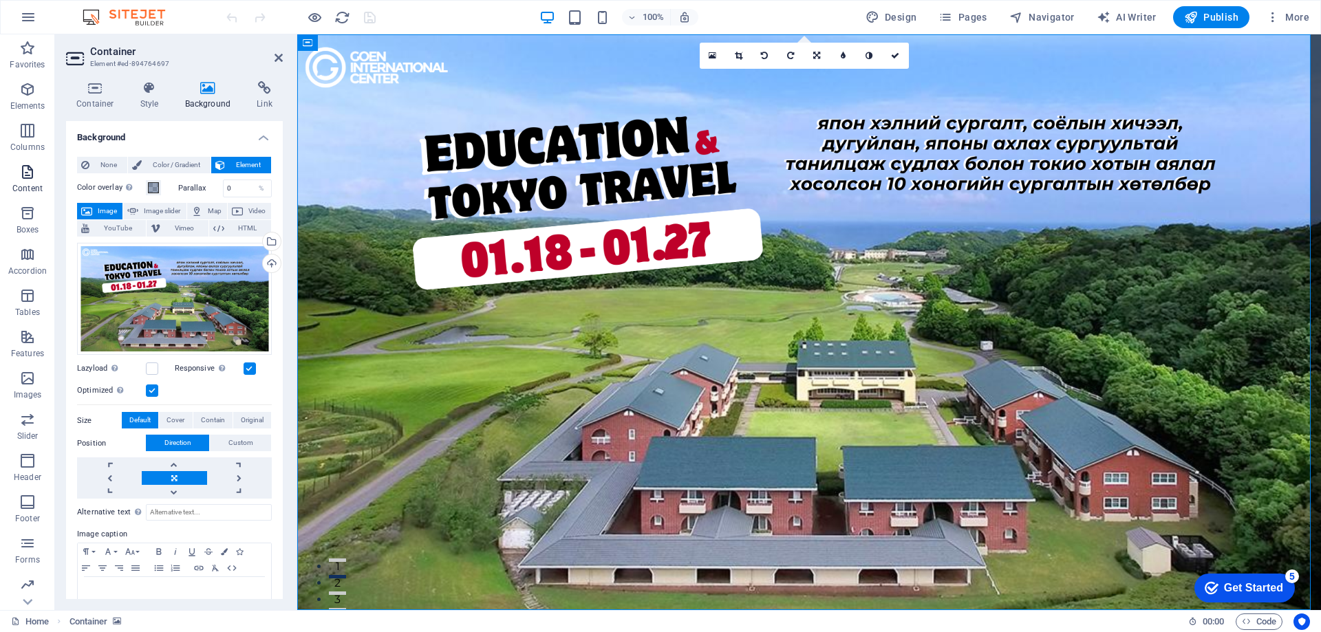
click at [21, 171] on icon "button" at bounding box center [27, 172] width 17 height 17
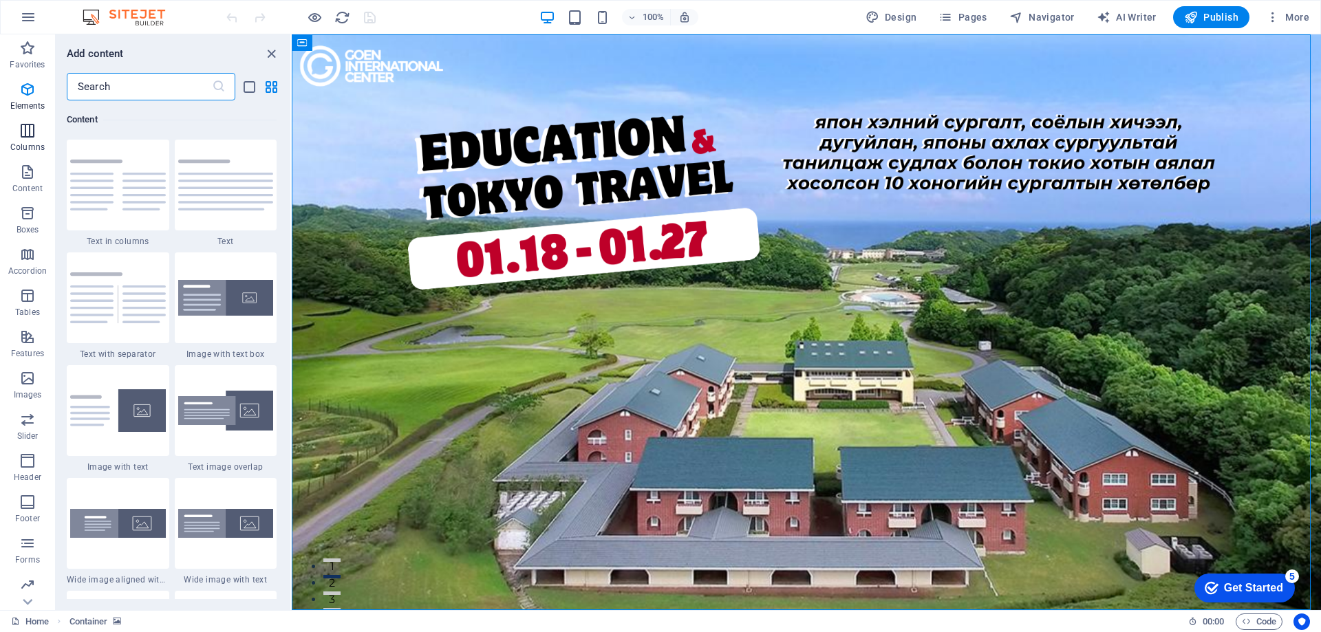
click at [23, 144] on p "Columns" at bounding box center [27, 147] width 34 height 11
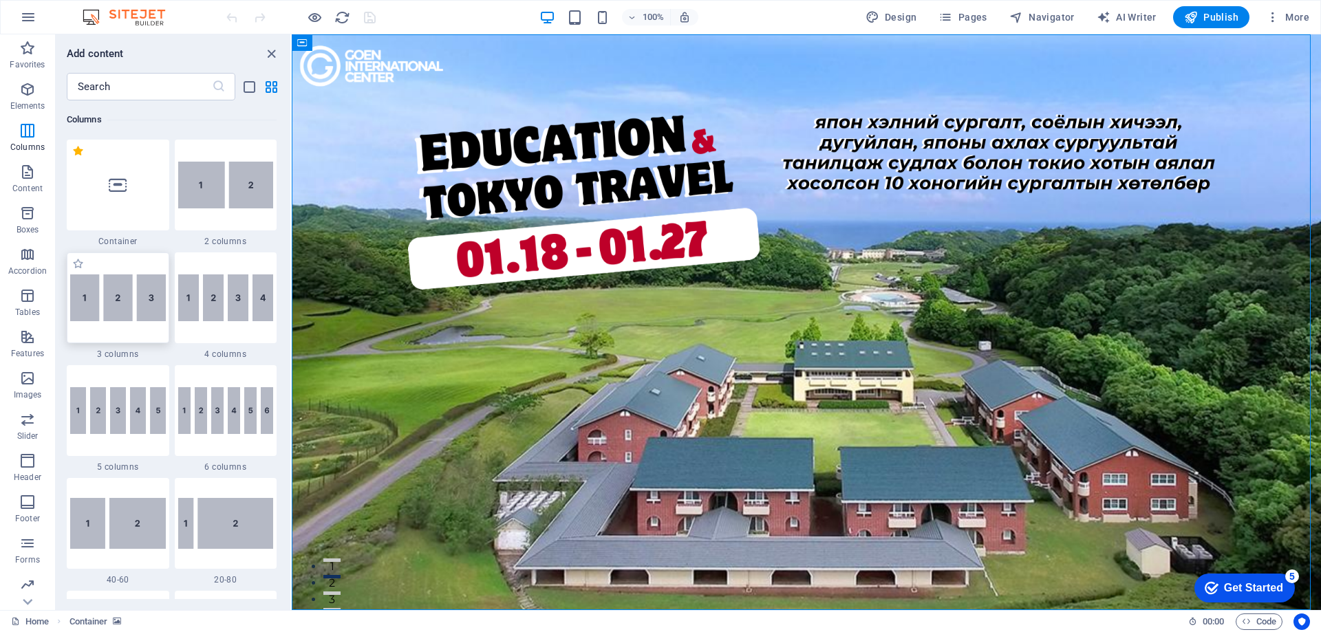
scroll to position [681, 0]
click at [31, 305] on span "Tables" at bounding box center [27, 304] width 55 height 33
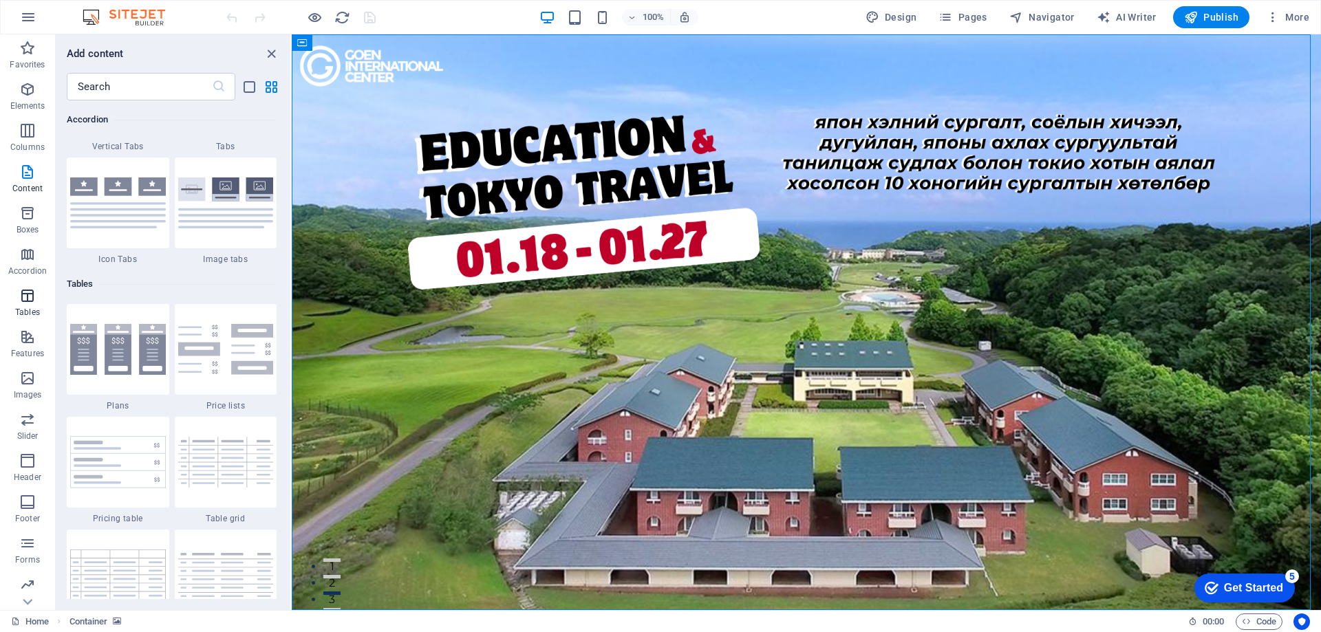
scroll to position [4764, 0]
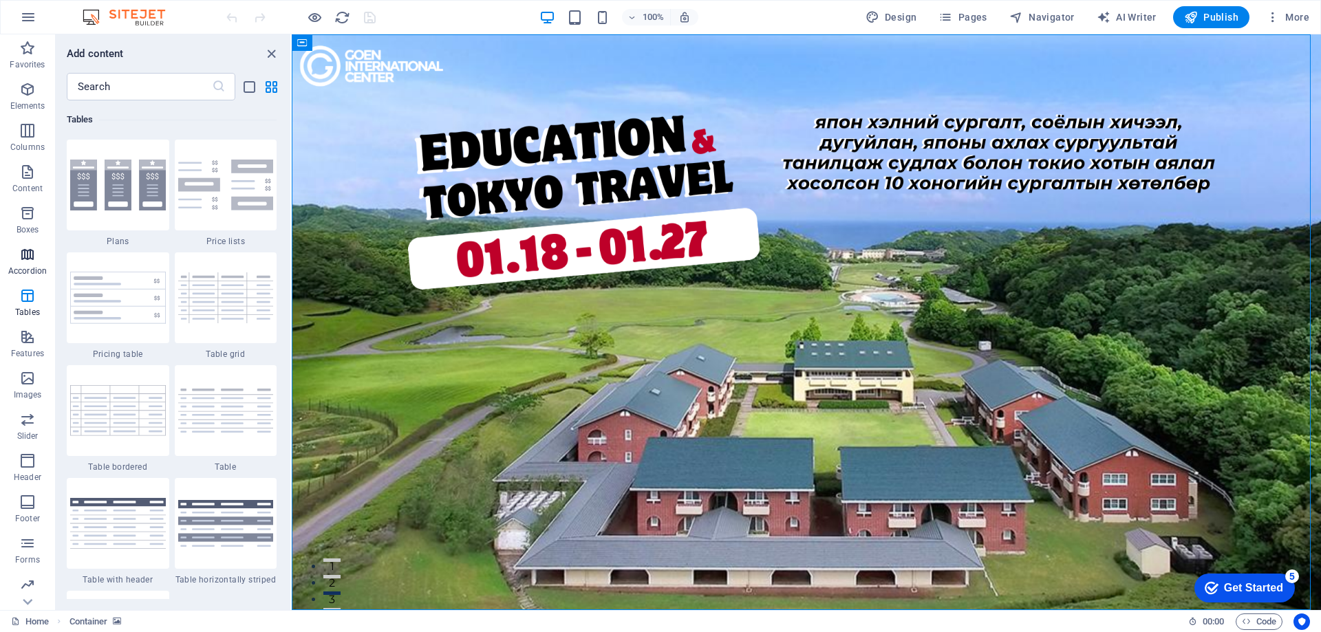
click at [28, 256] on icon "button" at bounding box center [27, 254] width 17 height 17
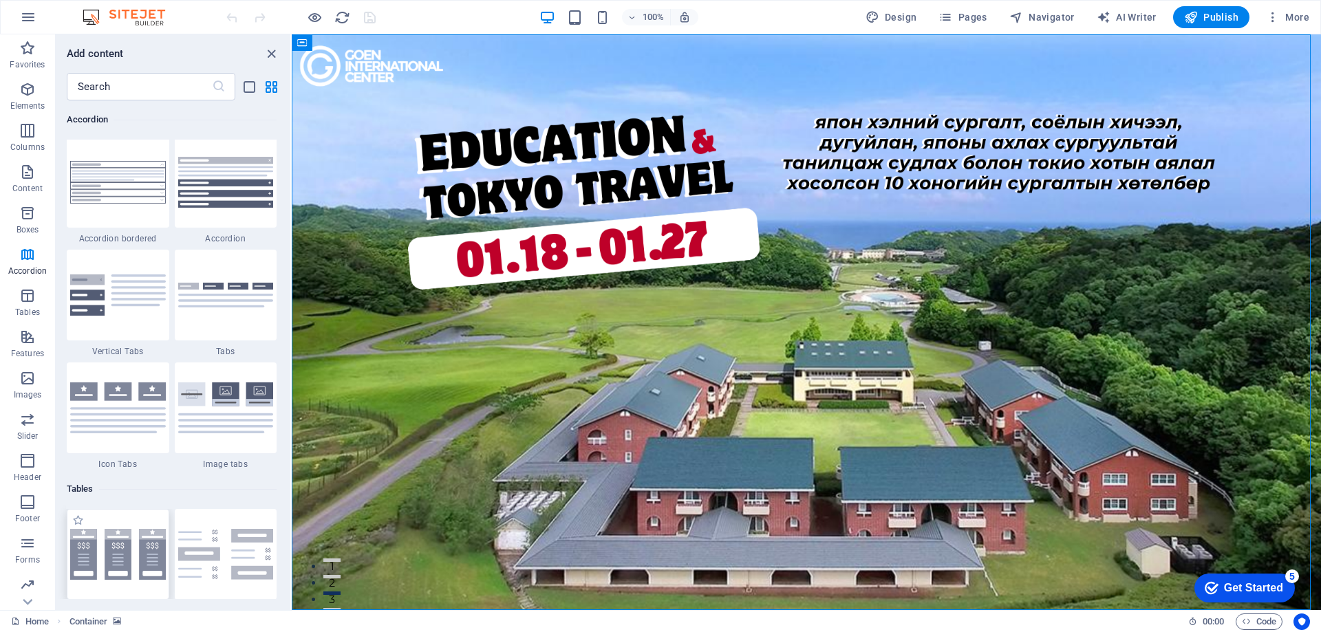
scroll to position [4392, 0]
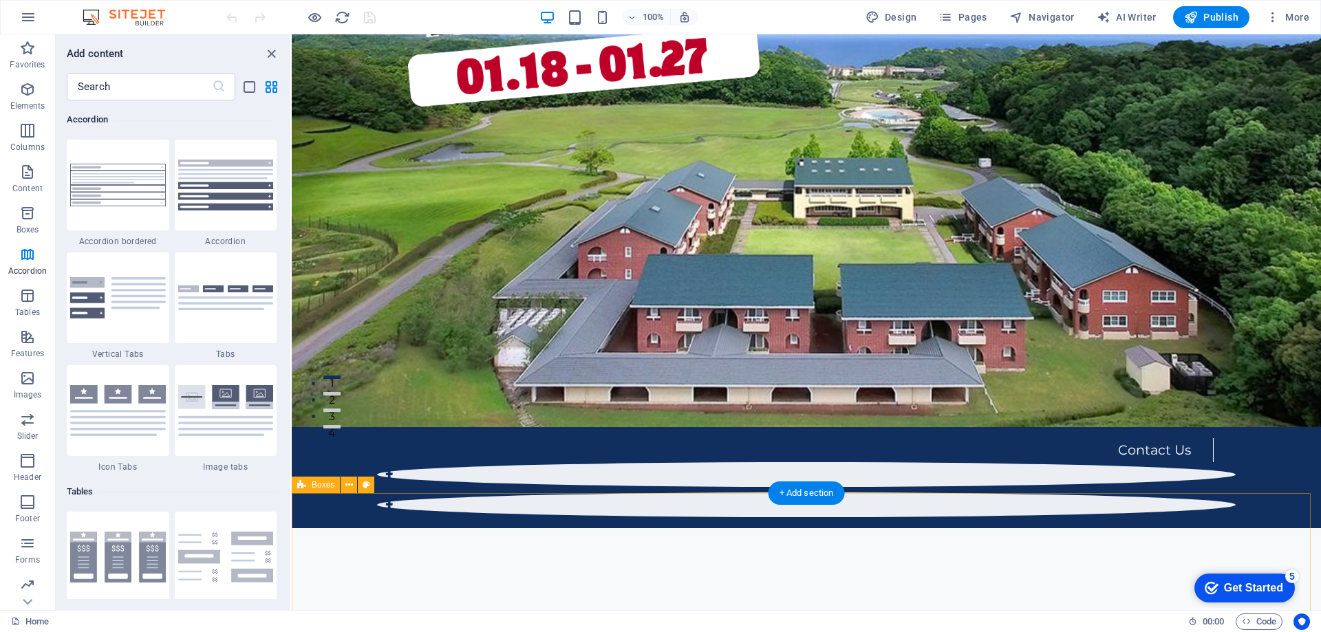
scroll to position [206, 0]
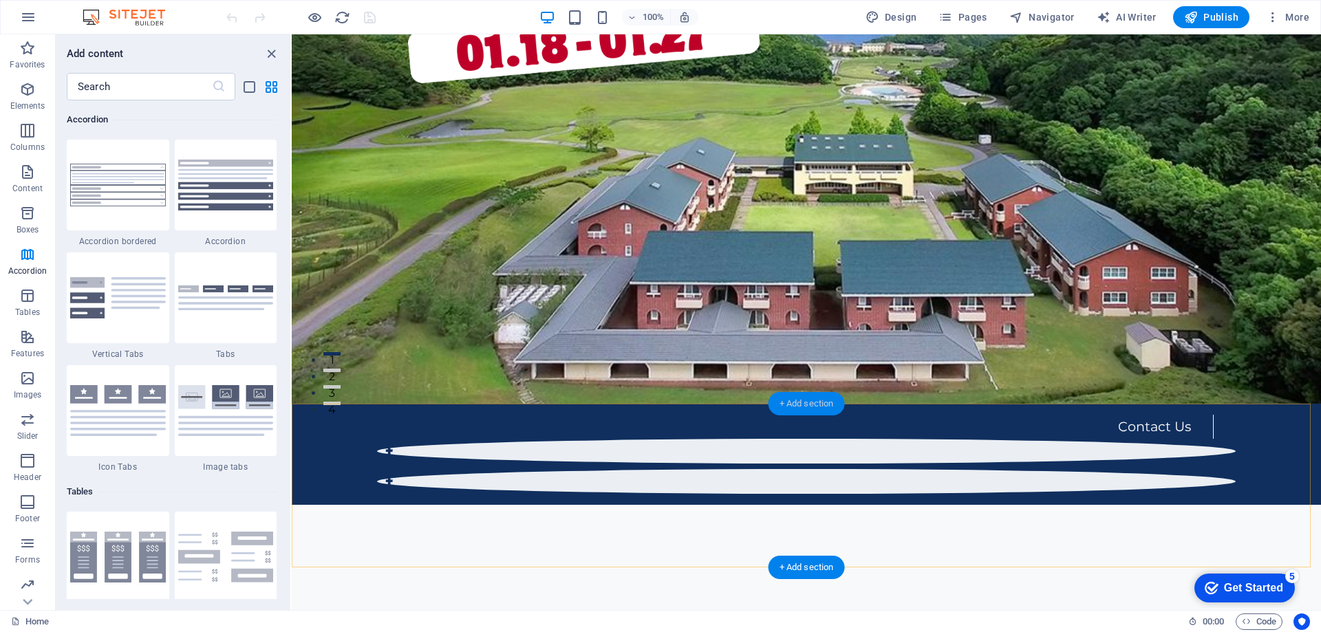
click at [827, 408] on div "+ Add section" at bounding box center [806, 403] width 76 height 23
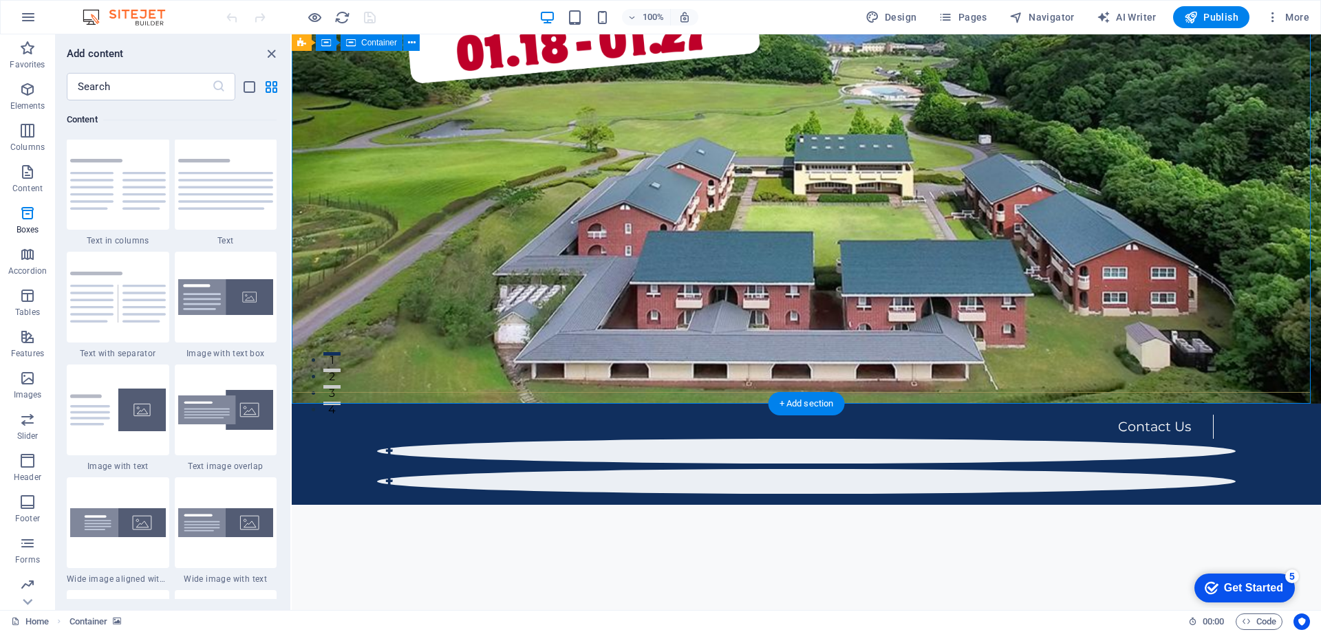
scroll to position [2407, 0]
click at [203, 307] on img at bounding box center [226, 298] width 96 height 36
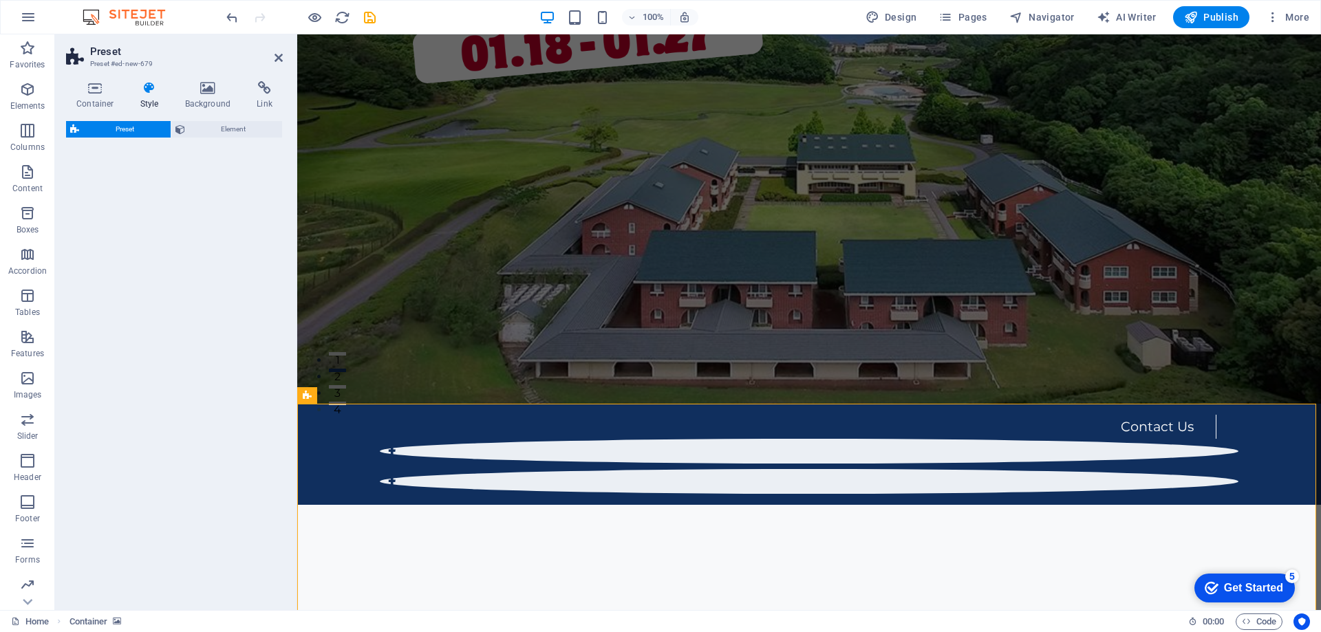
select select "rem"
select select "px"
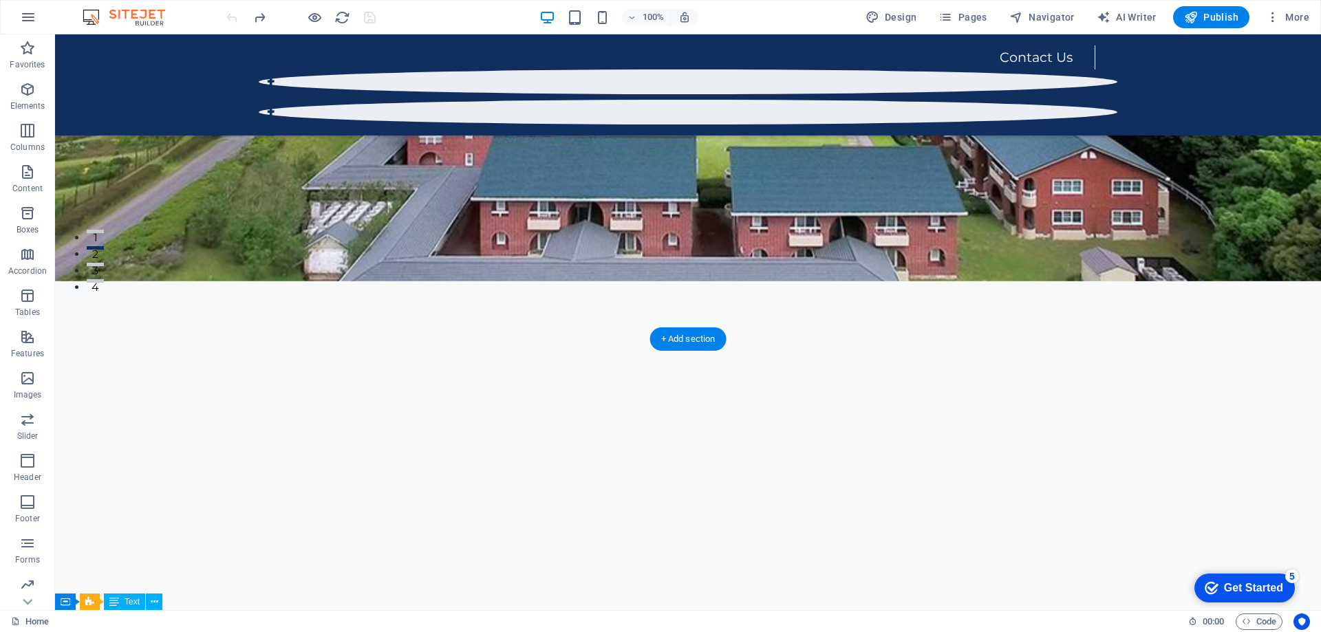
scroll to position [206, 0]
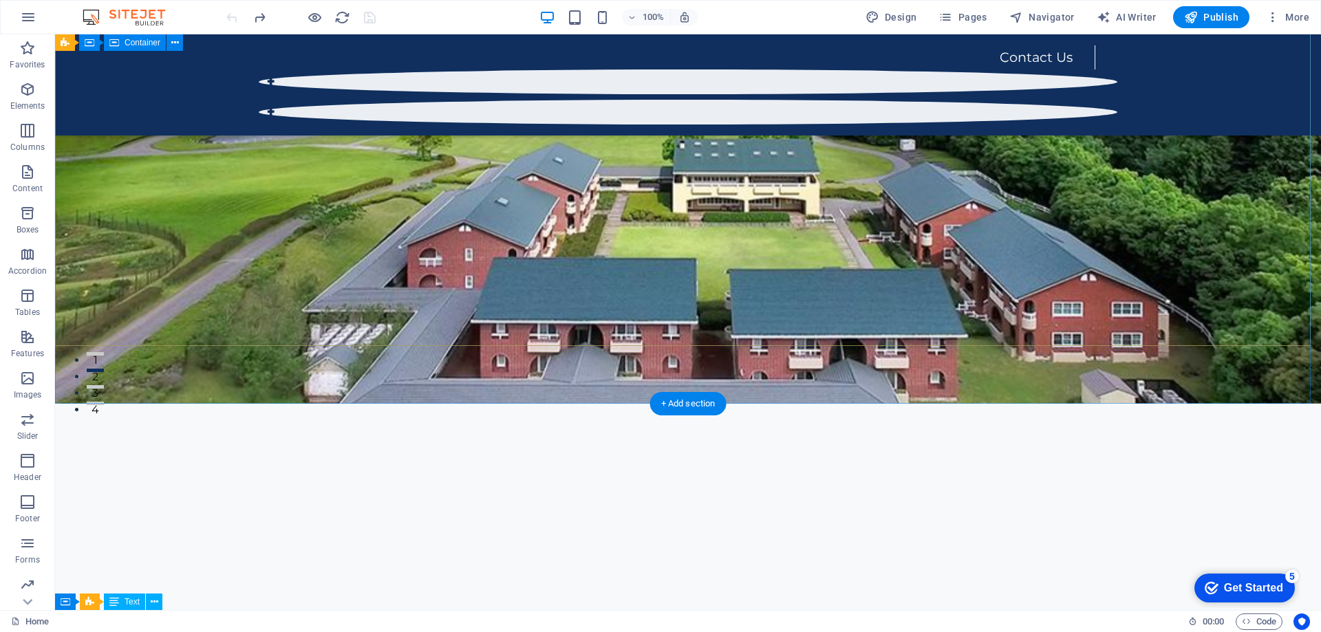
click at [805, 451] on div "JAPANESE LANGUAGE COURSE Button label ADVENTURE to Find Sanctuary in Times of C…" at bounding box center [688, 583] width 1266 height 264
click at [1032, 367] on figure at bounding box center [688, 116] width 1266 height 576
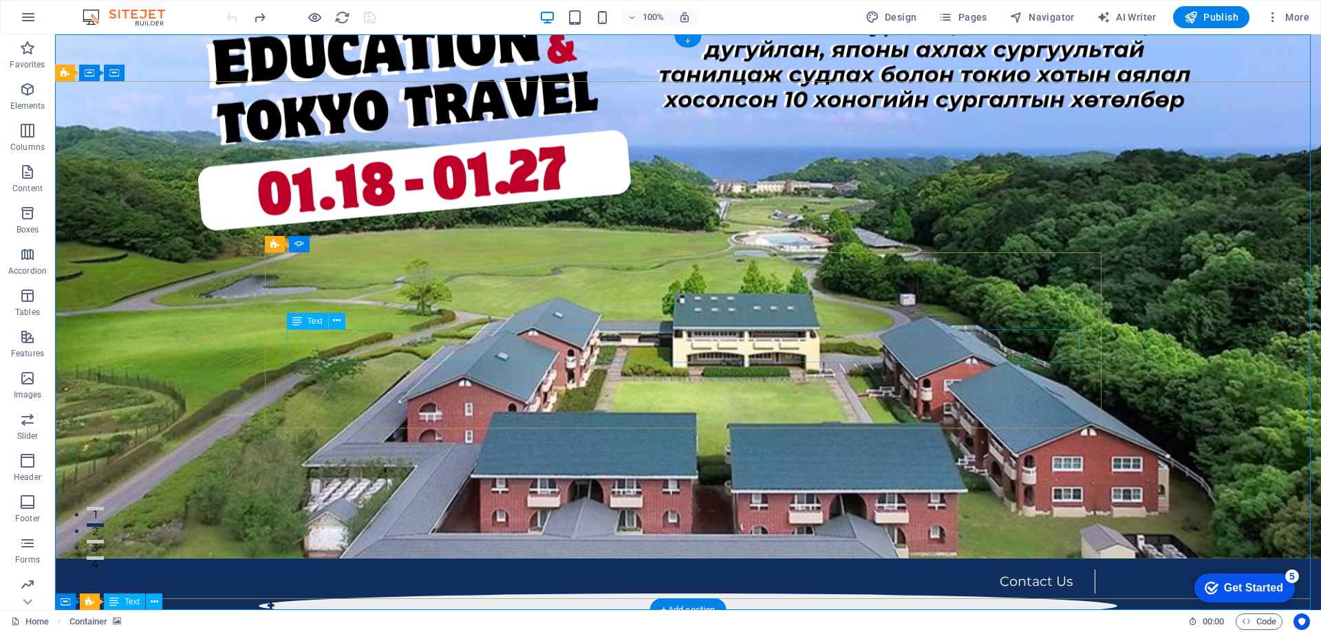
scroll to position [0, 0]
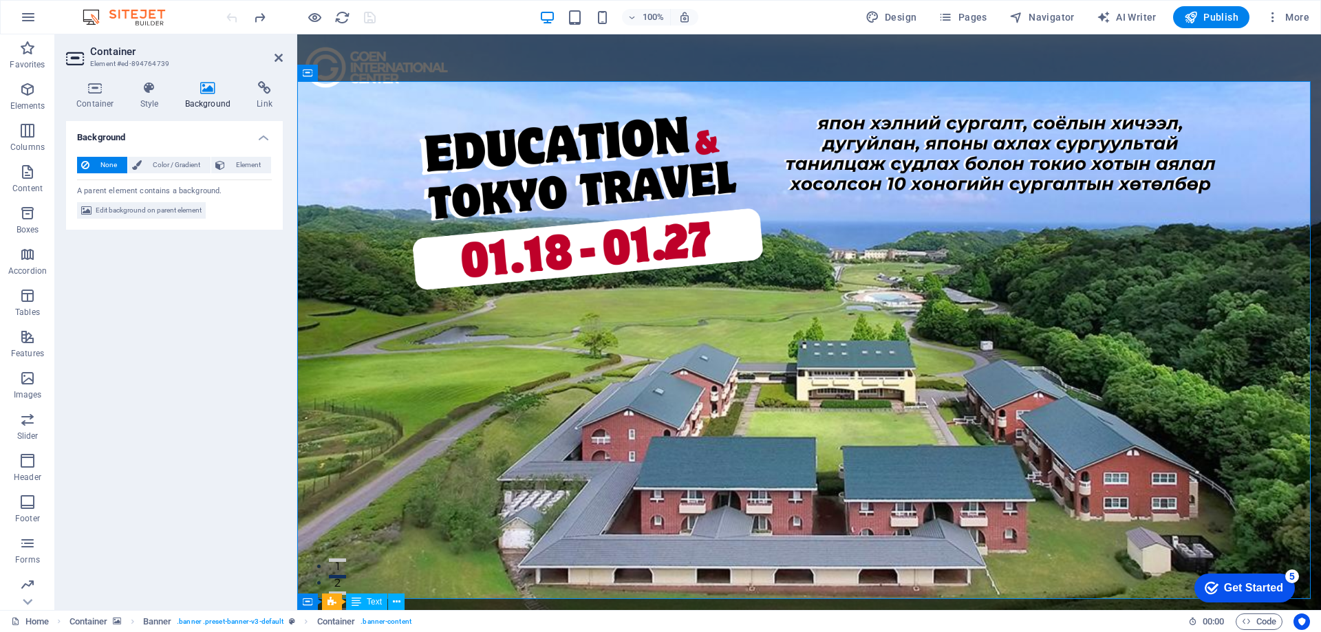
click at [259, 141] on h4 "Background" at bounding box center [174, 133] width 217 height 25
click at [260, 140] on h4 "Background" at bounding box center [174, 137] width 217 height 33
click at [250, 163] on span "Element" at bounding box center [248, 165] width 38 height 17
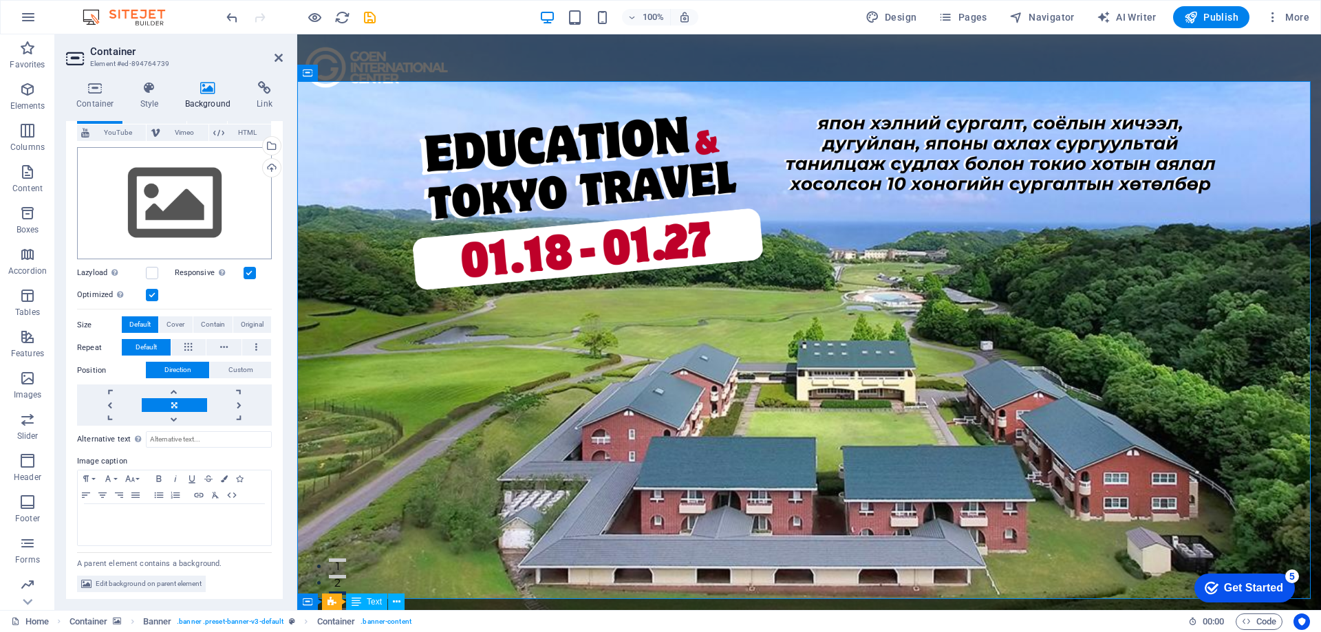
scroll to position [98, 0]
click at [196, 191] on div "Drag files here, click to choose files or select files from Files or our free s…" at bounding box center [174, 201] width 195 height 113
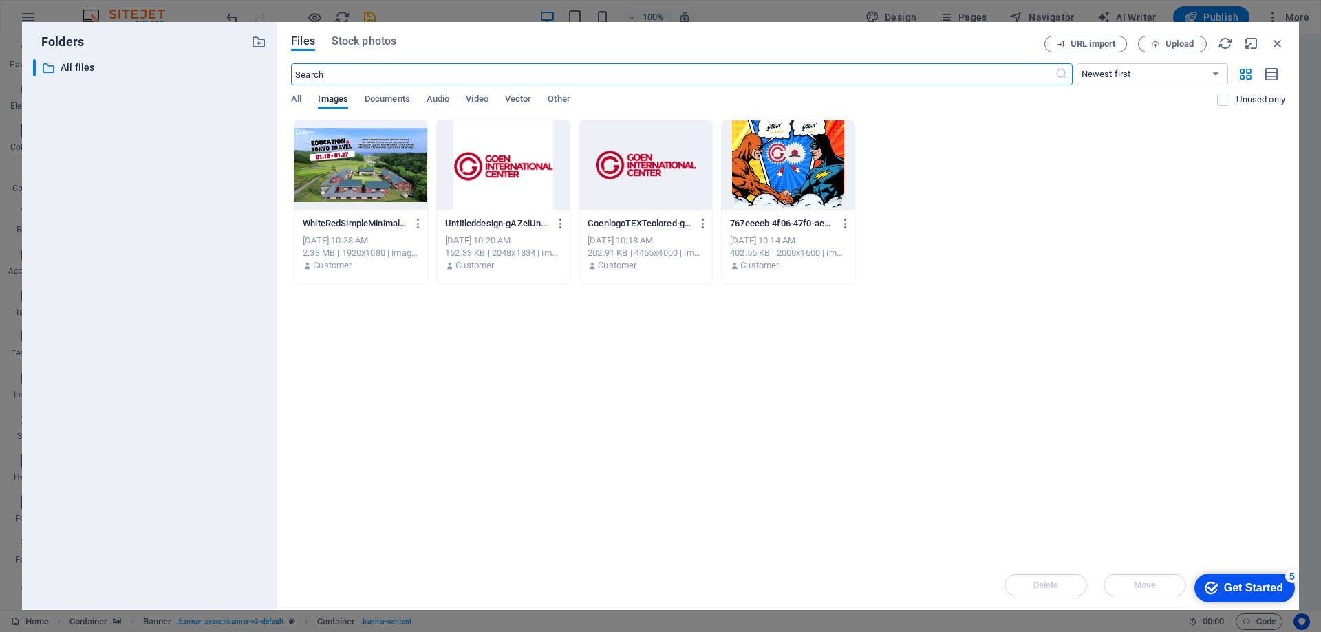
scroll to position [76, 0]
click at [782, 181] on div at bounding box center [788, 164] width 133 height 89
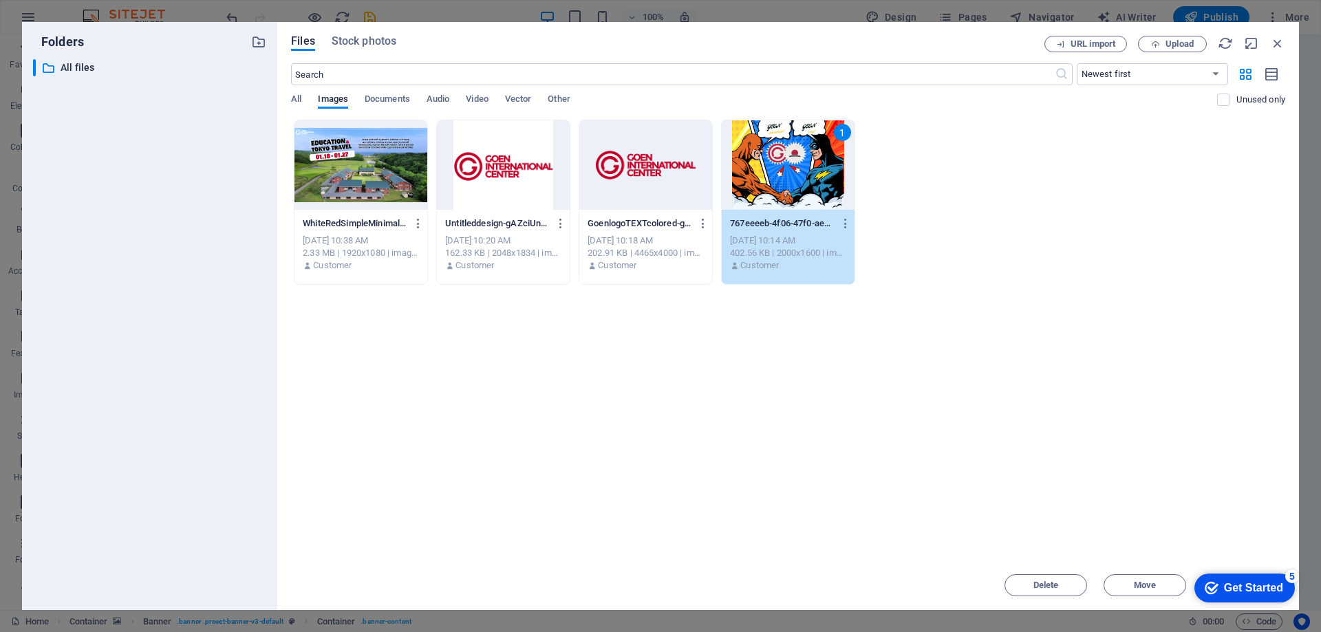
click at [793, 215] on div "767eeeeb-4f06-47f0-ae63-809c8de838c4-YQg0sHmoTCh40Tly6lh5ZA.jfif 767eeeeb-4f06-…" at bounding box center [788, 224] width 116 height 22
click at [793, 214] on div "767eeeeb-4f06-47f0-ae63-809c8de838c4-YQg0sHmoTCh40Tly6lh5ZA.jfif 767eeeeb-4f06-…" at bounding box center [788, 224] width 116 height 22
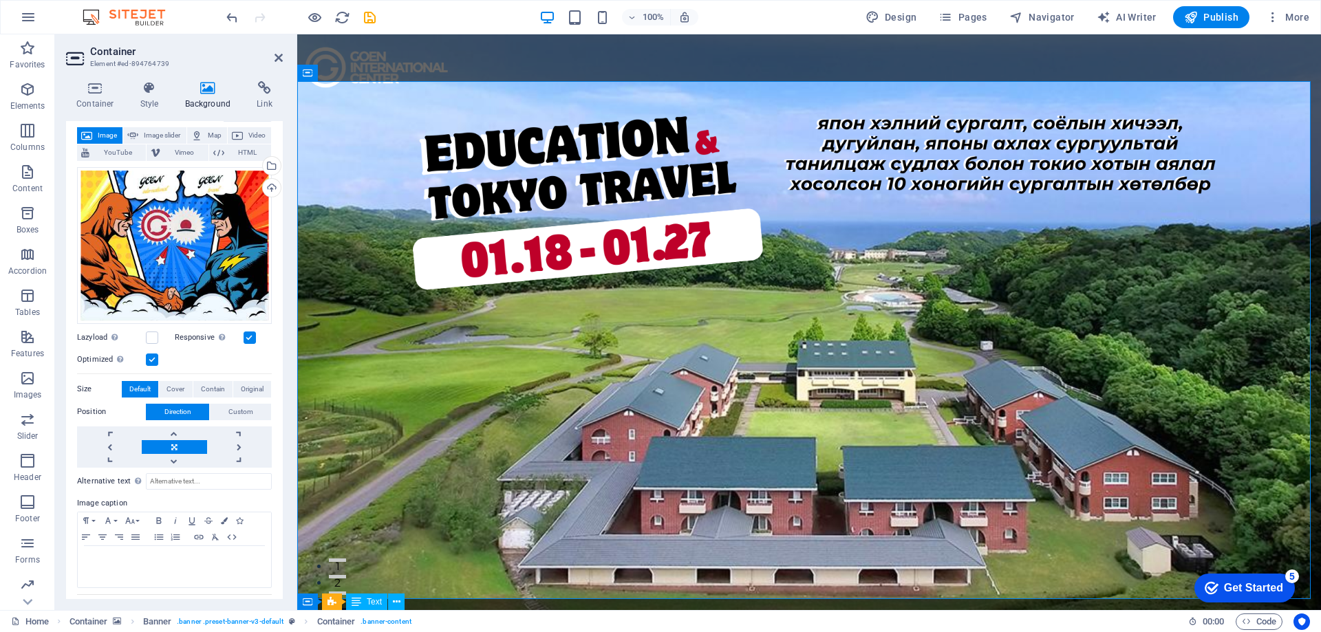
scroll to position [98, 0]
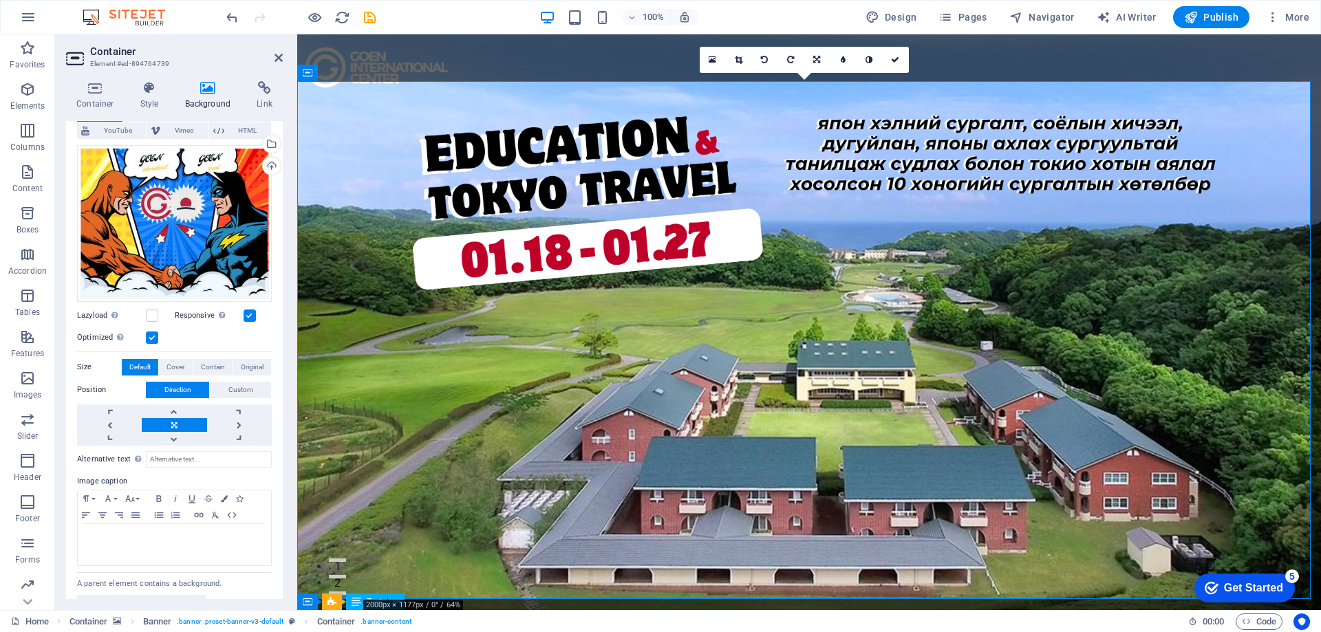
click at [346, 592] on button "3" at bounding box center [337, 593] width 17 height 3
click at [346, 575] on button "2" at bounding box center [337, 576] width 17 height 3
select select "ms"
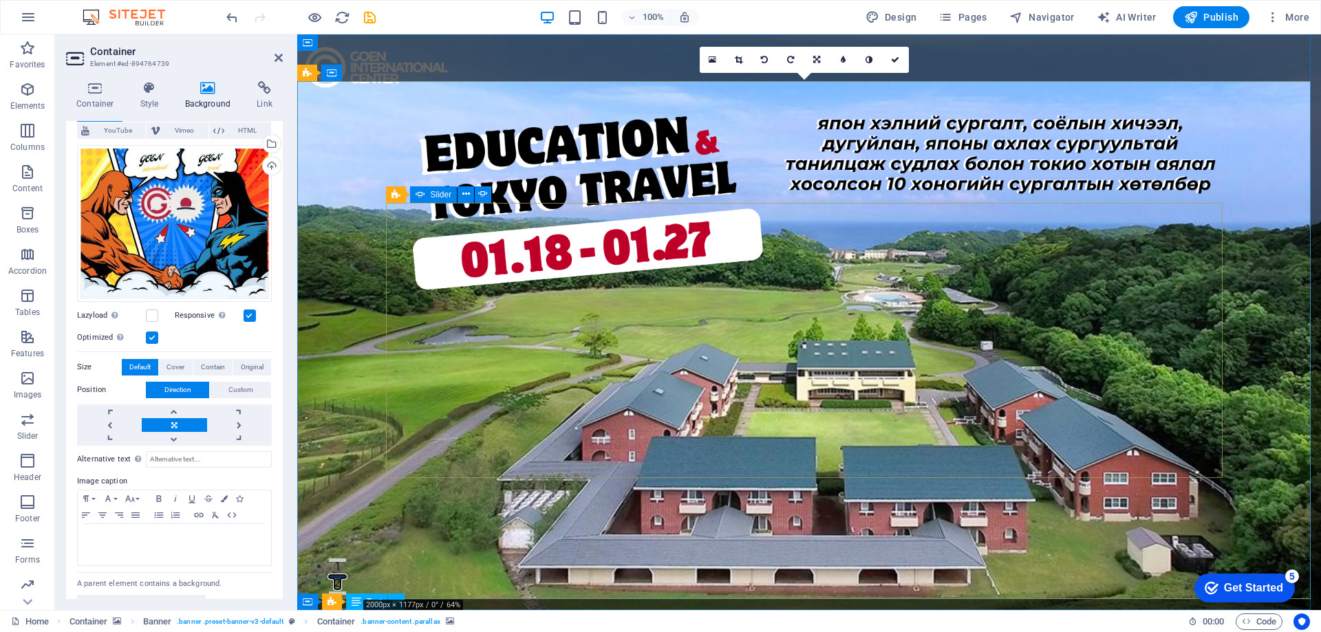
select select "s"
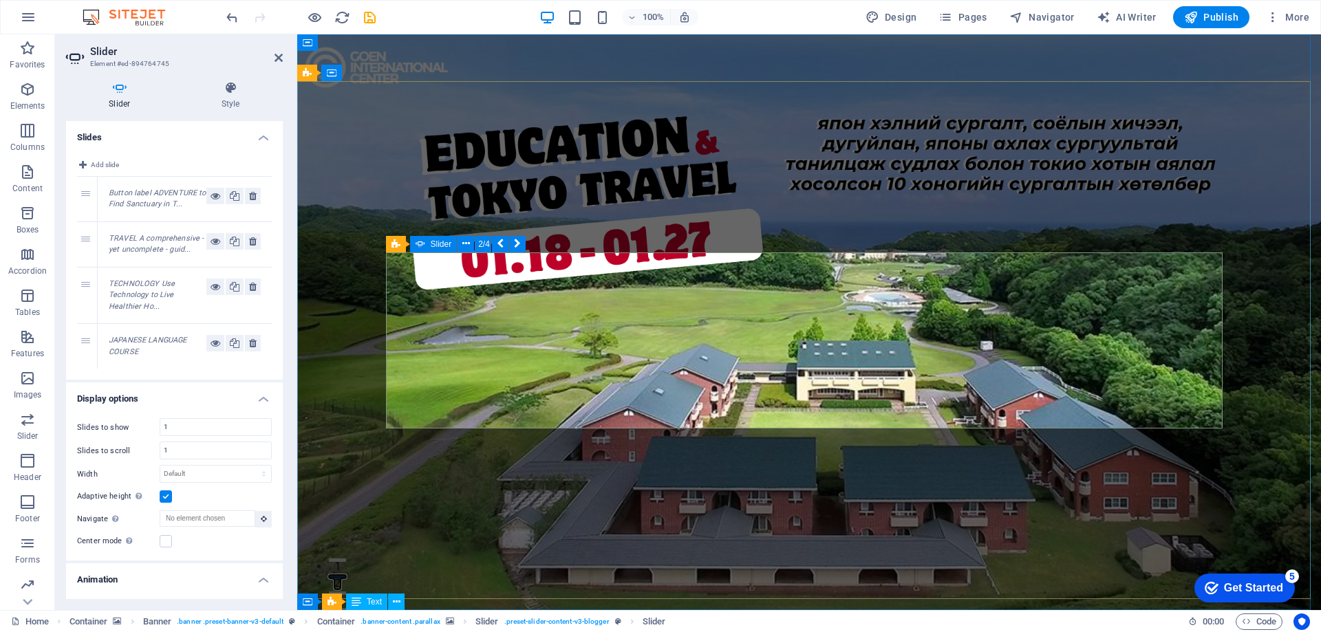
click at [346, 559] on button "1" at bounding box center [337, 560] width 17 height 3
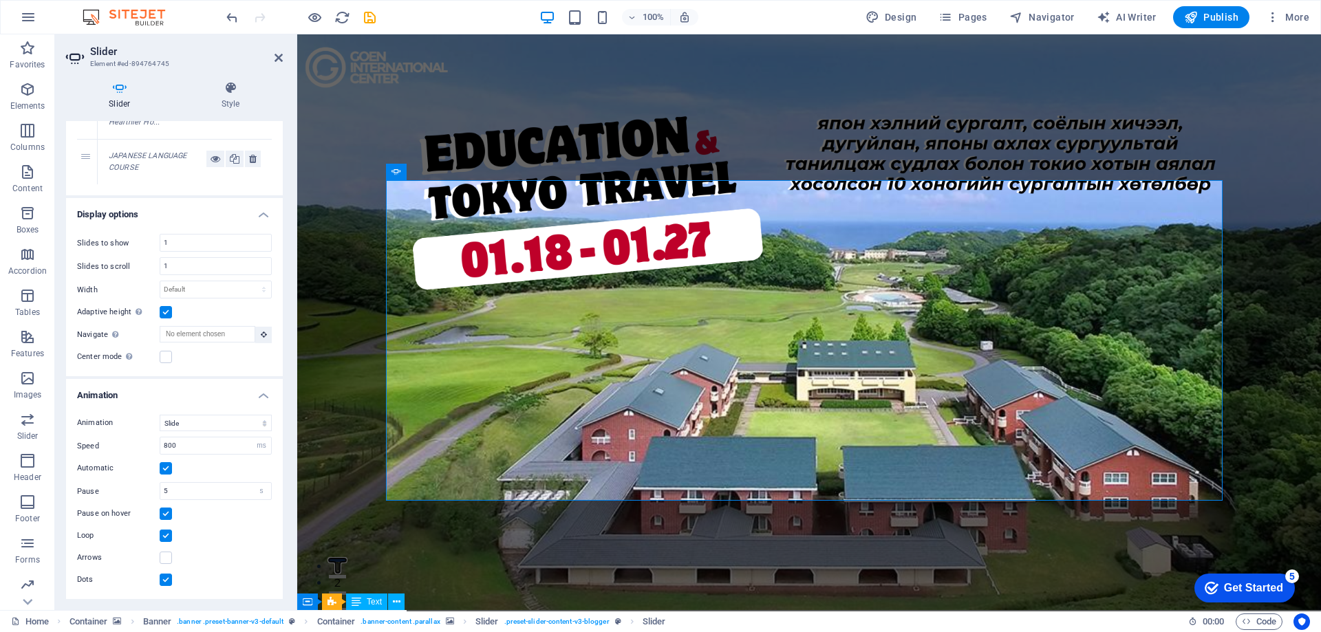
scroll to position [0, 0]
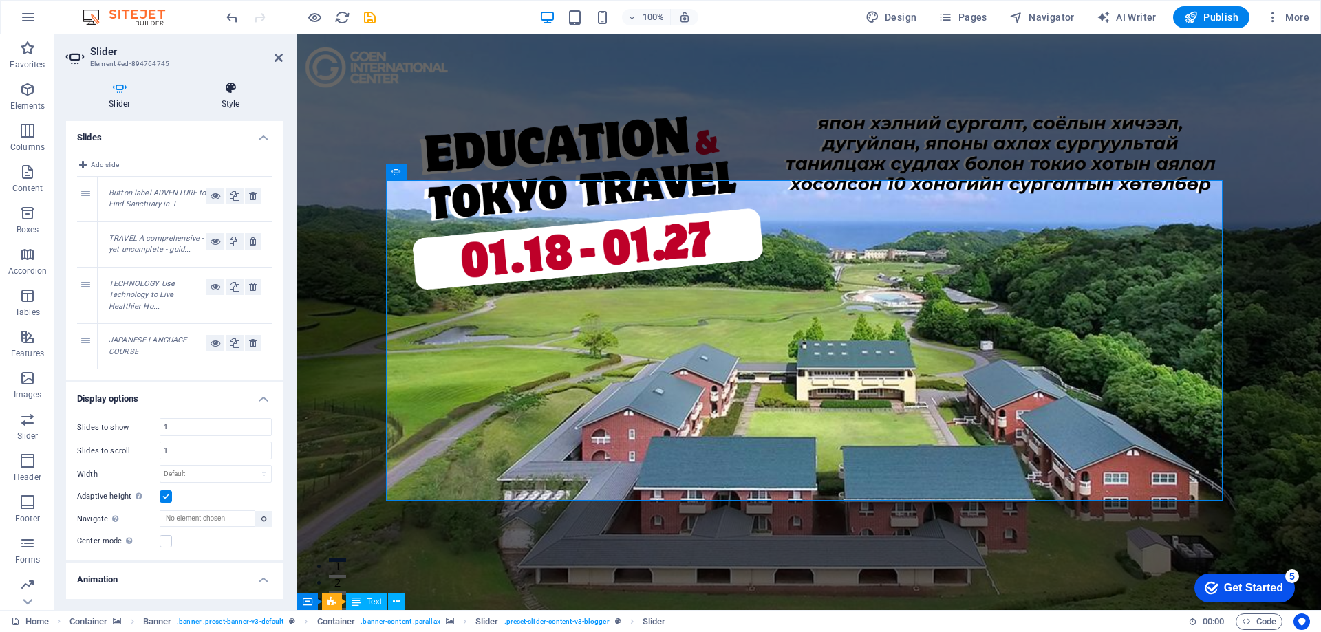
click at [242, 98] on h4 "Style" at bounding box center [231, 95] width 104 height 29
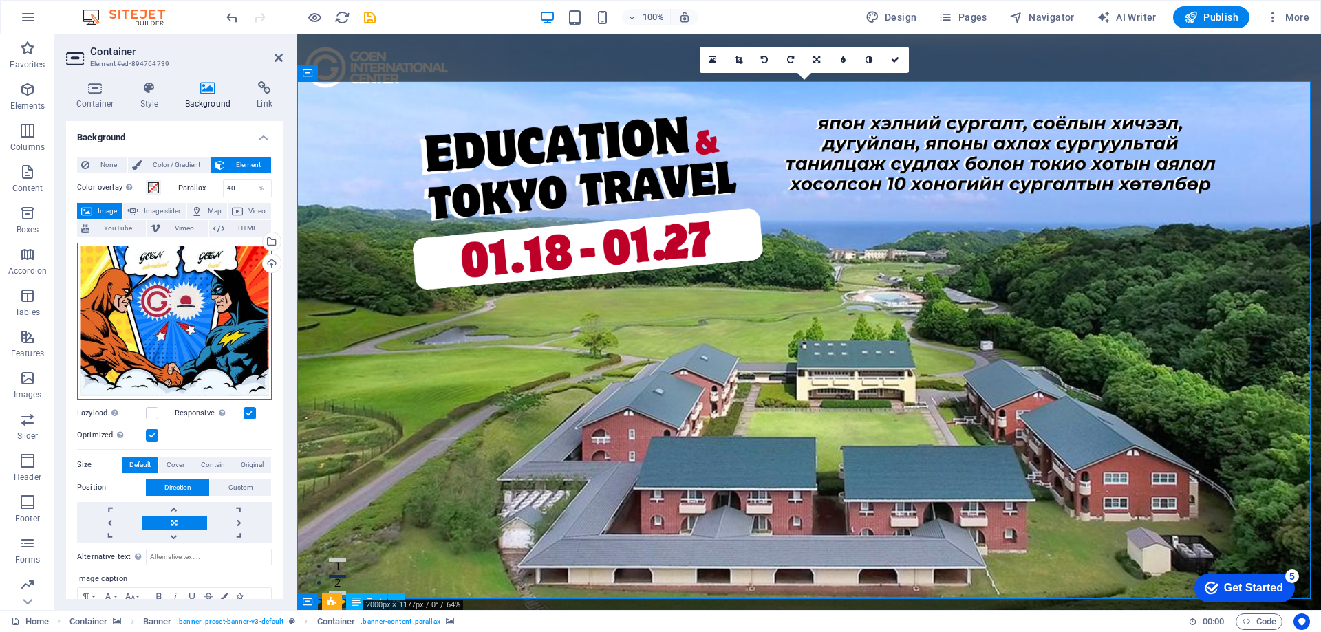
click at [219, 303] on div "Drag files here, click to choose files or select files from Files or our free s…" at bounding box center [174, 321] width 195 height 157
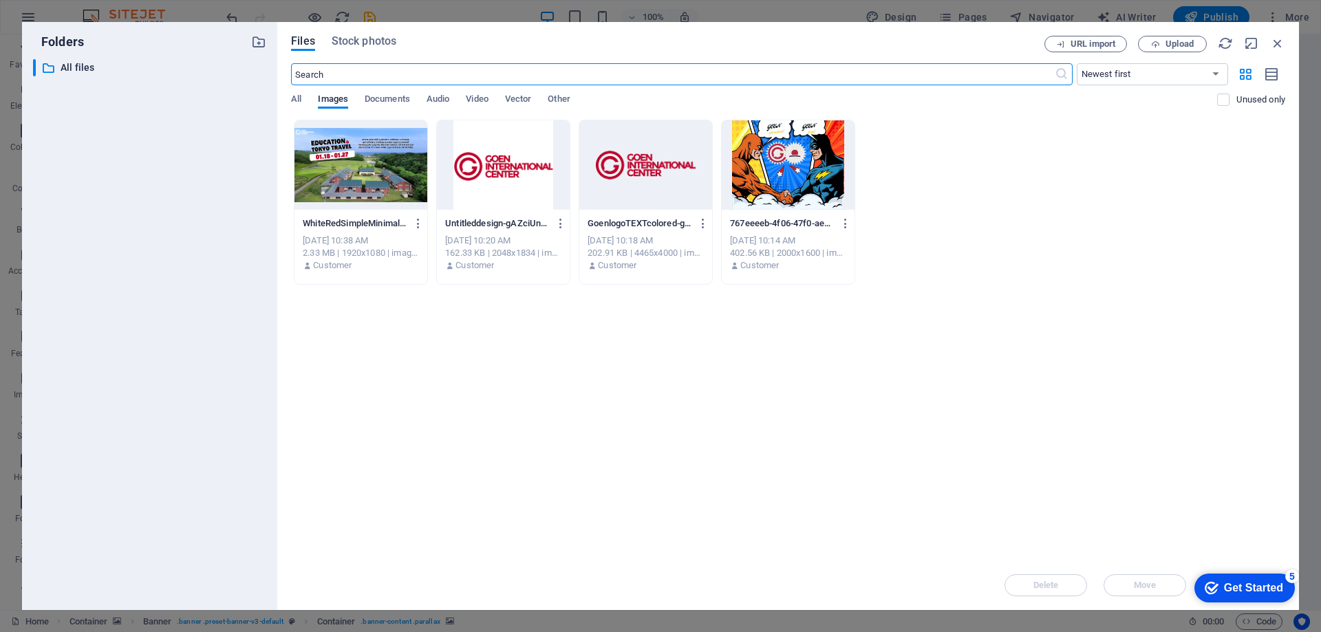
click at [367, 176] on div at bounding box center [360, 164] width 133 height 89
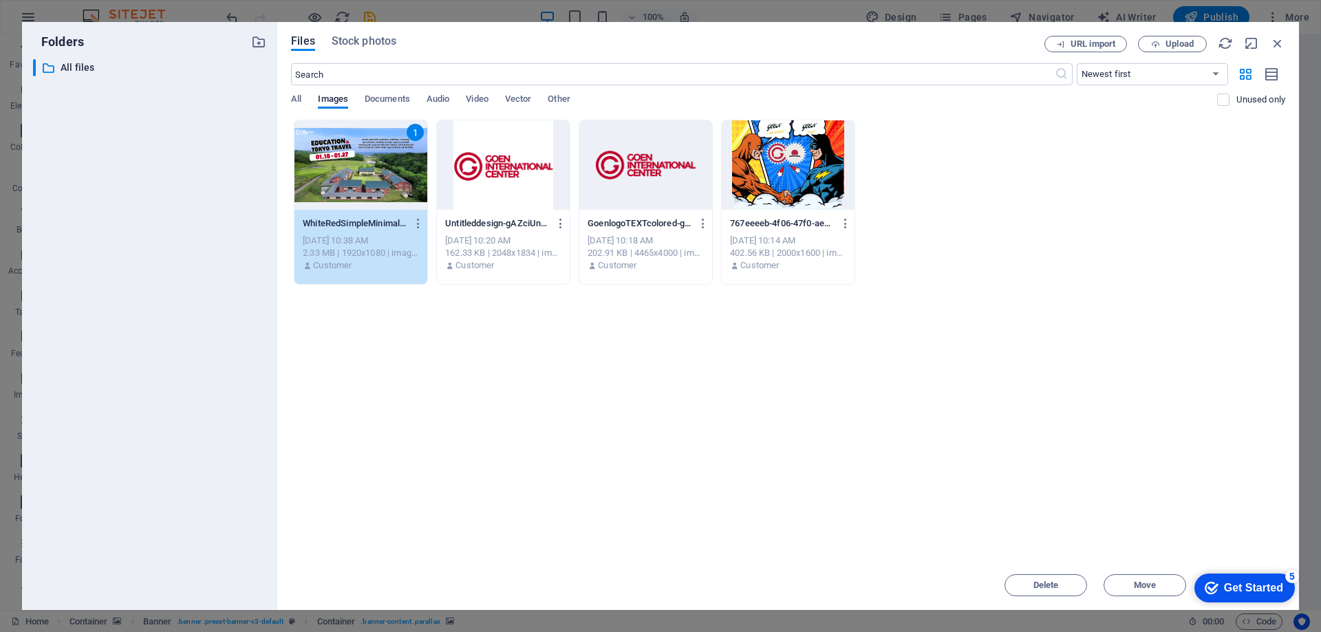
click at [803, 173] on div at bounding box center [788, 164] width 133 height 89
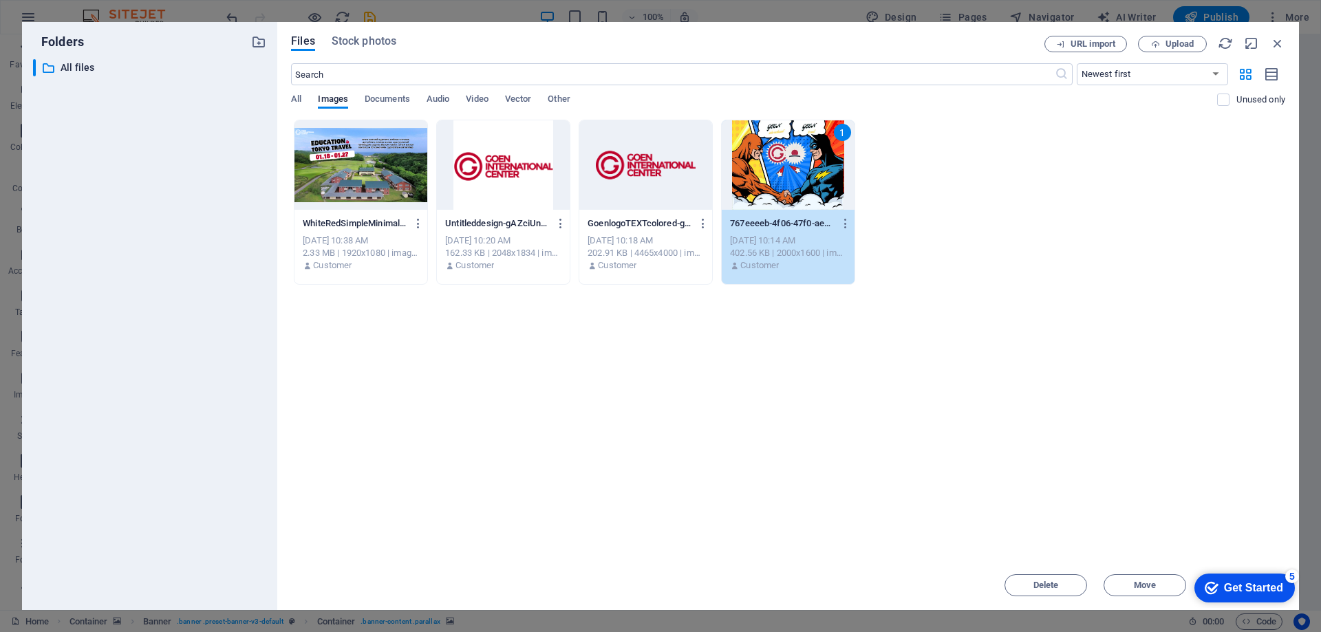
click at [318, 173] on div at bounding box center [360, 164] width 133 height 89
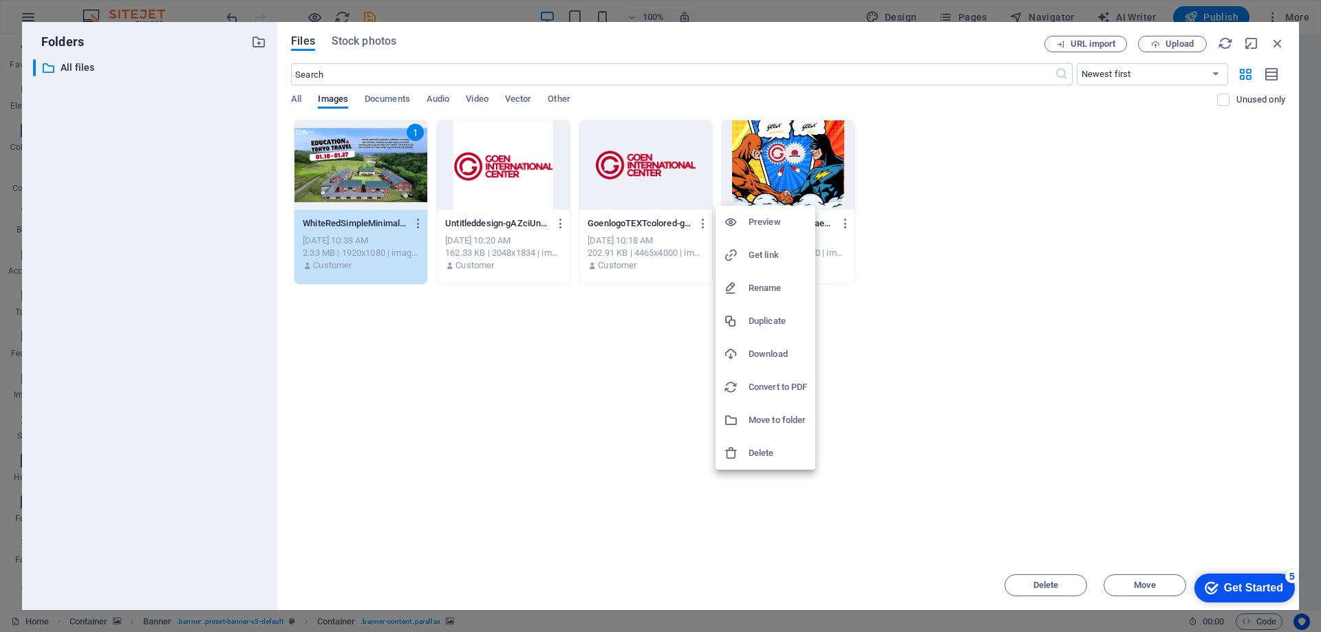
drag, startPoint x: 964, startPoint y: 308, endPoint x: 958, endPoint y: 297, distance: 12.6
click at [964, 303] on div at bounding box center [660, 316] width 1321 height 632
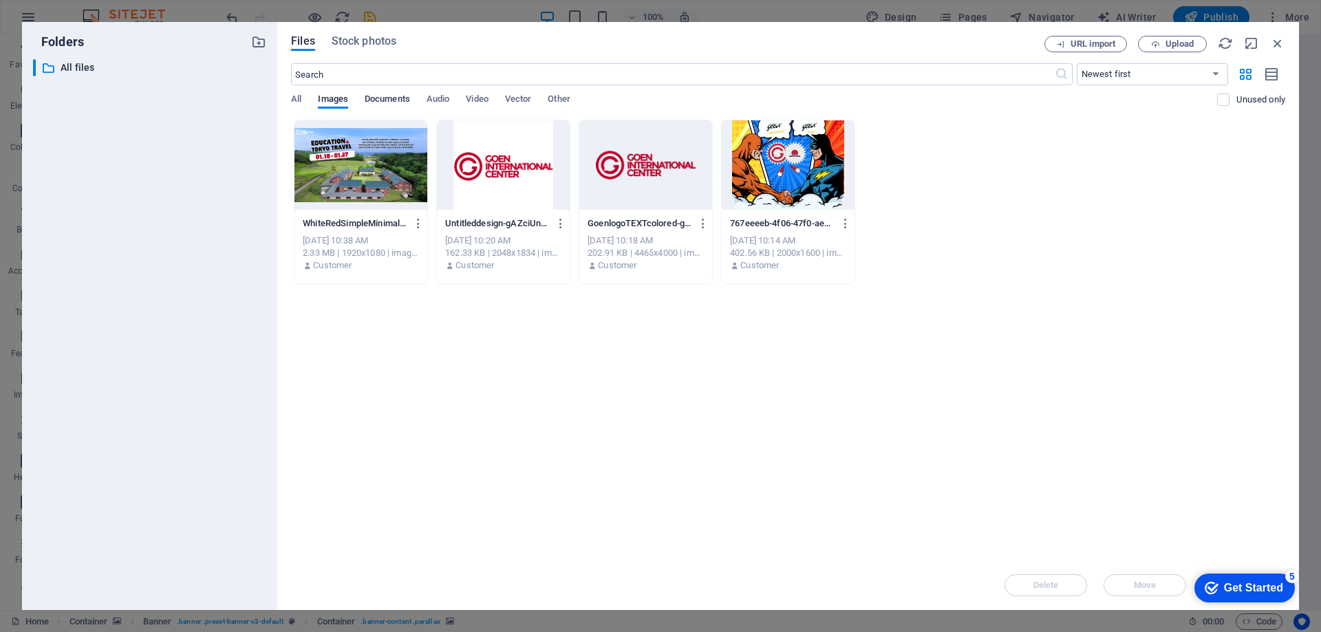
click at [385, 98] on span "Documents" at bounding box center [387, 100] width 45 height 19
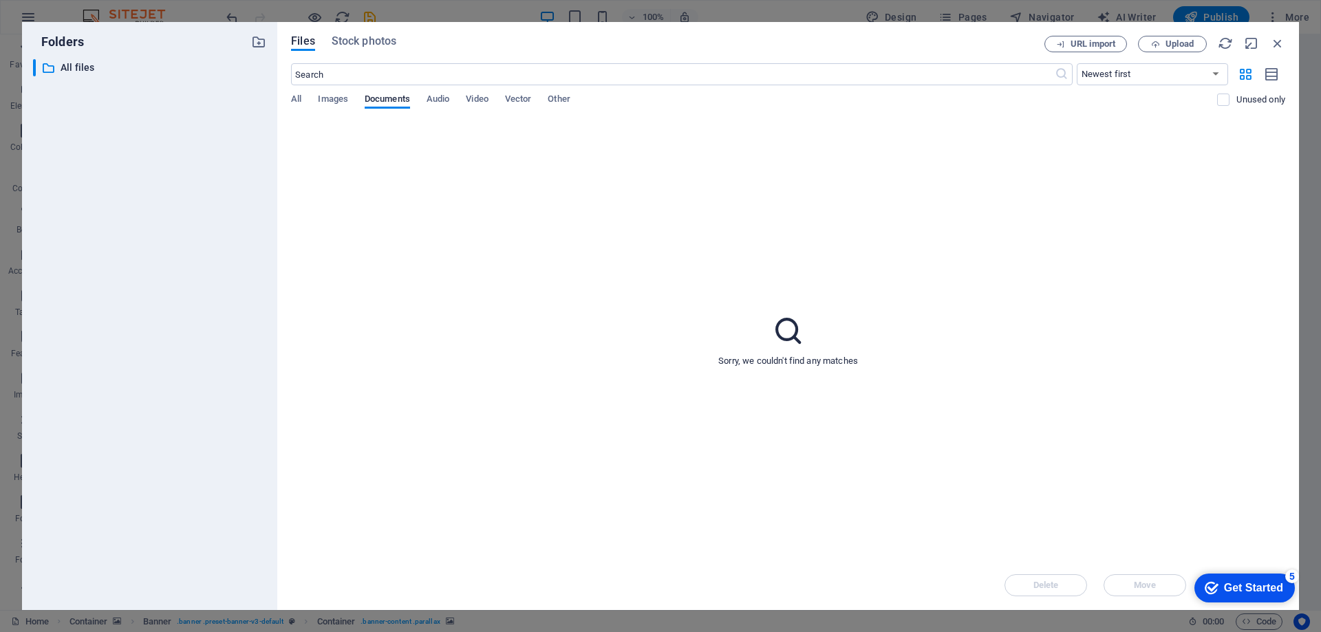
drag, startPoint x: 318, startPoint y: 98, endPoint x: 395, endPoint y: 93, distance: 77.2
click at [319, 98] on span "Images" at bounding box center [333, 100] width 30 height 19
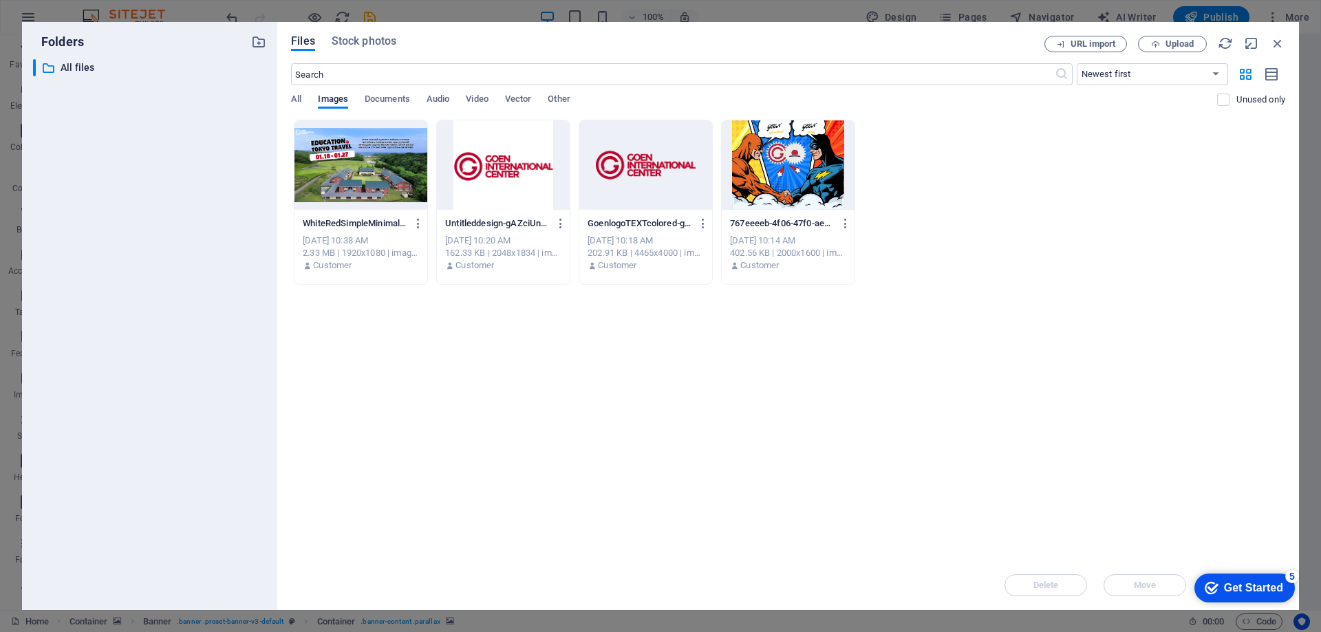
click at [428, 89] on div "​ Newest first Oldest first Name (A-Z) Name (Z-A) Size (0-9) Size (9-0) Resolut…" at bounding box center [788, 91] width 994 height 56
click at [448, 95] on span "Audio" at bounding box center [437, 100] width 23 height 19
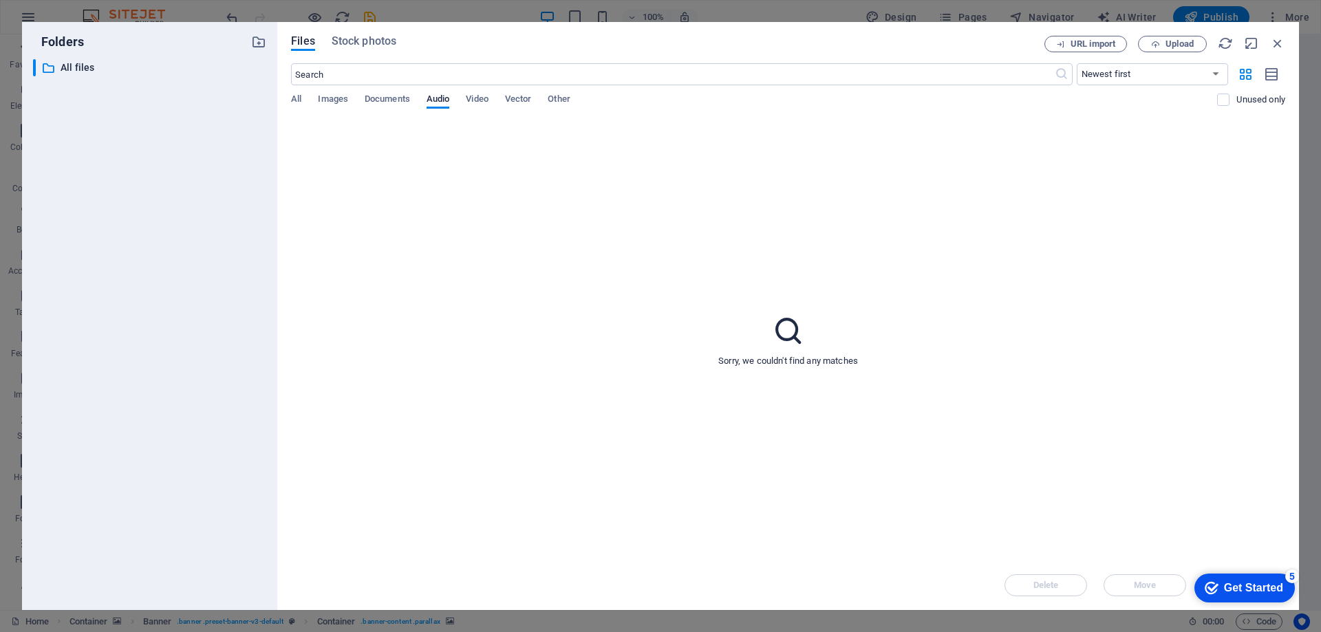
click at [358, 102] on div "All Images Documents Audio Video Vector Other" at bounding box center [754, 107] width 926 height 26
drag, startPoint x: 329, startPoint y: 96, endPoint x: 341, endPoint y: 94, distance: 12.5
click at [330, 96] on span "Images" at bounding box center [333, 100] width 30 height 19
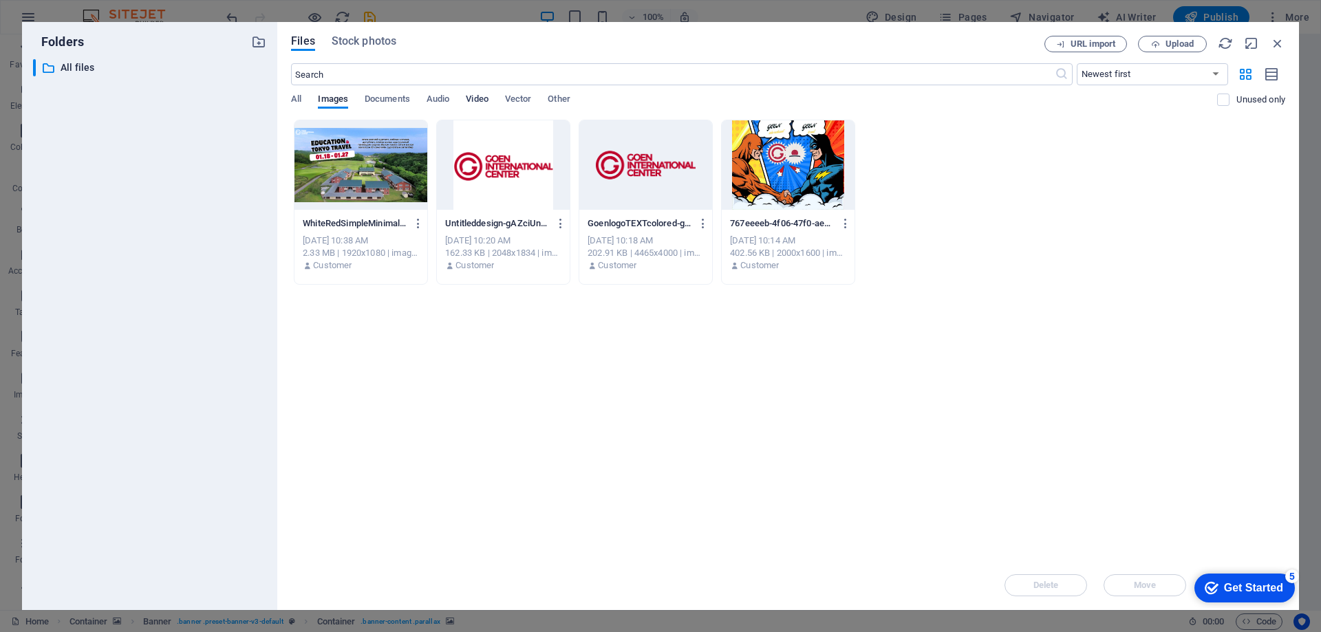
click at [488, 96] on span "Video" at bounding box center [477, 100] width 22 height 19
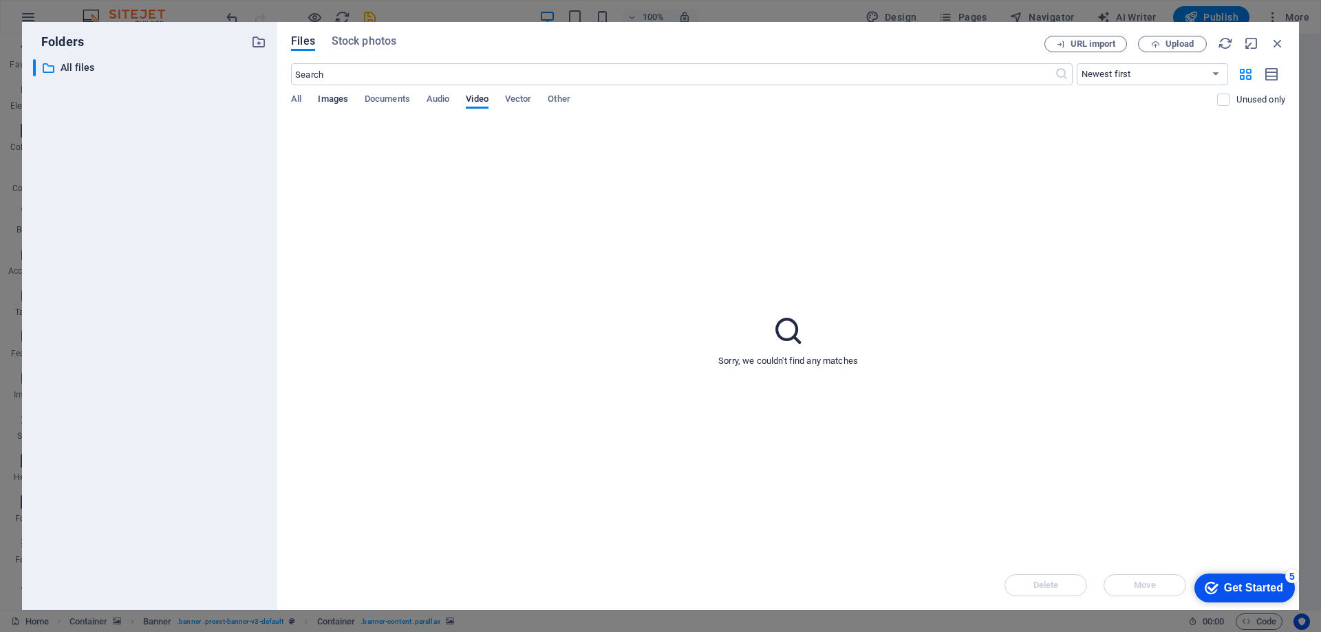
click at [321, 98] on span "Images" at bounding box center [333, 100] width 30 height 19
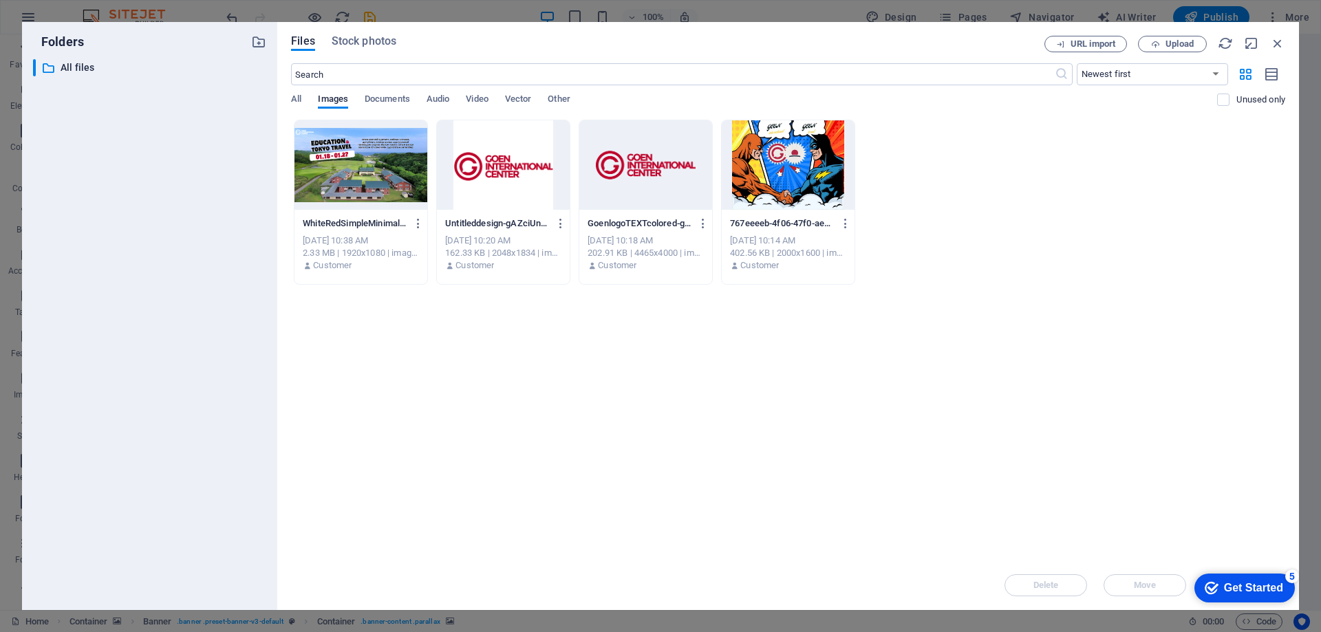
click at [351, 175] on div at bounding box center [360, 164] width 133 height 89
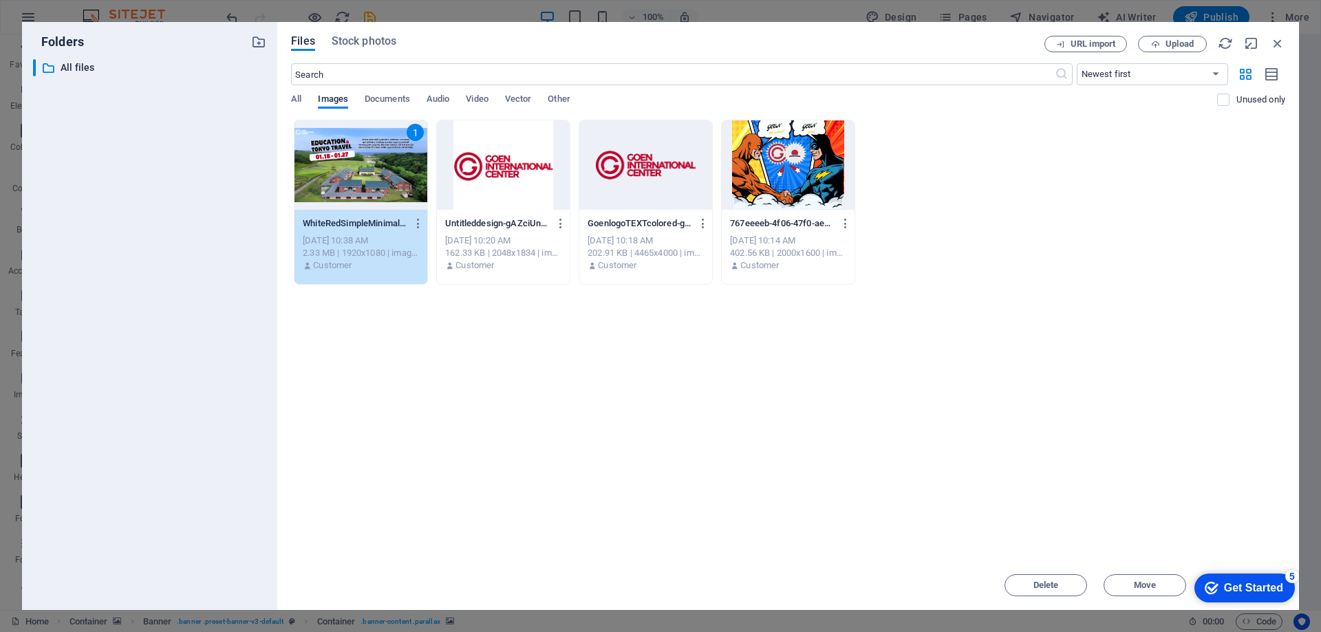
drag, startPoint x: 526, startPoint y: 173, endPoint x: 624, endPoint y: 173, distance: 98.4
click at [527, 173] on div at bounding box center [503, 164] width 133 height 89
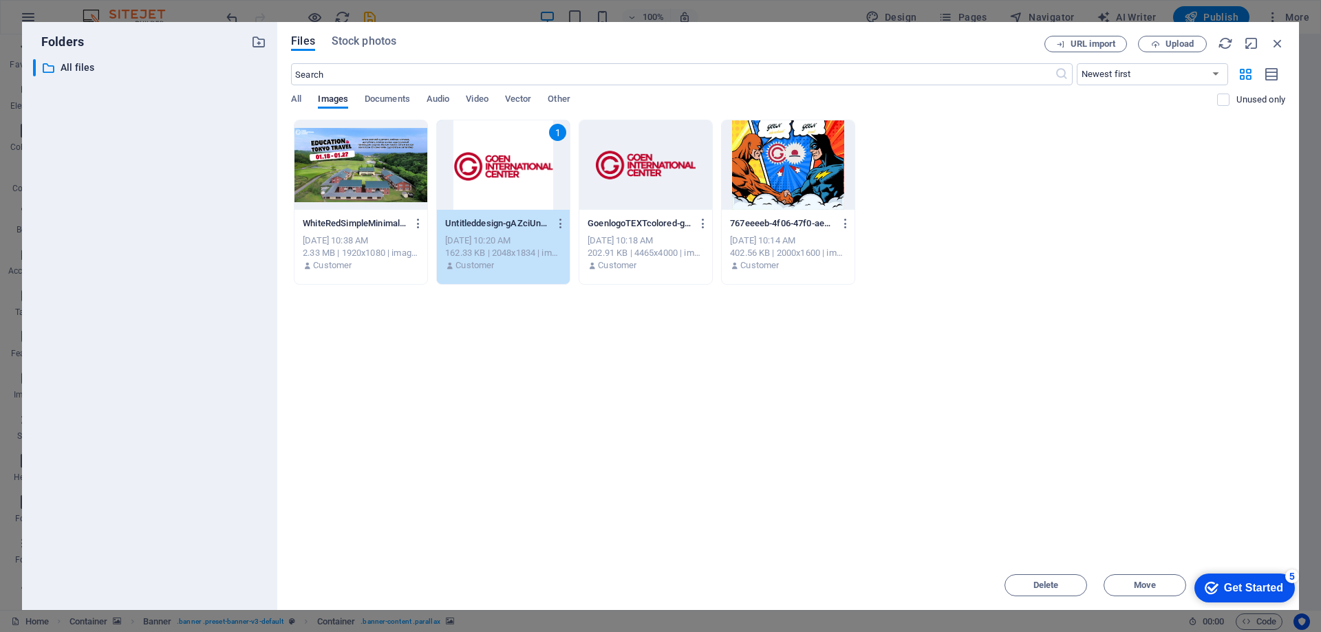
click at [814, 168] on div at bounding box center [788, 164] width 133 height 89
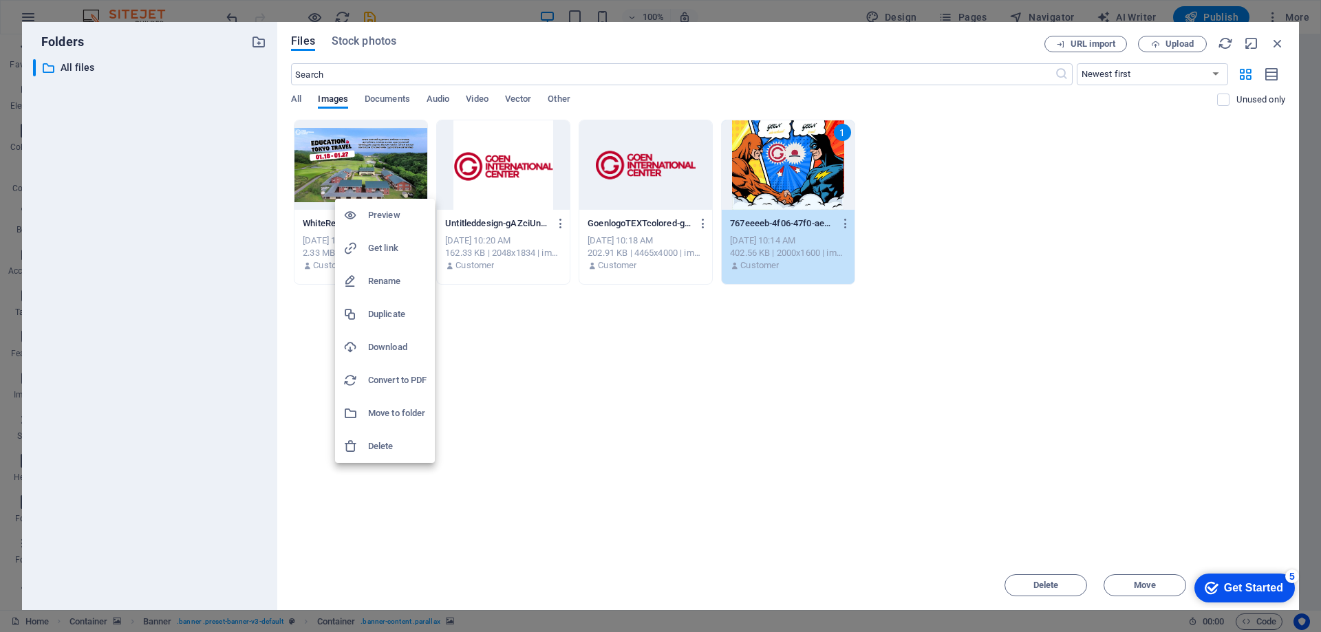
click at [385, 161] on div at bounding box center [660, 316] width 1321 height 632
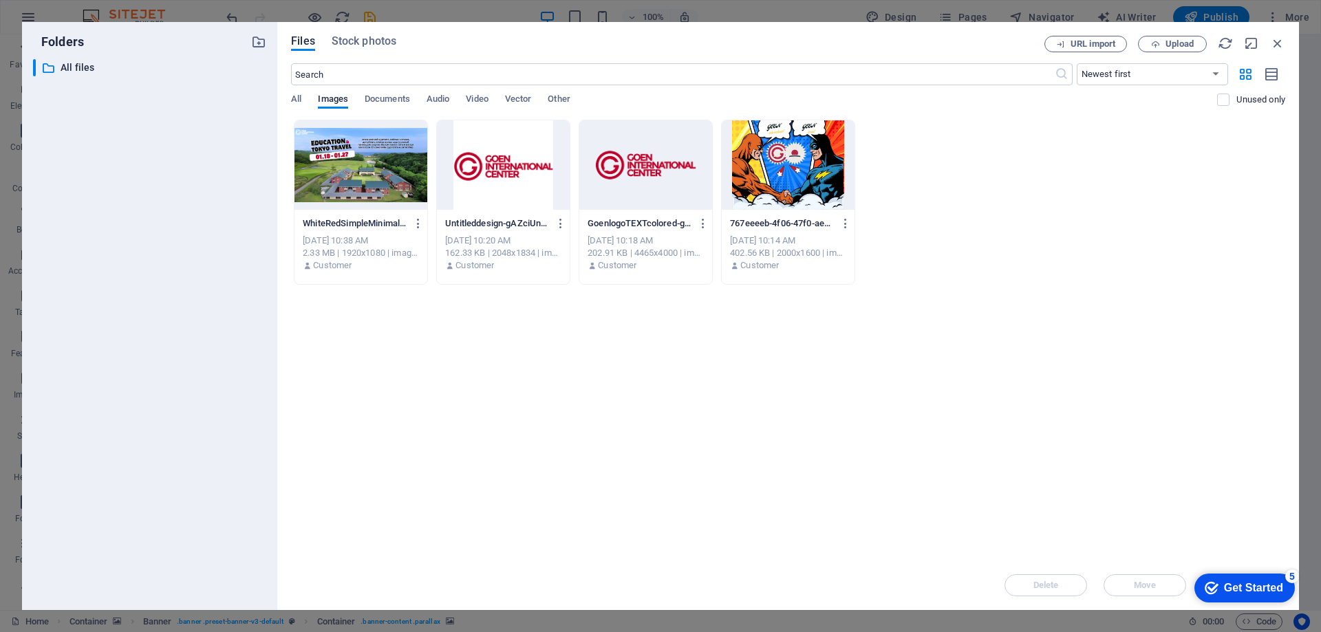
click at [385, 161] on div at bounding box center [360, 164] width 133 height 89
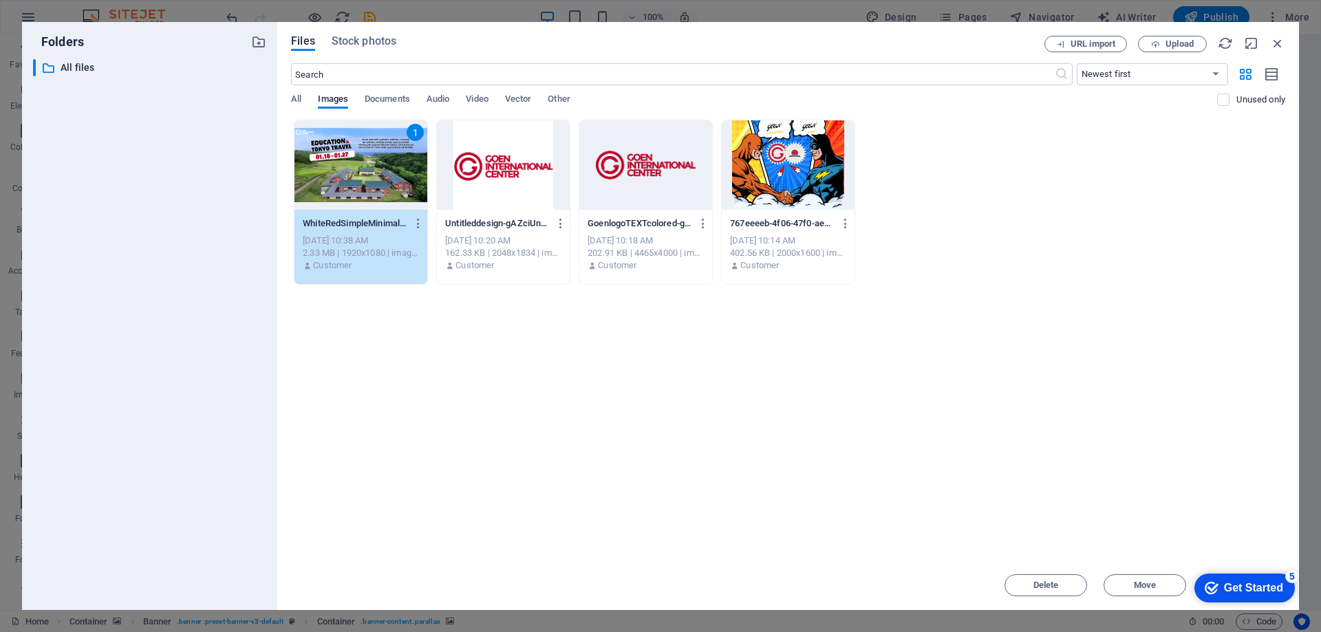
click at [519, 166] on div at bounding box center [503, 164] width 133 height 89
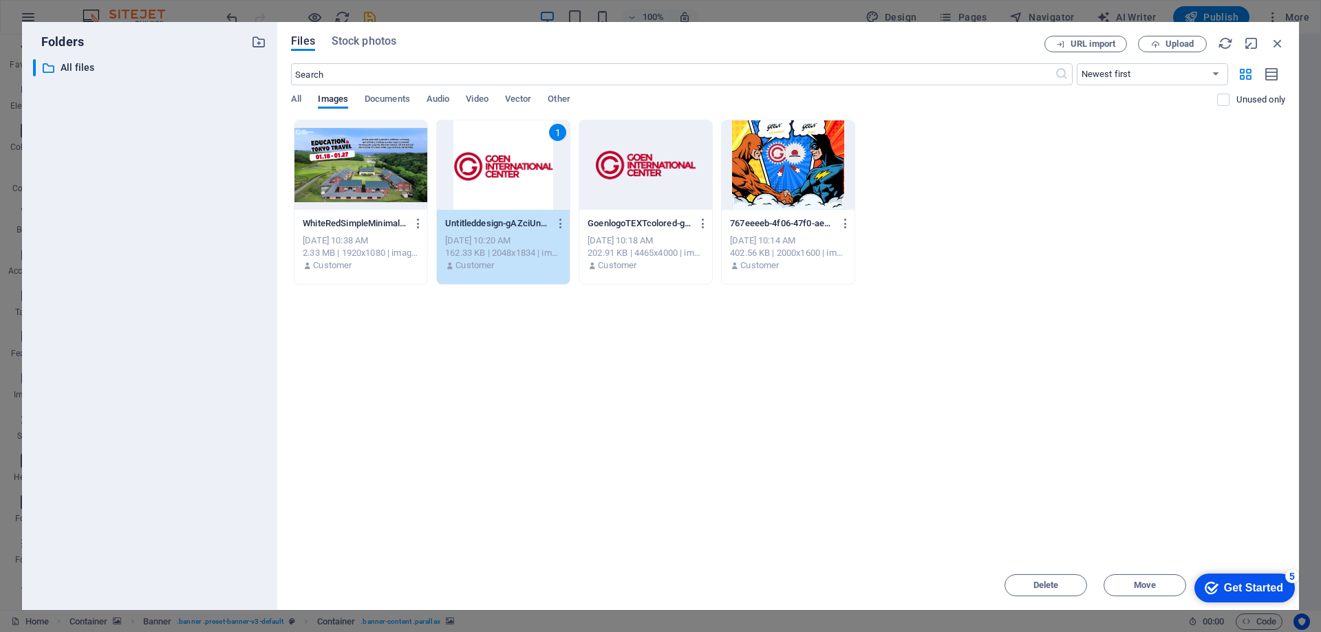
click at [770, 168] on div at bounding box center [788, 164] width 133 height 89
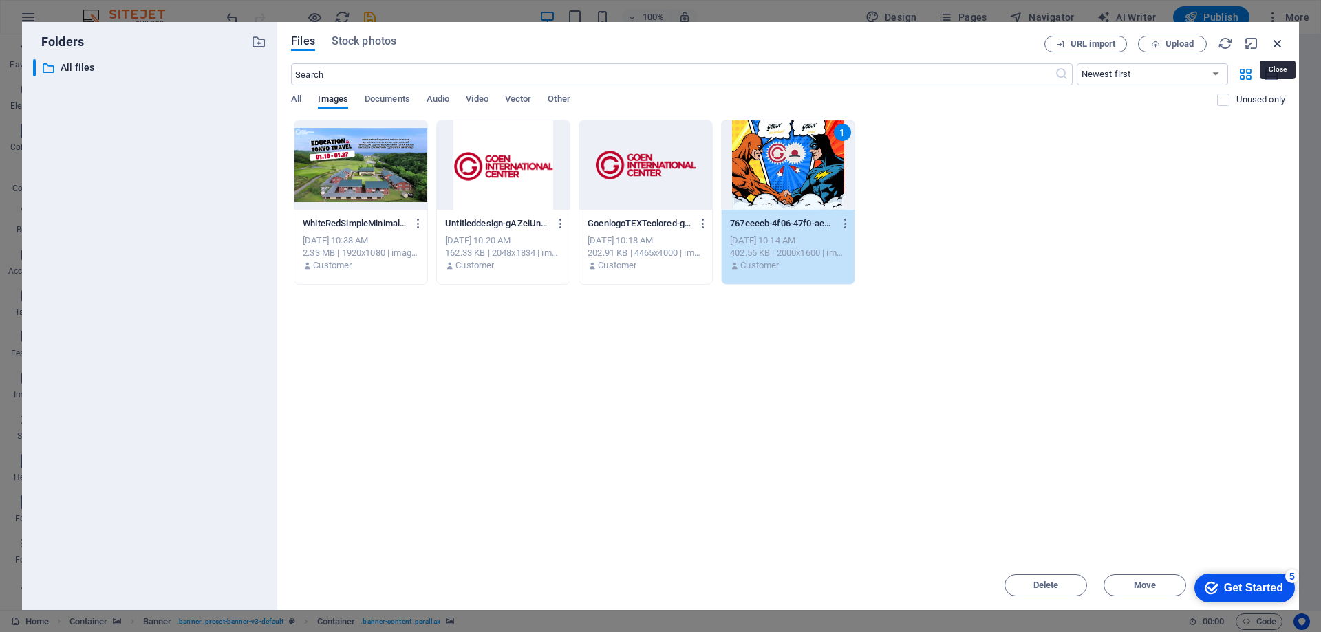
click at [1273, 44] on icon "button" at bounding box center [1277, 43] width 15 height 15
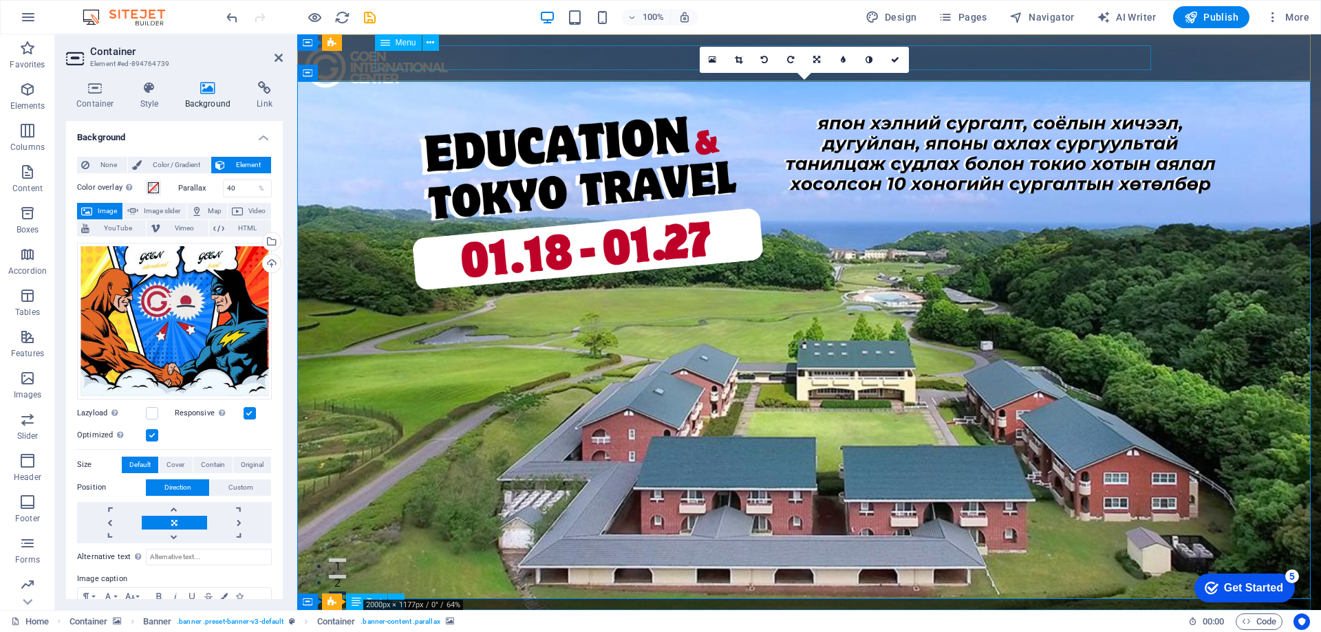
click at [389, 621] on nav "Contact Us" at bounding box center [798, 633] width 836 height 24
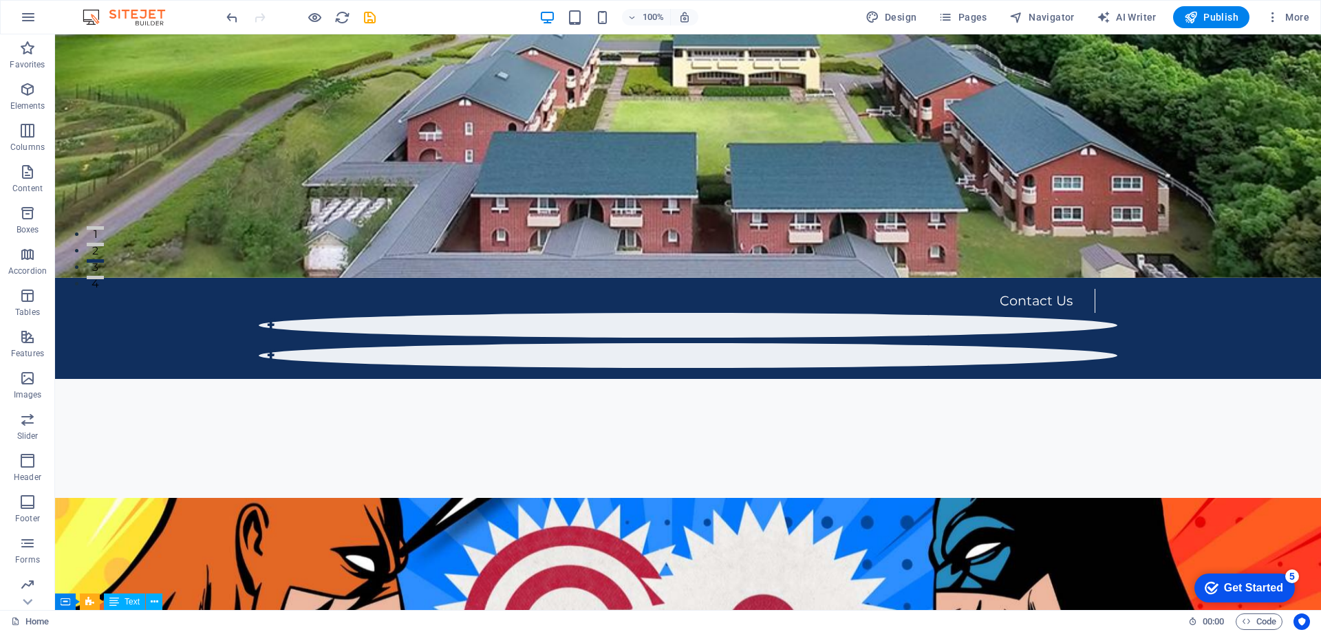
scroll to position [275, 0]
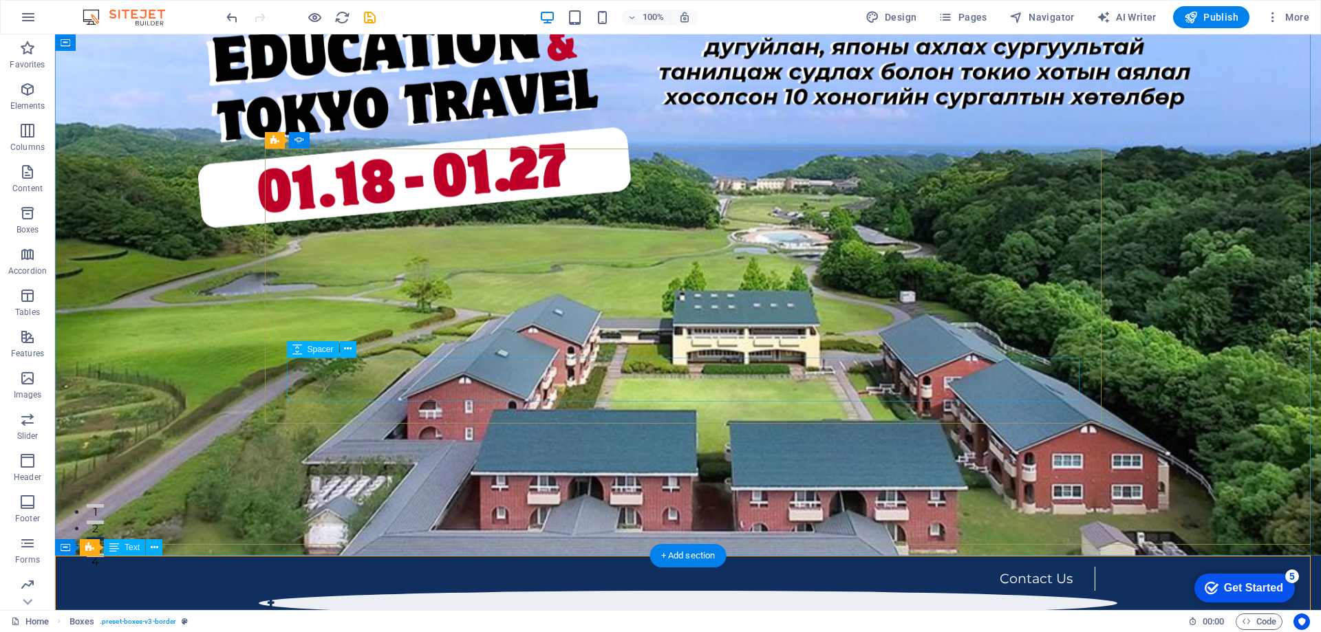
scroll to position [69, 0]
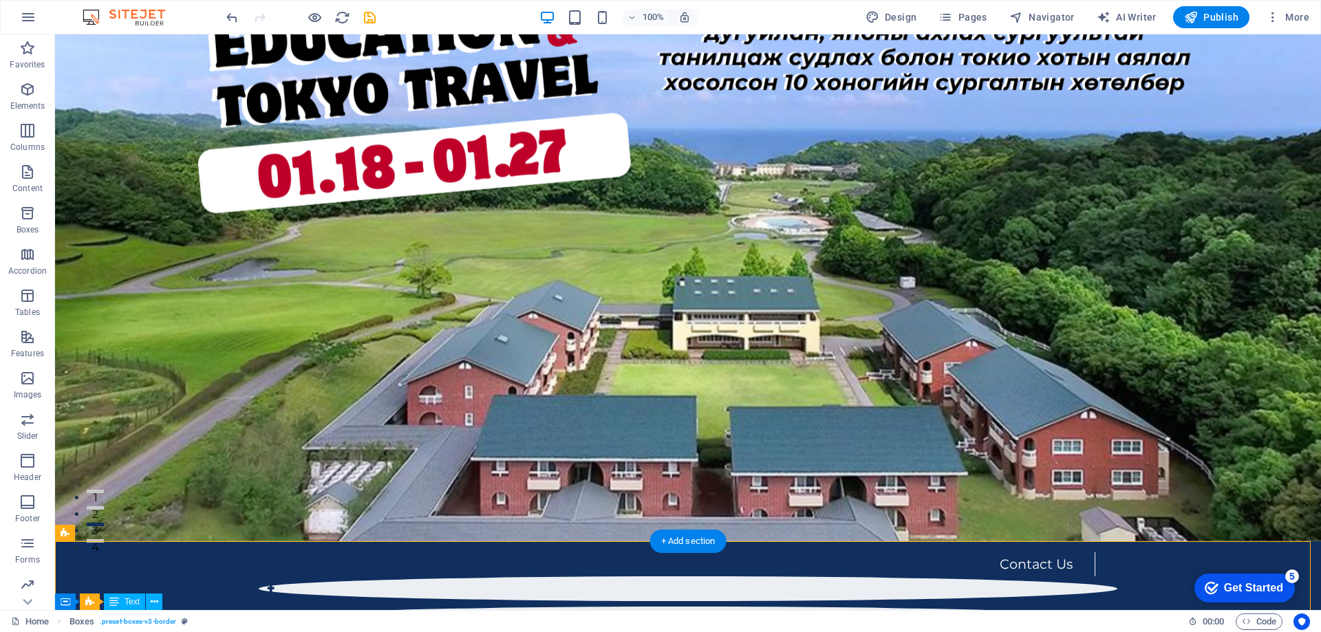
drag, startPoint x: 1183, startPoint y: 431, endPoint x: 1069, endPoint y: 432, distance: 114.2
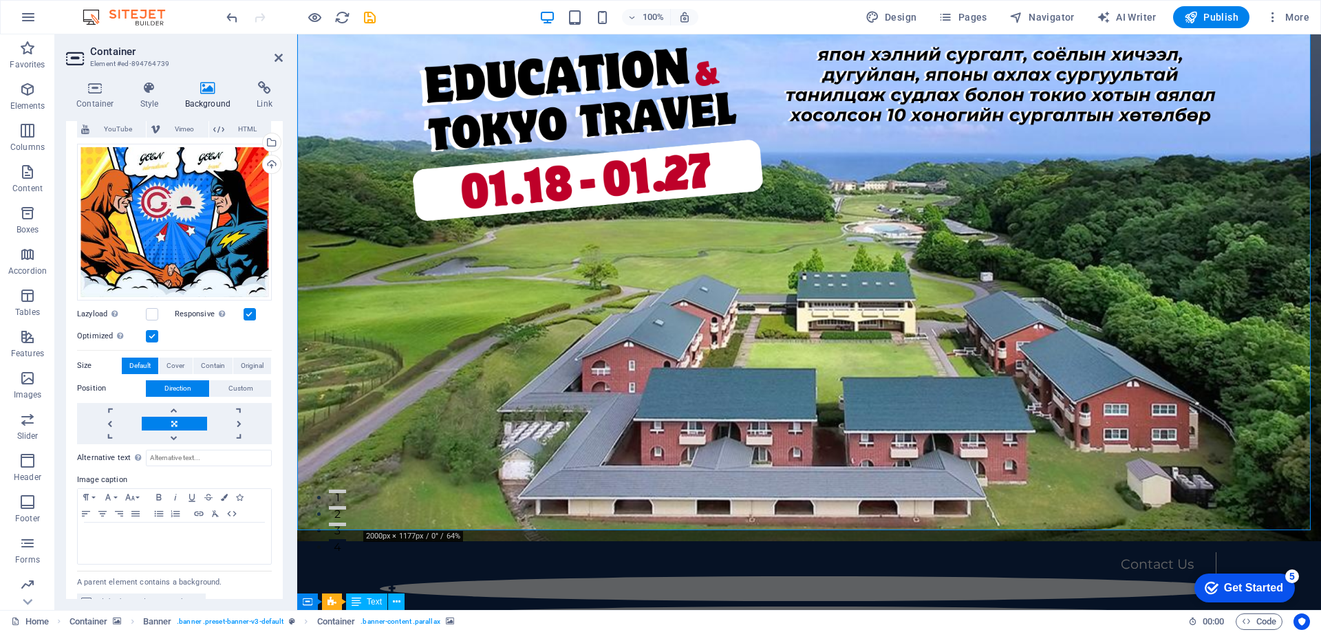
scroll to position [119, 0]
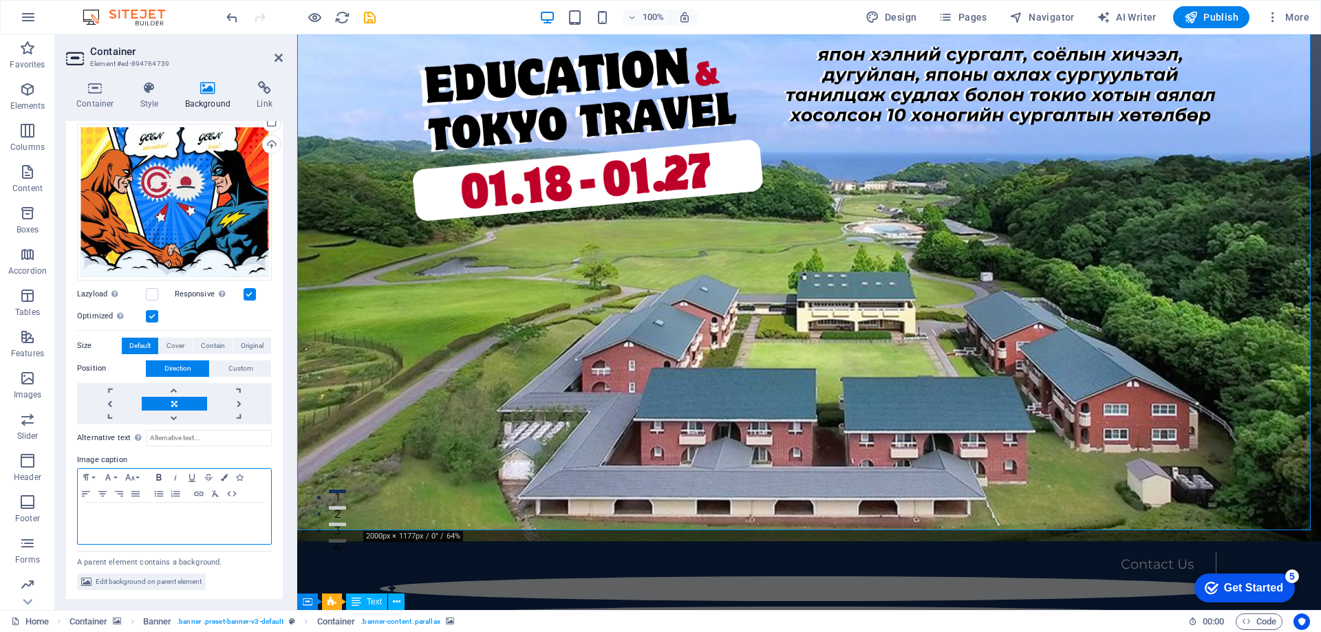
click at [155, 473] on icon "button" at bounding box center [159, 477] width 17 height 11
click at [145, 511] on p "​" at bounding box center [175, 516] width 180 height 12
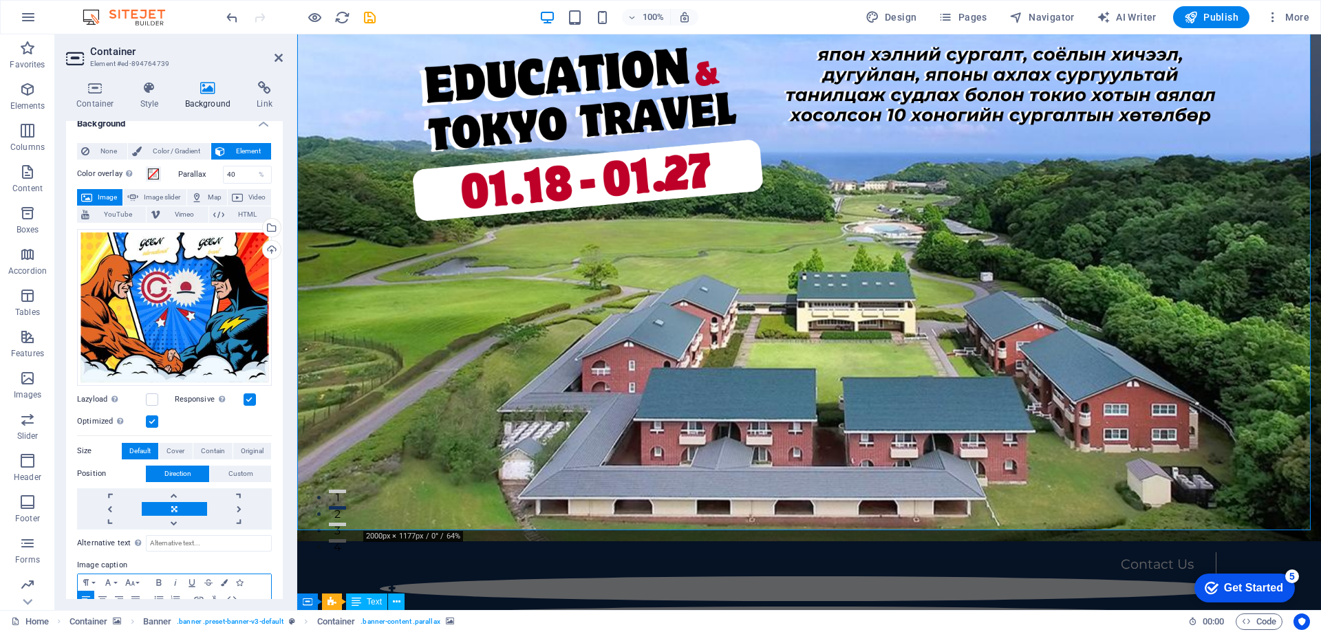
scroll to position [0, 0]
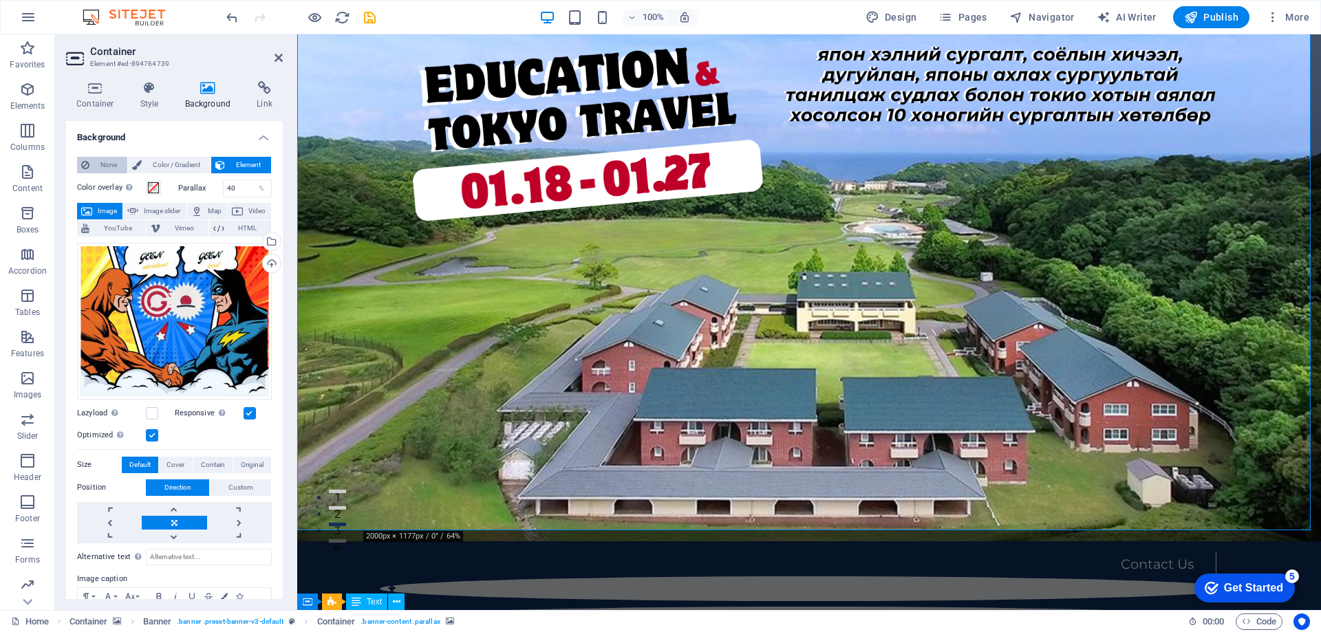
click at [105, 166] on span "None" at bounding box center [109, 165] width 30 height 17
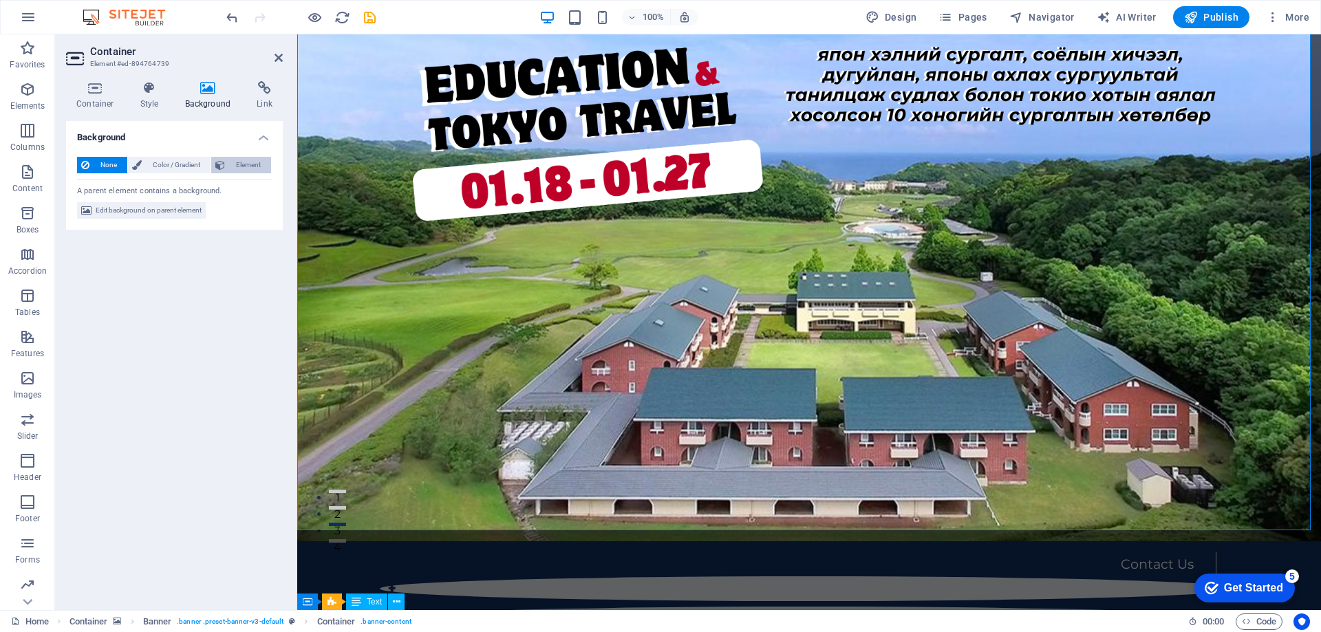
click at [232, 164] on span "Element" at bounding box center [248, 165] width 38 height 17
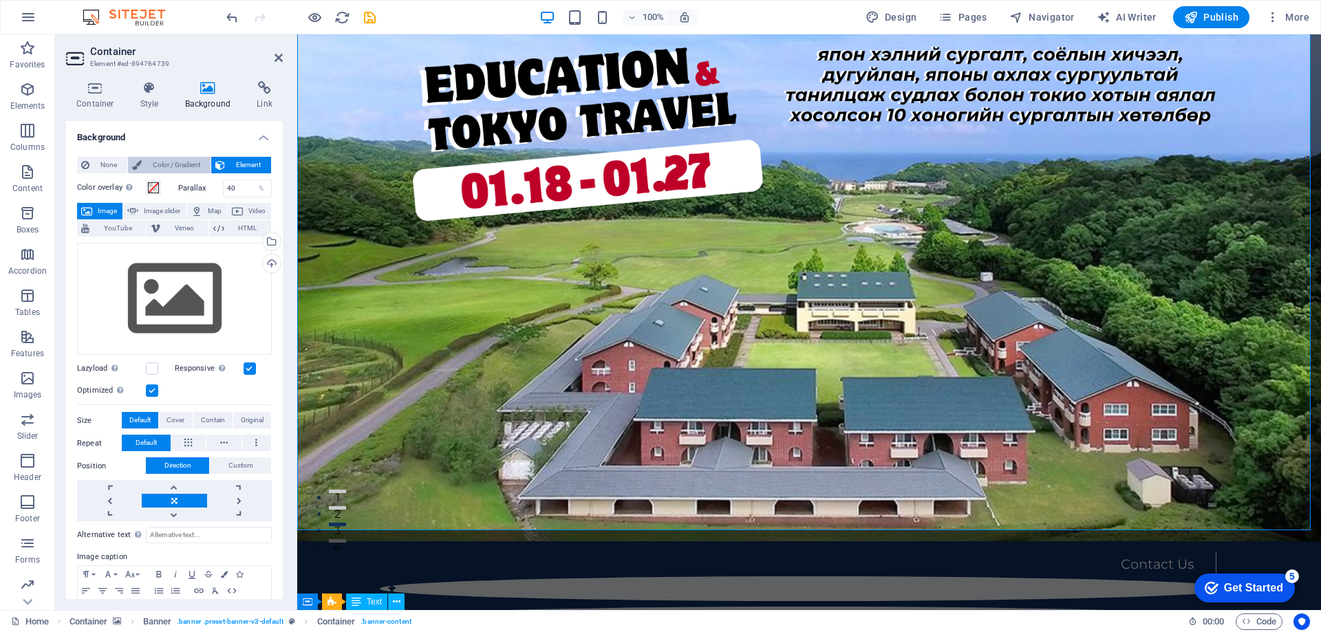
click at [187, 163] on span "Color / Gradient" at bounding box center [176, 165] width 61 height 17
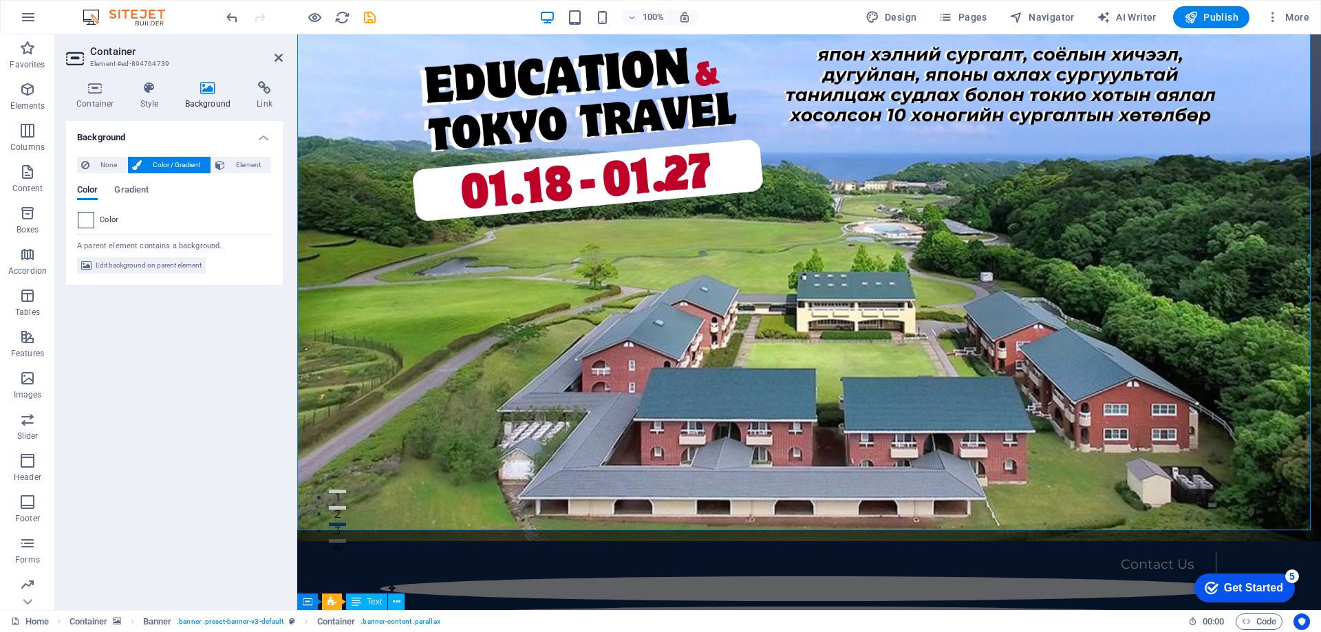
click at [88, 221] on span at bounding box center [85, 220] width 15 height 15
type input "#ffffff"
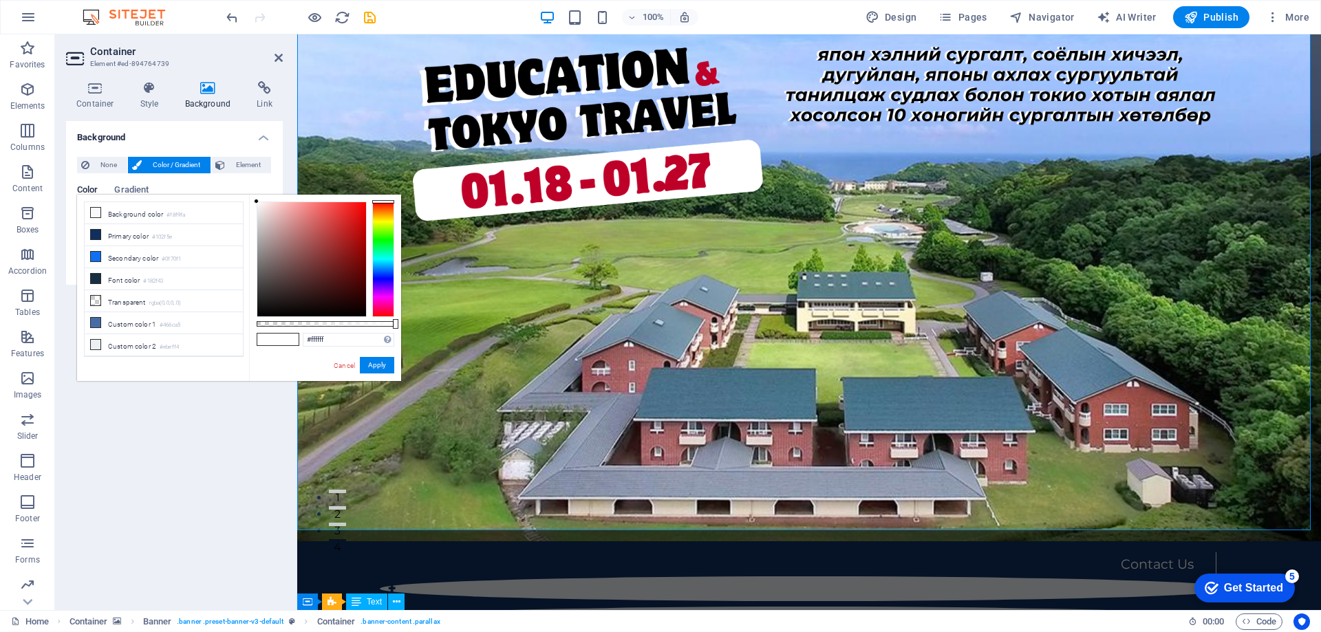
click at [274, 146] on div "None Color / Gradient Element Stretch background to full-width Color overlay Pl…" at bounding box center [174, 216] width 217 height 140
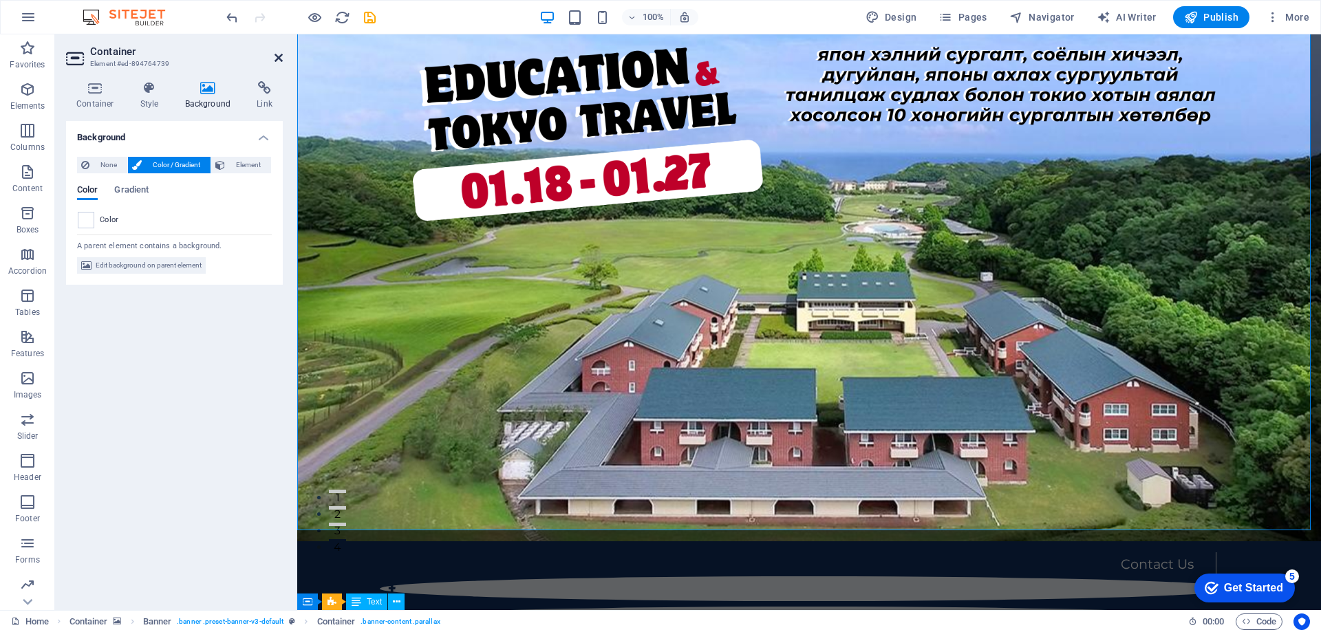
click at [276, 54] on header "Container Element #ed-894764739" at bounding box center [174, 52] width 217 height 36
drag, startPoint x: 279, startPoint y: 55, endPoint x: 224, endPoint y: 21, distance: 64.9
click at [279, 55] on icon at bounding box center [278, 57] width 8 height 11
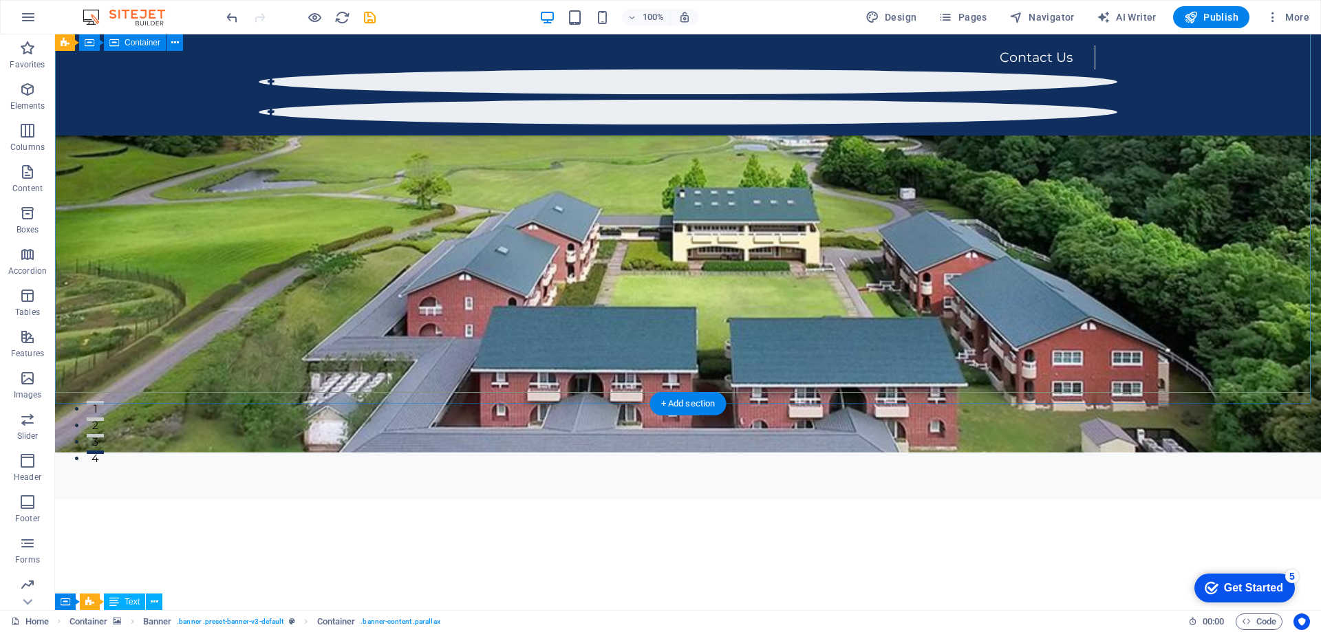
scroll to position [69, 0]
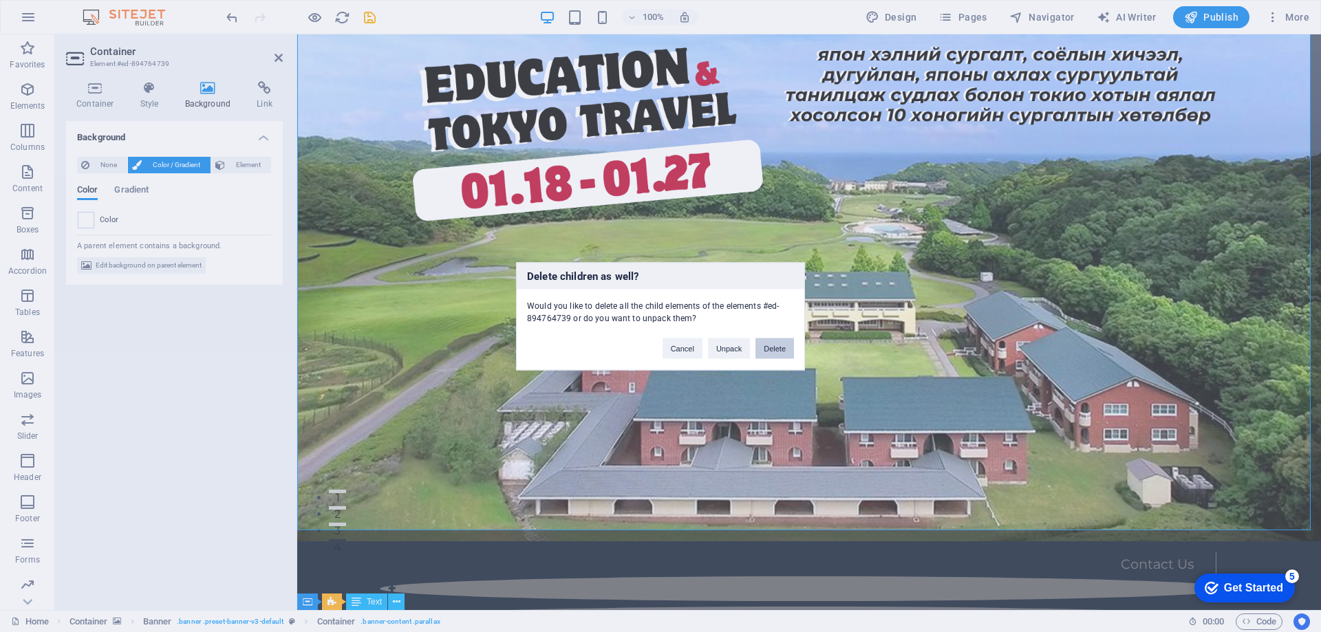
drag, startPoint x: 775, startPoint y: 343, endPoint x: 720, endPoint y: 312, distance: 62.8
click at [775, 343] on button "Delete" at bounding box center [774, 348] width 39 height 21
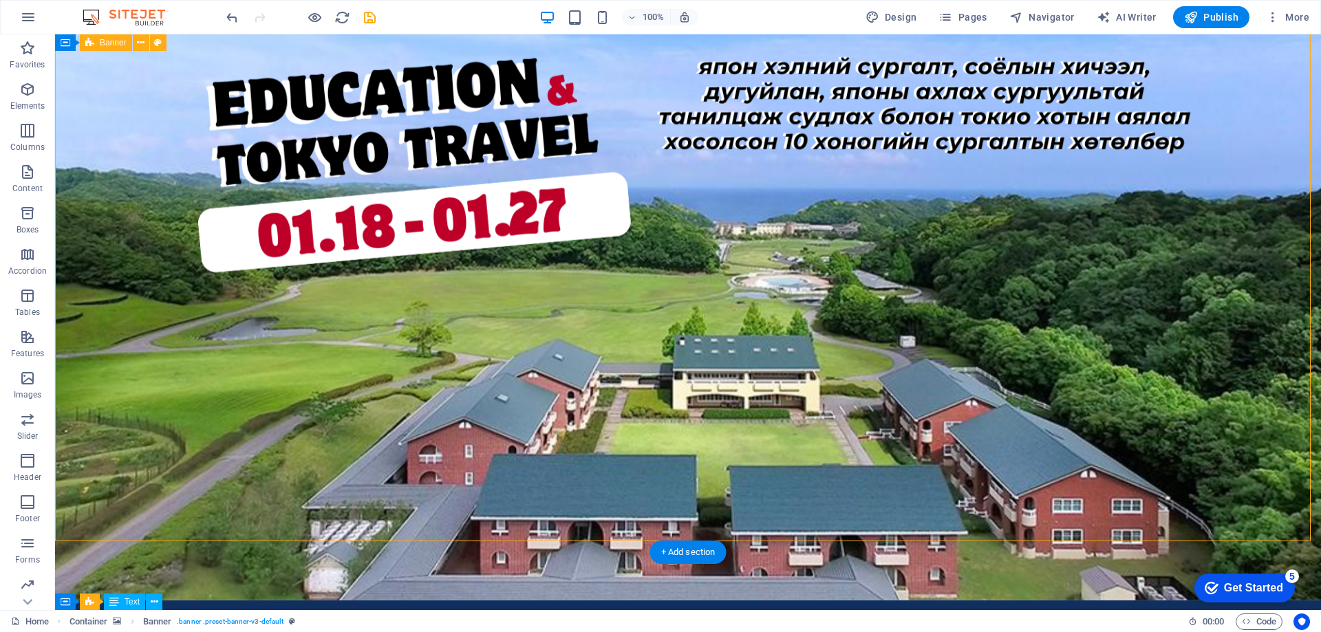
scroll to position [0, 0]
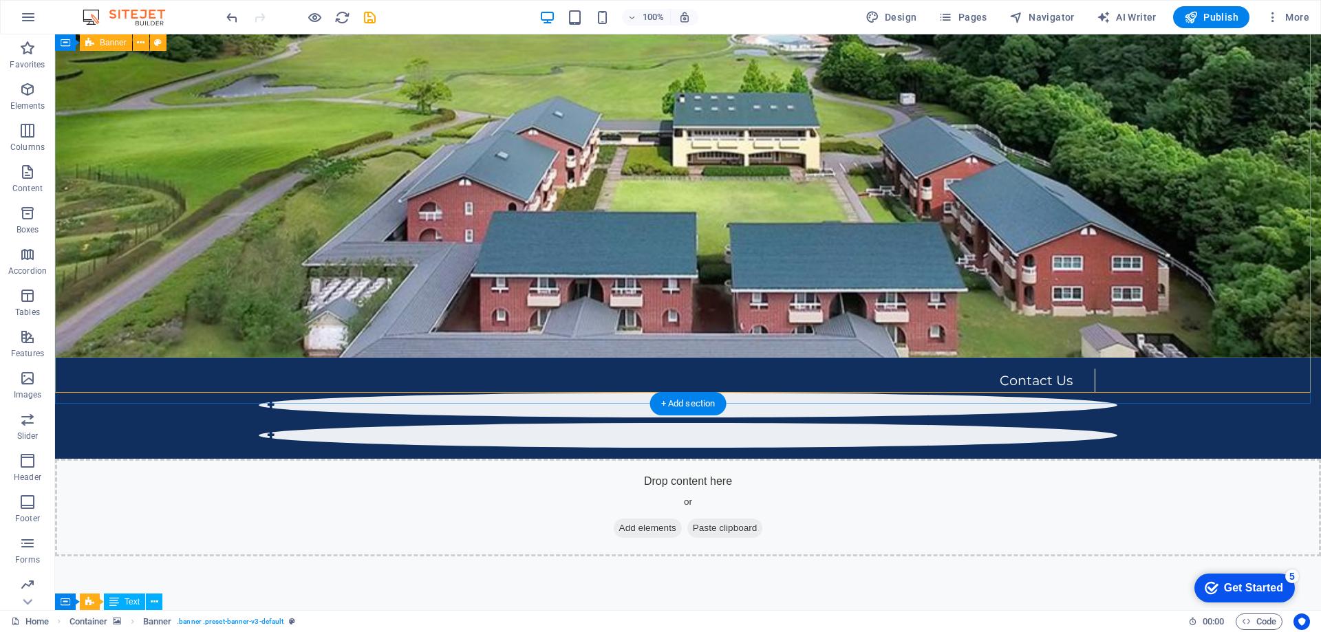
scroll to position [275, 0]
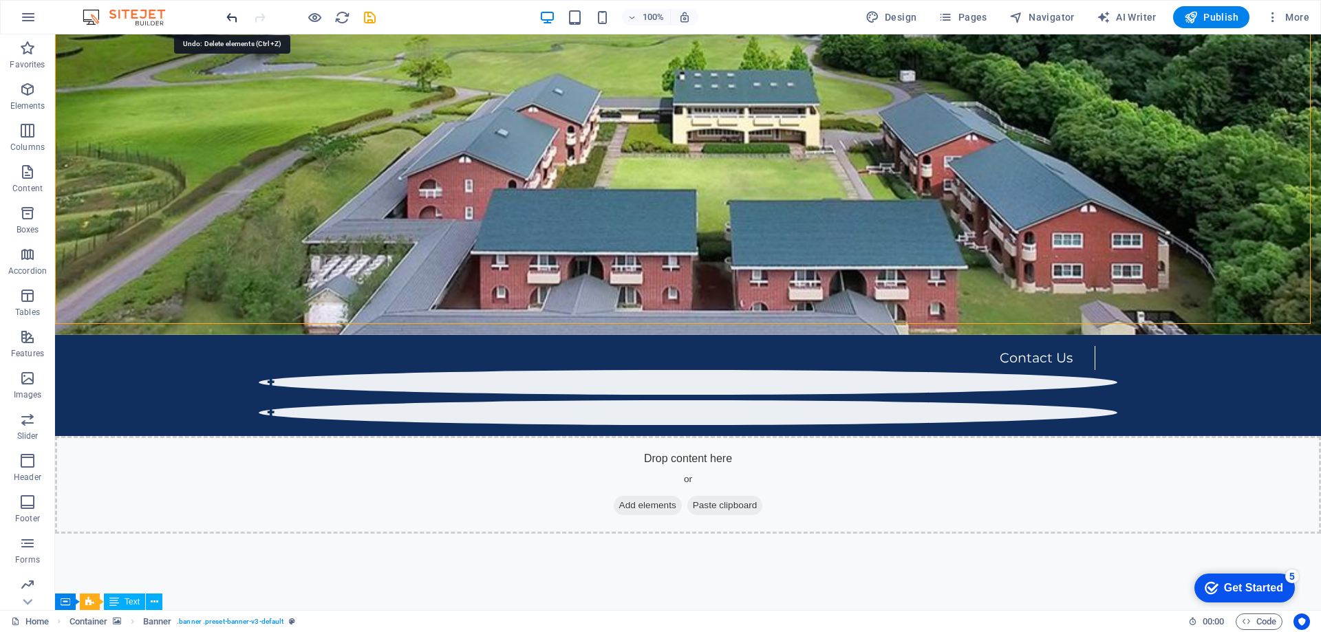
click at [235, 20] on icon "undo" at bounding box center [232, 18] width 16 height 16
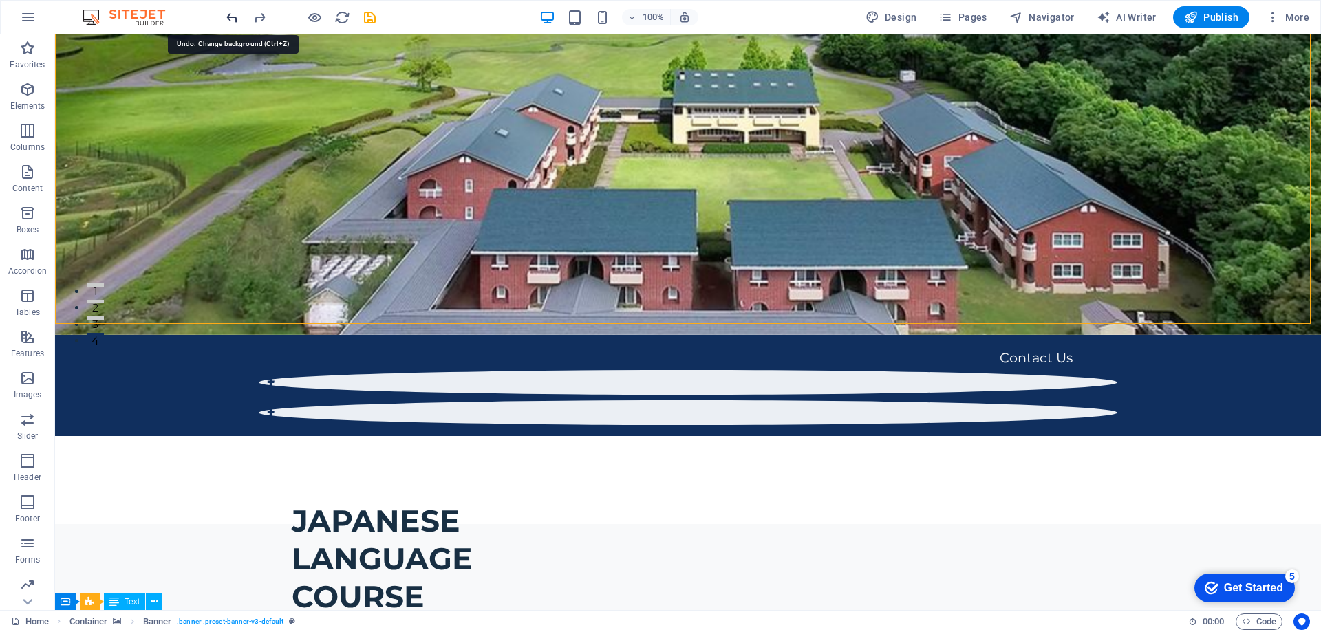
click at [235, 20] on icon "undo" at bounding box center [232, 18] width 16 height 16
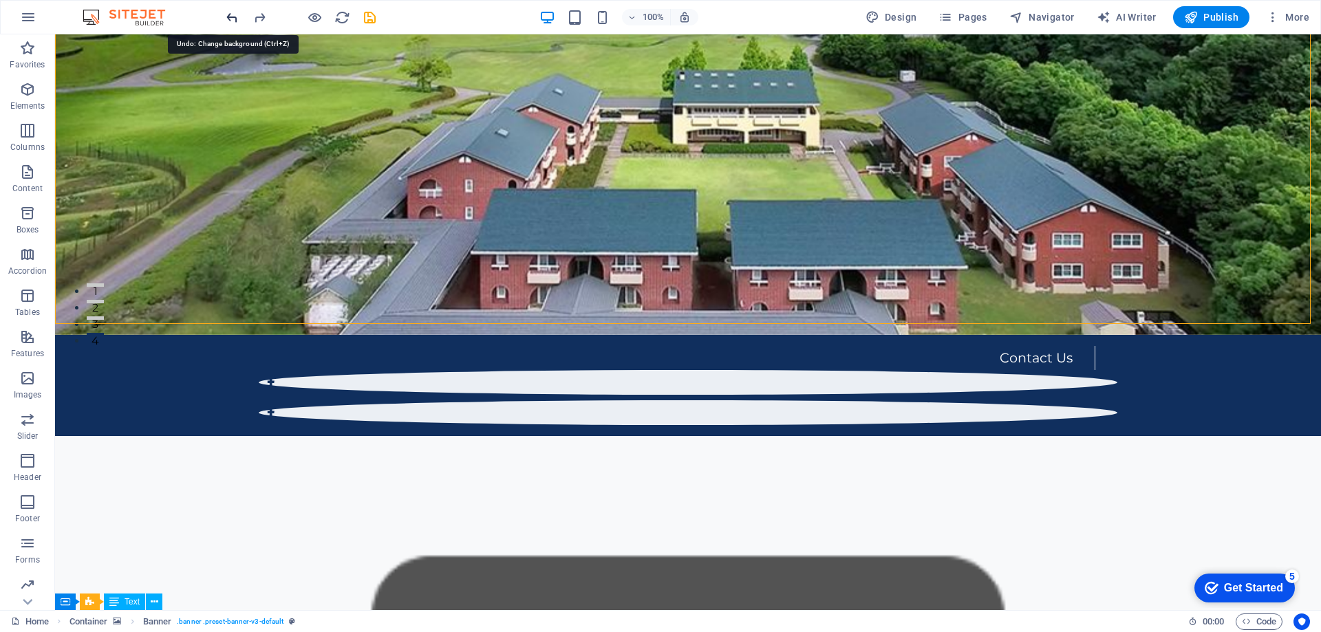
click at [235, 20] on icon "undo" at bounding box center [232, 18] width 16 height 16
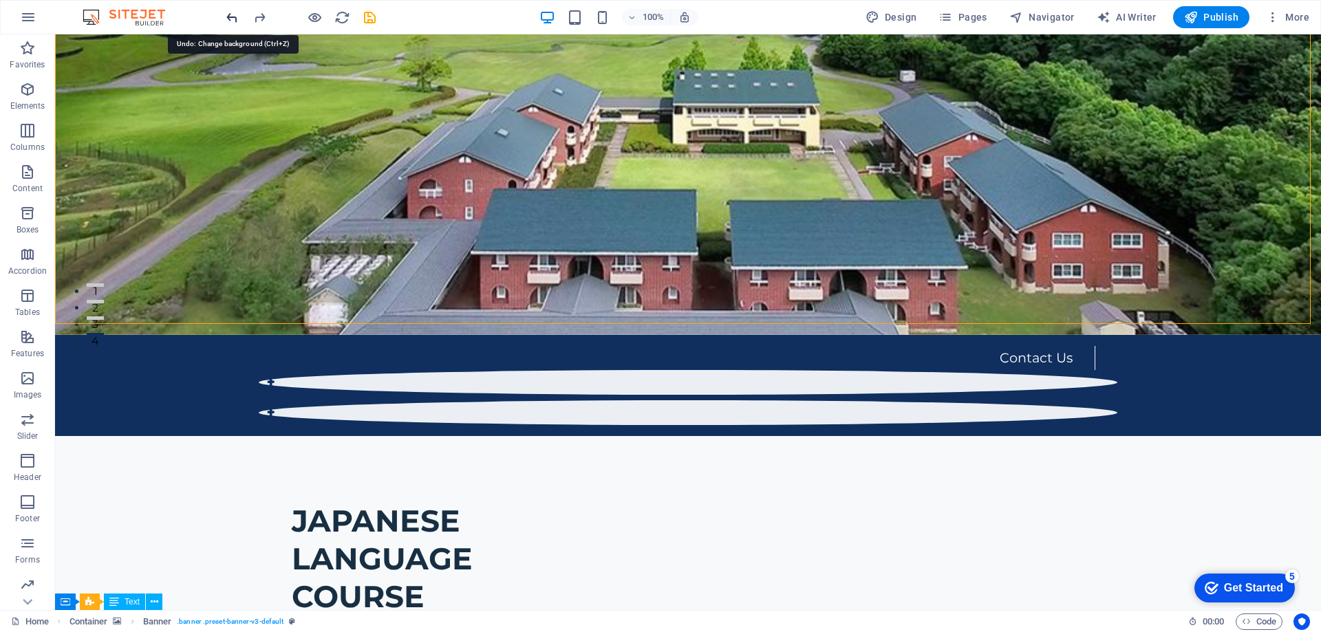
click at [235, 20] on icon "undo" at bounding box center [232, 18] width 16 height 16
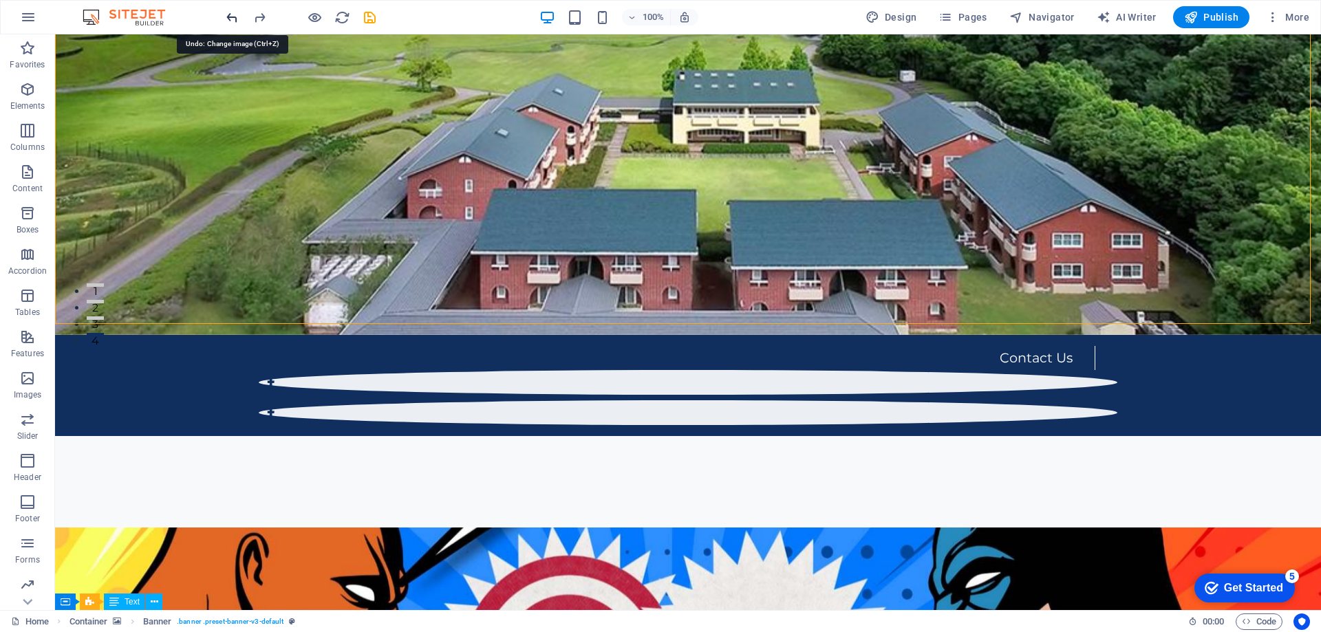
click at [235, 20] on icon "undo" at bounding box center [232, 18] width 16 height 16
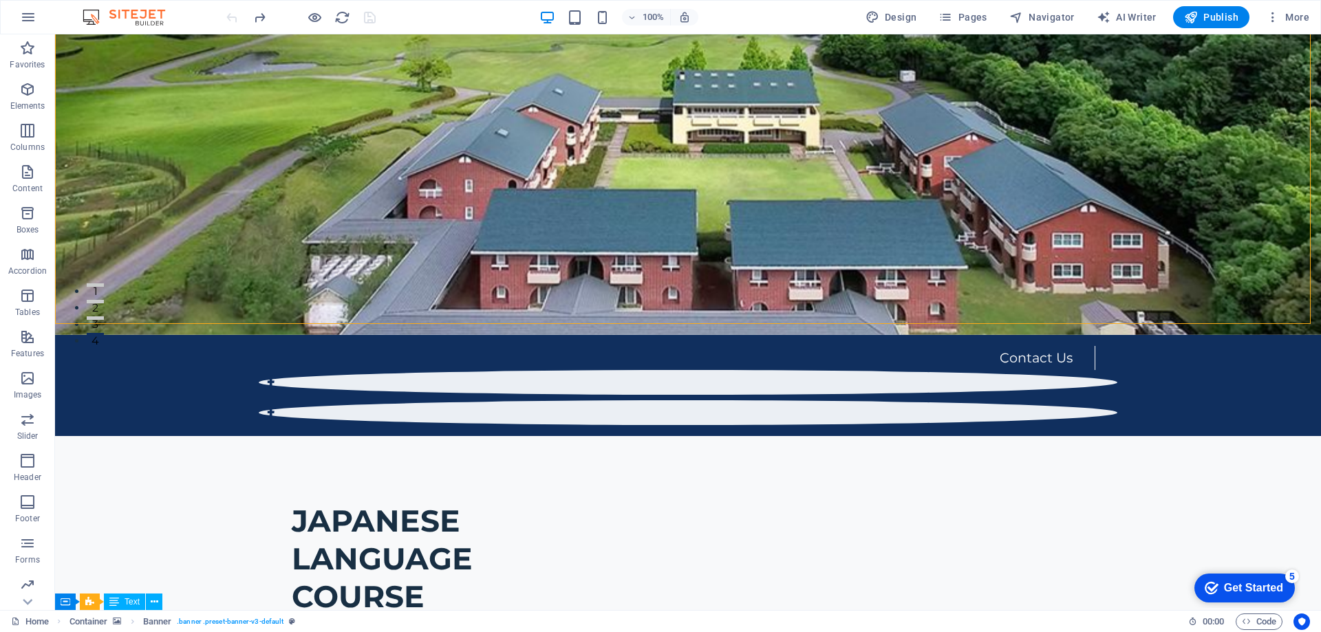
click at [235, 20] on div at bounding box center [301, 17] width 154 height 22
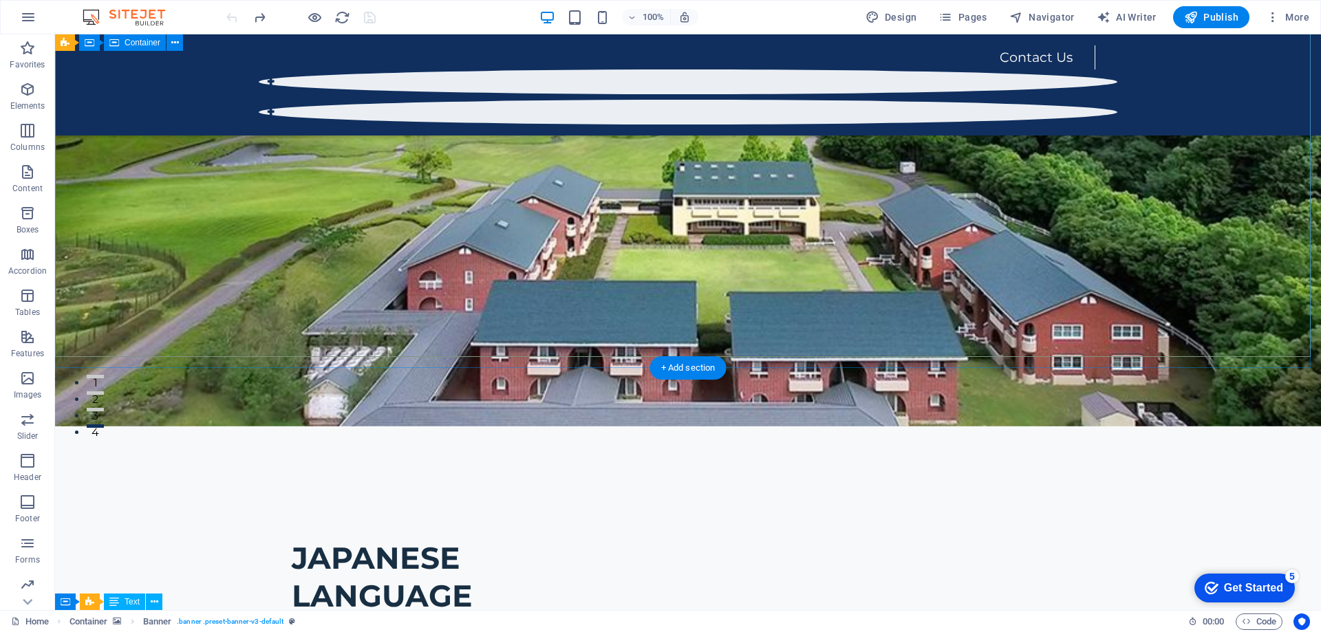
scroll to position [69, 0]
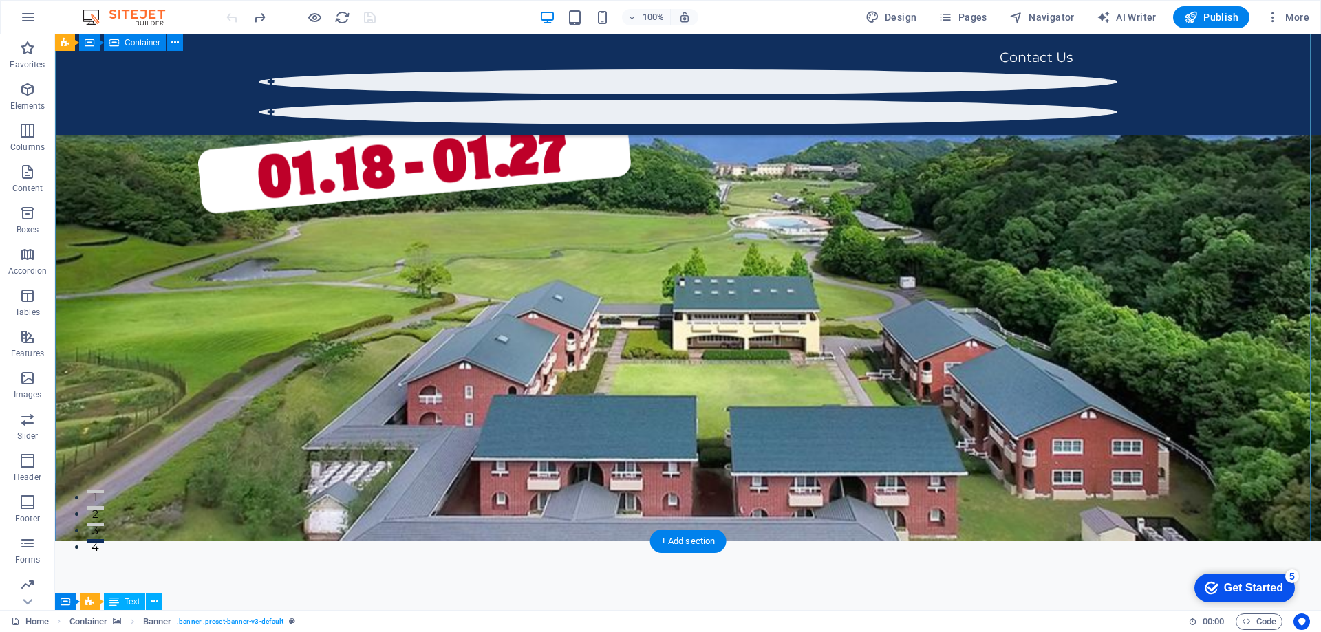
click at [117, 588] on div "JAPANESE LANGUAGE COURSE Button label ADVENTURE to Find Sanctuary in Times of C…" at bounding box center [688, 632] width 1266 height 88
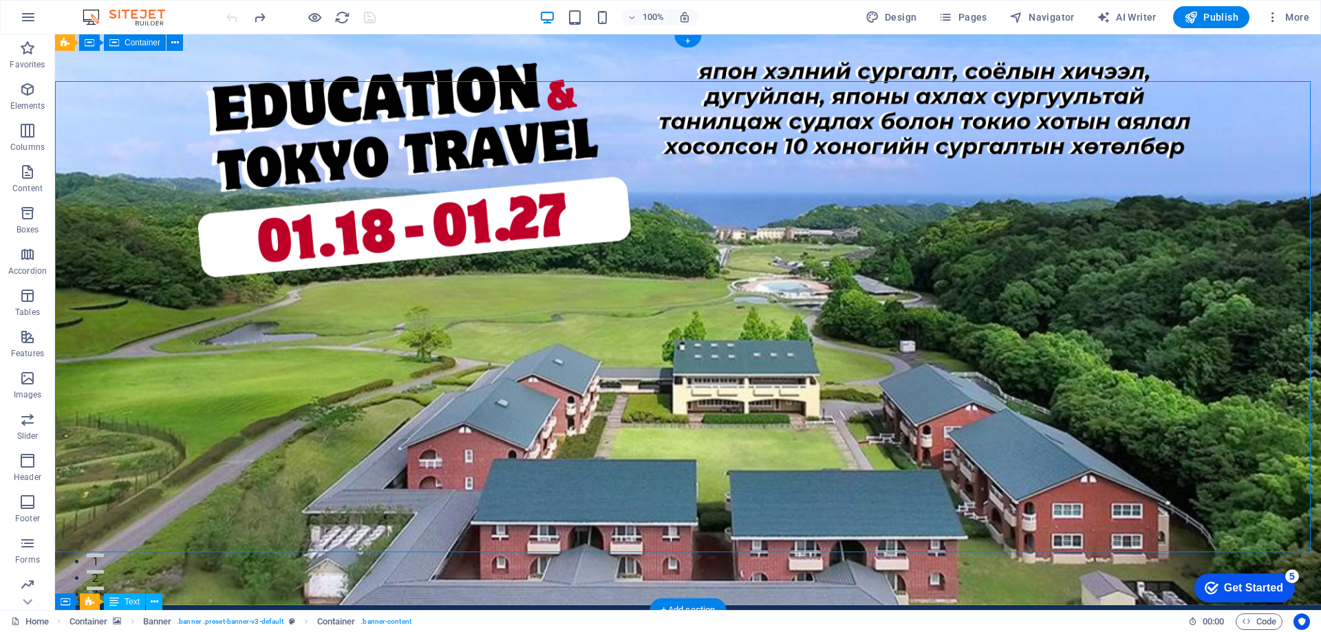
scroll to position [0, 0]
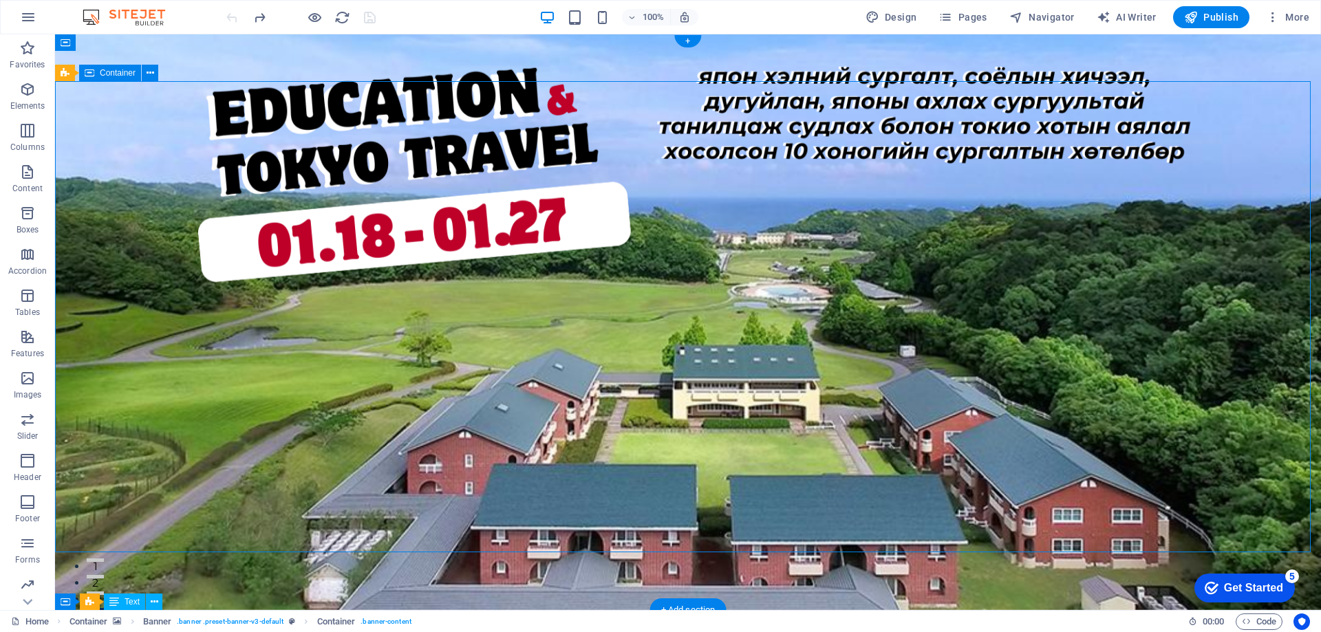
click at [191, 18] on div "100% Design Pages Navigator AI Writer Publish More" at bounding box center [660, 17] width 1319 height 33
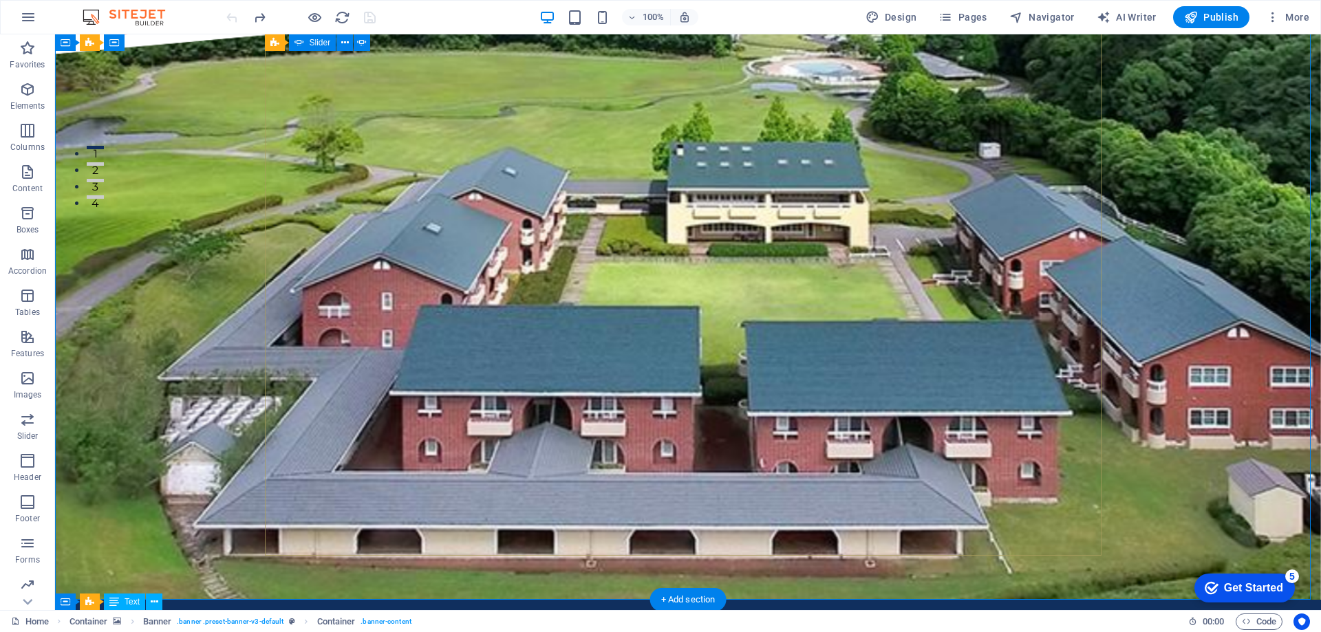
scroll to position [482, 0]
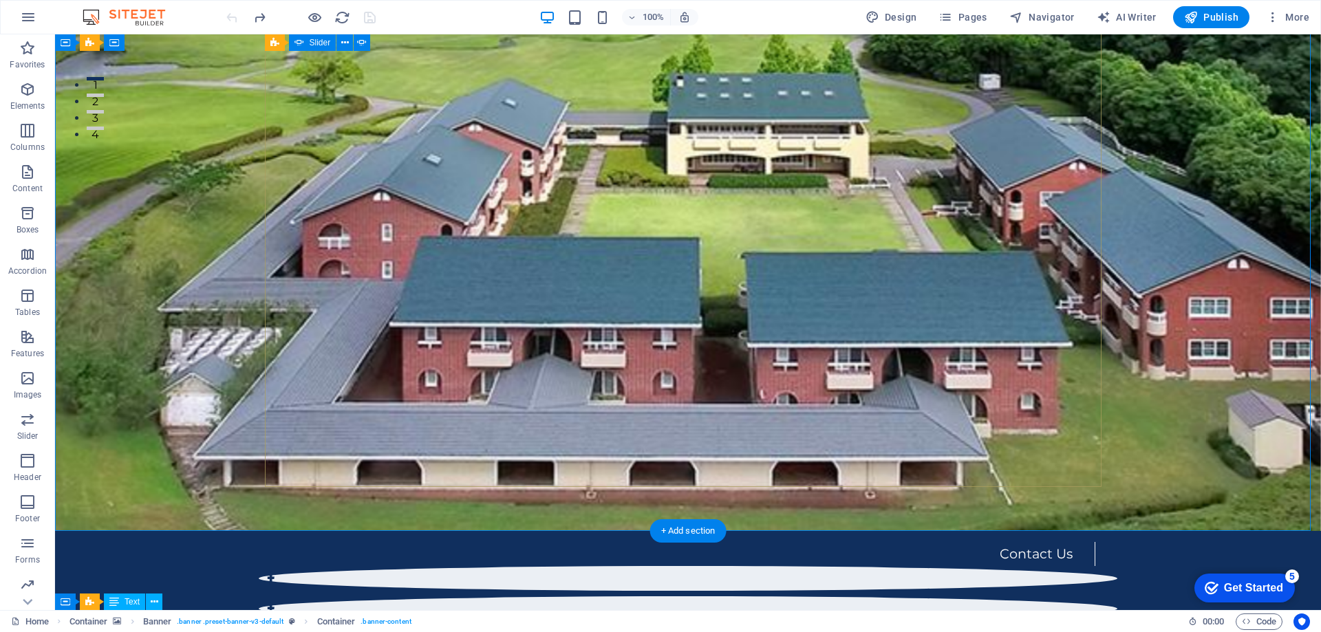
click at [104, 97] on button "2" at bounding box center [95, 95] width 17 height 3
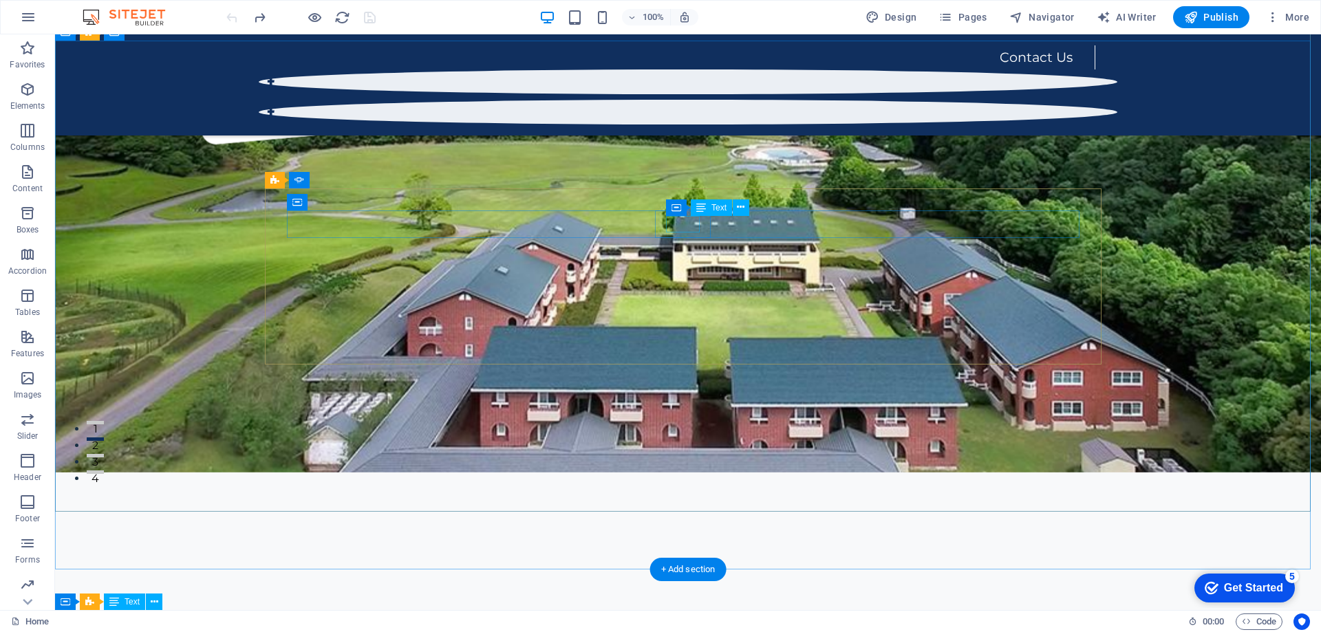
scroll to position [0, 0]
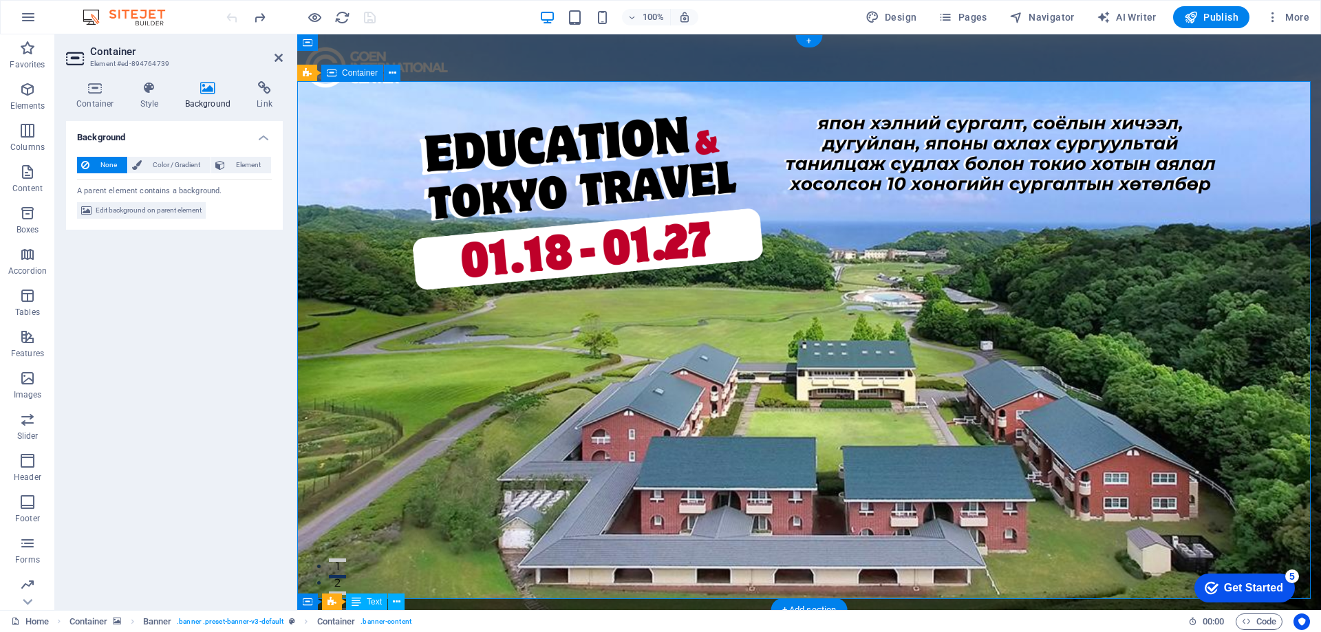
click at [1240, 585] on div "Get Started" at bounding box center [1253, 588] width 59 height 12
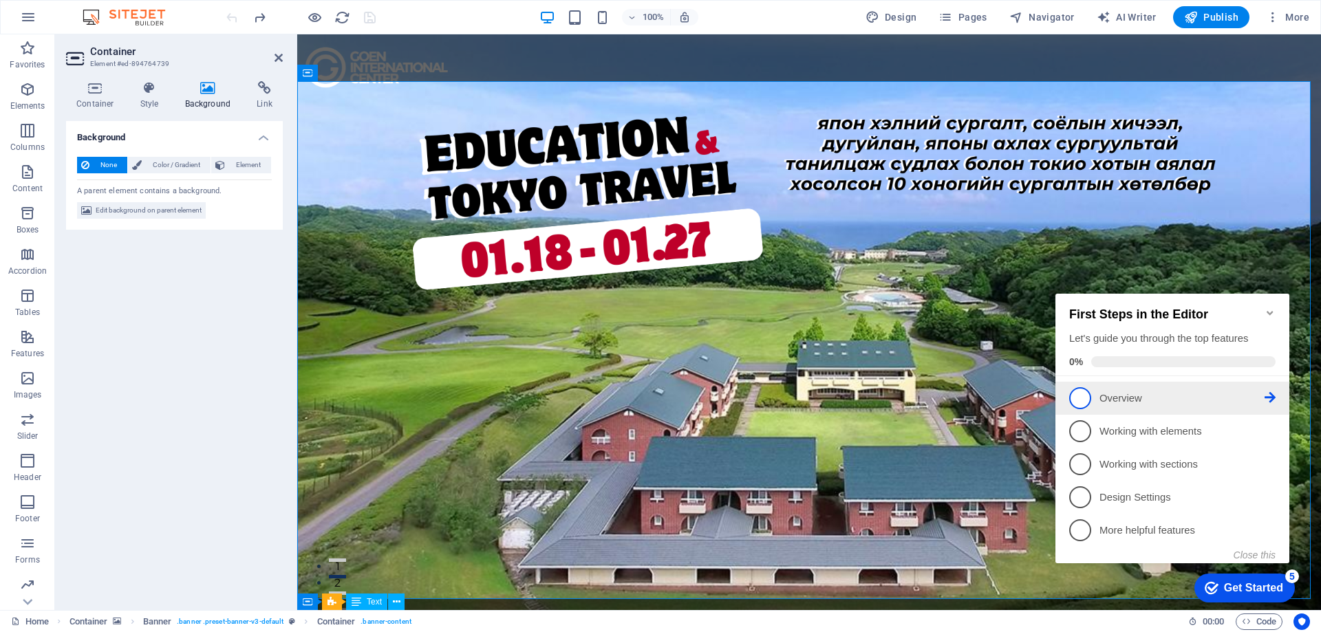
click at [1139, 397] on p "Overview - incomplete" at bounding box center [1181, 398] width 165 height 14
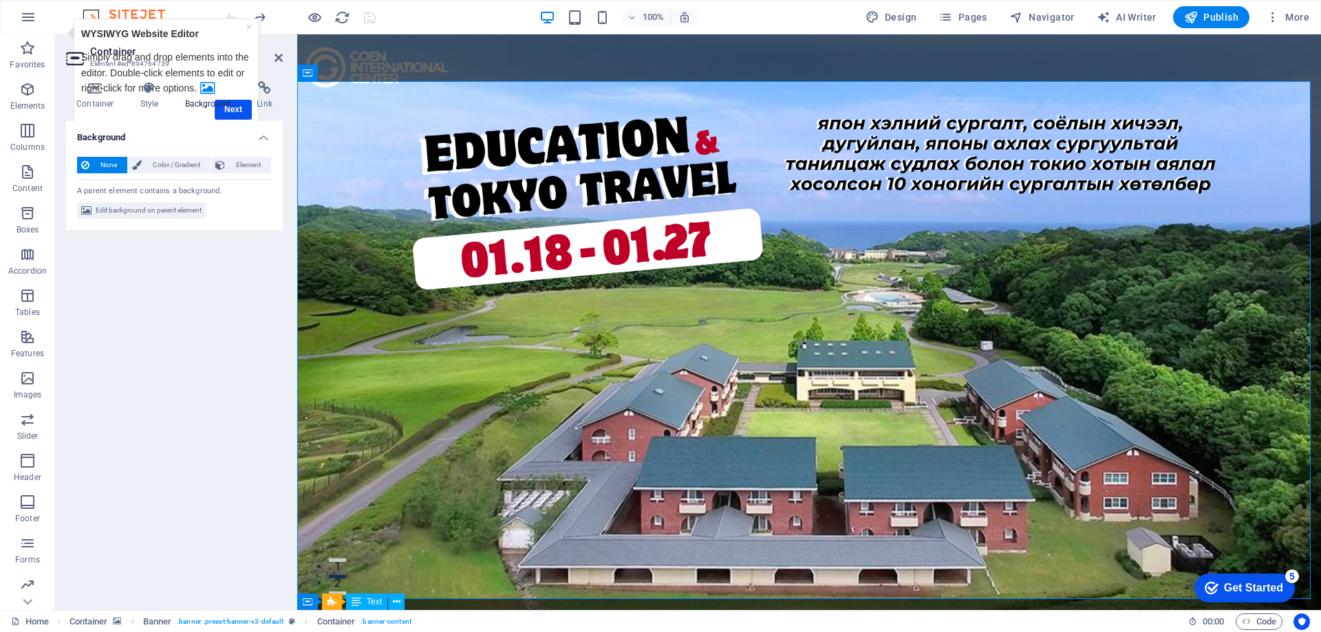
click at [243, 108] on h4 "Background" at bounding box center [211, 95] width 72 height 29
click at [281, 58] on icon at bounding box center [278, 57] width 8 height 11
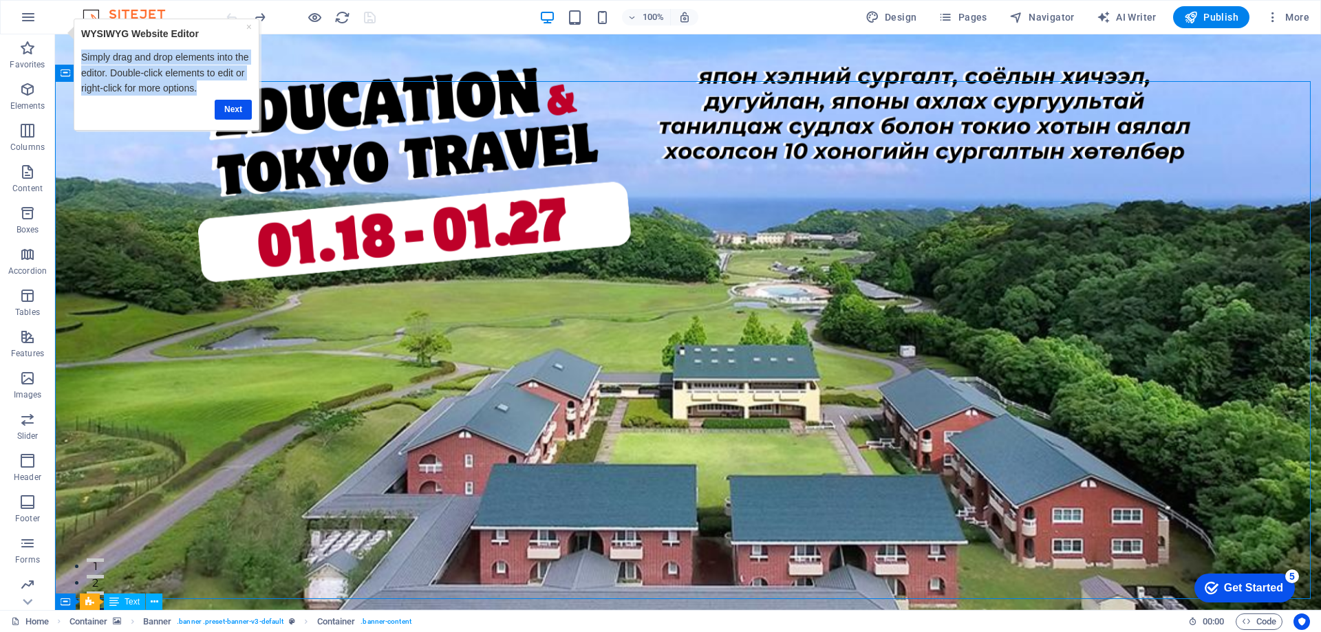
drag, startPoint x: 81, startPoint y: 56, endPoint x: 203, endPoint y: 91, distance: 126.7
click at [203, 91] on p "Simply drag and drop elements into the editor. Double-click elements to edit or…" at bounding box center [166, 73] width 171 height 46
click at [232, 107] on link "Next" at bounding box center [233, 110] width 37 height 20
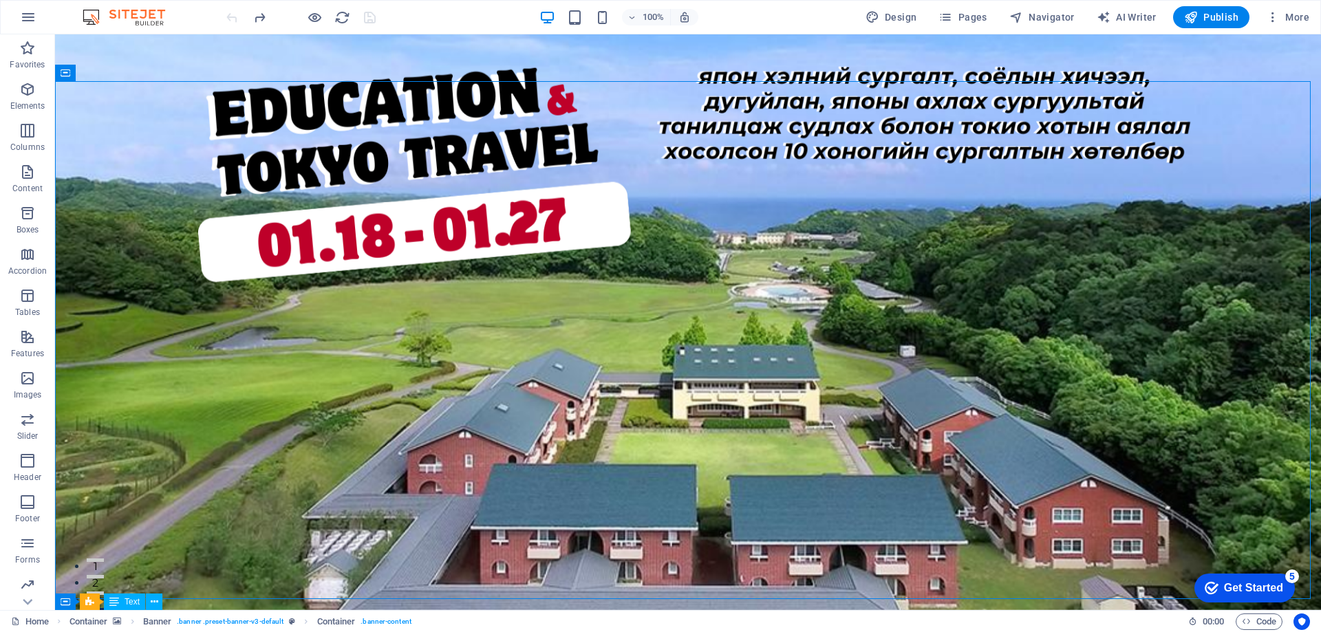
click at [128, 12] on img at bounding box center [130, 17] width 103 height 17
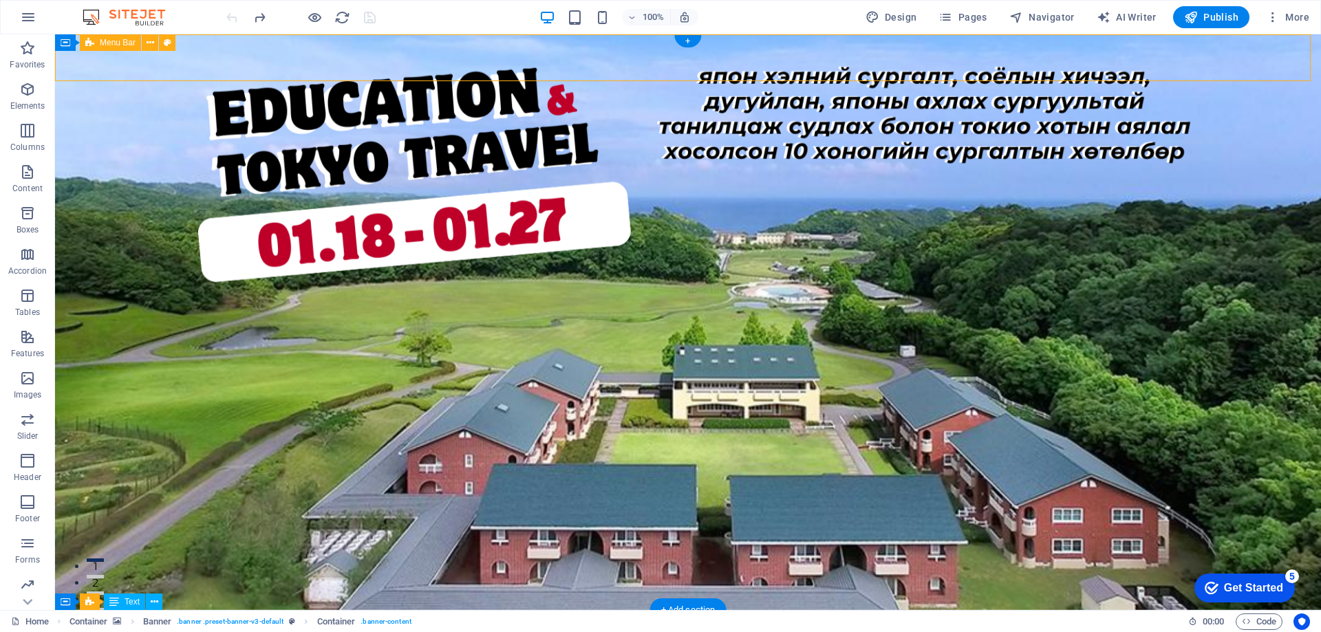
select select "%"
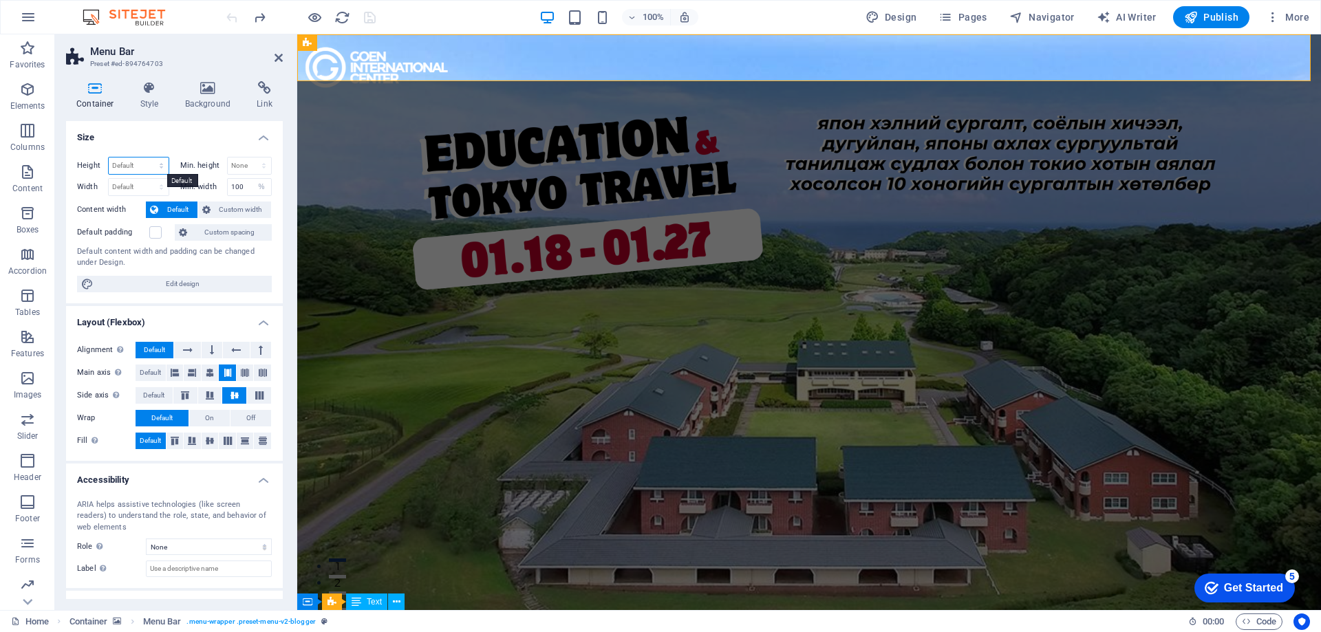
click at [144, 167] on select "Default px rem % vh vw" at bounding box center [139, 166] width 60 height 17
select select "px"
click at [147, 158] on select "Default px rem % vh vw" at bounding box center [139, 166] width 60 height 17
type input "68"
click at [240, 161] on select "None px rem % vh vw" at bounding box center [250, 166] width 44 height 17
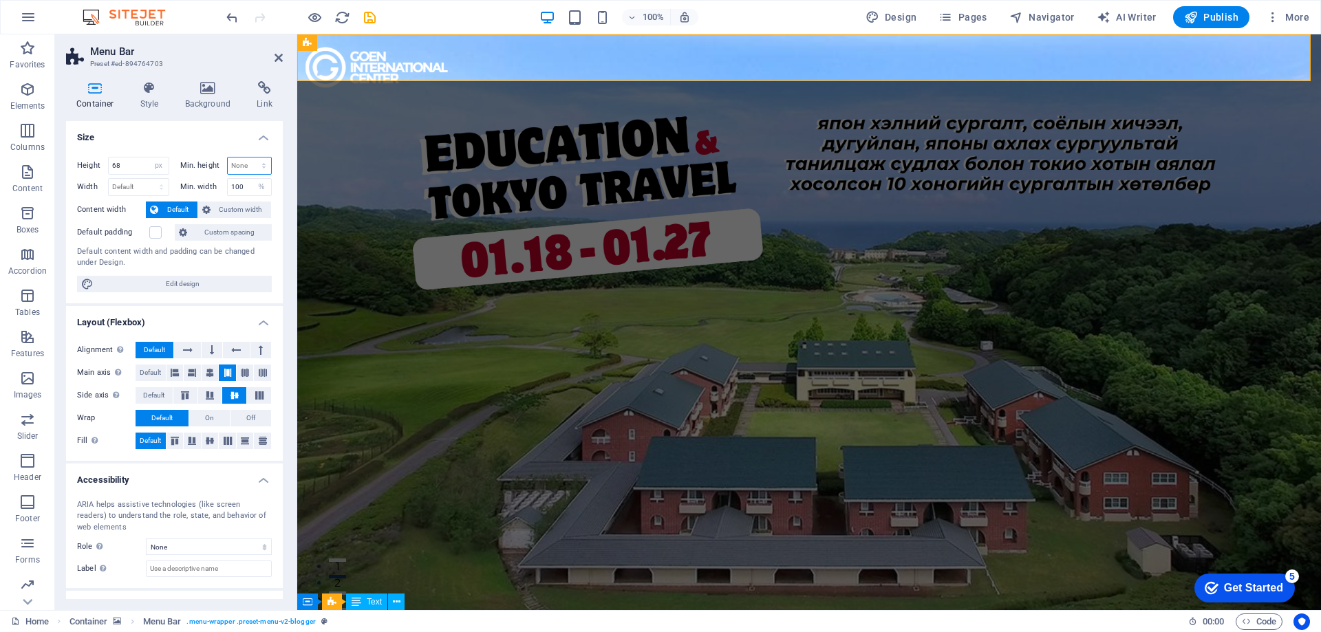
select select "px"
click at [249, 158] on select "None px rem % vh vw" at bounding box center [250, 166] width 44 height 17
type input "0"
click at [151, 193] on select "Default px rem % em vh vw" at bounding box center [139, 187] width 60 height 17
select select "px"
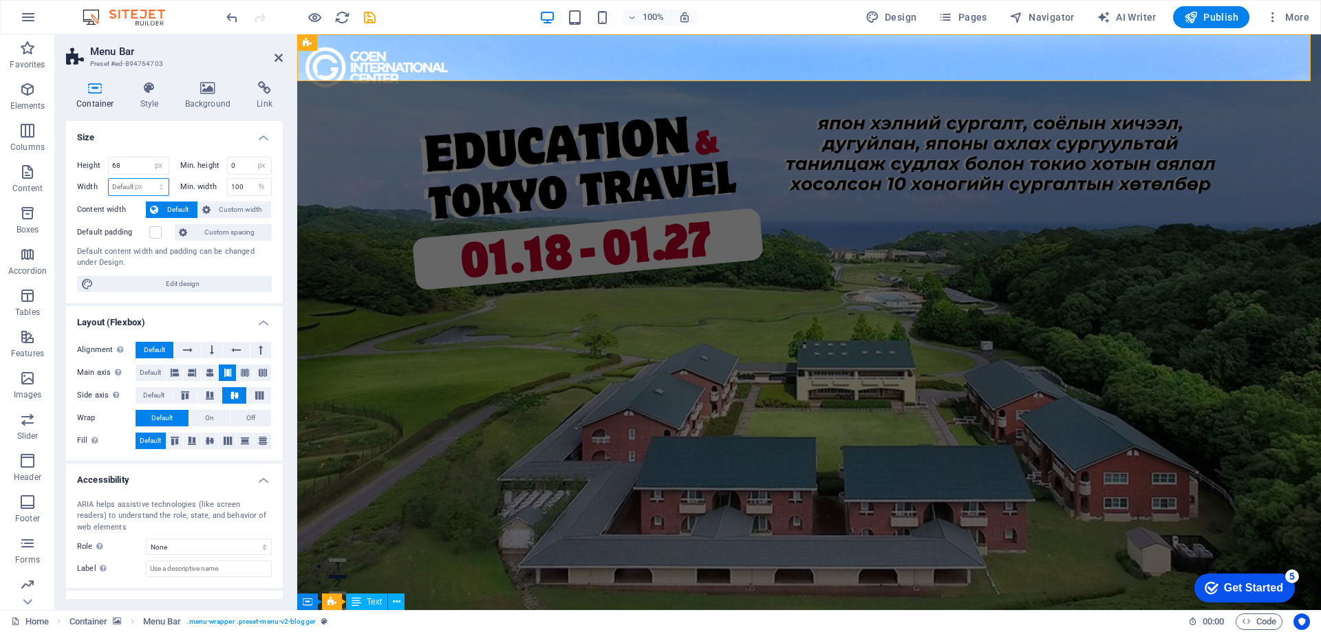
click at [147, 179] on select "Default px rem % em vh vw" at bounding box center [139, 187] width 60 height 17
type input "1473"
click at [234, 190] on input "100" at bounding box center [250, 187] width 44 height 17
click at [252, 191] on select "None px rem % vh vw" at bounding box center [261, 187] width 19 height 17
click at [230, 203] on span "Custom width" at bounding box center [241, 210] width 53 height 17
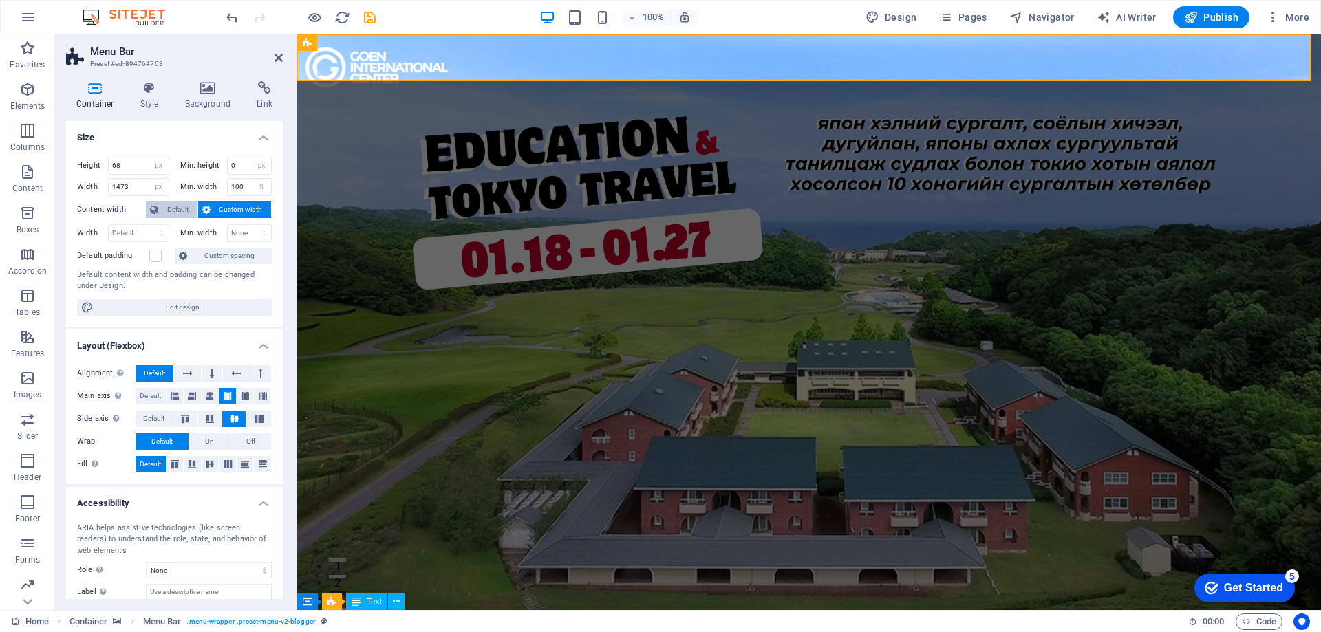
click at [180, 212] on span "Default" at bounding box center [177, 210] width 31 height 17
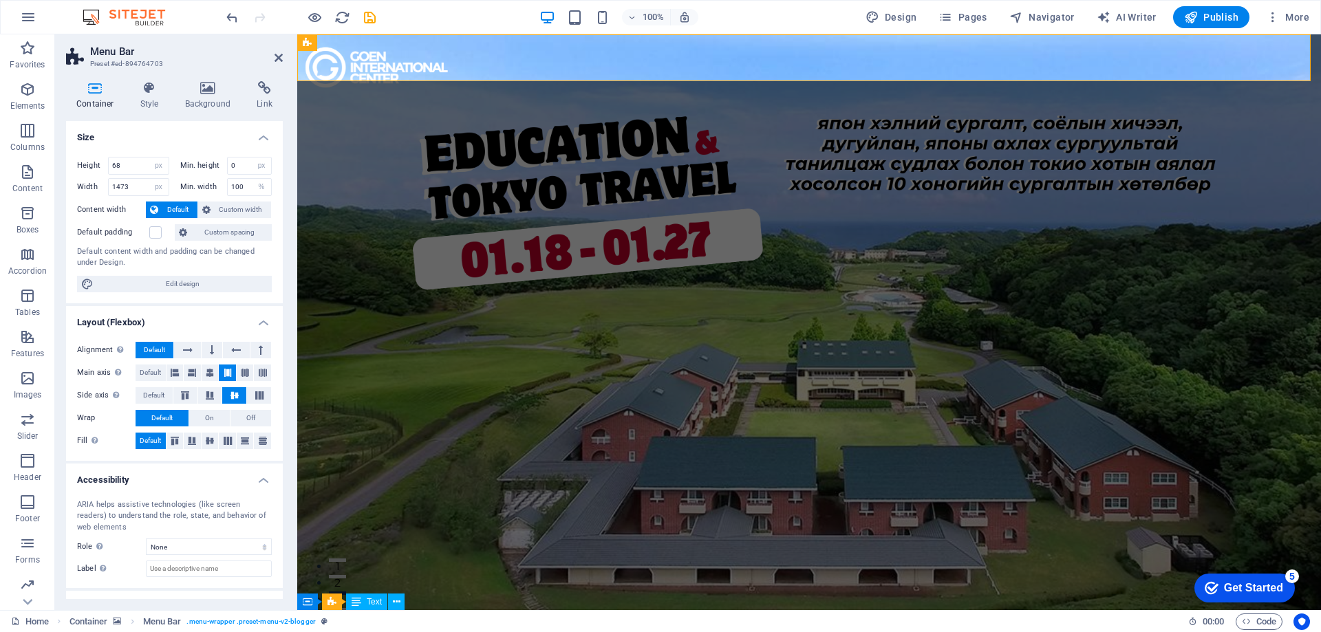
scroll to position [55, 0]
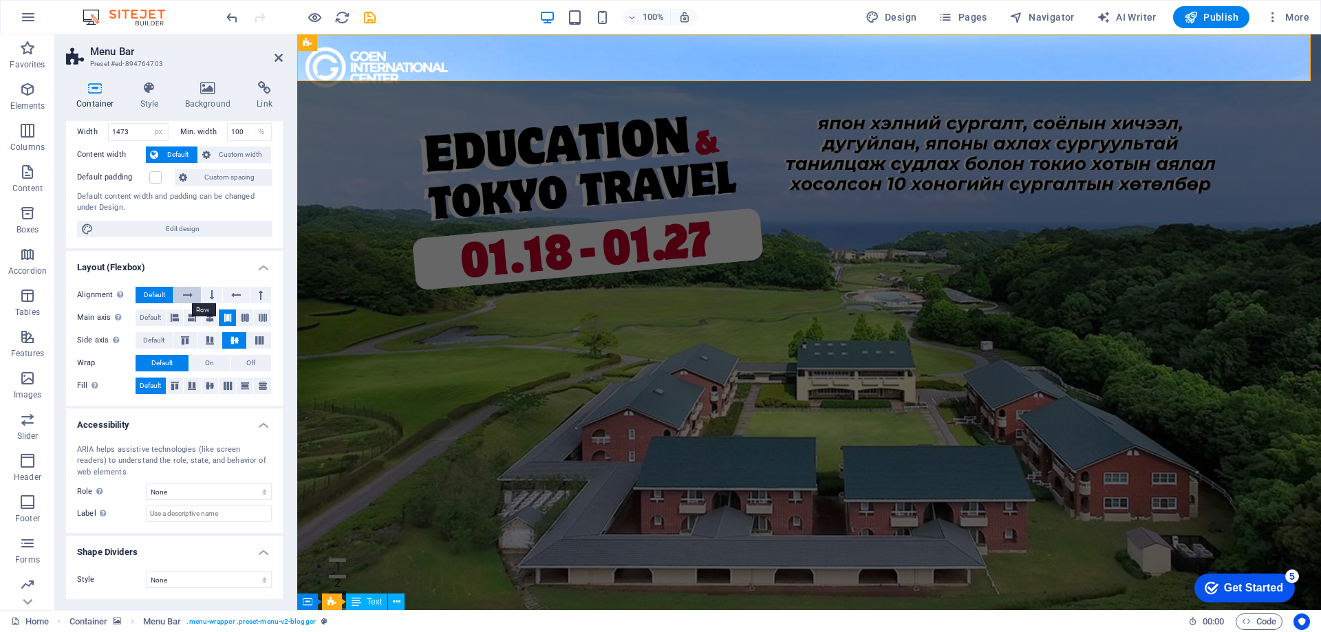
click at [191, 290] on icon at bounding box center [188, 295] width 10 height 17
click at [153, 290] on span "Default" at bounding box center [154, 295] width 21 height 17
click at [191, 296] on icon at bounding box center [188, 295] width 10 height 17
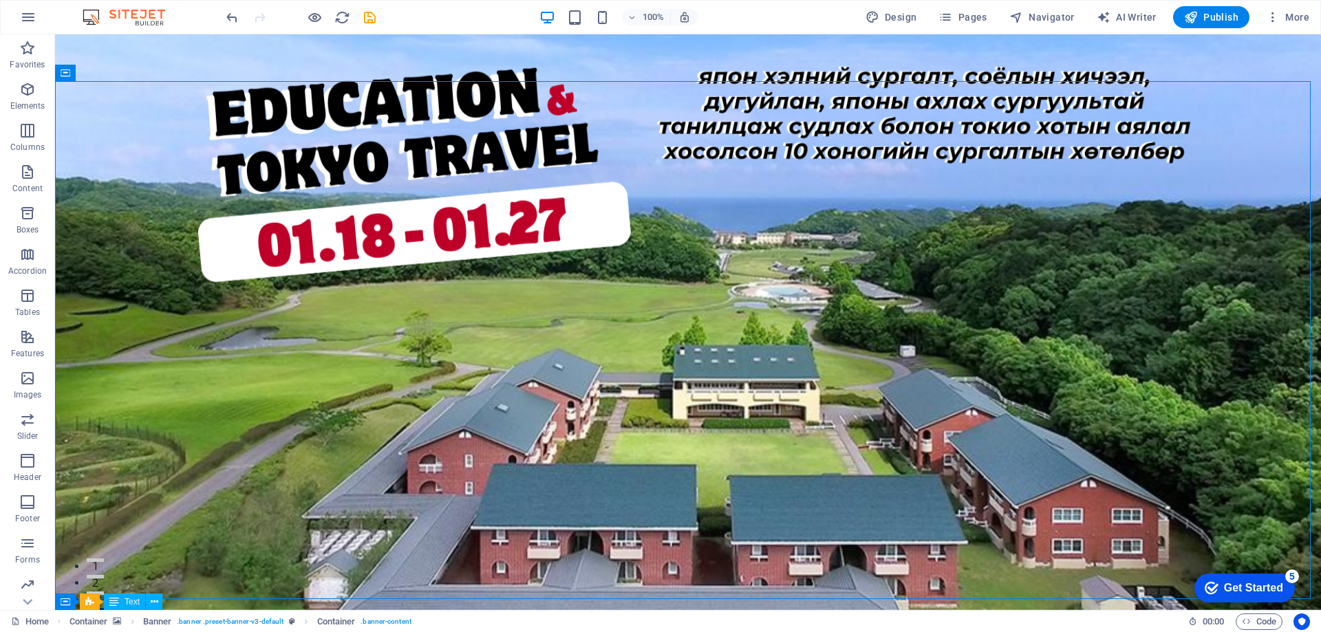
click at [1251, 584] on div "Get Started" at bounding box center [1253, 588] width 59 height 12
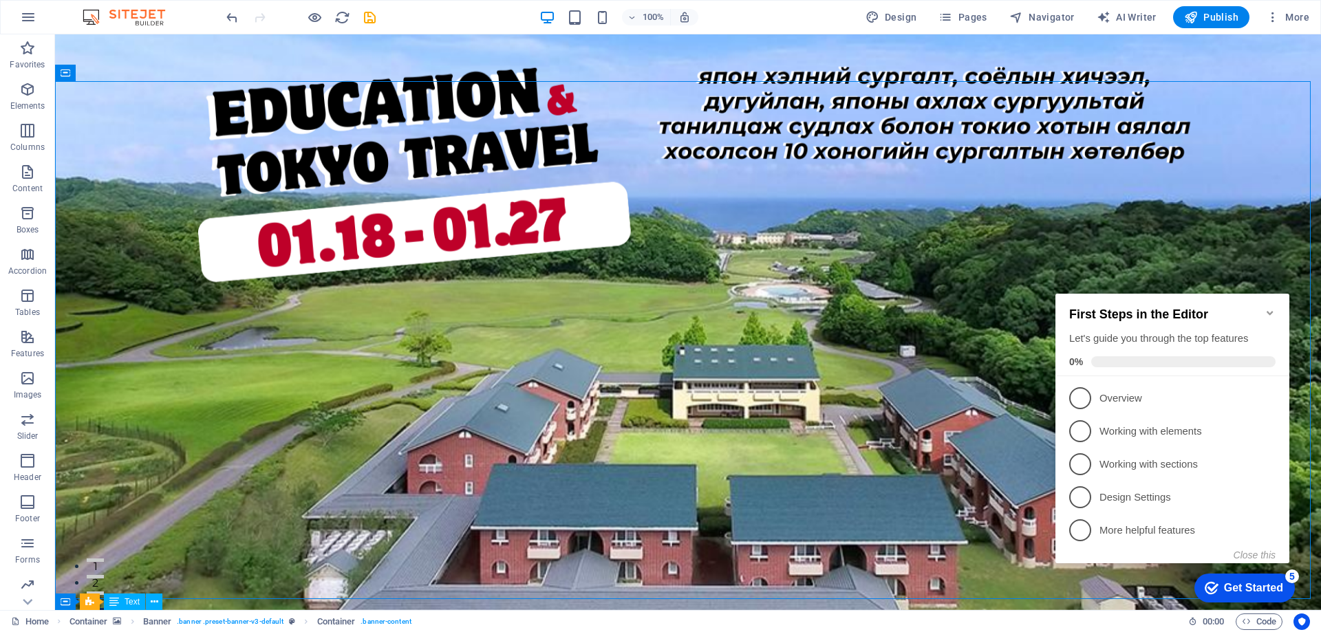
click at [1266, 308] on icon "Minimize checklist" at bounding box center [1269, 312] width 11 height 11
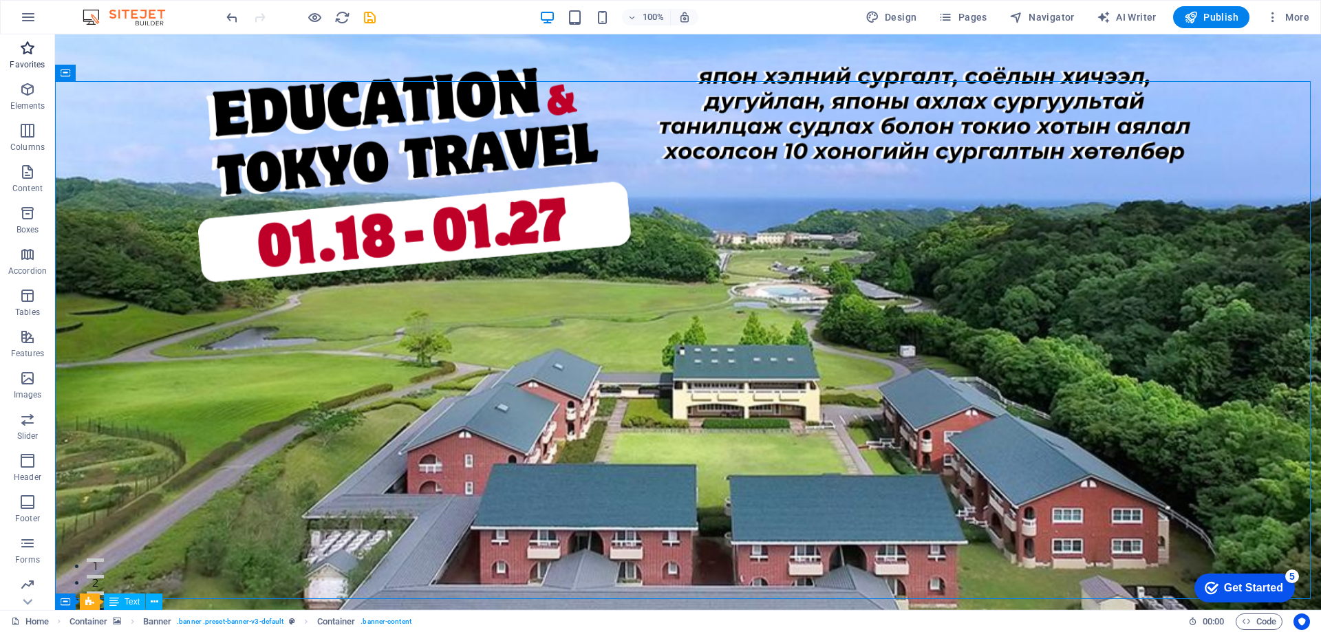
click at [31, 44] on icon "button" at bounding box center [27, 48] width 17 height 17
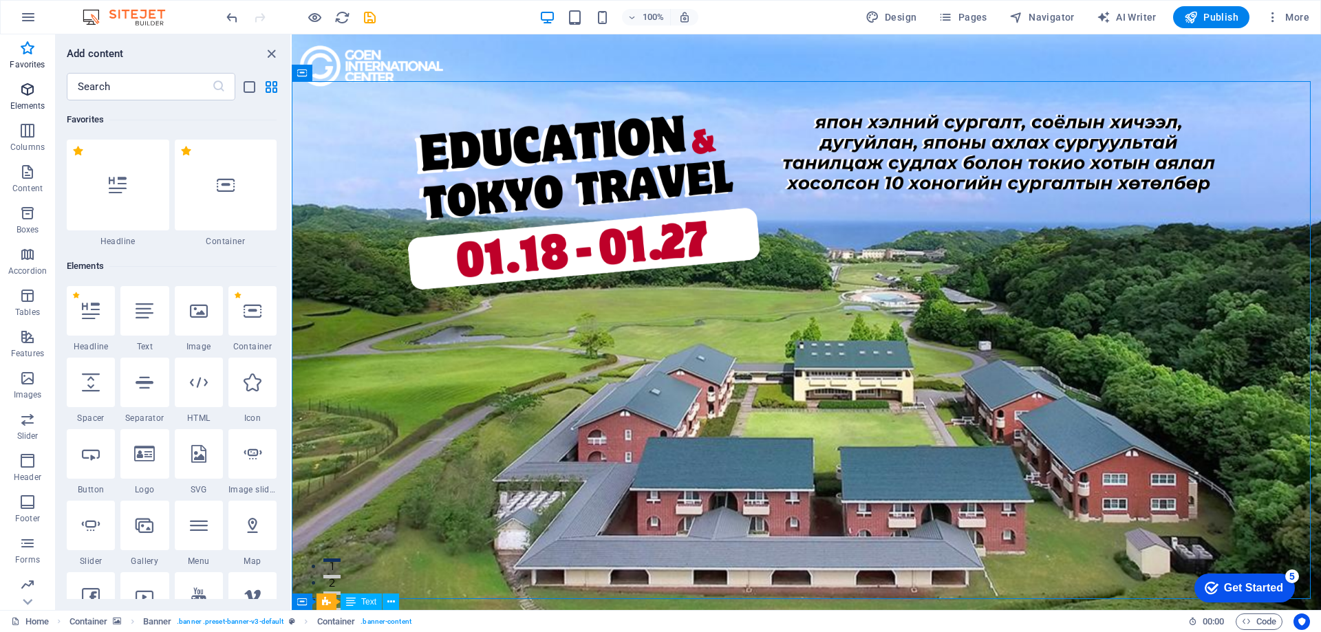
click at [32, 91] on icon "button" at bounding box center [27, 89] width 17 height 17
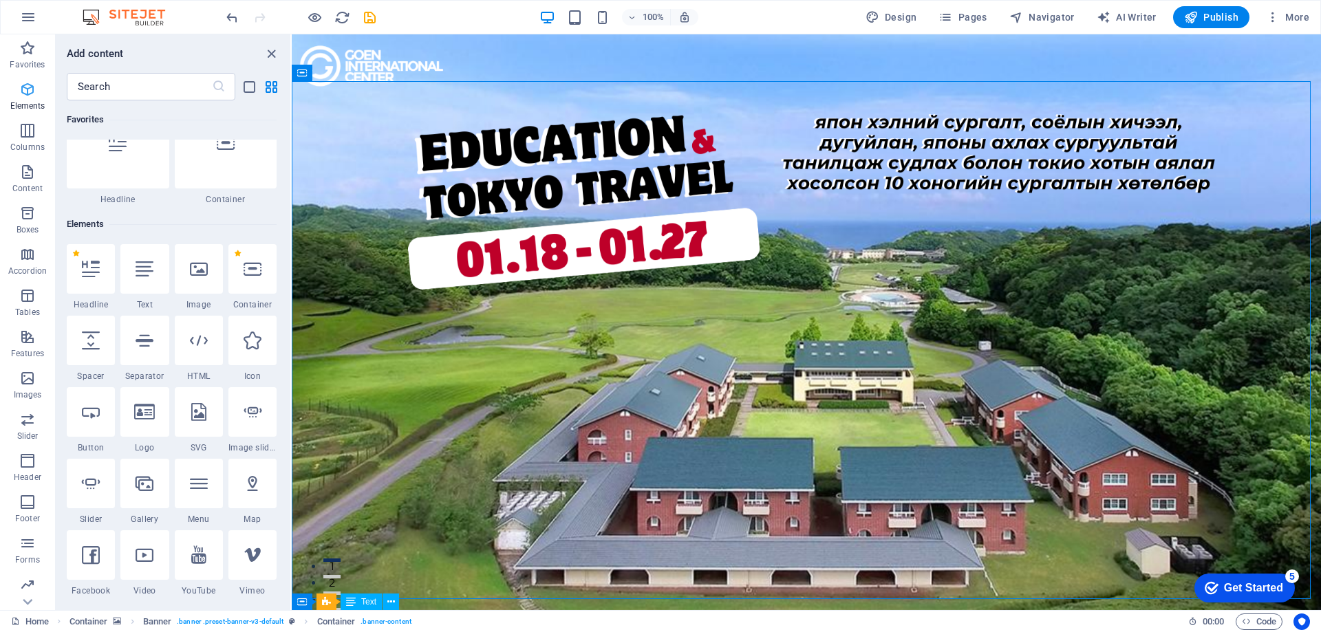
scroll to position [147, 0]
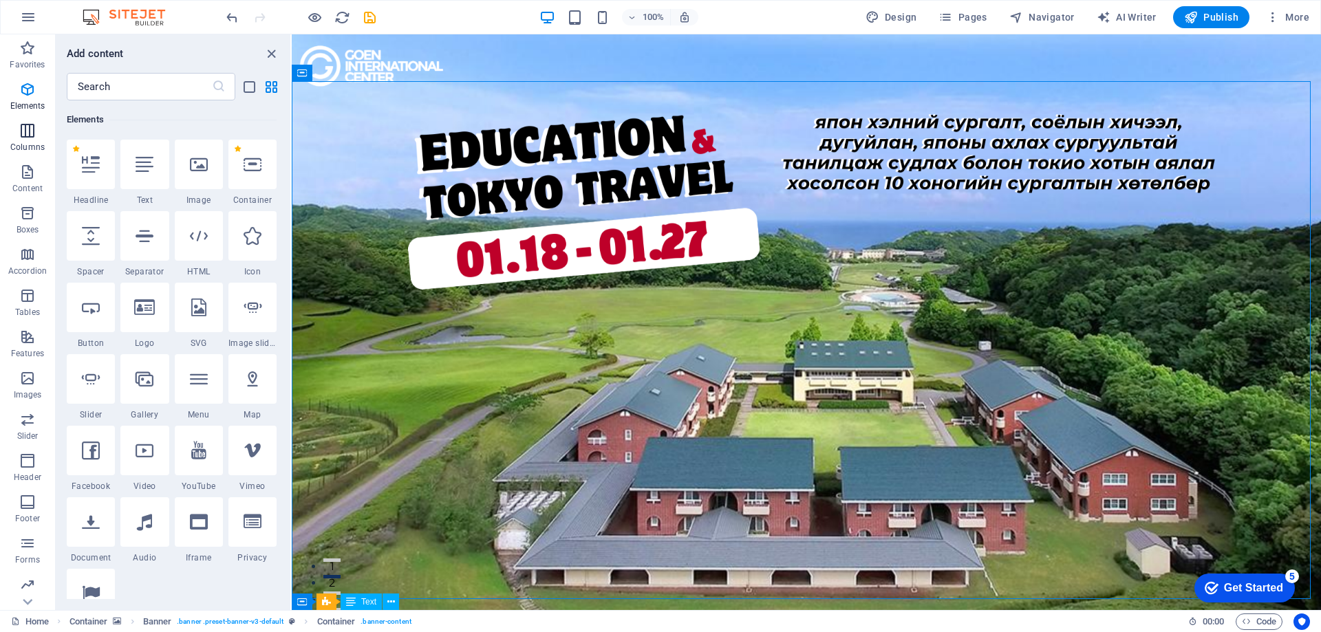
click at [31, 134] on icon "button" at bounding box center [27, 130] width 17 height 17
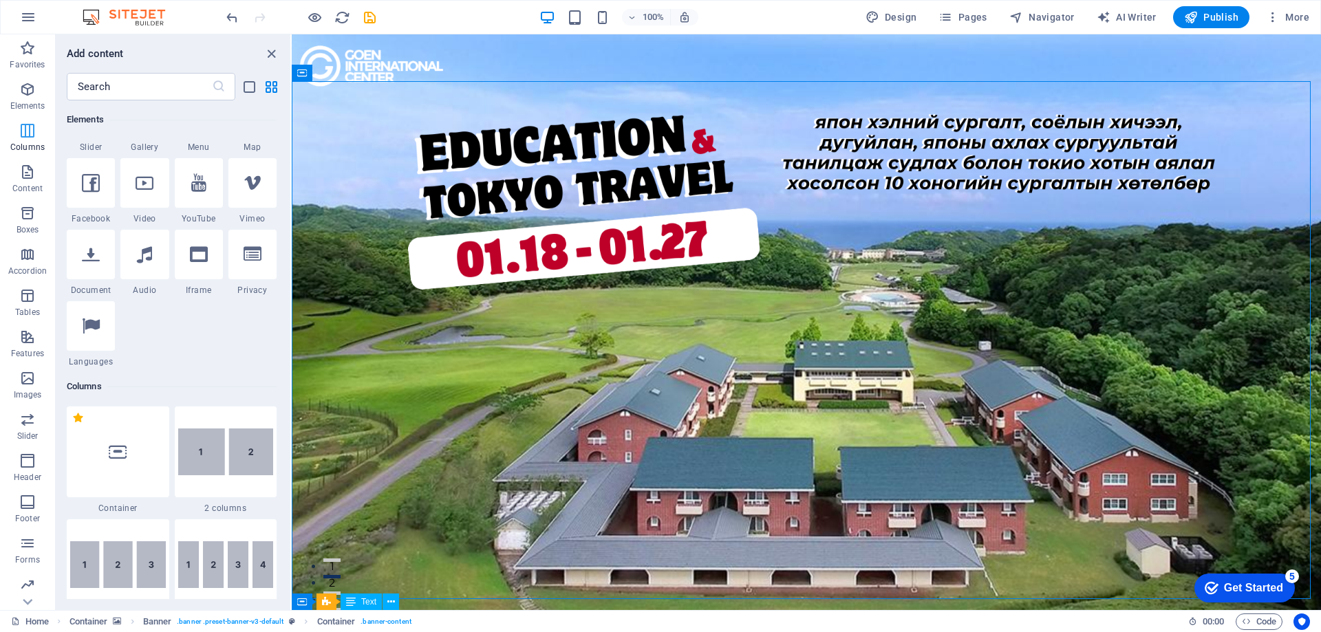
scroll to position [681, 0]
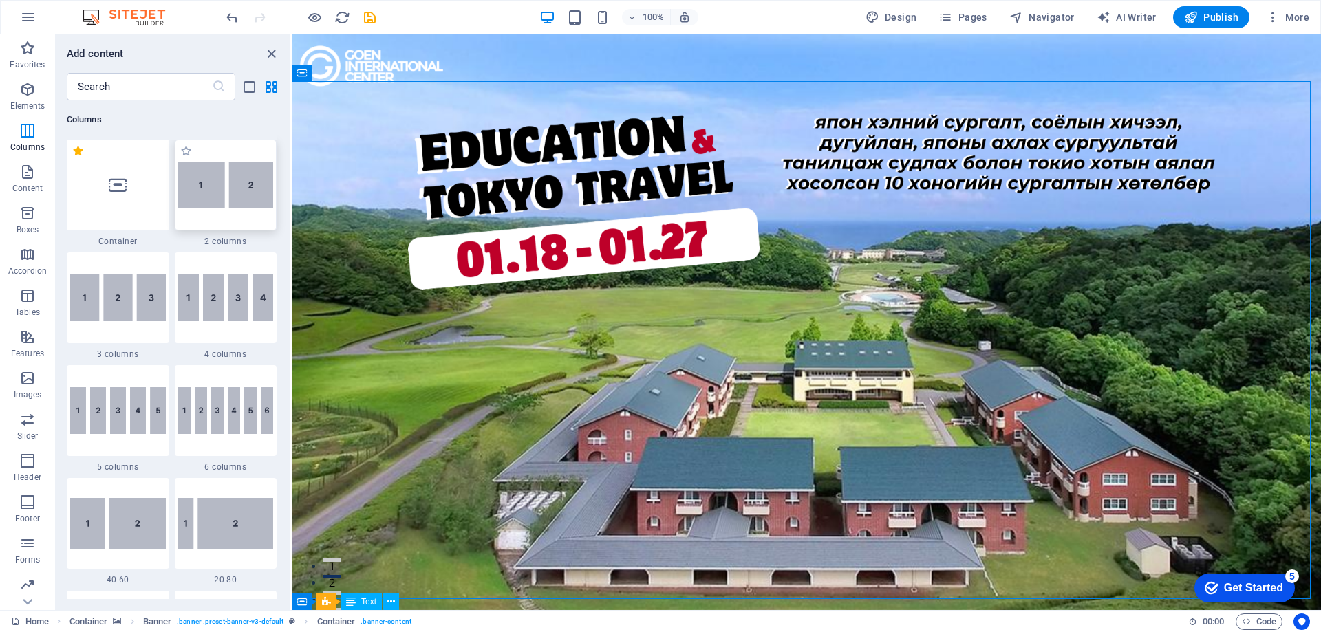
drag, startPoint x: 220, startPoint y: 195, endPoint x: 62, endPoint y: 109, distance: 180.4
click at [220, 195] on img at bounding box center [226, 185] width 96 height 47
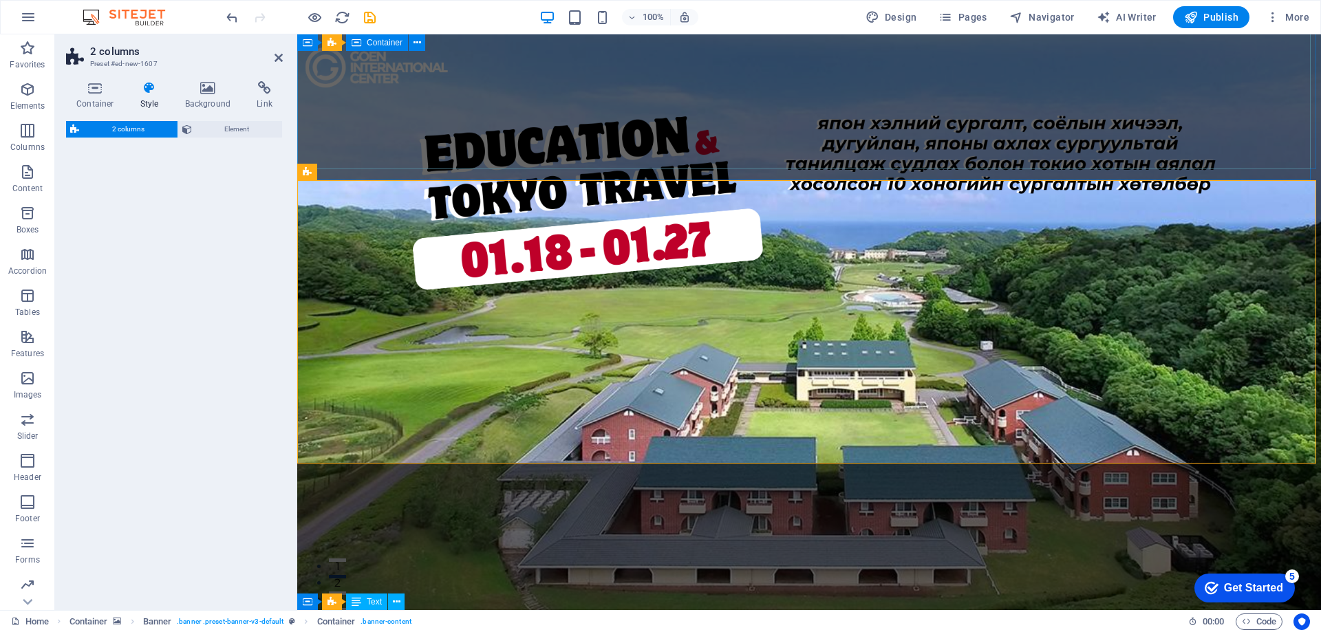
select select "rem"
select select "preset-columns-two-v2-default"
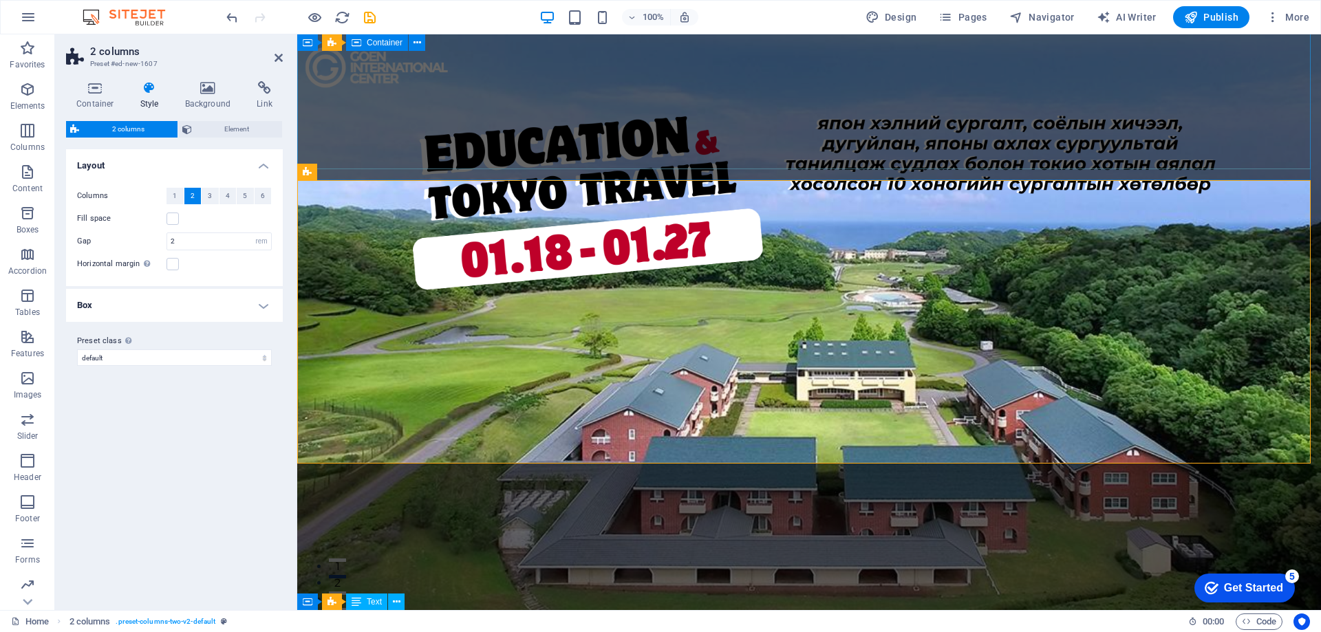
scroll to position [430, 0]
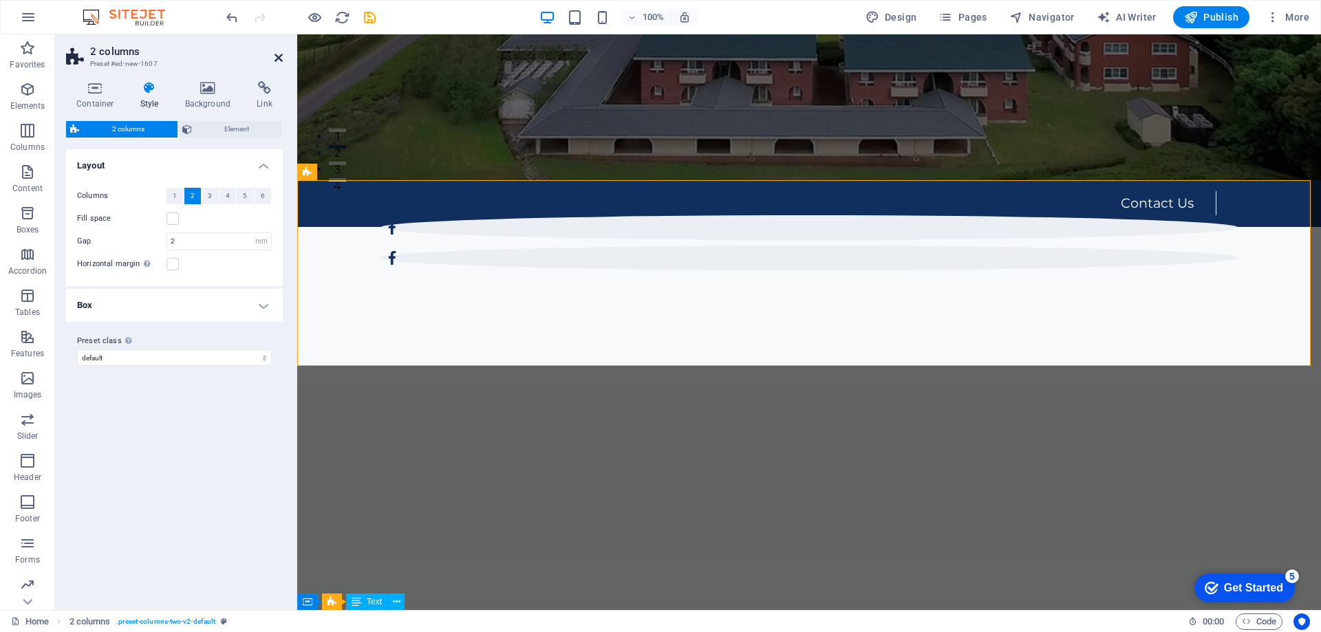
click at [274, 55] on icon at bounding box center [278, 57] width 8 height 11
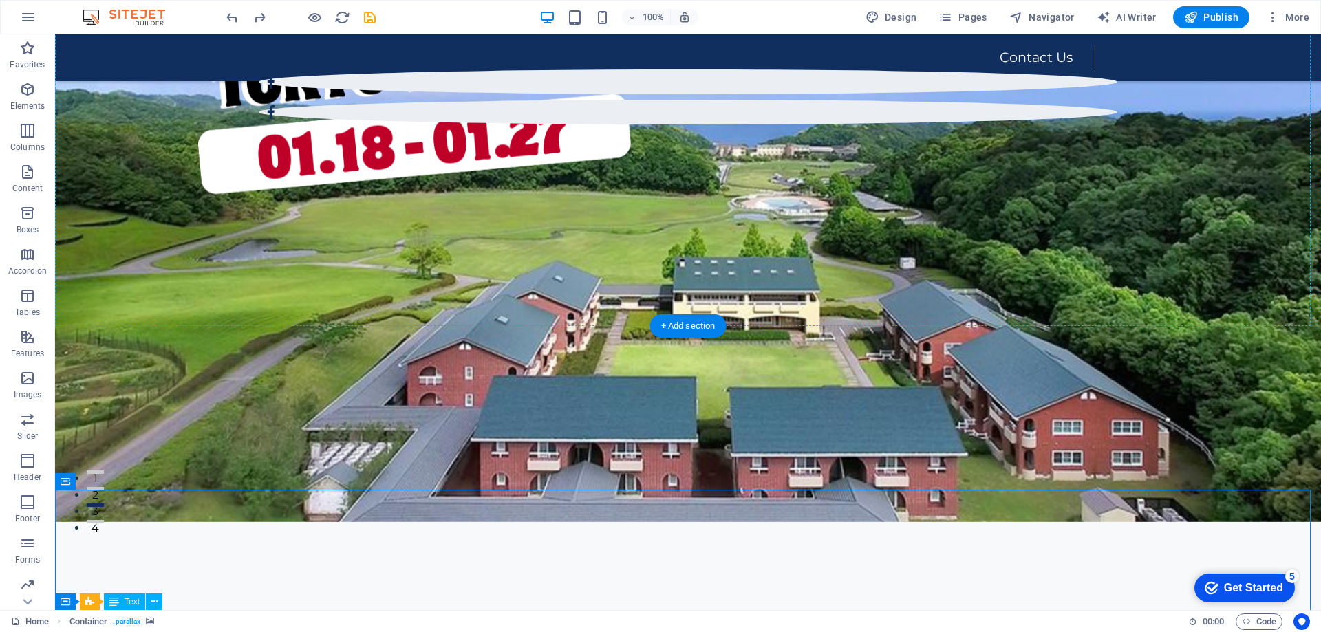
scroll to position [0, 0]
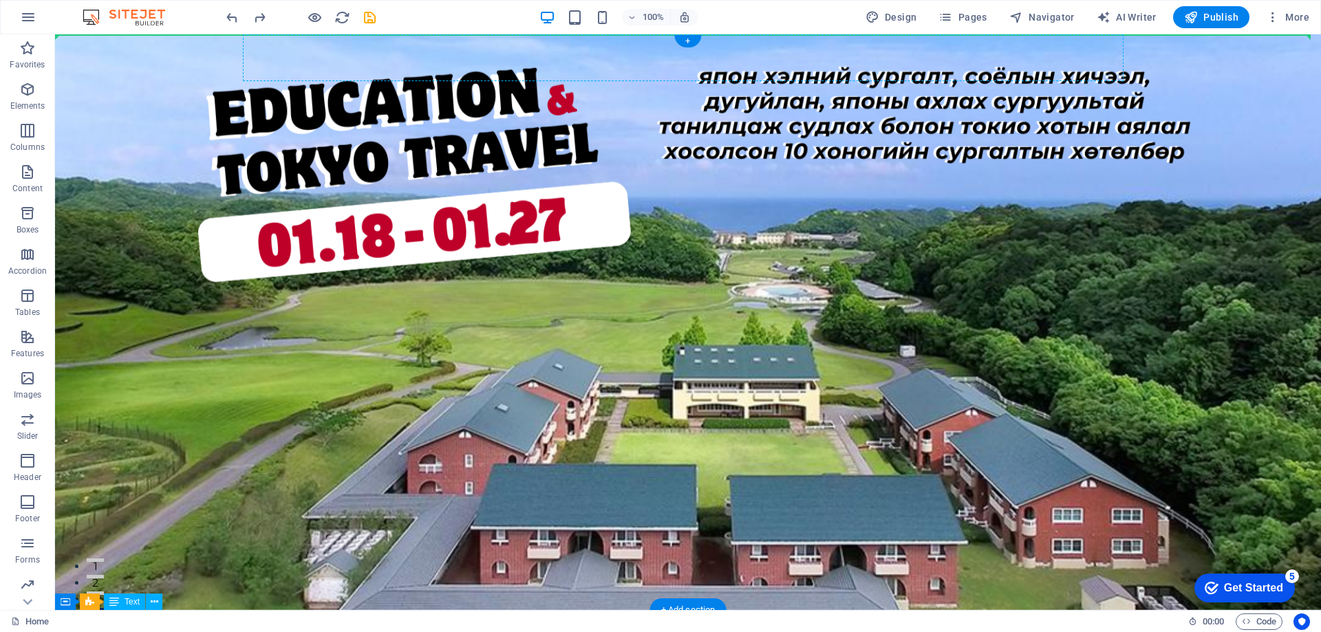
drag, startPoint x: 396, startPoint y: 479, endPoint x: 444, endPoint y: 65, distance: 417.5
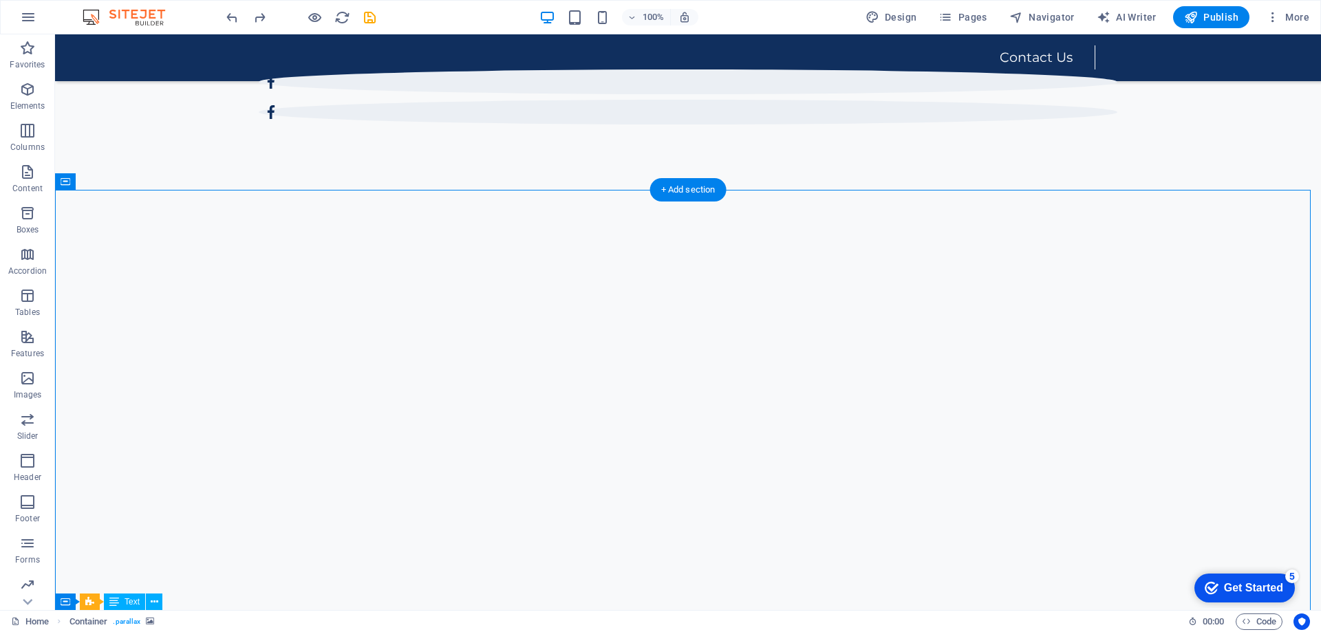
scroll to position [482, 0]
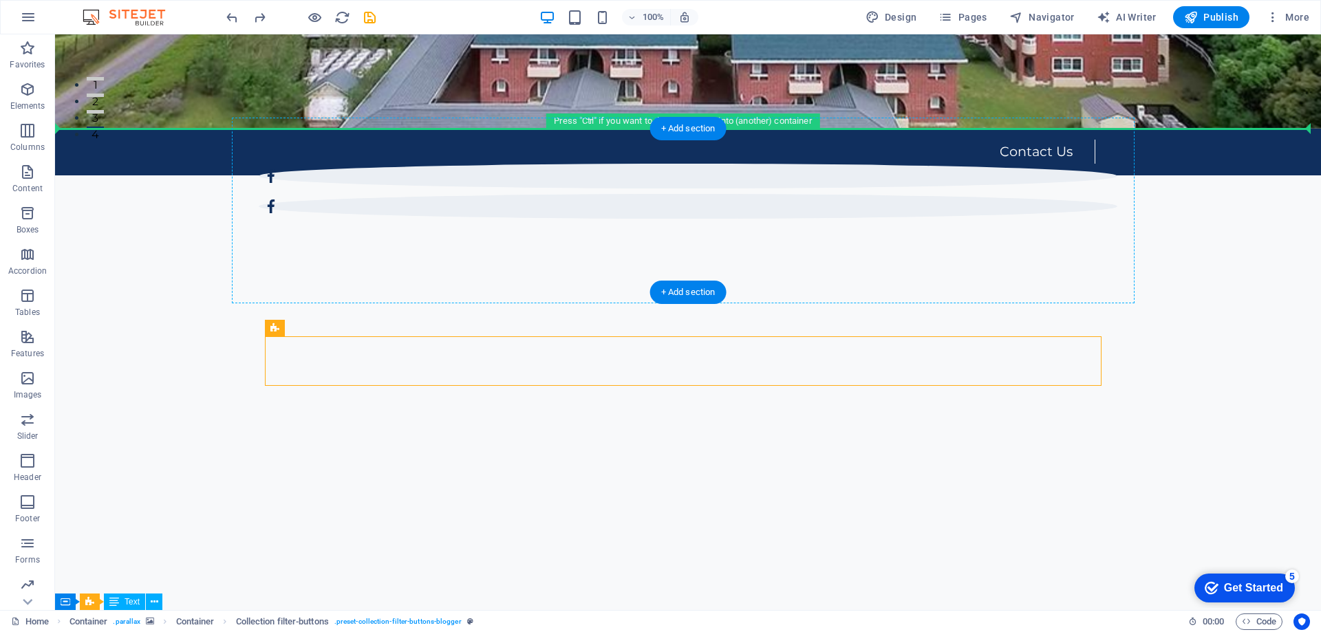
drag, startPoint x: 973, startPoint y: 360, endPoint x: 944, endPoint y: 169, distance: 193.3
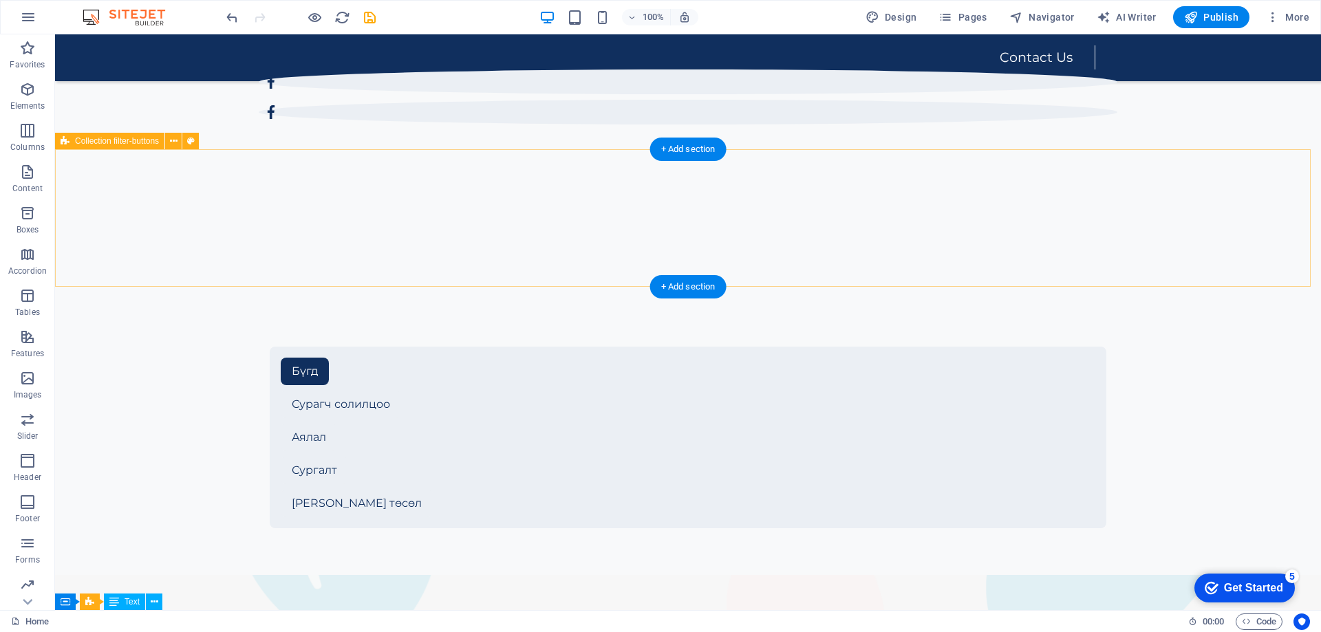
scroll to position [413, 0]
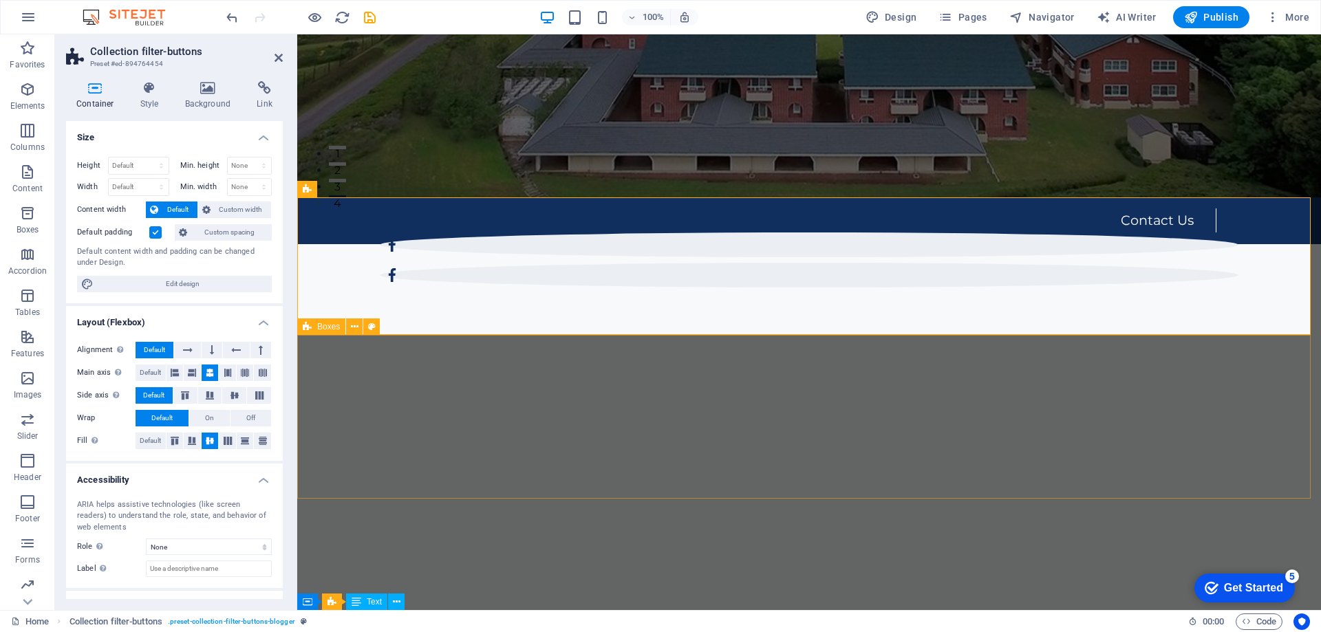
drag, startPoint x: 1105, startPoint y: 380, endPoint x: 1103, endPoint y: 366, distance: 14.7
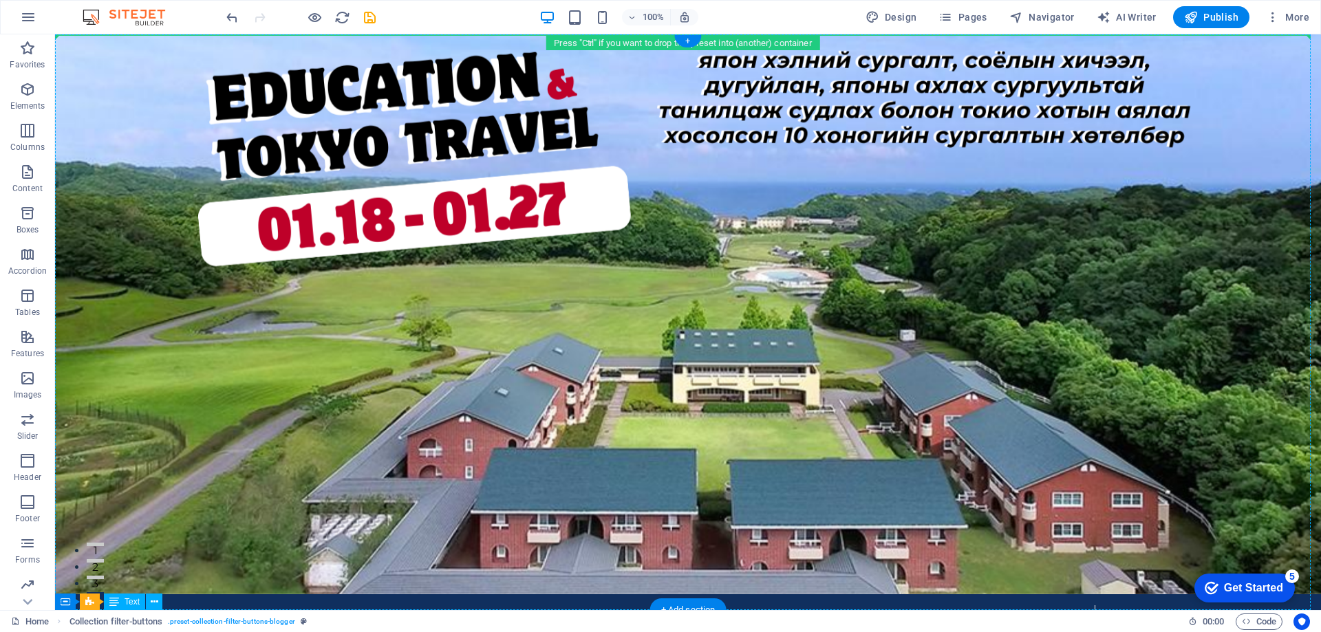
scroll to position [0, 0]
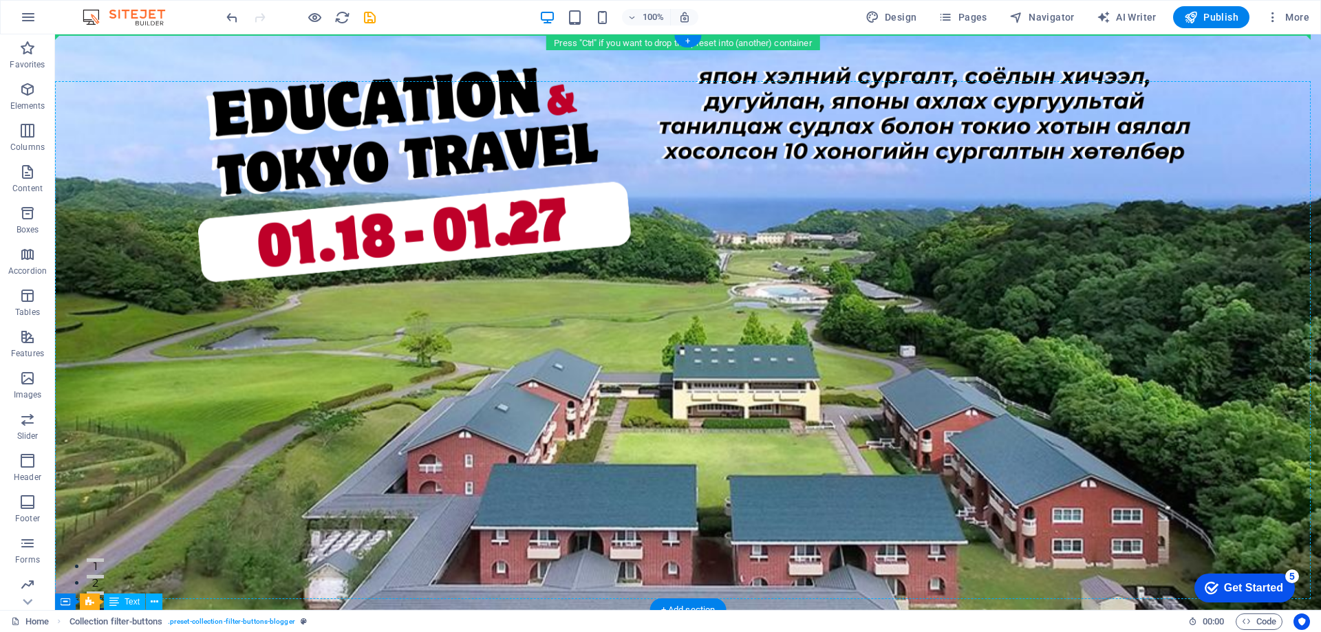
drag, startPoint x: 995, startPoint y: 269, endPoint x: 970, endPoint y: 85, distance: 186.1
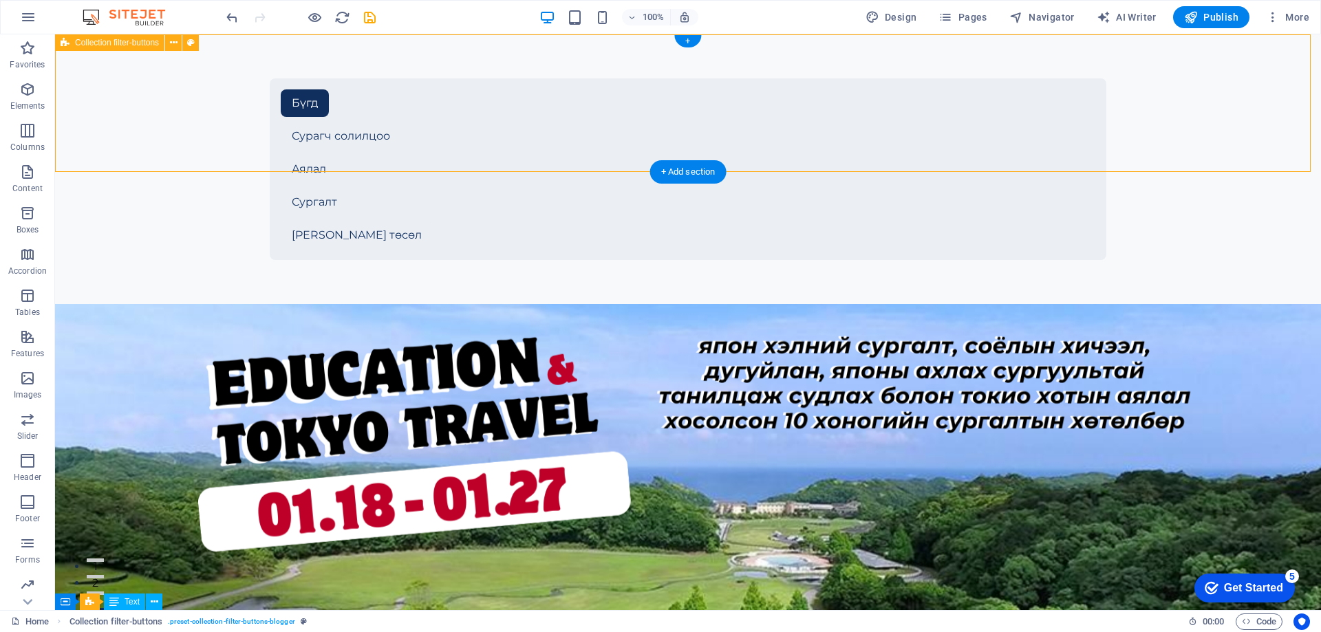
click at [315, 116] on div "Бүгд Сурагч солилцоо Аялал Сургалт Шинэ төсөл" at bounding box center [688, 169] width 1266 height 270
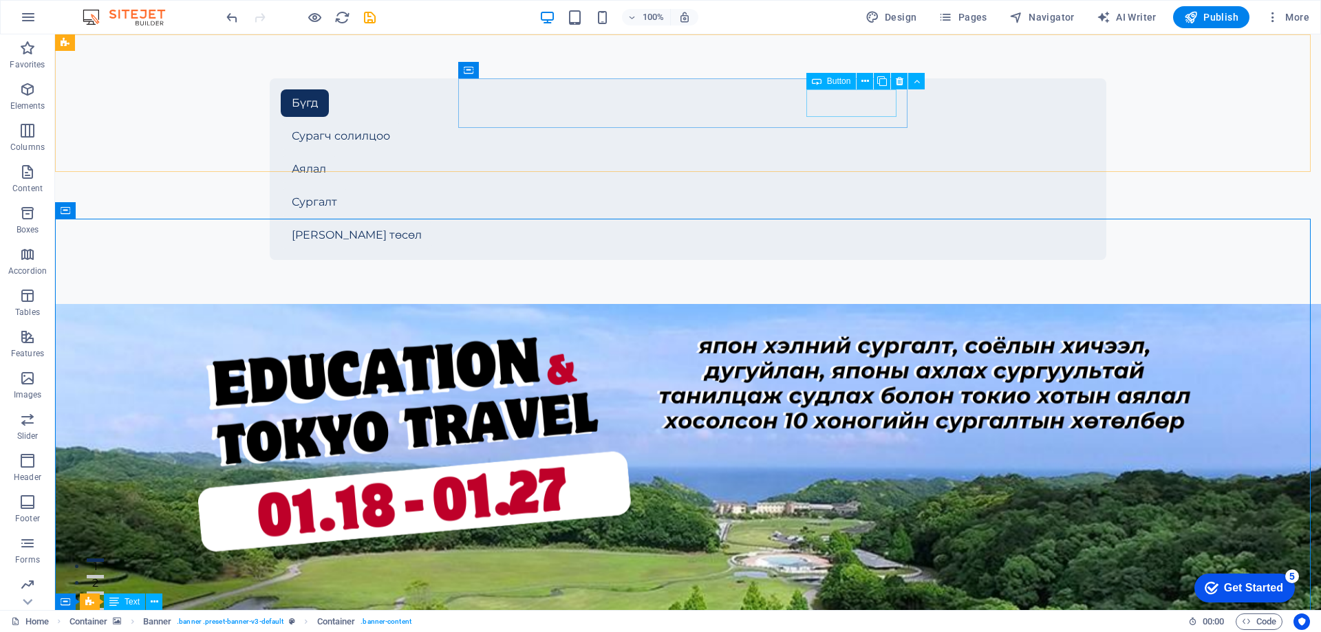
click at [841, 81] on span "Button" at bounding box center [839, 81] width 24 height 8
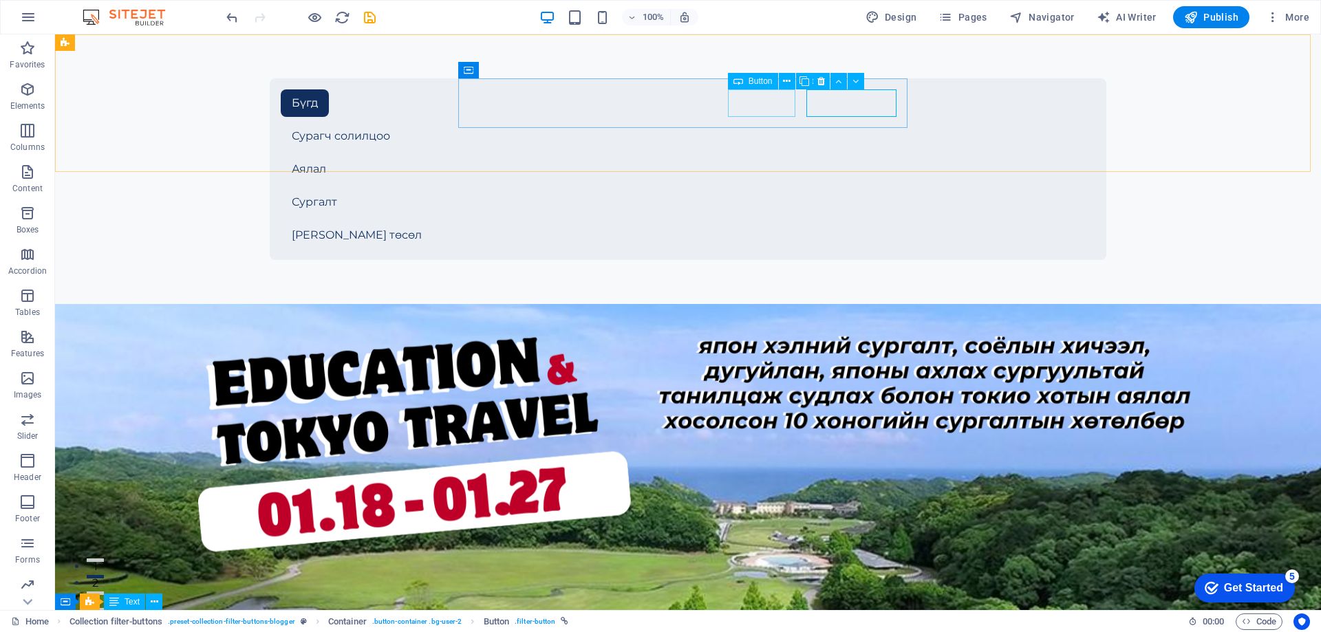
click at [762, 83] on span "Button" at bounding box center [760, 81] width 24 height 8
click at [843, 221] on div "[PERSON_NAME] төсөл" at bounding box center [688, 235] width 814 height 28
click at [865, 78] on icon at bounding box center [865, 81] width 8 height 14
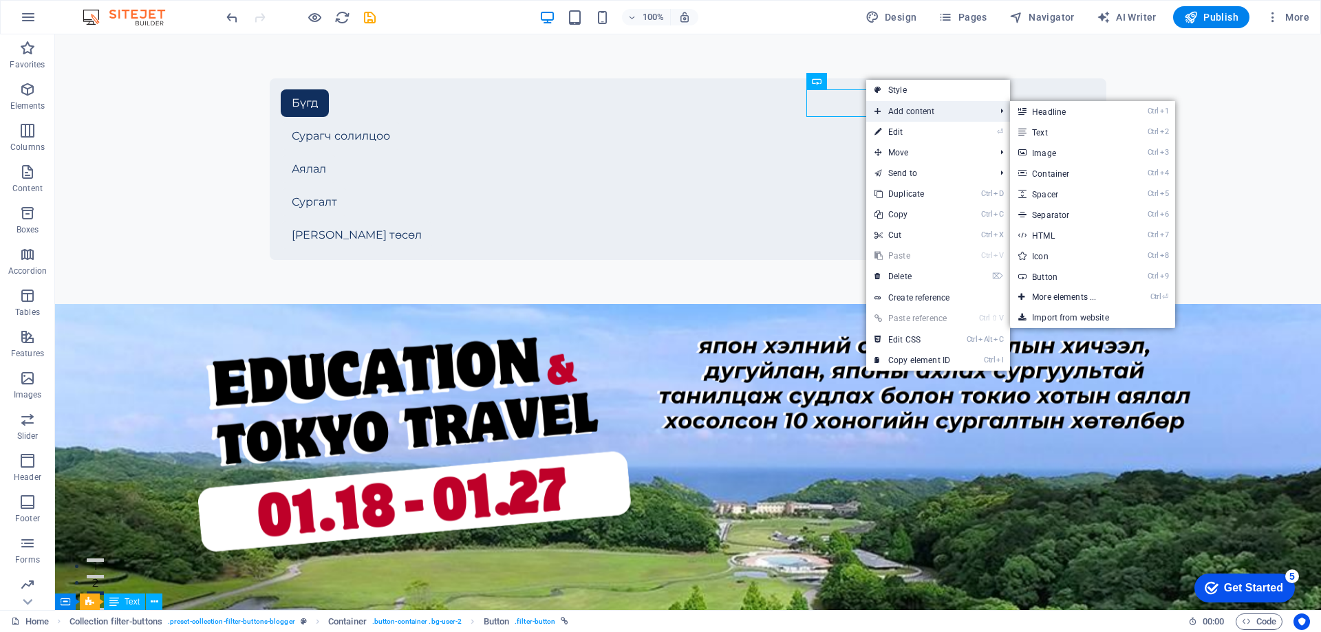
click at [898, 113] on span "Add content" at bounding box center [927, 111] width 123 height 21
drag, startPoint x: 1061, startPoint y: 278, endPoint x: 626, endPoint y: 207, distance: 440.5
click at [1061, 278] on link "Ctrl 9 Button" at bounding box center [1066, 276] width 113 height 21
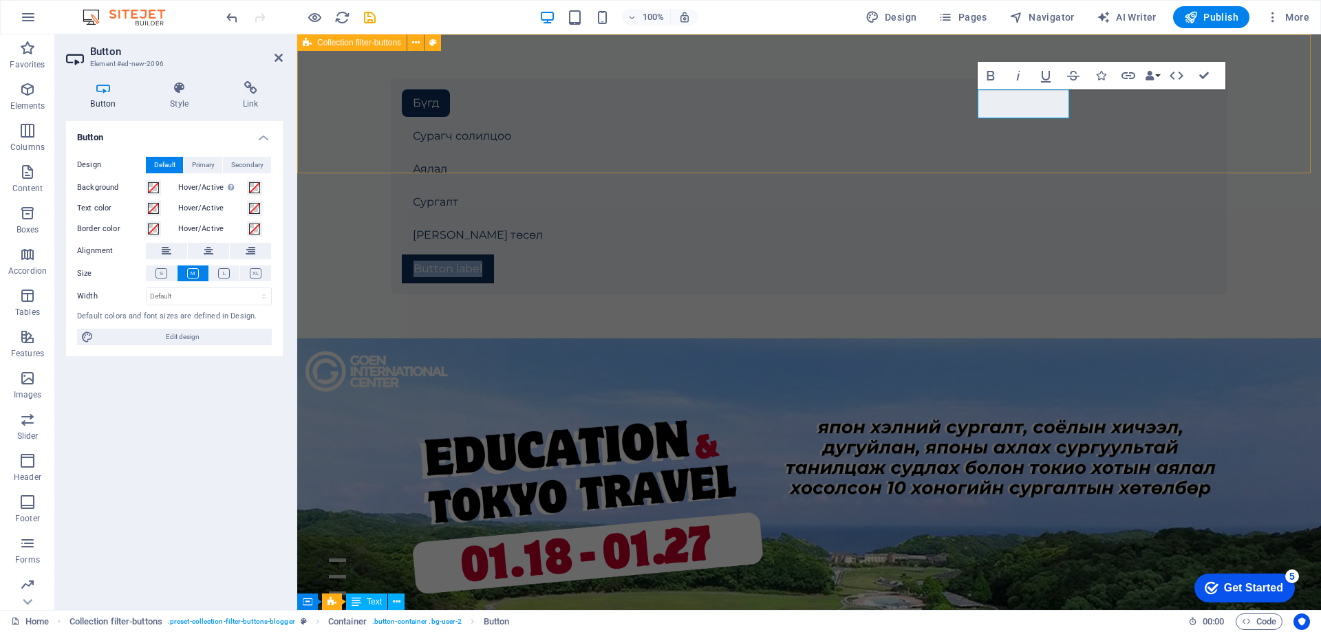
click at [1090, 131] on div "Бүгд Сурагч солилцоо Аялал Сургалт Шинэ төсөл Button label" at bounding box center [809, 186] width 1024 height 304
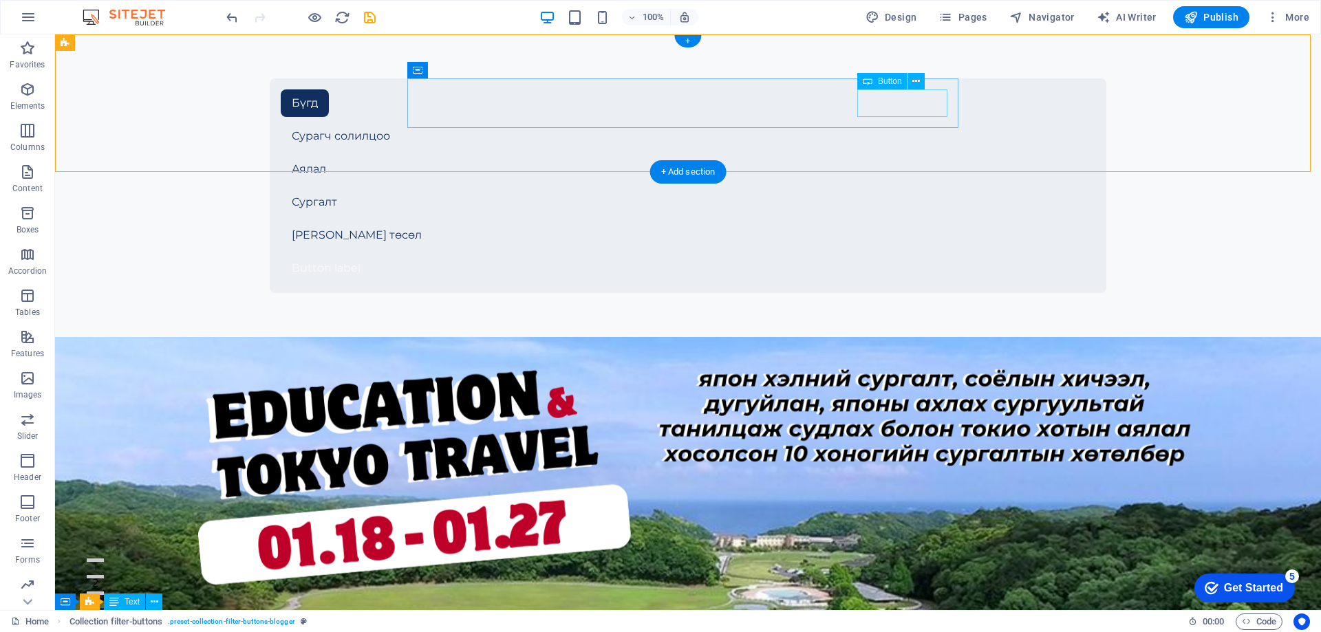
click at [889, 255] on div "Button label" at bounding box center [688, 269] width 814 height 28
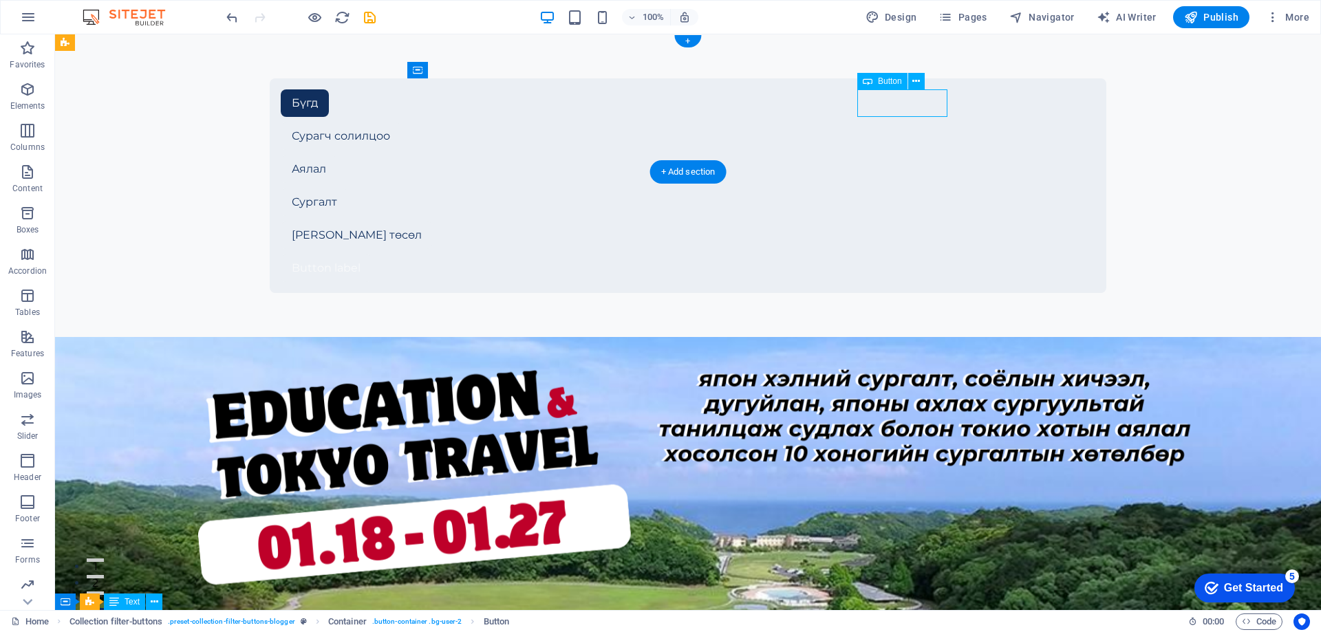
click at [889, 255] on div "Button label" at bounding box center [688, 269] width 814 height 28
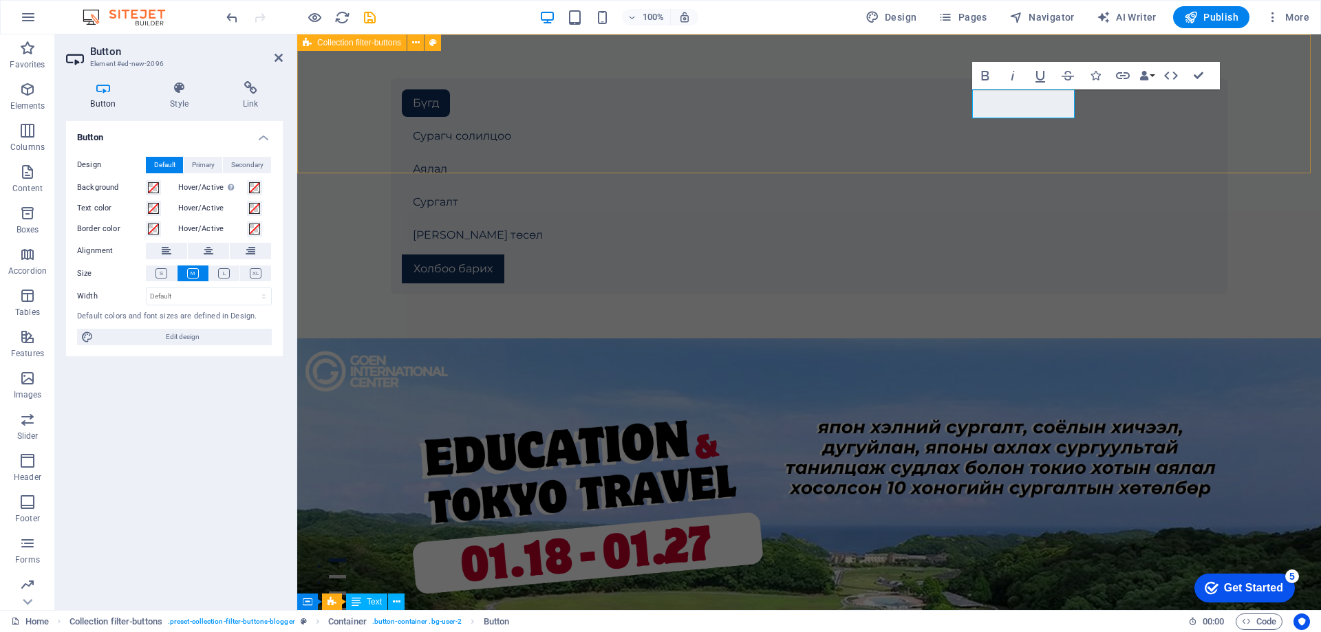
click at [1140, 109] on div "Бүгд Сурагч солилцоо Аялал Сургалт Шинэ төсөл Холбоо барих" at bounding box center [809, 186] width 1024 height 304
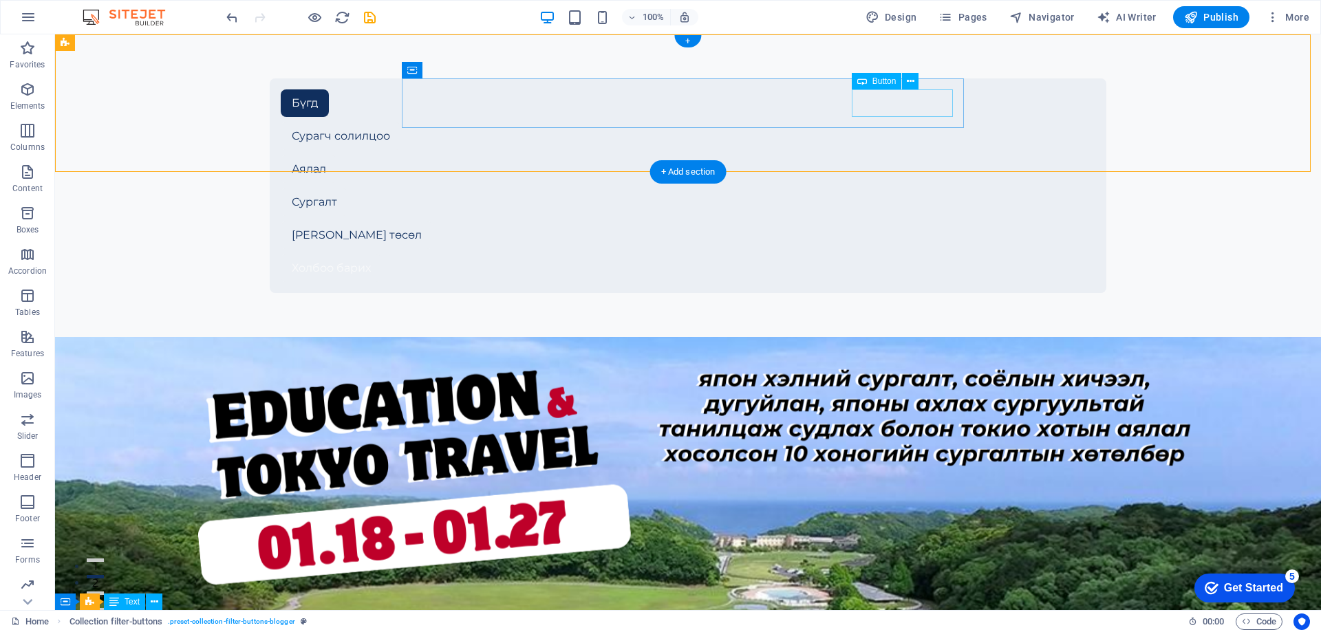
click at [915, 255] on div "Холбоо барих" at bounding box center [688, 269] width 814 height 28
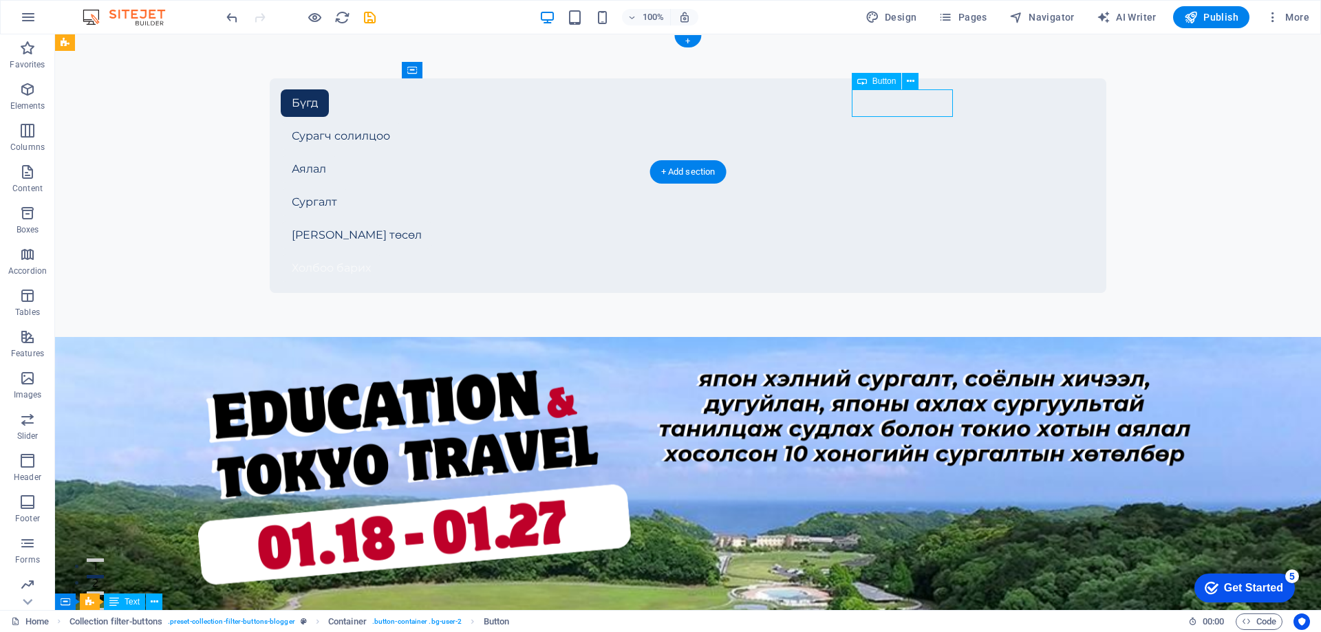
click at [915, 255] on div "Холбоо барих" at bounding box center [688, 269] width 814 height 28
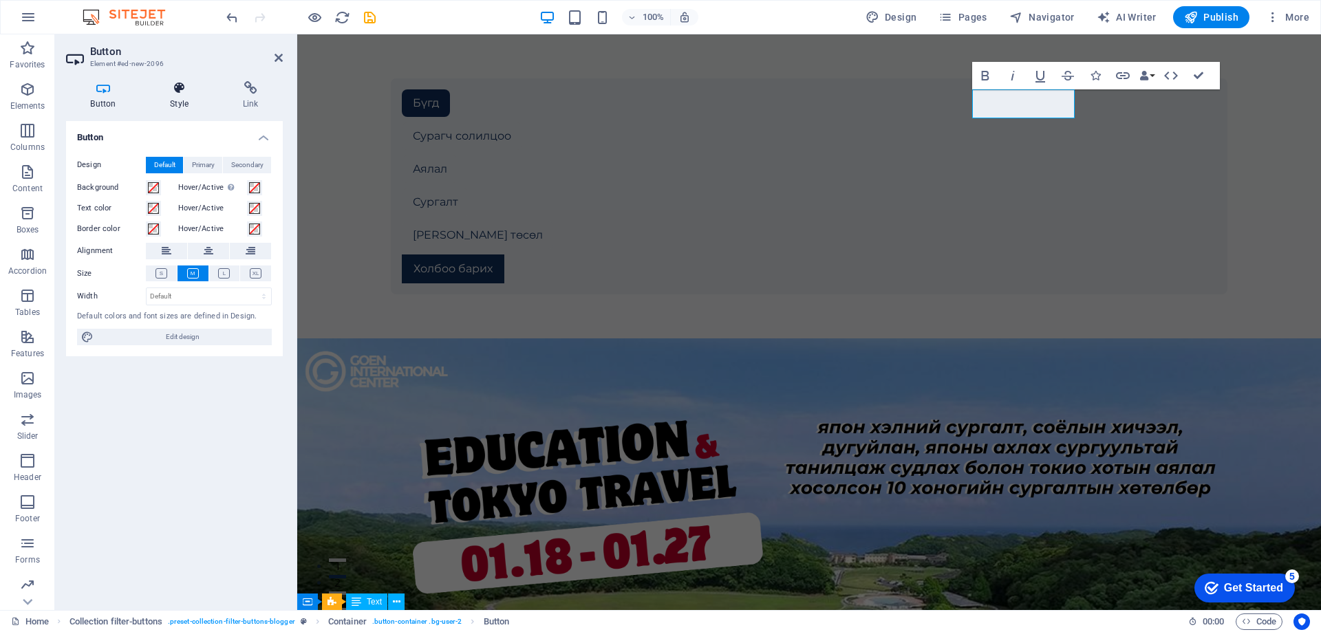
click at [186, 98] on h4 "Style" at bounding box center [182, 95] width 73 height 29
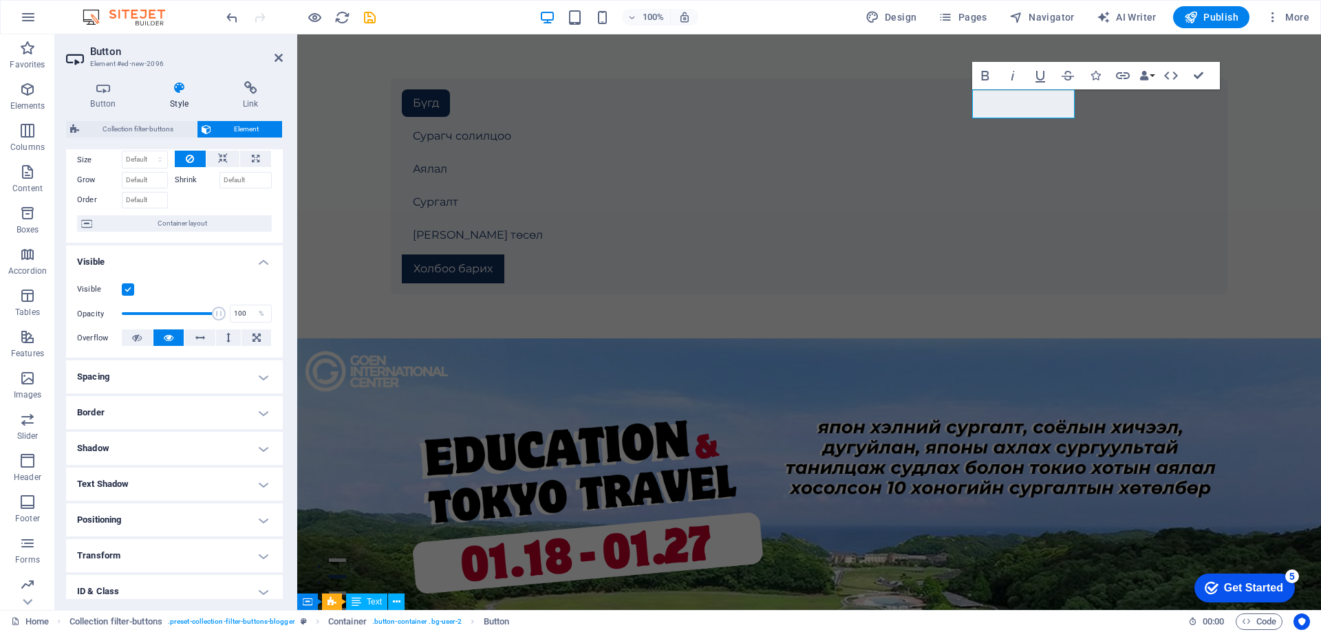
scroll to position [131, 0]
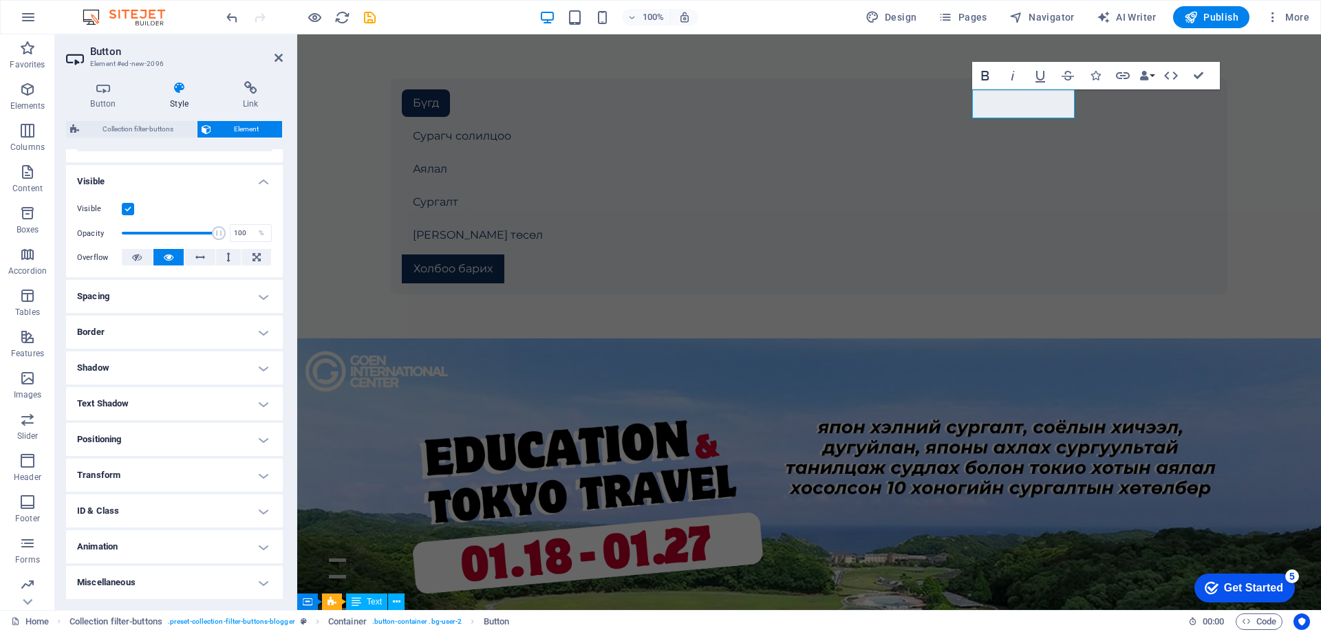
click at [984, 75] on icon "button" at bounding box center [985, 76] width 8 height 10
click at [1117, 124] on div "Бүгд Сурагч солилцоо Аялал Сургалт Шинэ төсөл Холбоо барих" at bounding box center [809, 186] width 1024 height 304
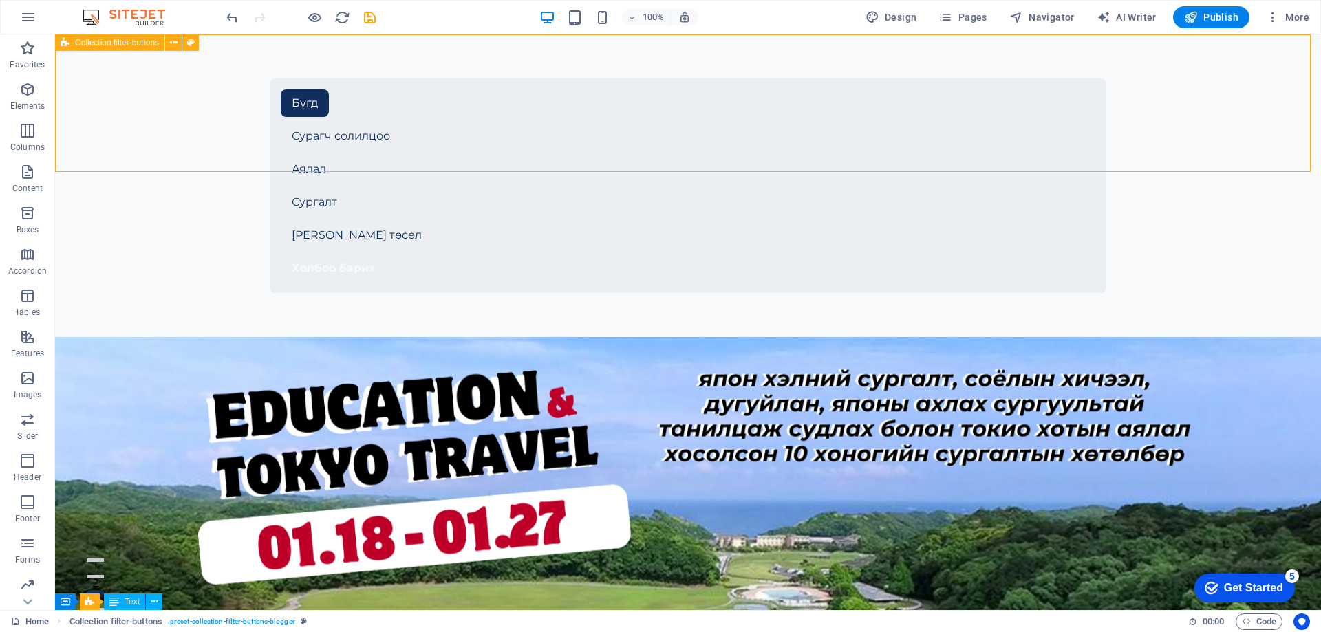
click at [1140, 120] on div "Бүгд Сурагч солилцоо Аялал Сургалт Шинэ төсөл Холбоо барих" at bounding box center [688, 185] width 1266 height 303
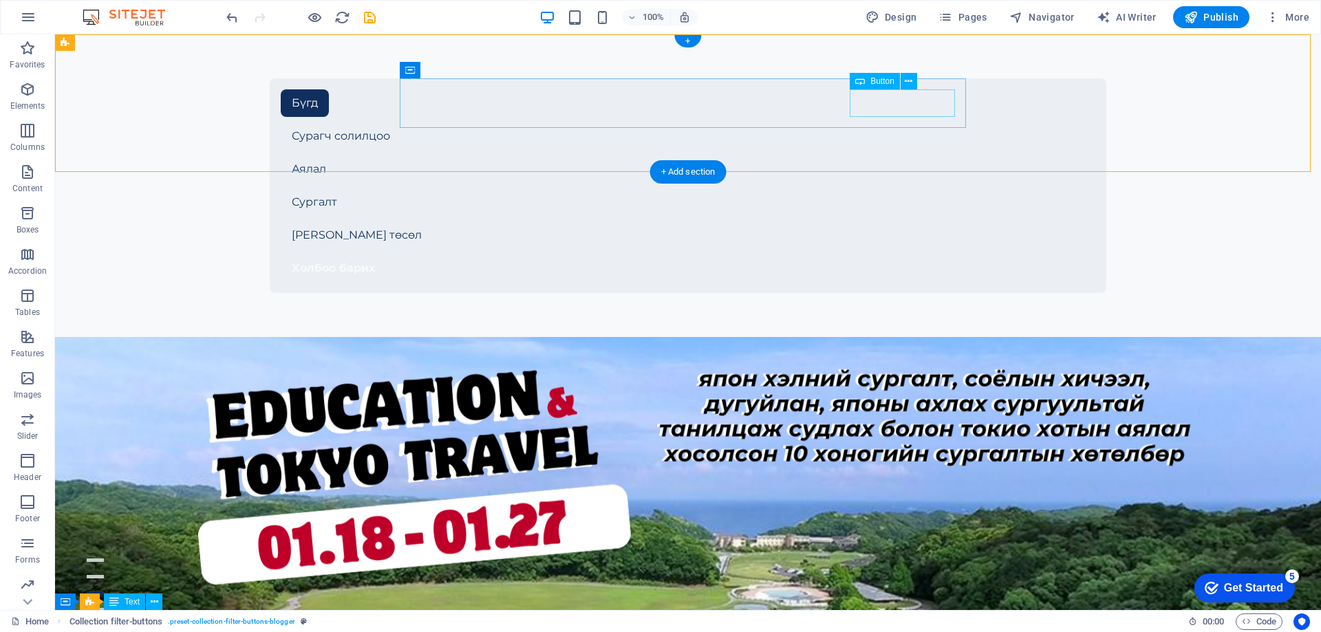
click at [912, 255] on div "Холбоо барих" at bounding box center [688, 269] width 814 height 28
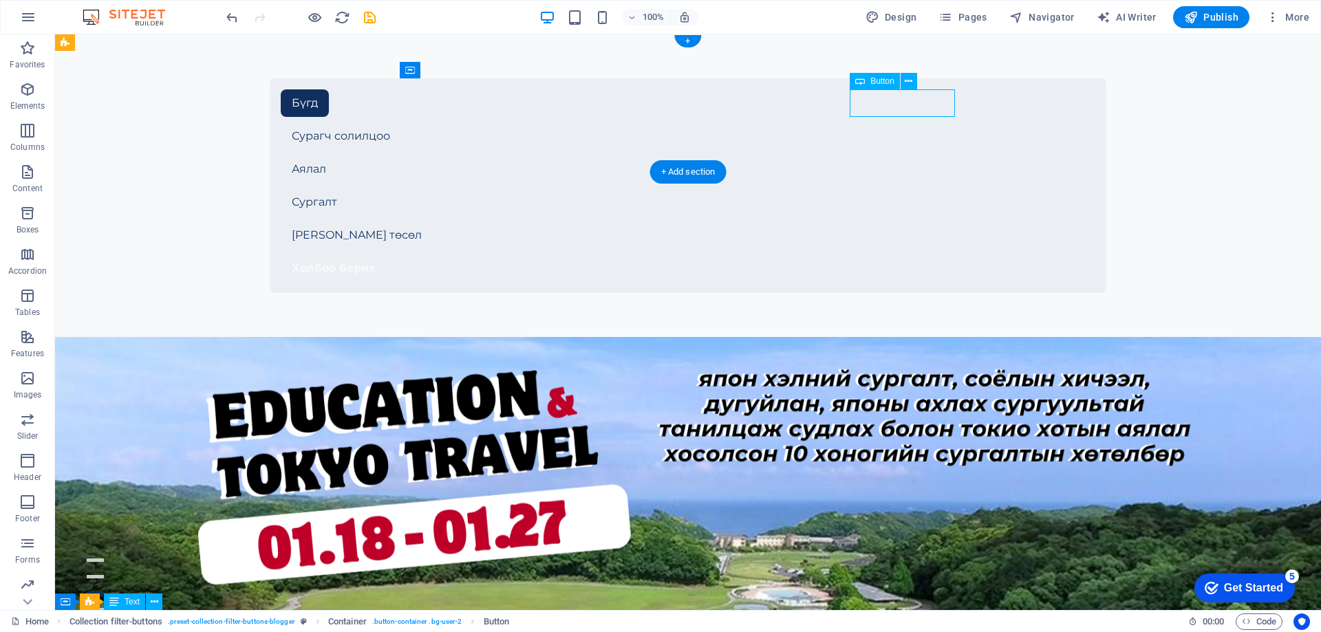
click at [912, 255] on div "Холбоо барих" at bounding box center [688, 269] width 814 height 28
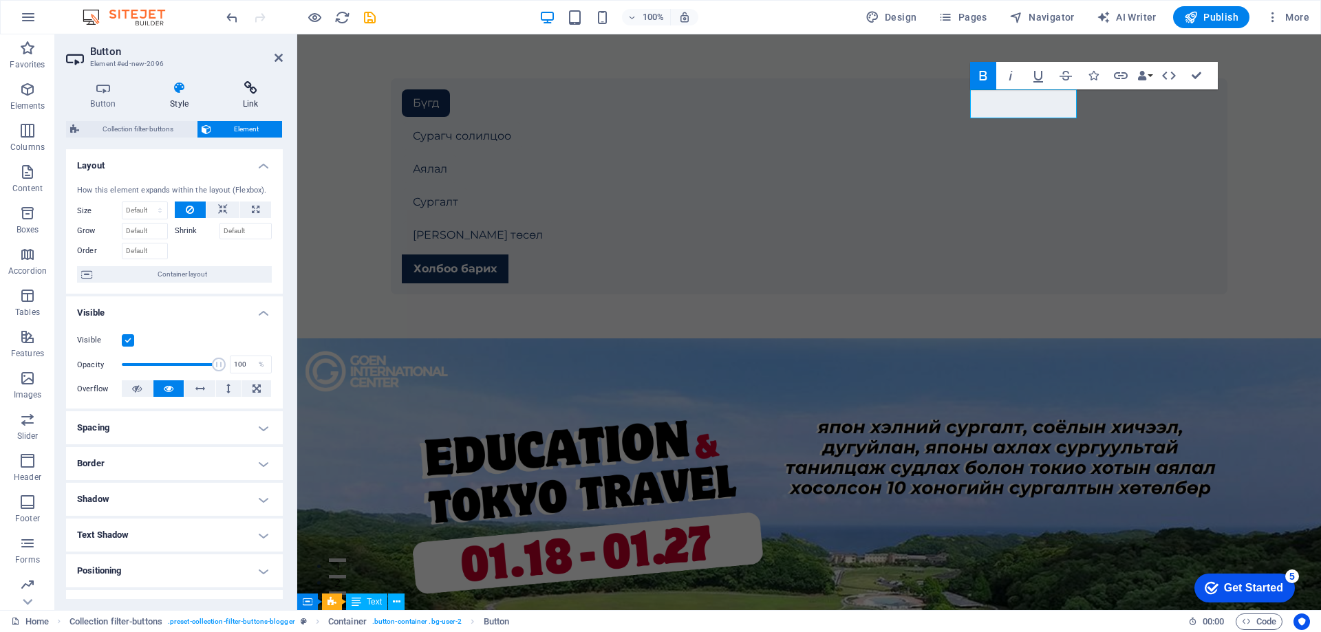
click at [267, 85] on icon at bounding box center [250, 88] width 65 height 14
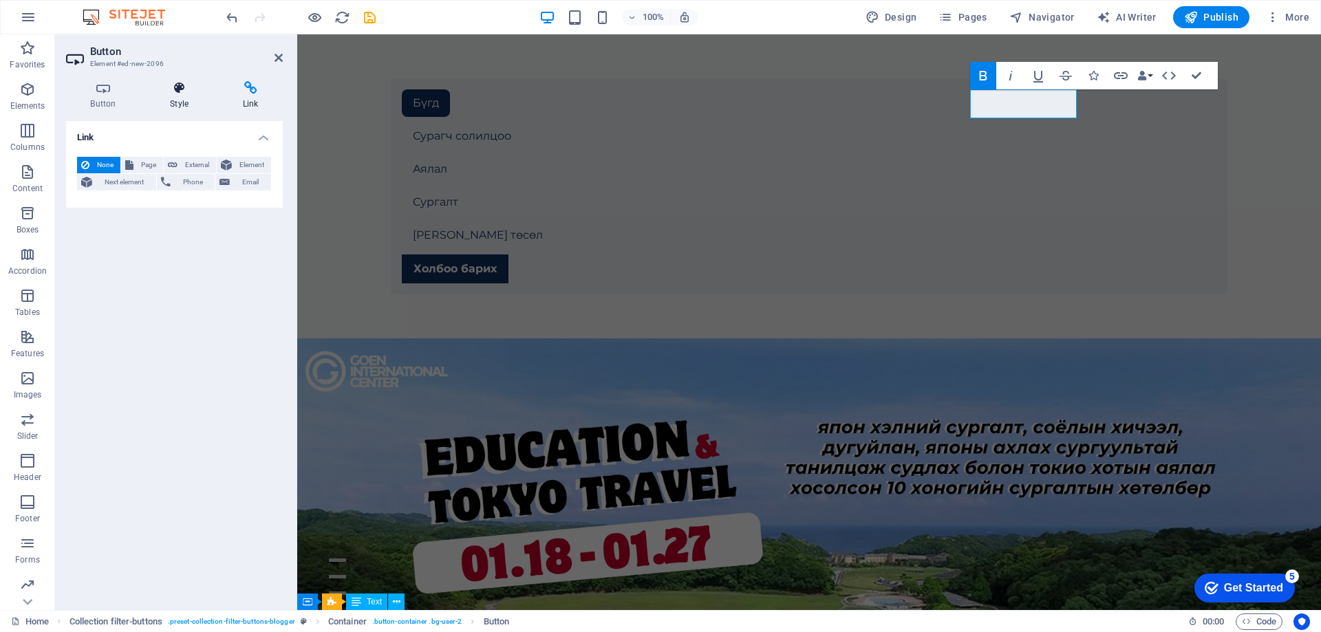
click at [166, 87] on icon at bounding box center [179, 88] width 67 height 14
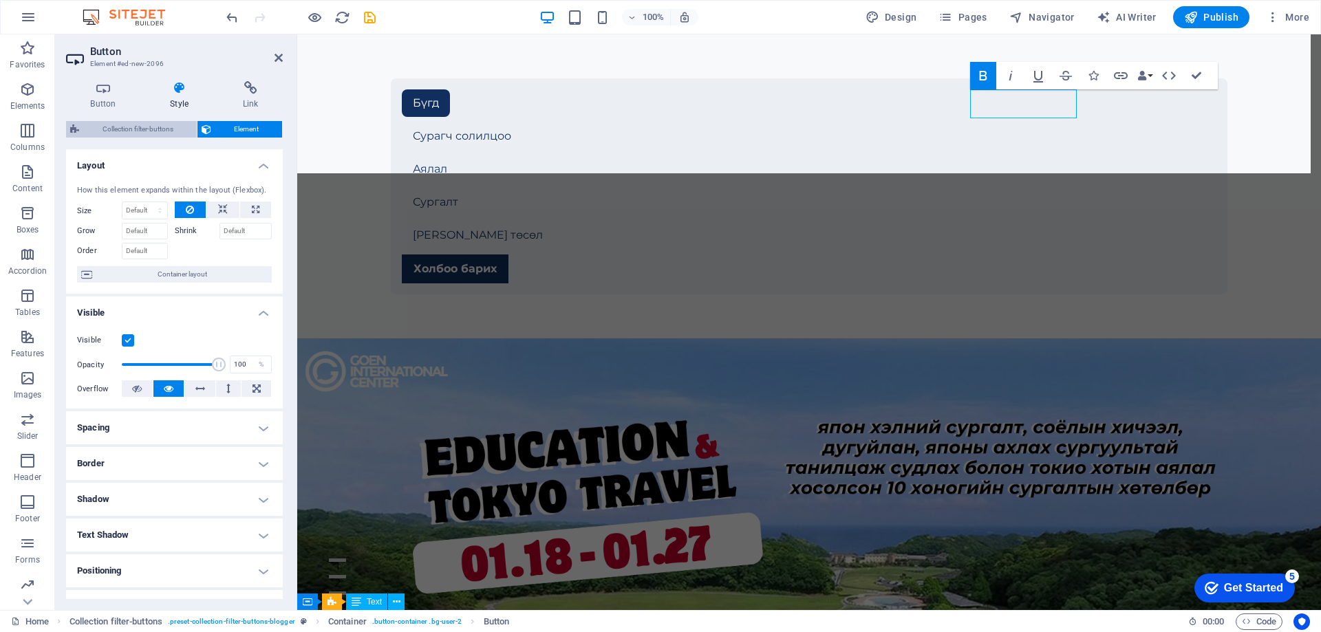
click at [153, 127] on span "Collection filter-buttons" at bounding box center [137, 129] width 109 height 17
select select "rem"
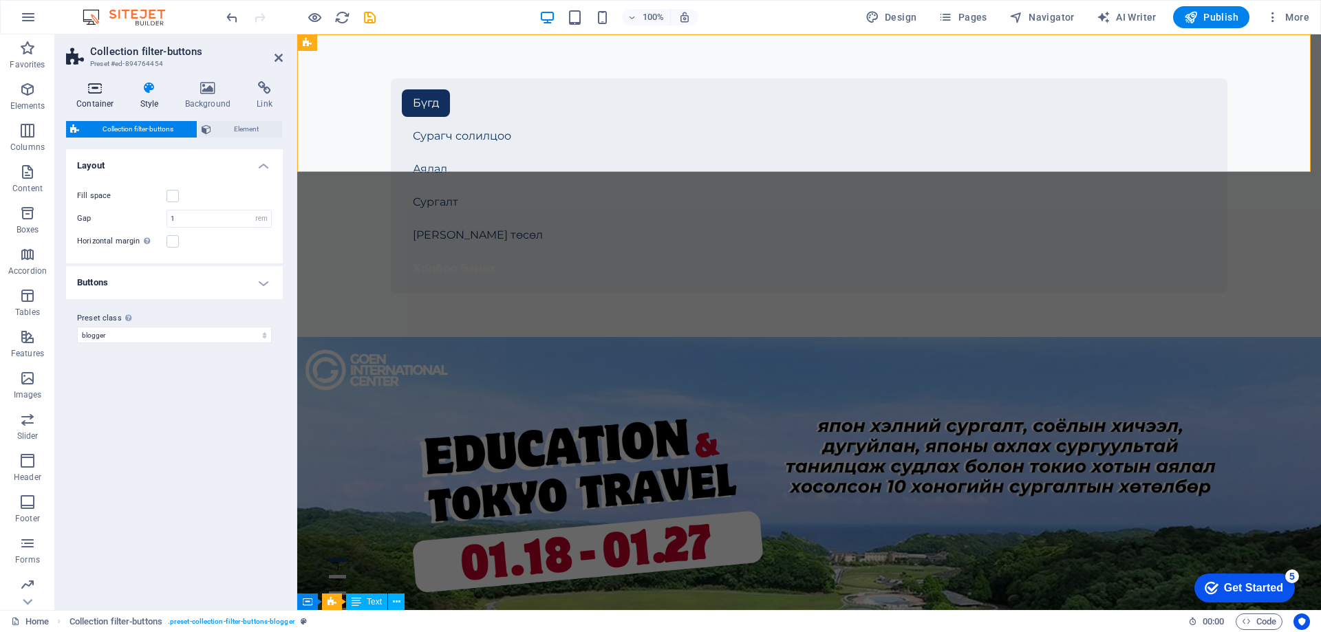
click at [93, 103] on h4 "Container" at bounding box center [98, 95] width 64 height 29
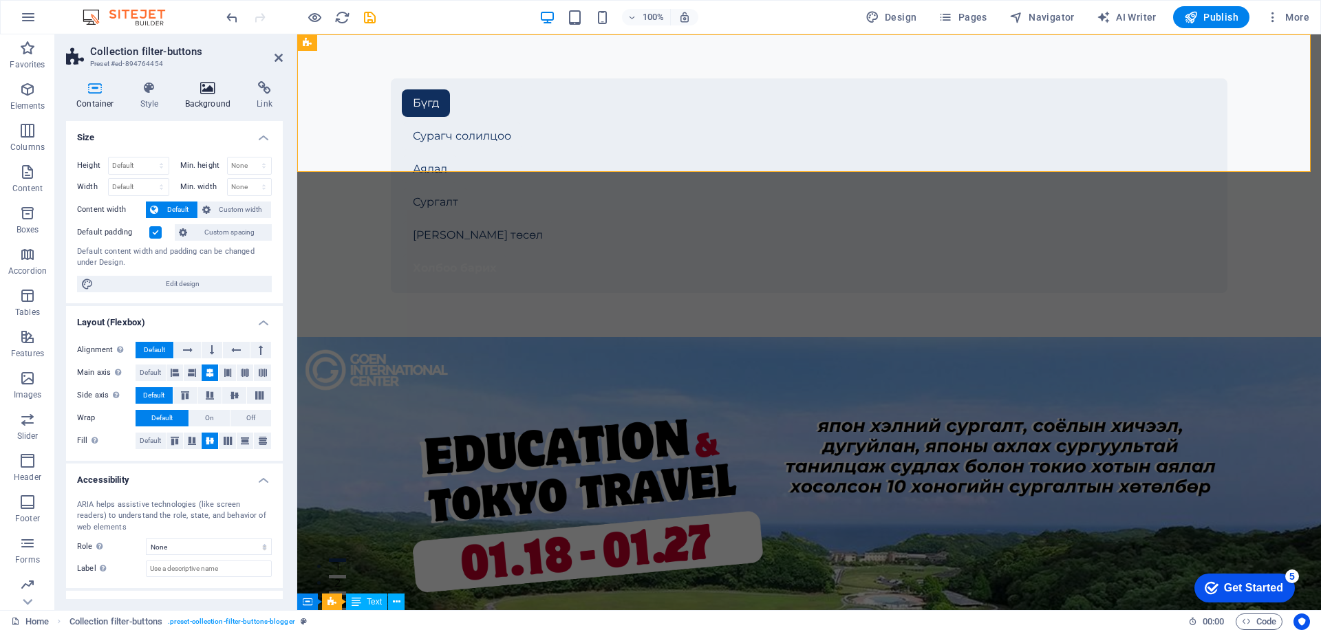
click at [208, 94] on icon at bounding box center [208, 88] width 67 height 14
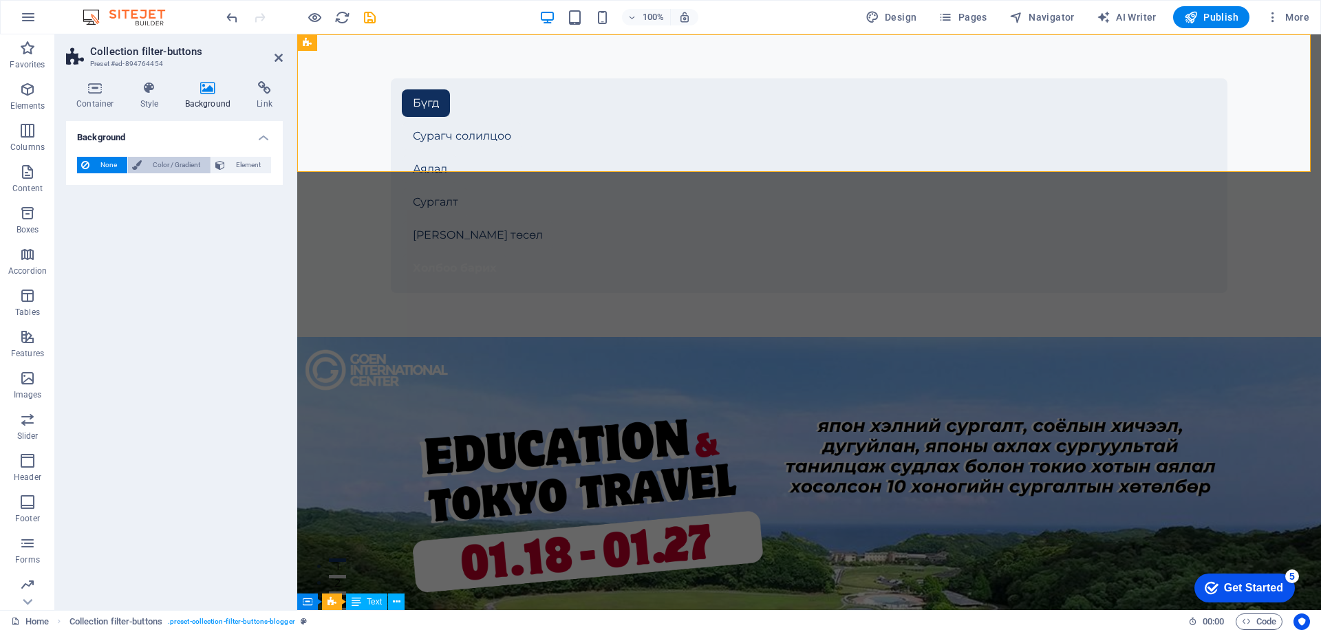
click at [186, 164] on span "Color / Gradient" at bounding box center [176, 165] width 61 height 17
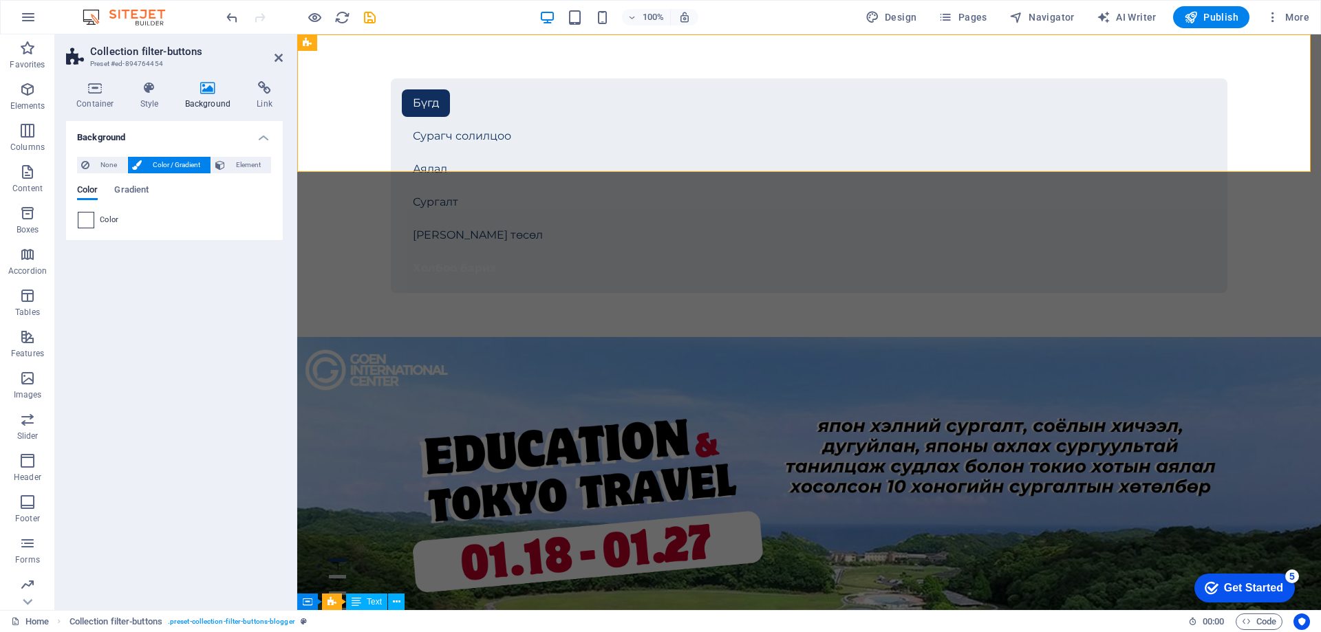
click at [86, 221] on span at bounding box center [85, 220] width 15 height 15
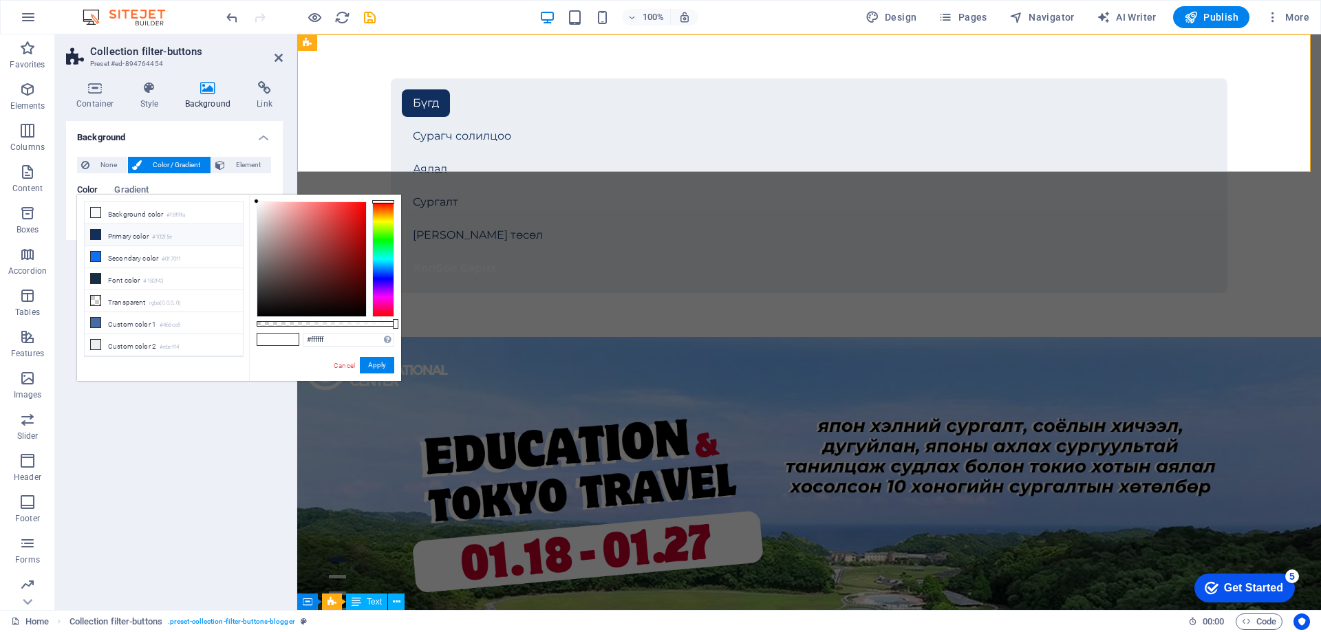
click at [131, 236] on li "Primary color #102f5e" at bounding box center [164, 235] width 158 height 22
type input "#102f5e"
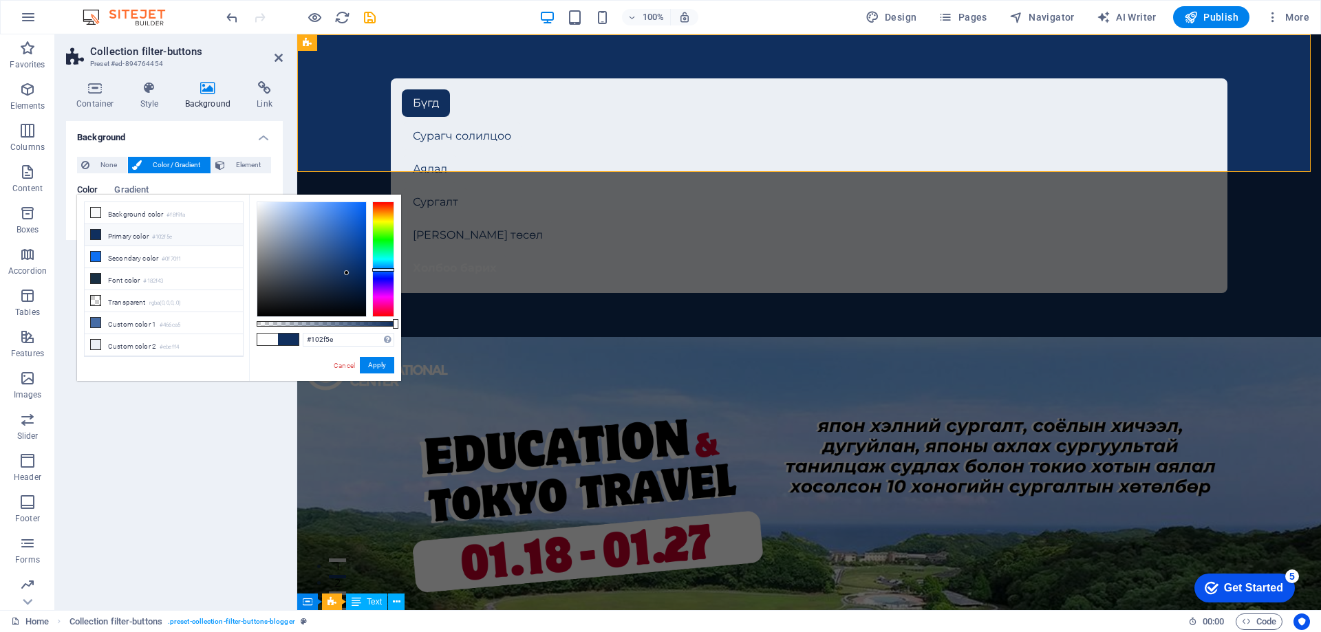
click at [98, 236] on icon at bounding box center [96, 235] width 10 height 10
drag, startPoint x: 97, startPoint y: 477, endPoint x: 133, endPoint y: 434, distance: 55.7
click at [98, 476] on div "Background None Color / Gradient Element Stretch background to full-width Color…" at bounding box center [174, 360] width 217 height 478
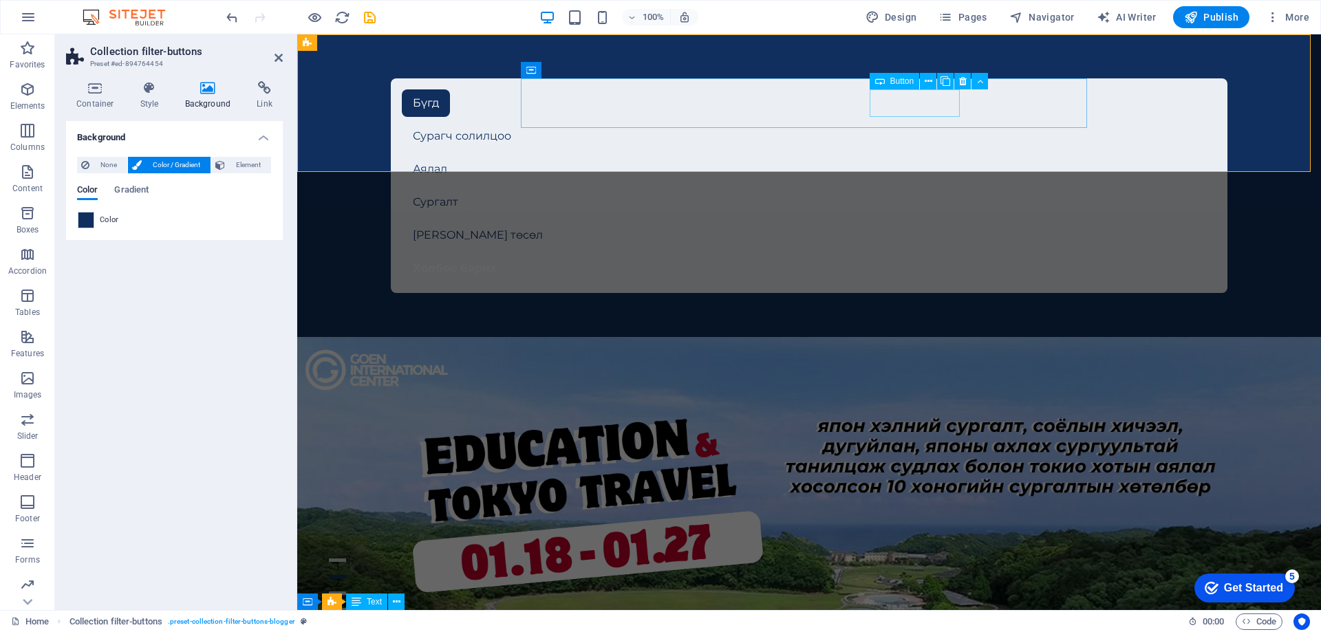
click at [925, 221] on div "[PERSON_NAME] төсөл" at bounding box center [809, 235] width 814 height 28
click at [1002, 255] on div "Холбоо барих" at bounding box center [809, 269] width 814 height 28
click at [1002, 107] on div "Бүгд Сурагч солилцоо Аялал Сургалт Шинэ төсөл Холбоо барих" at bounding box center [808, 186] width 847 height 226
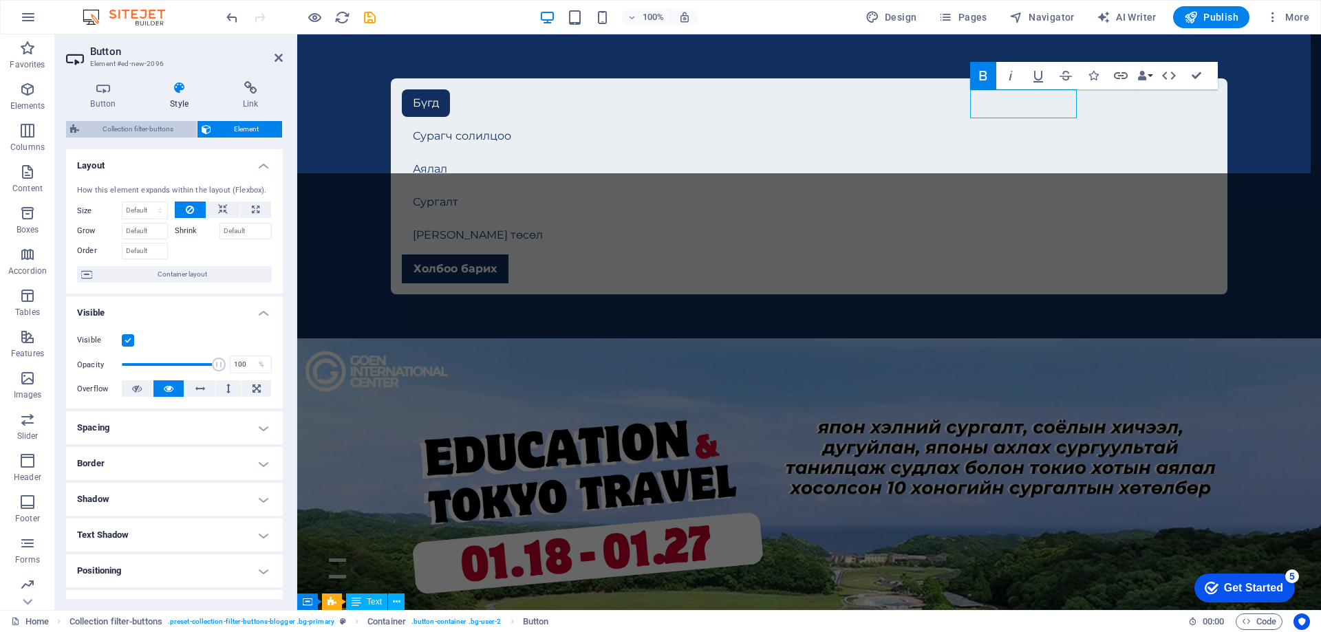
click at [151, 133] on span "Collection filter-buttons" at bounding box center [137, 129] width 109 height 17
select select "rem"
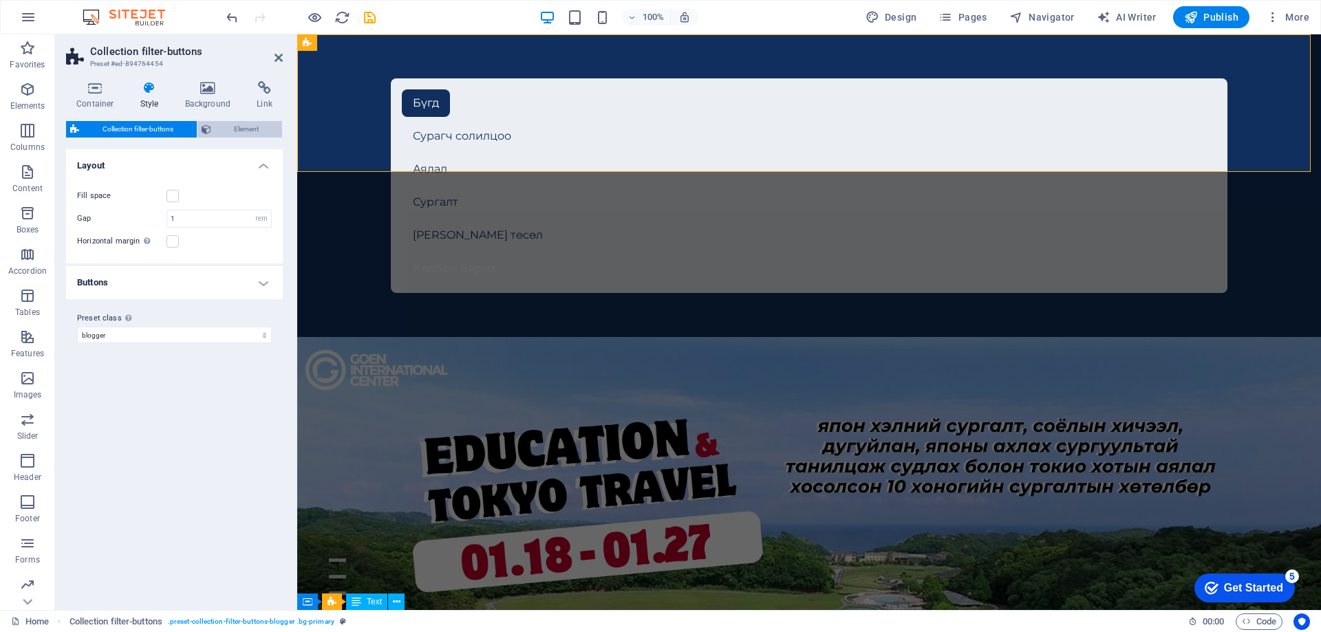
click at [235, 131] on span "Element" at bounding box center [246, 129] width 63 height 17
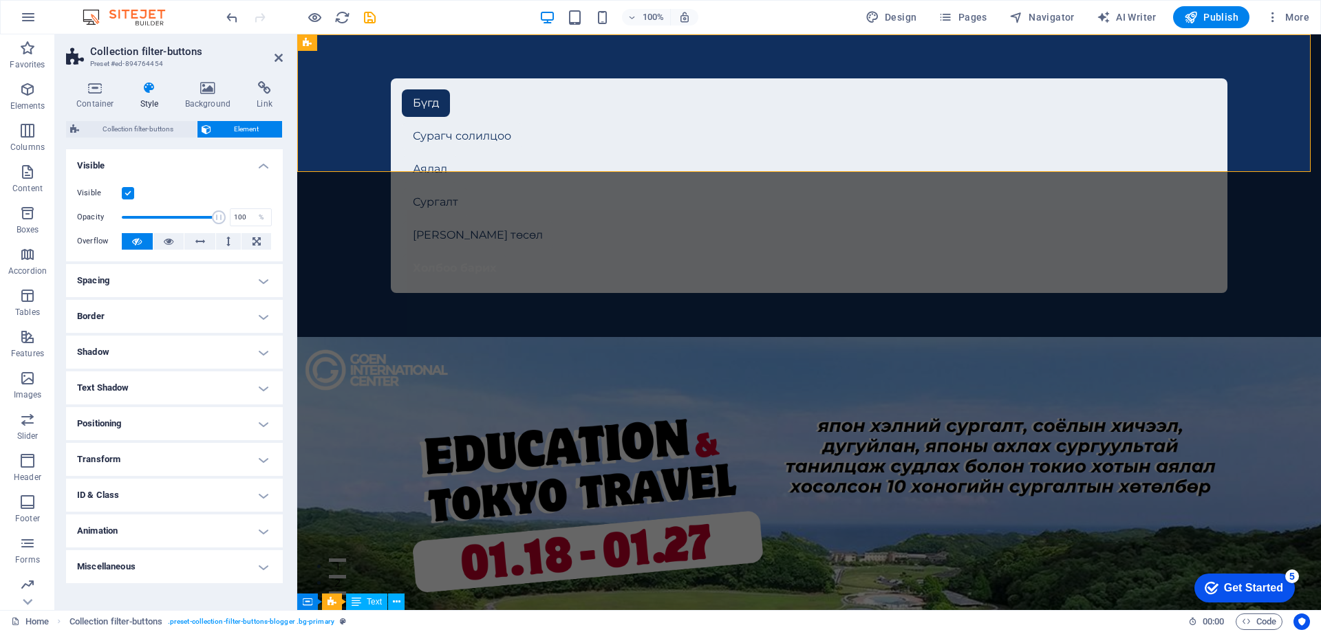
click at [198, 278] on h4 "Spacing" at bounding box center [174, 280] width 217 height 33
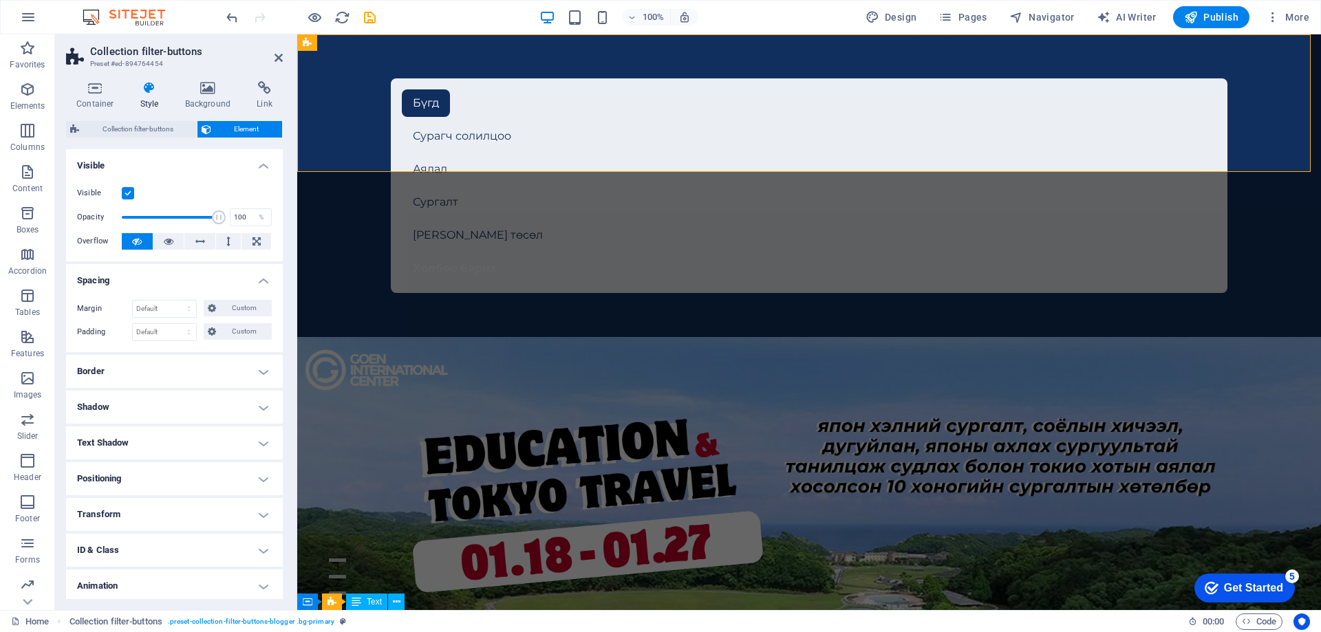
click at [198, 278] on h4 "Spacing" at bounding box center [174, 276] width 217 height 25
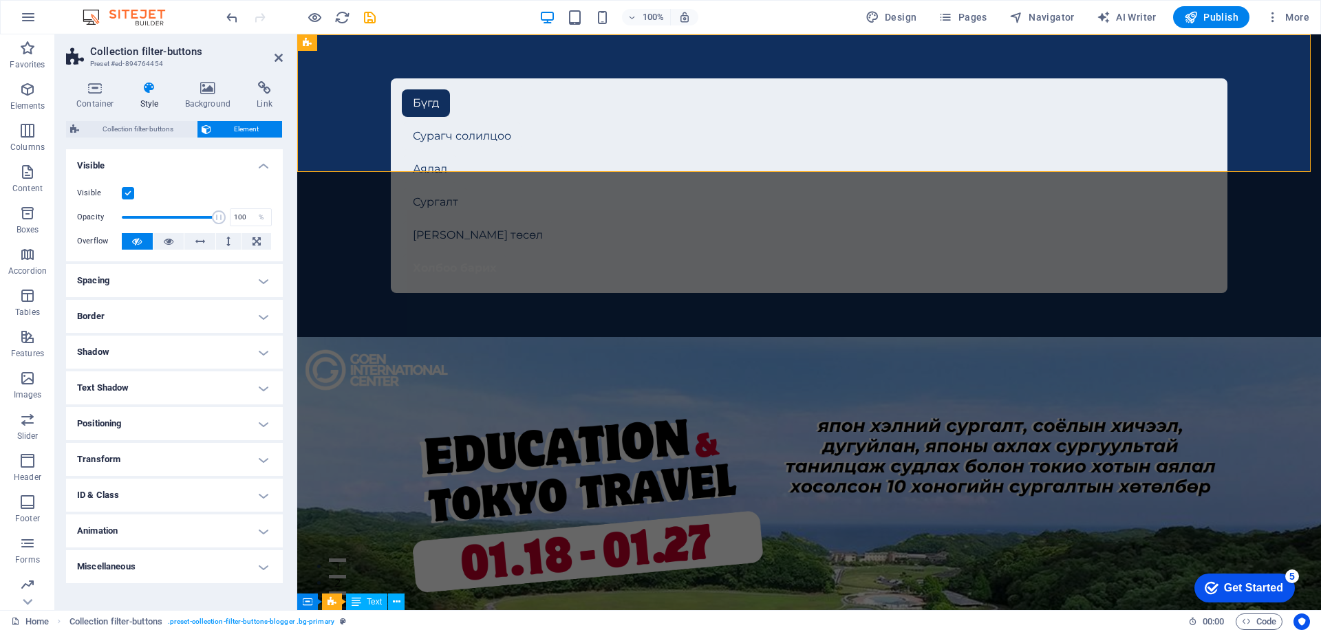
click at [195, 318] on h4 "Border" at bounding box center [174, 316] width 217 height 33
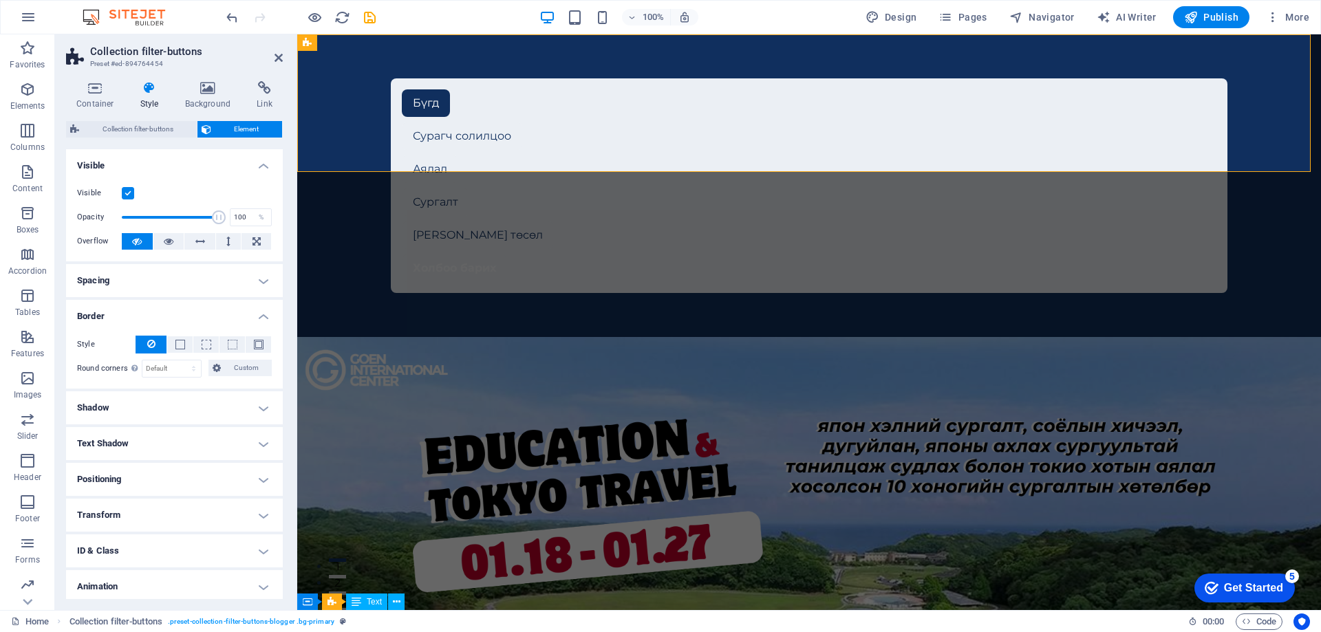
click at [195, 318] on h4 "Border" at bounding box center [174, 312] width 217 height 25
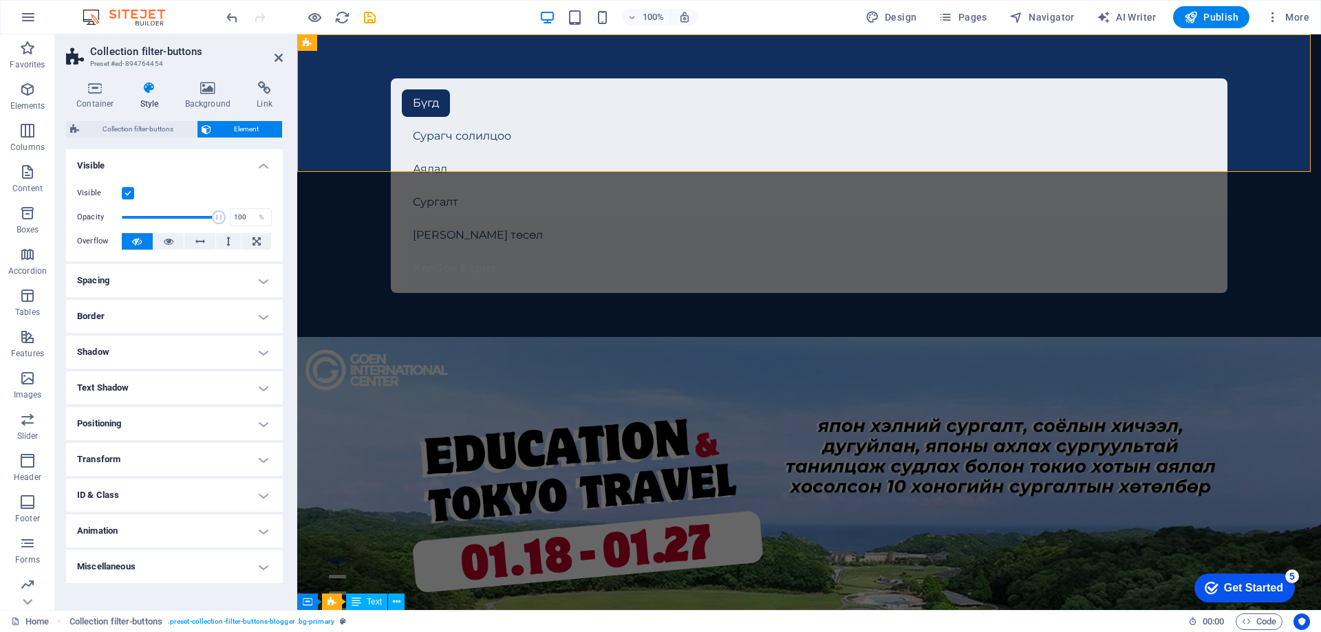
click at [185, 370] on ul "Layout How this element expands within the layout (Flexbox). Size Default auto …" at bounding box center [174, 366] width 217 height 434
click at [189, 359] on h4 "Shadow" at bounding box center [174, 352] width 217 height 33
click at [193, 356] on h4 "Shadow" at bounding box center [174, 348] width 217 height 25
click at [198, 382] on h4 "Text Shadow" at bounding box center [174, 387] width 217 height 33
click at [198, 382] on h4 "Text Shadow" at bounding box center [174, 383] width 217 height 25
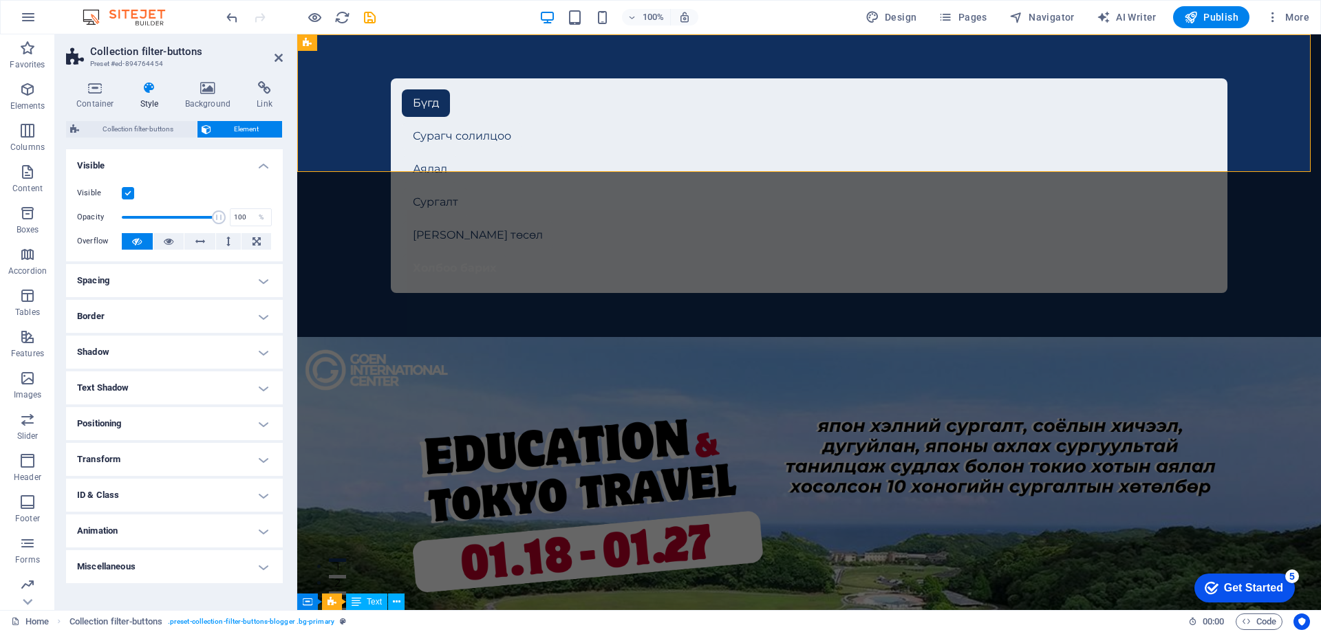
click at [188, 418] on h4 "Positioning" at bounding box center [174, 423] width 217 height 33
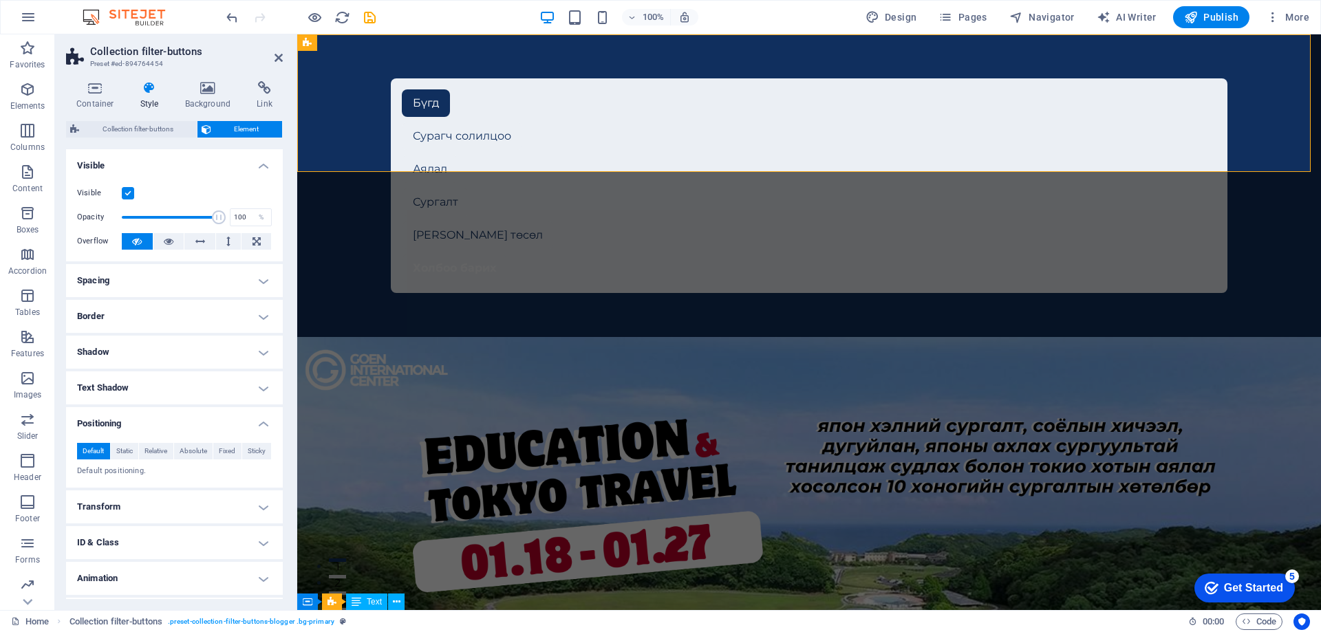
click at [180, 416] on h4 "Positioning" at bounding box center [174, 419] width 217 height 25
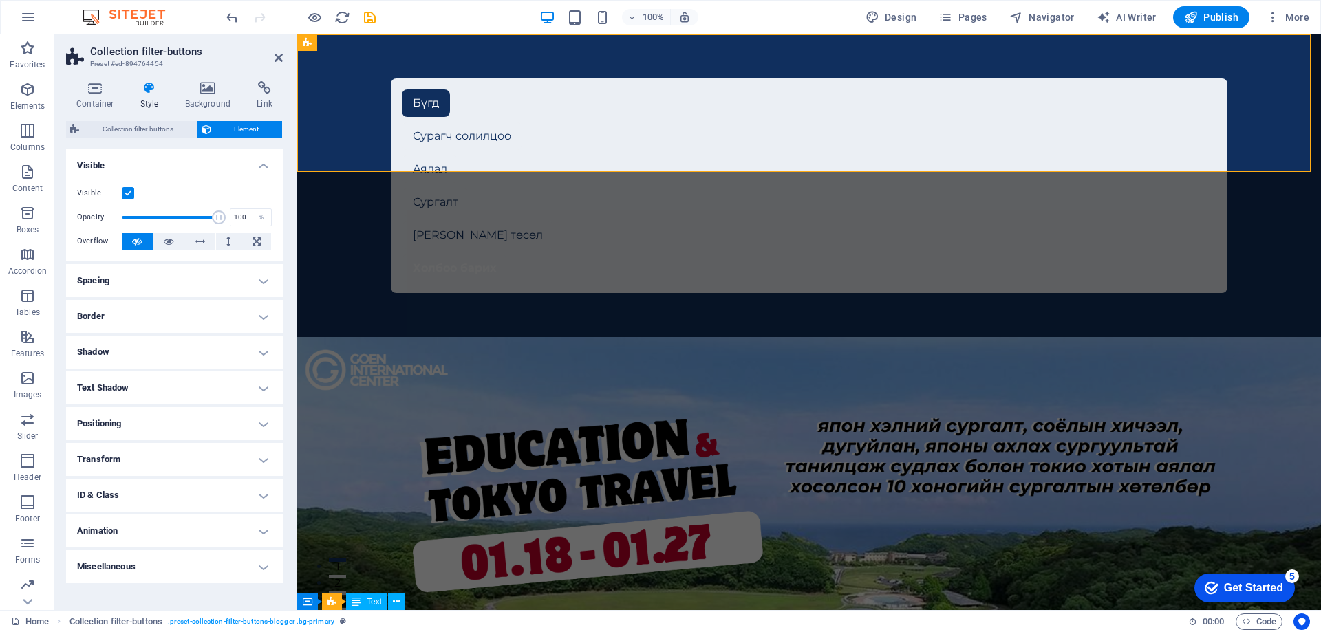
click at [169, 449] on h4 "Transform" at bounding box center [174, 459] width 217 height 33
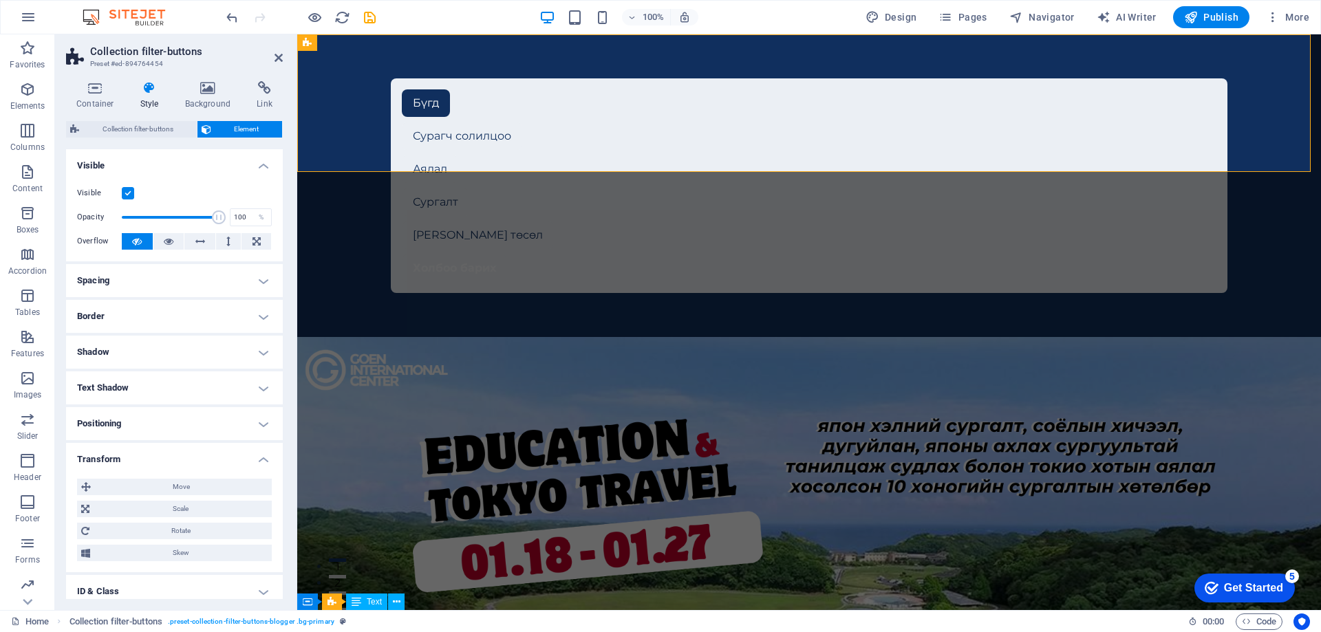
click at [175, 458] on h4 "Transform" at bounding box center [174, 455] width 217 height 25
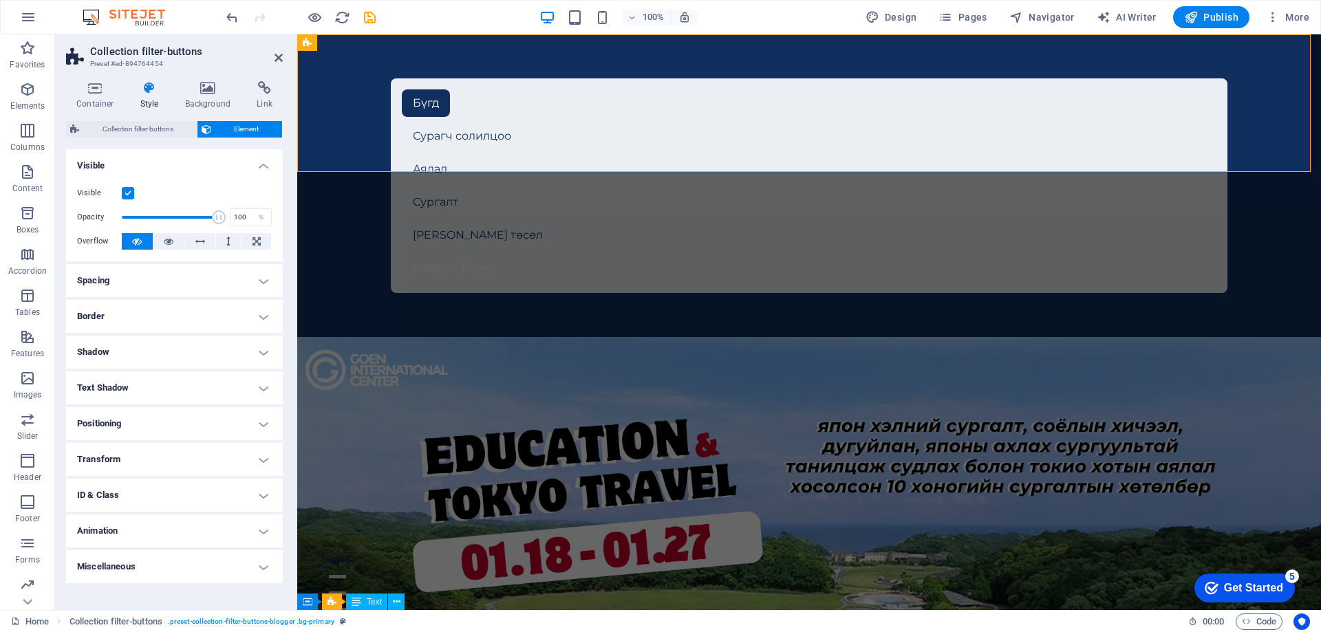
click at [171, 486] on h4 "ID & Class" at bounding box center [174, 495] width 217 height 33
click at [171, 488] on h4 "ID & Class" at bounding box center [174, 491] width 217 height 25
click at [178, 532] on h4 "Animation" at bounding box center [174, 531] width 217 height 33
click at [183, 530] on h4 "Animation" at bounding box center [174, 527] width 217 height 25
click at [180, 565] on h4 "Miscellaneous" at bounding box center [174, 566] width 217 height 33
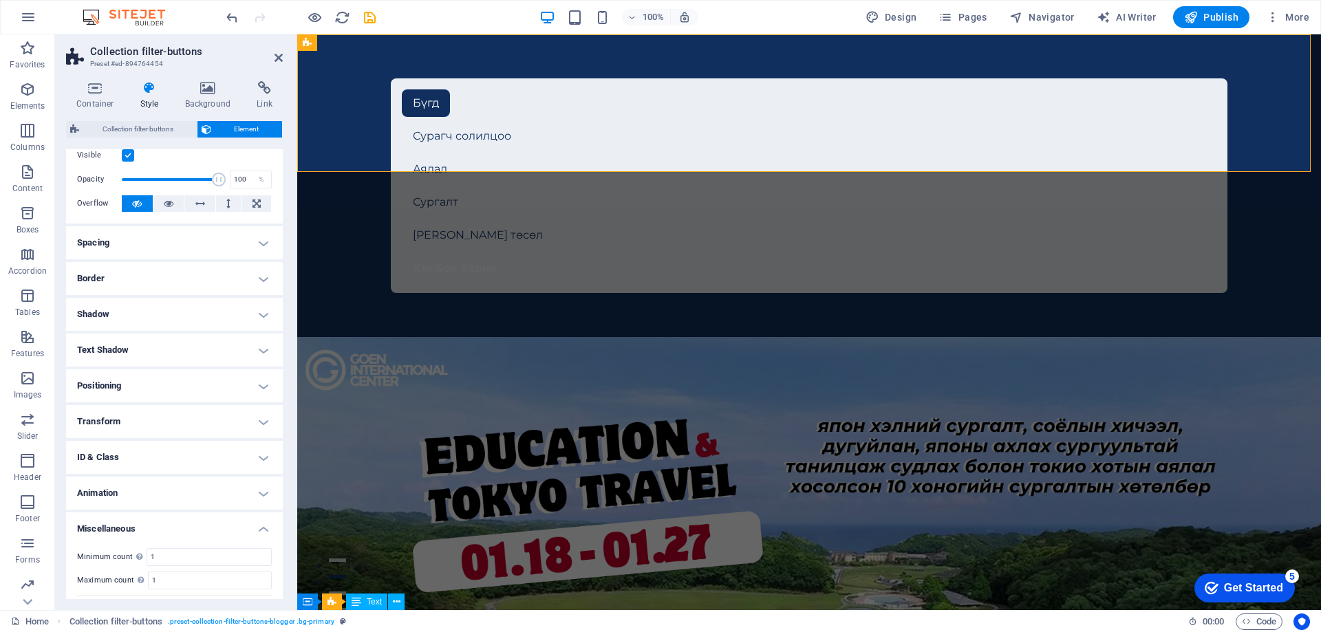
scroll to position [69, 0]
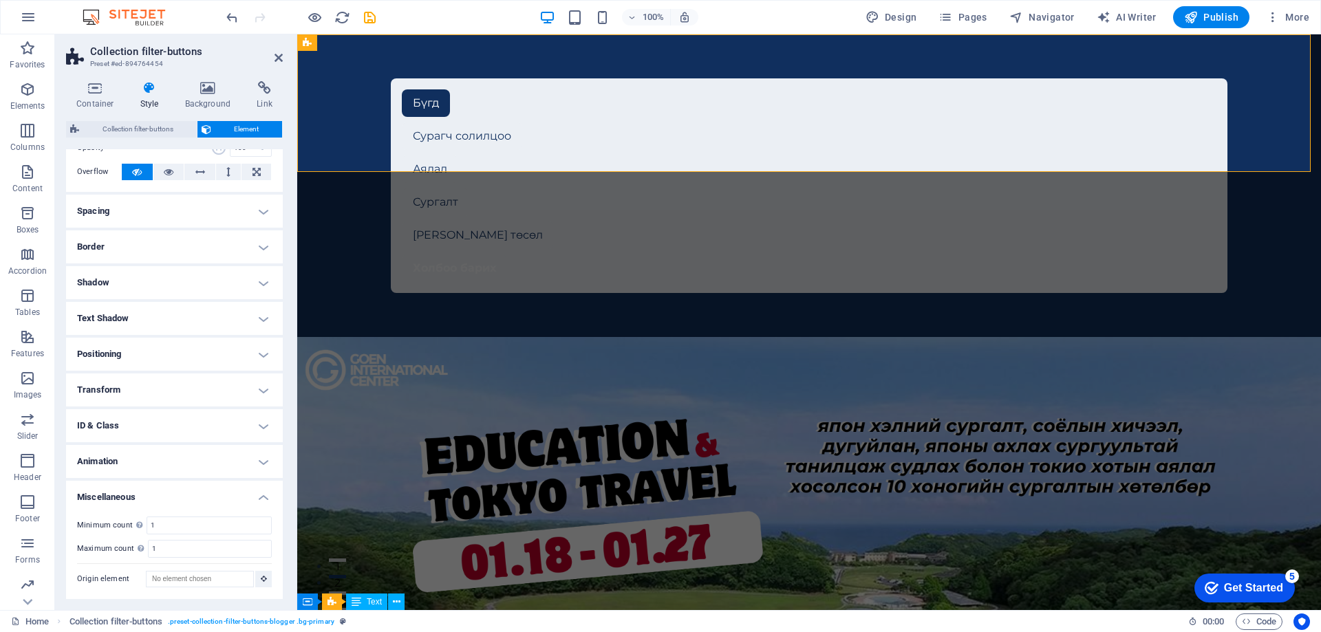
click at [184, 488] on h4 "Miscellaneous" at bounding box center [174, 493] width 217 height 25
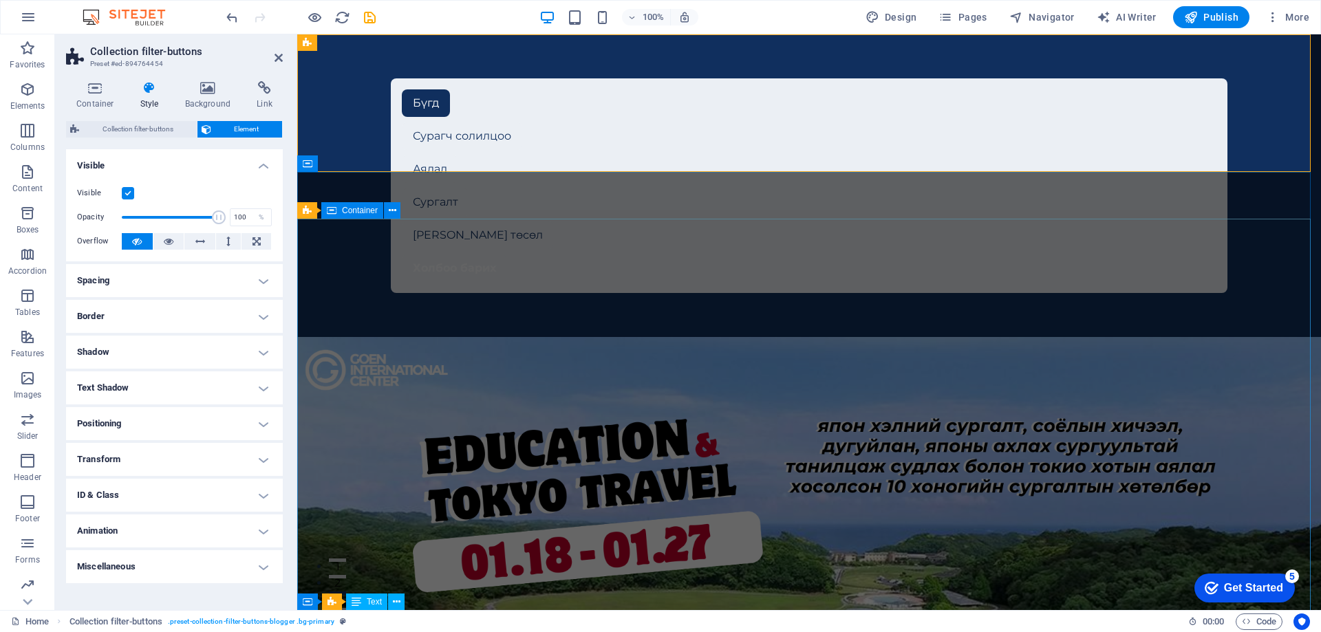
drag, startPoint x: 509, startPoint y: 246, endPoint x: 308, endPoint y: 226, distance: 201.8
type input "100"
click at [261, 169] on h4 "Visible" at bounding box center [174, 161] width 217 height 25
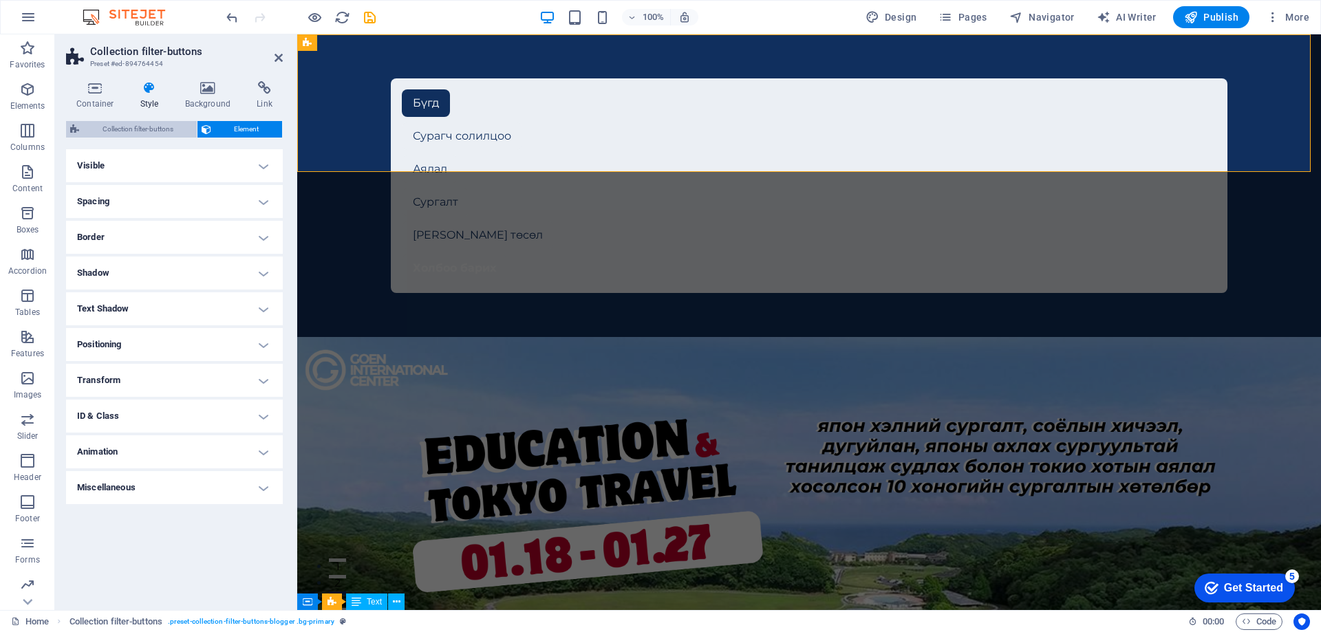
click at [135, 132] on span "Collection filter-buttons" at bounding box center [137, 129] width 109 height 17
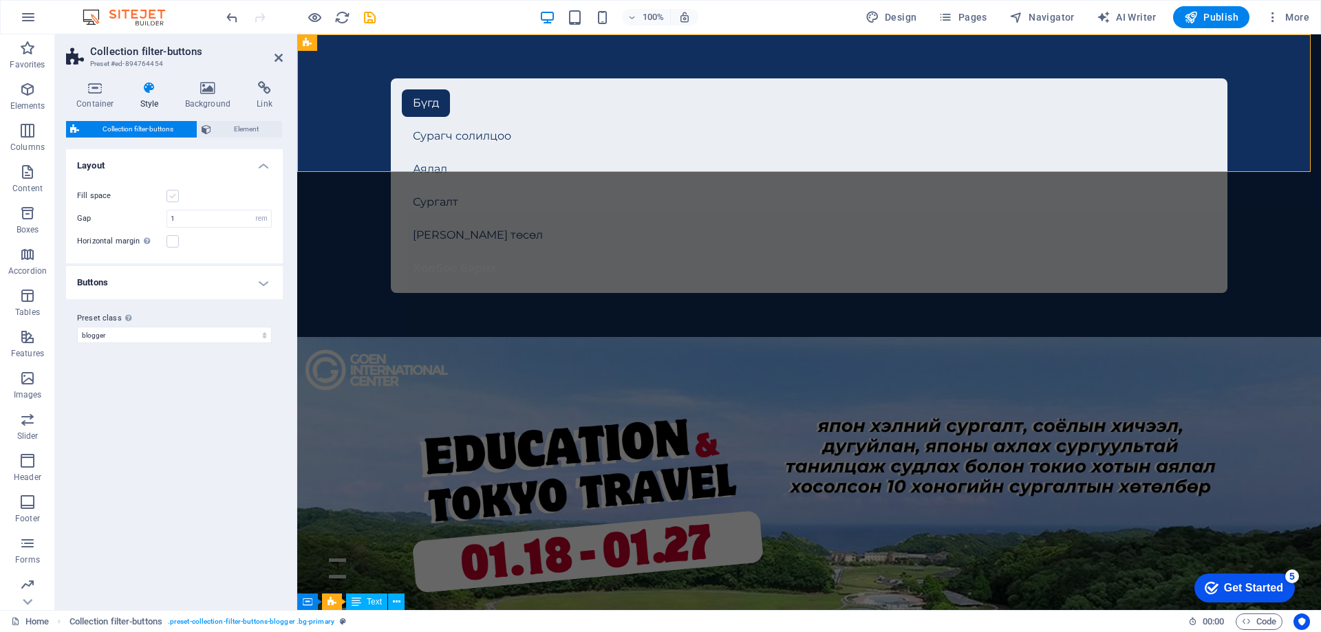
click at [177, 191] on label at bounding box center [172, 196] width 12 height 12
click at [0, 0] on input "Fill space" at bounding box center [0, 0] width 0 height 0
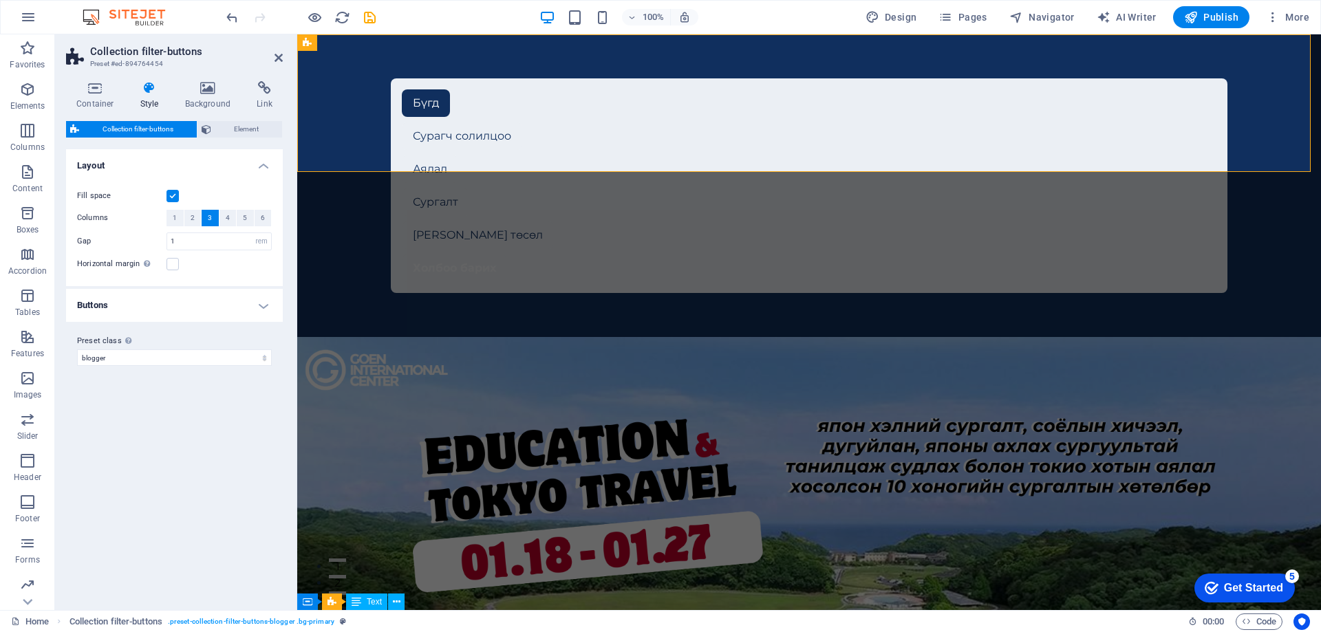
click at [173, 195] on label at bounding box center [172, 196] width 12 height 12
click at [0, 0] on input "Fill space" at bounding box center [0, 0] width 0 height 0
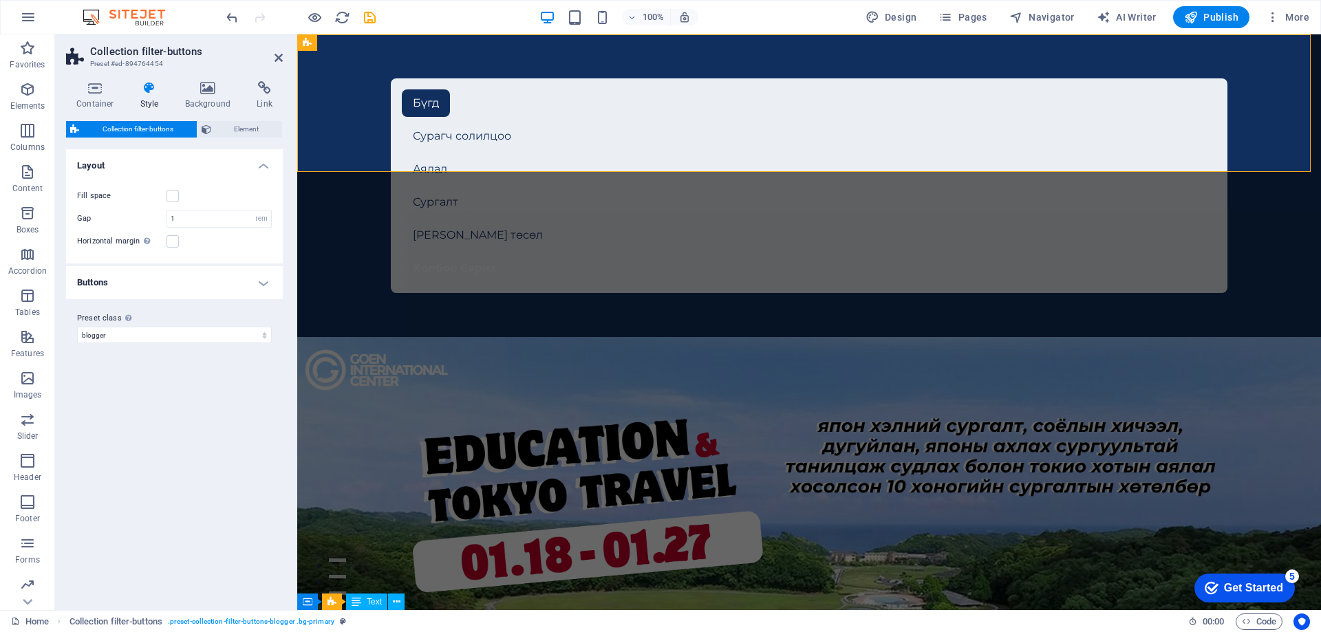
click at [191, 282] on h4 "Buttons" at bounding box center [174, 282] width 217 height 33
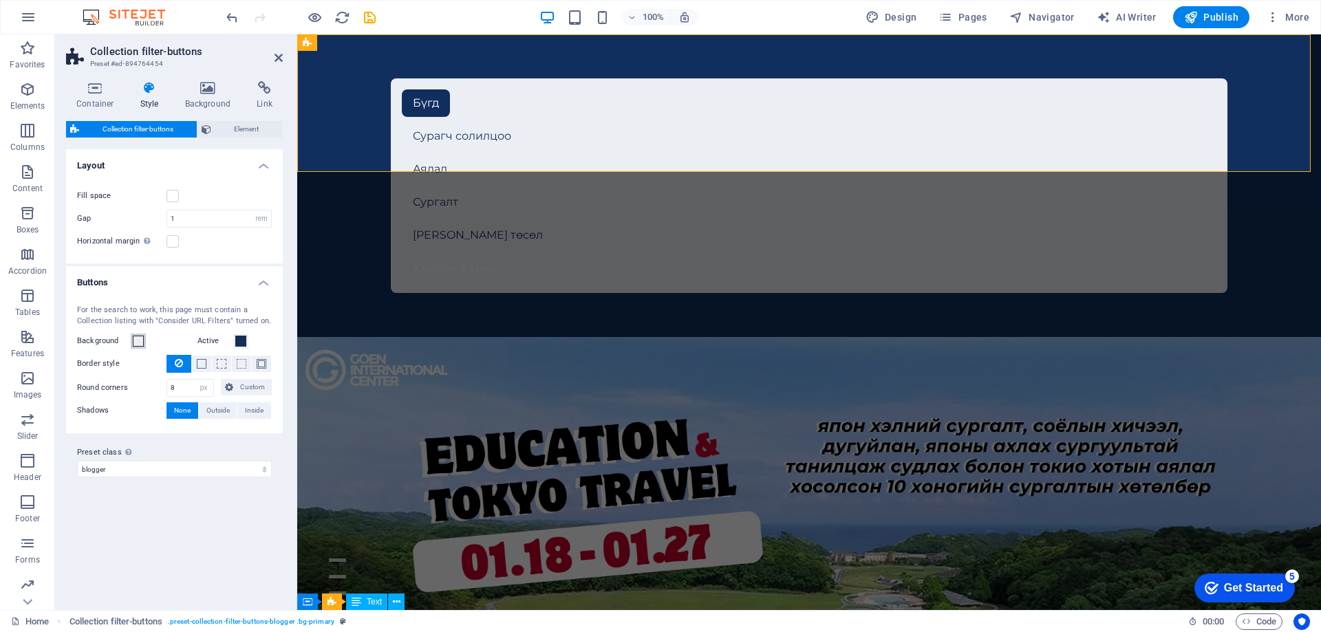
click at [140, 341] on span at bounding box center [138, 341] width 11 height 11
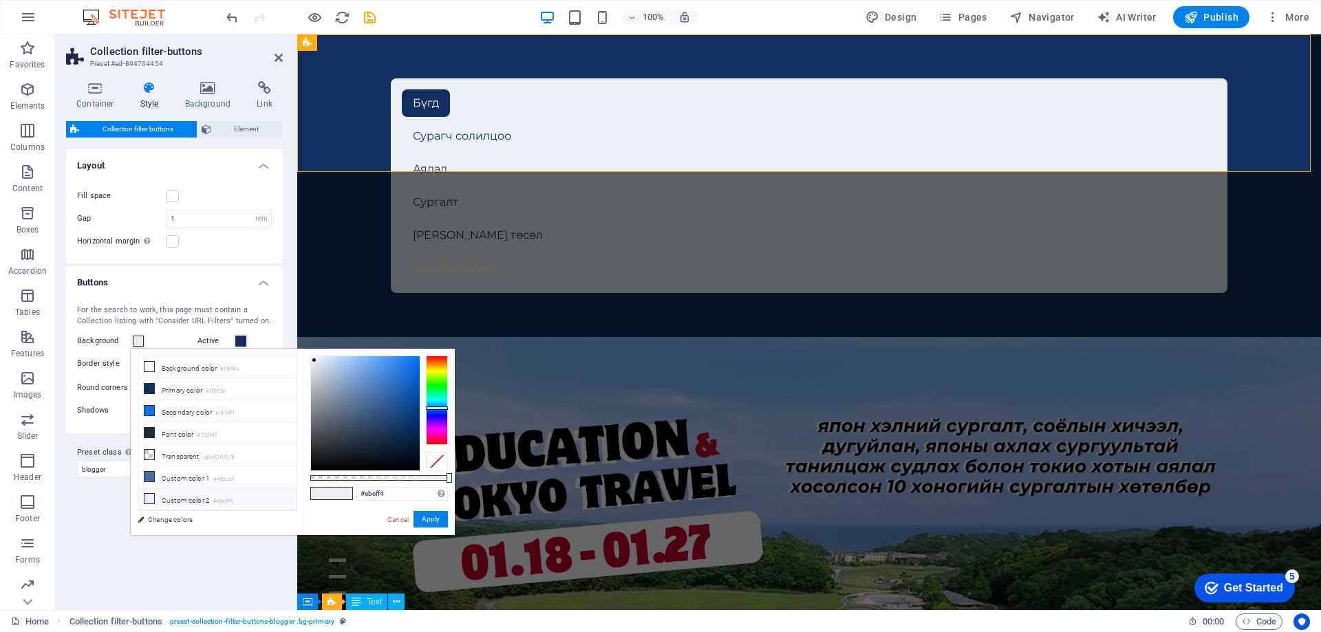
click at [140, 341] on span at bounding box center [138, 341] width 11 height 11
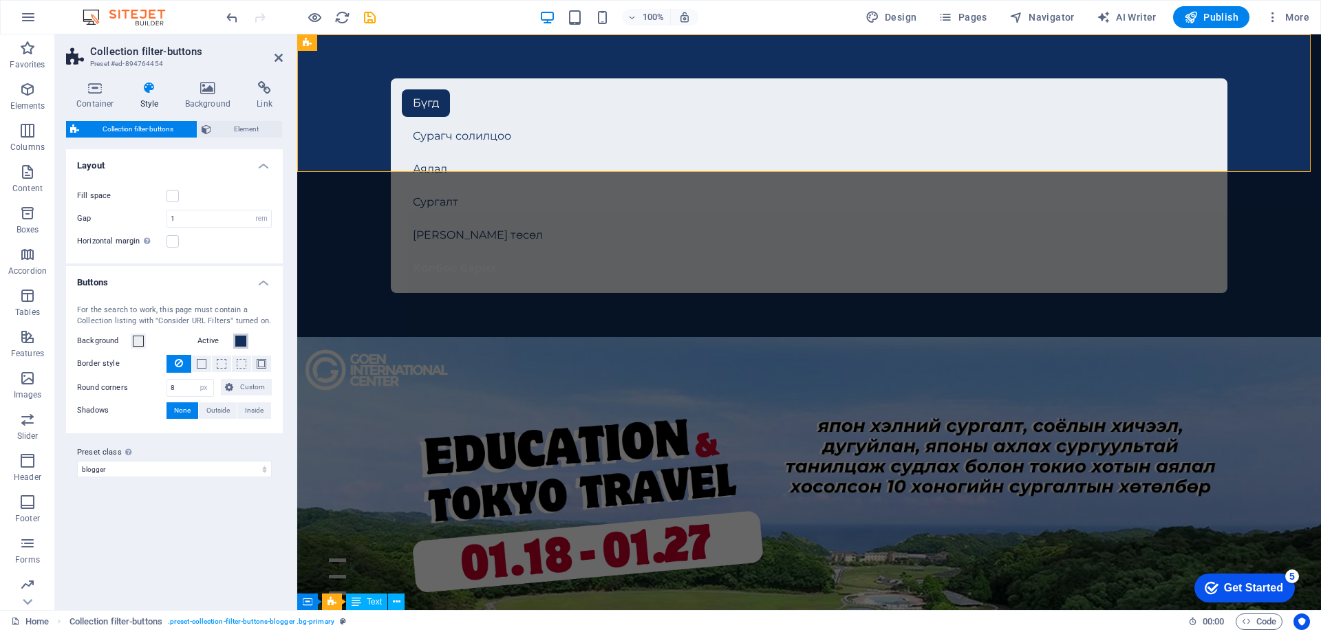
click at [244, 344] on span at bounding box center [240, 341] width 11 height 11
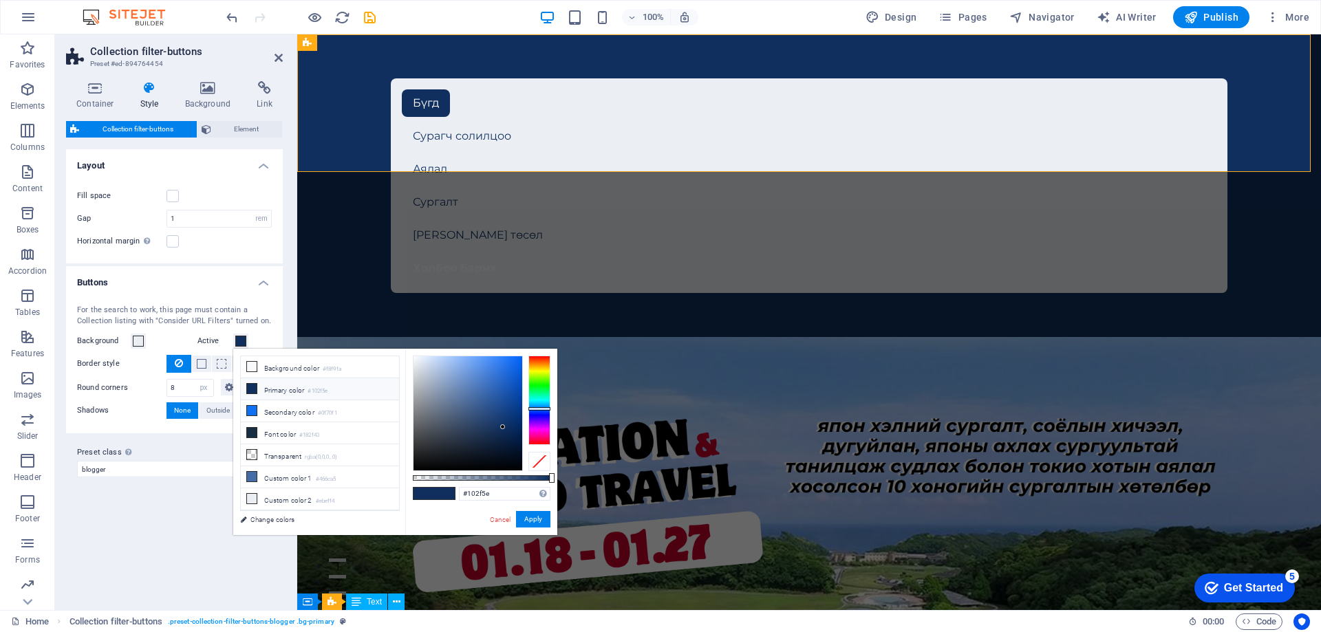
click at [244, 343] on span at bounding box center [240, 341] width 11 height 11
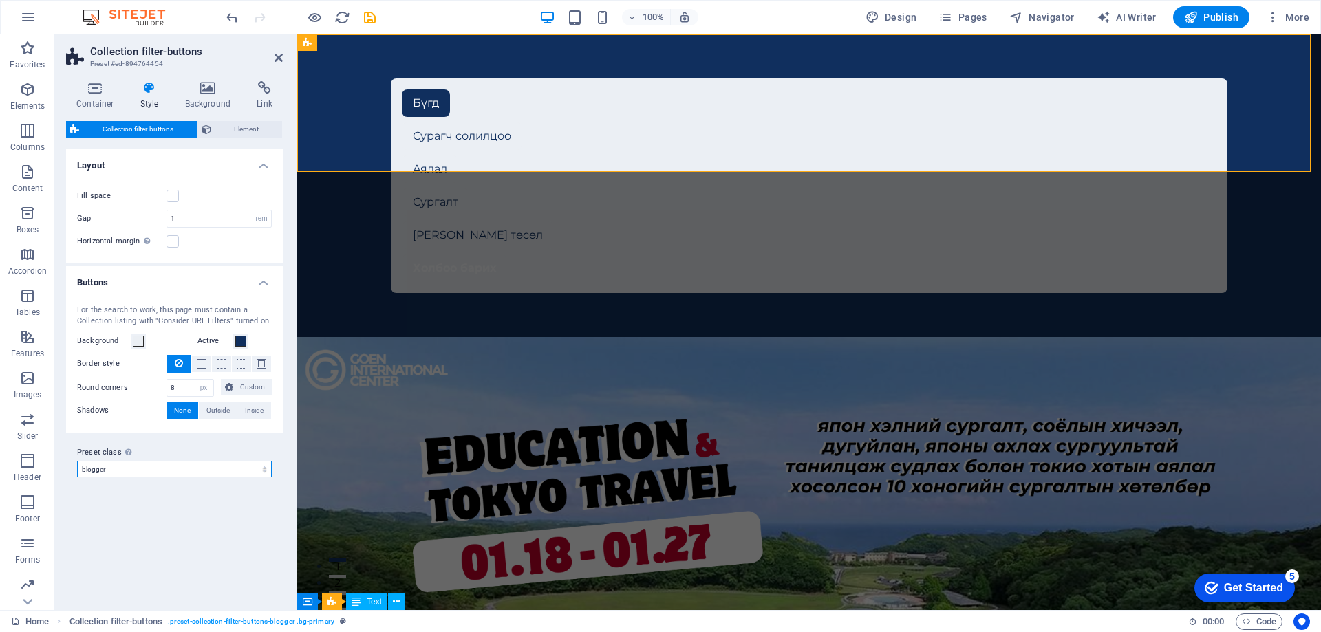
drag, startPoint x: 122, startPoint y: 469, endPoint x: 141, endPoint y: 469, distance: 18.6
click at [122, 469] on select "blogger Add preset class" at bounding box center [174, 469] width 195 height 17
click at [77, 461] on select "blogger Add preset class" at bounding box center [174, 469] width 195 height 17
click at [213, 98] on h4 "Background" at bounding box center [211, 95] width 72 height 29
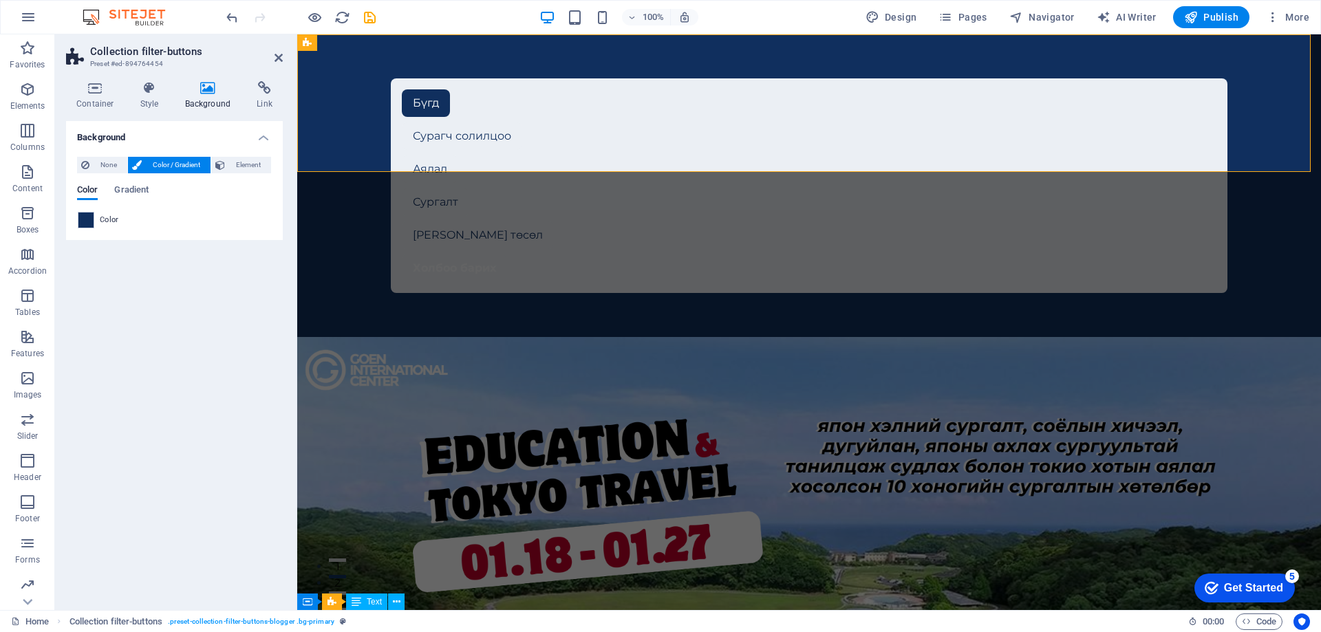
click at [177, 161] on span "Color / Gradient" at bounding box center [176, 165] width 61 height 17
click at [88, 220] on span at bounding box center [85, 220] width 15 height 15
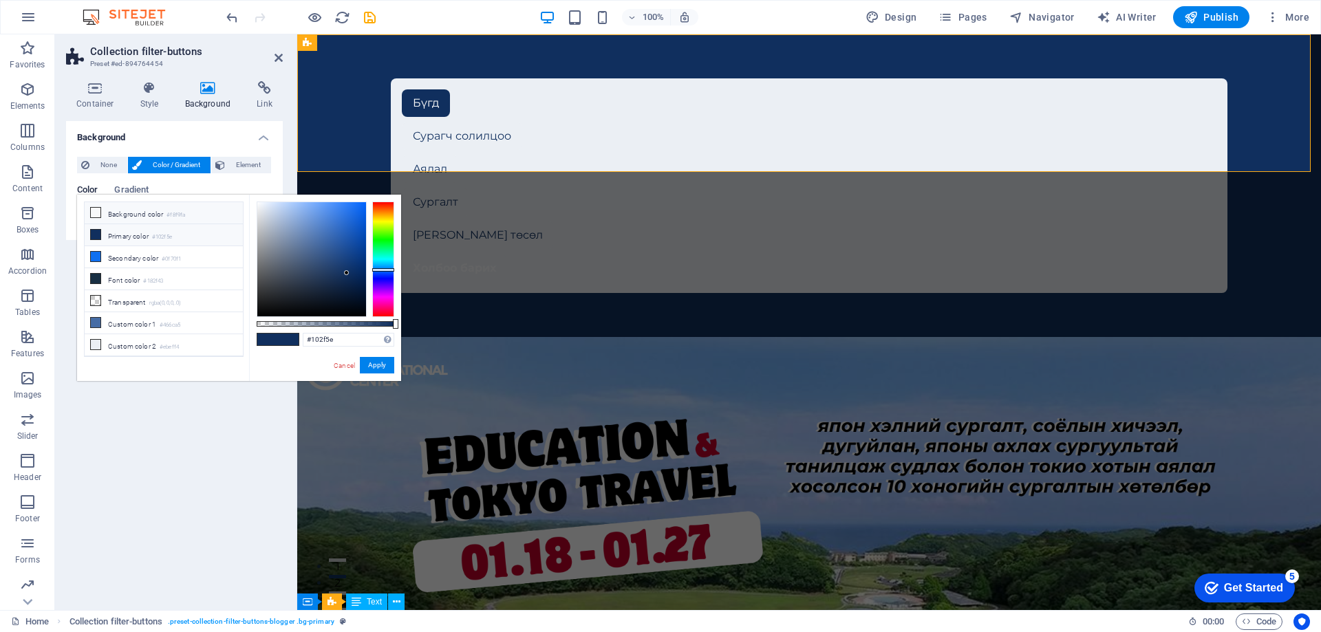
click at [121, 212] on li "Background color #f8f9fa" at bounding box center [164, 213] width 158 height 22
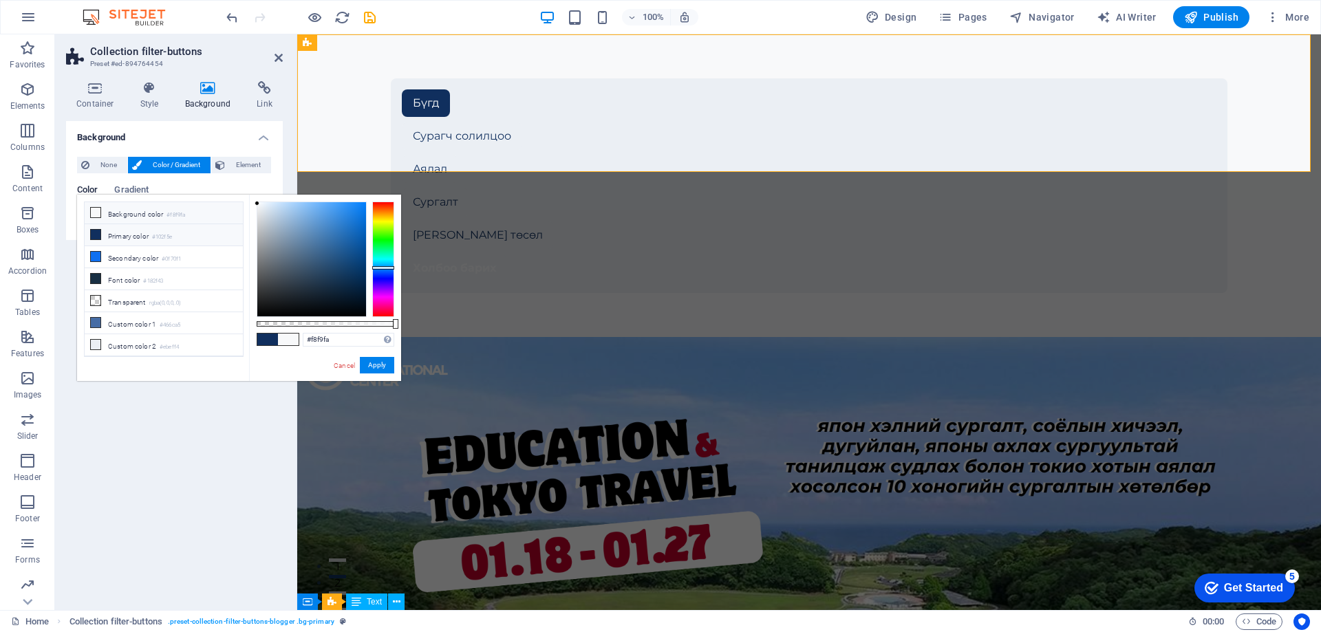
click at [118, 226] on li "Primary color #102f5e" at bounding box center [164, 235] width 158 height 22
type input "#102f5e"
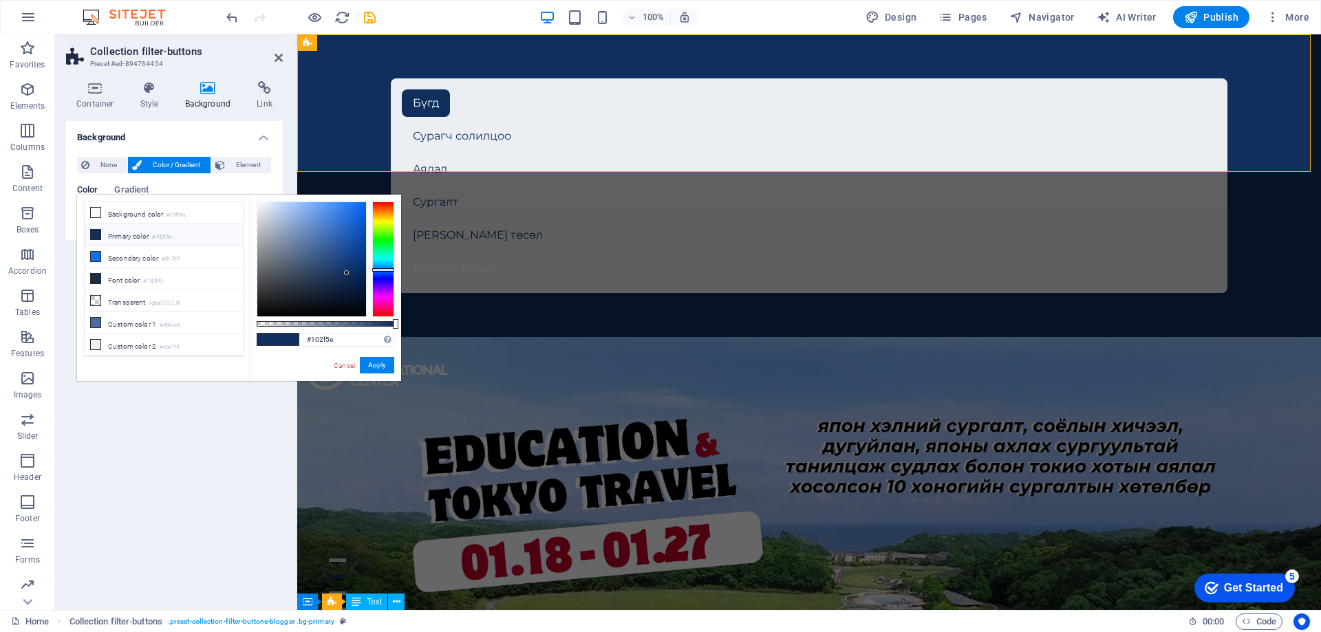
click at [118, 237] on li "Primary color #102f5e" at bounding box center [164, 235] width 158 height 22
click at [394, 371] on div "#102f5e Supported formats #0852ed rgb(8, 82, 237) rgba(8, 82, 237, 90%) hsv(221…" at bounding box center [325, 388] width 152 height 386
click at [387, 367] on button "Apply" at bounding box center [377, 365] width 34 height 17
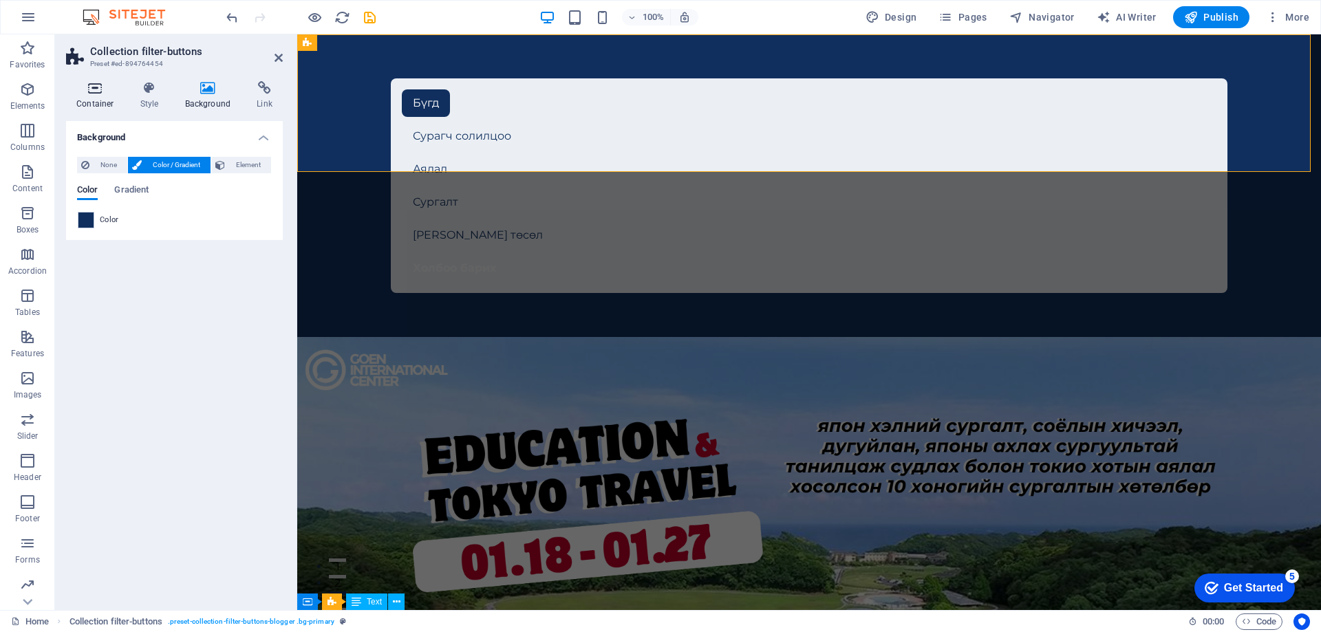
click at [103, 102] on h4 "Container" at bounding box center [98, 95] width 64 height 29
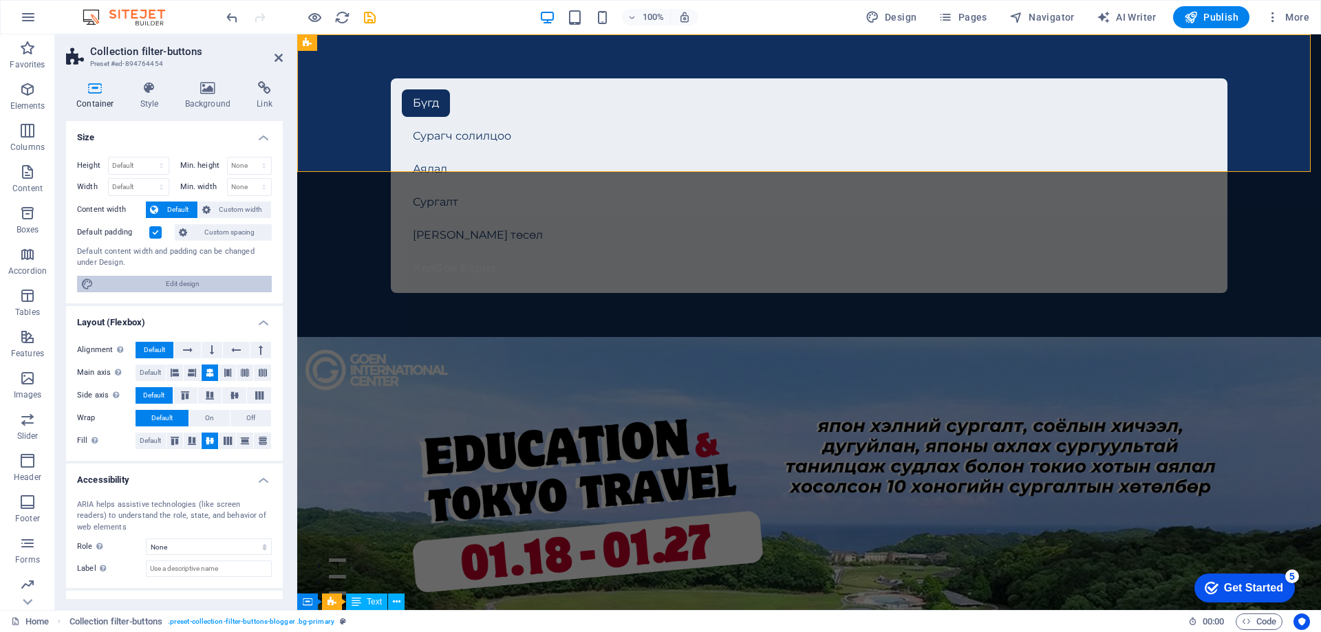
drag, startPoint x: 213, startPoint y: 286, endPoint x: 554, endPoint y: 65, distance: 407.3
click at [213, 286] on span "Edit design" at bounding box center [183, 284] width 170 height 17
select select "px"
select select "400"
select select "px"
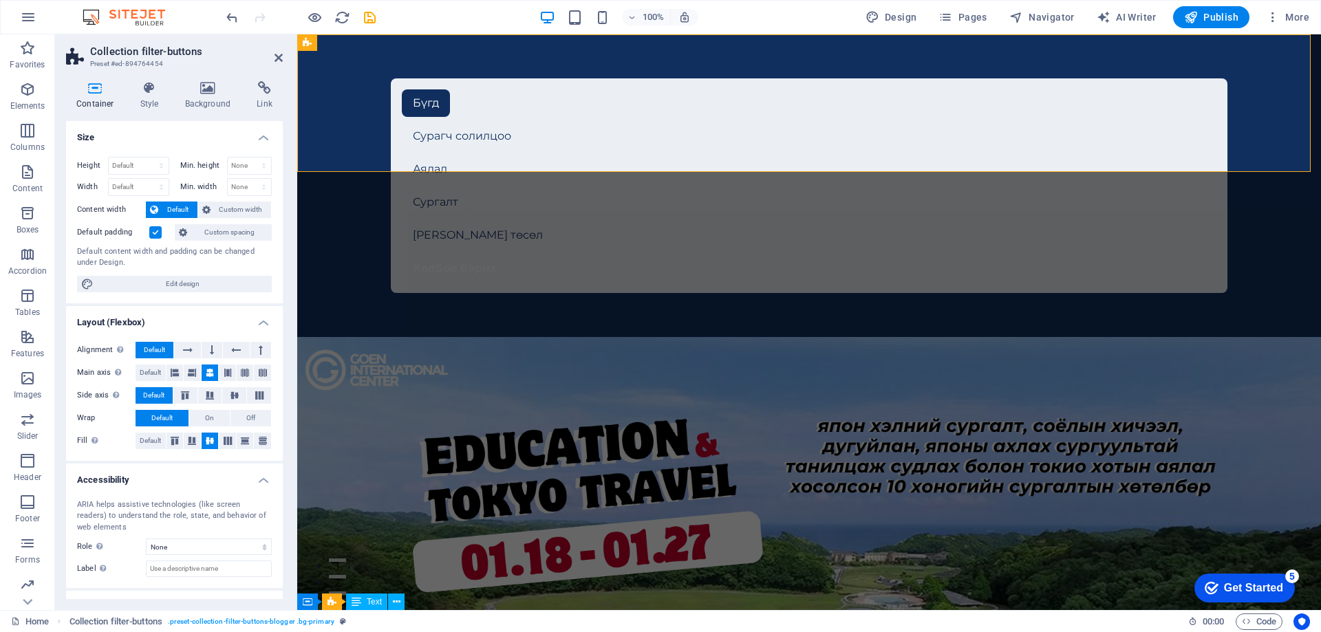
select select "rem"
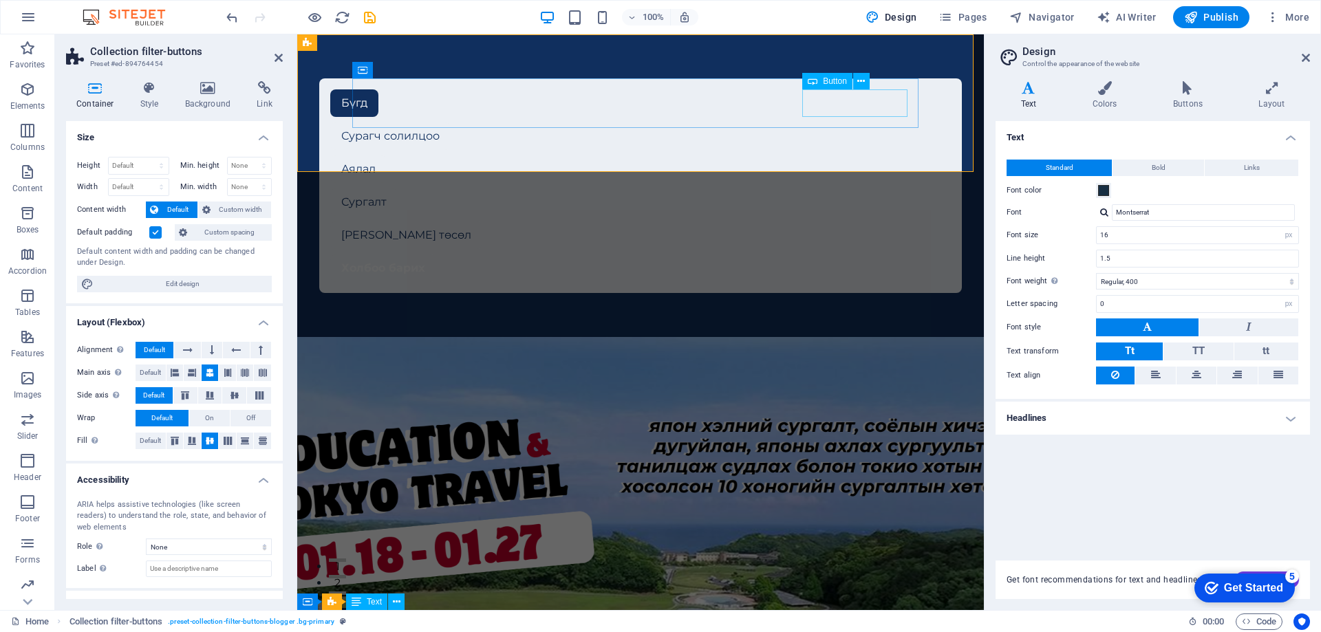
click at [864, 255] on div "Холбоо барих" at bounding box center [640, 269] width 620 height 28
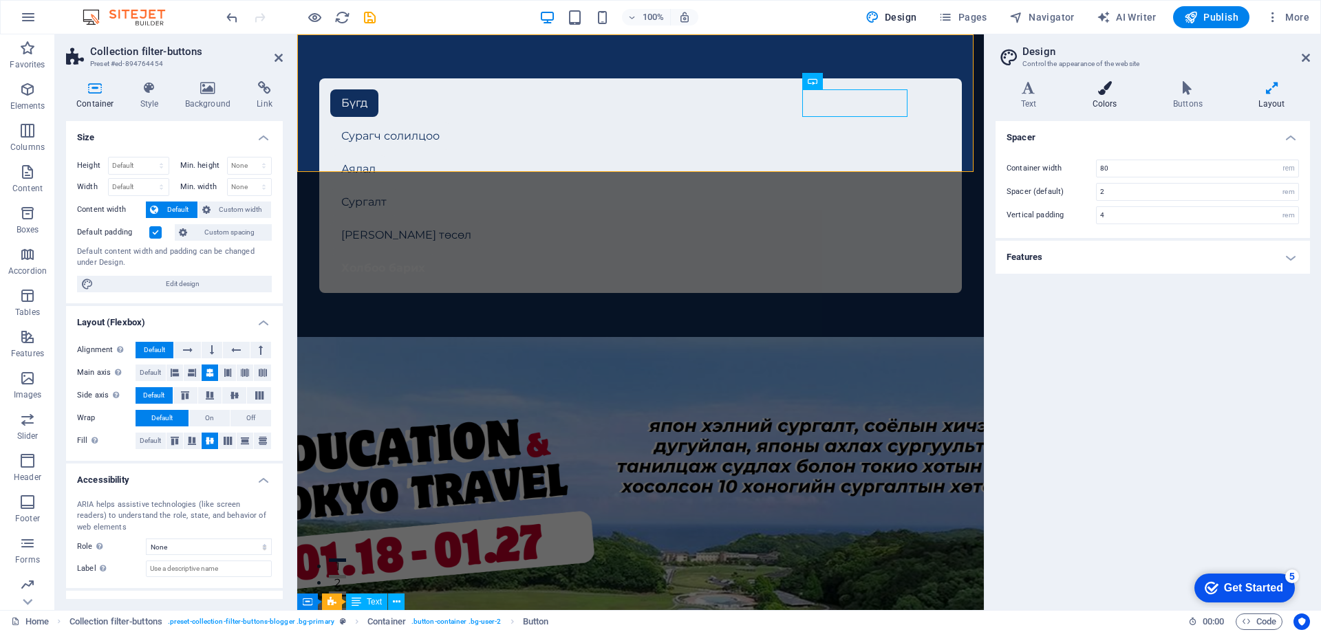
click at [1097, 95] on h4 "Colors" at bounding box center [1107, 95] width 80 height 29
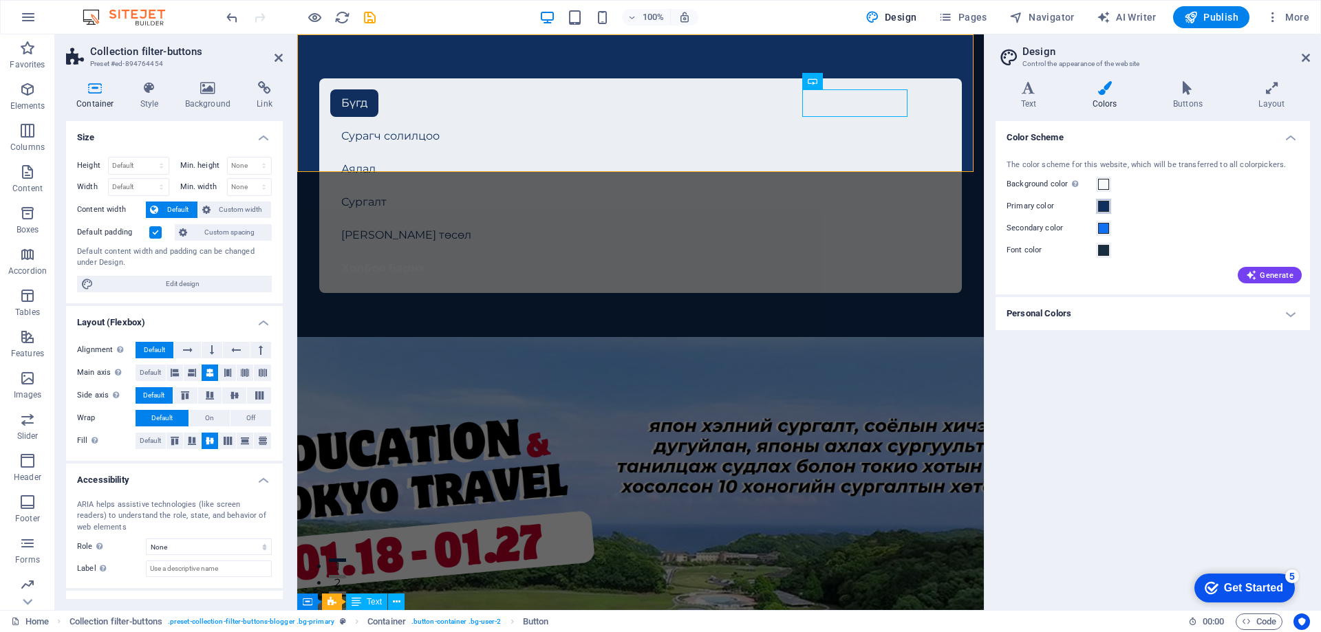
click at [1107, 208] on span at bounding box center [1103, 206] width 11 height 11
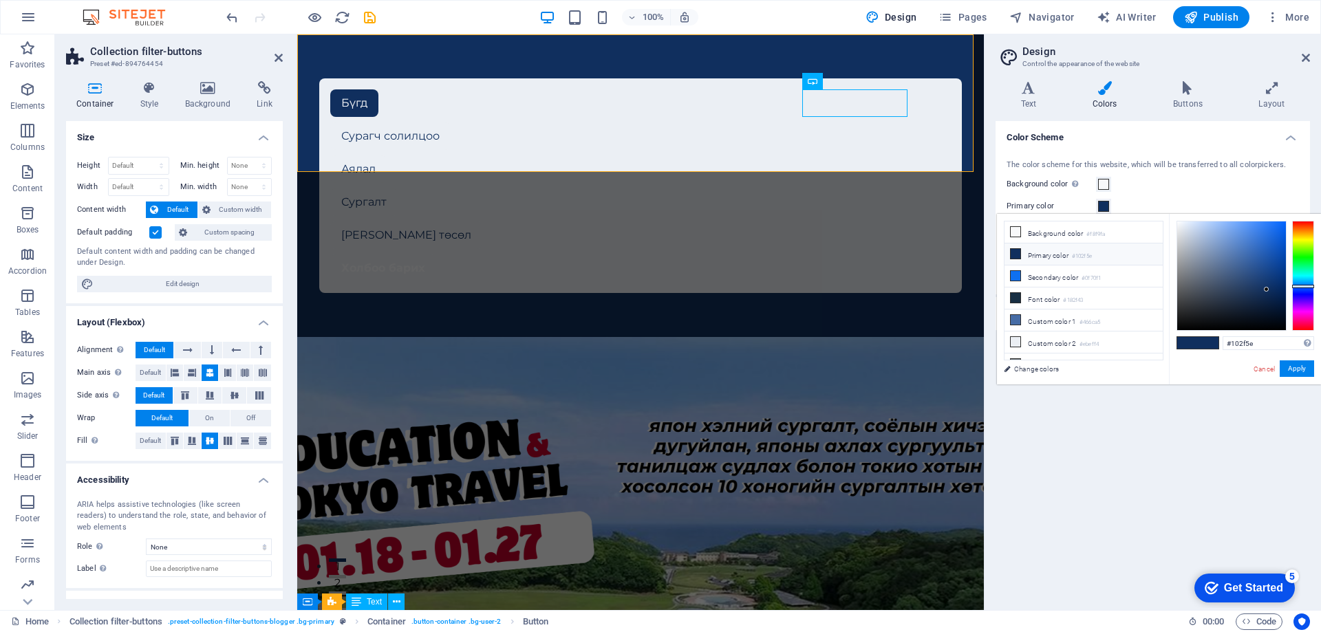
click at [1057, 255] on li "Primary color #102f5e" at bounding box center [1083, 255] width 158 height 22
click at [1049, 274] on li "Secondary color #0f70f1" at bounding box center [1083, 277] width 158 height 22
click at [1050, 234] on li "Background color #f8f9fa" at bounding box center [1083, 232] width 158 height 22
click at [1312, 366] on button "Apply" at bounding box center [1296, 368] width 34 height 17
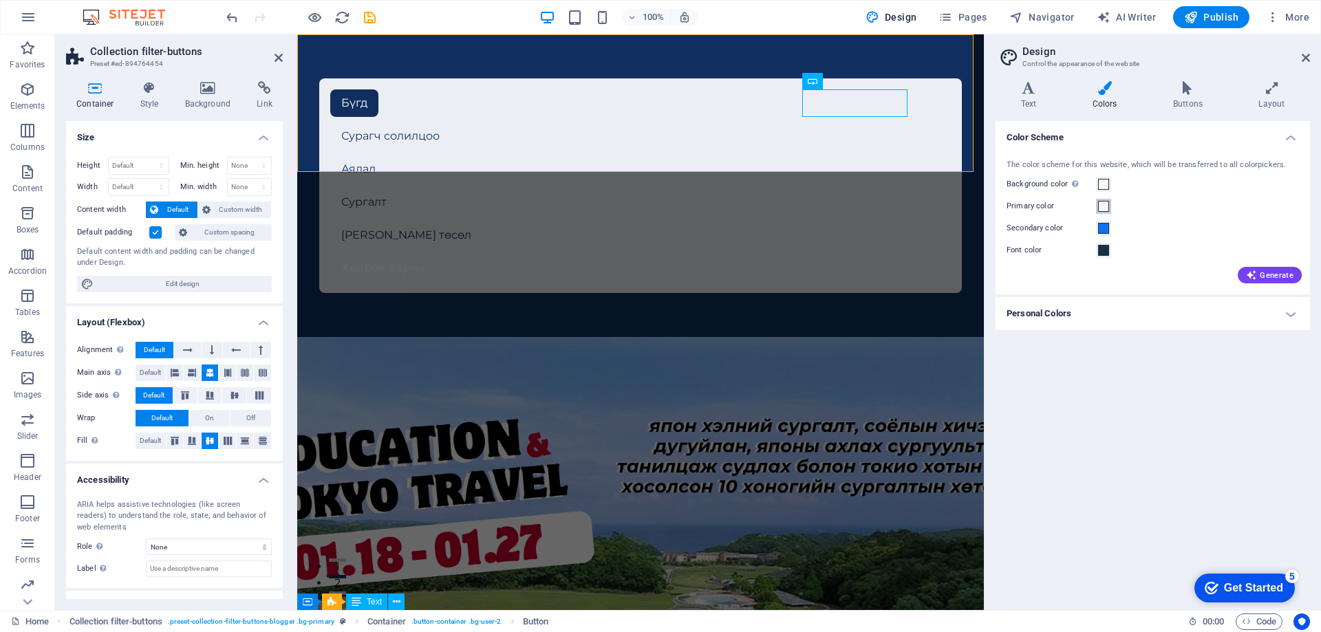
click at [1098, 204] on span at bounding box center [1103, 206] width 11 height 11
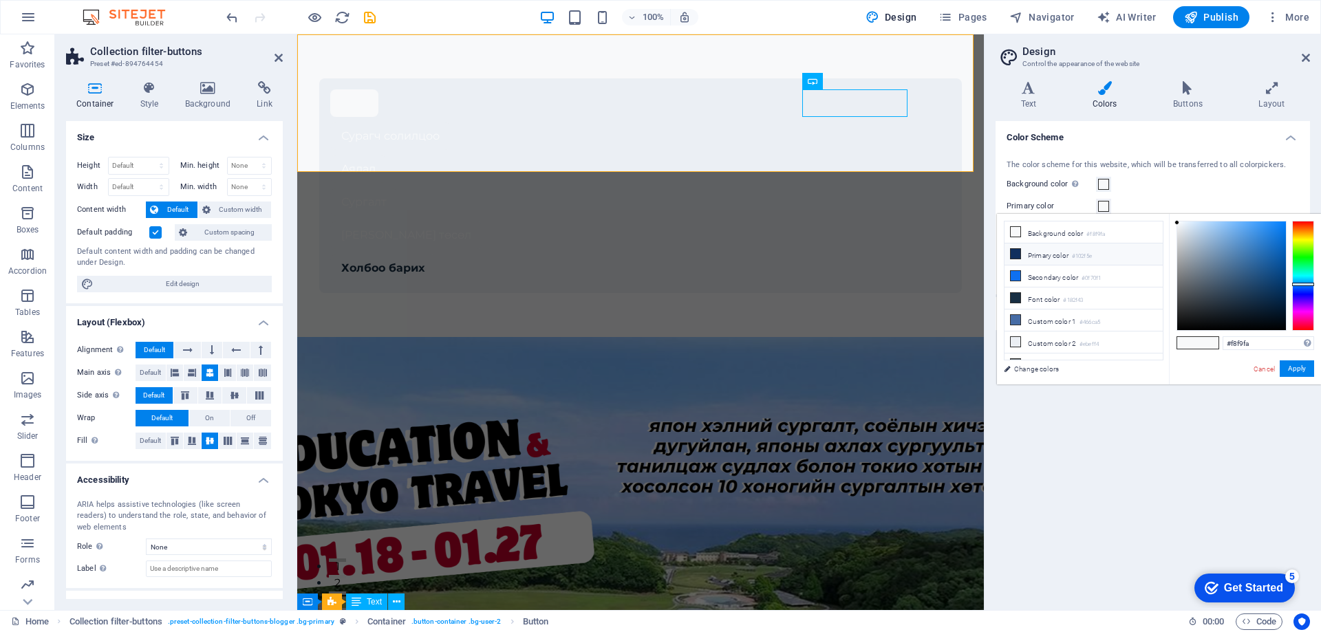
click at [1078, 253] on small "#102f5e" at bounding box center [1082, 257] width 20 height 10
type input "#102f5e"
click at [1298, 375] on button "Apply" at bounding box center [1296, 368] width 34 height 17
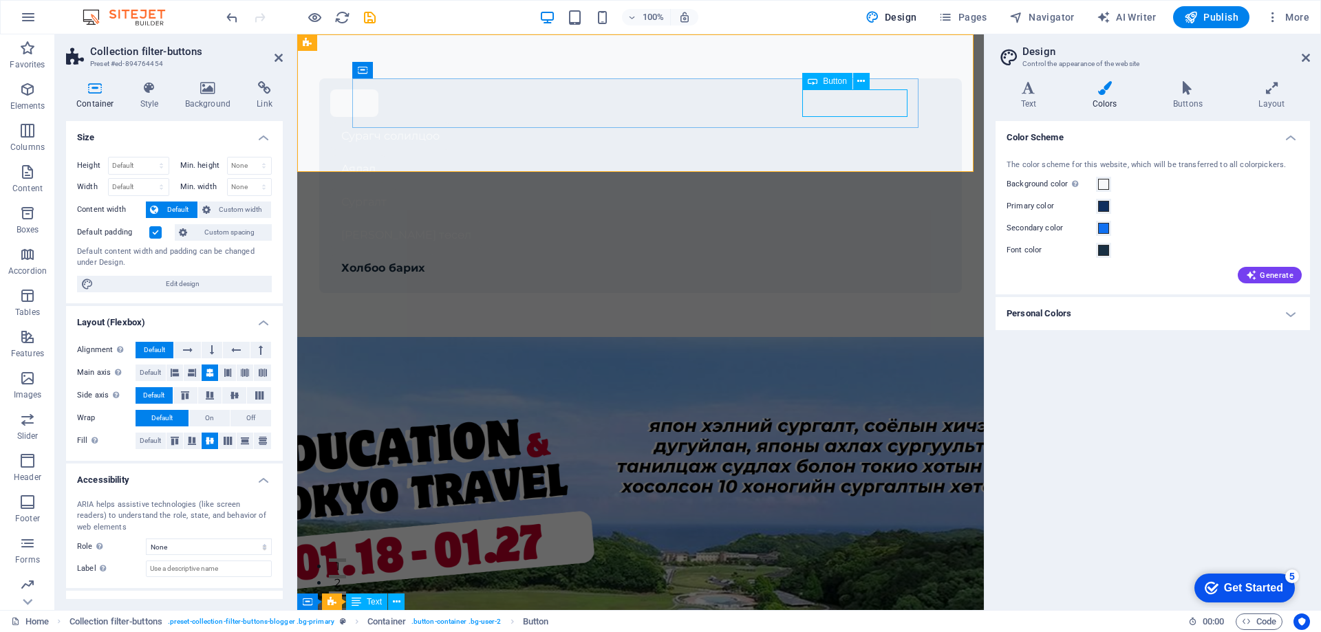
click at [877, 255] on div "Холбоо барих" at bounding box center [640, 269] width 620 height 28
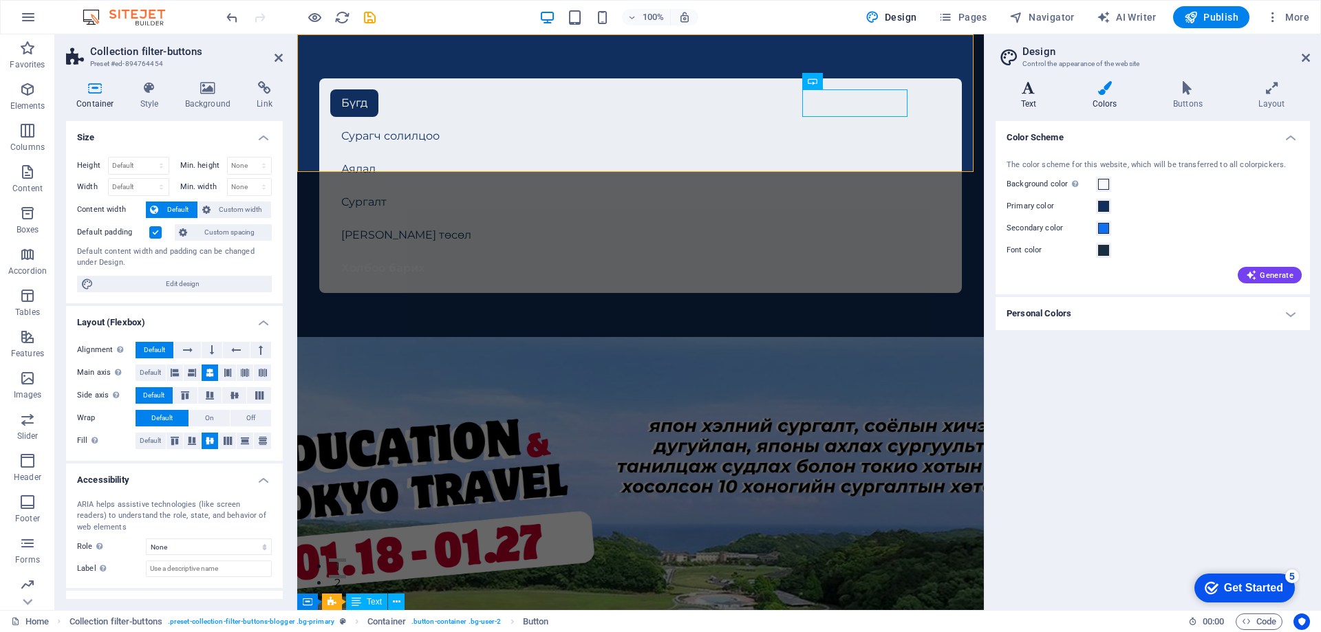
click at [1032, 96] on h4 "Text" at bounding box center [1031, 95] width 72 height 29
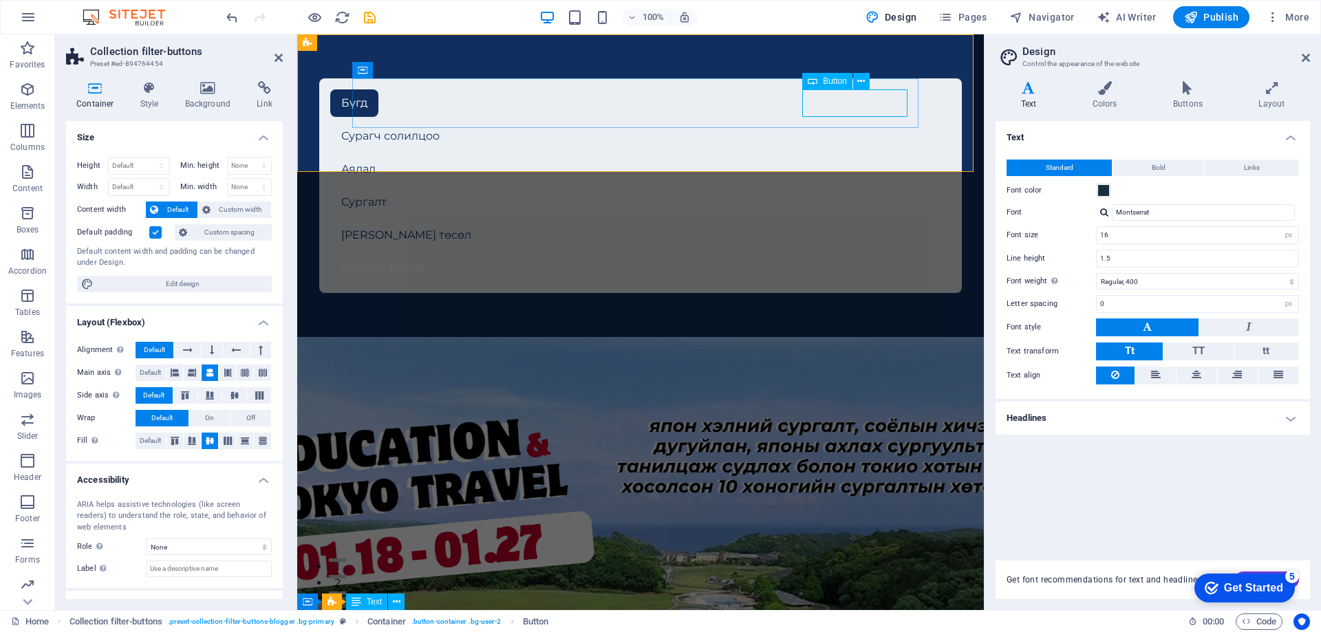
click at [880, 255] on div "Холбоо барих" at bounding box center [640, 269] width 620 height 28
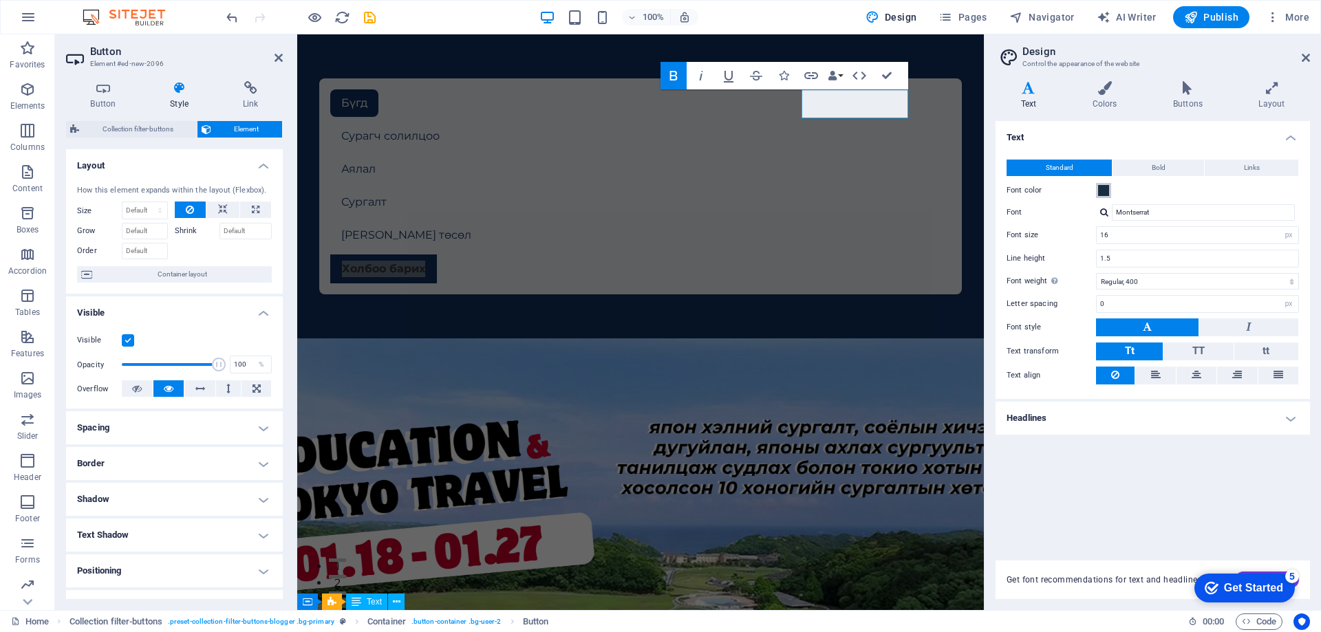
click at [1107, 192] on span at bounding box center [1103, 190] width 11 height 11
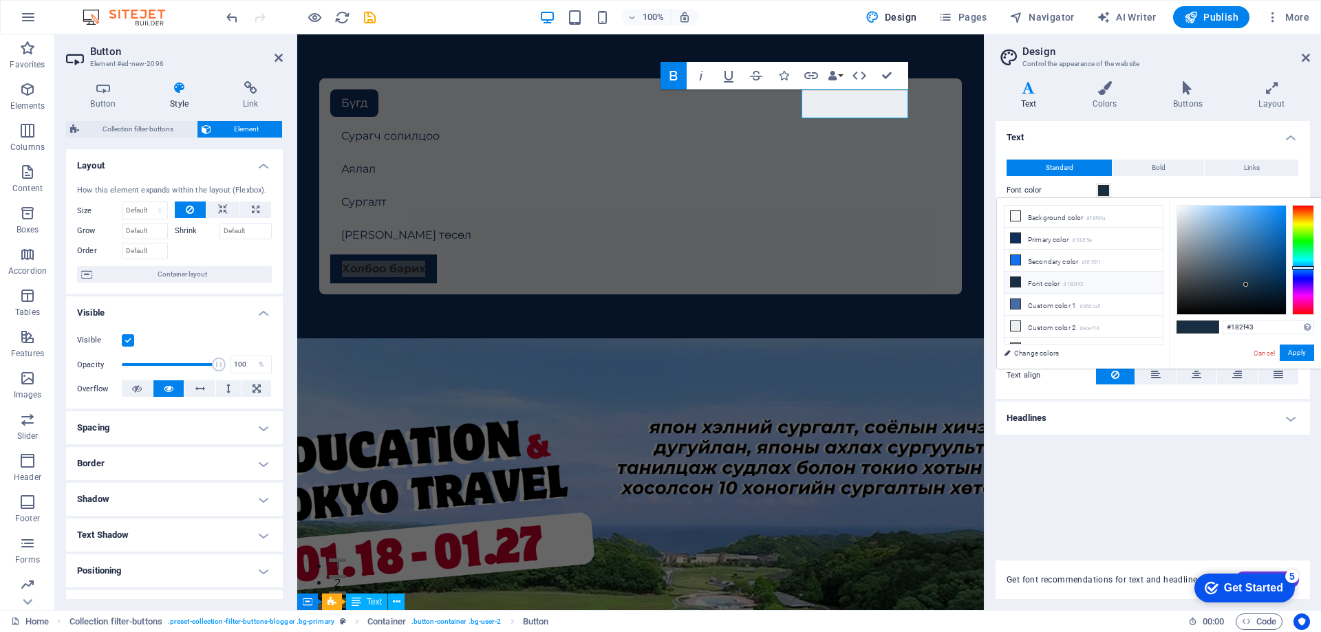
click at [1151, 188] on div "Font color" at bounding box center [1152, 190] width 292 height 17
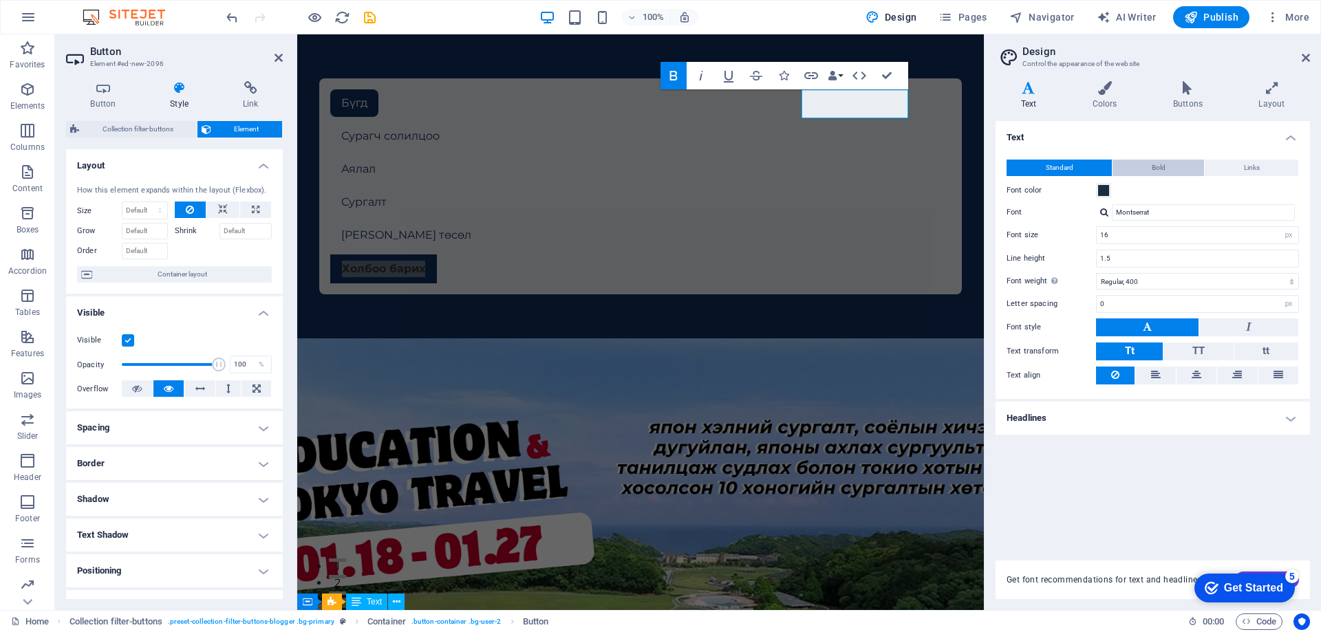
click at [1163, 161] on span "Bold" at bounding box center [1158, 168] width 14 height 17
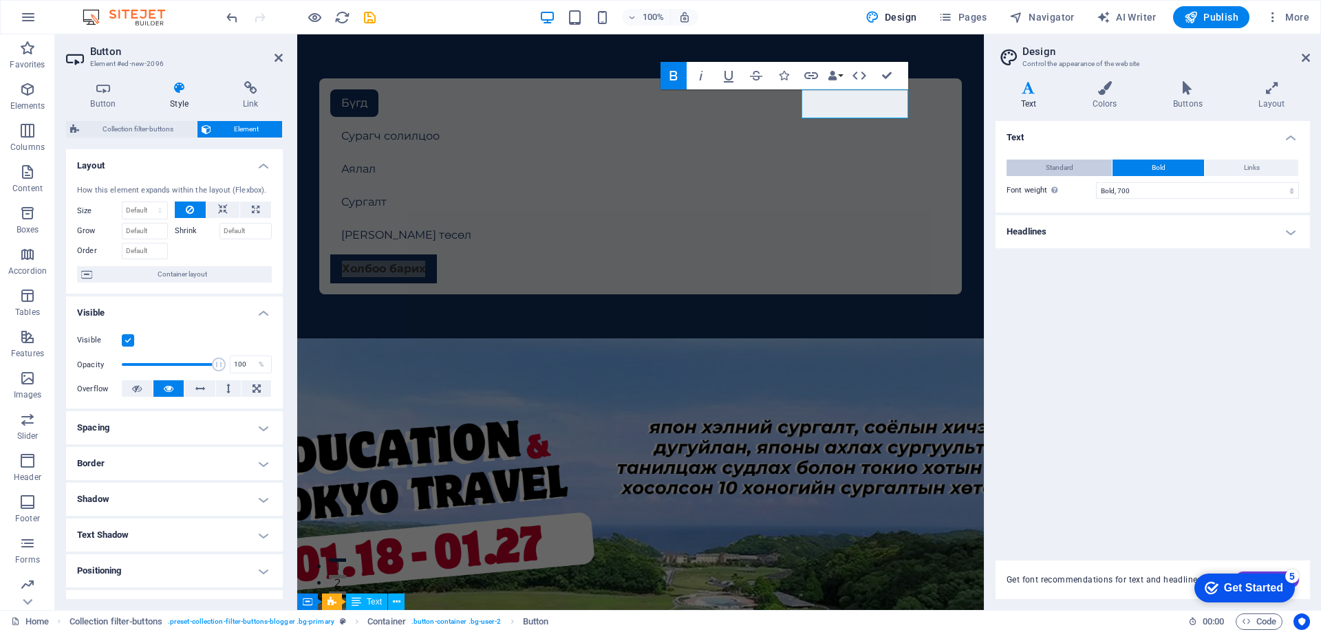
click at [1044, 164] on button "Standard" at bounding box center [1058, 168] width 105 height 17
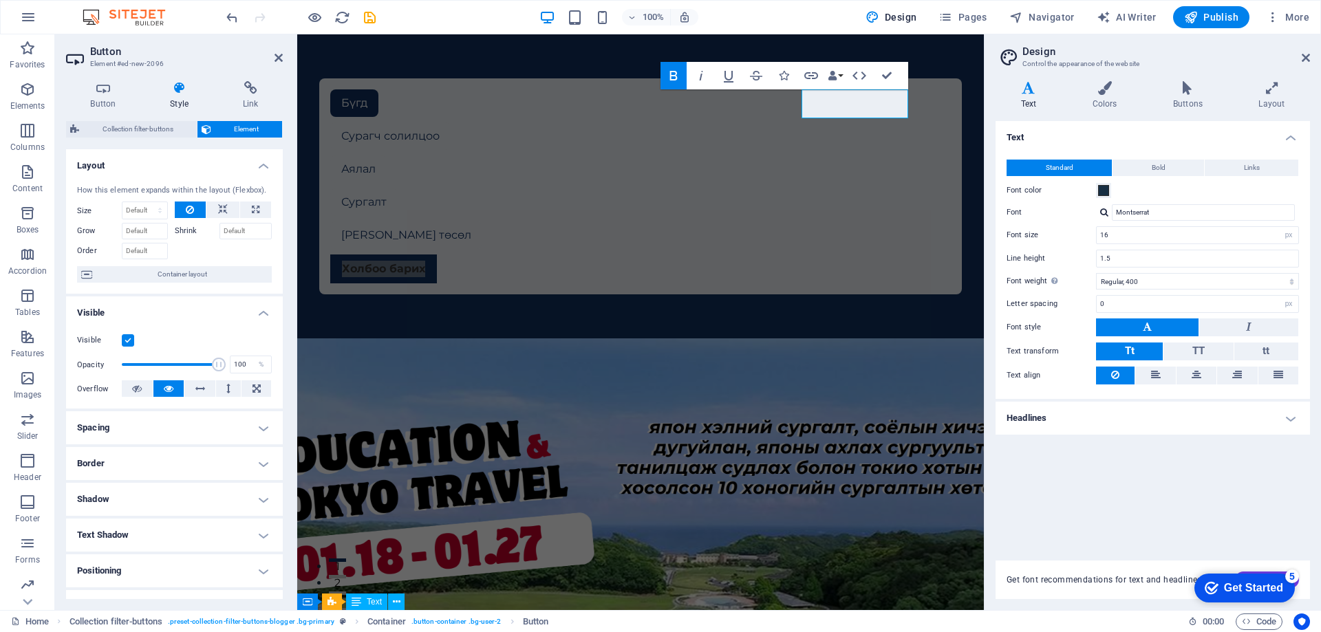
click at [1019, 85] on icon at bounding box center [1028, 88] width 66 height 14
click at [1052, 425] on h4 "Headlines" at bounding box center [1152, 418] width 314 height 33
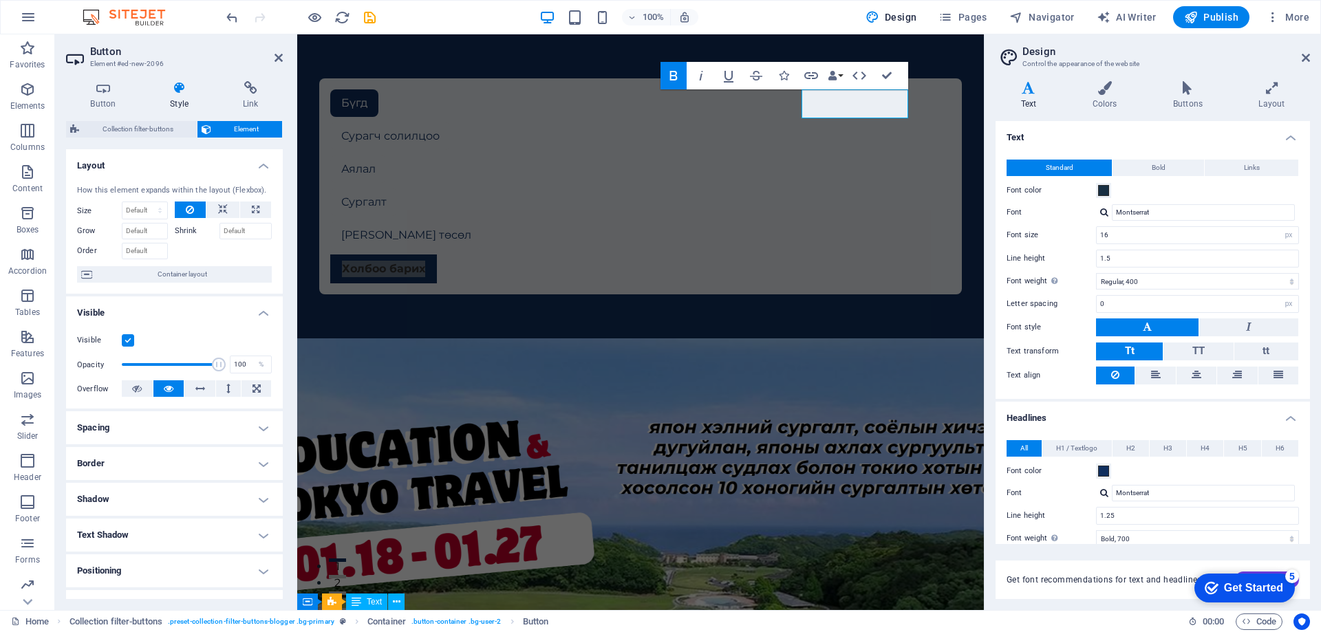
click at [1054, 424] on h4 "Headlines" at bounding box center [1152, 414] width 314 height 25
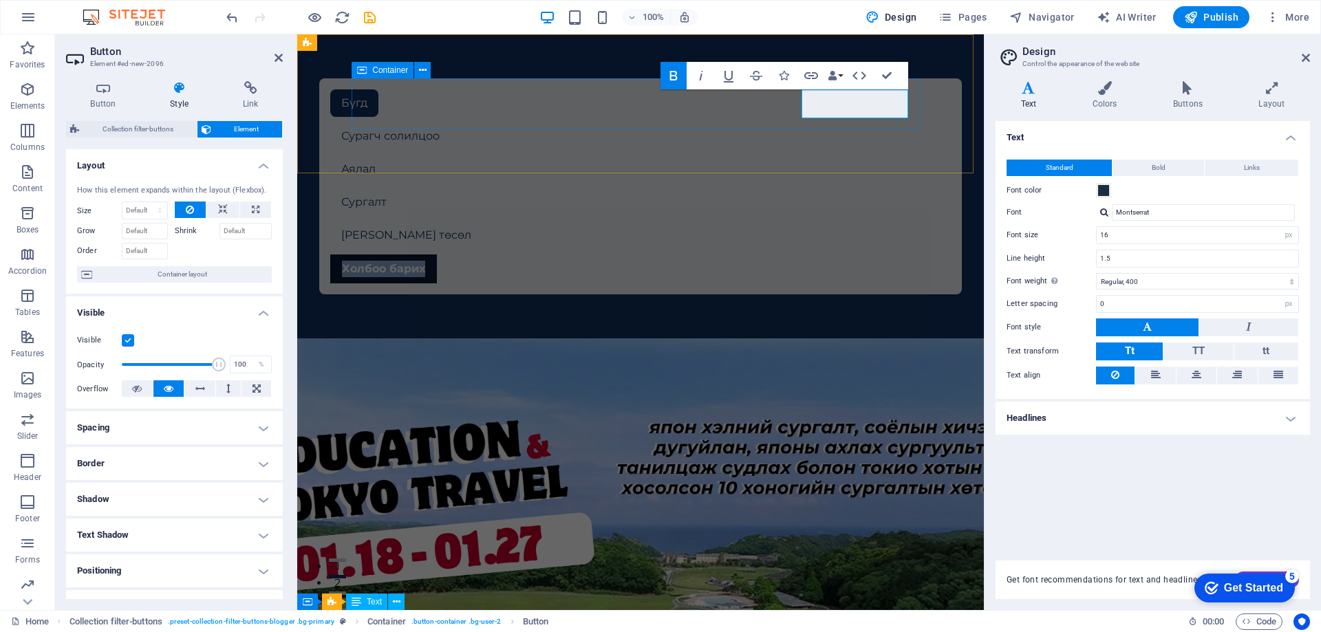
click at [437, 255] on link "Холбоо барих" at bounding box center [383, 269] width 107 height 29
click at [835, 74] on icon "button" at bounding box center [832, 76] width 10 height 10
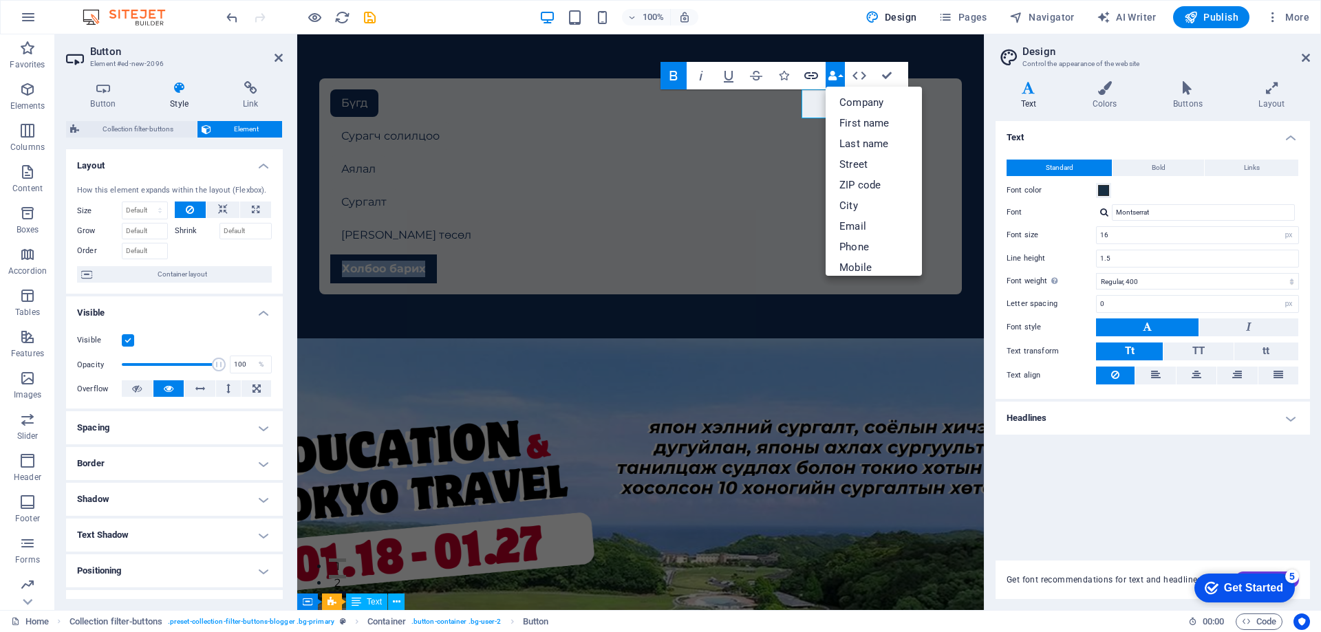
click at [813, 74] on icon "button" at bounding box center [811, 75] width 17 height 17
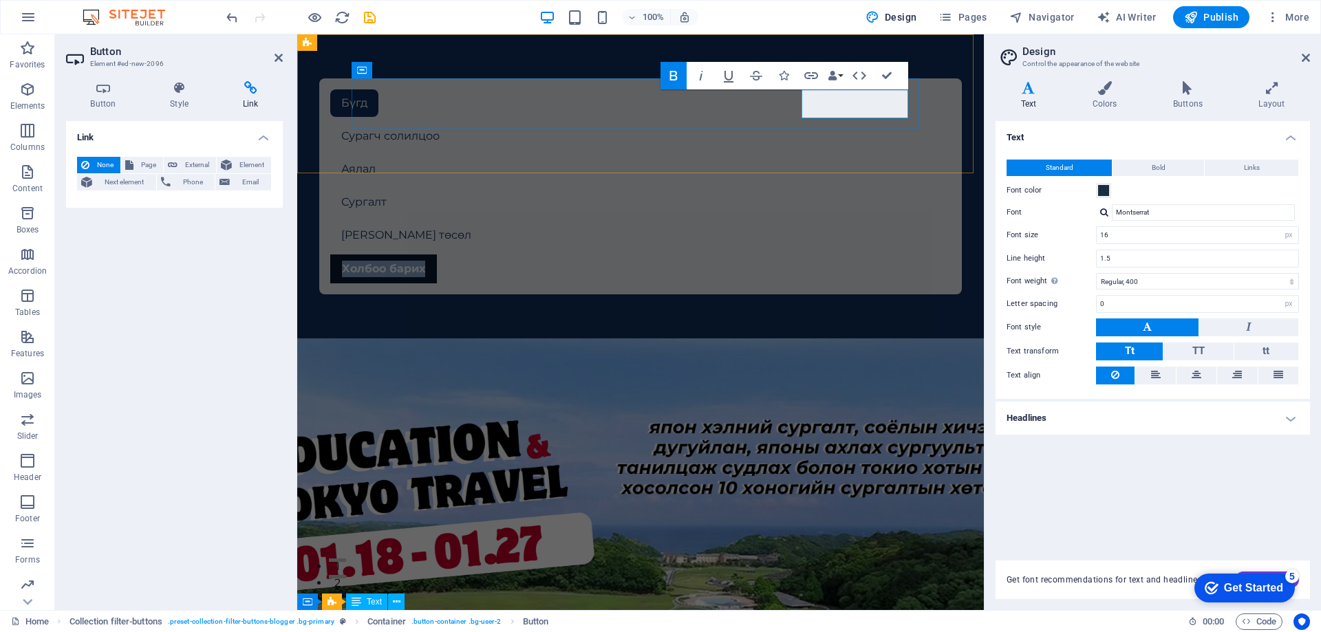
click at [425, 262] on strong "Холбоо барих" at bounding box center [383, 268] width 83 height 13
click at [879, 121] on div "Бүгд Сурагч солилцоо Аялал Сургалт Шинэ төсөл Холбоо барих" at bounding box center [640, 186] width 642 height 216
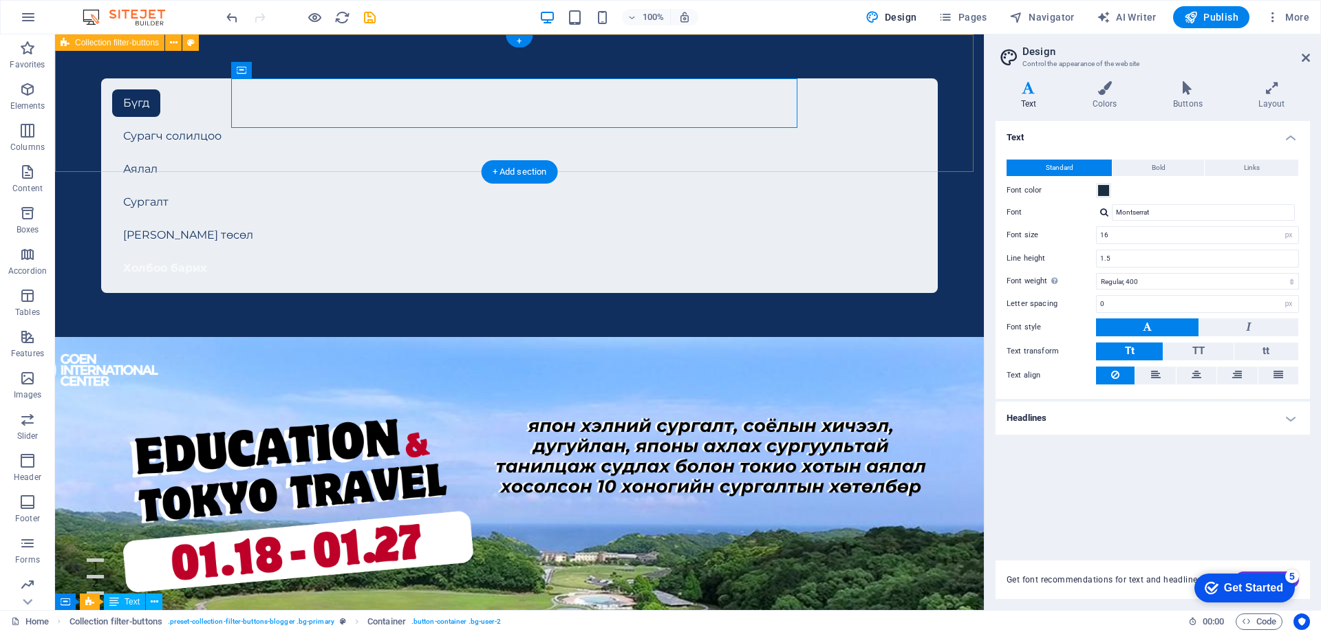
click at [898, 122] on div "Бүгд Сурагч солилцоо Аялал Сургалт Шинэ төсөл Холбоо барих" at bounding box center [519, 185] width 929 height 303
click at [757, 255] on div "Холбоо барих" at bounding box center [519, 269] width 814 height 28
click at [735, 76] on button at bounding box center [740, 81] width 17 height 17
click at [717, 255] on div "Холбоо барих" at bounding box center [519, 269] width 814 height 28
click at [614, 221] on div "[PERSON_NAME] төсөл" at bounding box center [519, 235] width 814 height 28
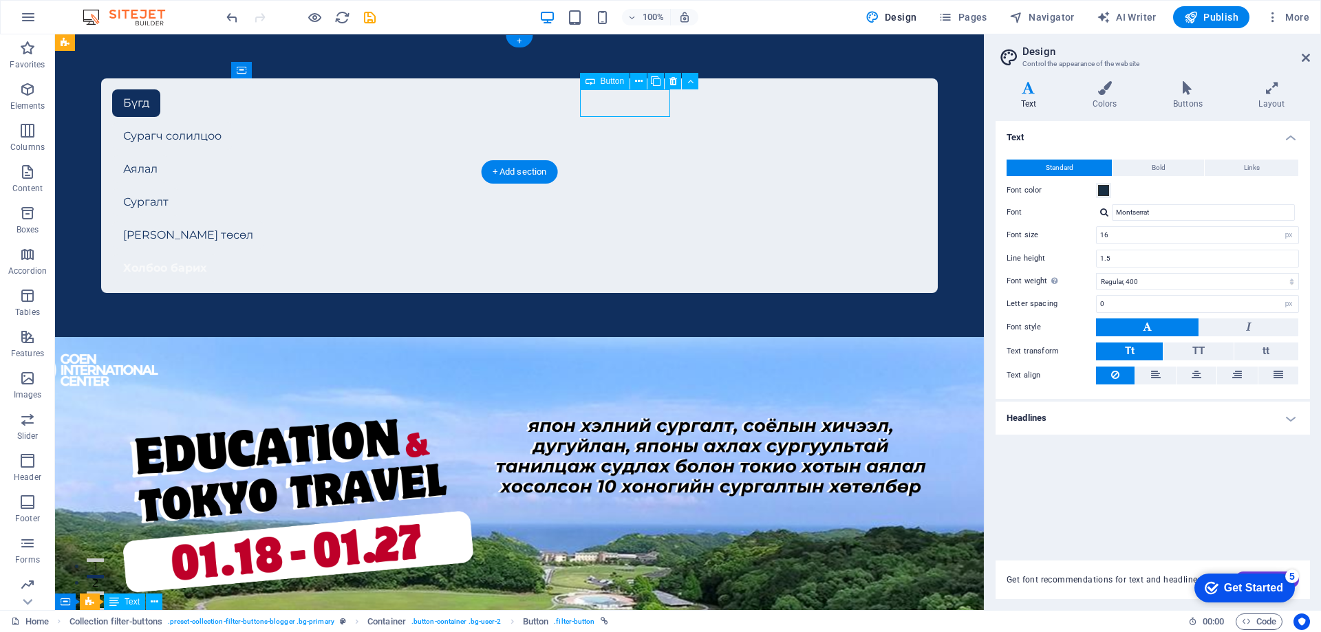
click at [618, 221] on div "[PERSON_NAME] төсөл" at bounding box center [519, 235] width 814 height 28
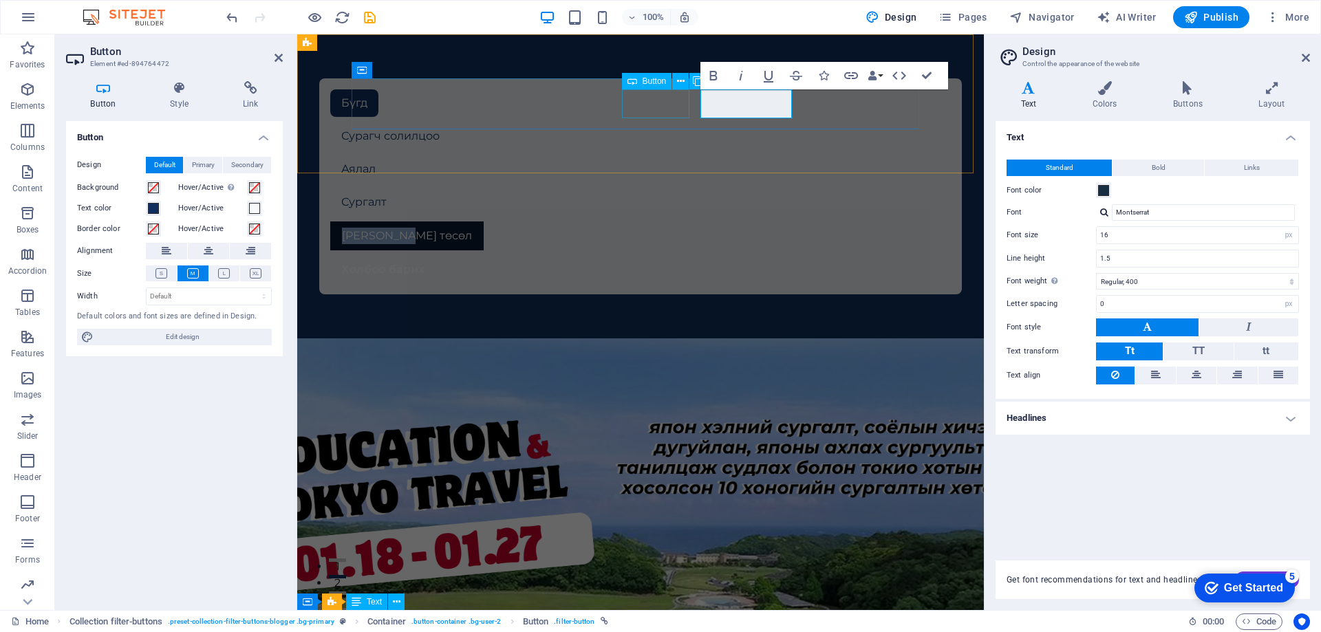
click at [484, 221] on link "[PERSON_NAME] төсөл" at bounding box center [406, 235] width 153 height 29
drag, startPoint x: 784, startPoint y: 102, endPoint x: 682, endPoint y: 105, distance: 102.5
click at [682, 105] on div "Бүгд Сурагч солилцоо Аялал Сургалт Шинэ төсөл Холбоо барих" at bounding box center [640, 186] width 653 height 227
copy link "[PERSON_NAME] төсөл"
click at [864, 256] on div "Холбоо барих" at bounding box center [640, 270] width 620 height 28
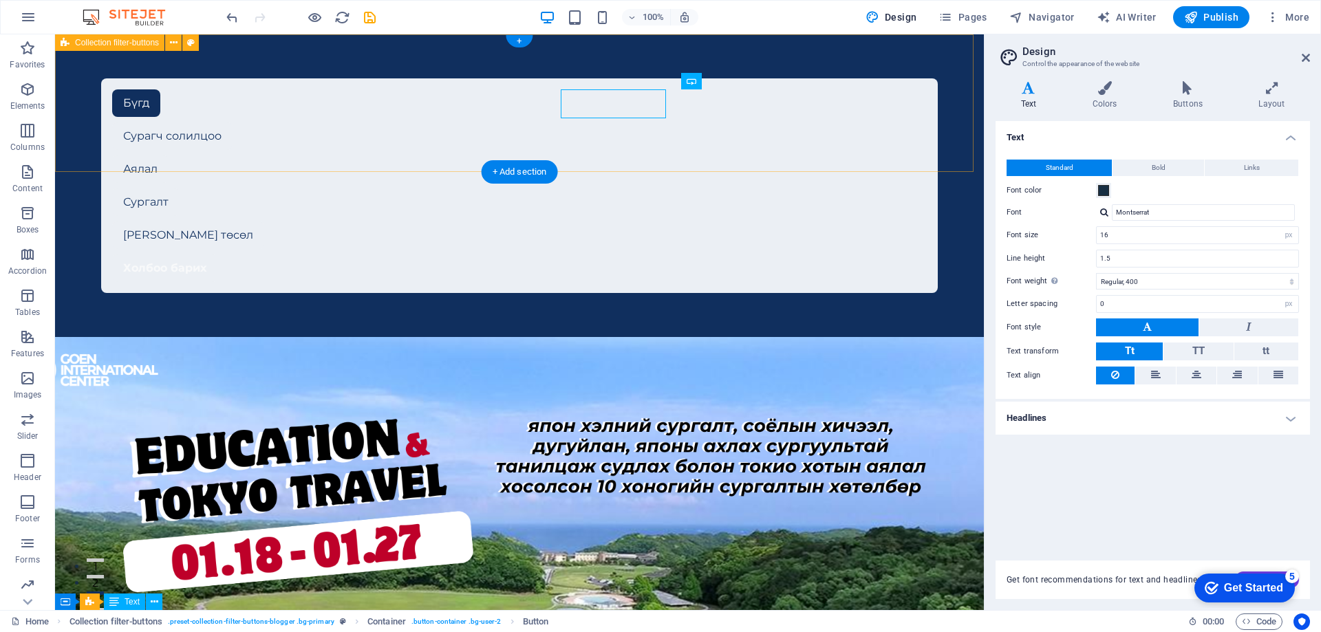
click at [864, 105] on div "Бүгд Сурагч солилцоо Аялал Сургалт Шинэ төсөл Холбоо барих" at bounding box center [519, 185] width 929 height 303
click at [622, 255] on div "Холбоо барих" at bounding box center [519, 269] width 814 height 28
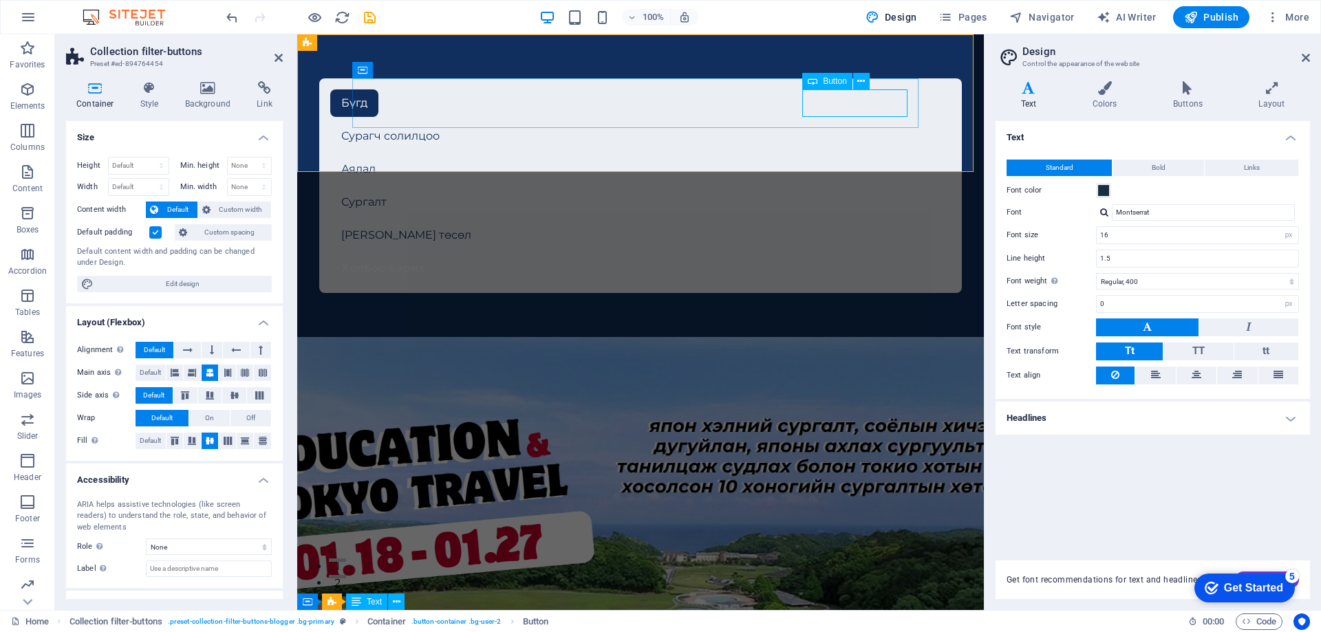
click at [837, 255] on div "Холбоо барих" at bounding box center [640, 269] width 620 height 28
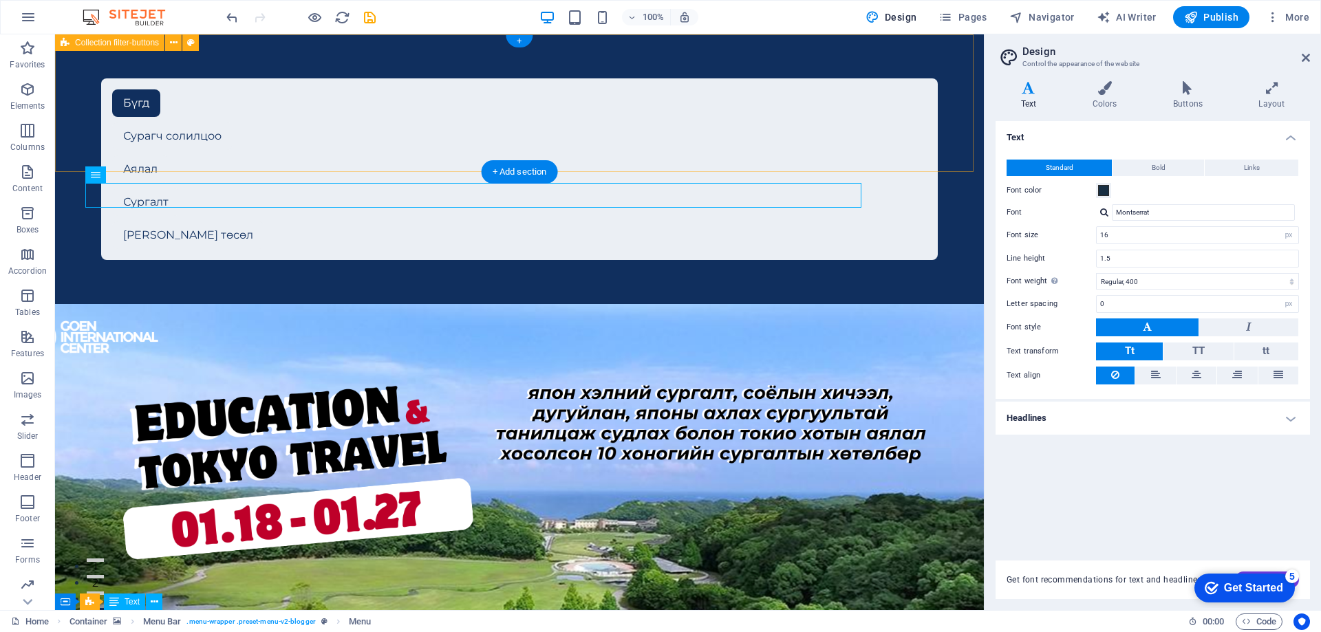
click at [745, 160] on div "Бүгд Сурагч солилцоо Аялал Сургалт Шинэ төсөл" at bounding box center [519, 169] width 929 height 270
